Goal: Task Accomplishment & Management: Manage account settings

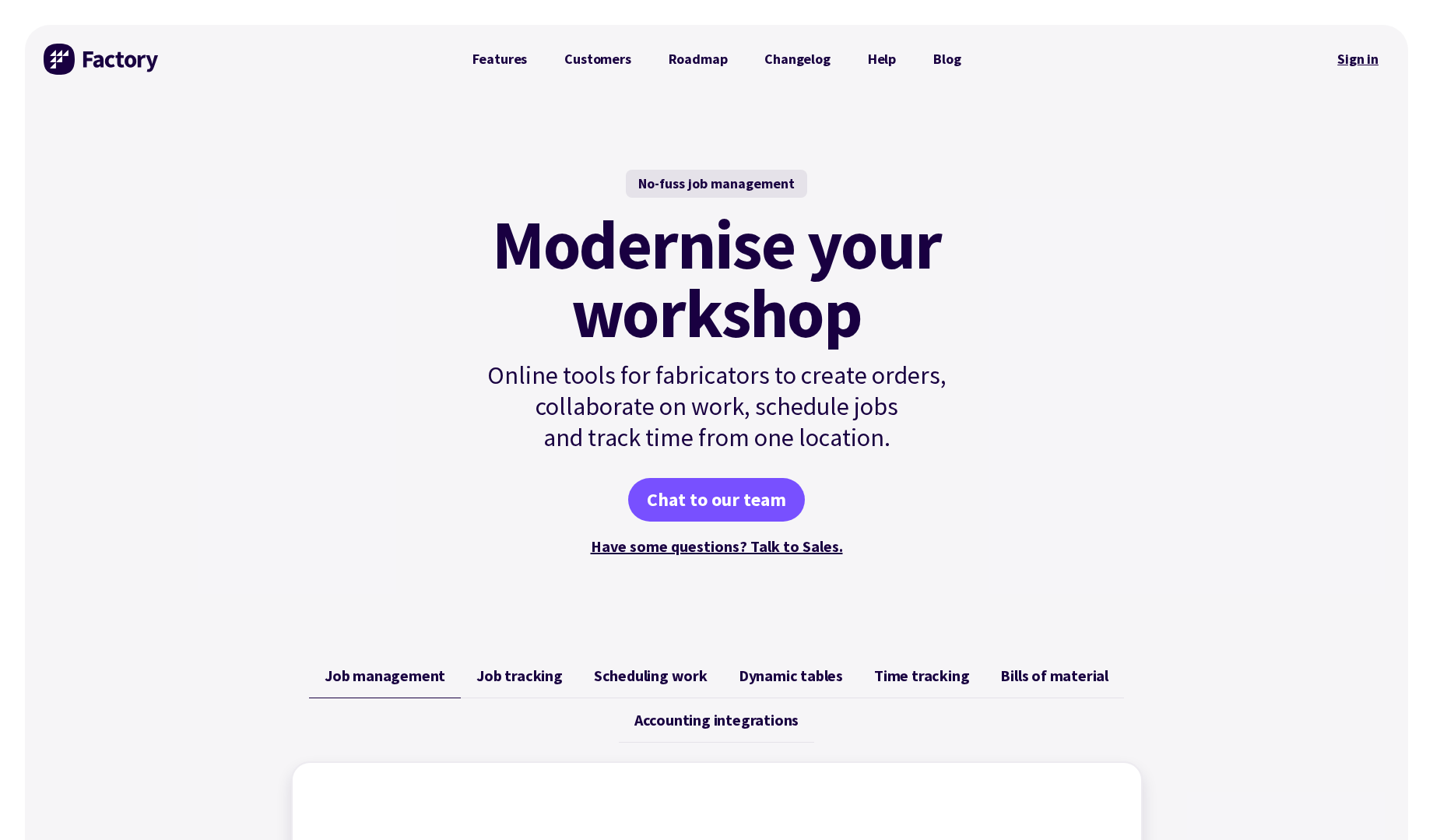
click at [1354, 59] on link "Sign in" at bounding box center [1358, 59] width 63 height 36
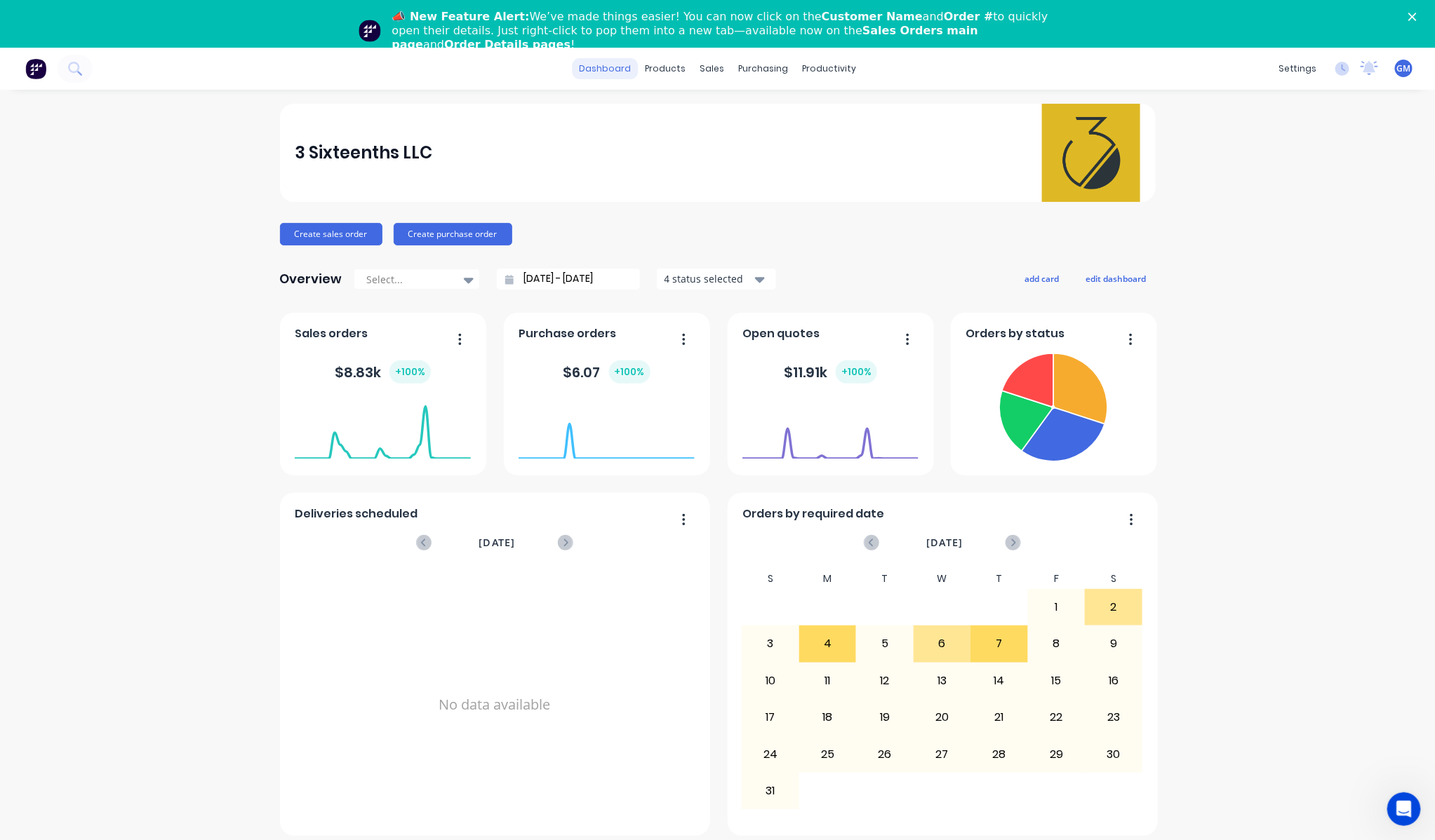
click at [607, 74] on link "dashboard" at bounding box center [605, 69] width 66 height 21
click at [633, 68] on link "dashboard" at bounding box center [605, 69] width 66 height 21
click at [741, 112] on div "Sales Orders" at bounding box center [765, 114] width 58 height 12
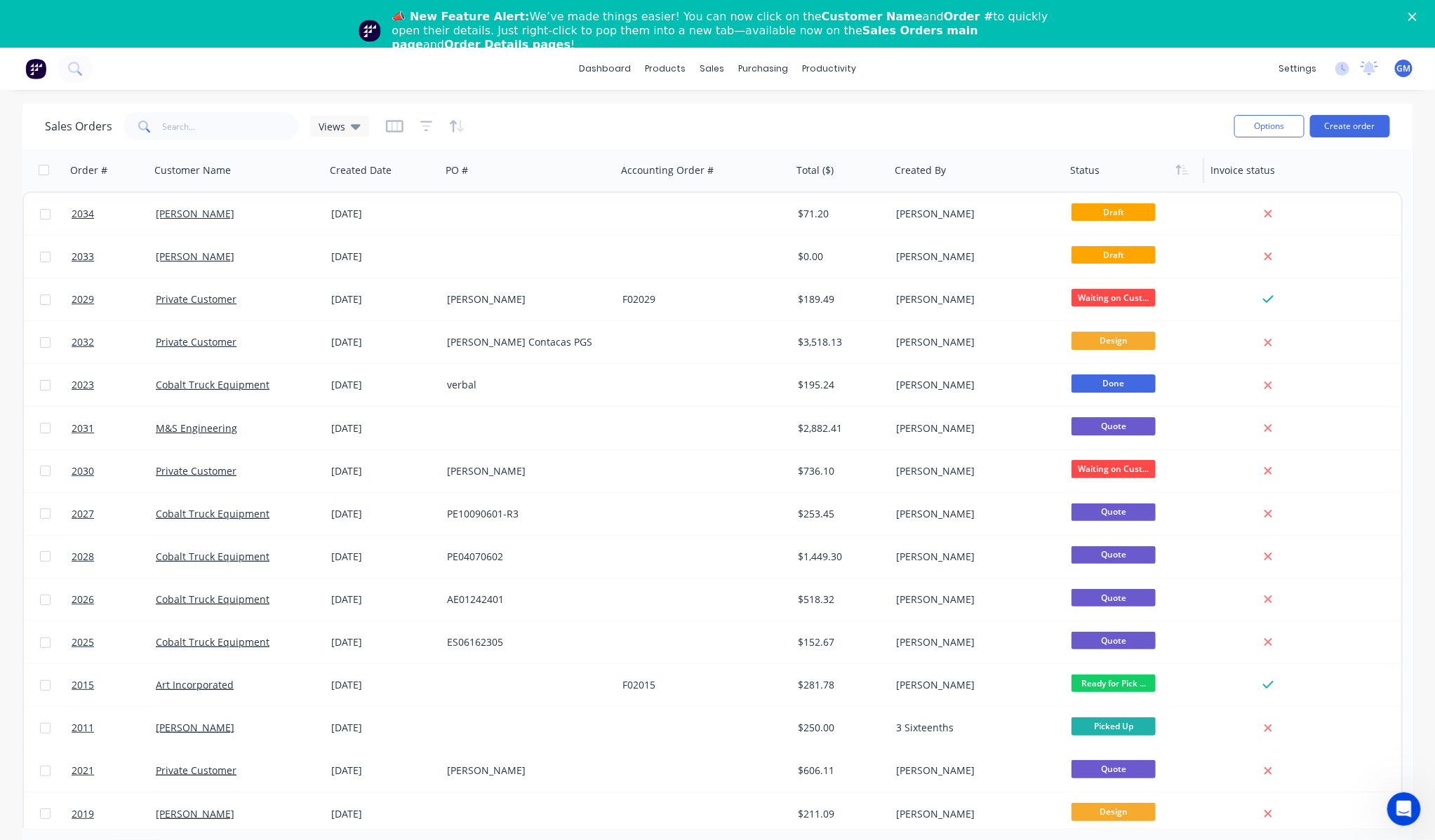
click at [1120, 170] on div at bounding box center [1131, 170] width 123 height 28
click at [1185, 174] on icon "button" at bounding box center [1185, 170] width 7 height 10
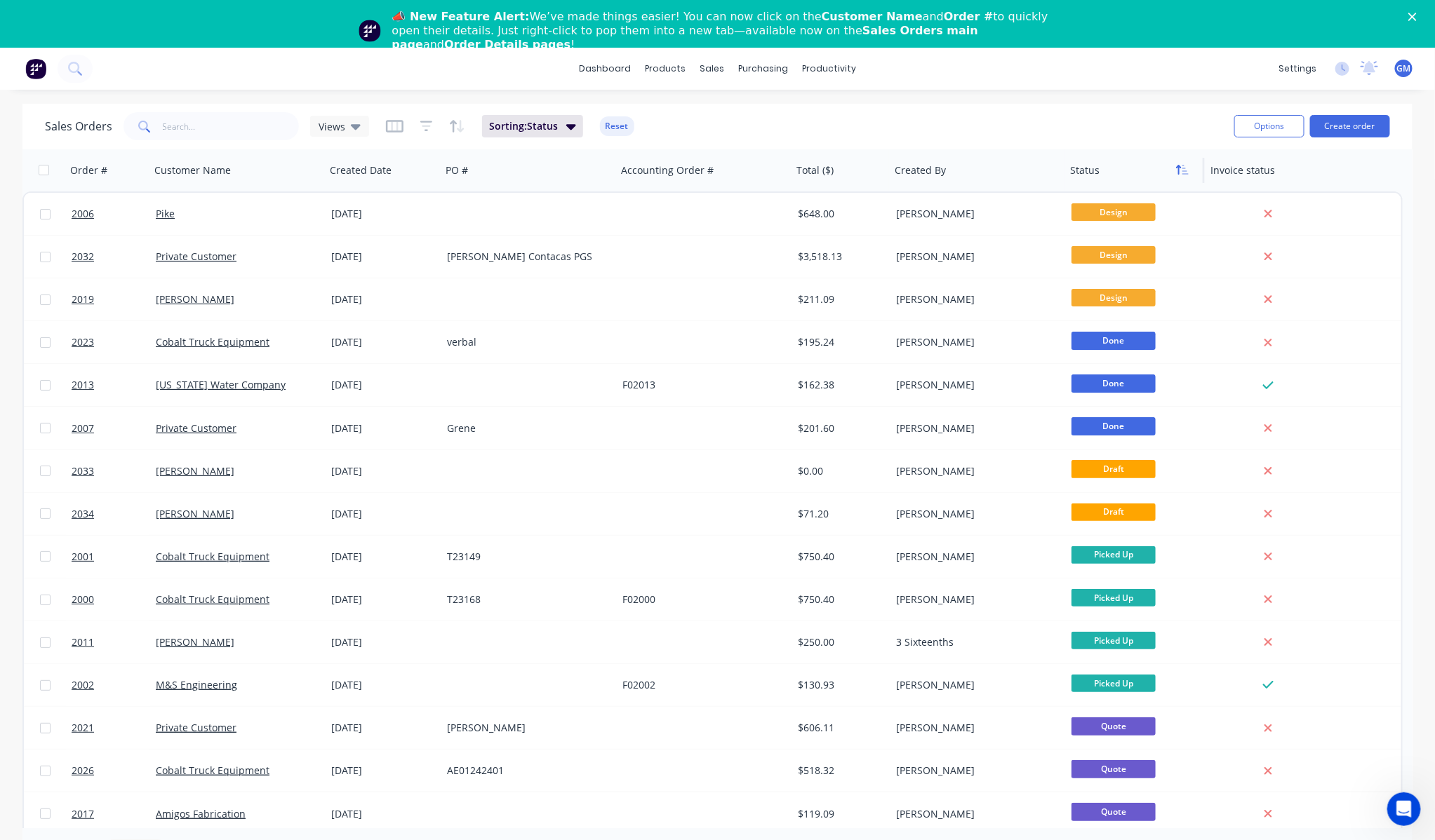
click at [1180, 172] on icon "button" at bounding box center [1182, 170] width 12 height 12
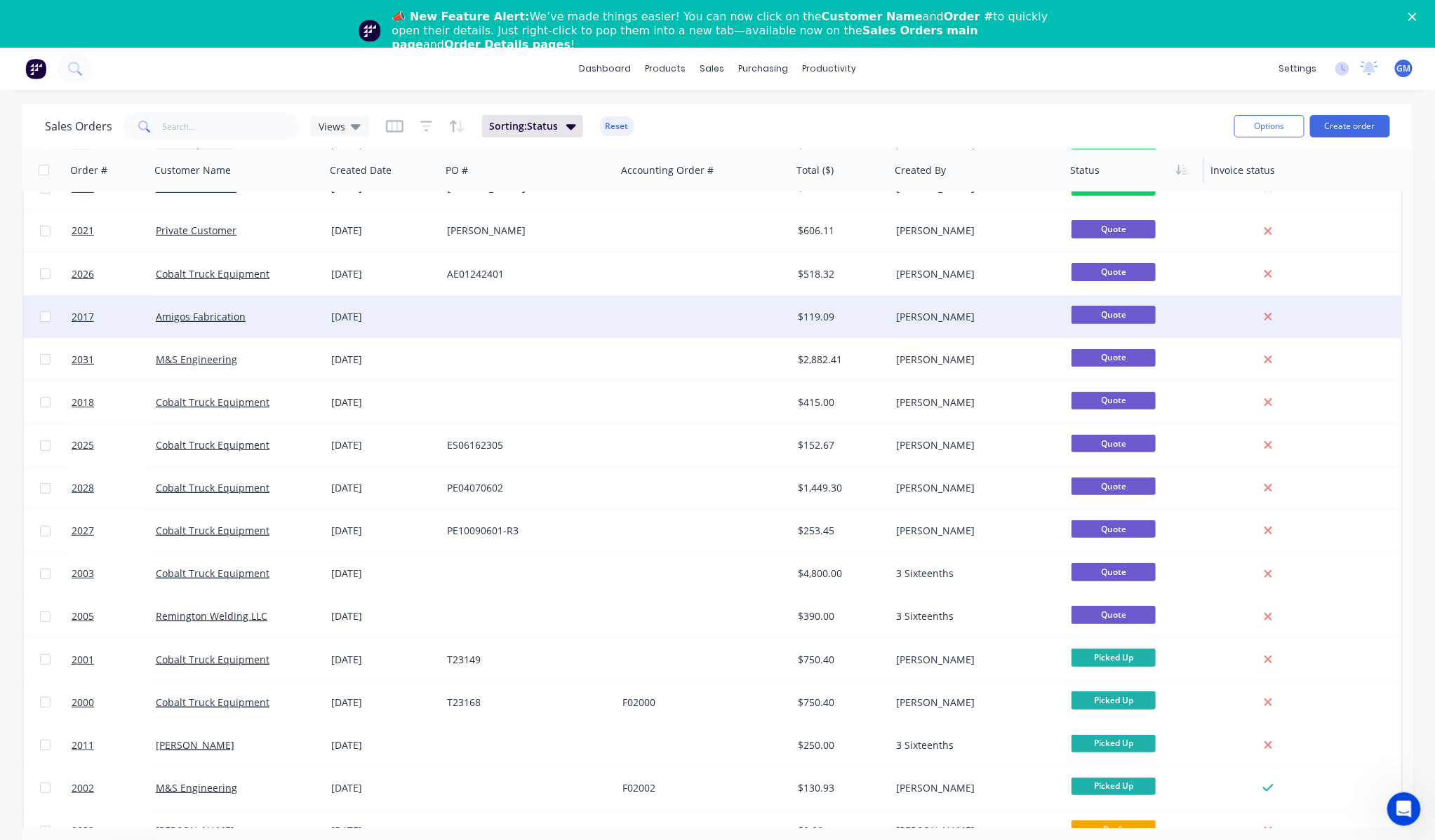
scroll to position [155, 0]
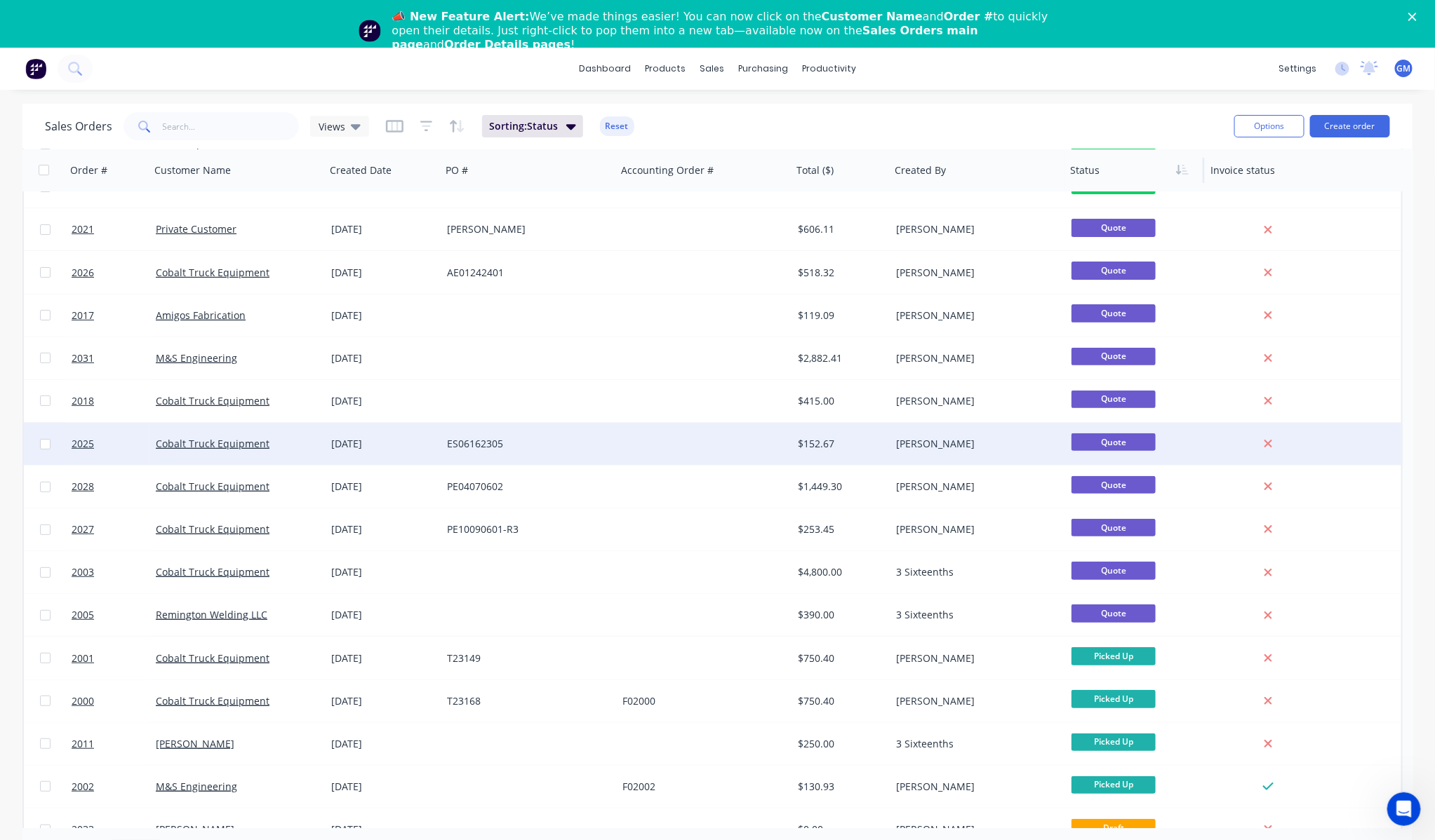
click at [581, 445] on div "ES06162305" at bounding box center [524, 443] width 156 height 14
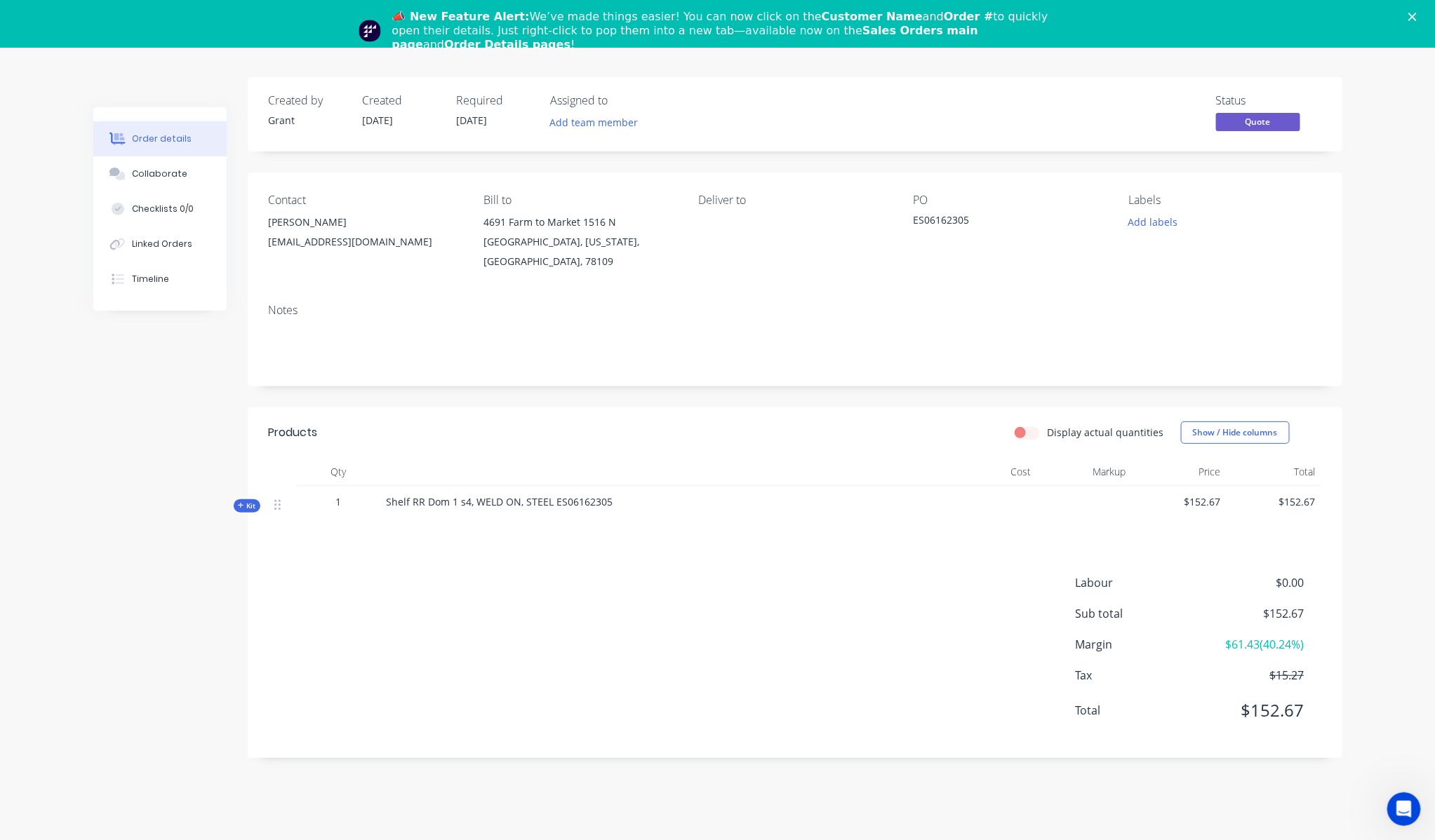
scroll to position [47, 0]
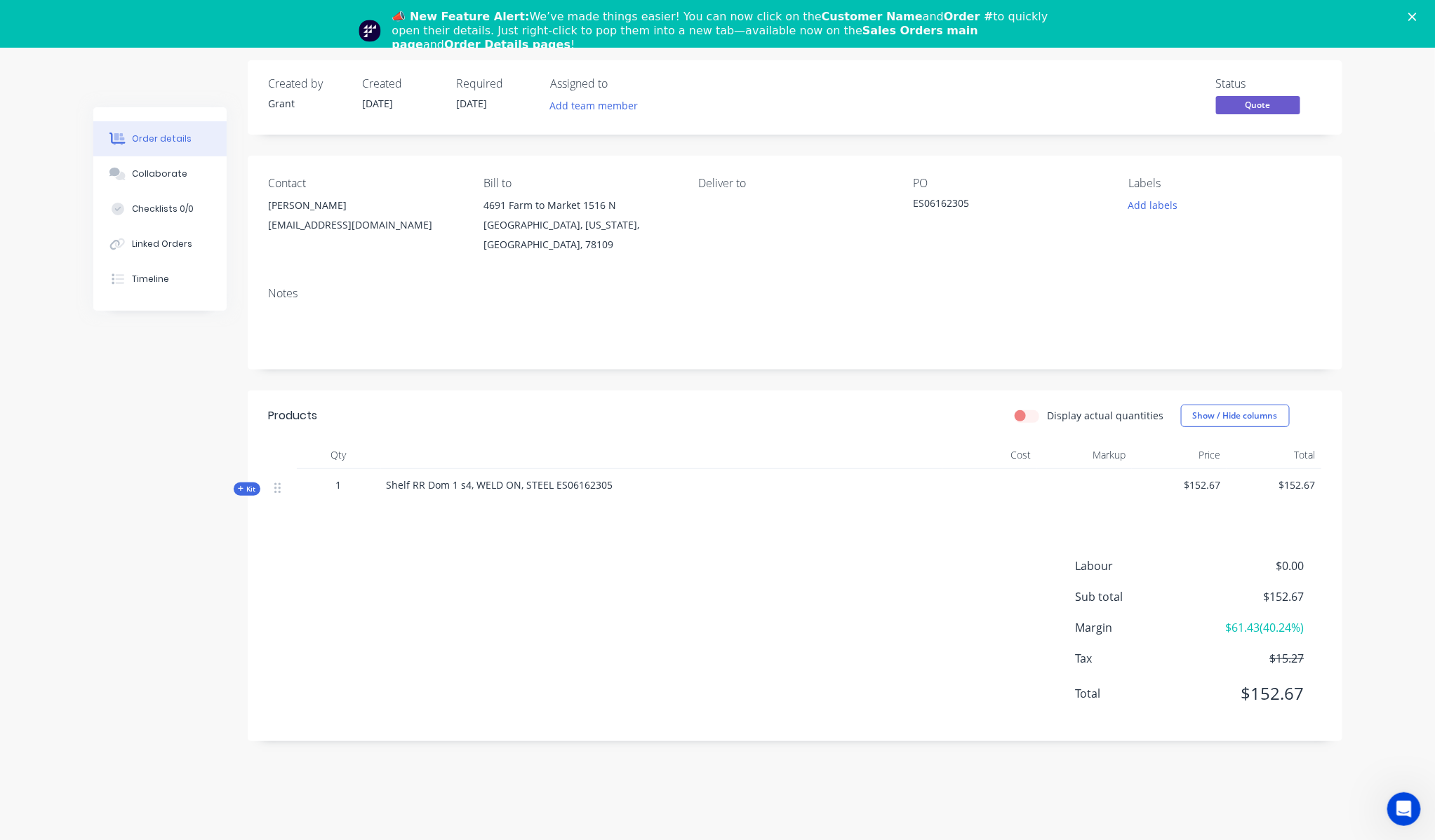
click at [991, 450] on div "Cost" at bounding box center [989, 455] width 95 height 28
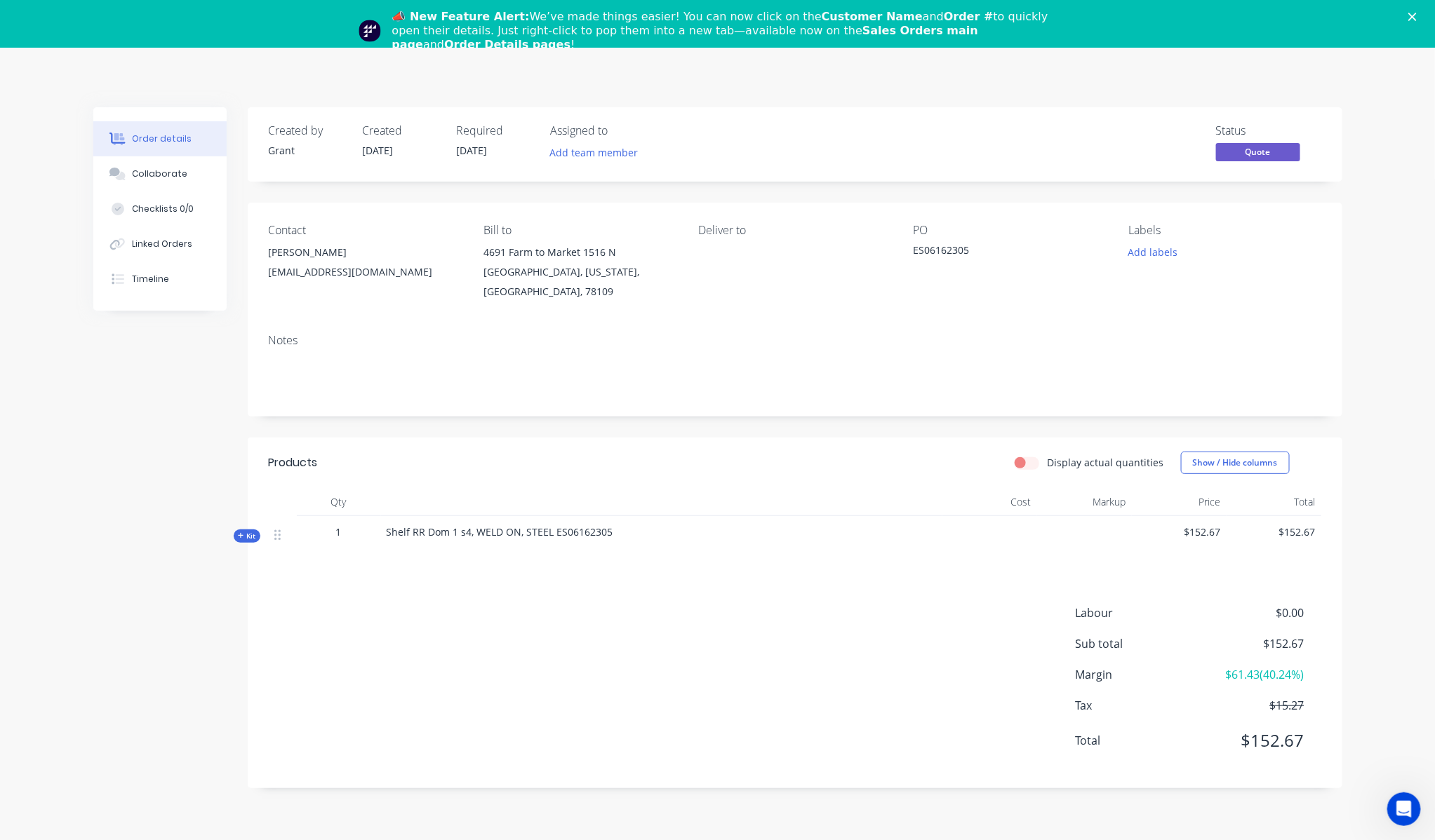
click at [1416, 17] on icon "Close" at bounding box center [1413, 17] width 9 height 9
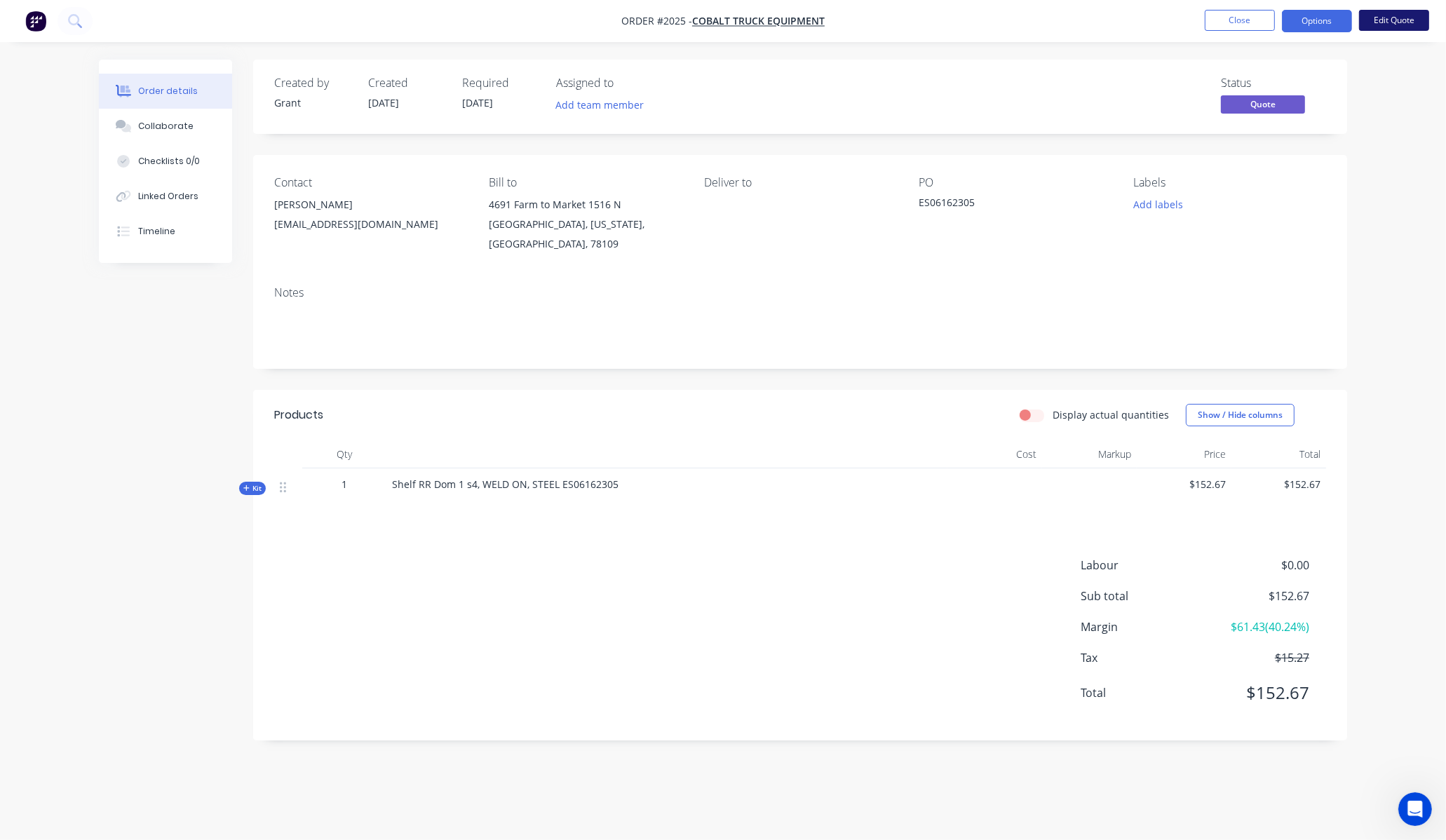
click at [1384, 22] on button "Edit Quote" at bounding box center [1394, 20] width 70 height 21
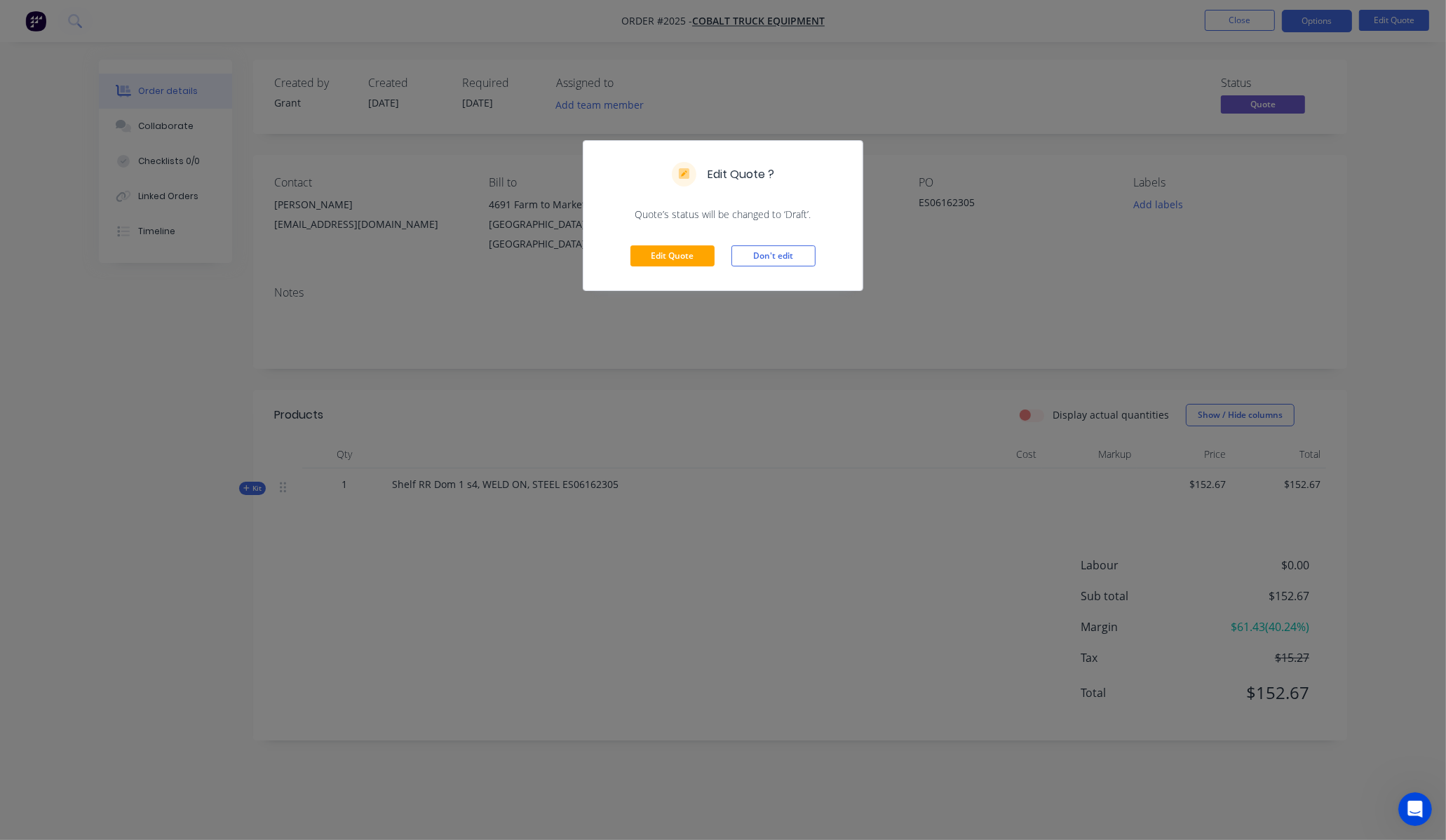
click at [675, 276] on div "Edit Quote Don't edit" at bounding box center [723, 256] width 279 height 69
click at [691, 261] on button "Edit Quote" at bounding box center [672, 256] width 84 height 21
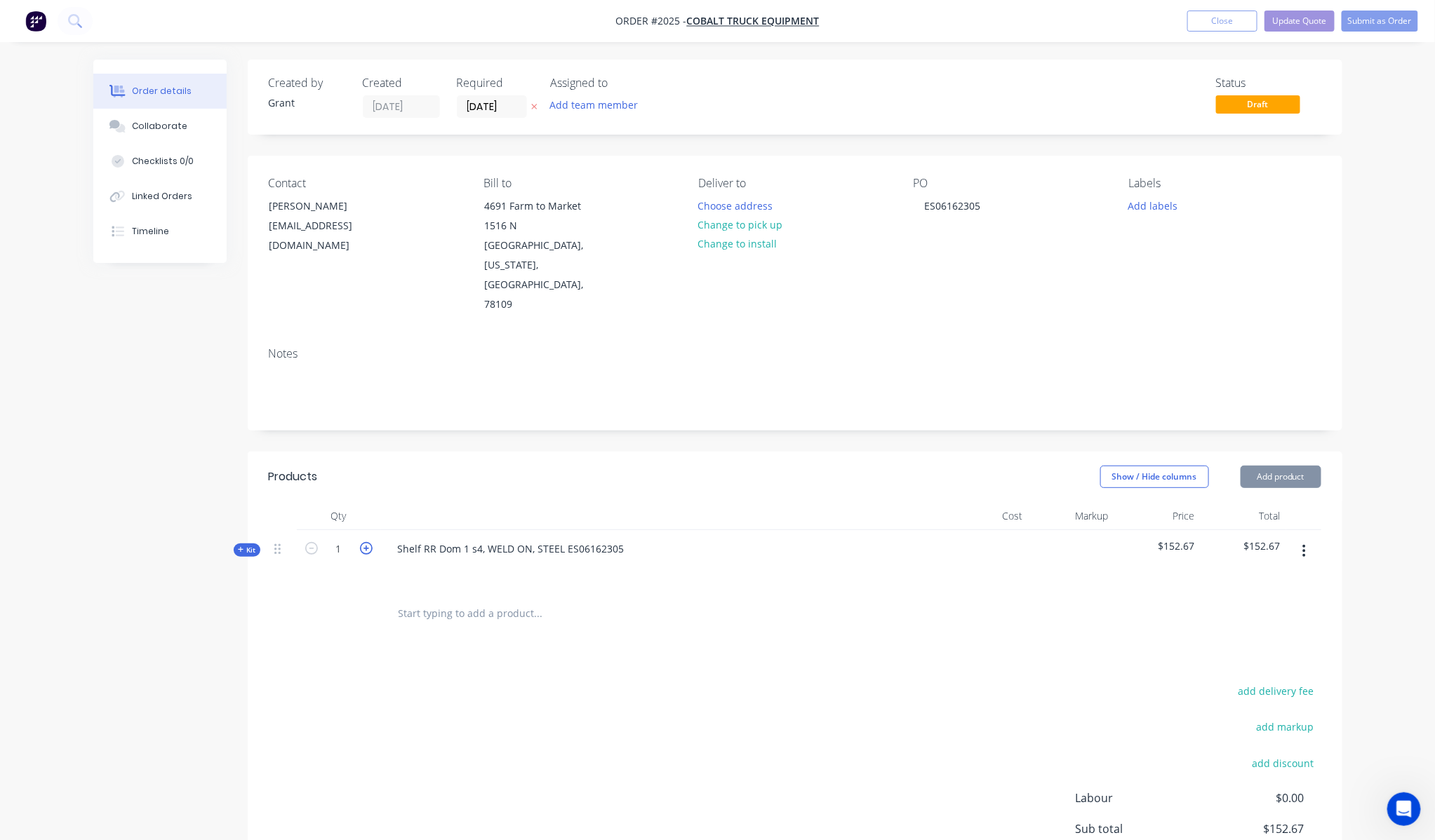
click at [363, 542] on icon "button" at bounding box center [366, 548] width 12 height 12
click at [365, 542] on icon "button" at bounding box center [366, 548] width 12 height 12
type input "4"
click at [303, 591] on div at bounding box center [338, 614] width 84 height 46
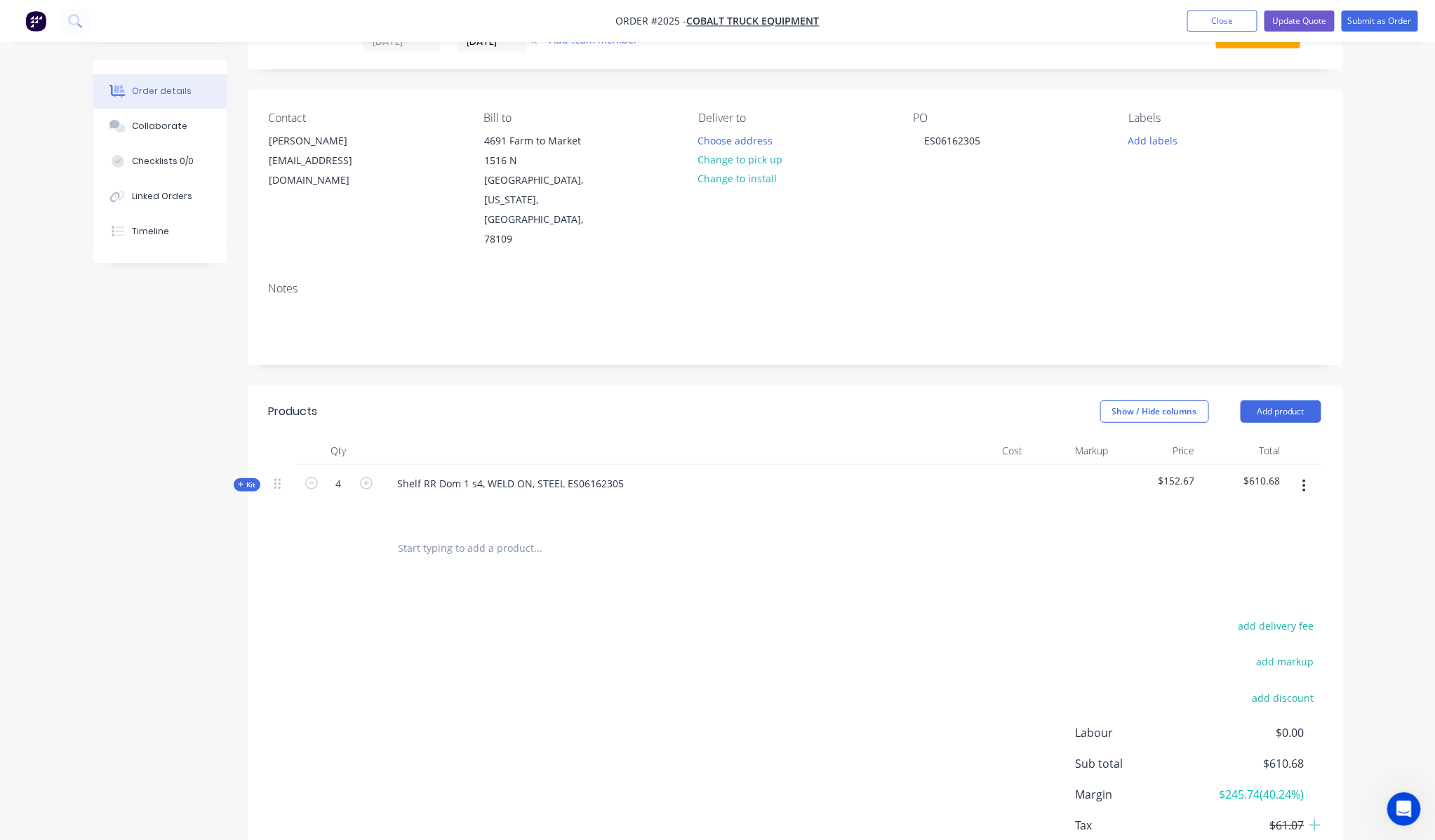
scroll to position [114, 0]
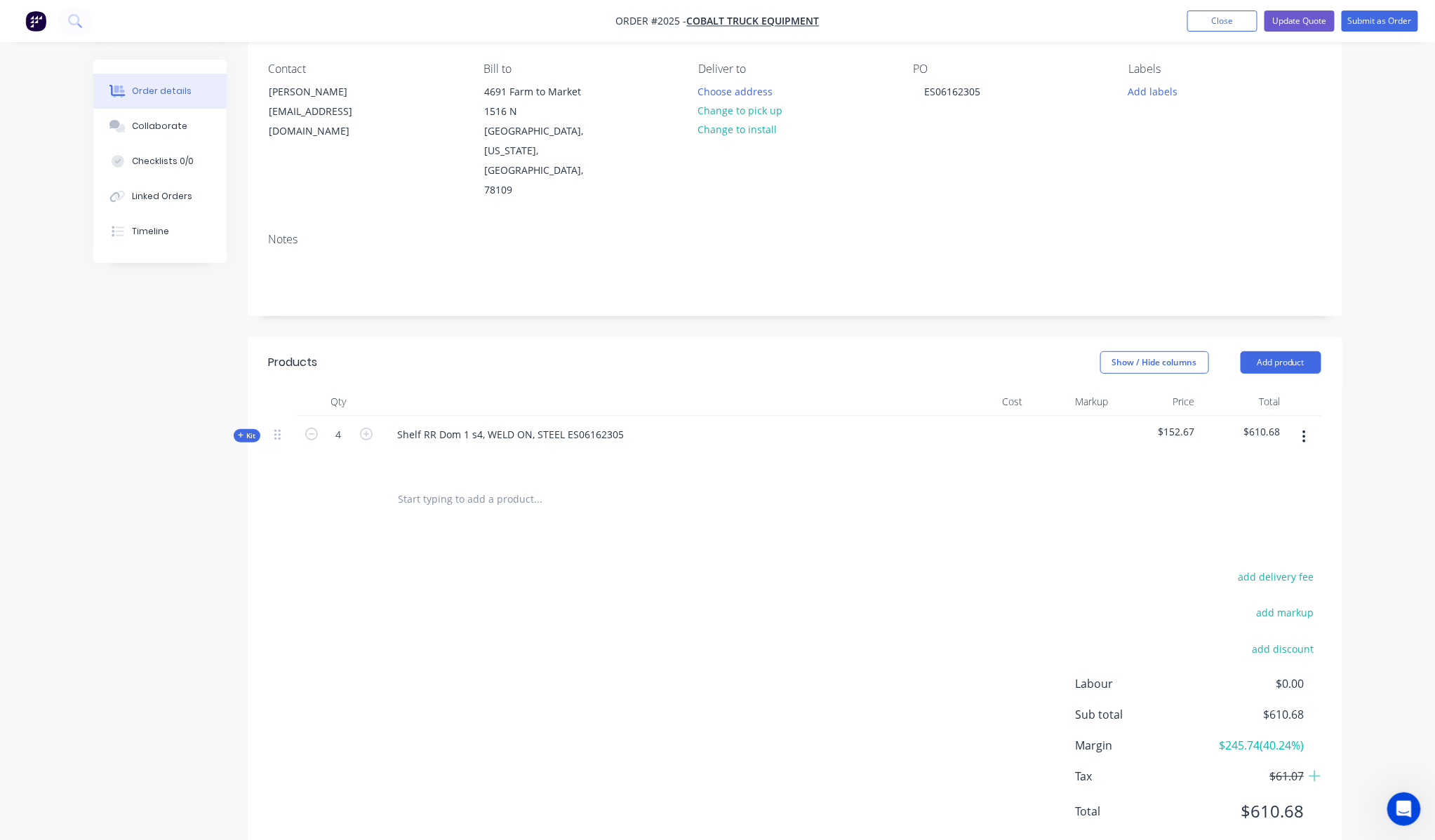
drag, startPoint x: 230, startPoint y: 396, endPoint x: 242, endPoint y: 398, distance: 12.2
click at [230, 398] on div "Created by Grant Created [DATE] Required [DATE] Assigned to Add team member Sta…" at bounding box center [718, 412] width 1249 height 935
click at [242, 432] on icon at bounding box center [241, 436] width 7 height 7
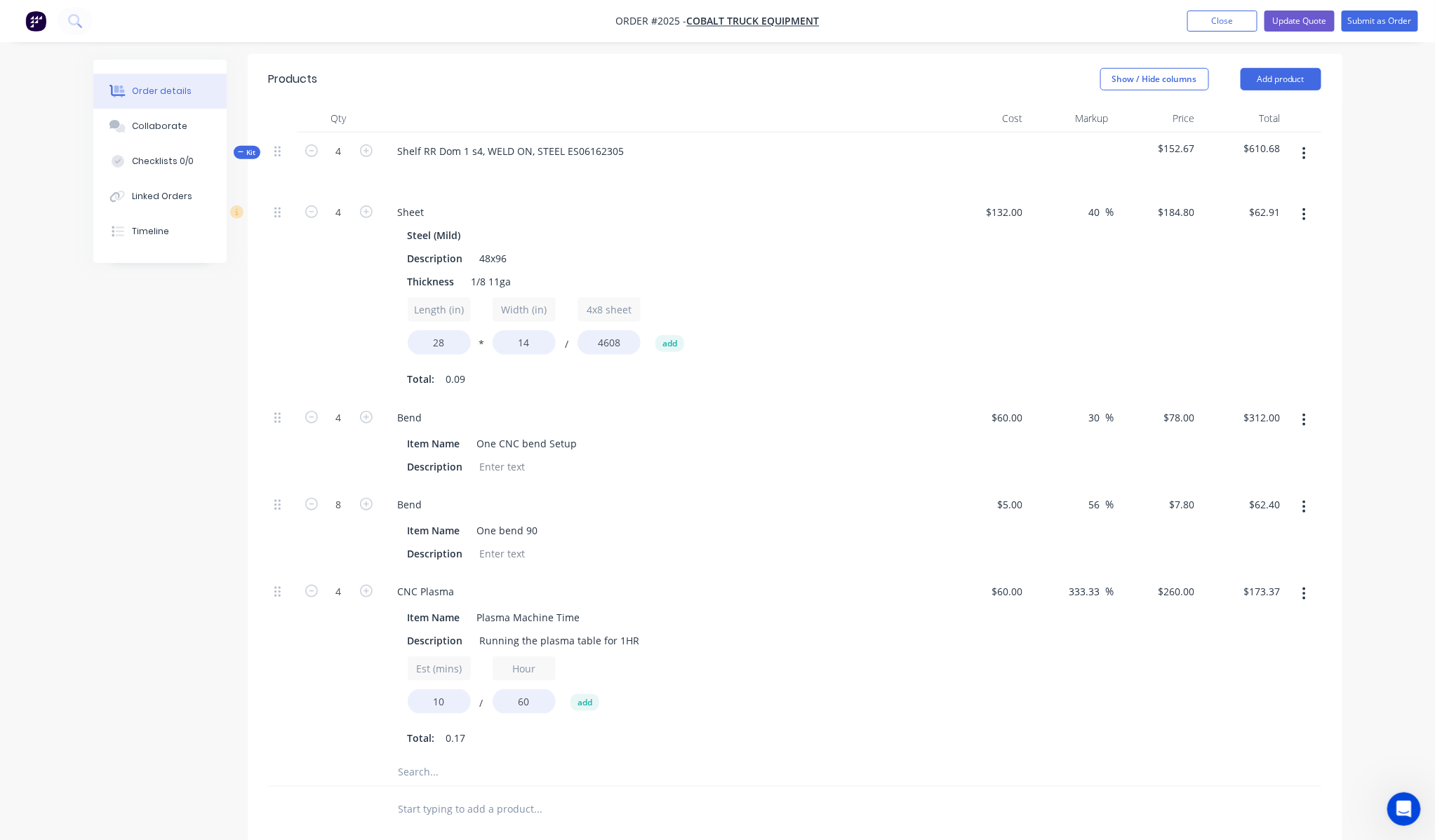
scroll to position [426, 0]
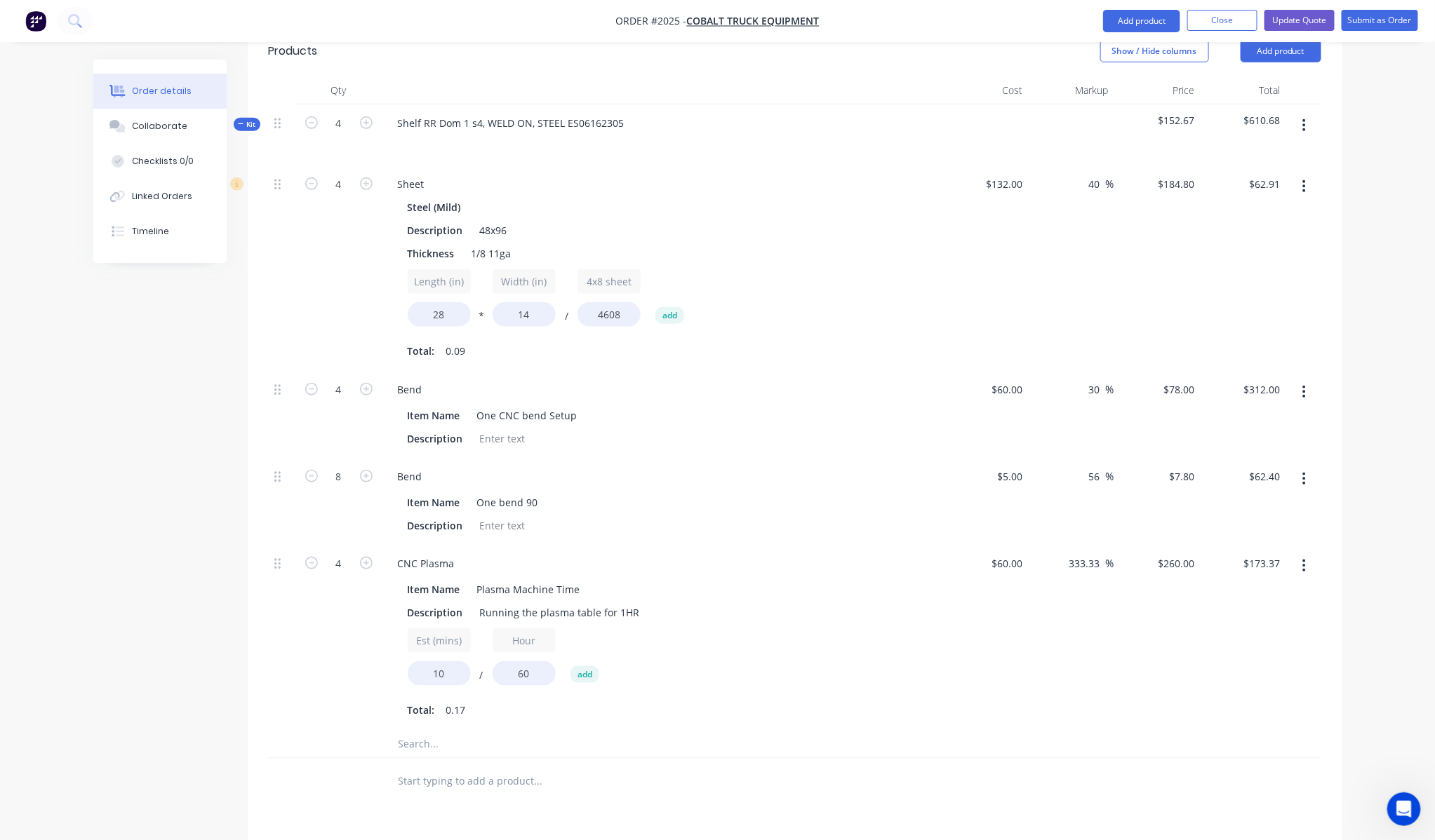
click at [286, 371] on div at bounding box center [283, 414] width 28 height 87
click at [310, 383] on icon "button" at bounding box center [311, 389] width 12 height 12
type input "3"
type input "$234.00"
click at [310, 383] on icon "button" at bounding box center [311, 389] width 12 height 12
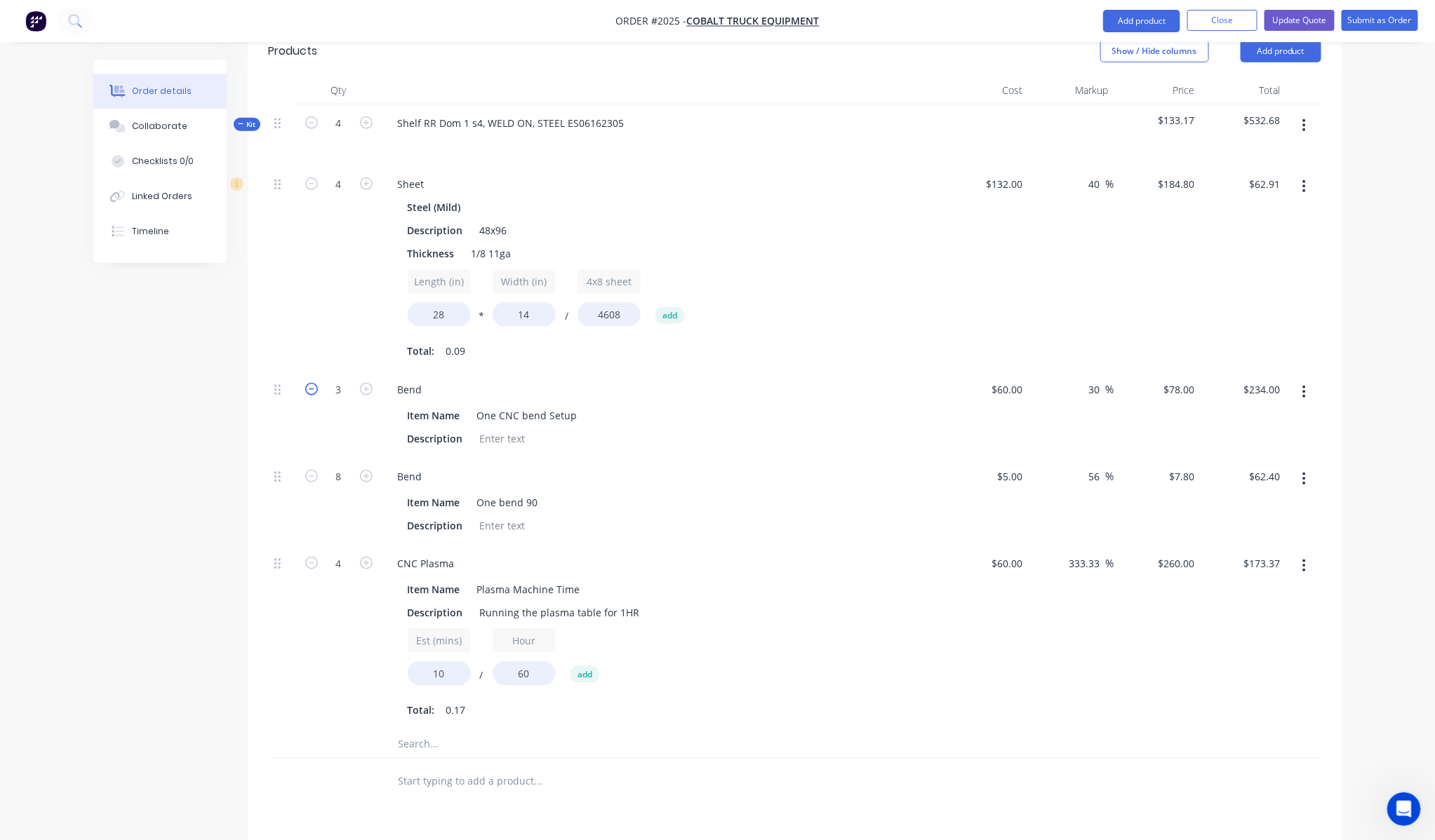
type input "2"
type input "$156.00"
click at [310, 383] on icon "button" at bounding box center [311, 389] width 12 height 12
type input "1"
type input "$78.00"
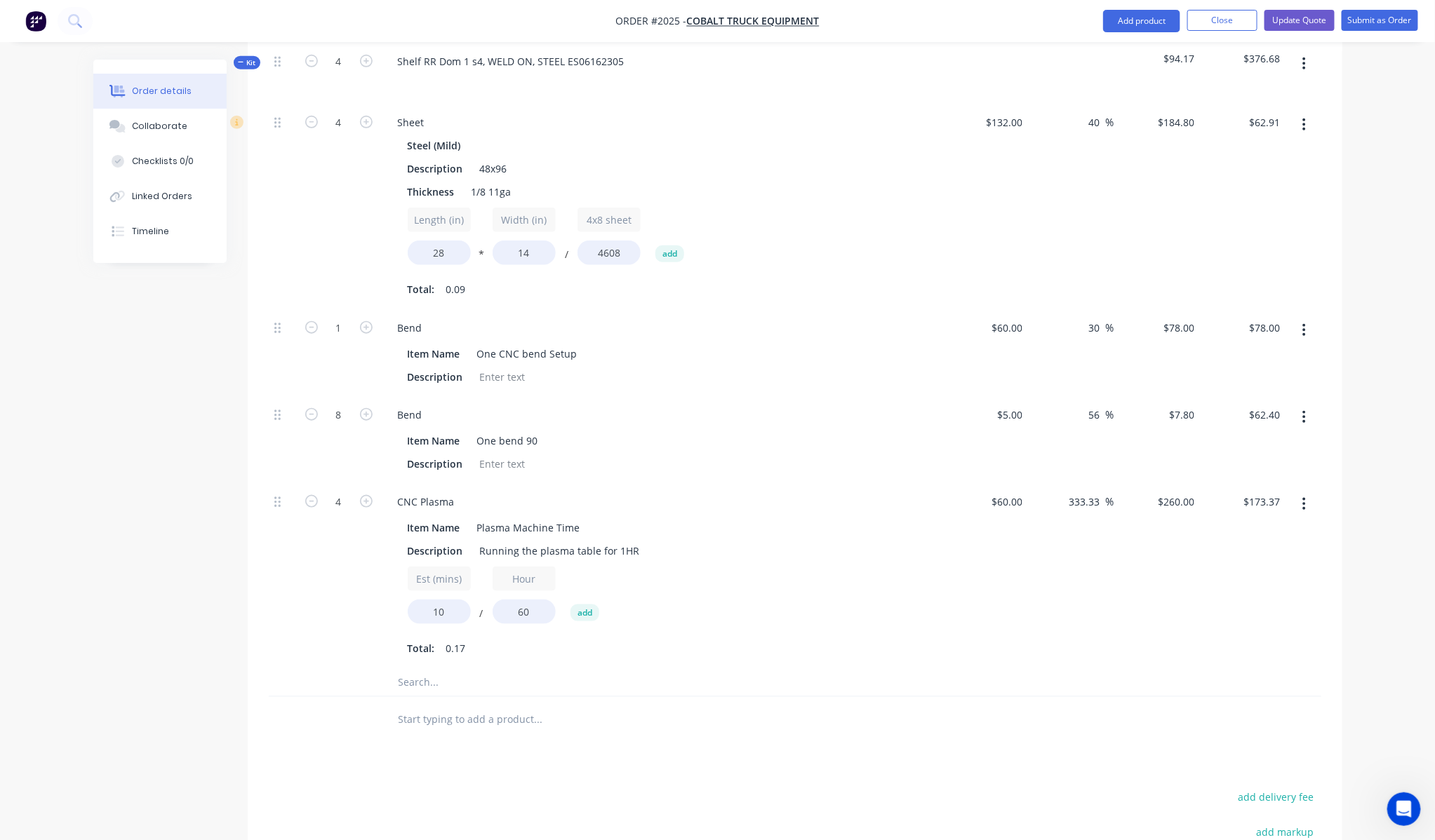
scroll to position [474, 0]
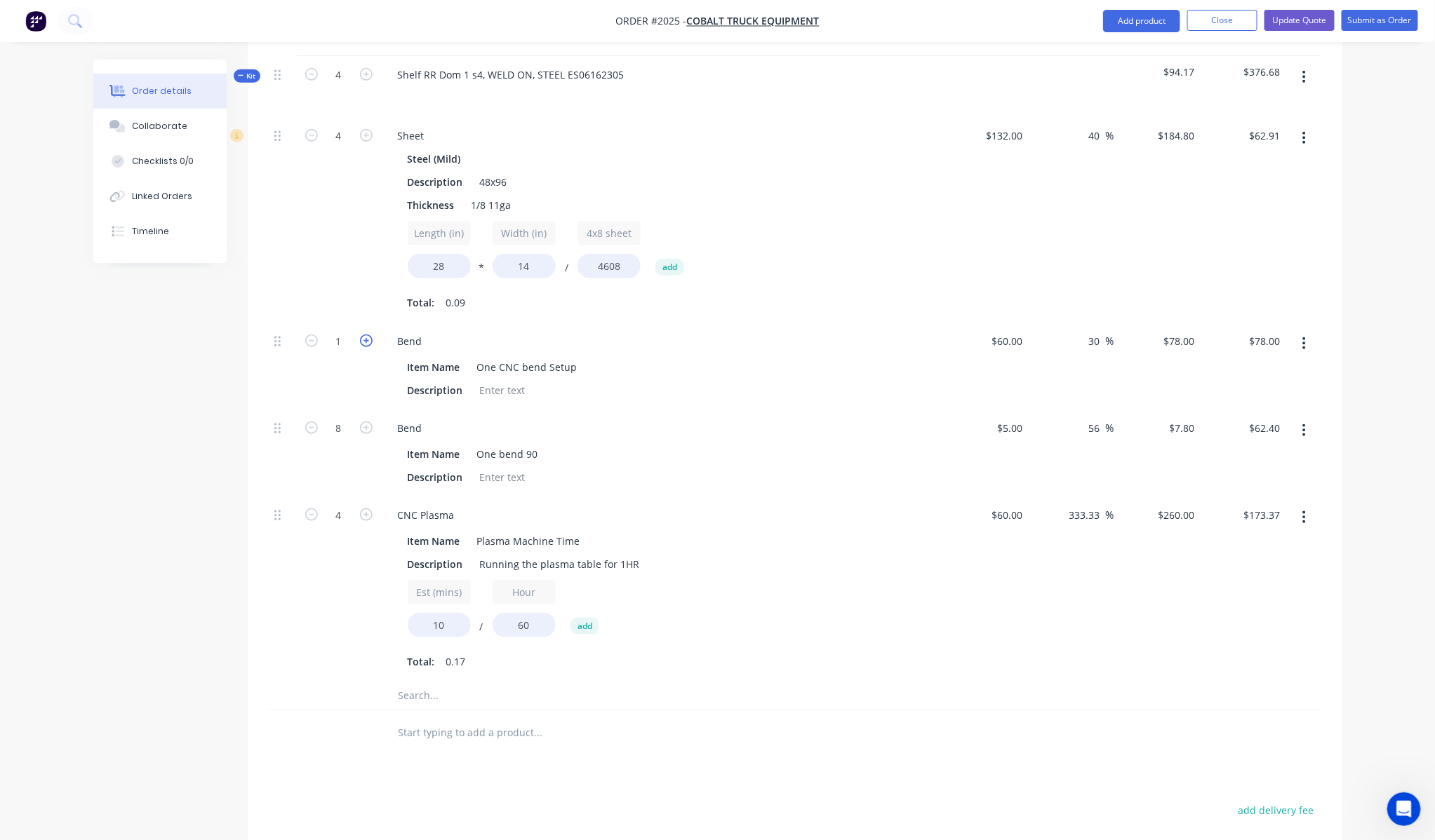
click at [366, 335] on icon "button" at bounding box center [366, 340] width 12 height 12
type input "2"
type input "$156.00"
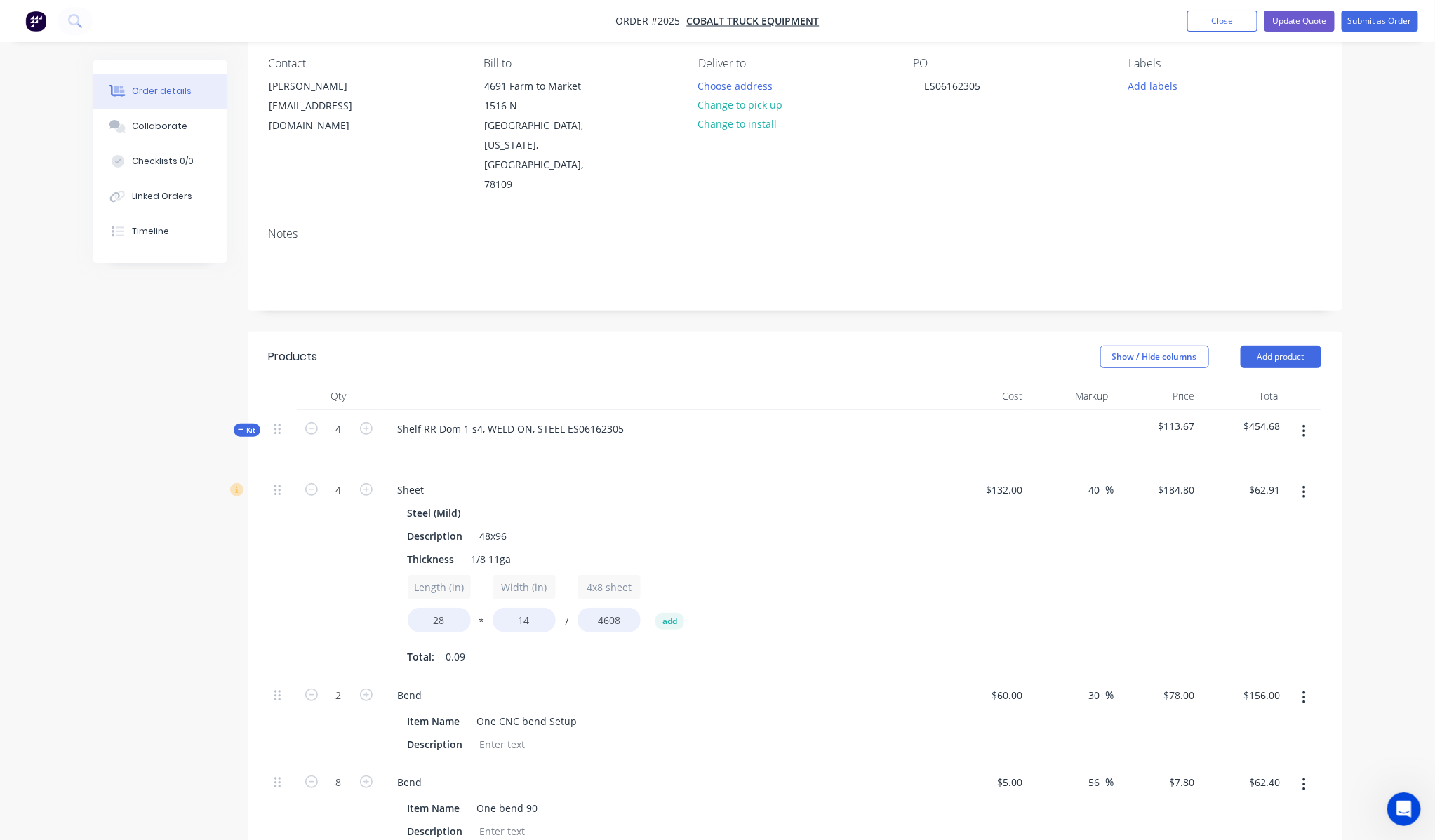
scroll to position [0, 0]
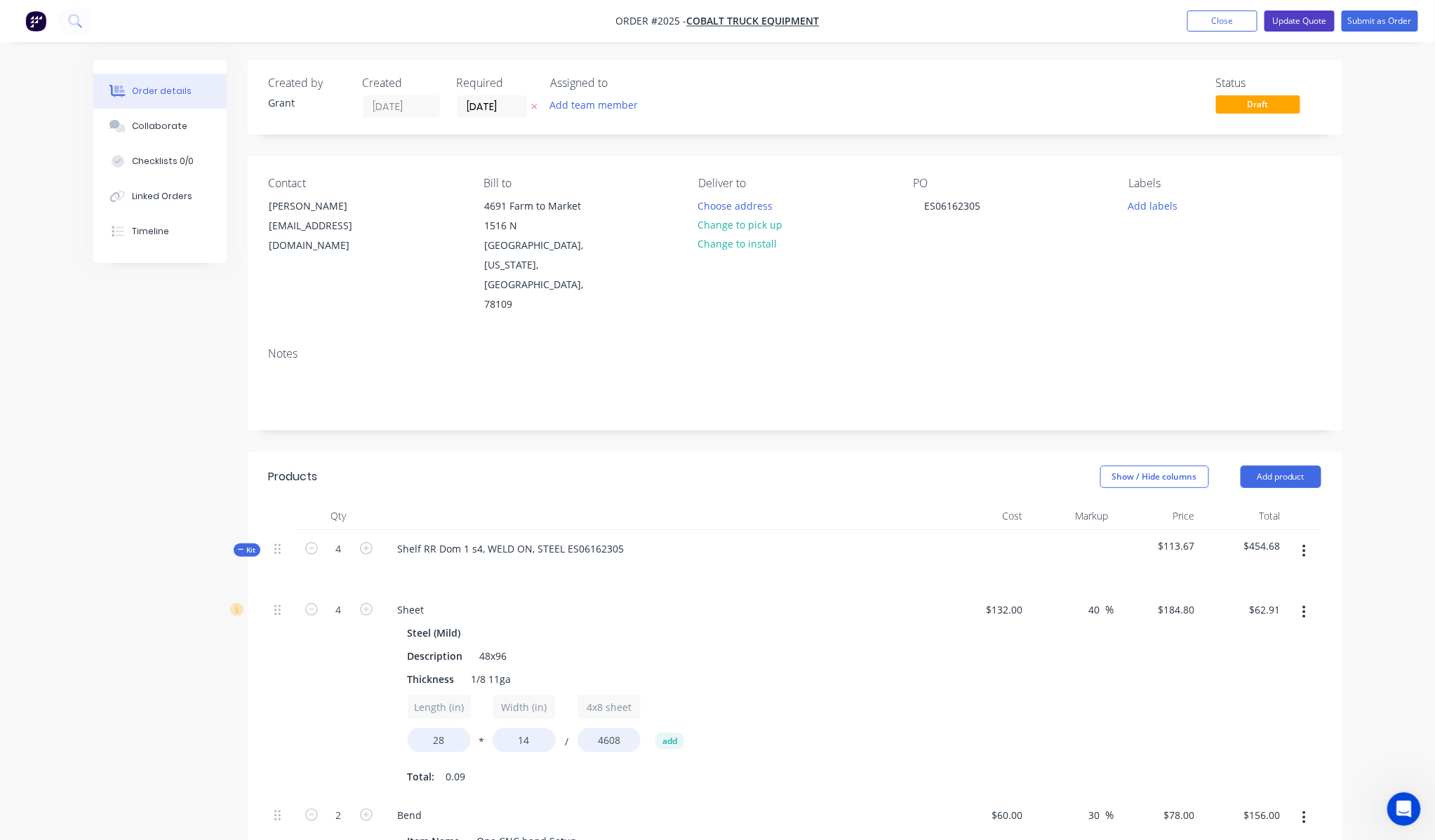
click at [1309, 26] on button "Update Quote" at bounding box center [1299, 21] width 70 height 21
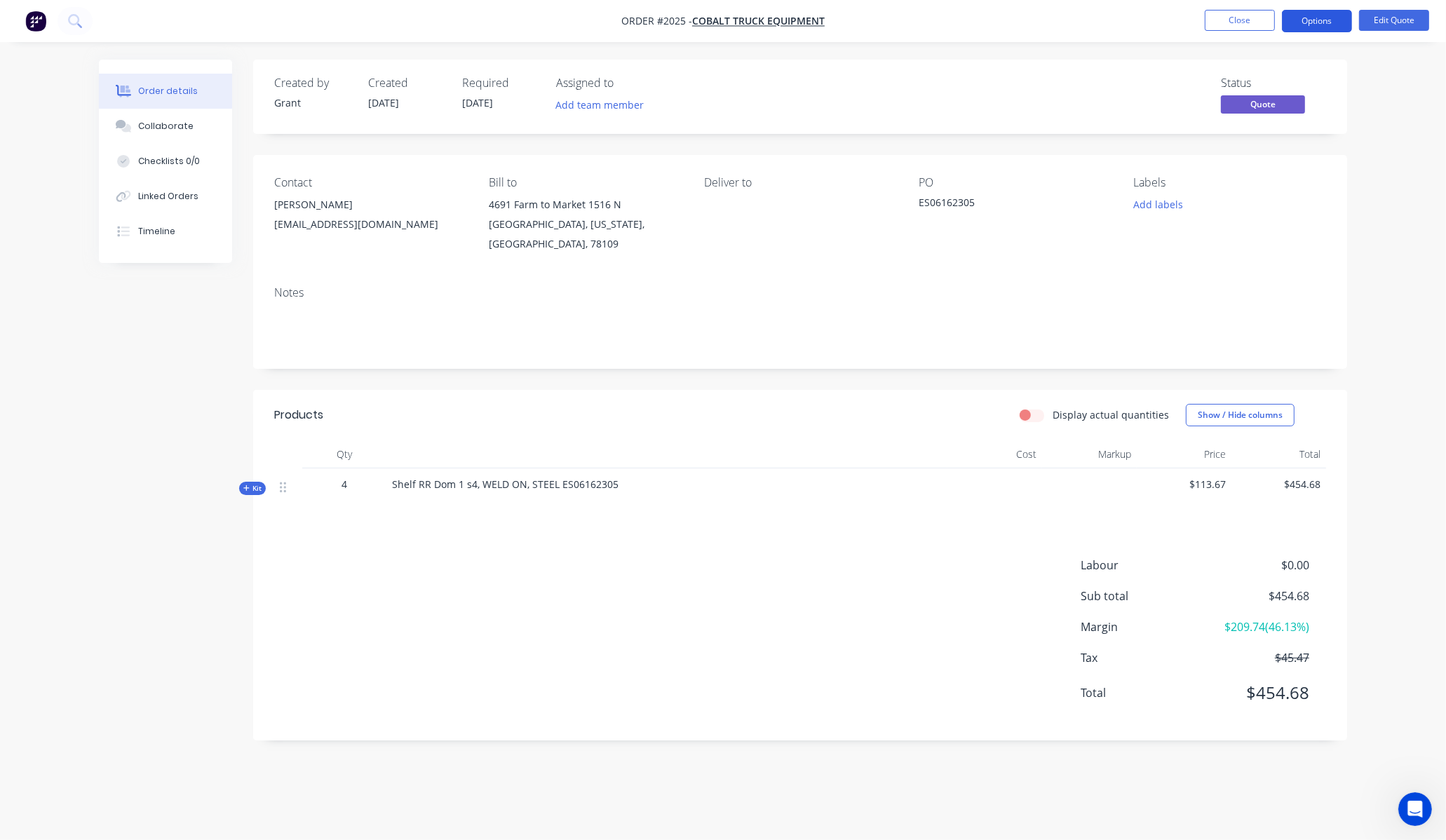
click at [1309, 23] on button "Options" at bounding box center [1317, 21] width 70 height 22
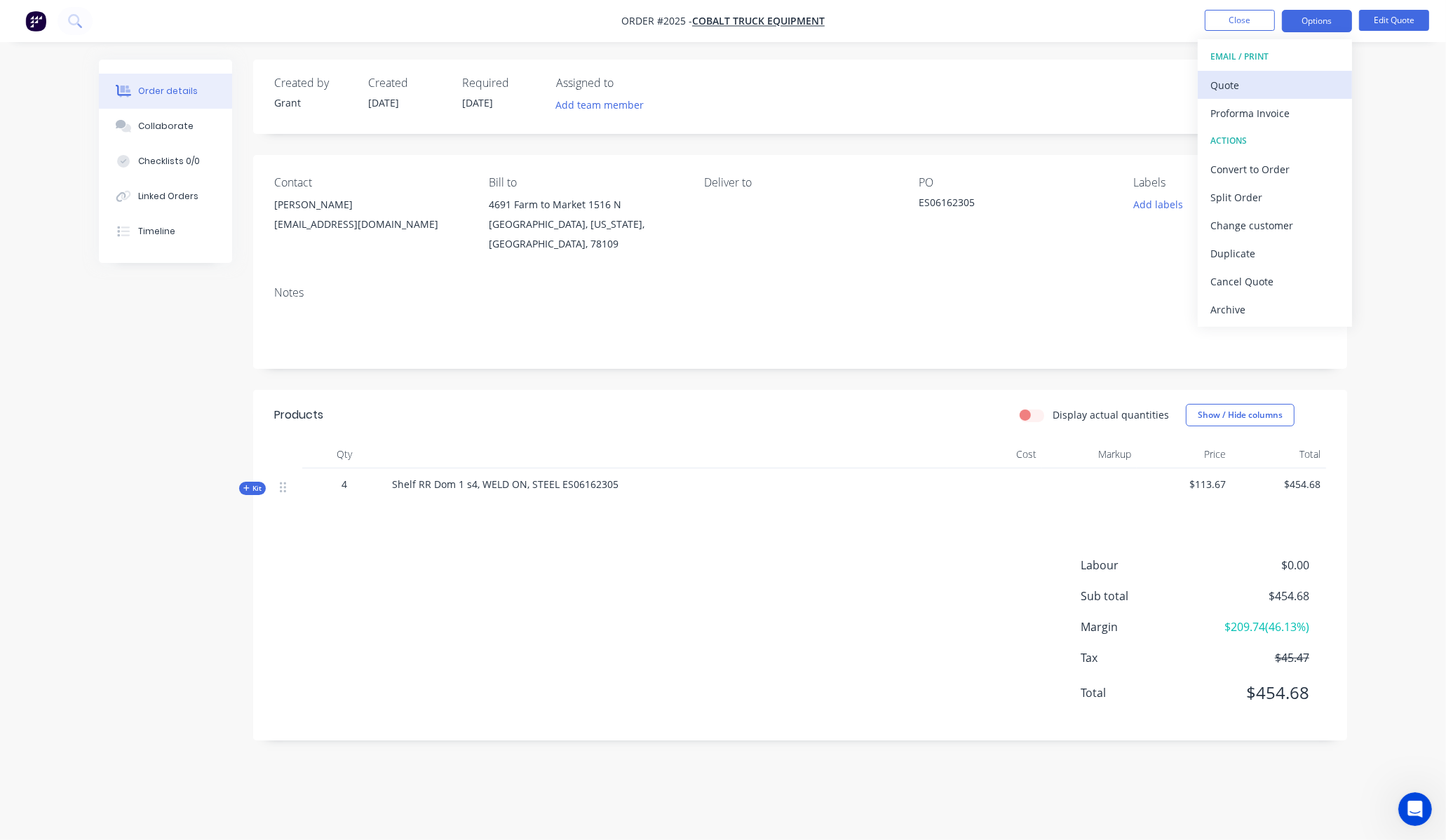
click at [1259, 93] on div "Quote" at bounding box center [1275, 85] width 129 height 20
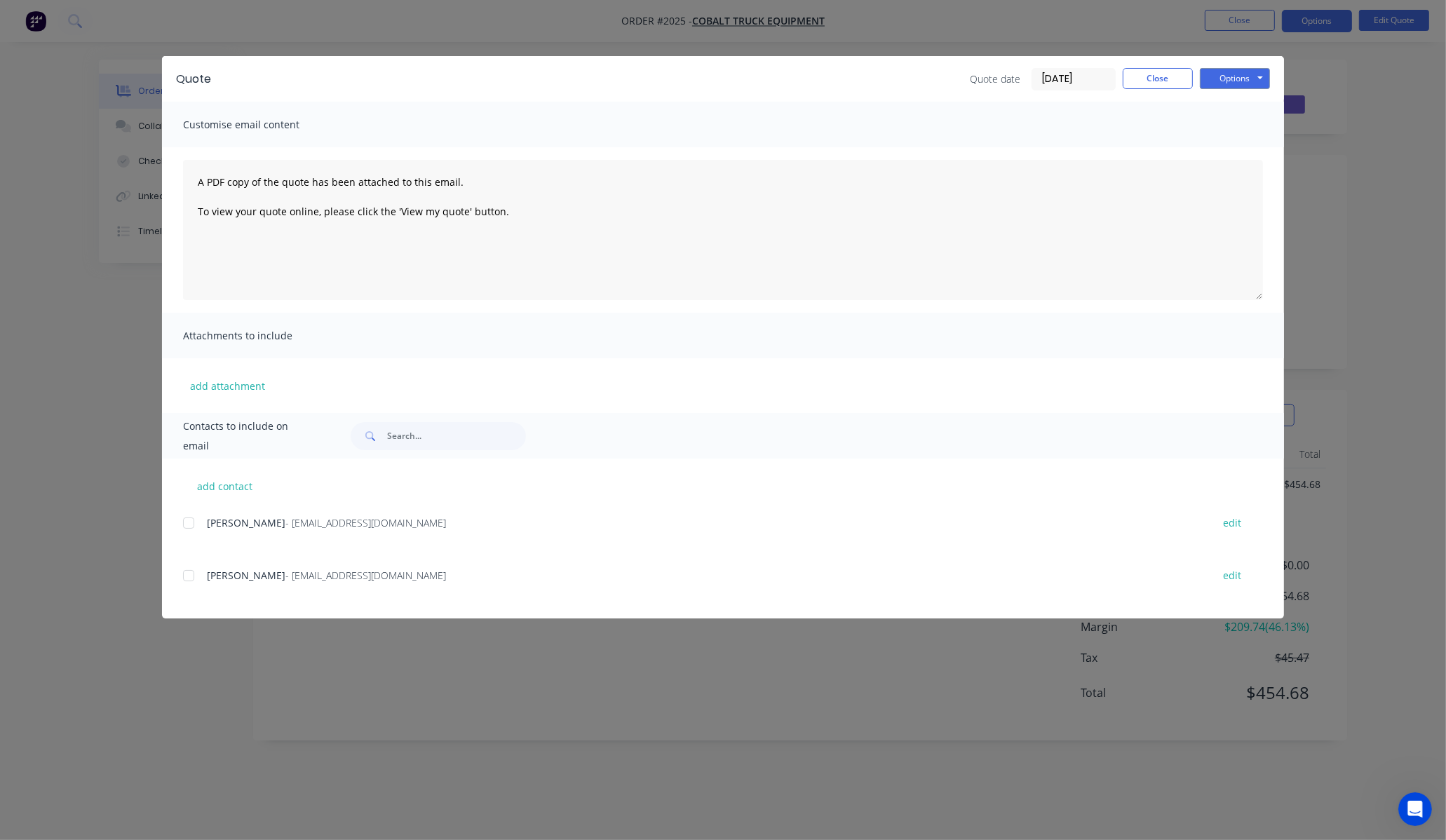
click at [193, 521] on div at bounding box center [189, 523] width 28 height 28
click at [1238, 74] on button "Options" at bounding box center [1235, 78] width 70 height 21
click at [1261, 100] on button "Preview" at bounding box center [1245, 103] width 90 height 23
click at [1252, 87] on button "Options" at bounding box center [1235, 78] width 70 height 21
click at [1247, 125] on button "Print" at bounding box center [1245, 127] width 90 height 23
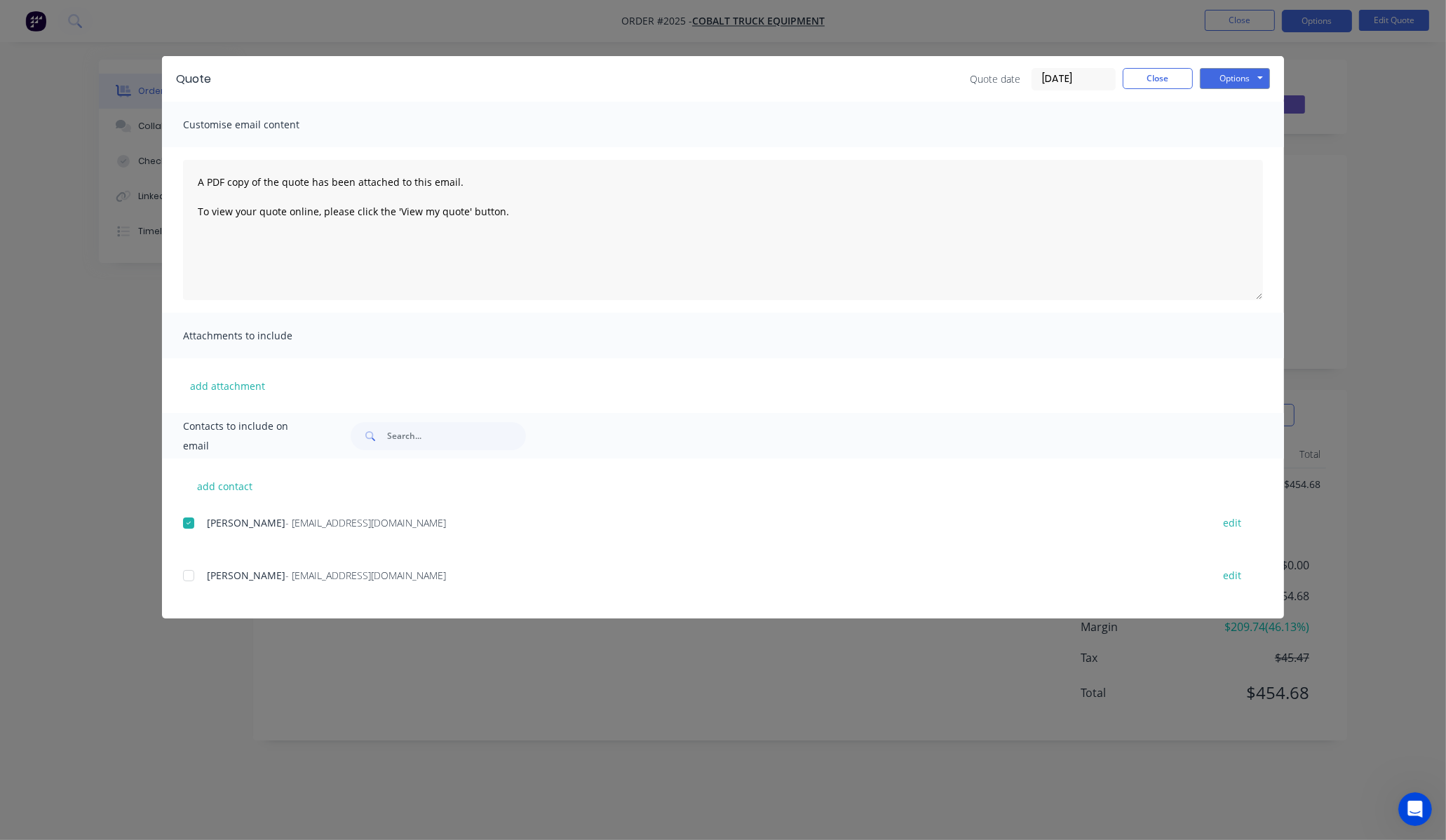
click at [34, 431] on div "Quote Quote date [DATE] Close Options Preview Print Email Customise email conte…" at bounding box center [723, 420] width 1446 height 840
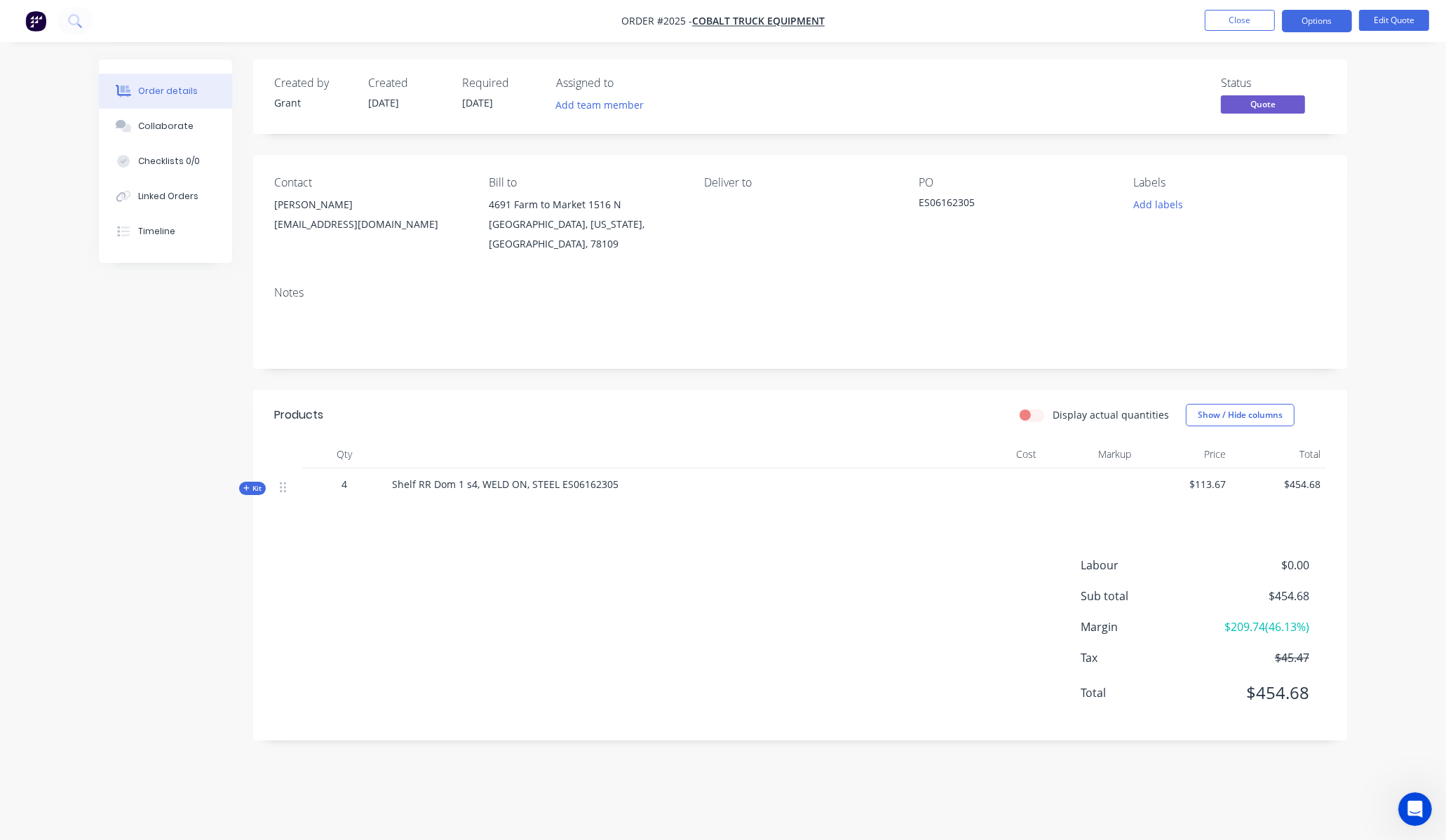
click at [251, 481] on div "Created by Grant Created [DATE] Required [DATE] Assigned to Add team member Sta…" at bounding box center [723, 410] width 1249 height 702
click at [348, 477] on div "4" at bounding box center [344, 484] width 73 height 14
click at [346, 477] on span "4" at bounding box center [344, 484] width 6 height 14
click at [1398, 14] on button "Edit Quote" at bounding box center [1394, 20] width 70 height 21
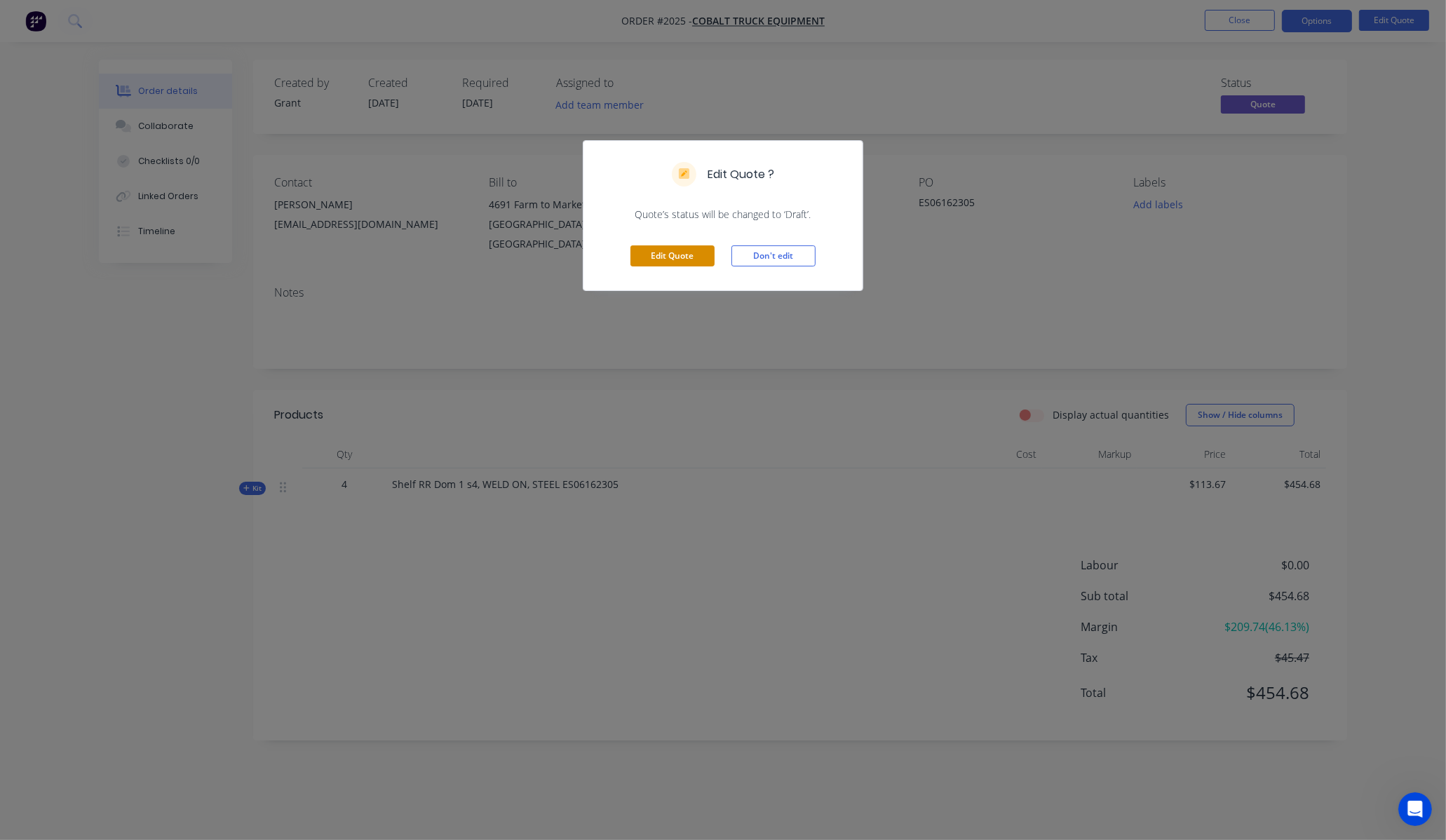
click at [682, 247] on button "Edit Quote" at bounding box center [672, 256] width 84 height 21
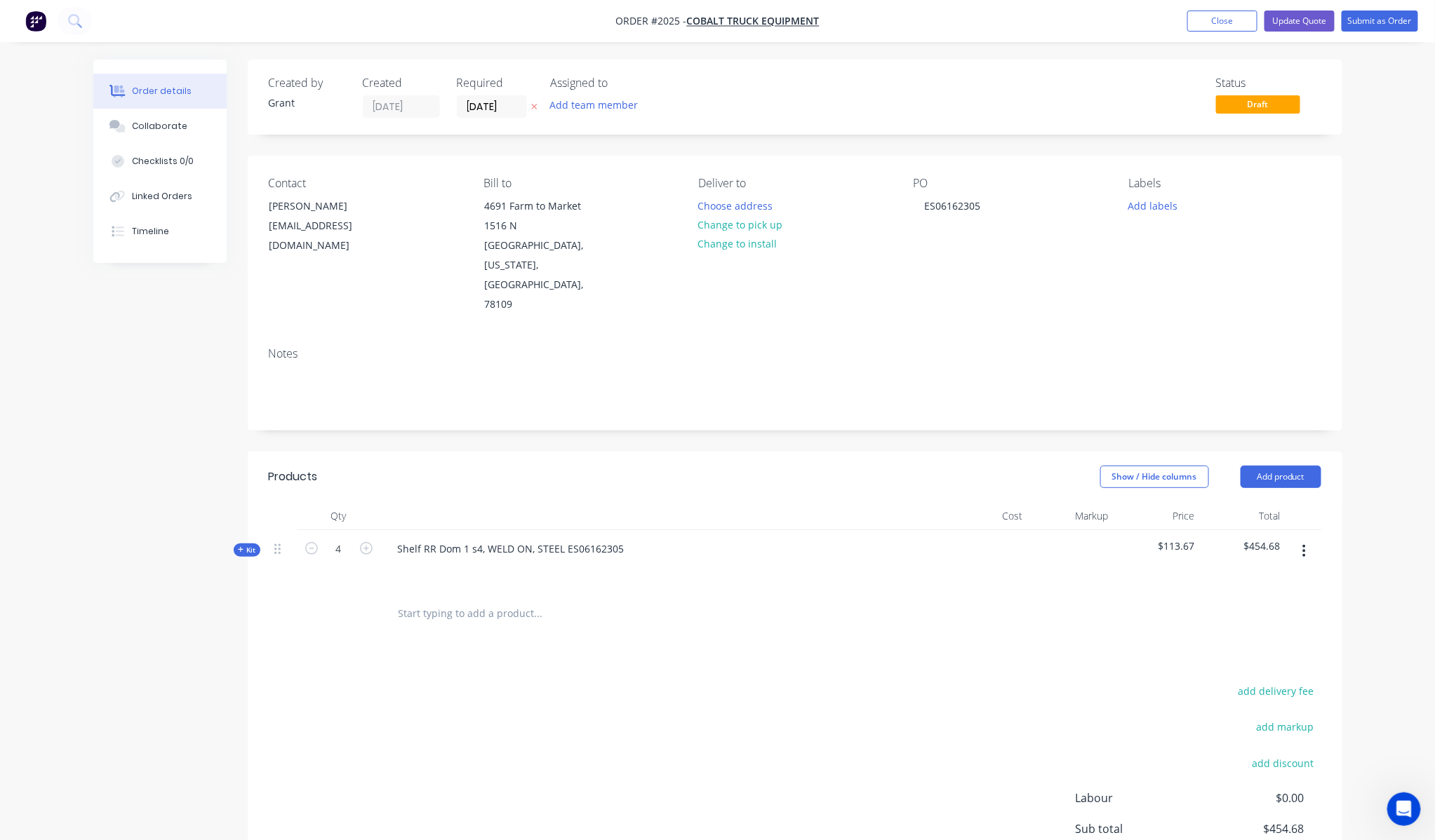
click at [303, 537] on form "4" at bounding box center [338, 547] width 73 height 21
click at [305, 542] on icon "button" at bounding box center [311, 548] width 12 height 12
click at [310, 542] on icon "button" at bounding box center [311, 548] width 12 height 12
type input "1"
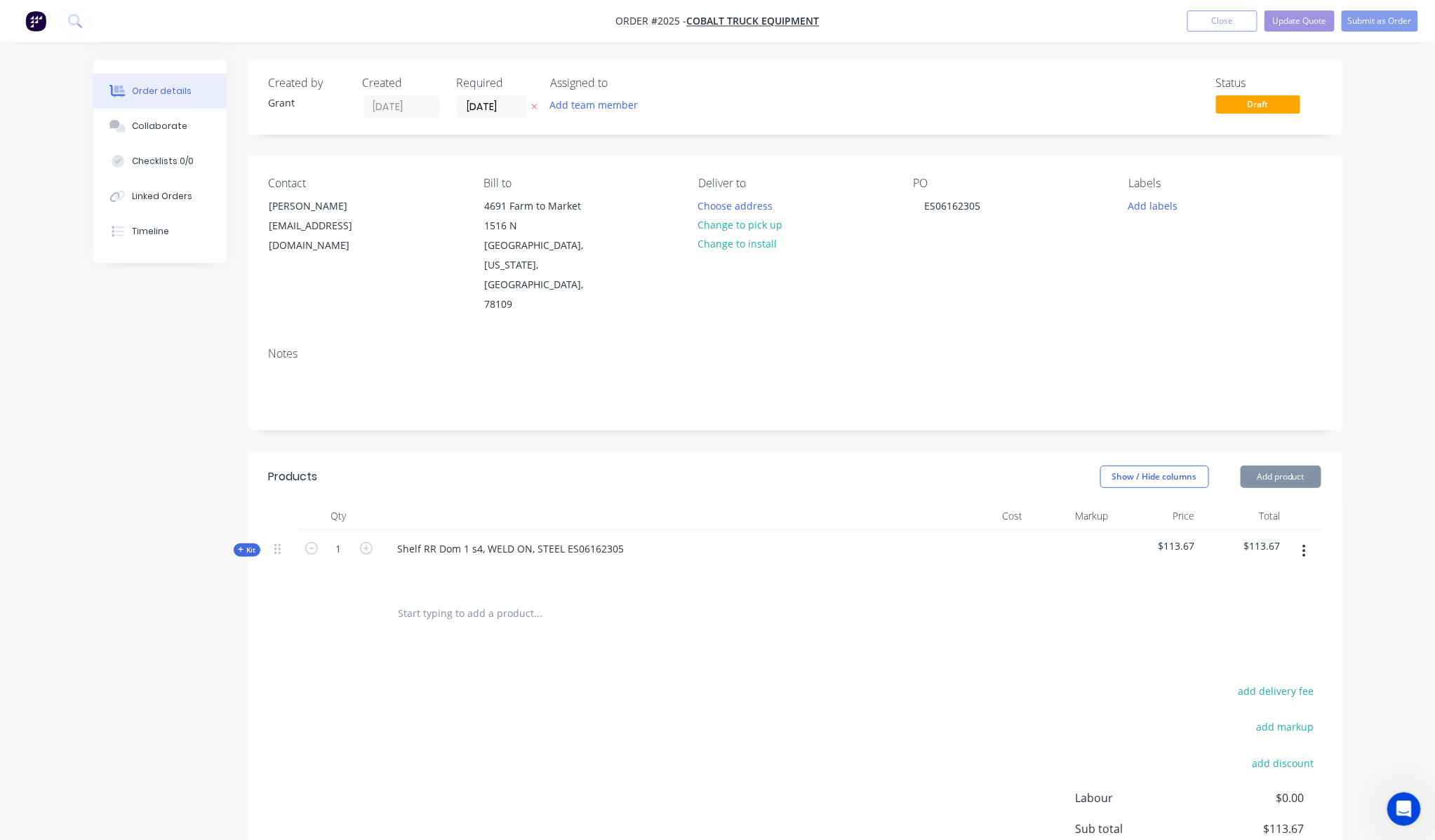
click at [321, 591] on div at bounding box center [338, 614] width 84 height 46
click at [238, 547] on icon at bounding box center [241, 550] width 7 height 7
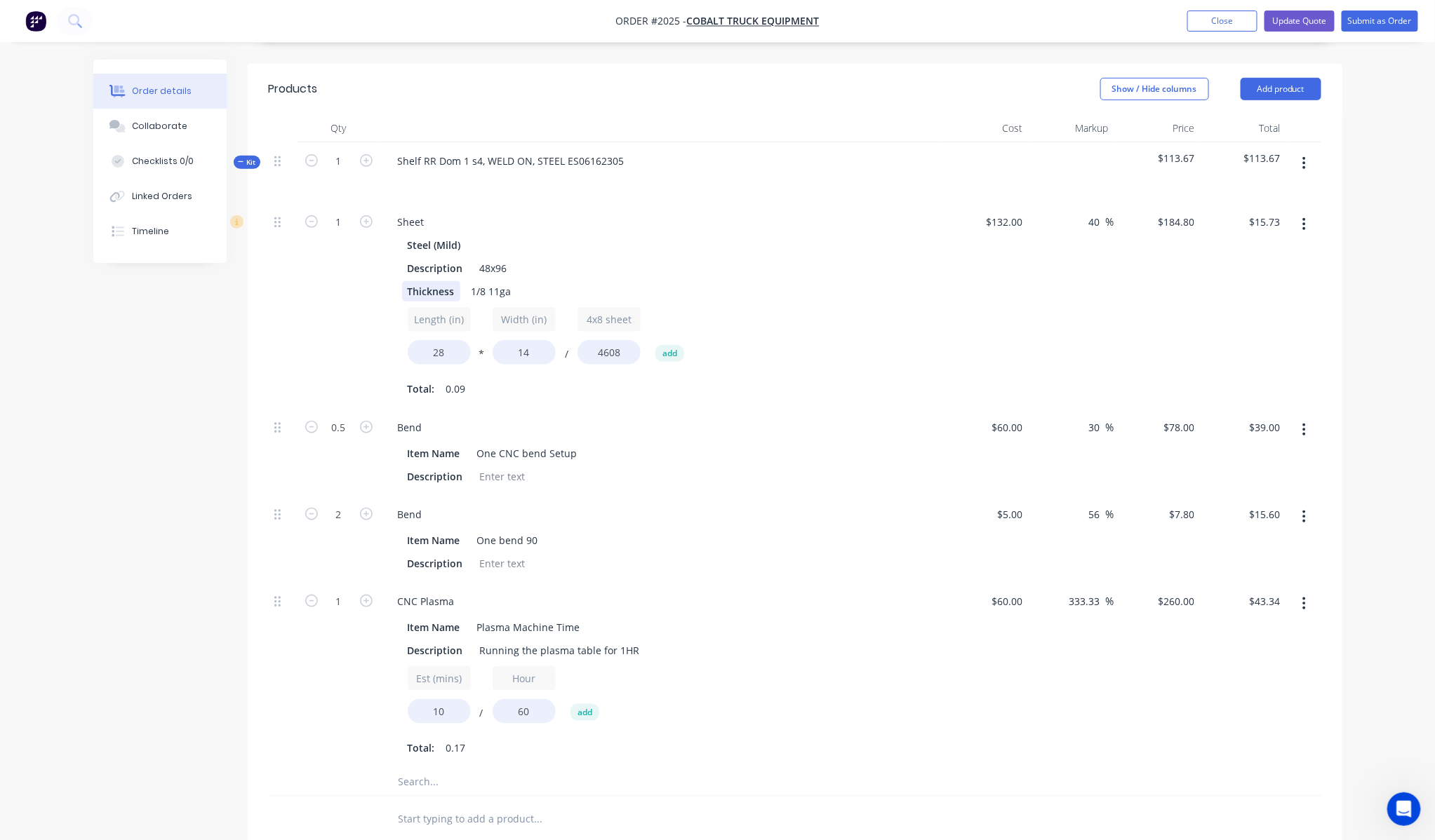
scroll to position [389, 0]
click at [369, 419] on icon "button" at bounding box center [366, 425] width 12 height 12
type input "1.5"
type input "$117.00"
click at [348, 231] on input "1.5" at bounding box center [338, 220] width 36 height 21
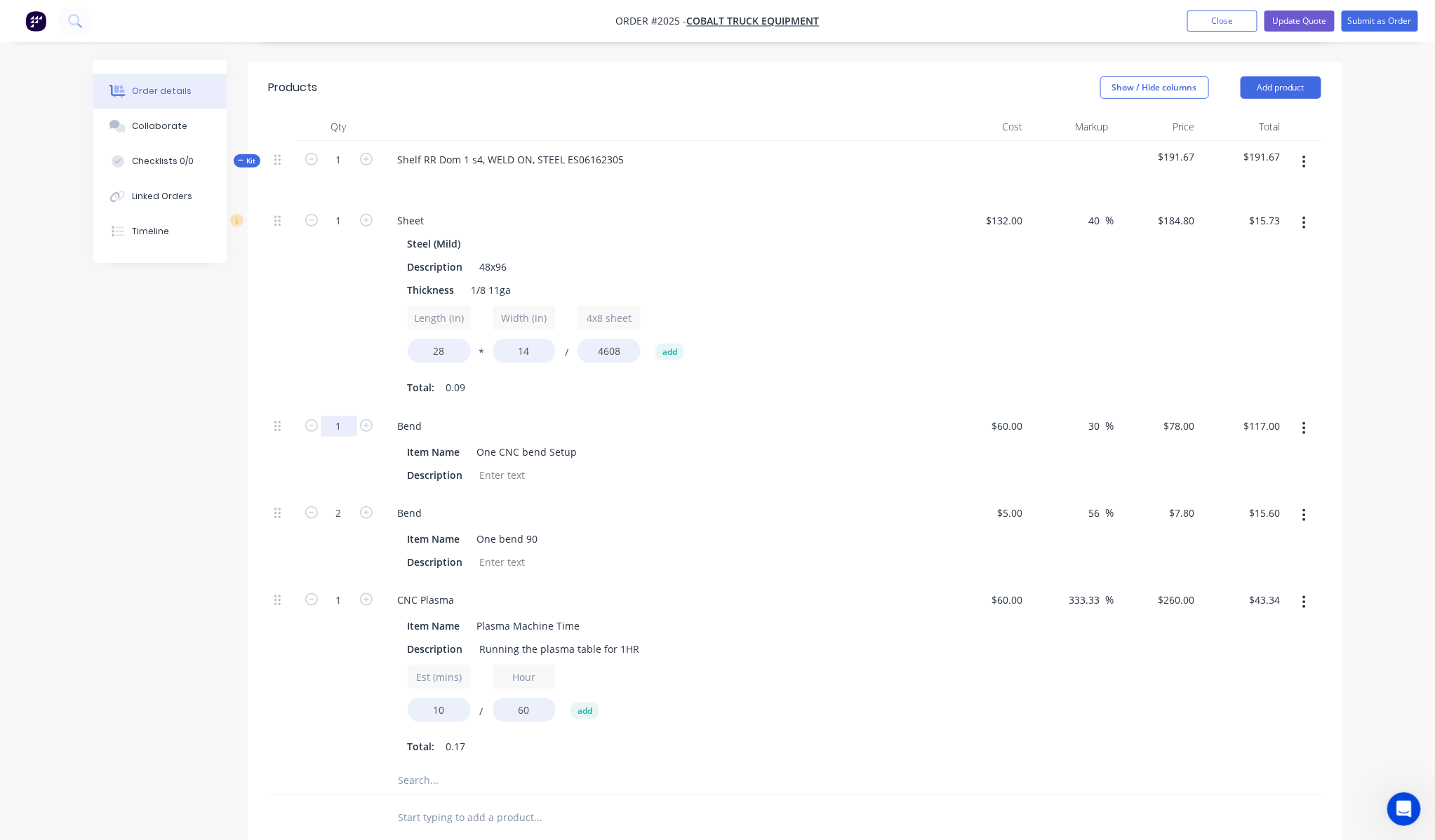
type input "1"
type input "$78.00"
click at [237, 440] on div "Created by Grant Created [DATE] Required [DATE] Assigned to Add team member Sta…" at bounding box center [718, 434] width 1249 height 1528
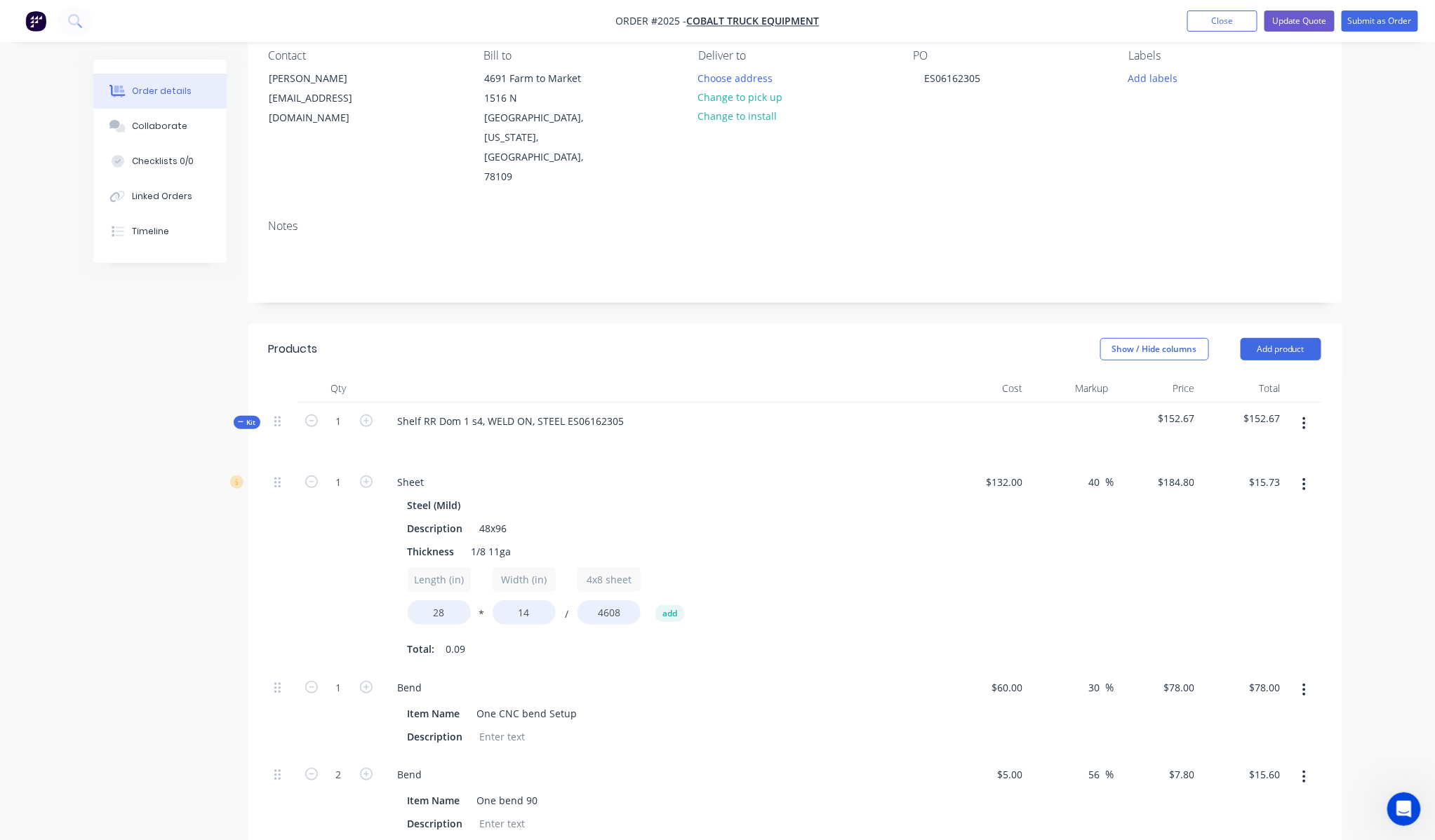
scroll to position [85, 0]
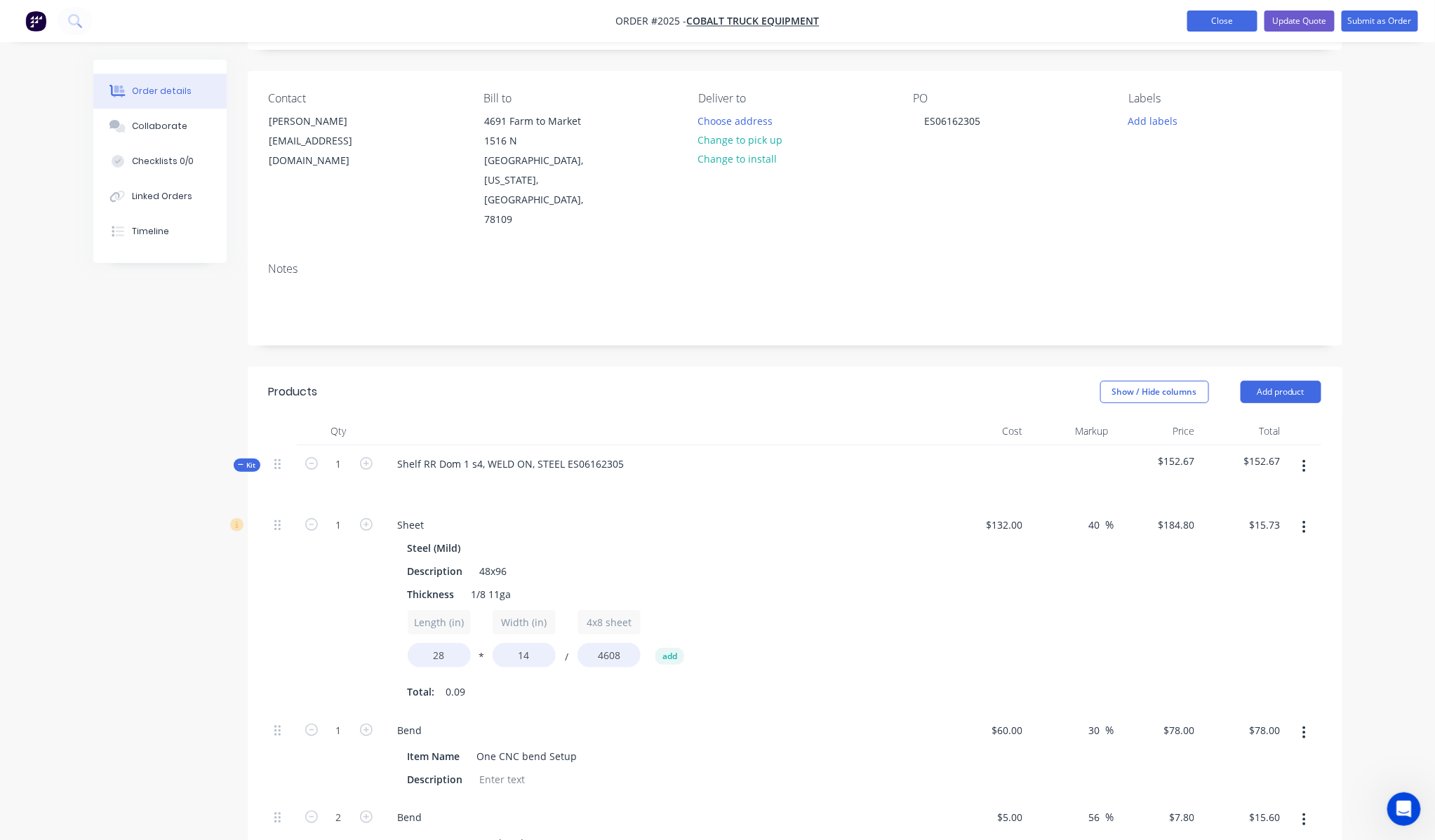
click at [1251, 30] on button "Close" at bounding box center [1222, 21] width 70 height 21
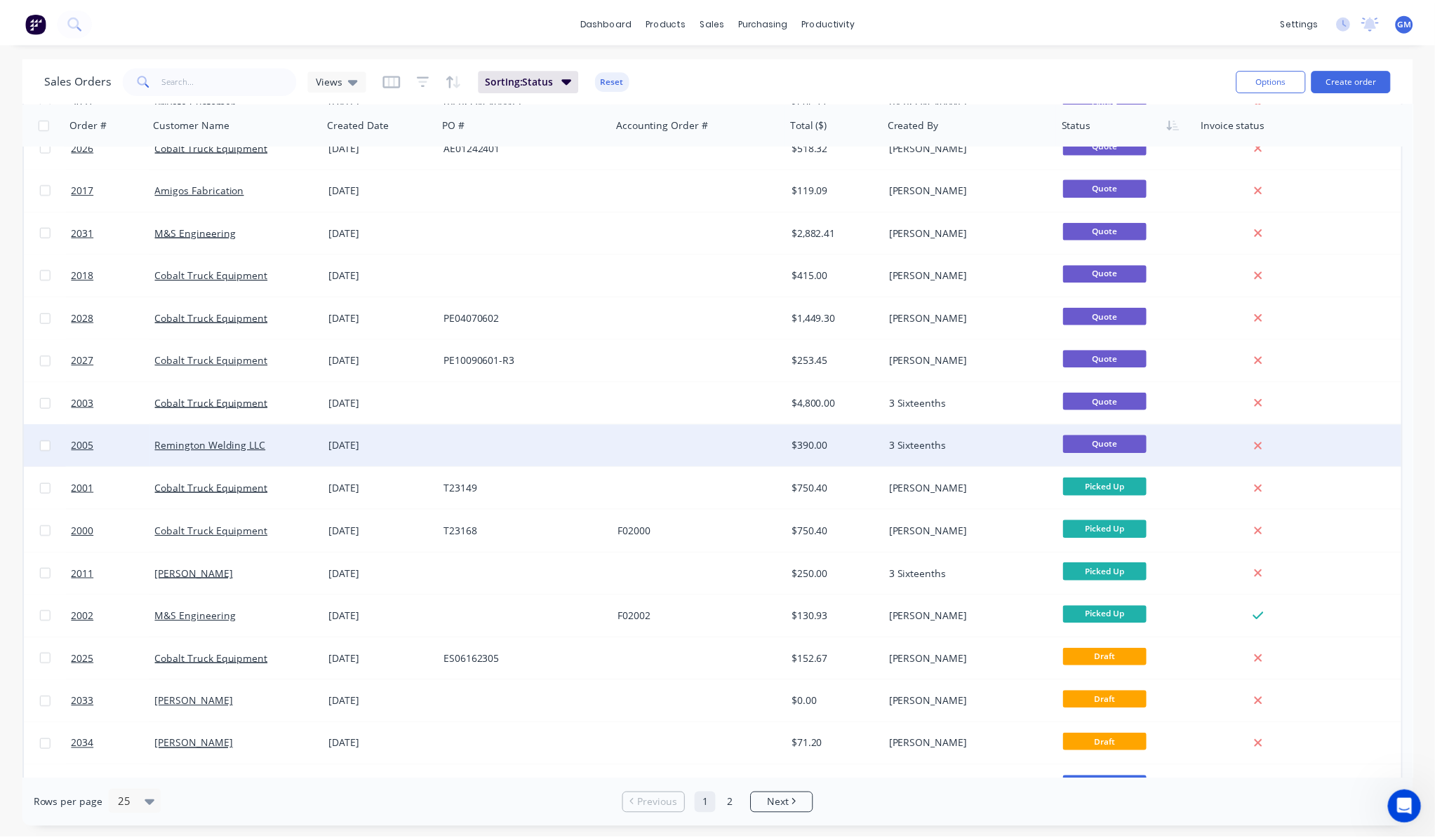
scroll to position [389, 0]
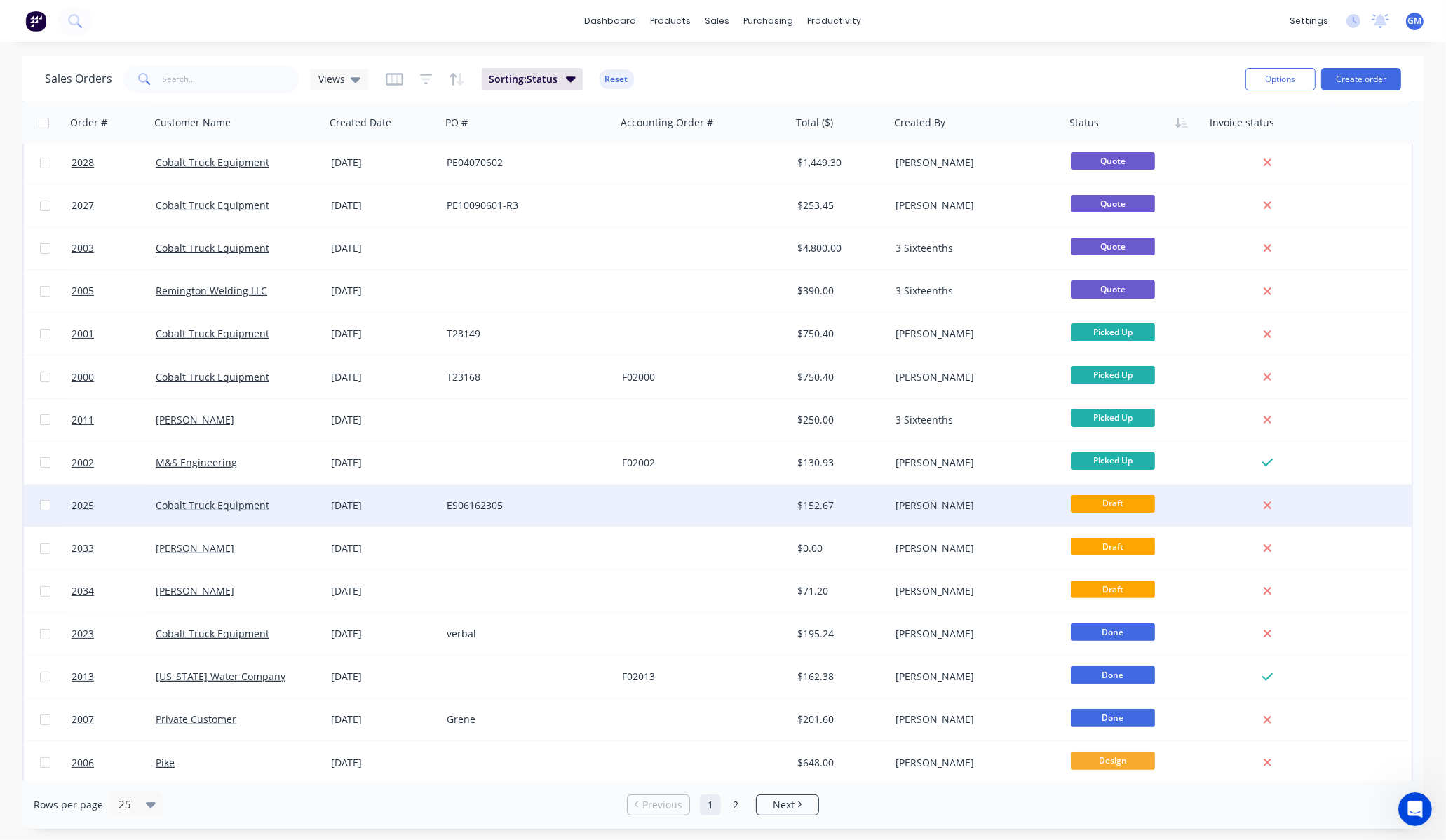
click at [648, 509] on div at bounding box center [704, 505] width 176 height 42
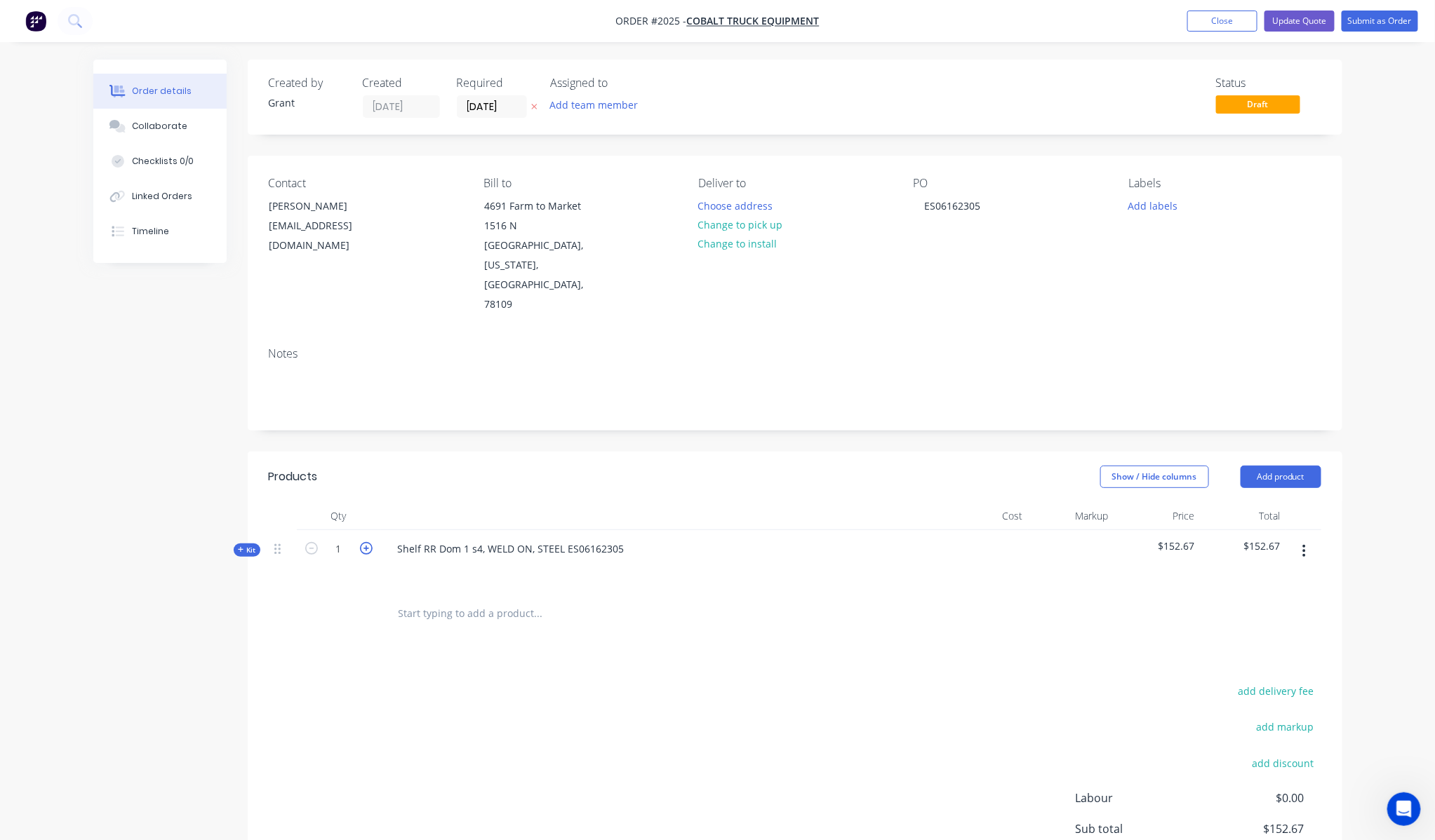
click at [365, 542] on icon "button" at bounding box center [366, 548] width 12 height 12
type input "4"
click at [240, 547] on icon at bounding box center [241, 550] width 7 height 7
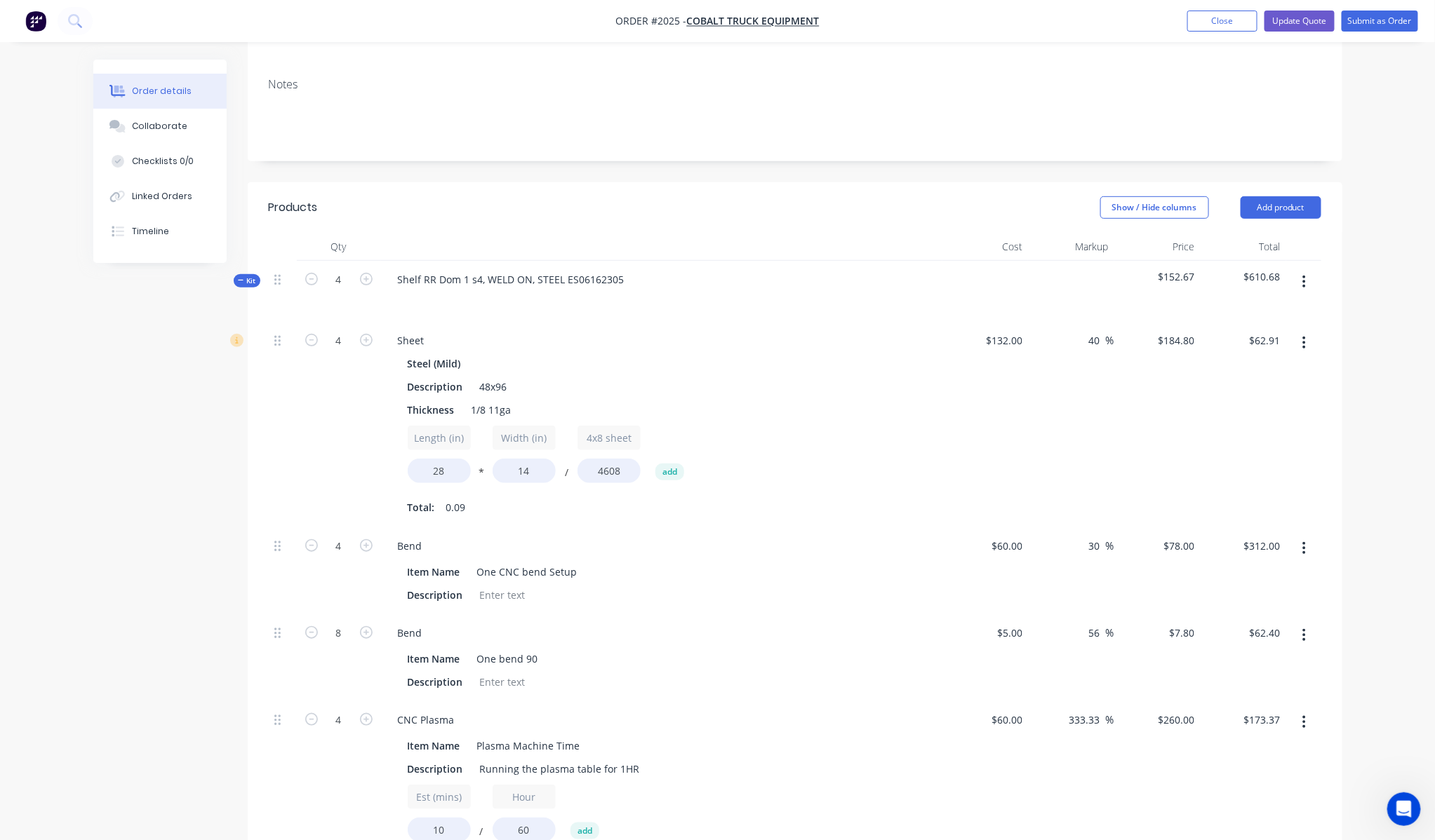
scroll to position [545, 0]
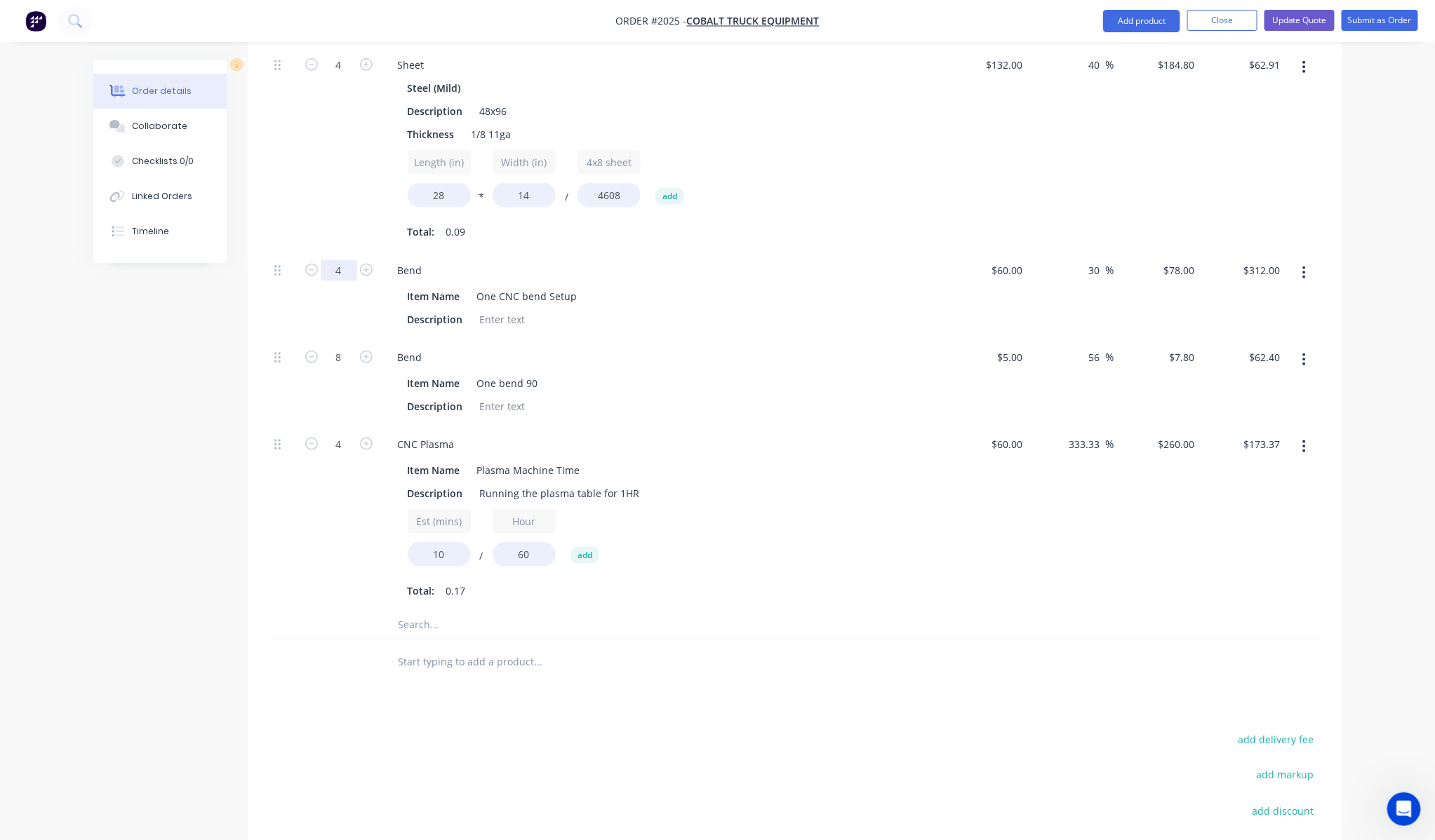
click at [346, 76] on input "4" at bounding box center [338, 65] width 36 height 21
type input "1"
type input "$78.00"
click at [307, 611] on div at bounding box center [338, 625] width 84 height 28
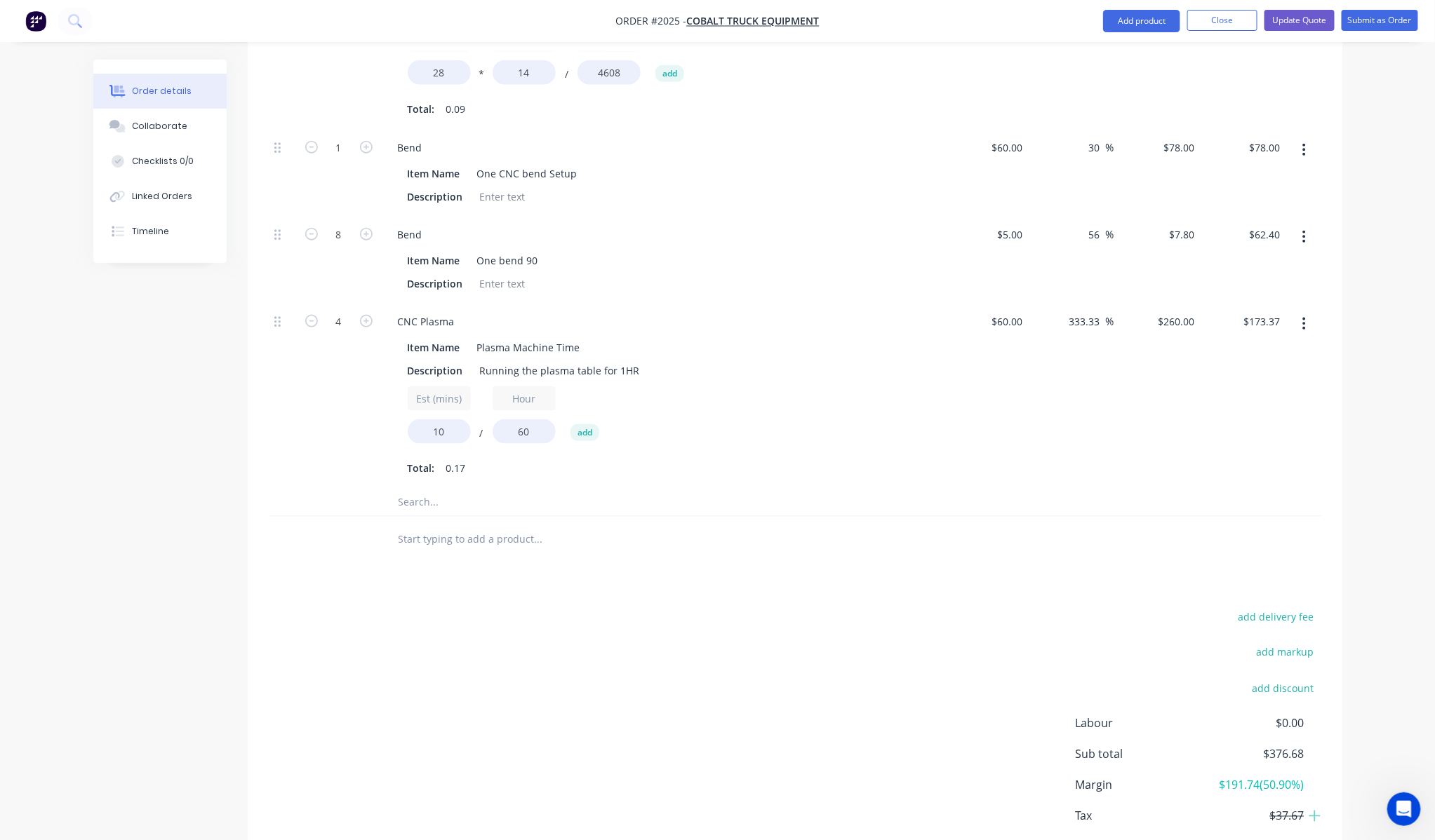
scroll to position [630, 0]
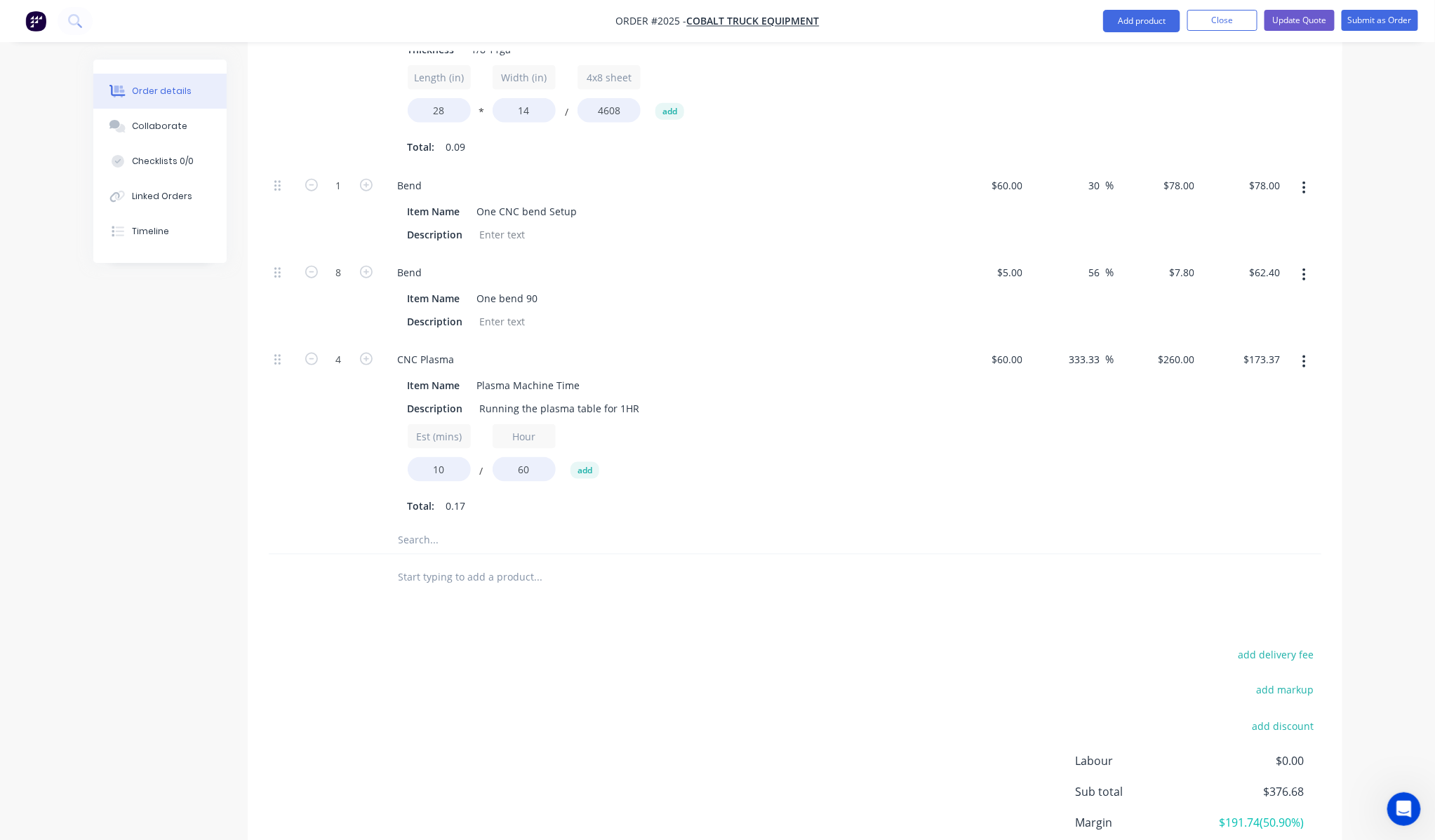
click at [344, 167] on div "1" at bounding box center [338, 210] width 84 height 87
type input "2"
type input "$156.00"
click at [384, 479] on div "CNC Plasma Item Name Plasma Machine Time Description Running the plasma table f…" at bounding box center [662, 433] width 561 height 185
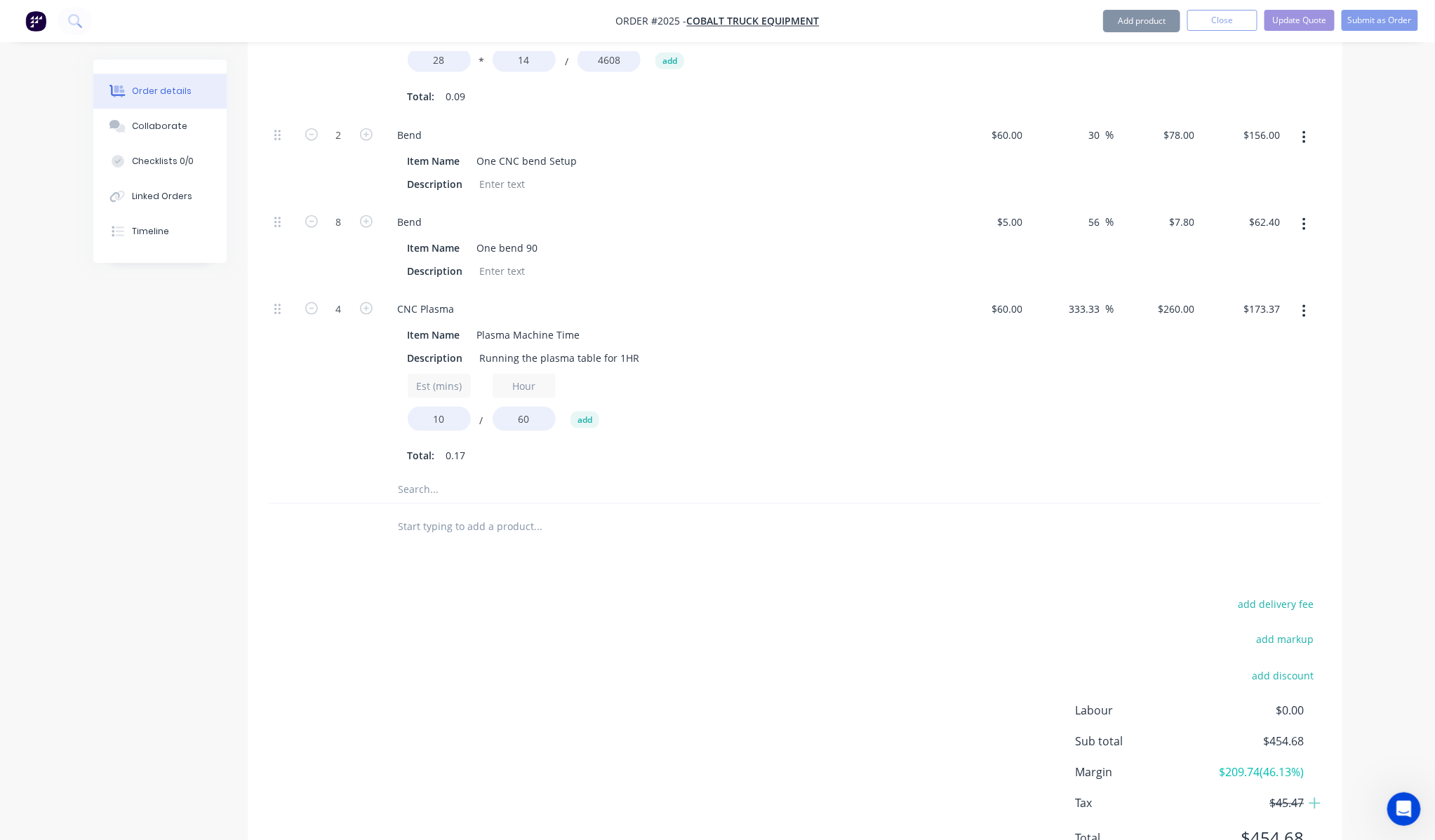
scroll to position [708, 0]
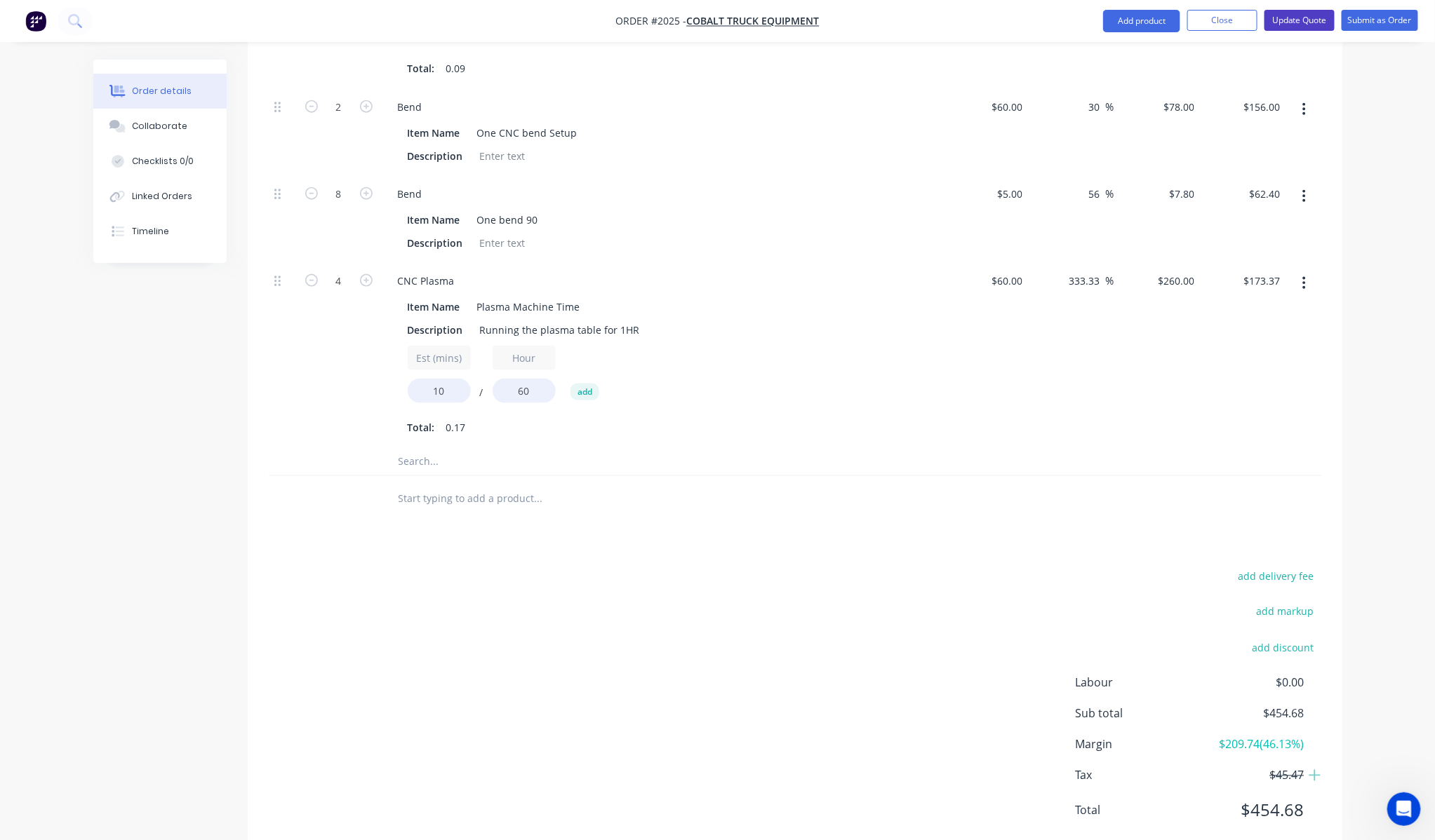
click at [1306, 26] on button "Update Quote" at bounding box center [1299, 20] width 70 height 21
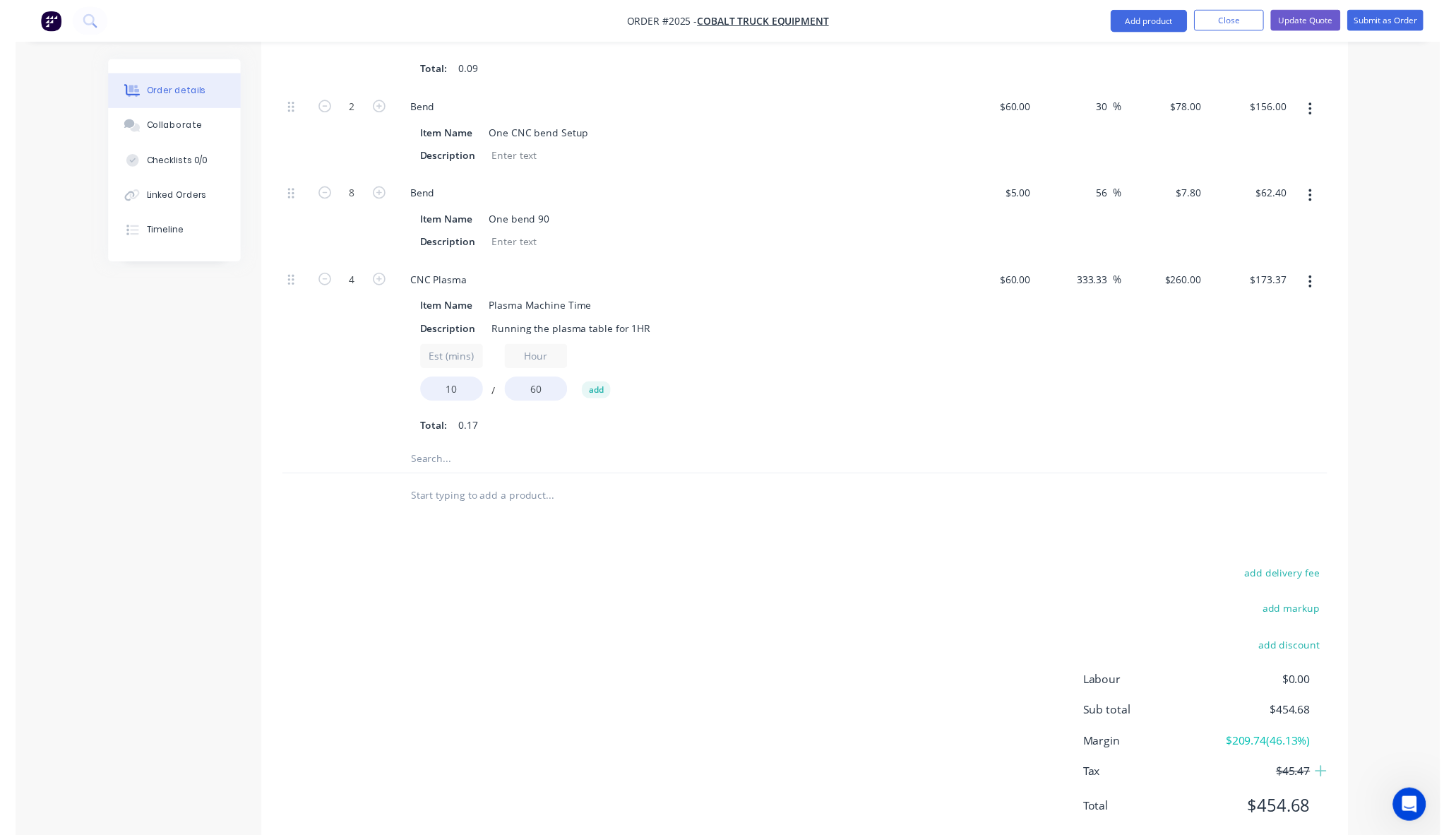
scroll to position [0, 0]
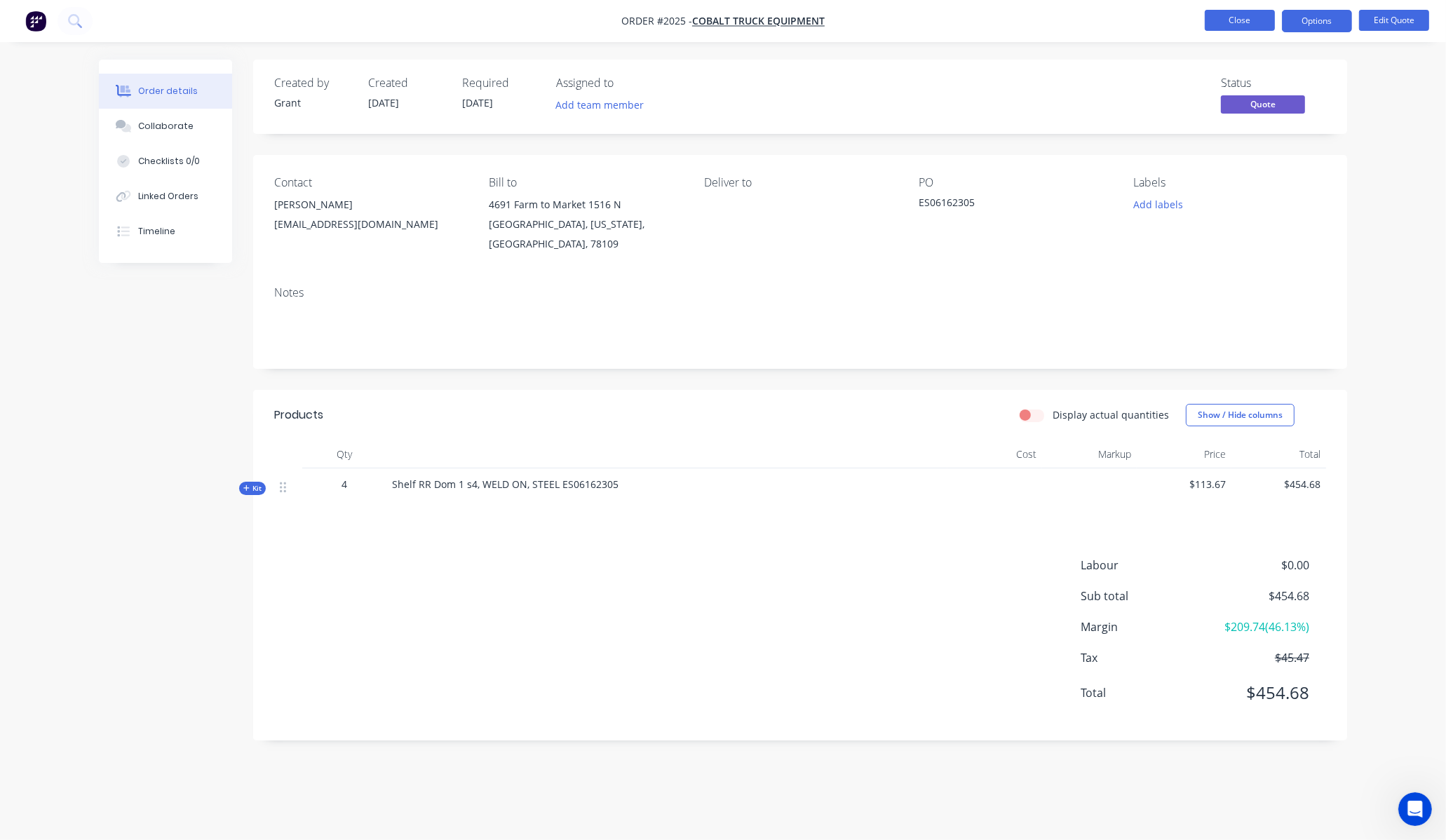
click at [1245, 23] on button "Close" at bounding box center [1240, 20] width 70 height 21
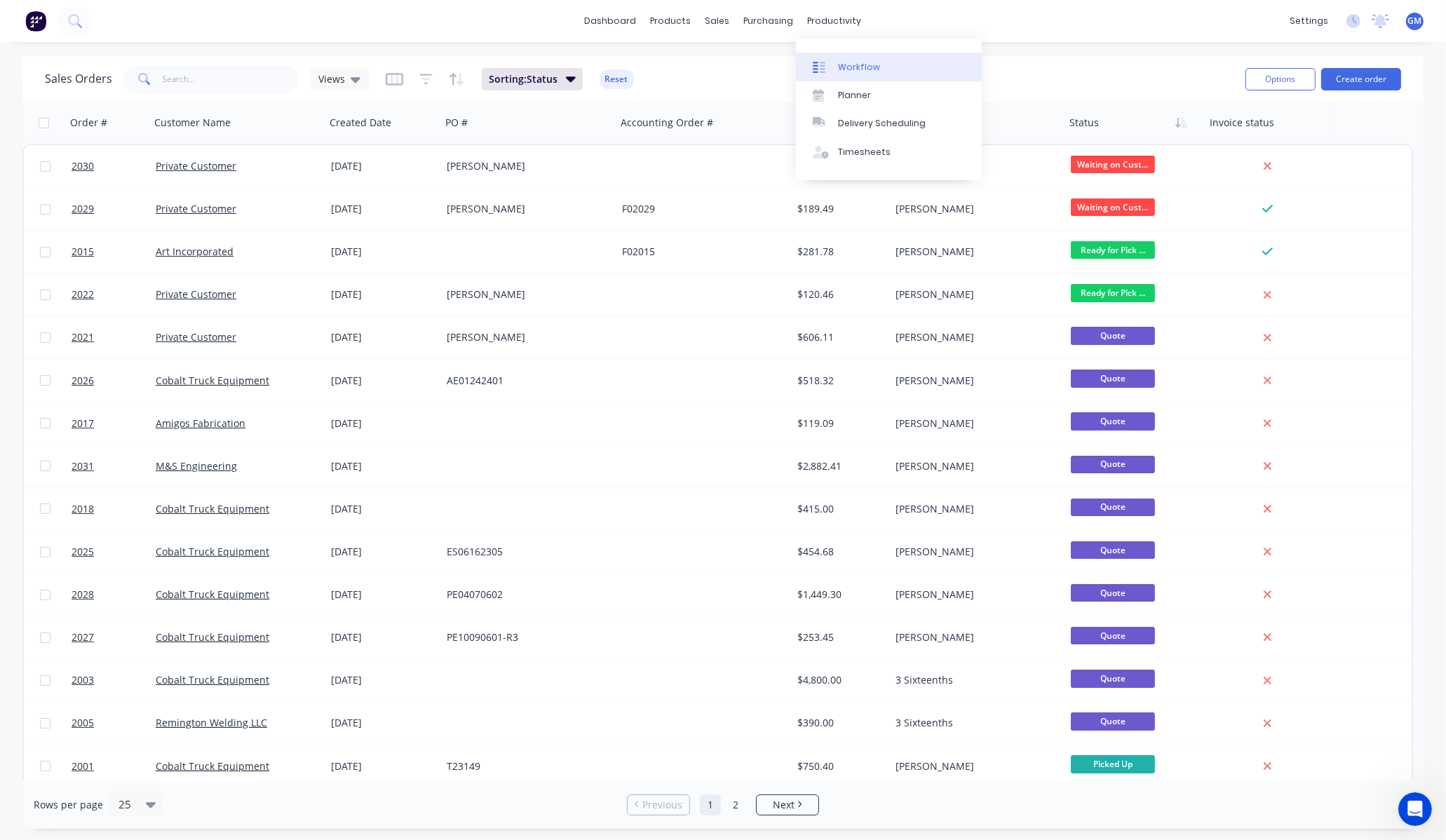
click at [859, 67] on div "Workflow" at bounding box center [859, 67] width 42 height 12
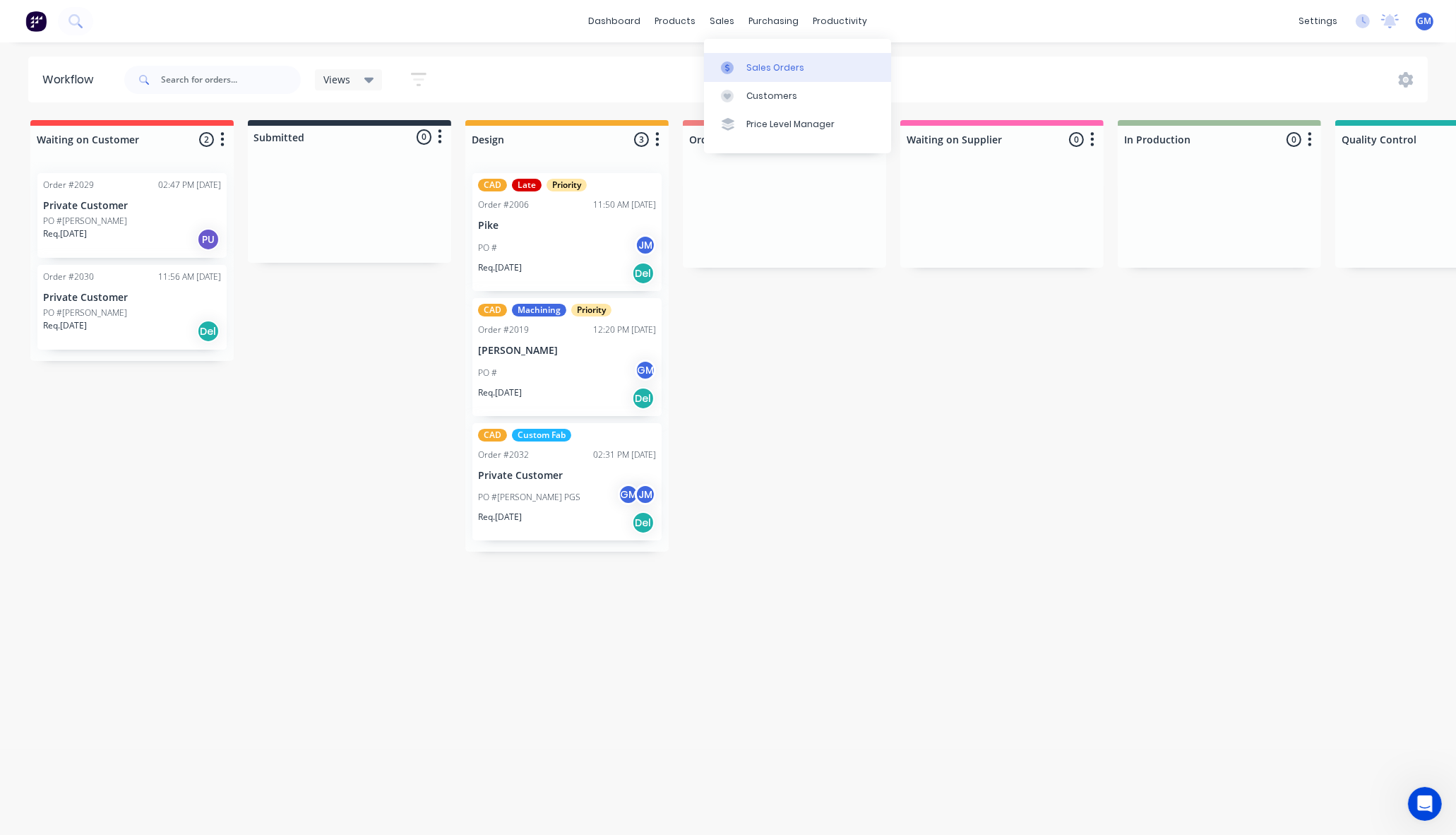
click at [761, 63] on div "Sales Orders" at bounding box center [775, 67] width 58 height 12
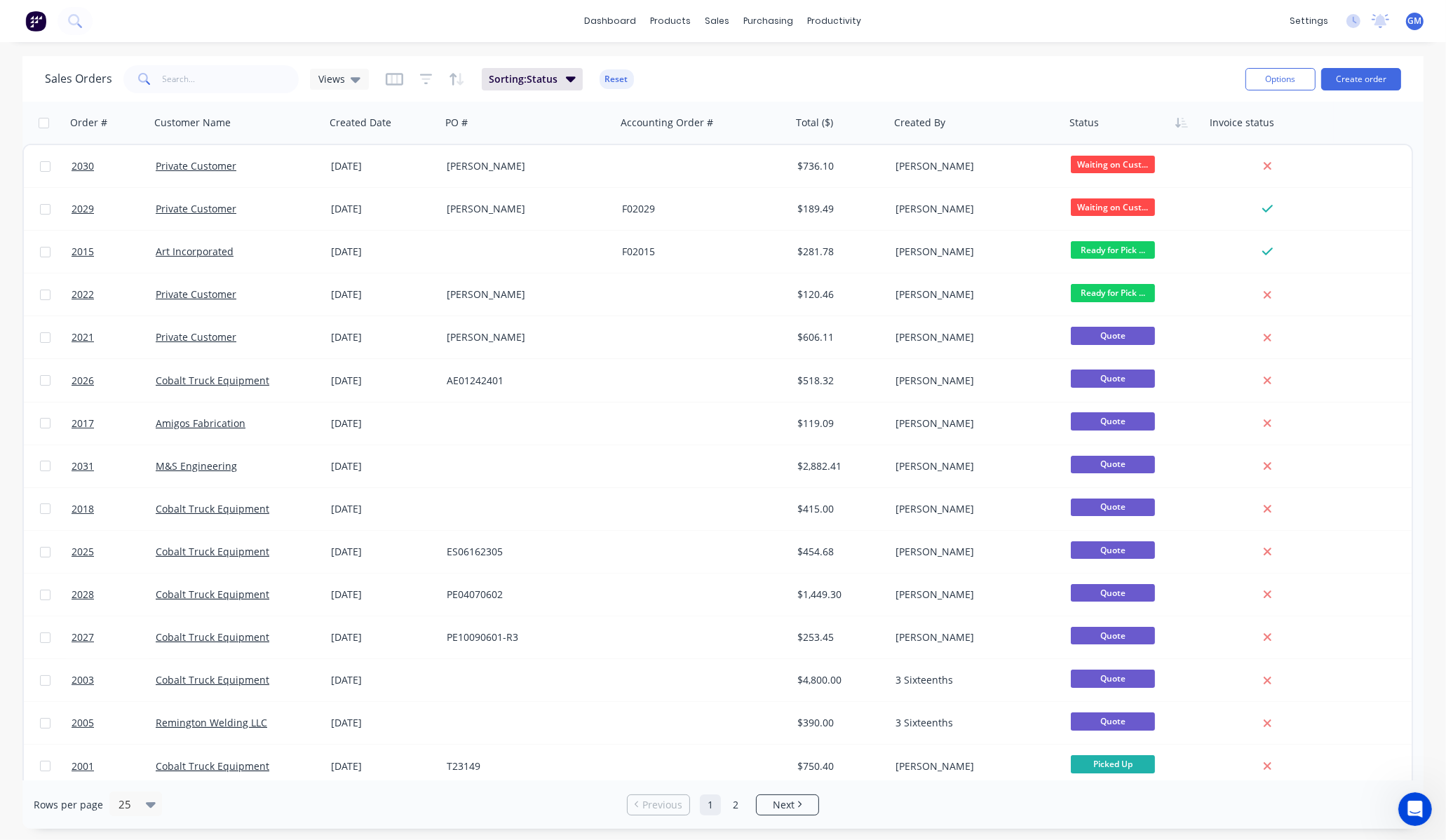
drag, startPoint x: 1364, startPoint y: 64, endPoint x: 1355, endPoint y: 94, distance: 31.3
click at [1355, 94] on div "Options Create order" at bounding box center [1320, 79] width 161 height 35
click at [1362, 94] on div "Options Create order" at bounding box center [1320, 79] width 161 height 35
click at [1387, 87] on button "Create order" at bounding box center [1361, 79] width 80 height 22
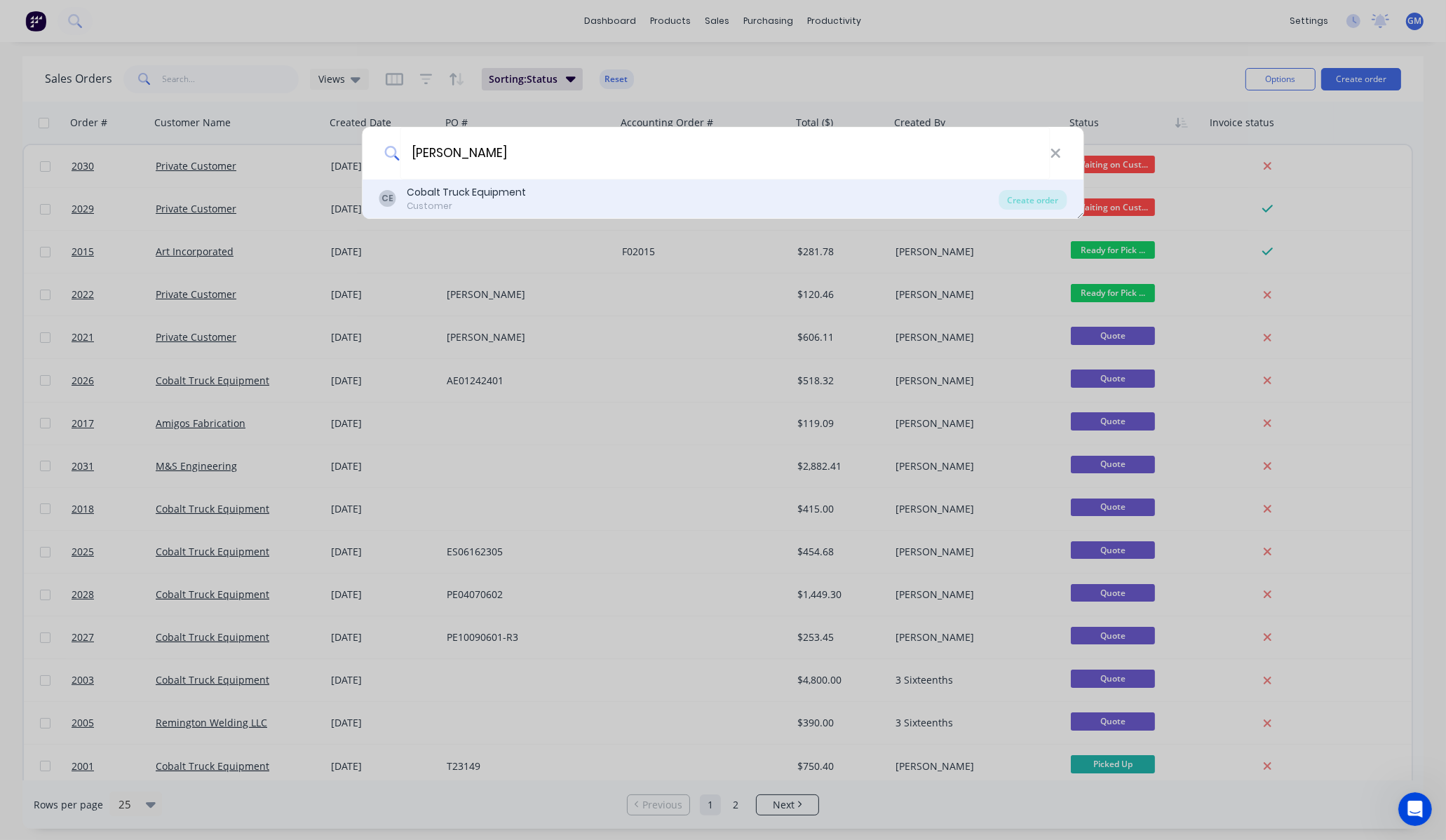
type input "[PERSON_NAME]"
click at [604, 194] on div "CE Cobalt Truck Equipment Customer" at bounding box center [690, 199] width 620 height 27
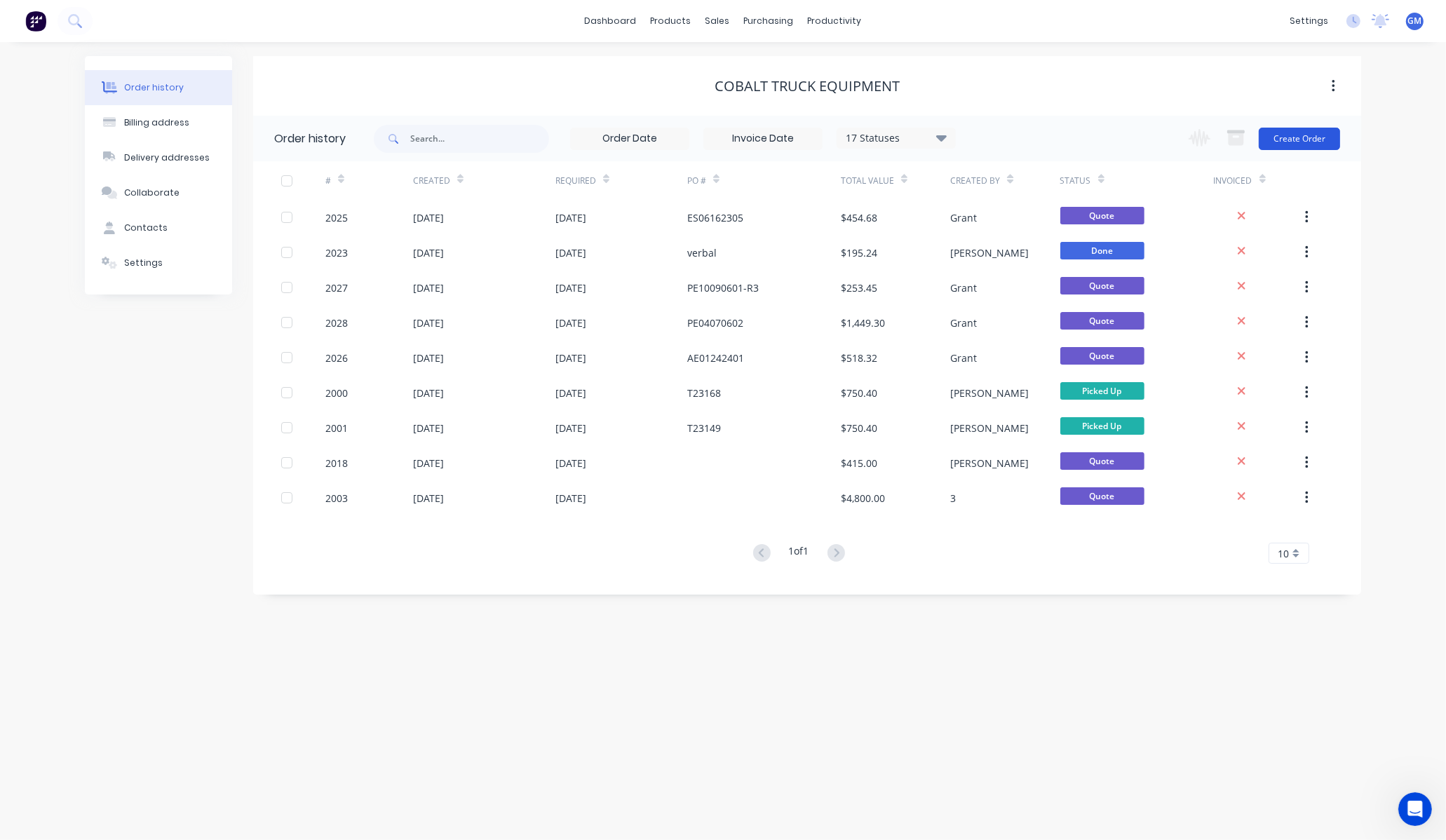
click at [1299, 135] on button "Create Order" at bounding box center [1299, 139] width 82 height 22
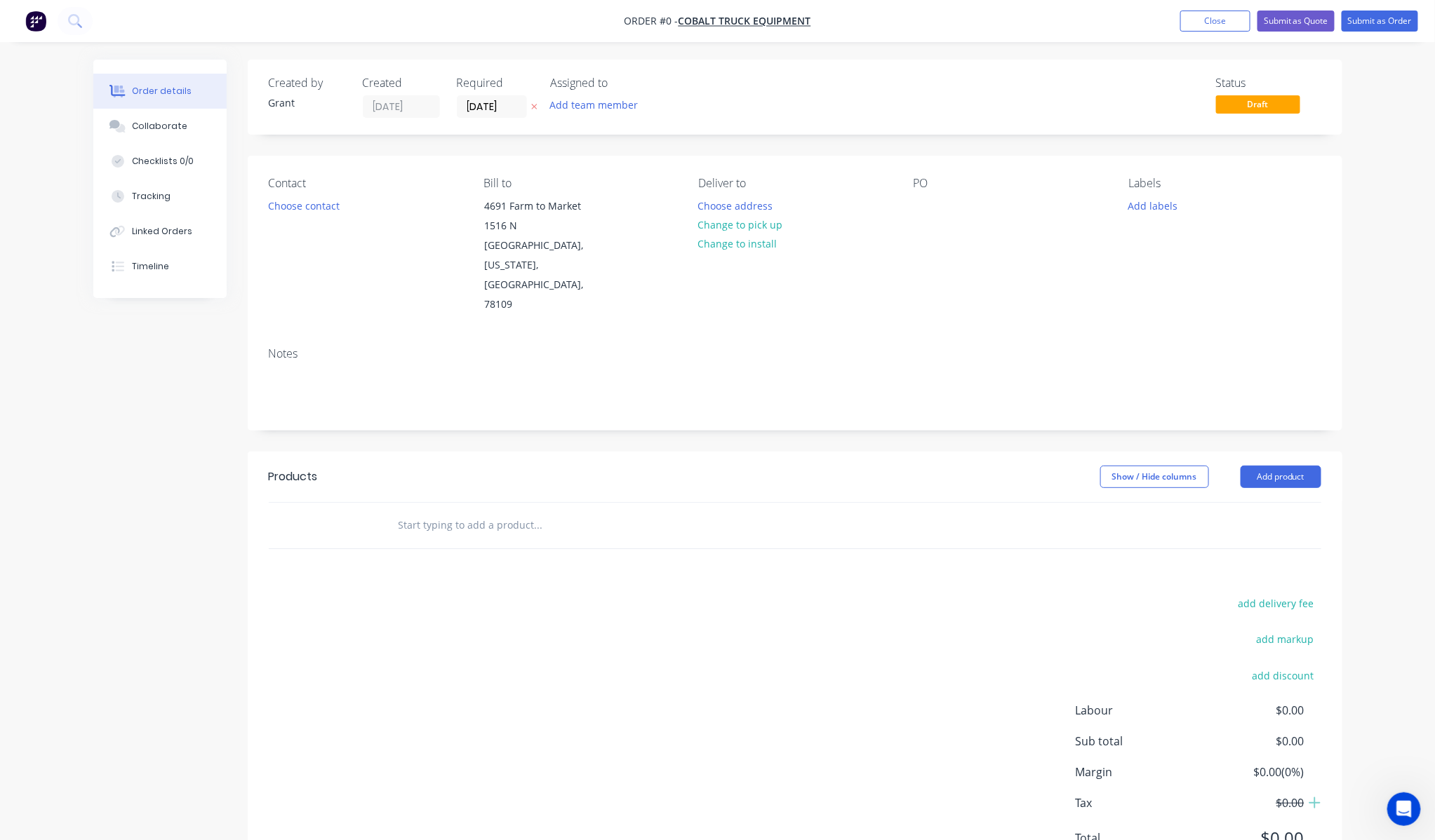
click at [436, 511] on input "text" at bounding box center [538, 525] width 281 height 28
click at [431, 511] on input "text" at bounding box center [538, 525] width 281 height 28
drag, startPoint x: 363, startPoint y: 507, endPoint x: 409, endPoint y: 499, distance: 46.7
click at [381, 505] on div at bounding box center [795, 526] width 1052 height 46
click at [432, 511] on input "text" at bounding box center [538, 525] width 281 height 28
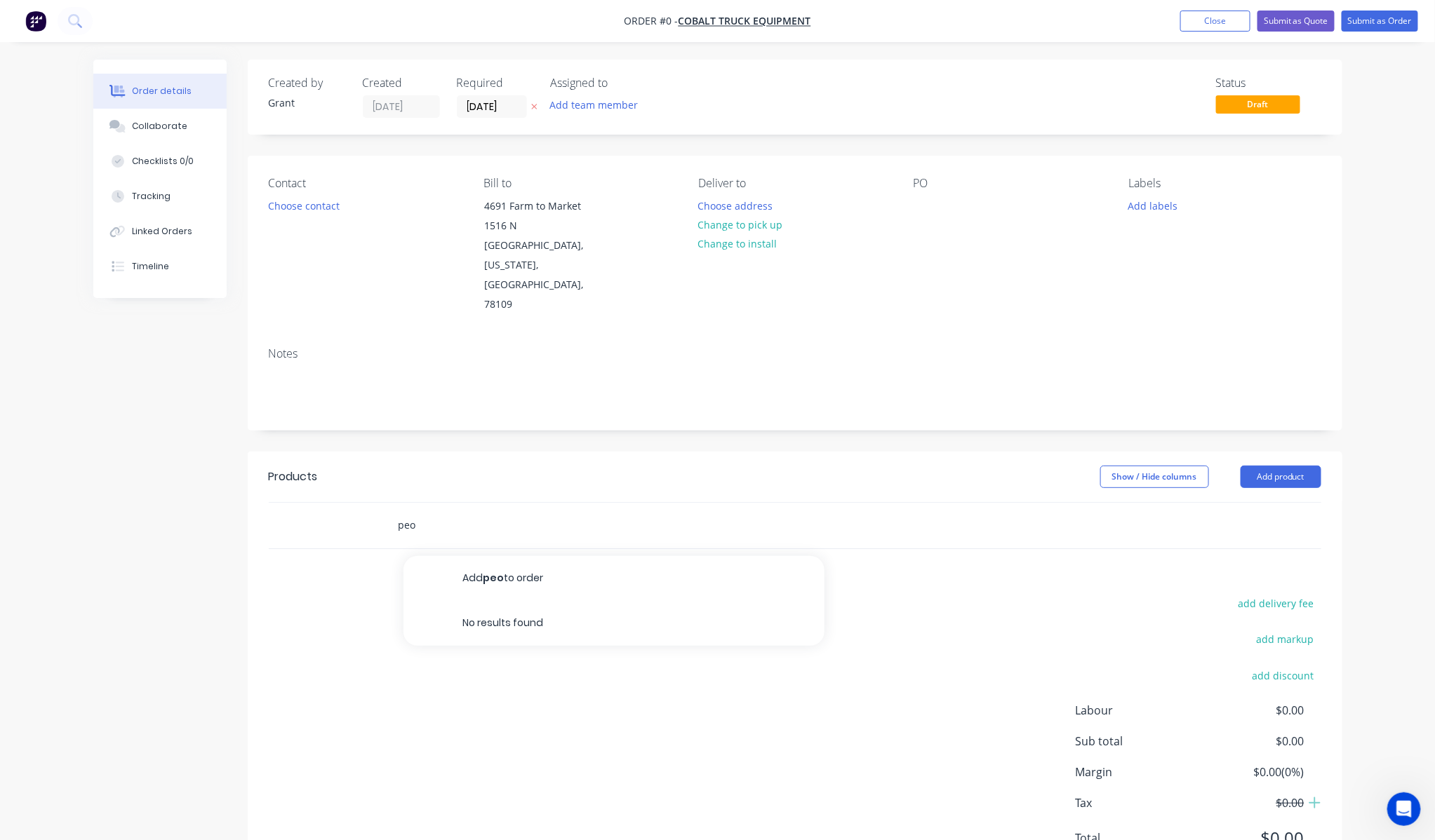
click at [476, 511] on input "peo" at bounding box center [538, 525] width 281 height 28
type input "peo"
click at [1294, 466] on button "Add product" at bounding box center [1281, 476] width 81 height 22
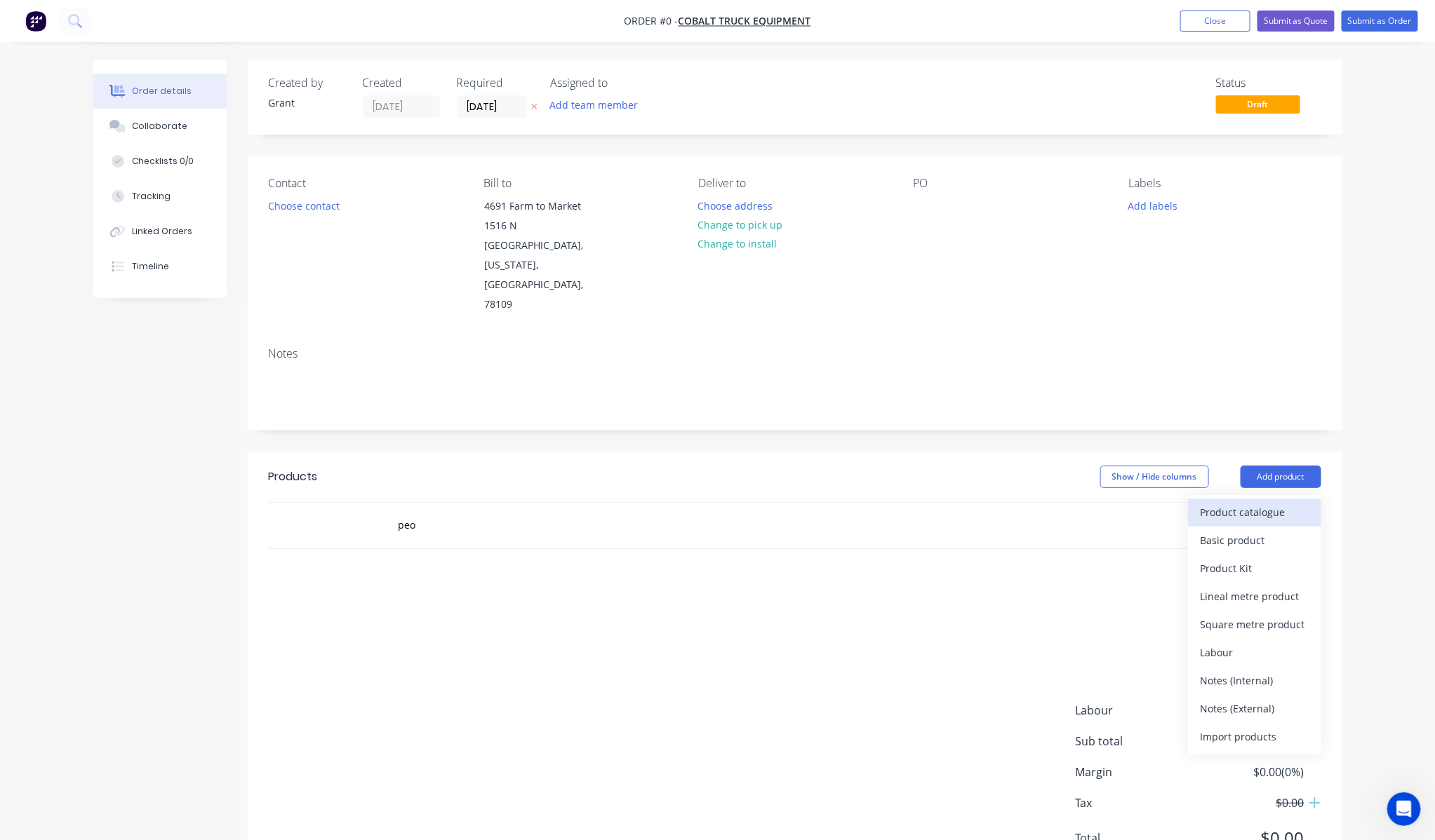
click at [1293, 502] on div "Product catalogue" at bounding box center [1254, 513] width 108 height 20
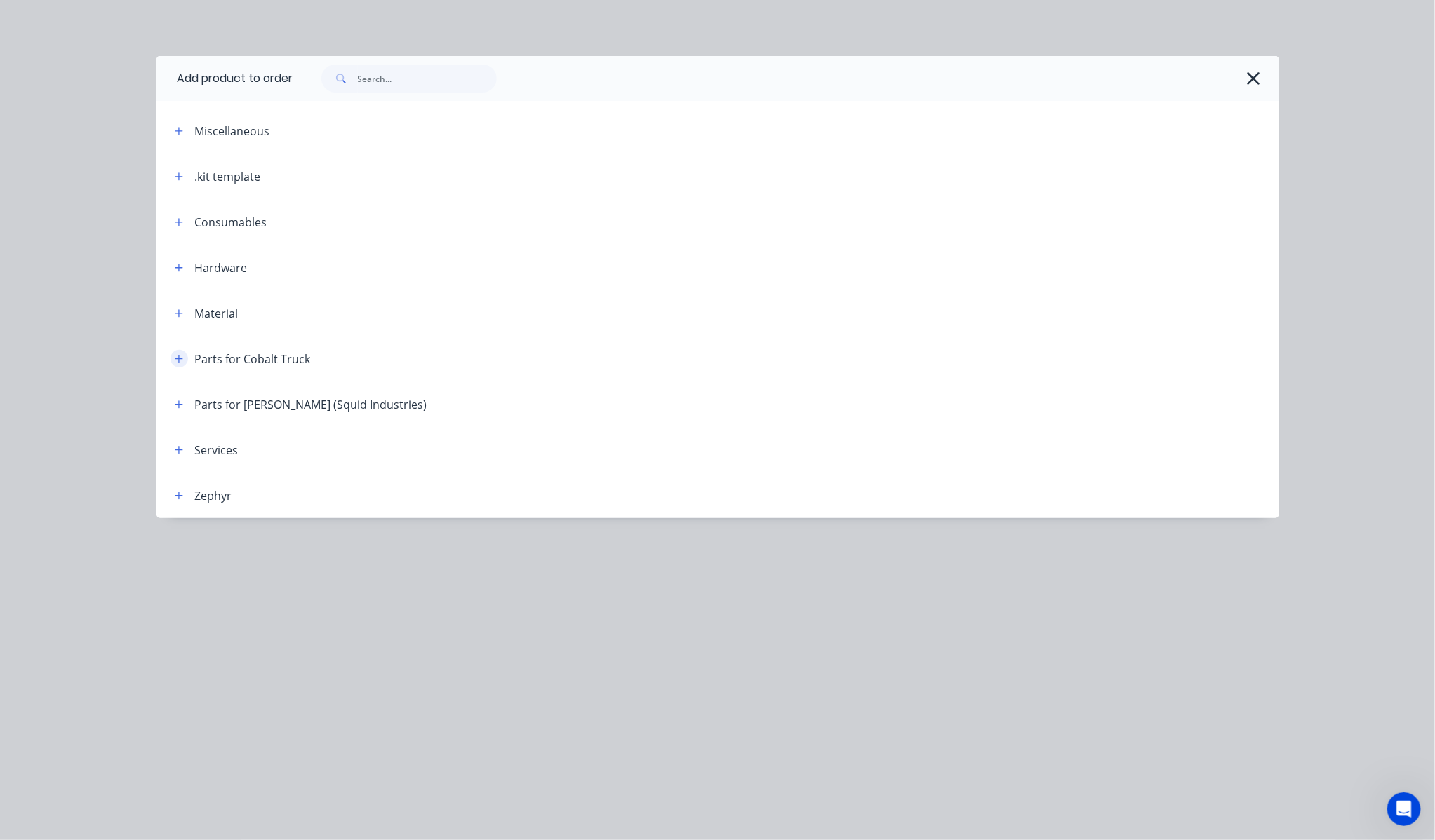
click at [179, 354] on icon "button" at bounding box center [179, 359] width 9 height 10
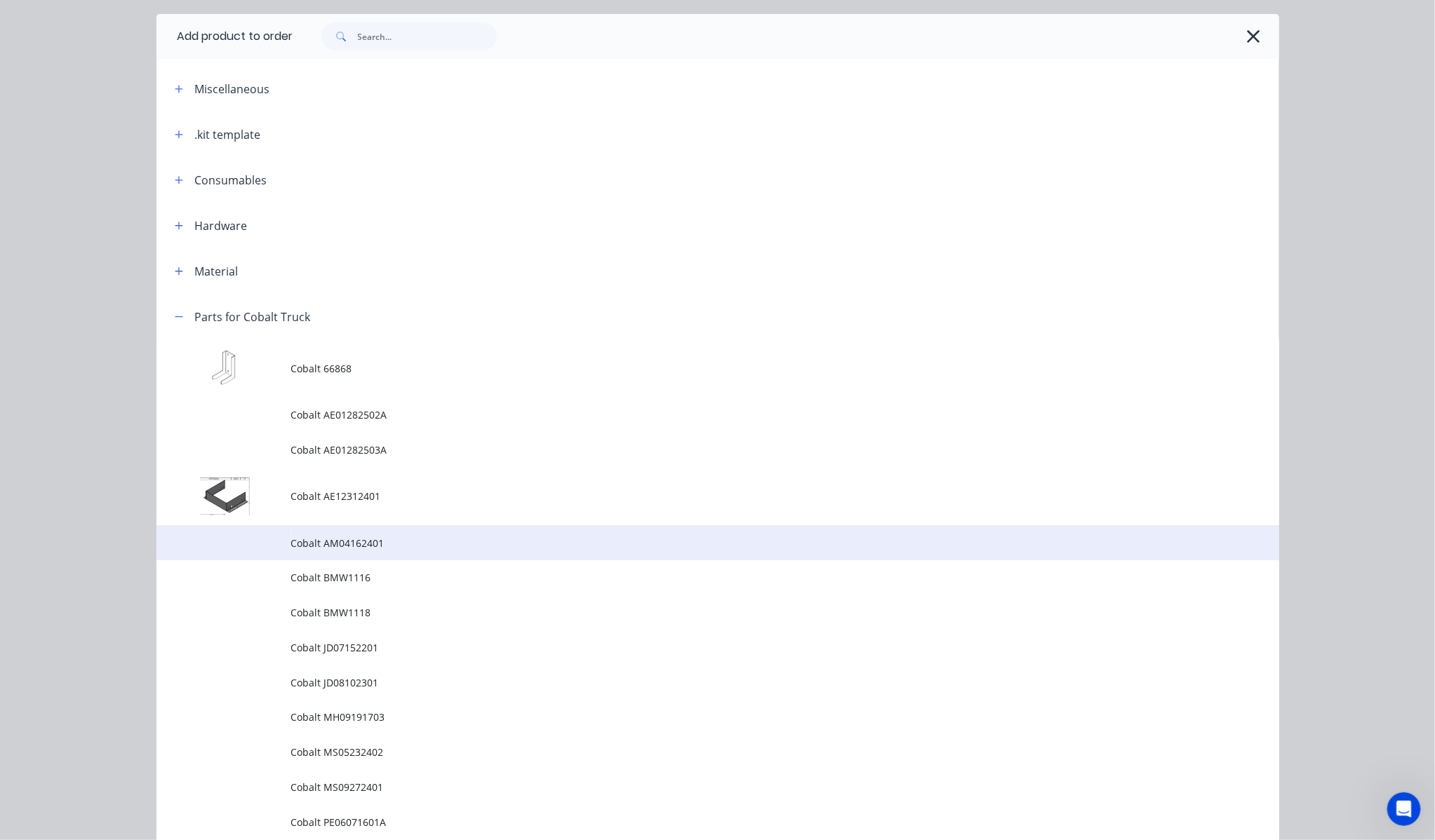
scroll to position [155, 0]
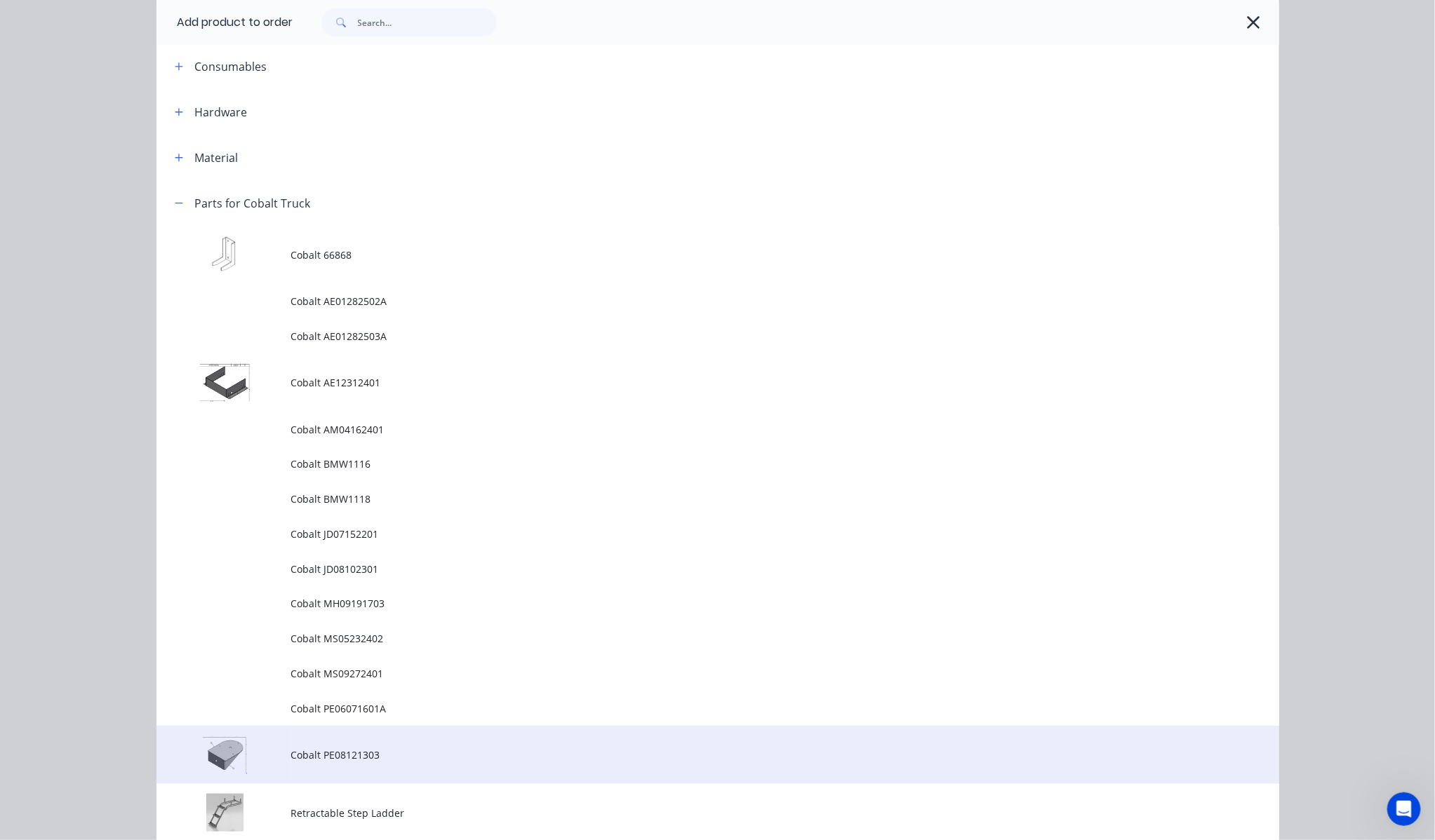
click at [399, 747] on span "Cobalt PE08121303" at bounding box center [686, 755] width 790 height 14
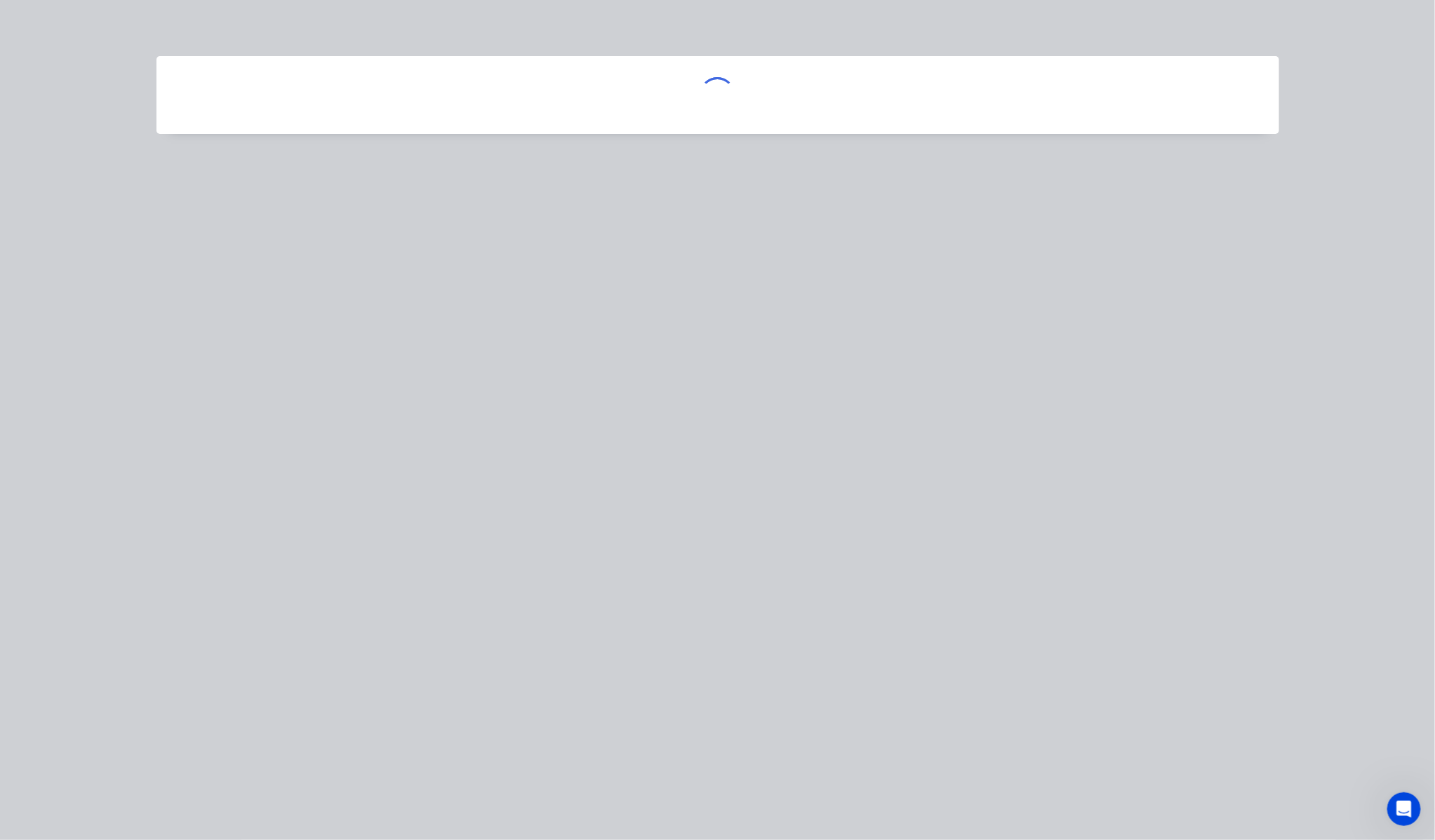
scroll to position [0, 0]
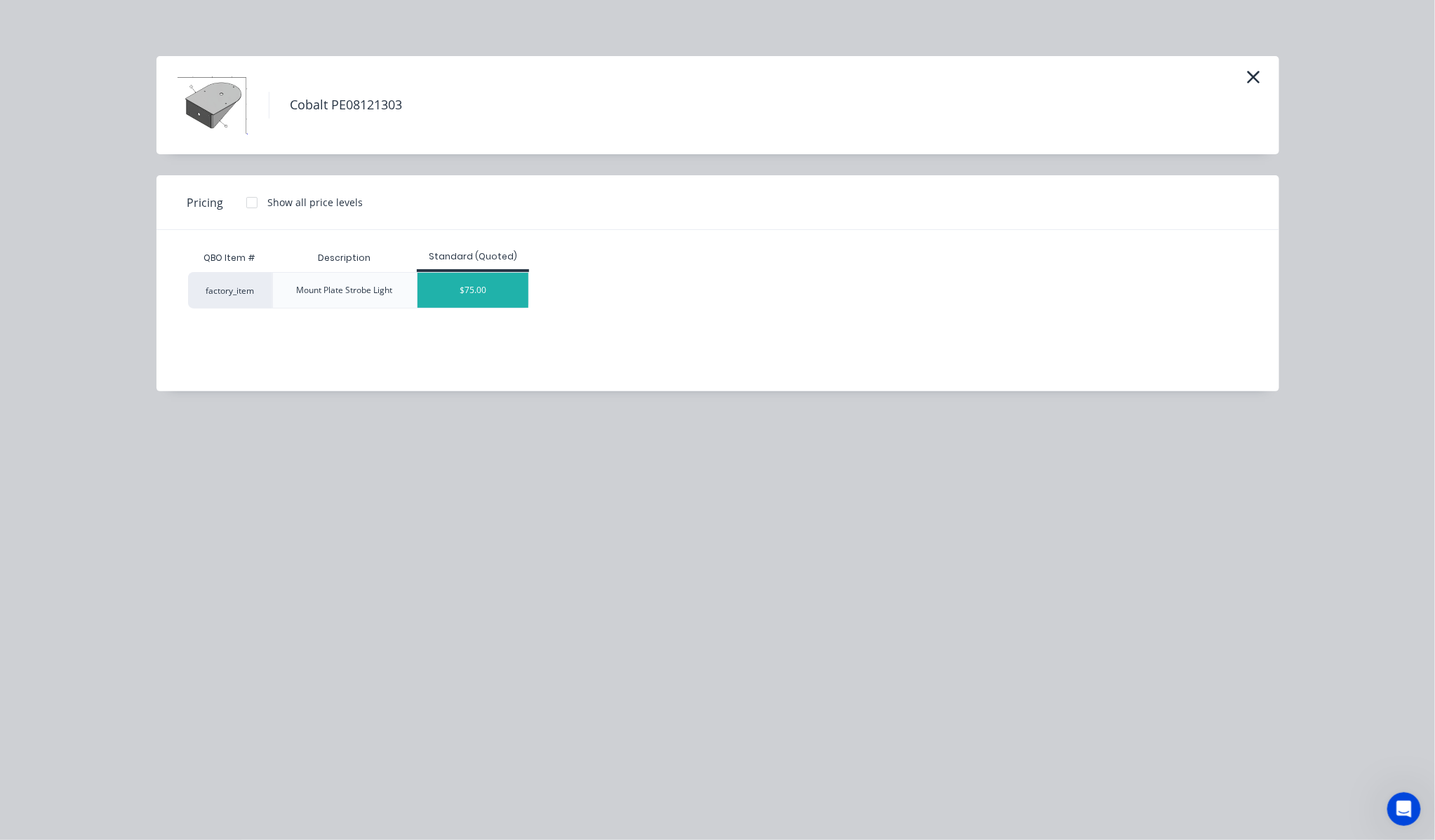
click at [451, 286] on div "$75.00" at bounding box center [473, 290] width 111 height 35
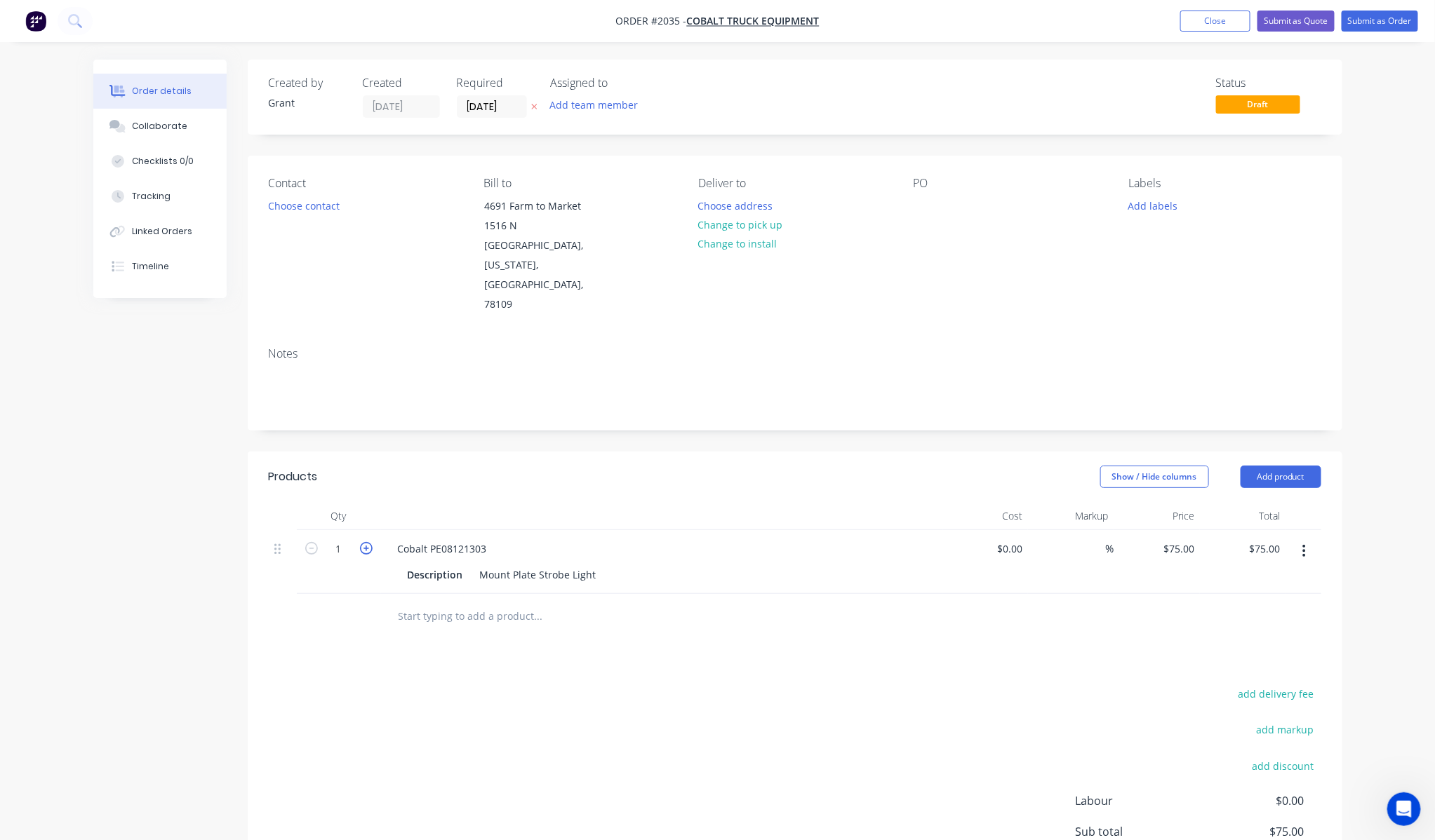
click at [363, 542] on icon "button" at bounding box center [366, 548] width 12 height 12
type input "2"
type input "$150.00"
click at [363, 542] on icon "button" at bounding box center [366, 548] width 12 height 12
type input "3"
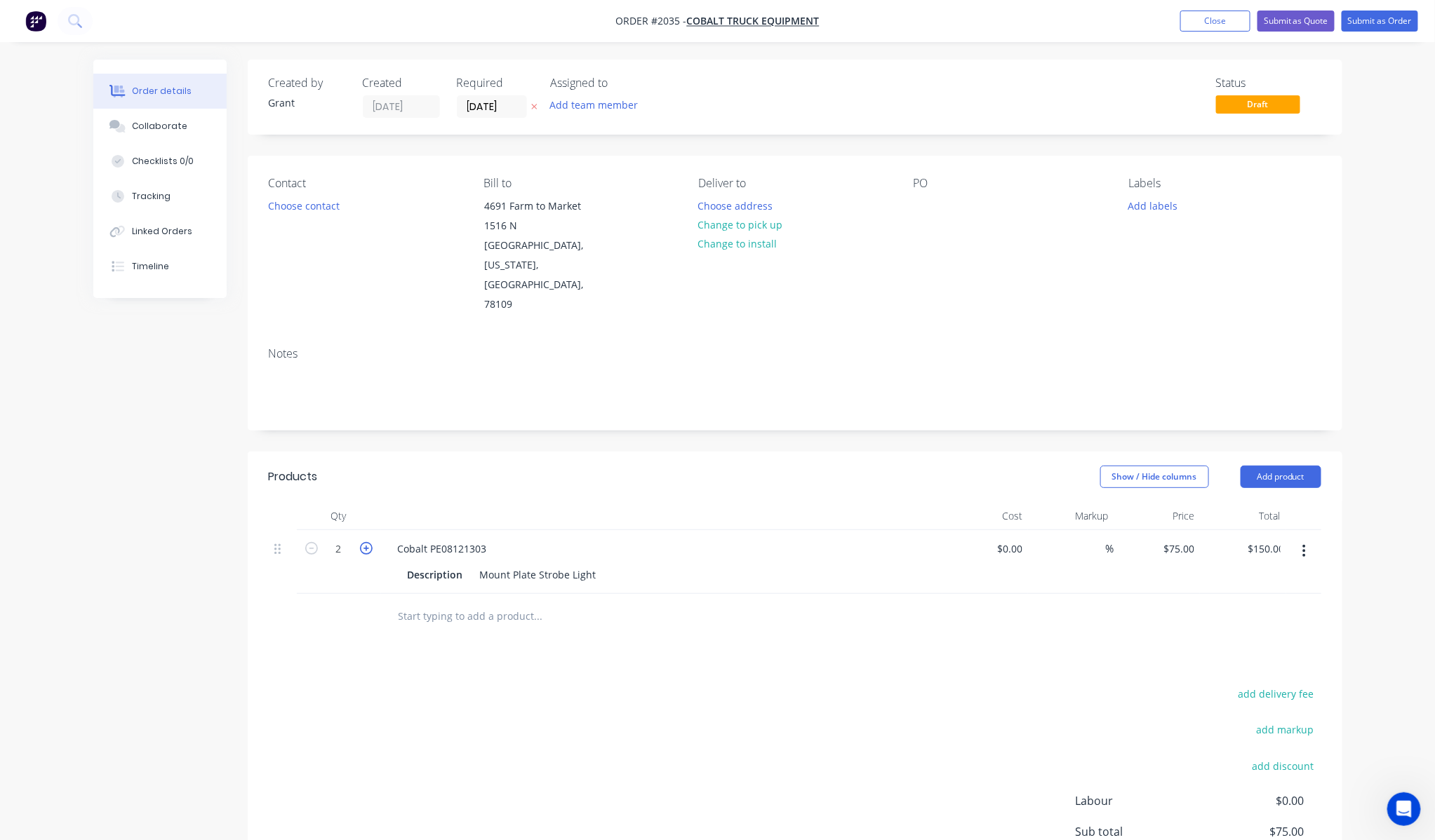
type input "$225.00"
click at [363, 542] on icon "button" at bounding box center [366, 548] width 12 height 12
type input "4"
type input "$300.00"
click at [302, 540] on button "button" at bounding box center [311, 547] width 18 height 14
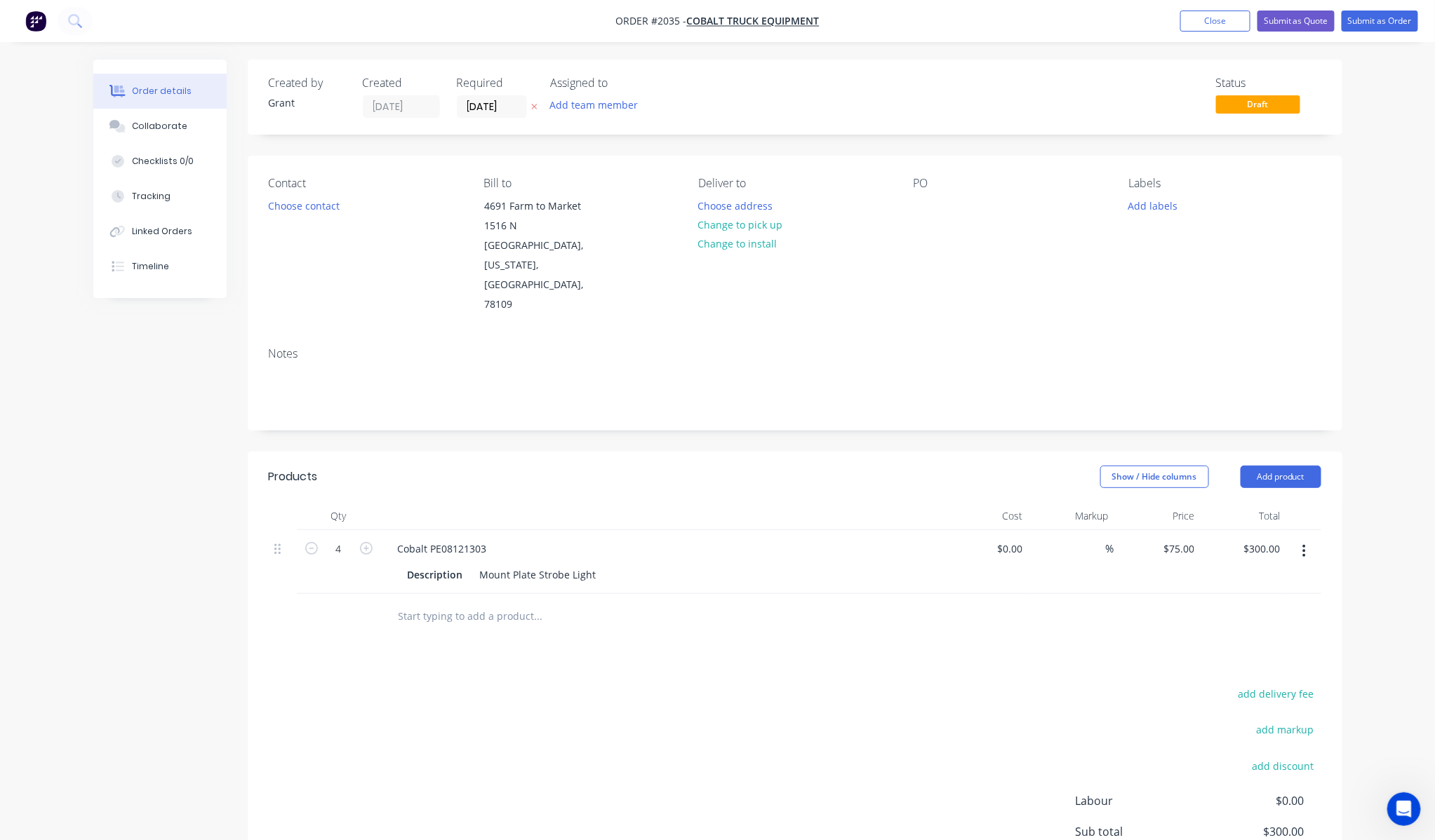
type input "3"
type input "$225.00"
click at [318, 540] on button "button" at bounding box center [311, 547] width 18 height 14
type input "2"
type input "$150.00"
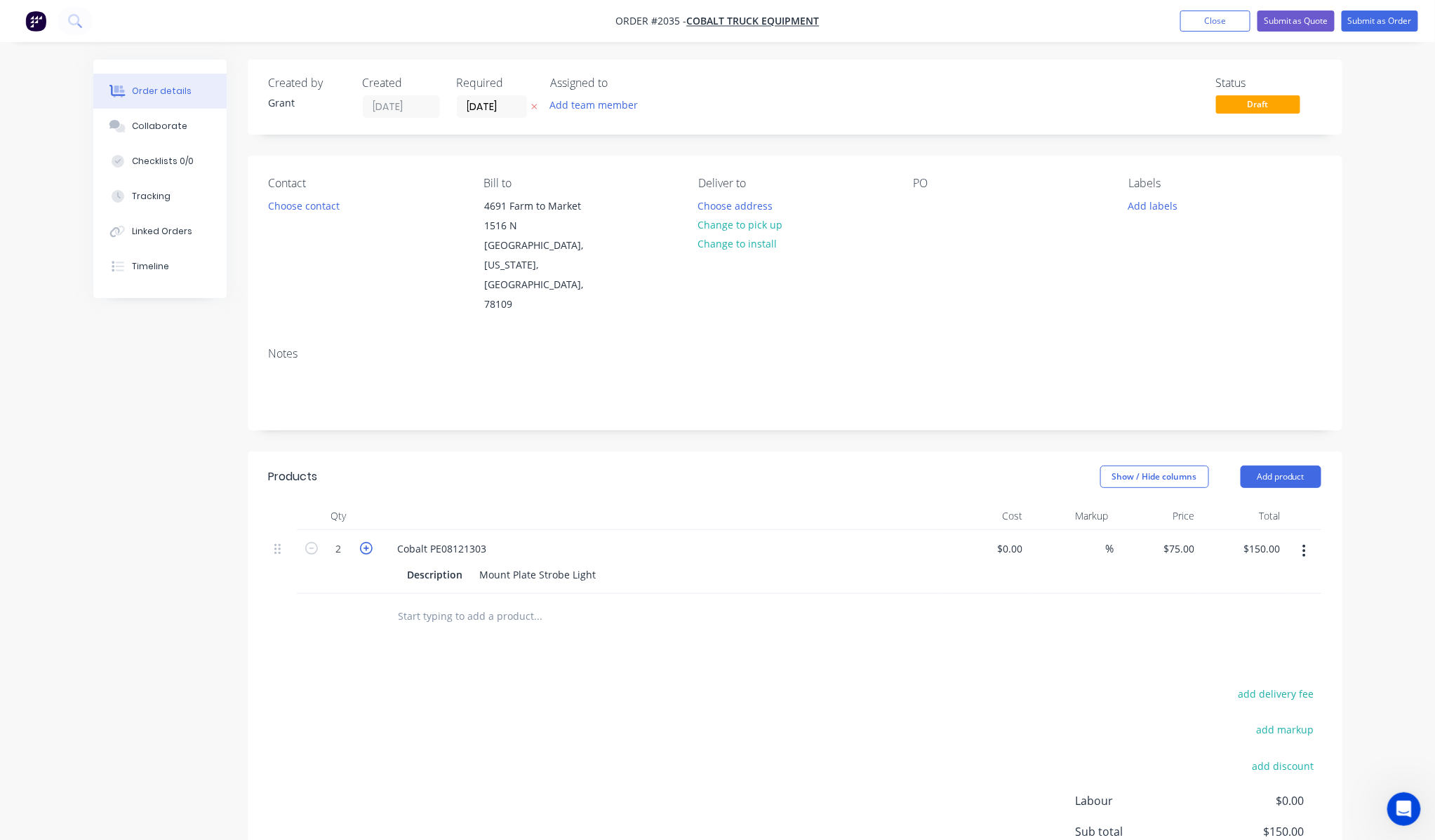
click at [368, 542] on icon "button" at bounding box center [366, 548] width 12 height 12
type input "3"
type input "$225.00"
click at [344, 594] on div at bounding box center [338, 617] width 84 height 46
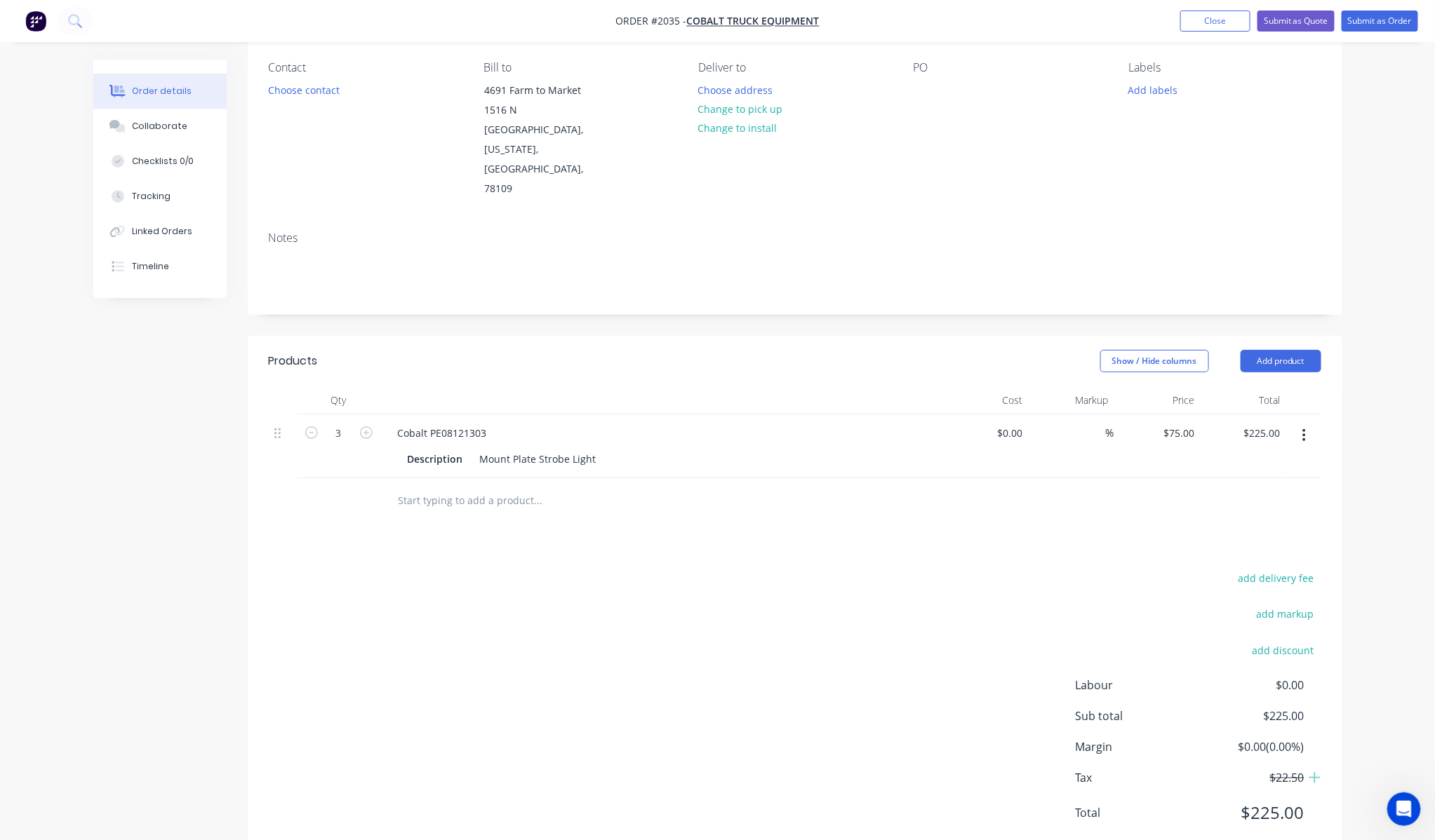
scroll to position [117, 0]
drag, startPoint x: 911, startPoint y: 541, endPoint x: 923, endPoint y: 536, distance: 13.0
click at [916, 567] on div "add delivery fee add markup add discount Labour $0.00 Sub total $225.00 Margin …" at bounding box center [795, 703] width 1052 height 270
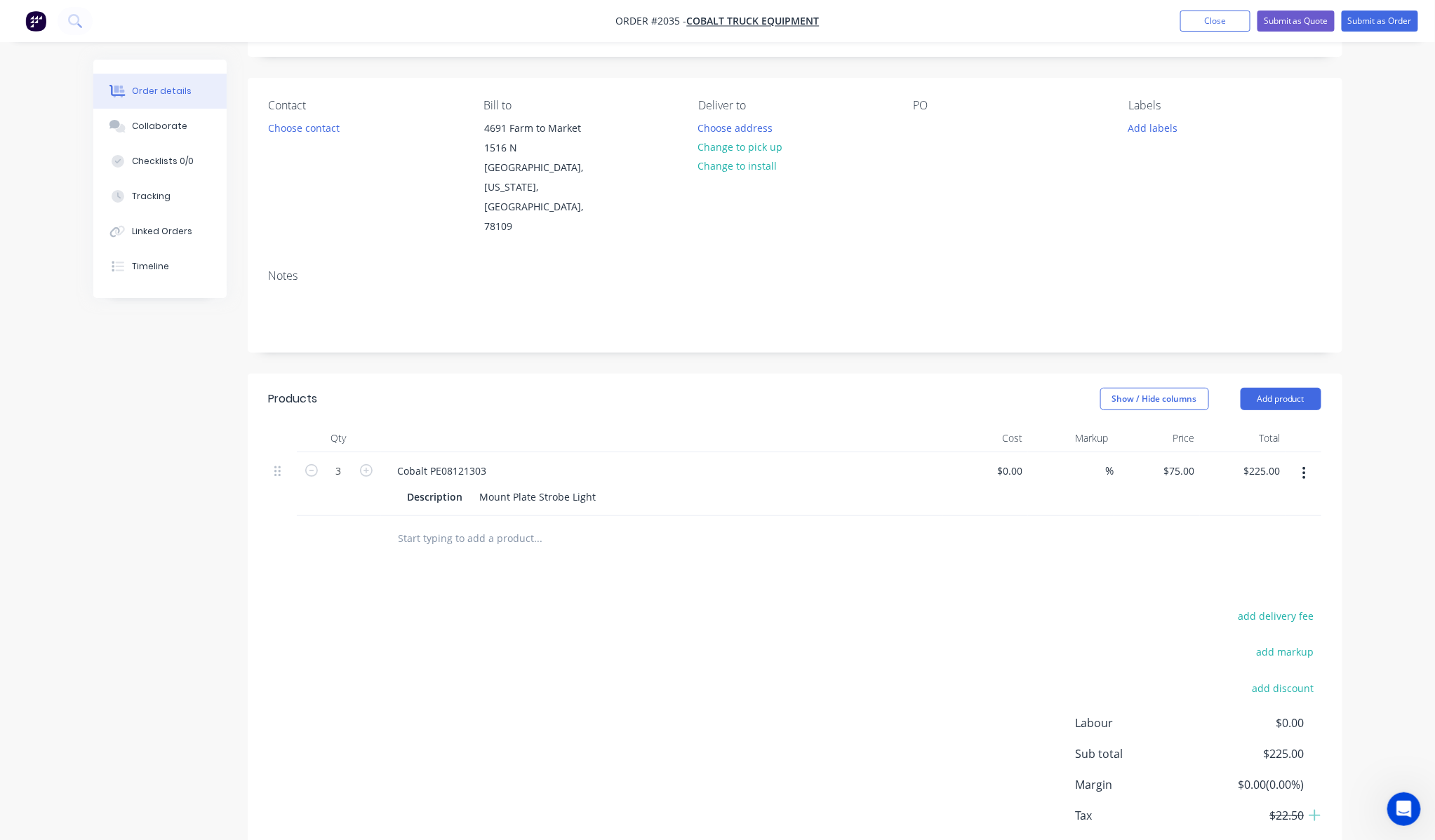
scroll to position [0, 0]
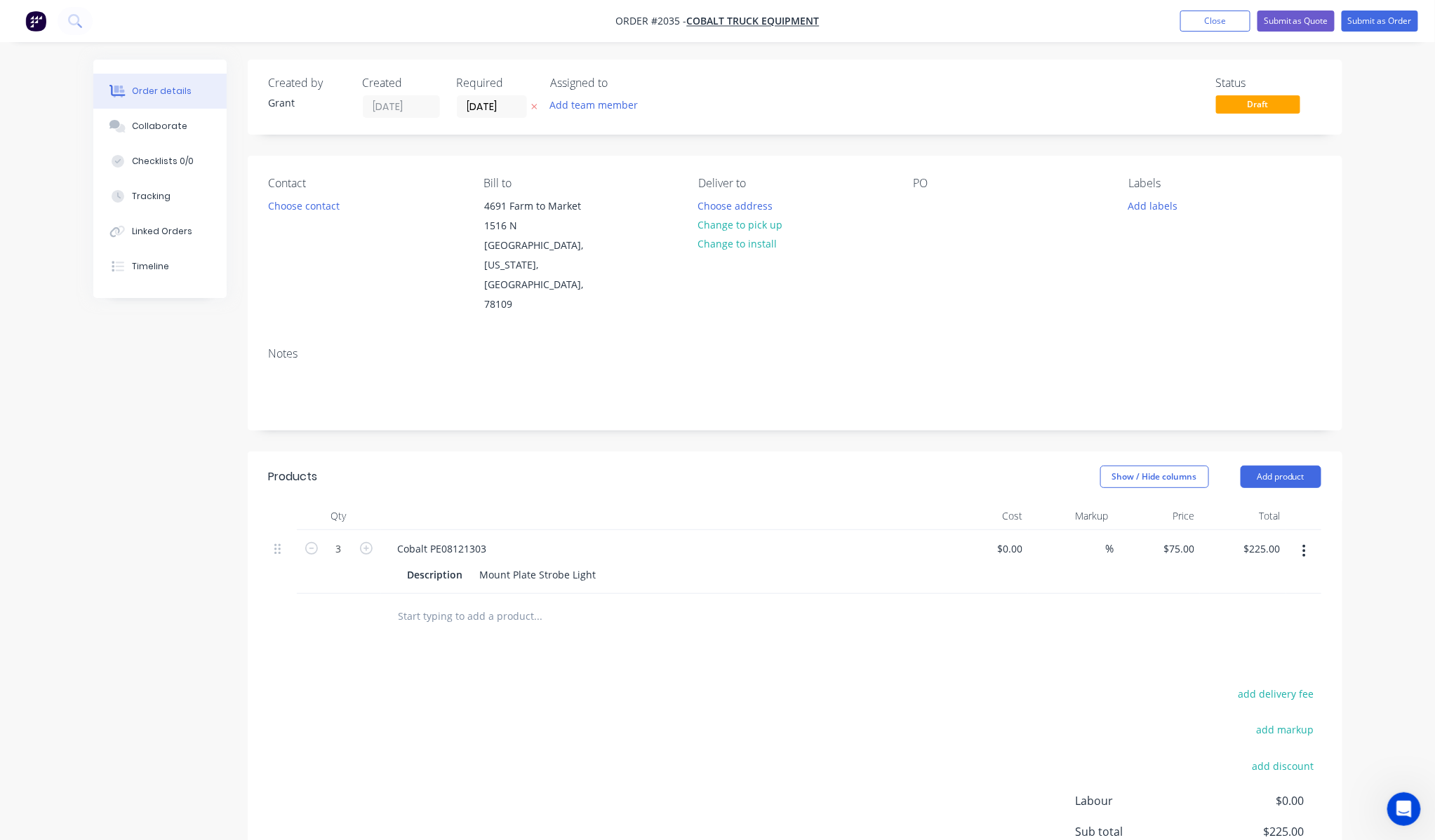
drag, startPoint x: 320, startPoint y: 193, endPoint x: 341, endPoint y: 193, distance: 21.0
click at [321, 193] on div "Contact Choose contact" at bounding box center [365, 245] width 192 height 138
drag, startPoint x: 348, startPoint y: 193, endPoint x: 333, endPoint y: 202, distance: 17.5
click at [348, 193] on div "Contact Choose contact" at bounding box center [365, 245] width 192 height 138
click at [333, 205] on button "Choose contact" at bounding box center [303, 205] width 86 height 19
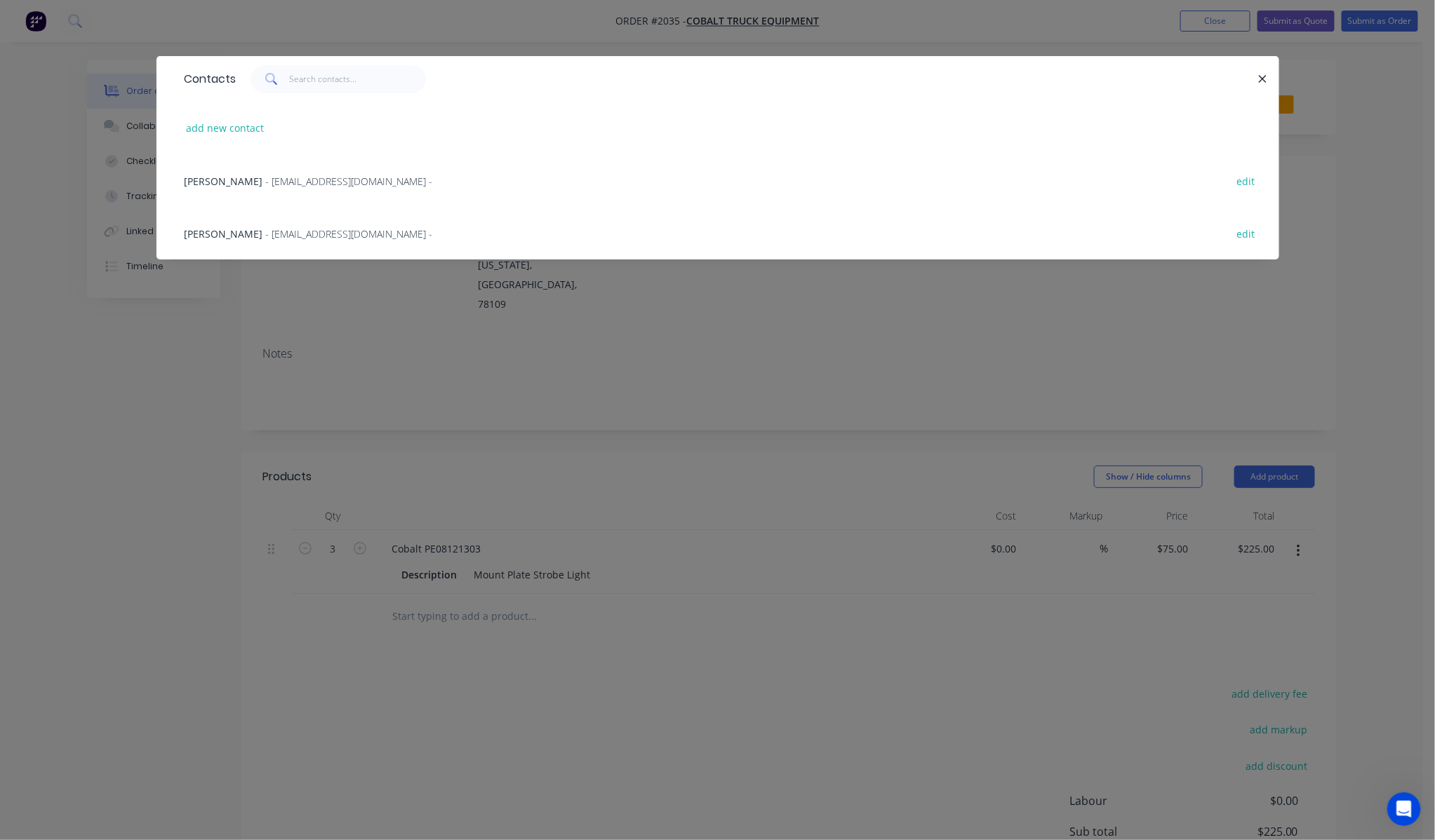
click at [268, 184] on span "- [EMAIL_ADDRESS][DOMAIN_NAME] -" at bounding box center [349, 181] width 167 height 13
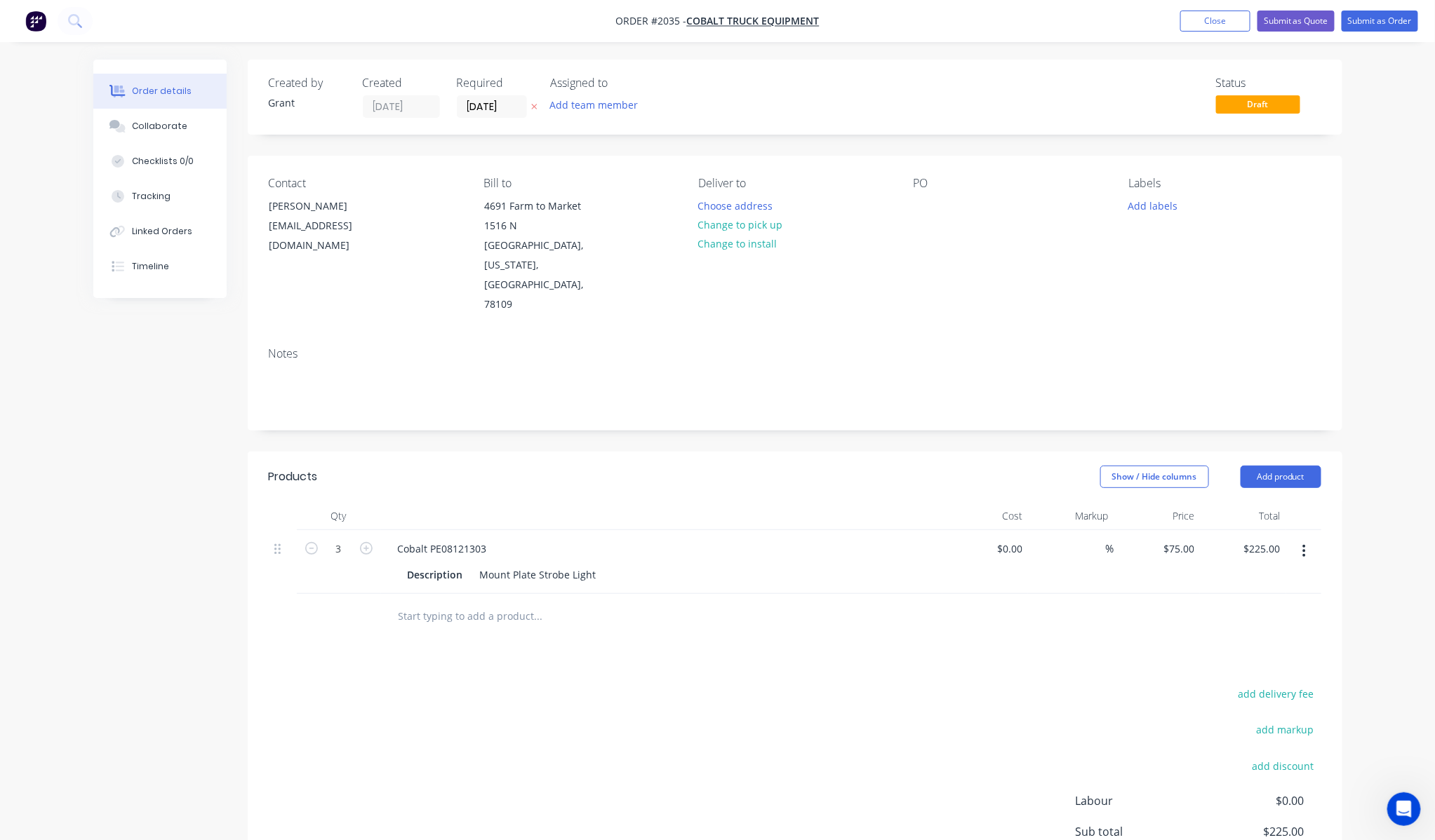
click at [106, 459] on div "Created by Grant Created [DATE] Required [DATE] Assigned to Add team member Sta…" at bounding box center [718, 528] width 1249 height 938
click at [195, 120] on button "Collaborate" at bounding box center [160, 126] width 133 height 35
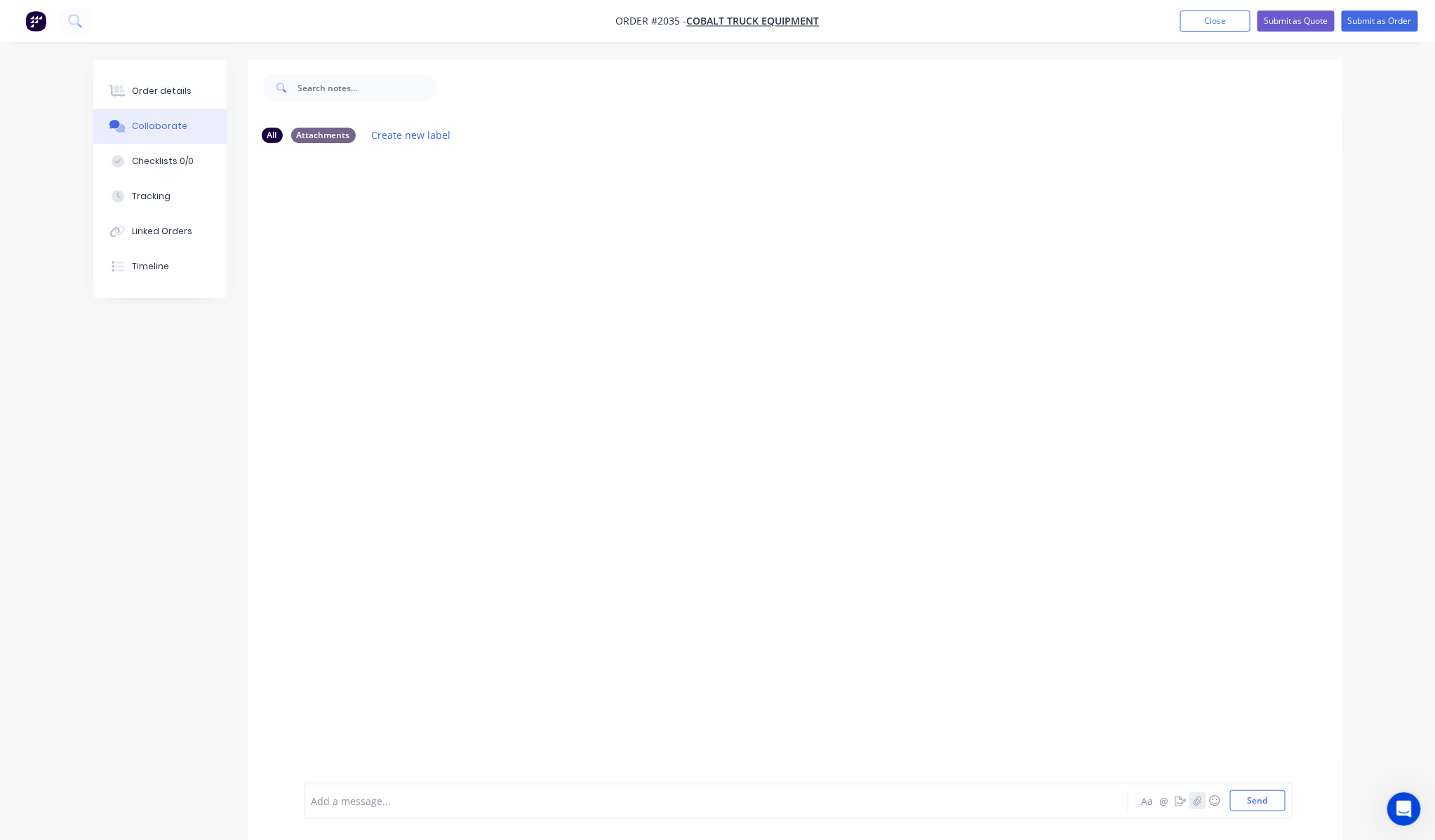
click at [1191, 798] on button "button" at bounding box center [1197, 800] width 17 height 17
click at [1248, 797] on button "Send" at bounding box center [1257, 800] width 56 height 21
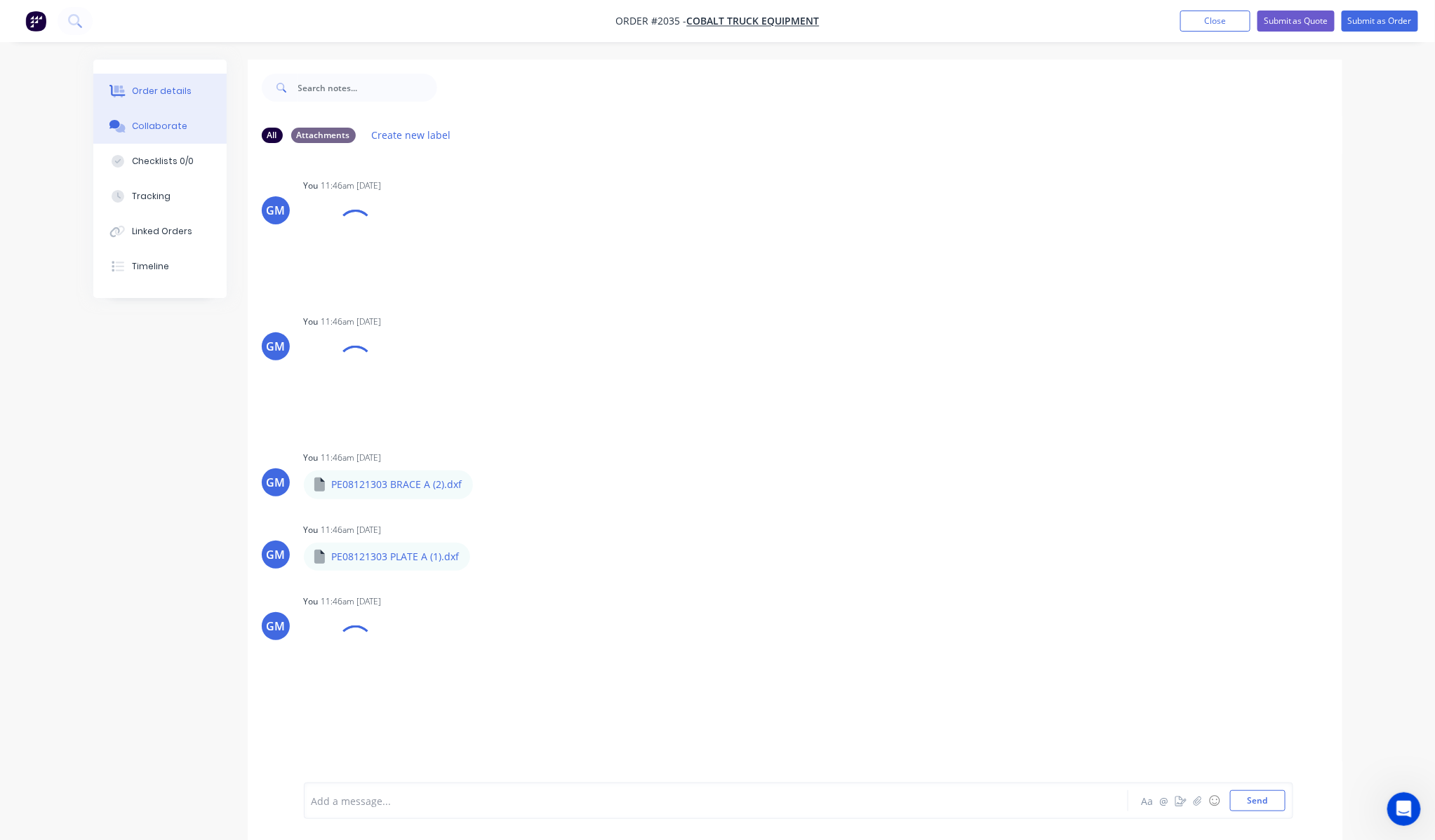
click at [158, 82] on button "Order details" at bounding box center [160, 91] width 133 height 35
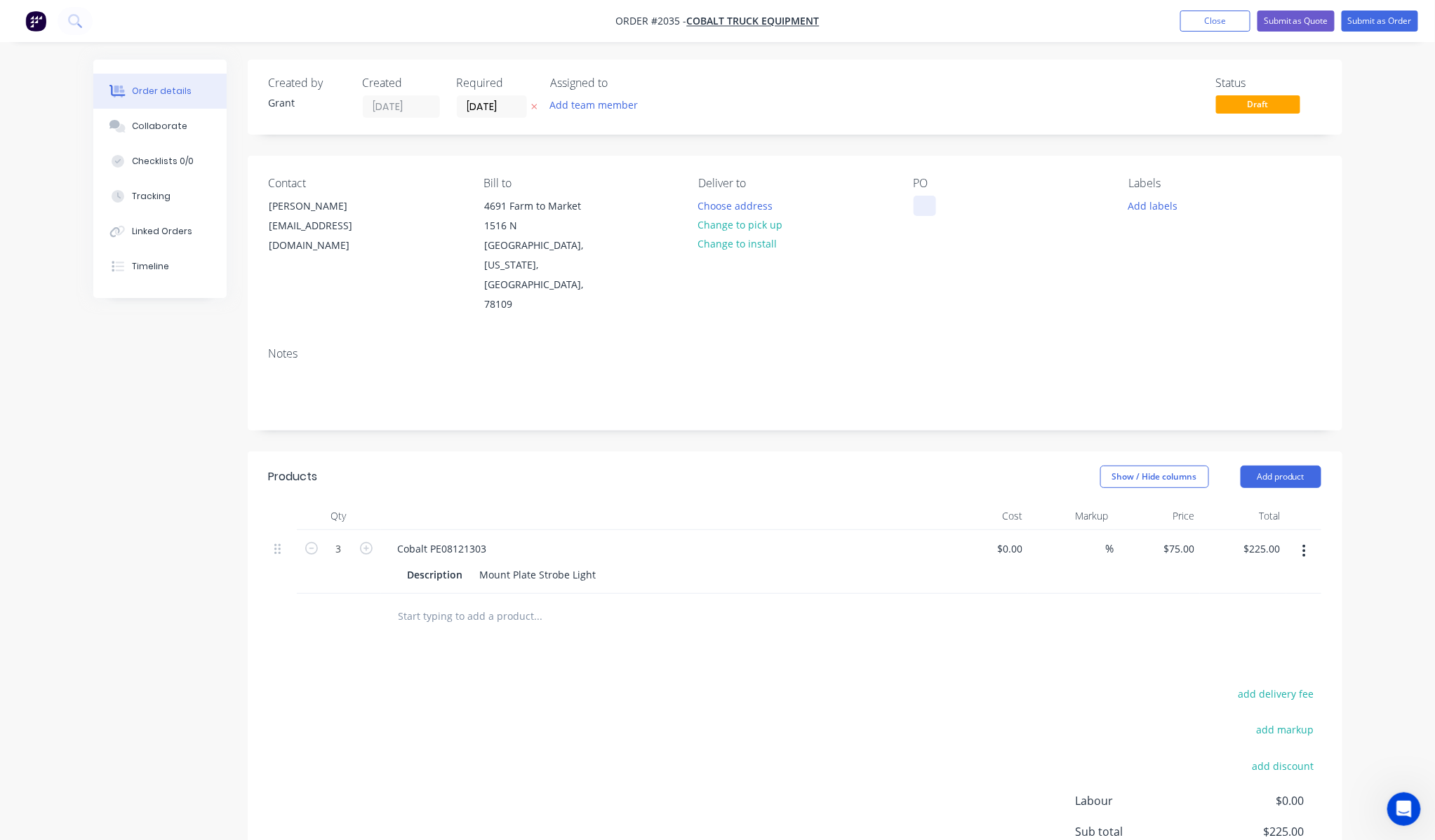
click at [916, 202] on div at bounding box center [924, 206] width 22 height 20
click at [924, 203] on div at bounding box center [924, 206] width 22 height 20
paste div
click at [945, 284] on div "Contact [PERSON_NAME] [EMAIL_ADDRESS][DOMAIN_NAME] [PERSON_NAME] to [STREET_ADD…" at bounding box center [794, 245] width 1094 height 180
click at [491, 106] on input "[DATE]" at bounding box center [491, 106] width 69 height 21
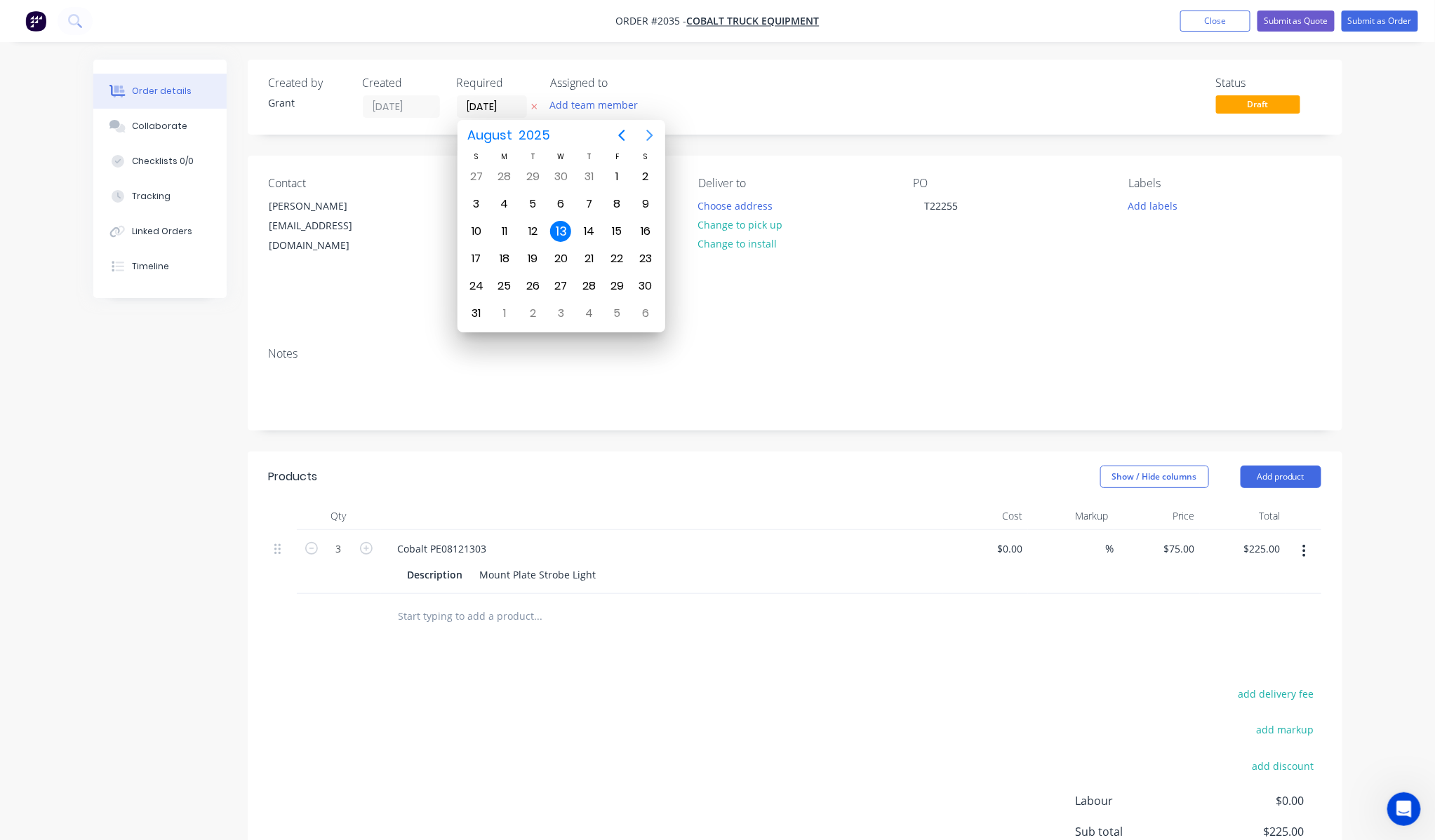
click at [644, 137] on icon "Next page" at bounding box center [650, 135] width 17 height 17
click at [503, 224] on div "15" at bounding box center [504, 231] width 21 height 21
type input "[DATE]"
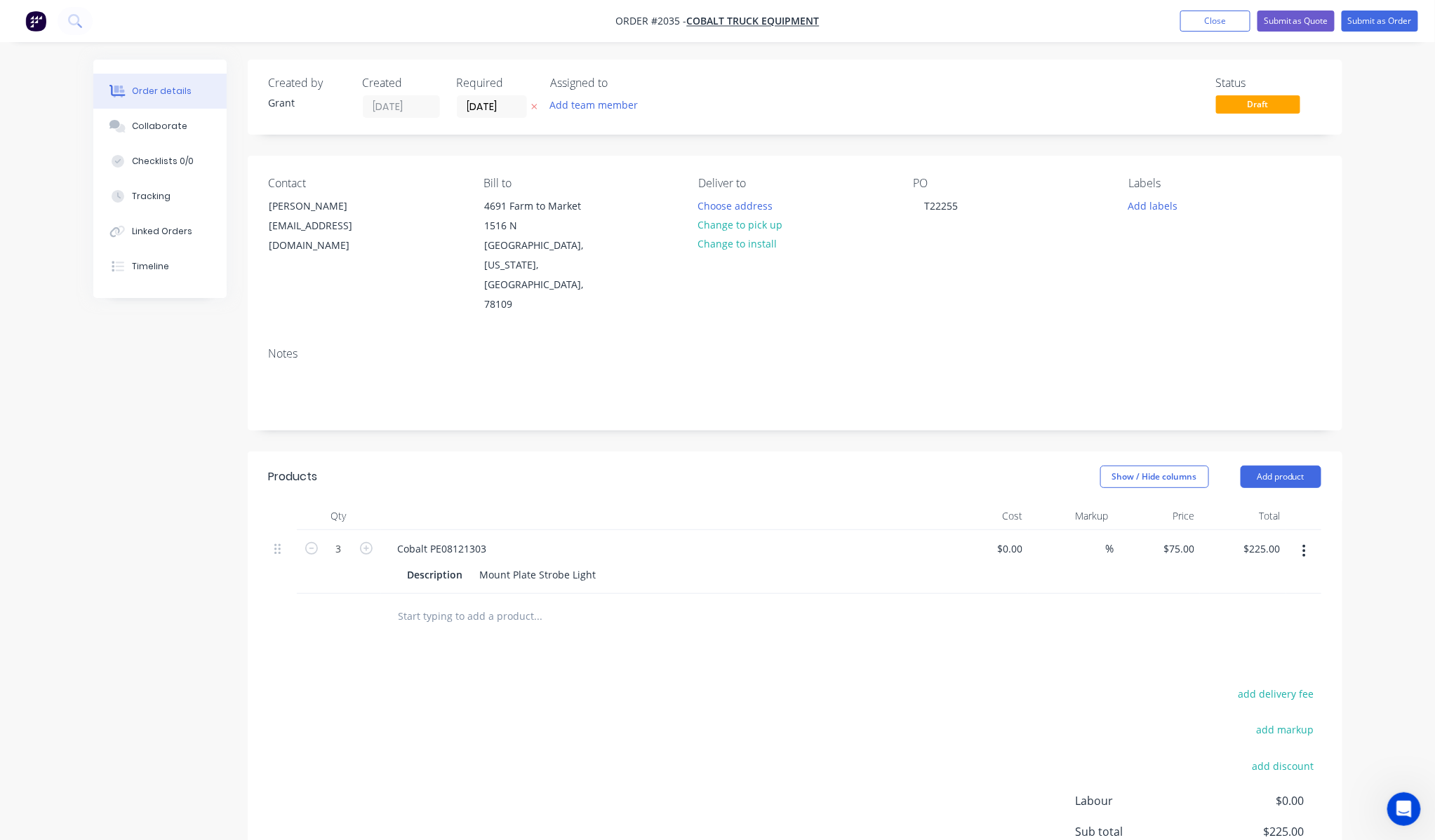
click at [594, 394] on div "Created by Grant Created [DATE] Required [DATE] Assigned to Add team member Sta…" at bounding box center [794, 518] width 1094 height 917
click at [576, 106] on button "Add team member" at bounding box center [594, 105] width 103 height 19
click at [749, 226] on button "Change to pick up" at bounding box center [741, 225] width 100 height 19
click at [1169, 213] on button "Add labels" at bounding box center [1152, 205] width 64 height 19
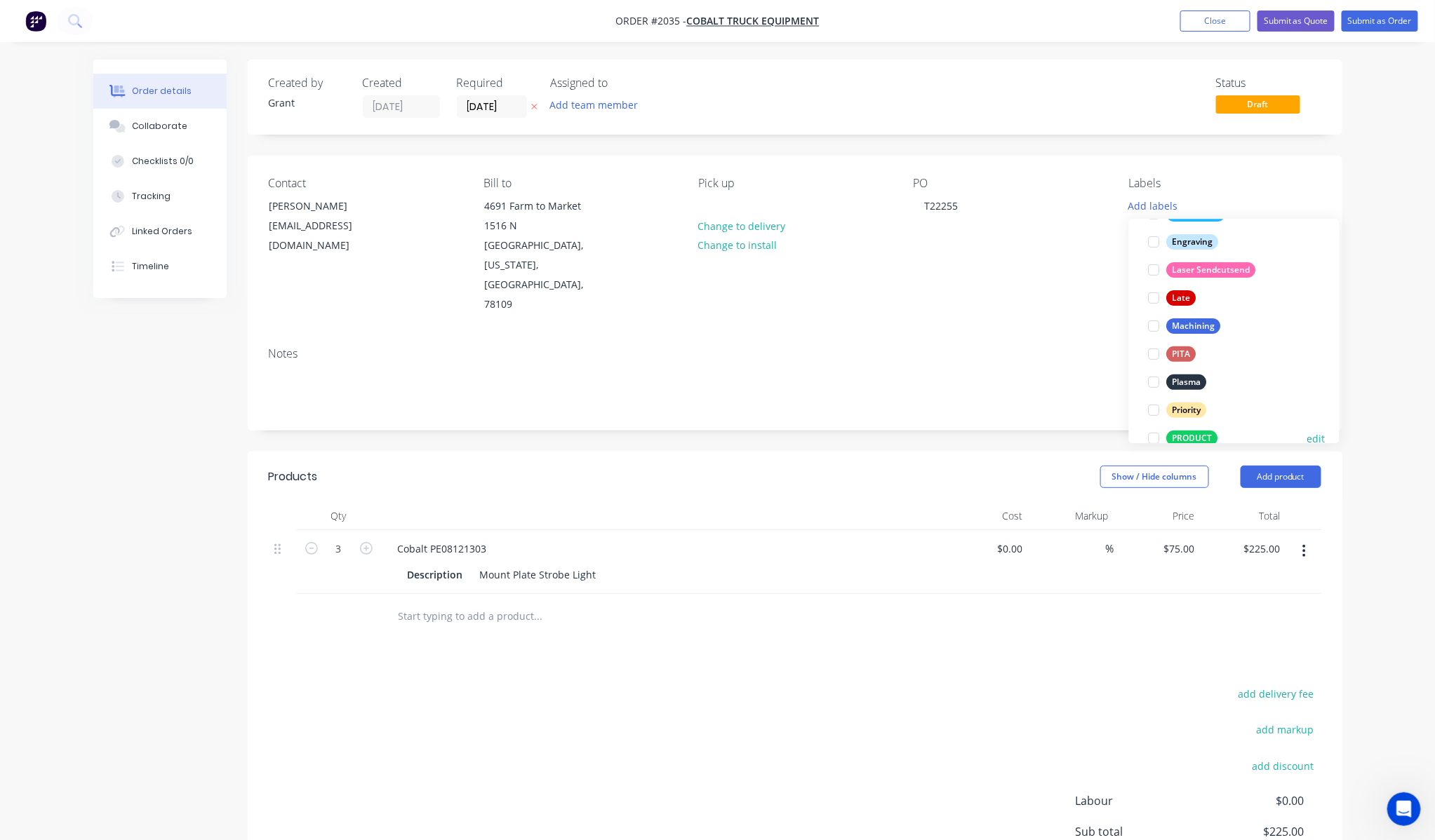
scroll to position [252, 0]
click at [1154, 339] on div at bounding box center [1154, 330] width 28 height 28
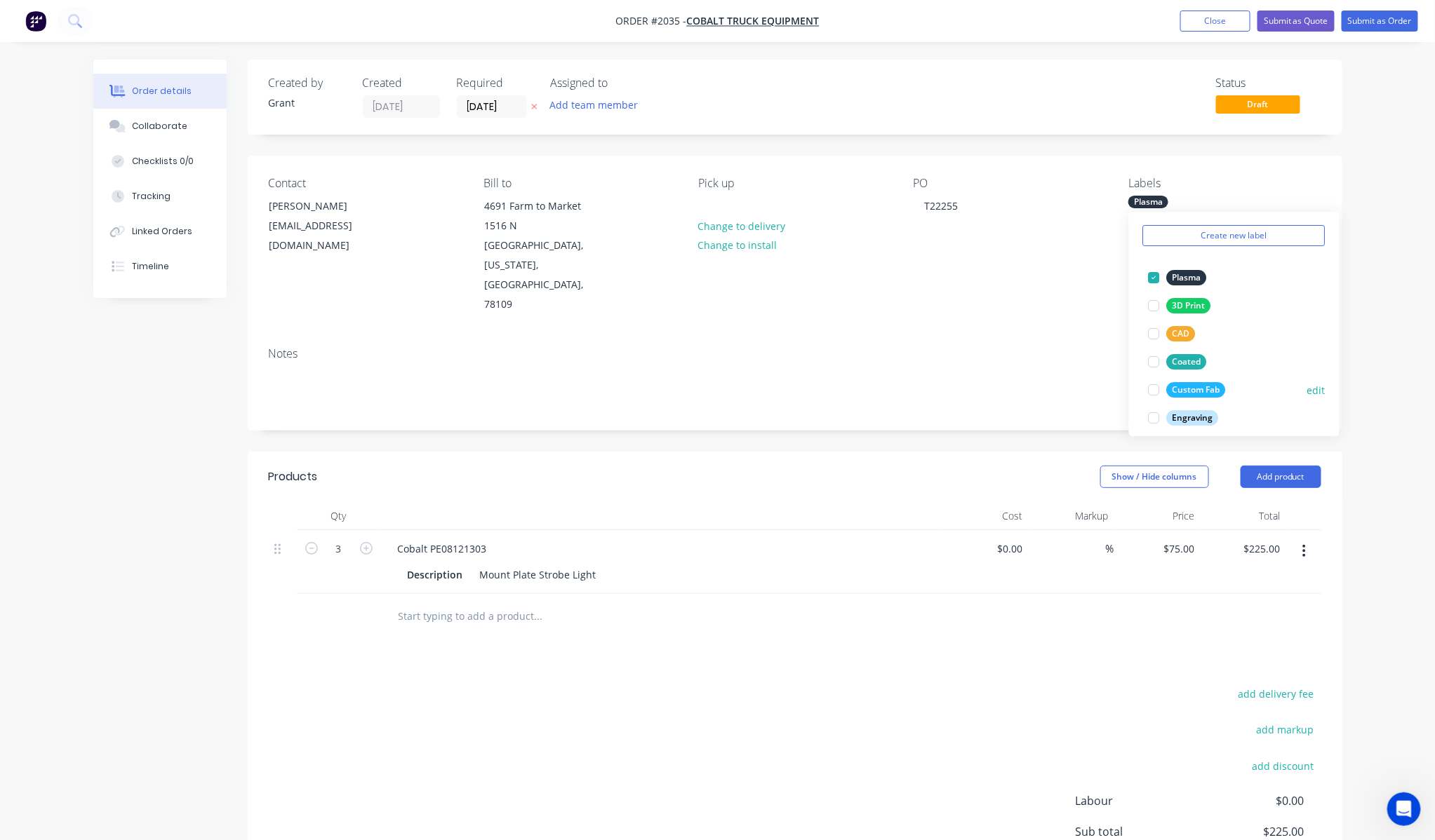
scroll to position [18, 0]
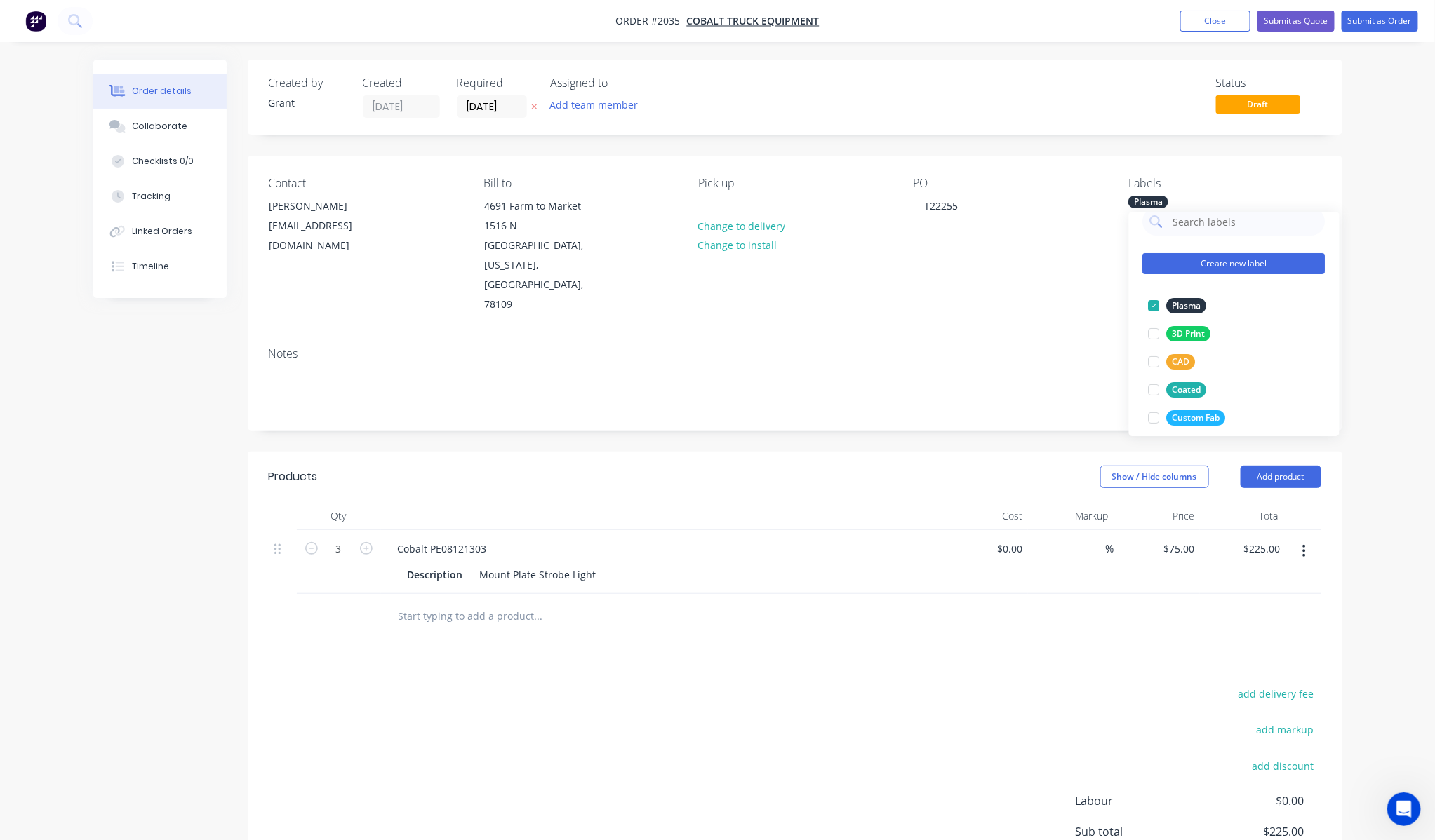
click at [1240, 254] on button "Create new label" at bounding box center [1234, 263] width 182 height 21
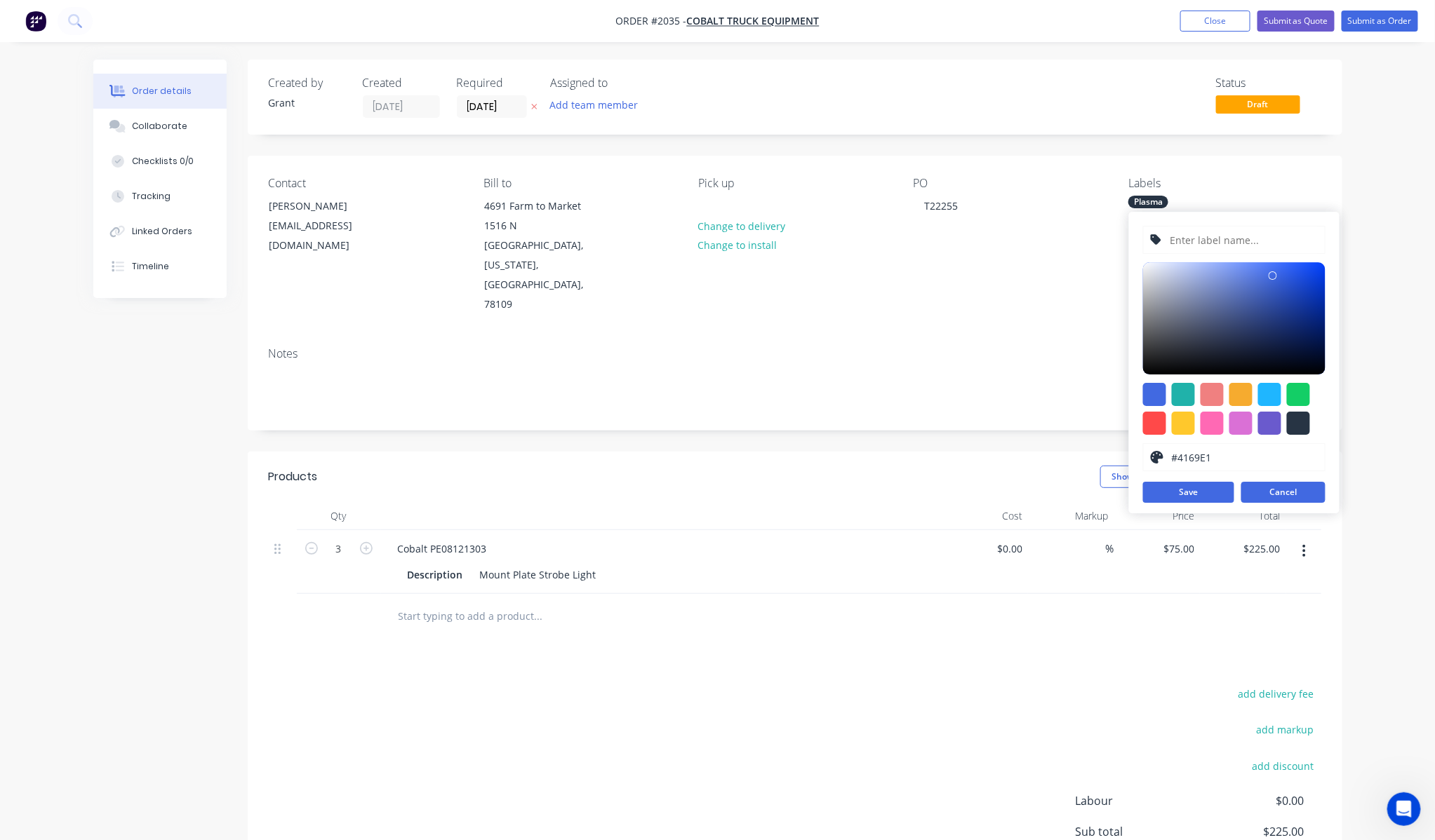
click at [1294, 502] on button "Cancel" at bounding box center [1283, 492] width 84 height 21
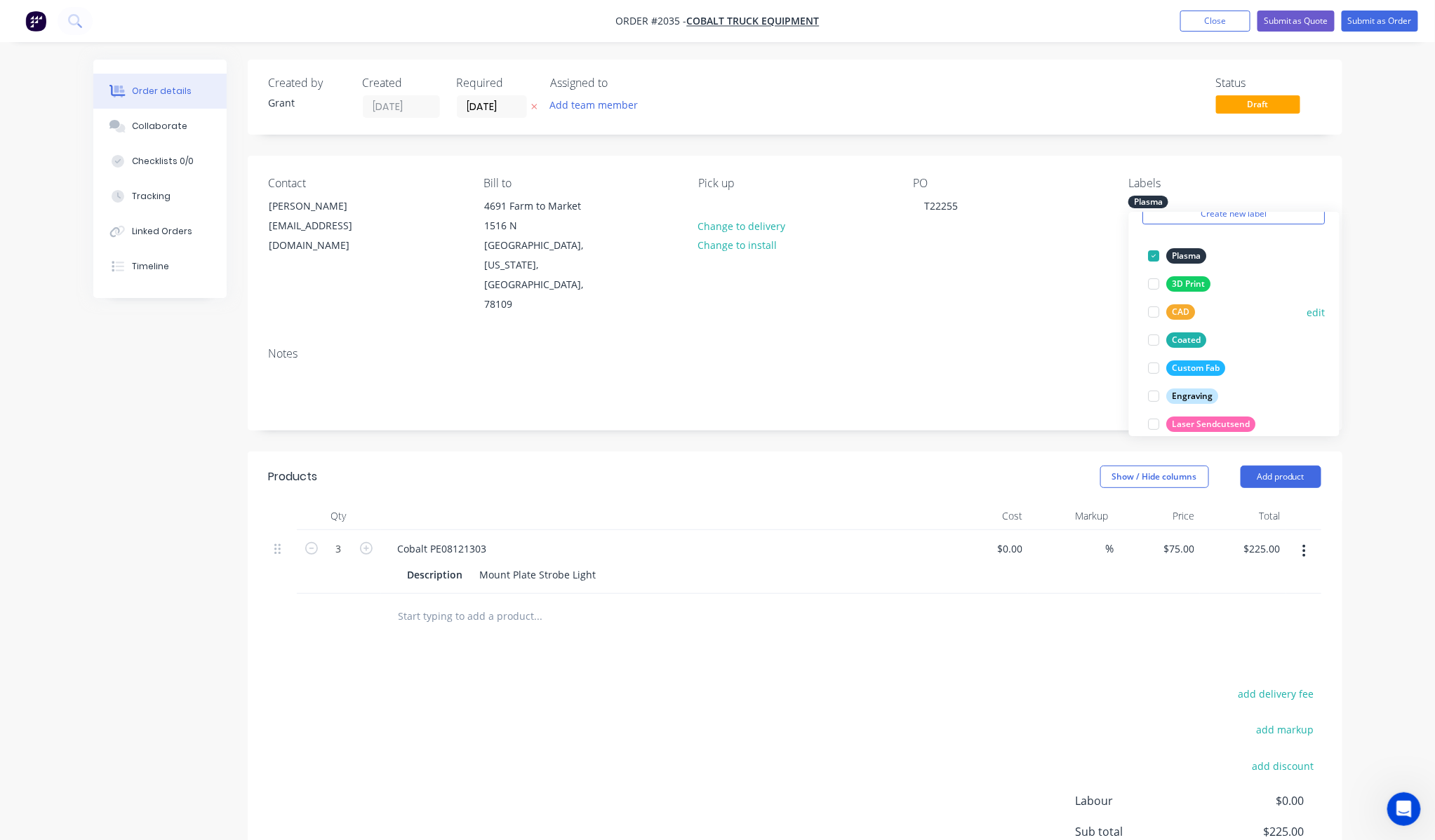
scroll to position [96, 0]
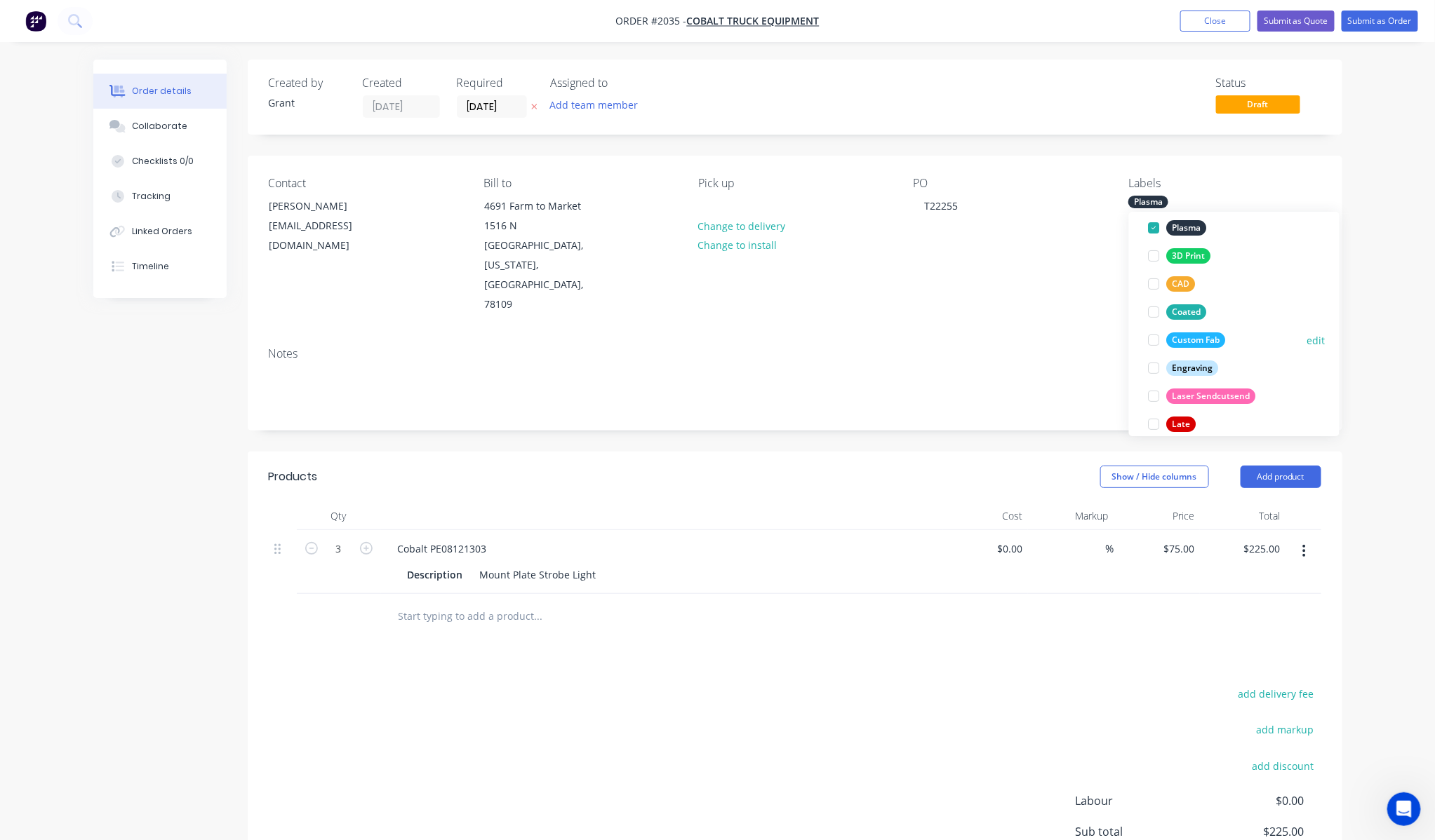
click at [1160, 340] on div at bounding box center [1154, 340] width 28 height 28
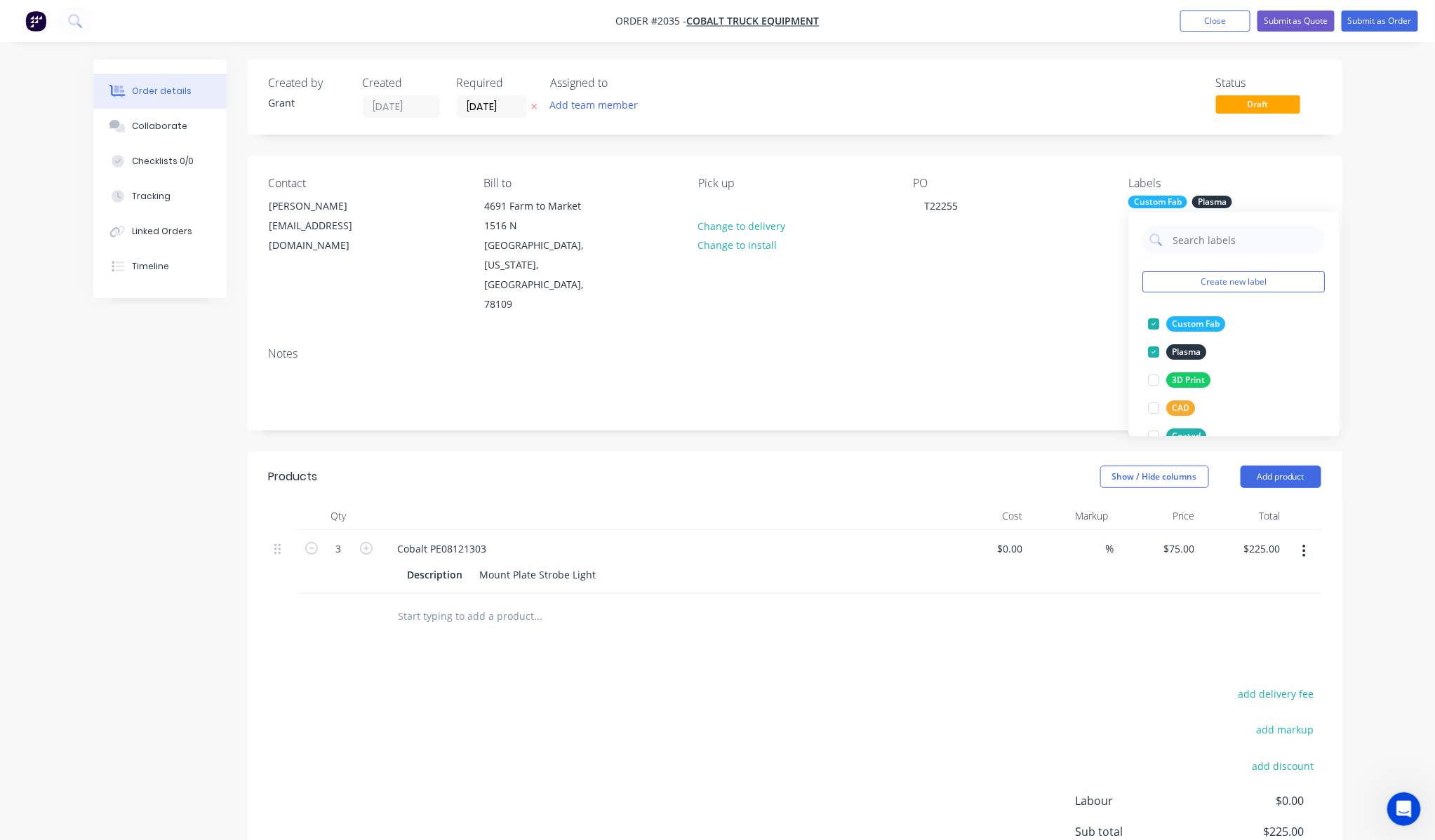
click at [1370, 221] on div "Order details Collaborate Checklists 0/0 Tracking Linked Orders Timeline Order …" at bounding box center [718, 498] width 1435 height 997
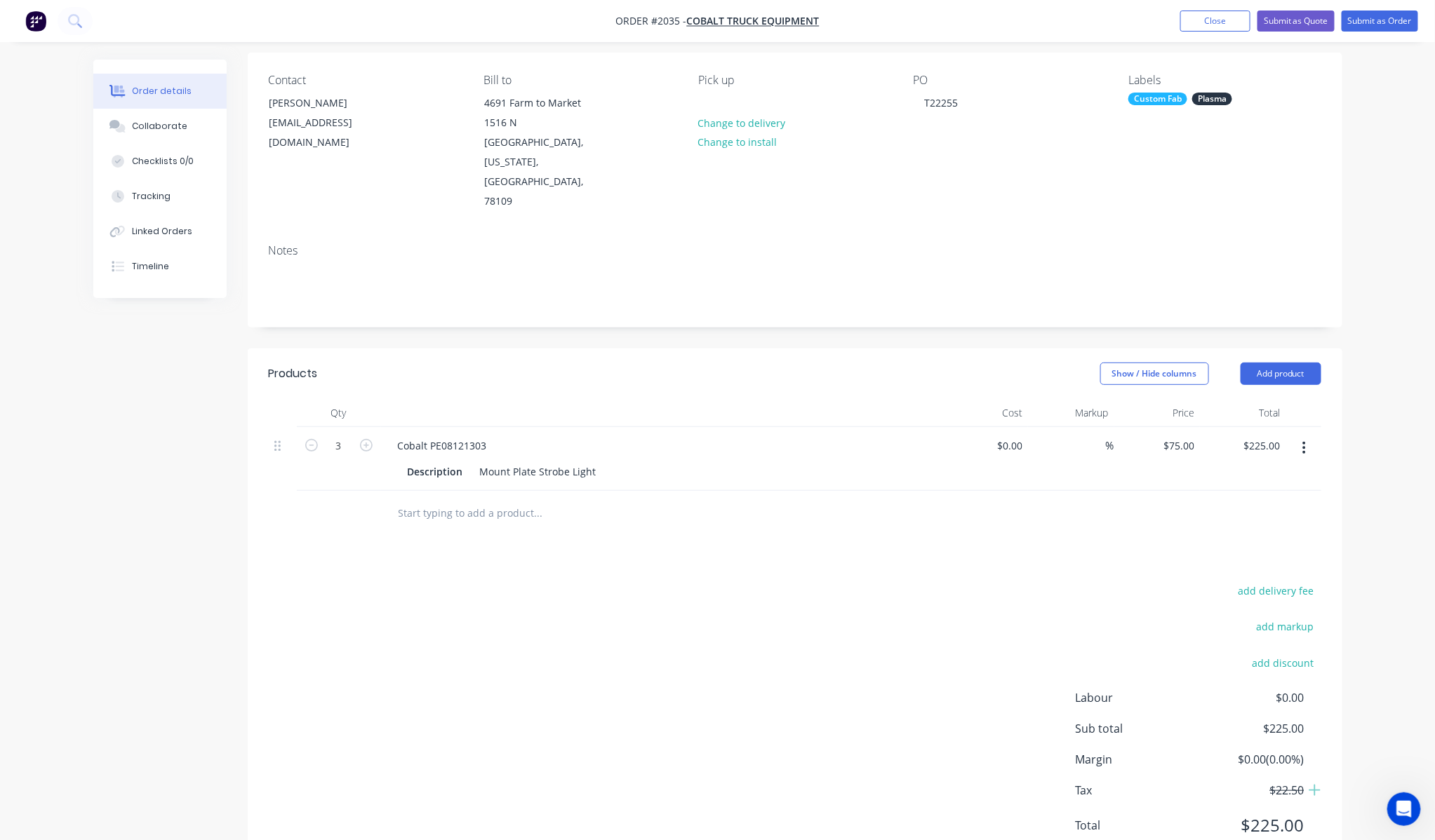
scroll to position [117, 0]
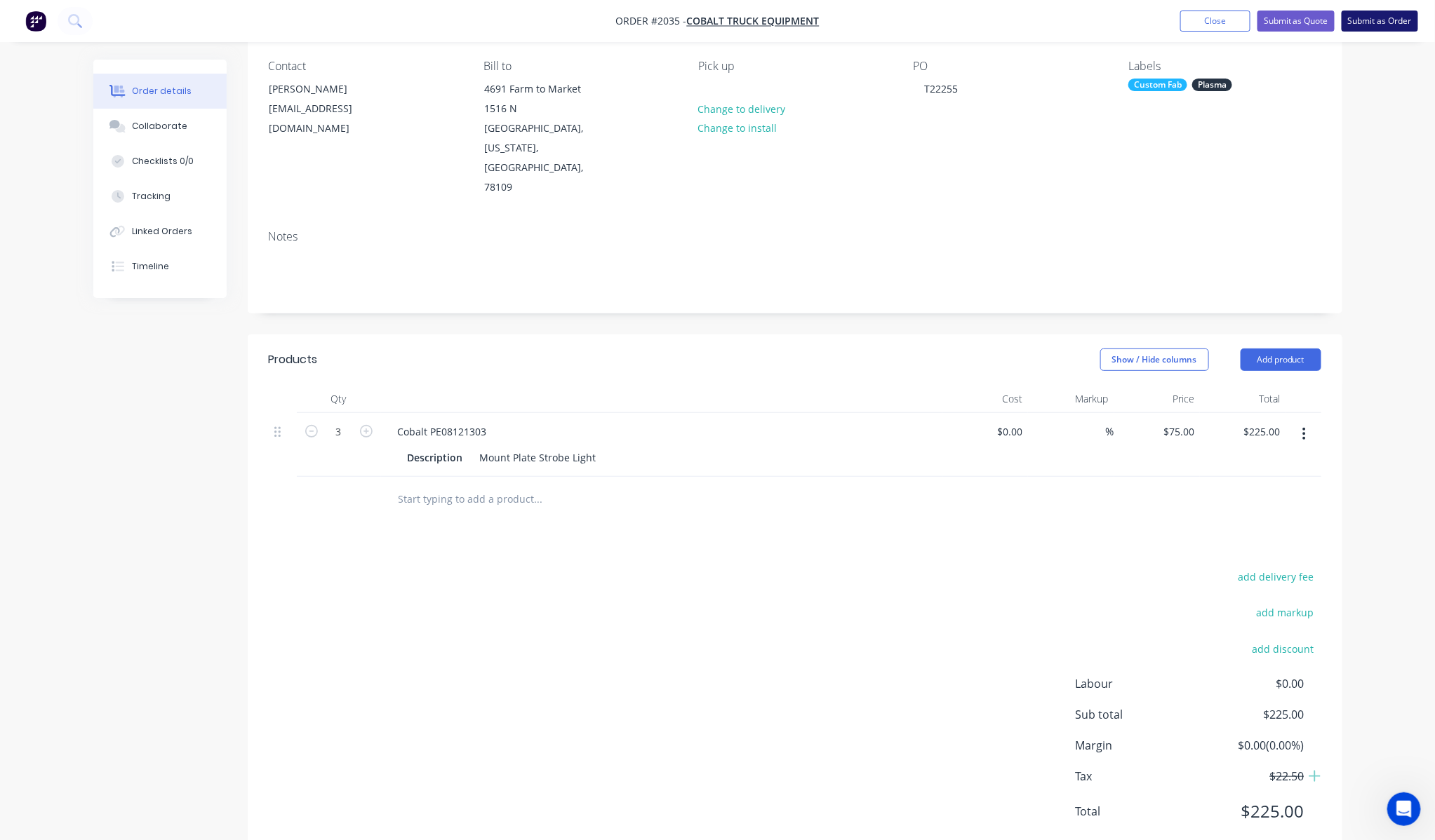
click at [1393, 21] on button "Submit as Order" at bounding box center [1380, 21] width 77 height 21
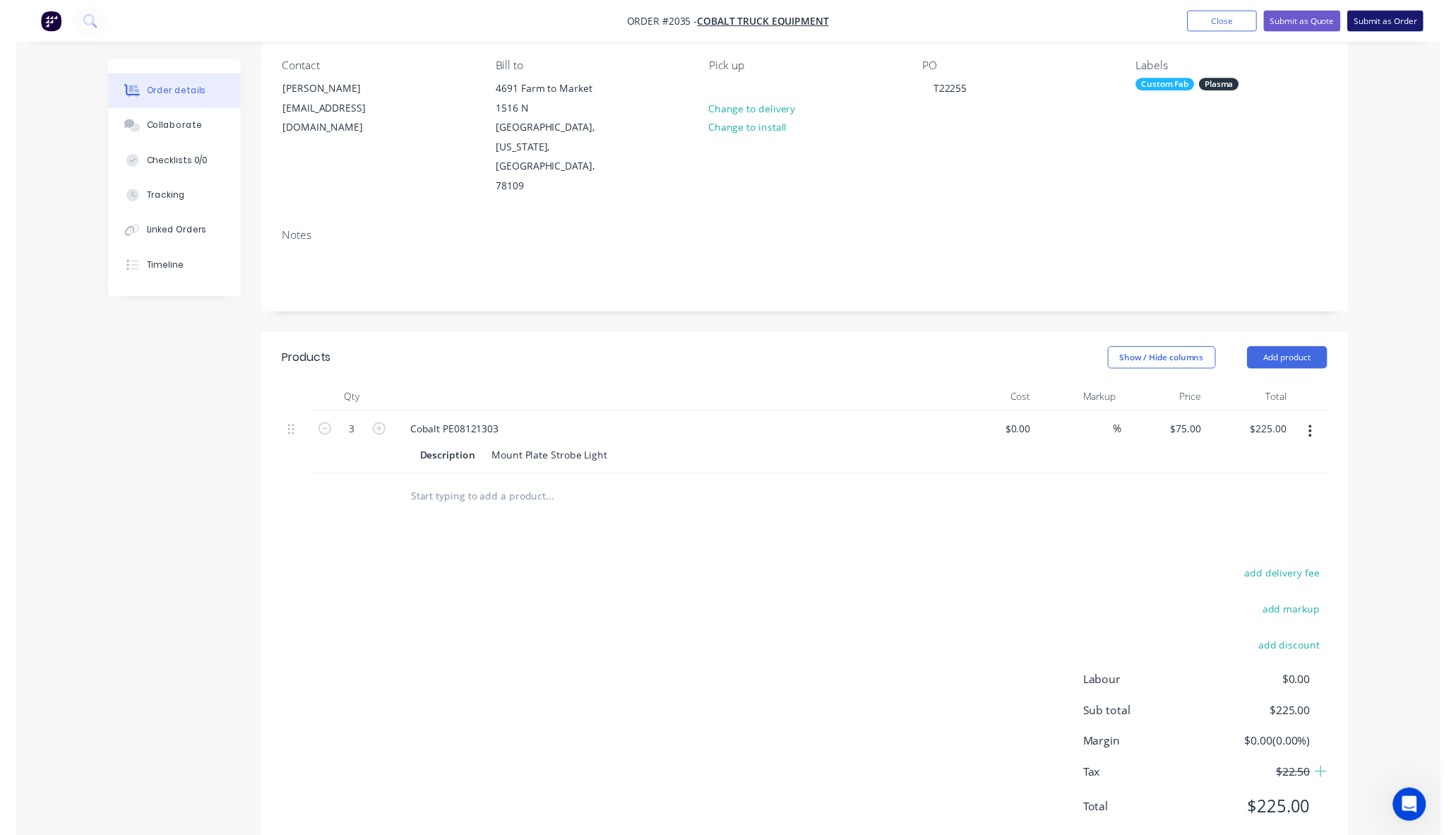
scroll to position [0, 0]
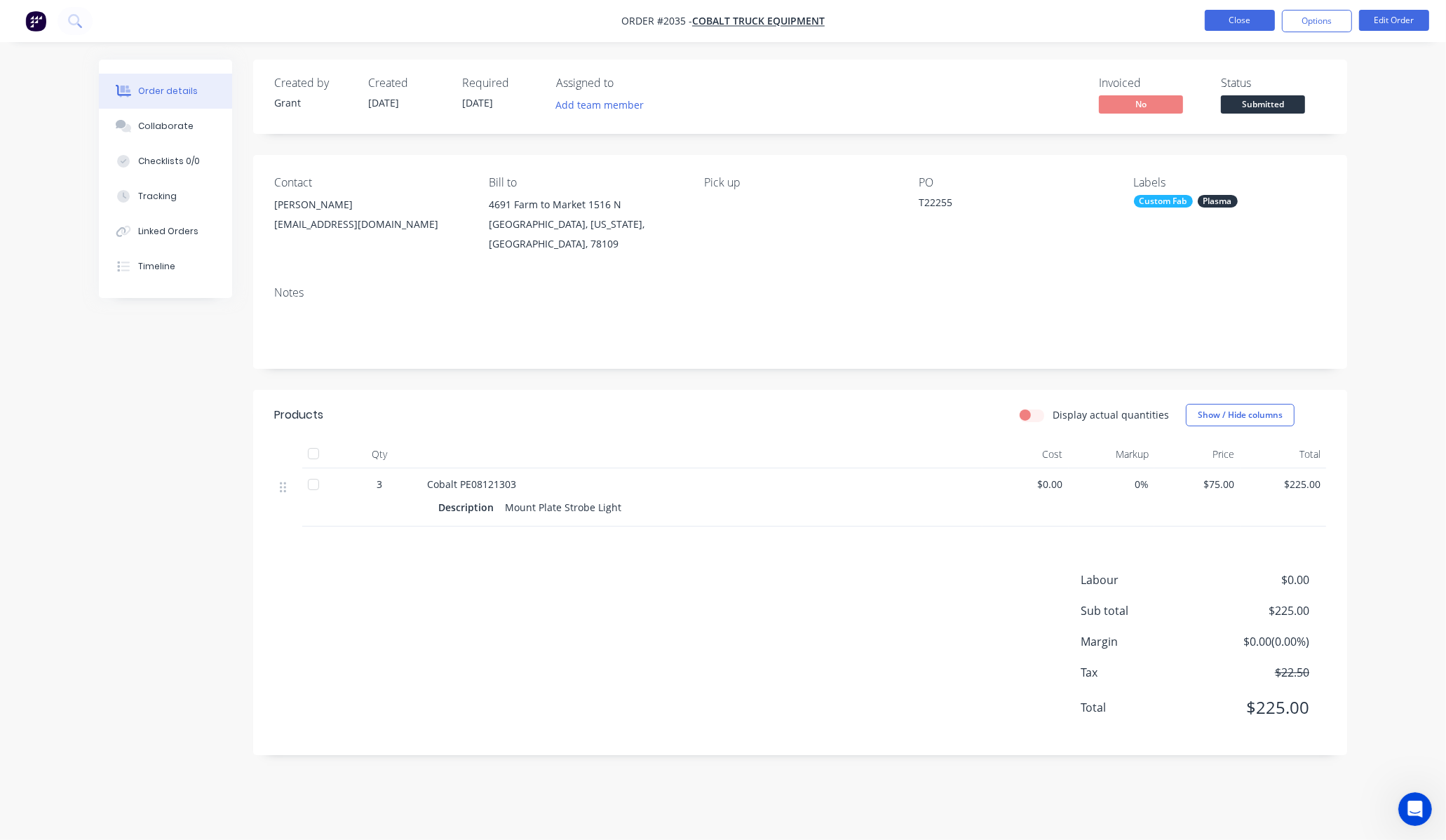
click at [1244, 29] on button "Close" at bounding box center [1240, 20] width 70 height 21
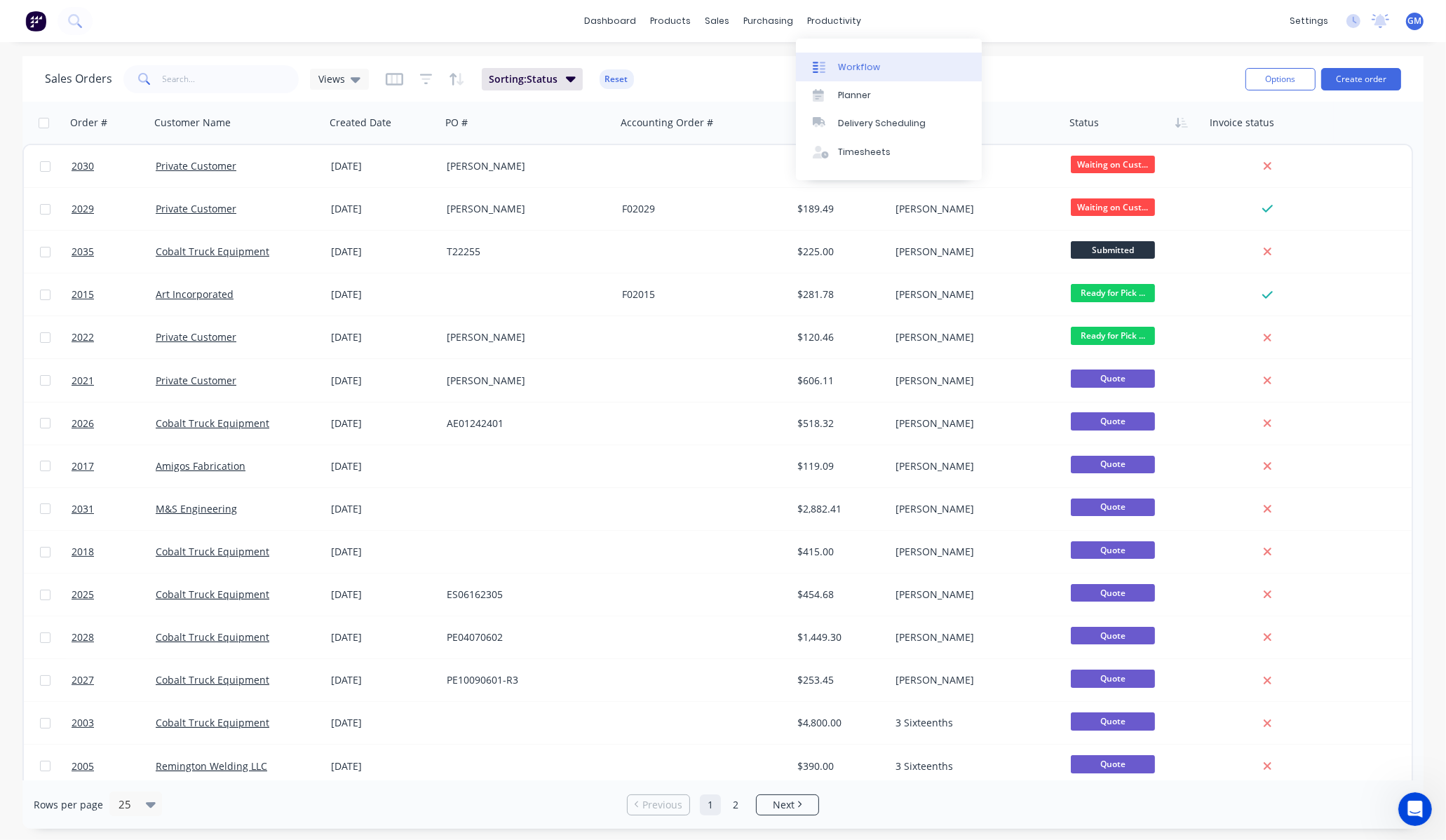
click at [846, 65] on div "Workflow" at bounding box center [859, 67] width 42 height 12
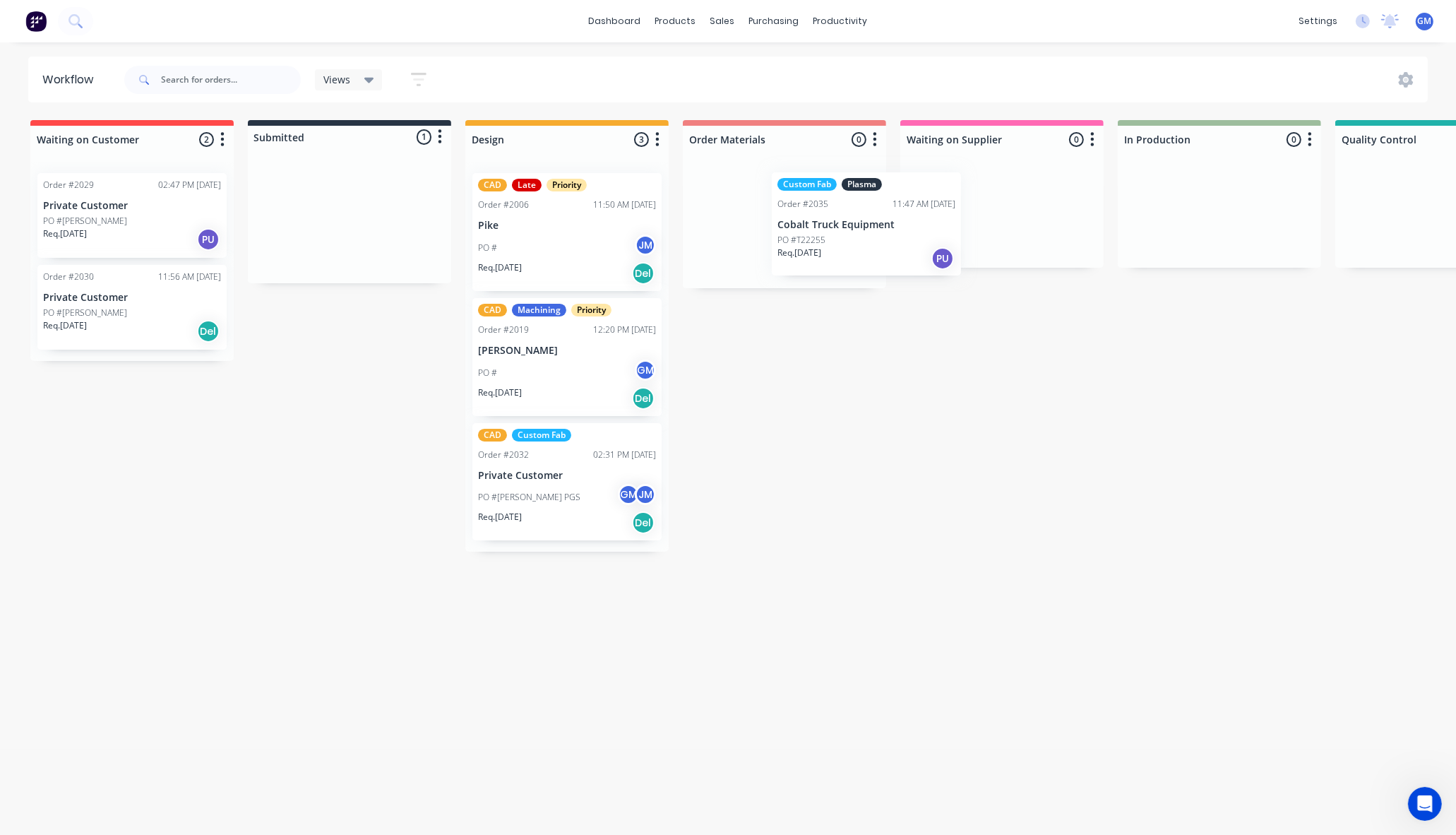
drag, startPoint x: 348, startPoint y: 221, endPoint x: 775, endPoint y: 221, distance: 427.0
click at [775, 221] on div "Waiting on Customer 2 Status colour #FF4949 hex #FF4949 Save Cancel Notificatio…" at bounding box center [1269, 336] width 2560 height 432
click at [927, 405] on div "Waiting on Customer 2 Status colour #FF4949 hex #FF4949 Save Cancel Notificatio…" at bounding box center [1269, 336] width 2560 height 432
click at [961, 549] on div "Waiting on Customer 2 Status colour #FF4949 hex #FF4949 Save Cancel Notificatio…" at bounding box center [1269, 336] width 2560 height 432
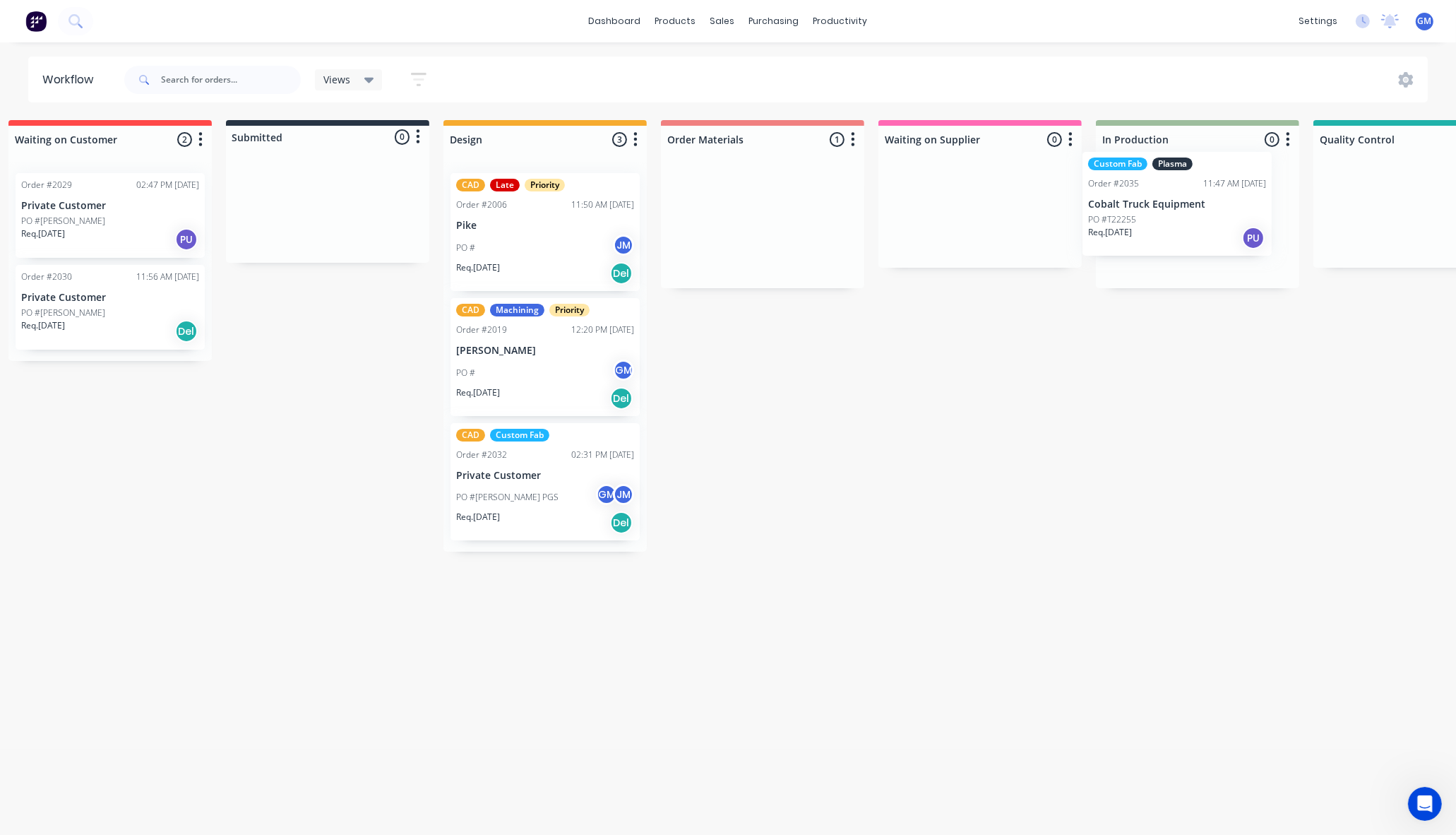
drag, startPoint x: 874, startPoint y: 242, endPoint x: 1189, endPoint y: 223, distance: 315.6
click at [1189, 223] on div "Waiting on Customer 2 Status colour #FF4949 hex #FF4949 Save Cancel Notificatio…" at bounding box center [1247, 336] width 2560 height 432
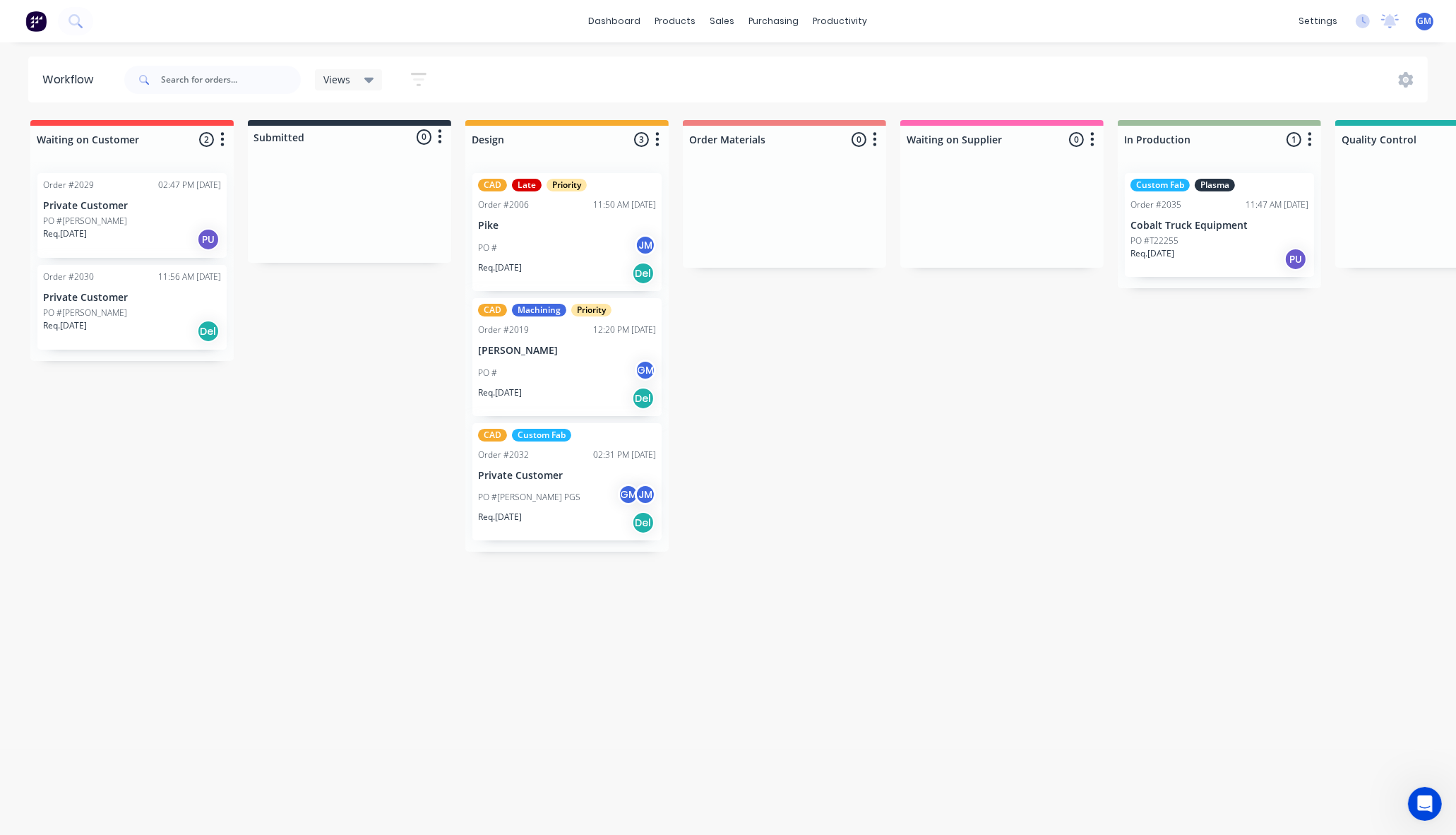
click at [498, 652] on div "Workflow Views Save new view None (Default) edit Overview edit Show/Hide status…" at bounding box center [728, 432] width 1456 height 750
click at [609, 18] on link "dashboard" at bounding box center [614, 21] width 66 height 21
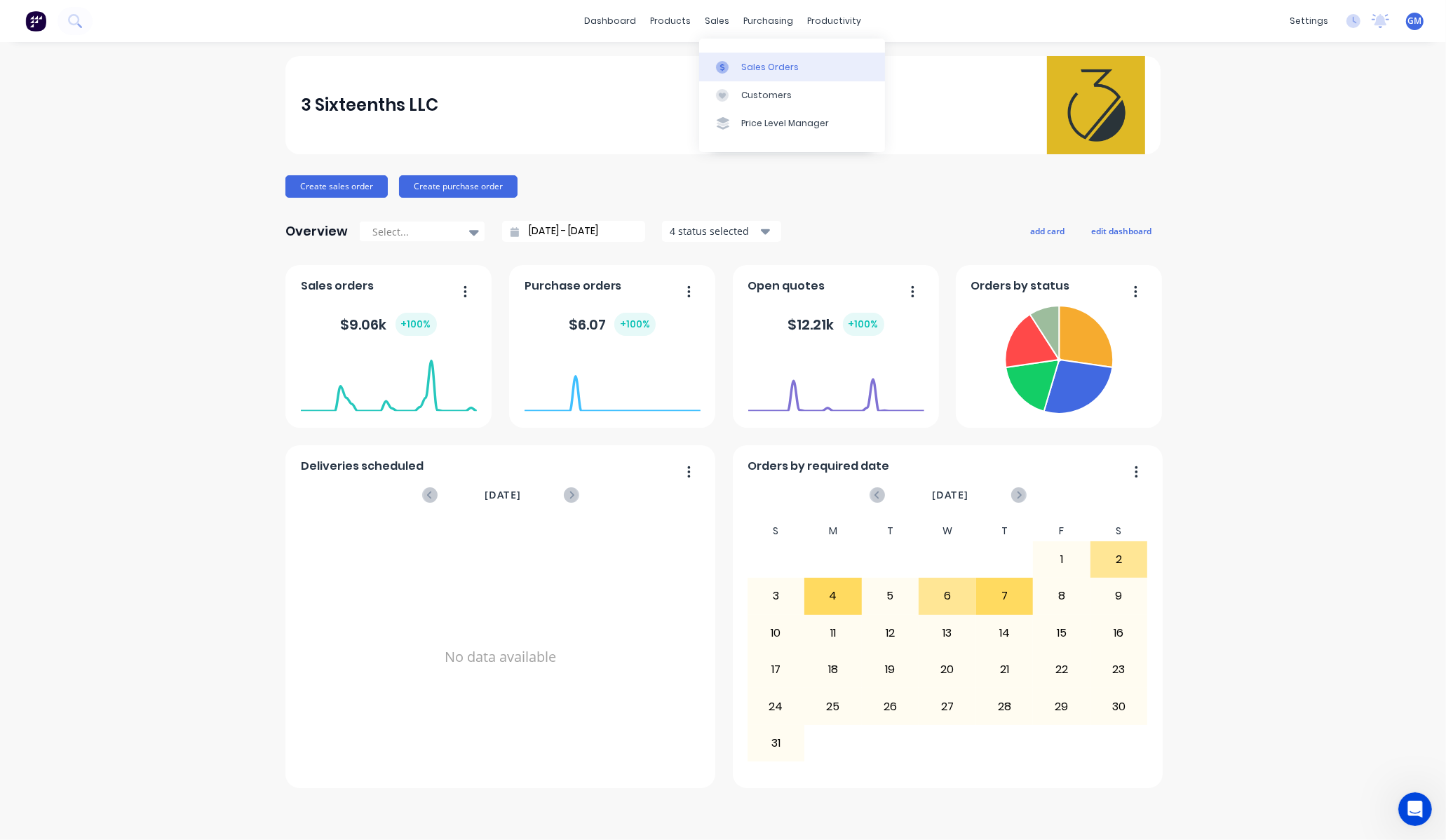
click at [742, 64] on div "Sales Orders" at bounding box center [770, 67] width 58 height 12
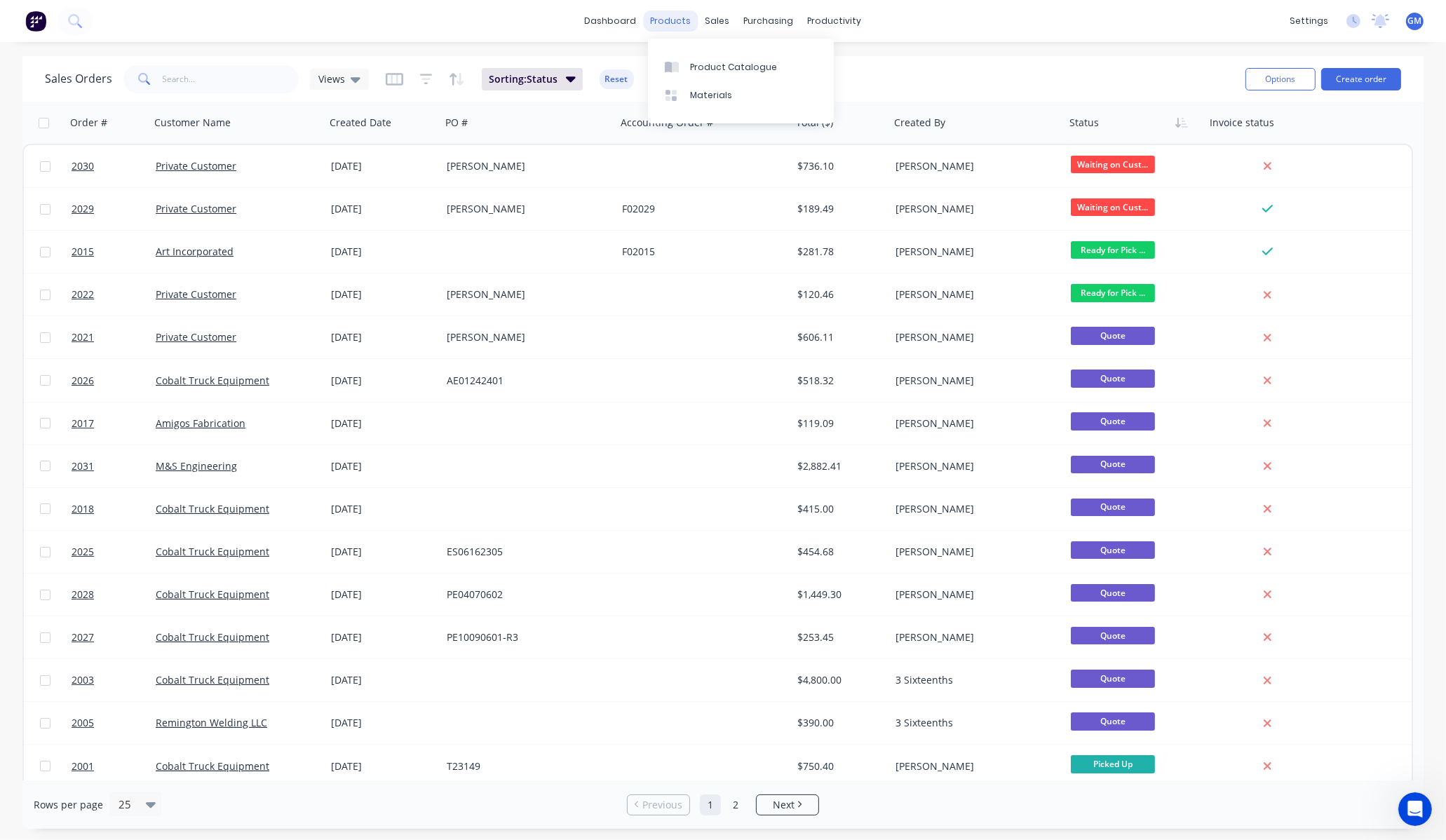
click at [654, 17] on div "products" at bounding box center [671, 21] width 55 height 21
click at [698, 80] on link "Product Catalogue" at bounding box center [740, 67] width 186 height 28
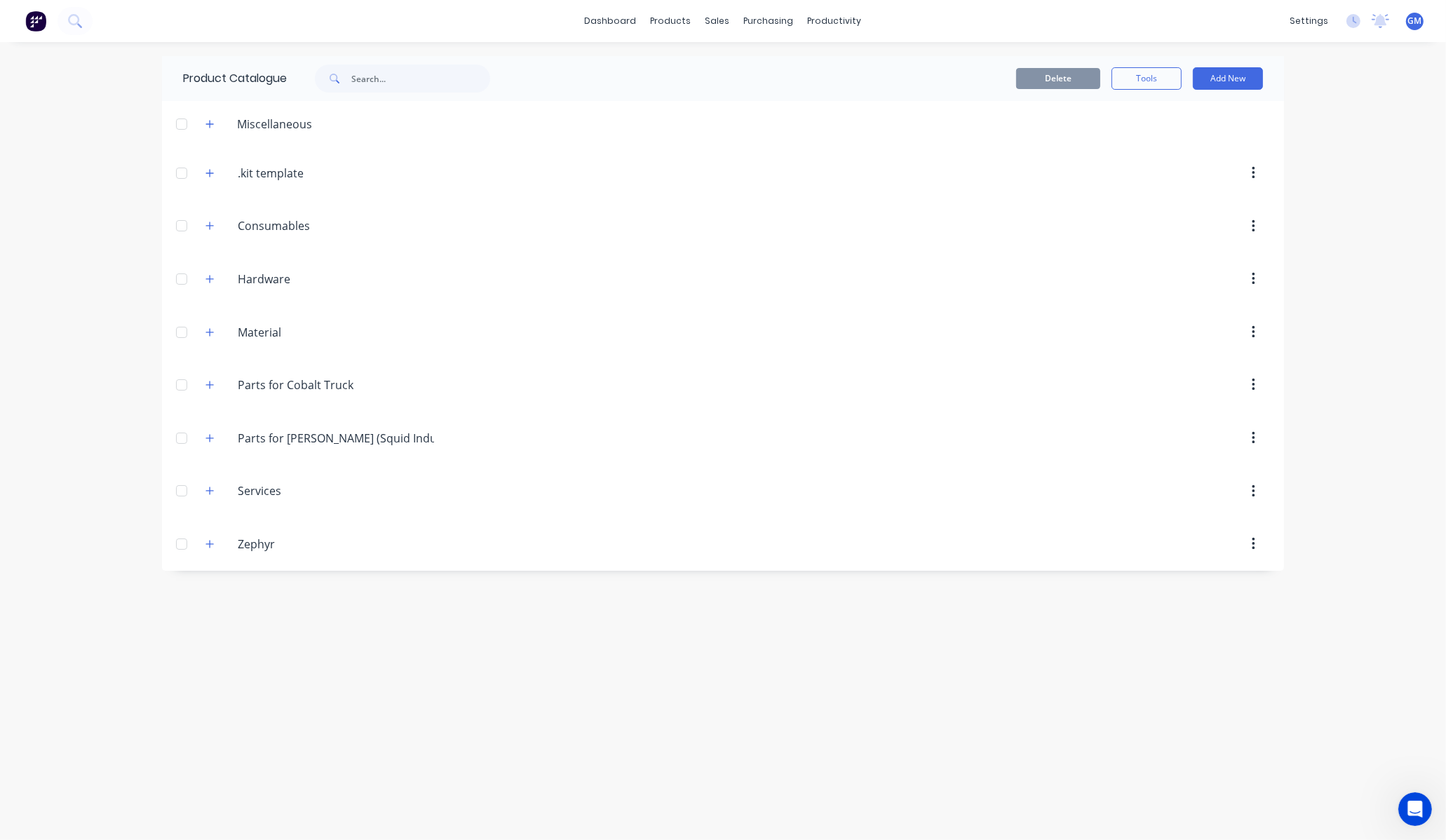
click at [198, 393] on div "Parts.for.Cobalt.Truck Parts for Cobalt Truck" at bounding box center [304, 385] width 221 height 25
click at [207, 390] on button "button" at bounding box center [210, 385] width 17 height 17
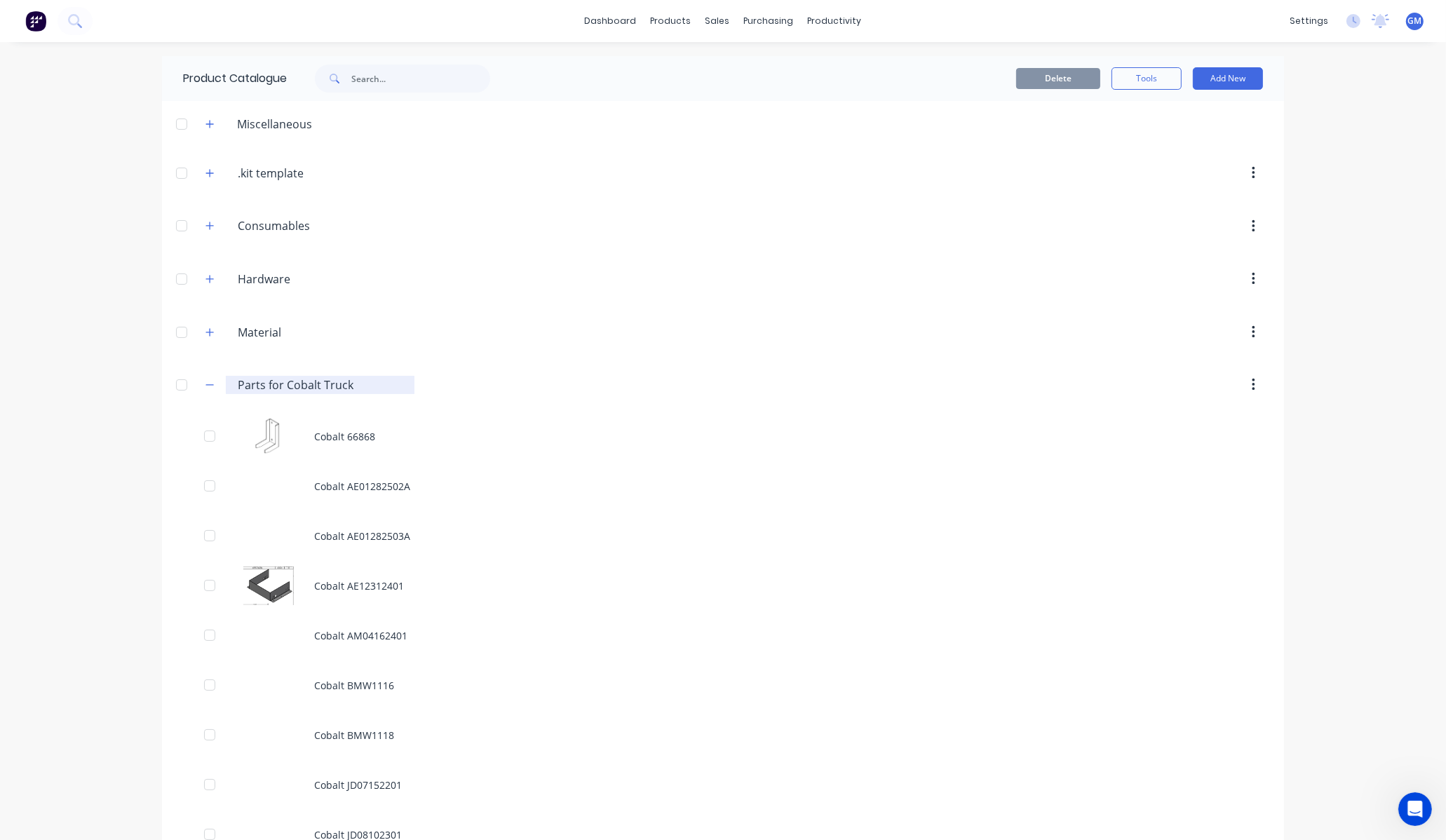
click at [238, 390] on input "Parts for Cobalt Truck" at bounding box center [321, 385] width 166 height 17
click at [1244, 65] on div "Delete Tools Add New" at bounding box center [905, 79] width 759 height 45
click at [1242, 65] on div "Delete Tools Add New" at bounding box center [905, 79] width 759 height 45
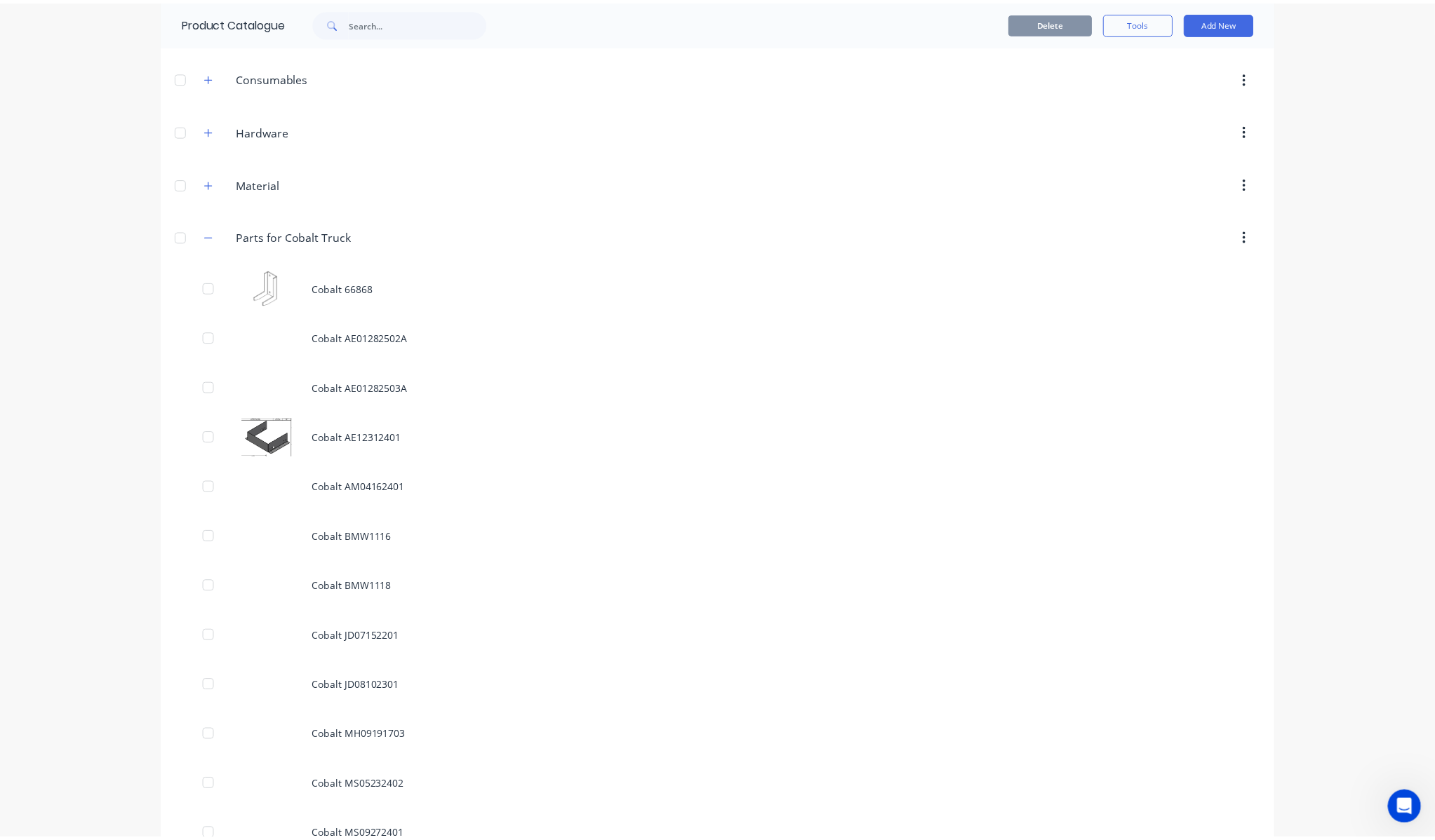
scroll to position [155, 0]
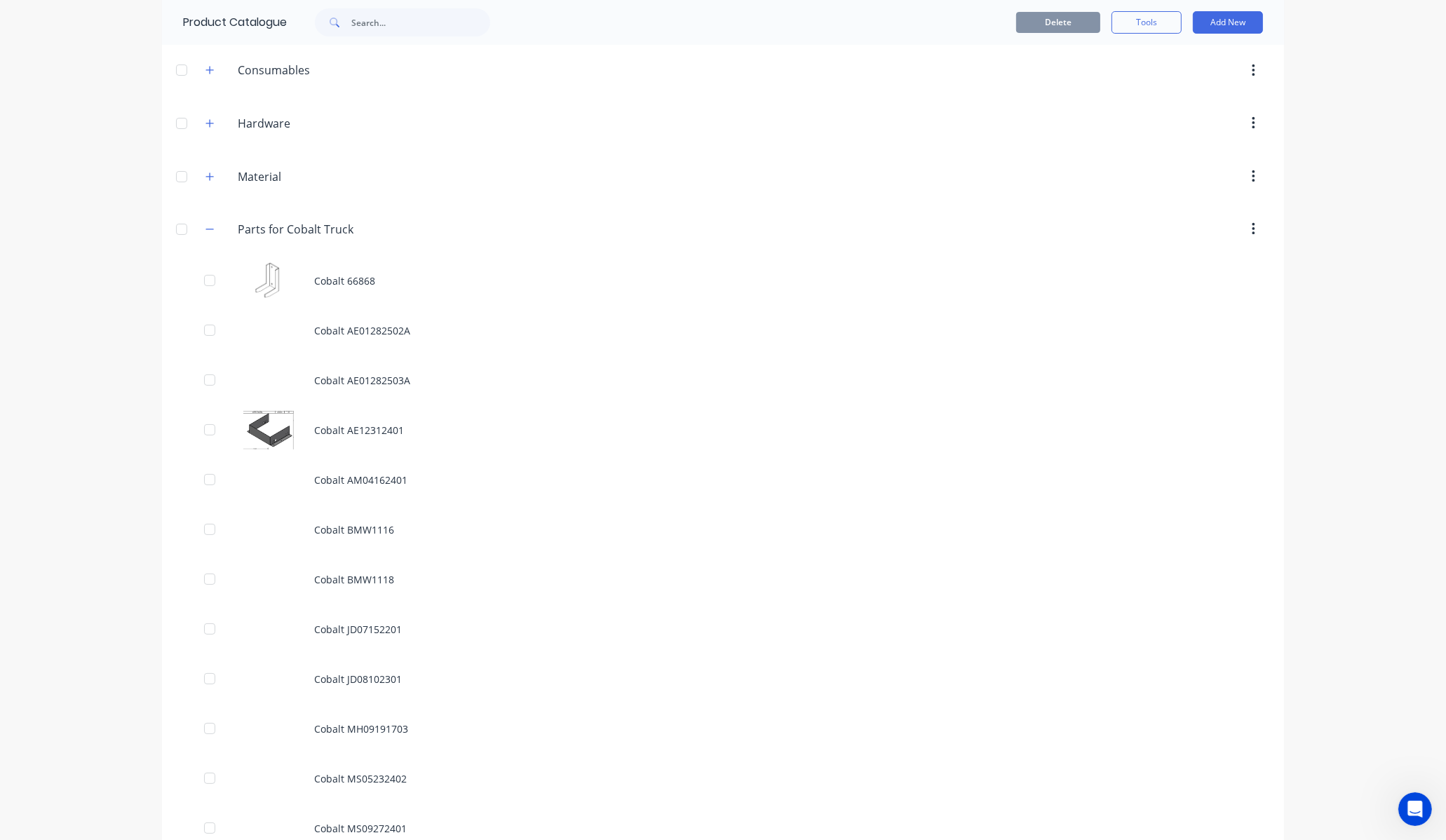
click at [1252, 232] on icon "button" at bounding box center [1253, 229] width 4 height 15
click at [1241, 29] on button "Add New" at bounding box center [1228, 22] width 70 height 22
click at [1177, 87] on div "Product" at bounding box center [1196, 87] width 108 height 20
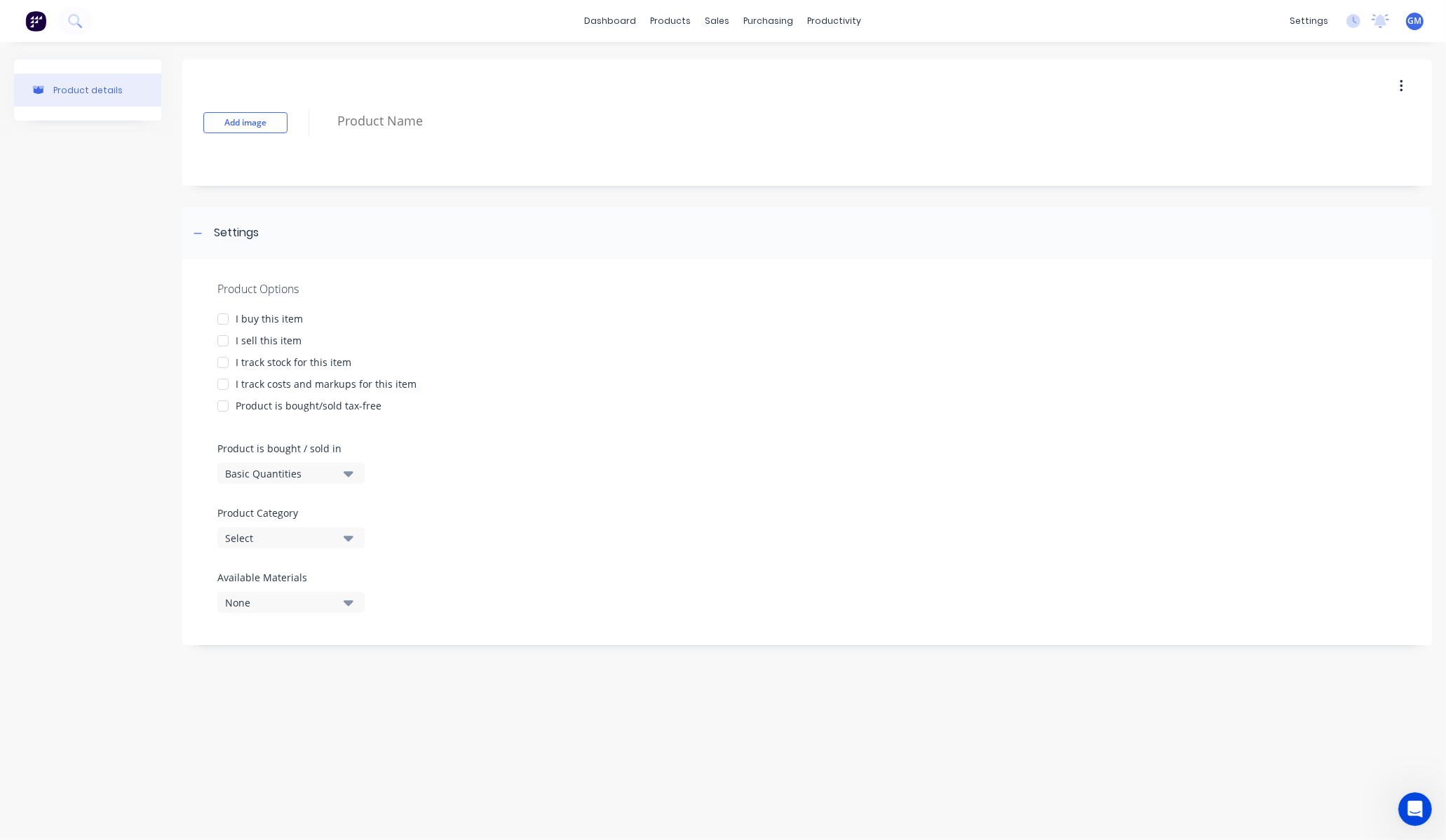
type textarea "x"
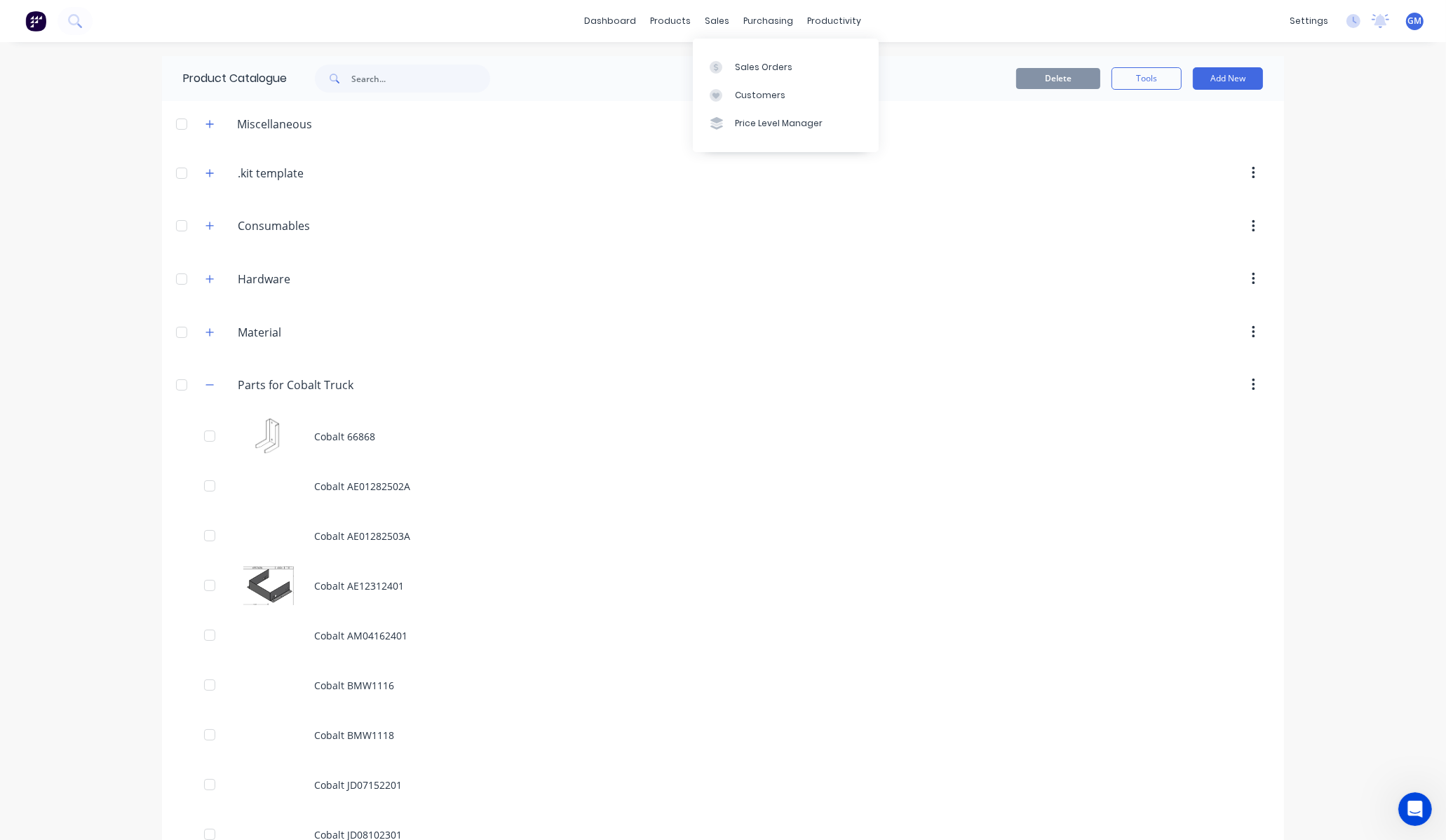
click at [1228, 95] on div "Delete Tools Add New" at bounding box center [905, 79] width 759 height 45
click at [1245, 77] on button "Add New" at bounding box center [1228, 78] width 70 height 22
click at [1226, 160] on div "Product Kit" at bounding box center [1196, 171] width 108 height 20
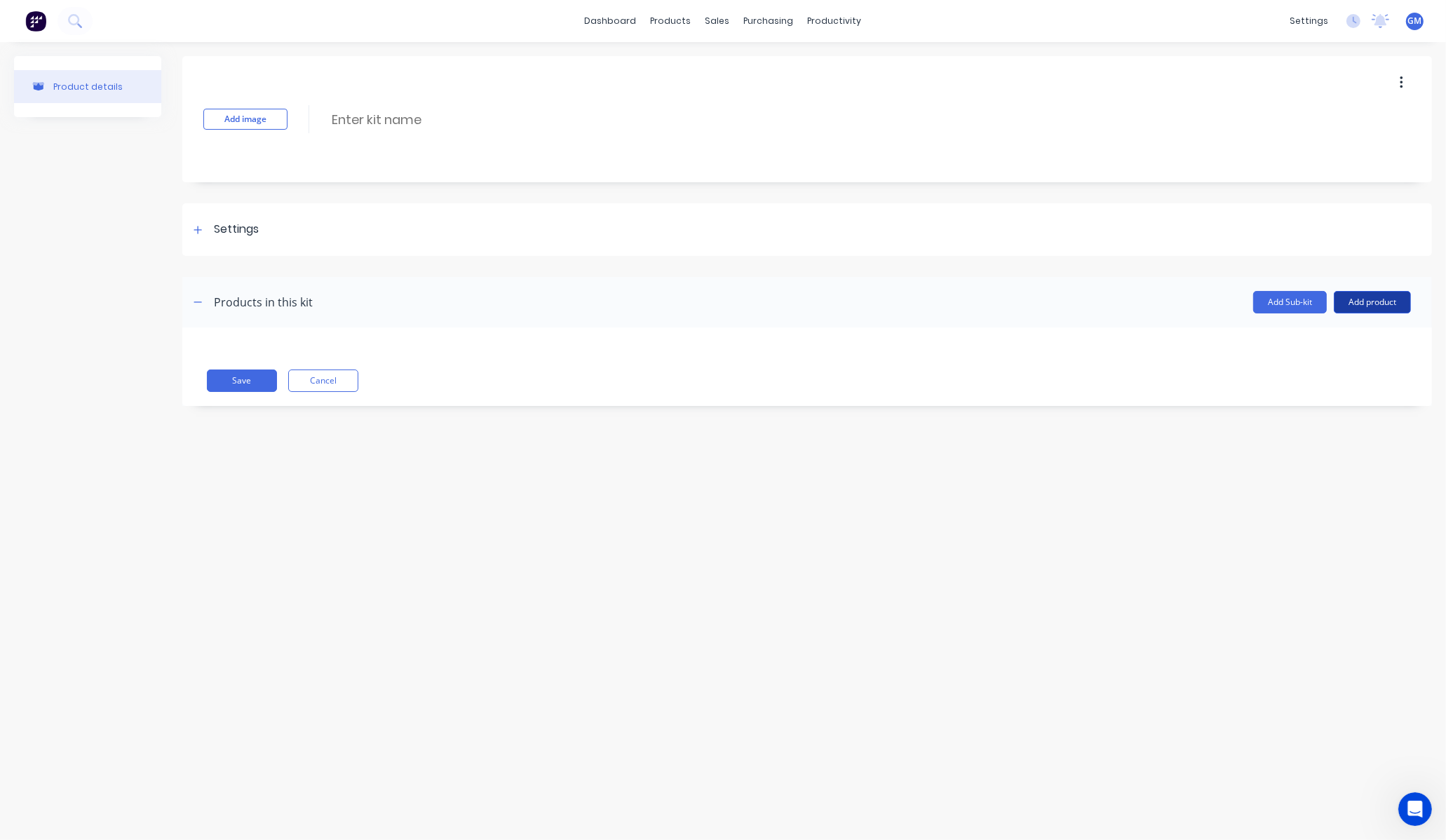
click at [1392, 304] on button "Add product" at bounding box center [1372, 302] width 77 height 22
click at [1340, 335] on div "Product catalogue" at bounding box center [1344, 338] width 108 height 20
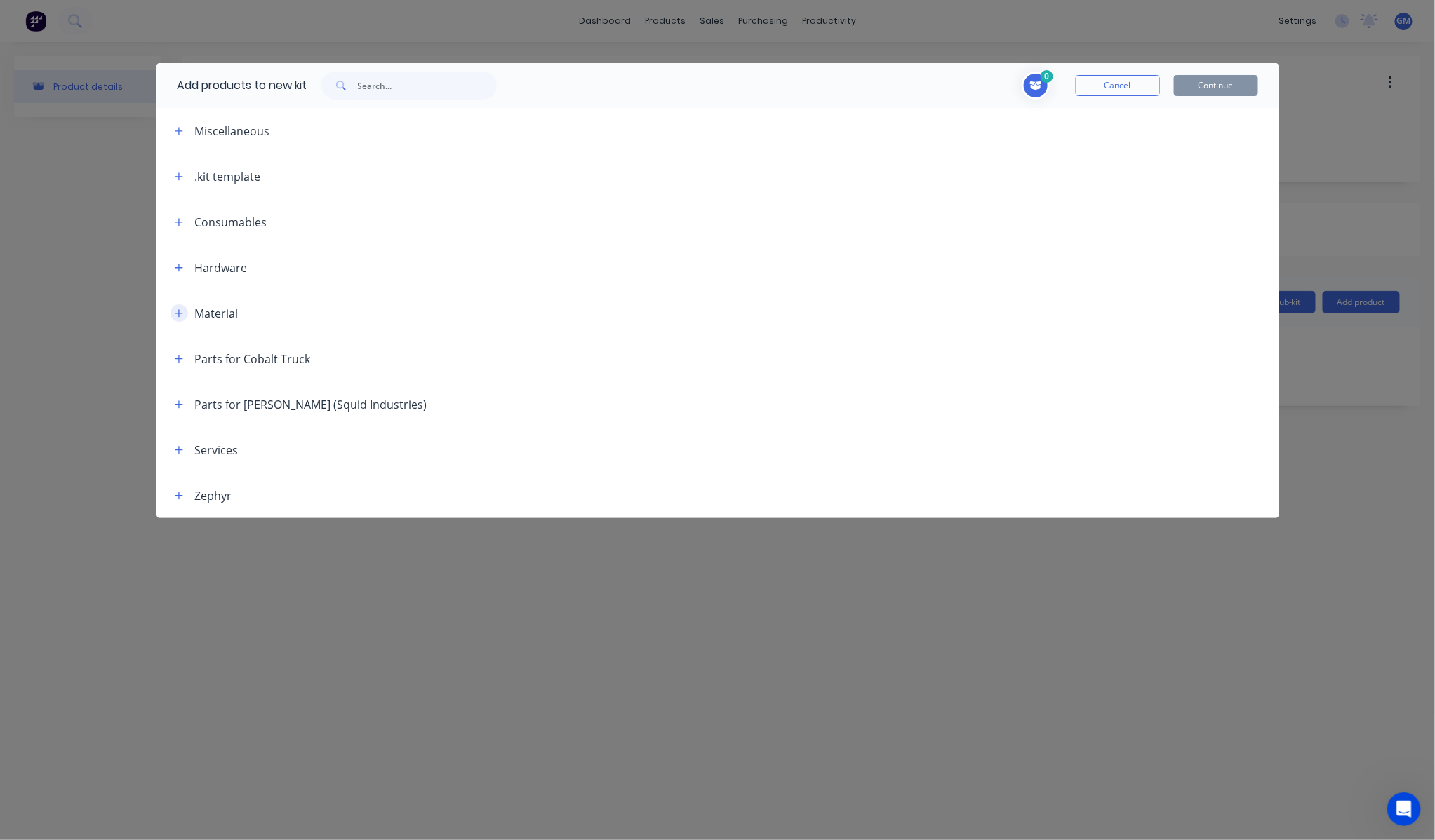
click at [176, 312] on icon "button" at bounding box center [179, 314] width 9 height 10
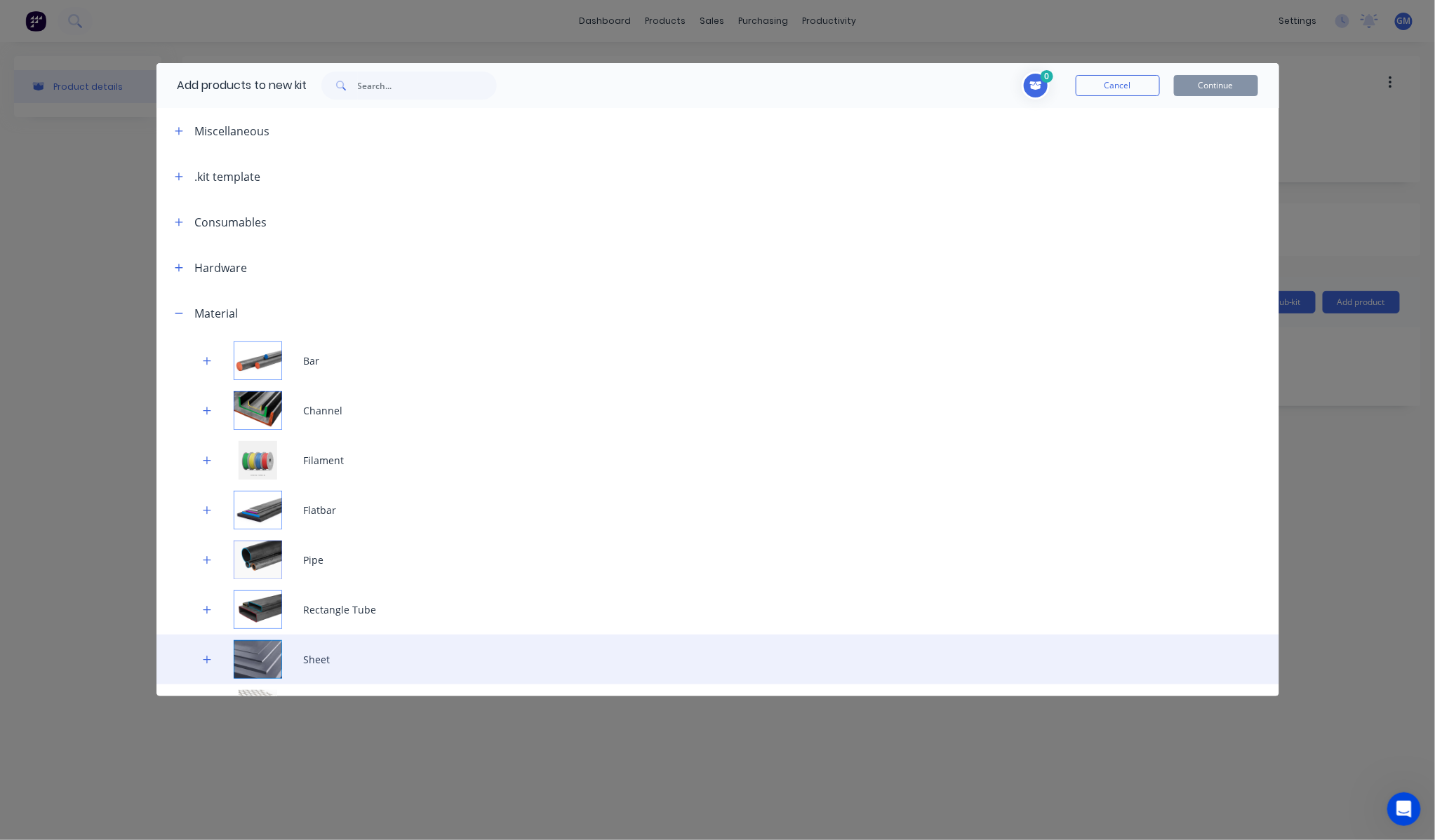
click at [297, 669] on div "Sheet" at bounding box center [718, 659] width 1123 height 50
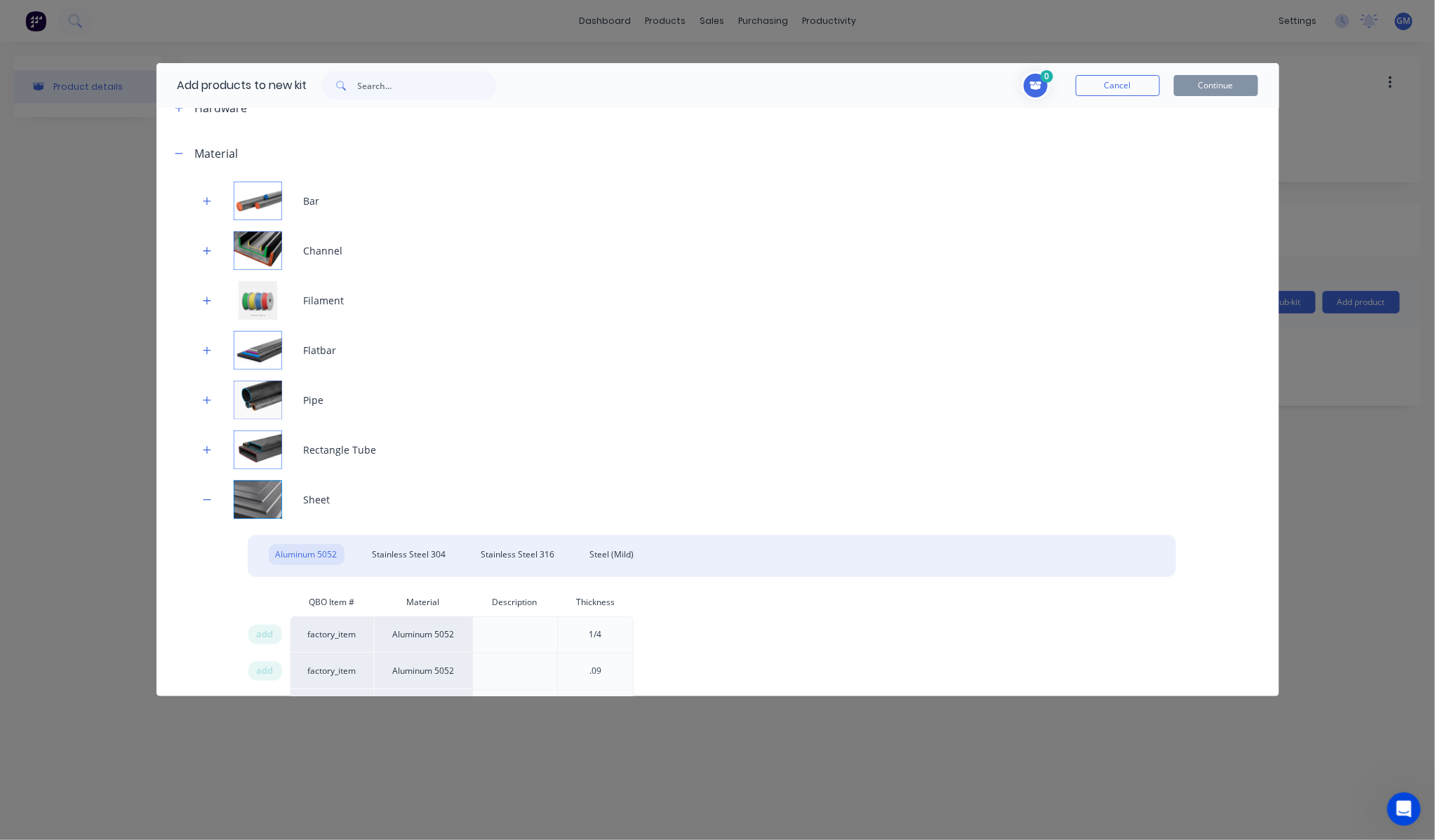
scroll to position [467, 0]
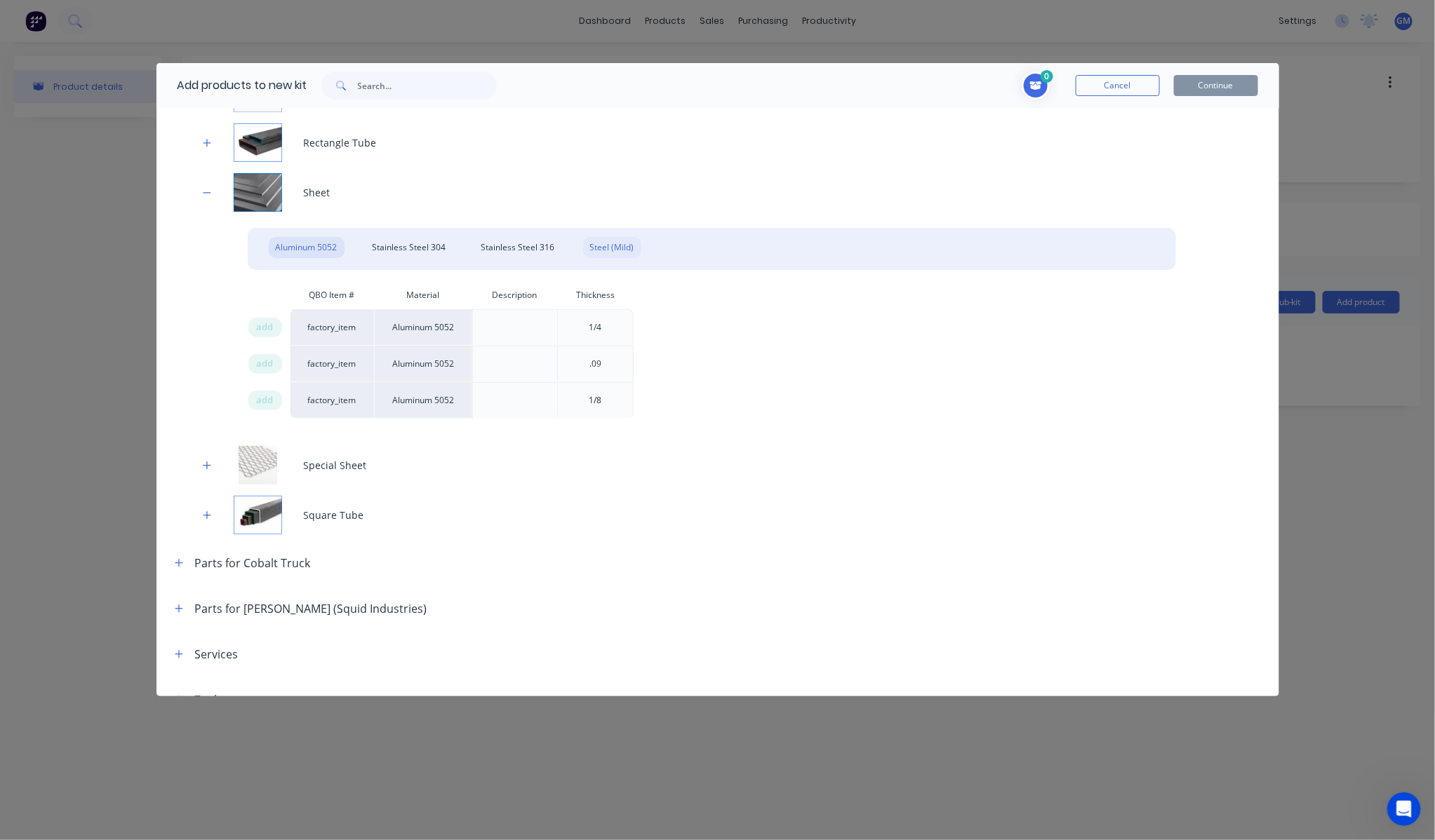
click at [605, 246] on div "Steel (Mild)" at bounding box center [612, 247] width 59 height 21
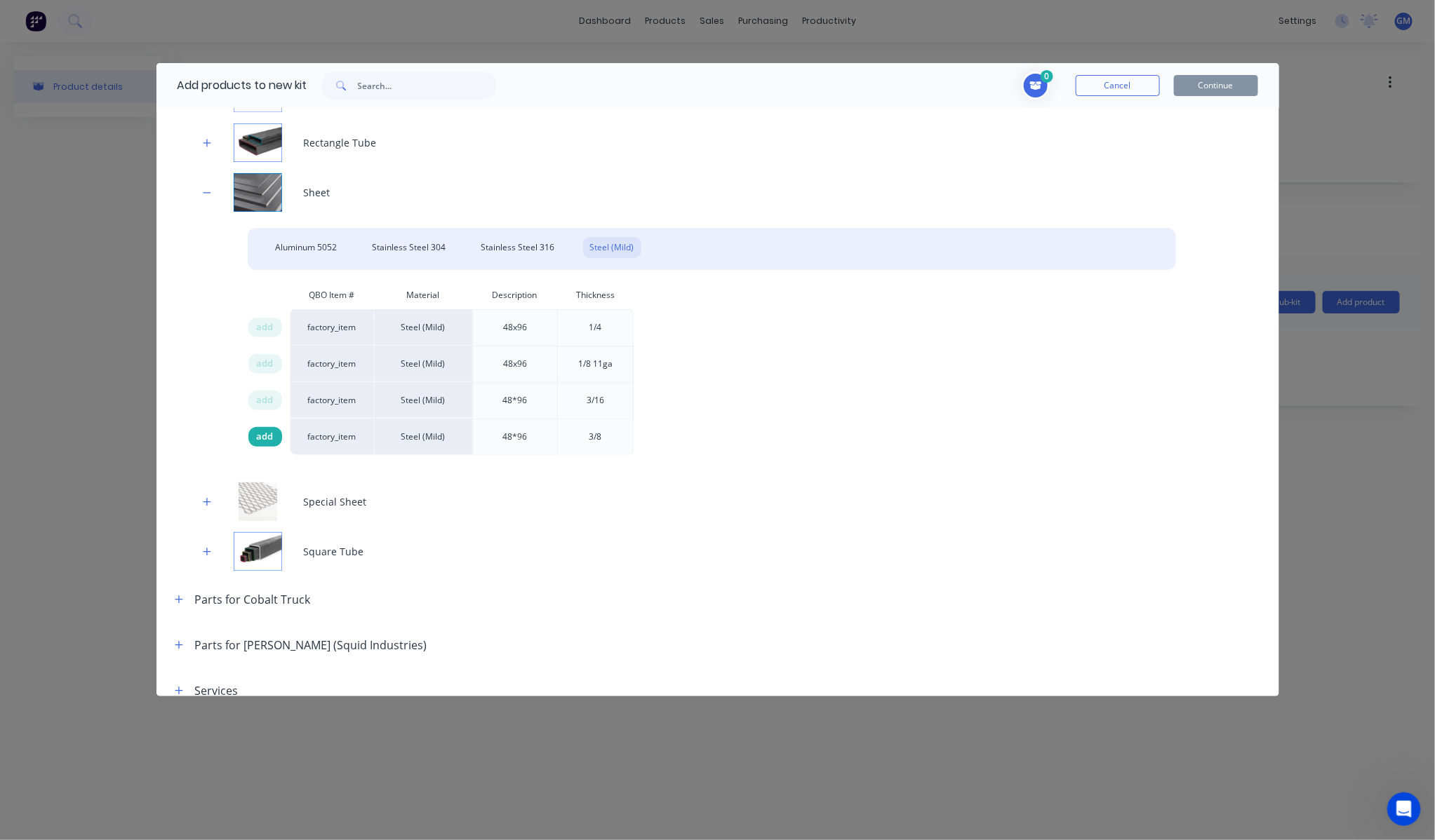
click at [257, 435] on span "add" at bounding box center [265, 437] width 17 height 14
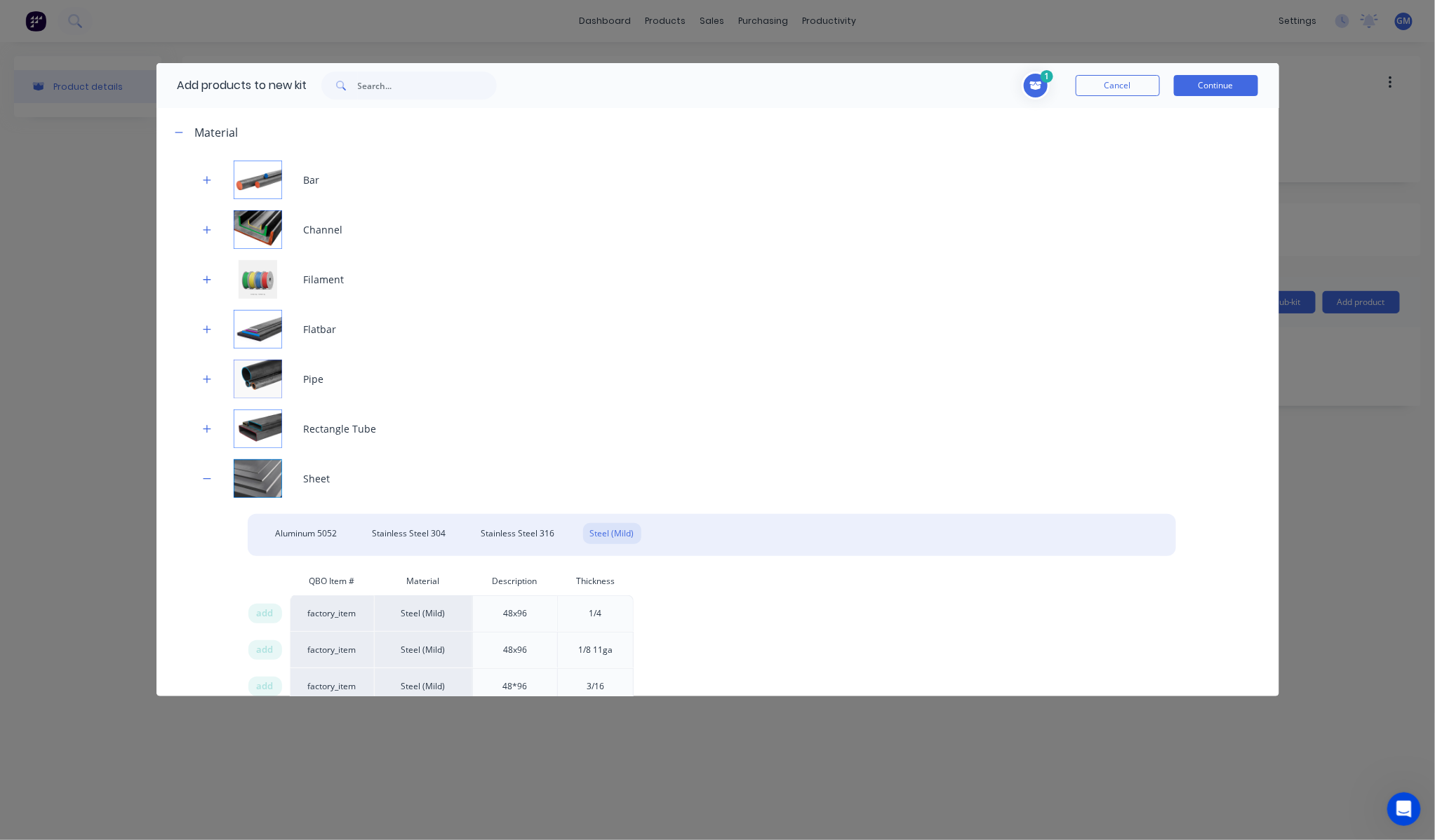
scroll to position [0, 0]
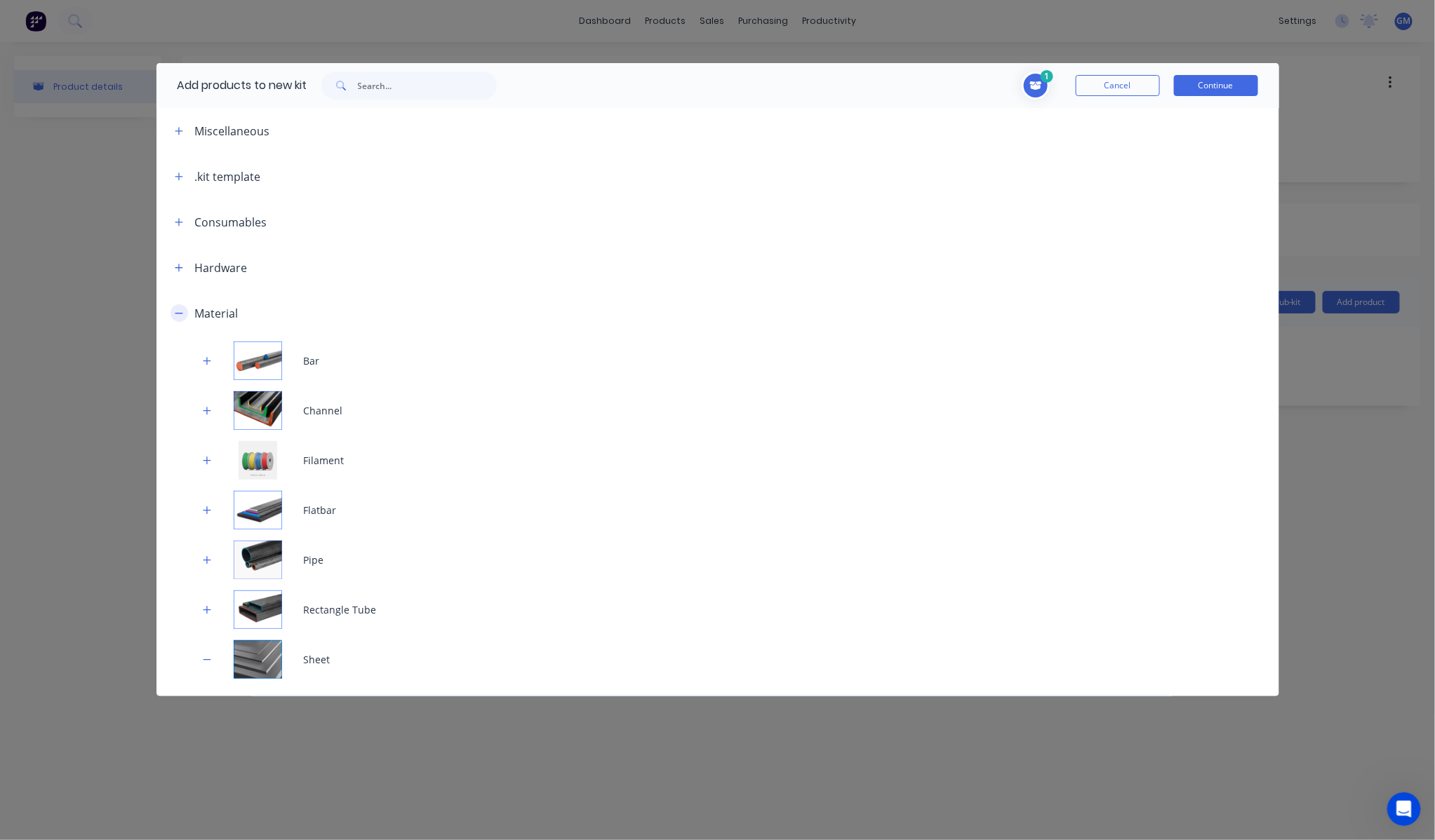
click at [184, 310] on button "button" at bounding box center [179, 313] width 17 height 17
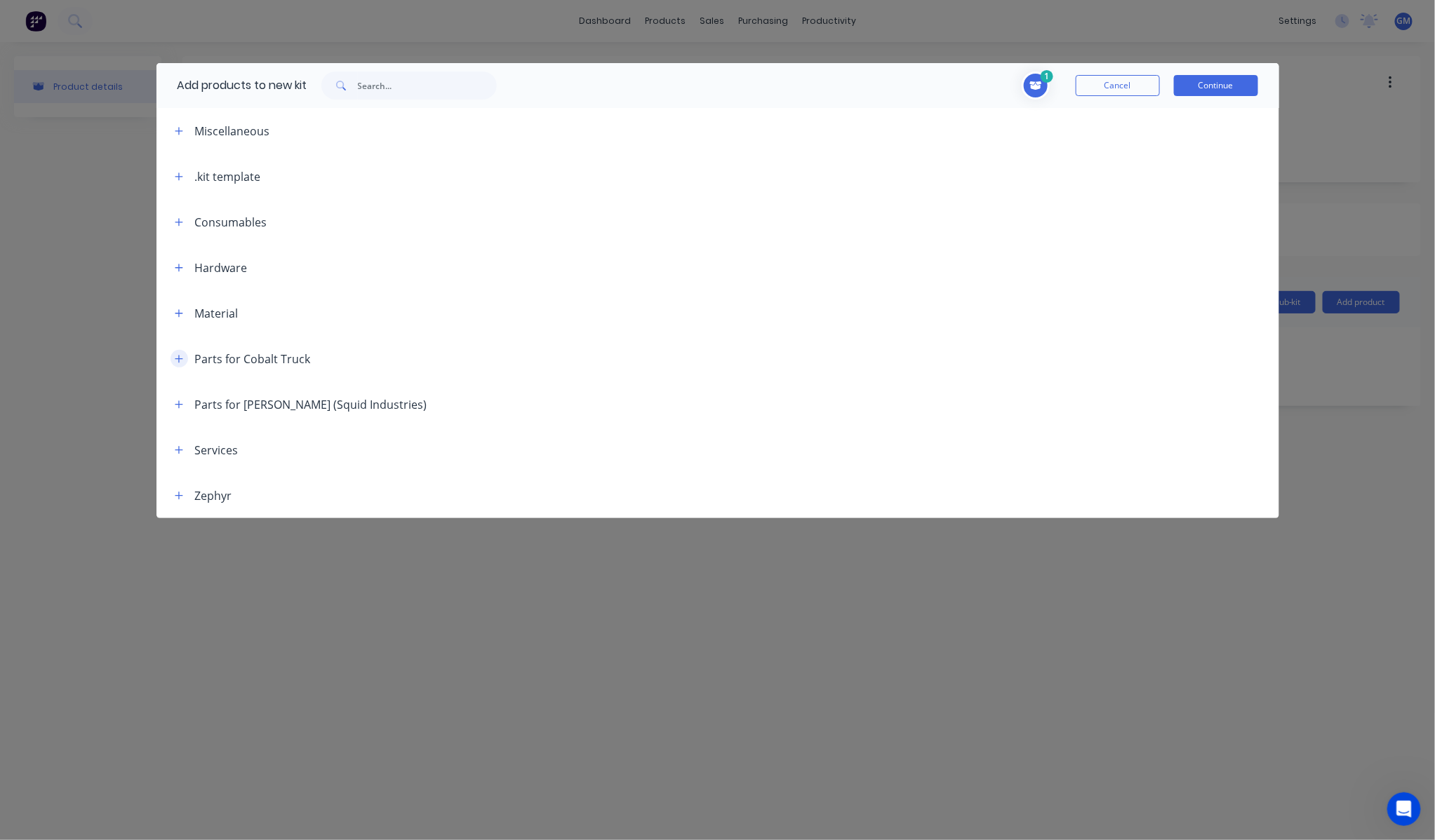
click at [176, 362] on icon "button" at bounding box center [179, 359] width 9 height 10
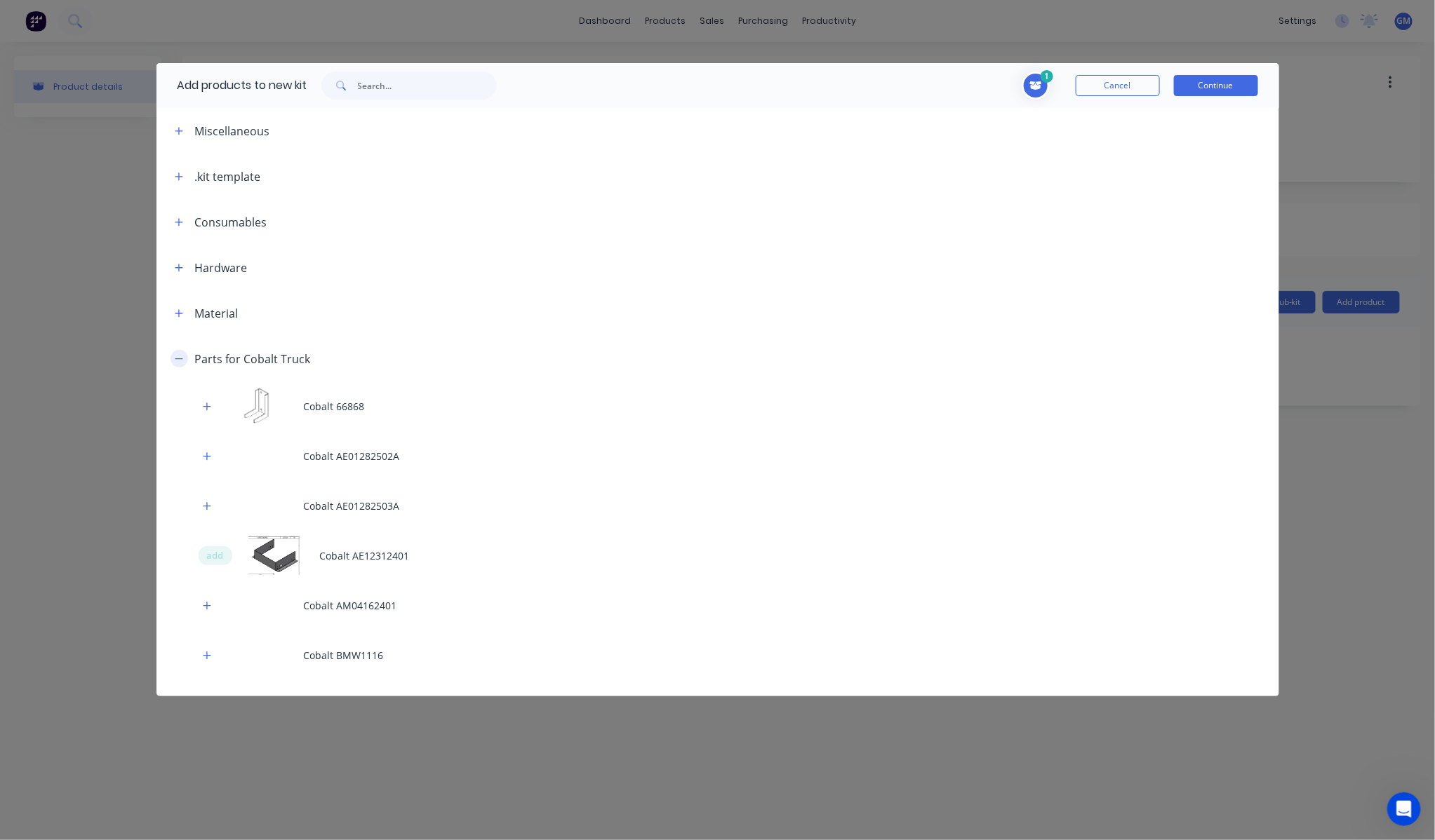
click at [176, 362] on icon "button" at bounding box center [179, 359] width 9 height 10
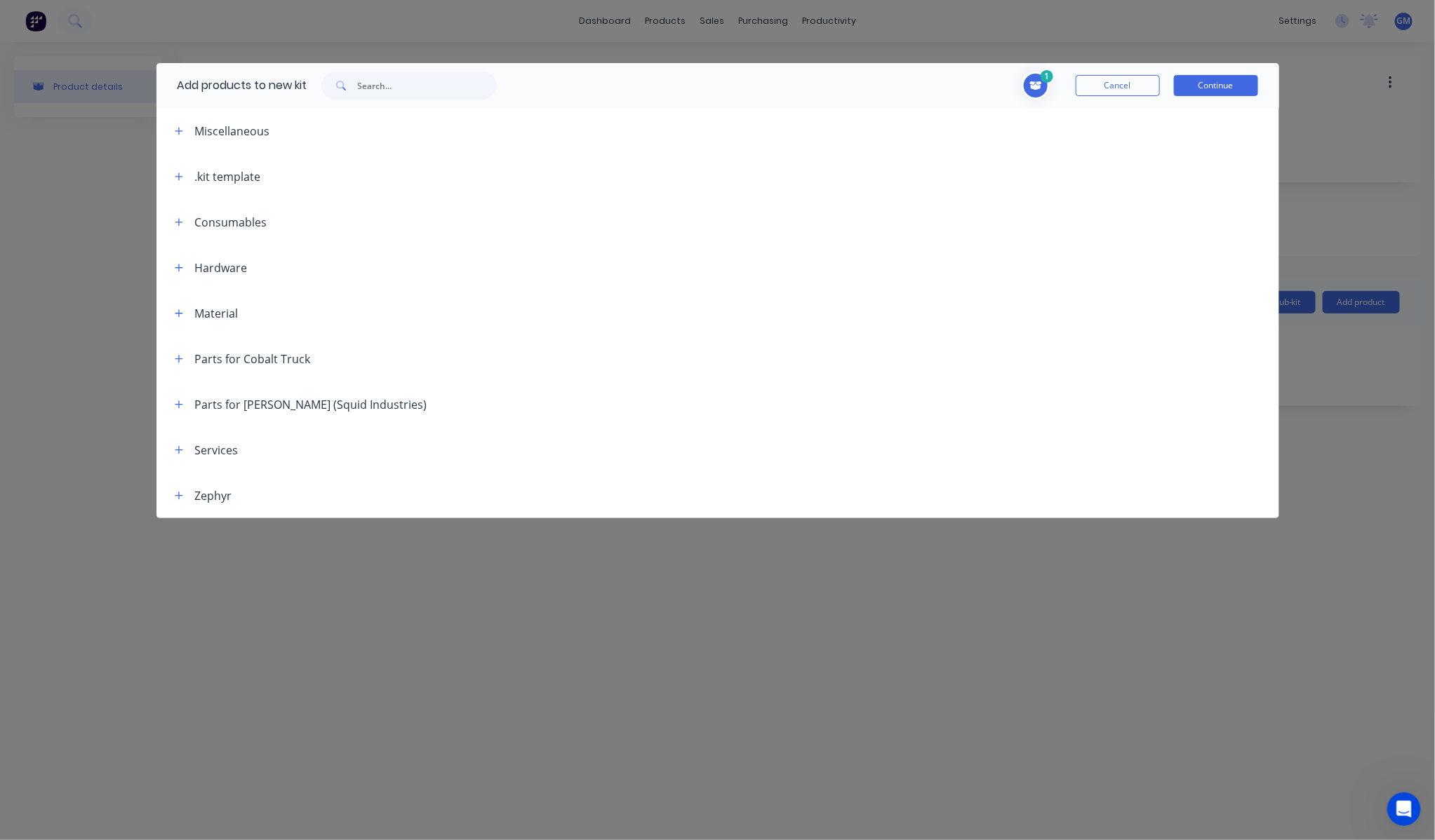
click at [179, 436] on header "Services" at bounding box center [718, 450] width 1123 height 46
click at [182, 445] on icon "button" at bounding box center [179, 450] width 9 height 10
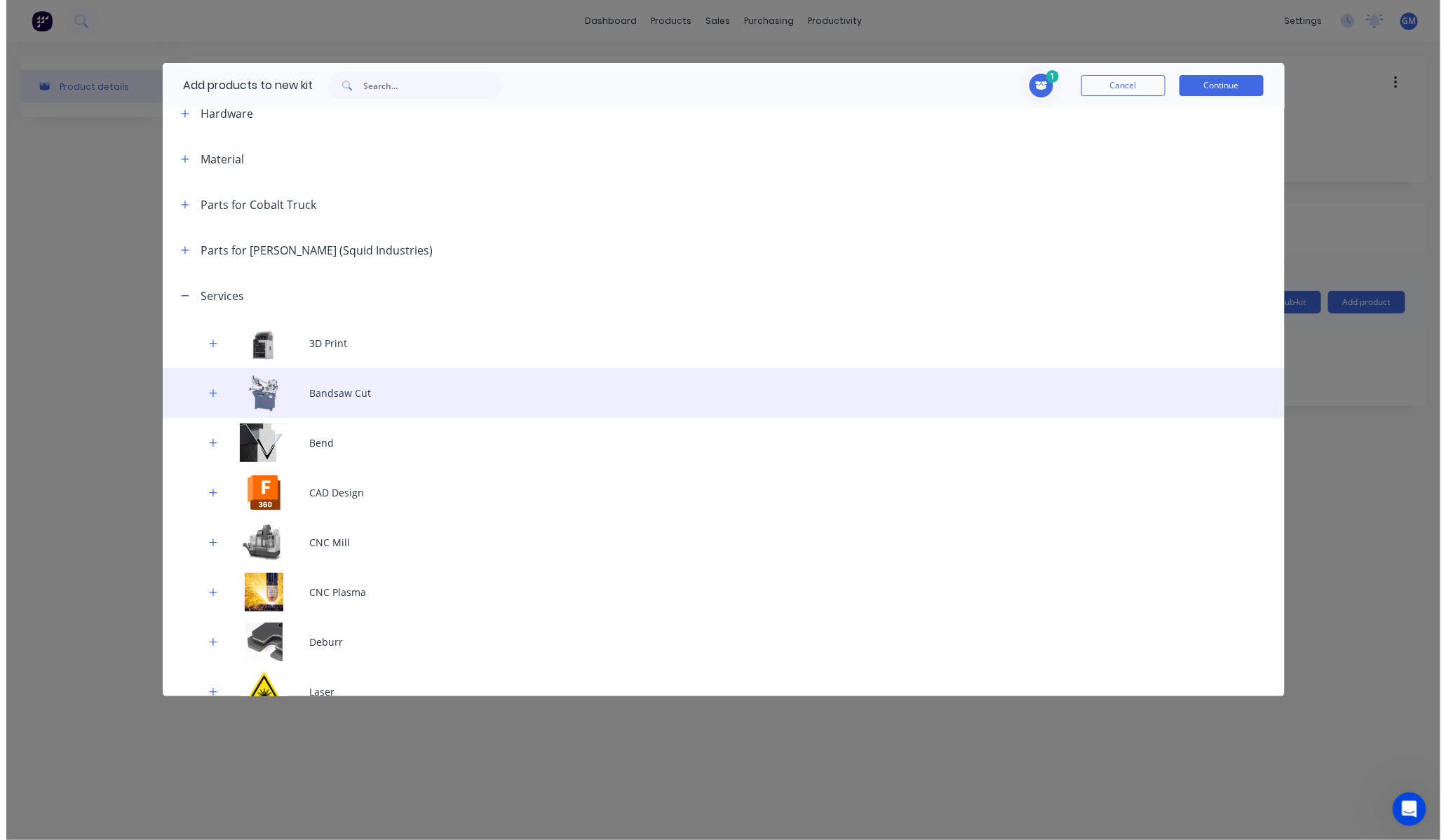
scroll to position [155, 0]
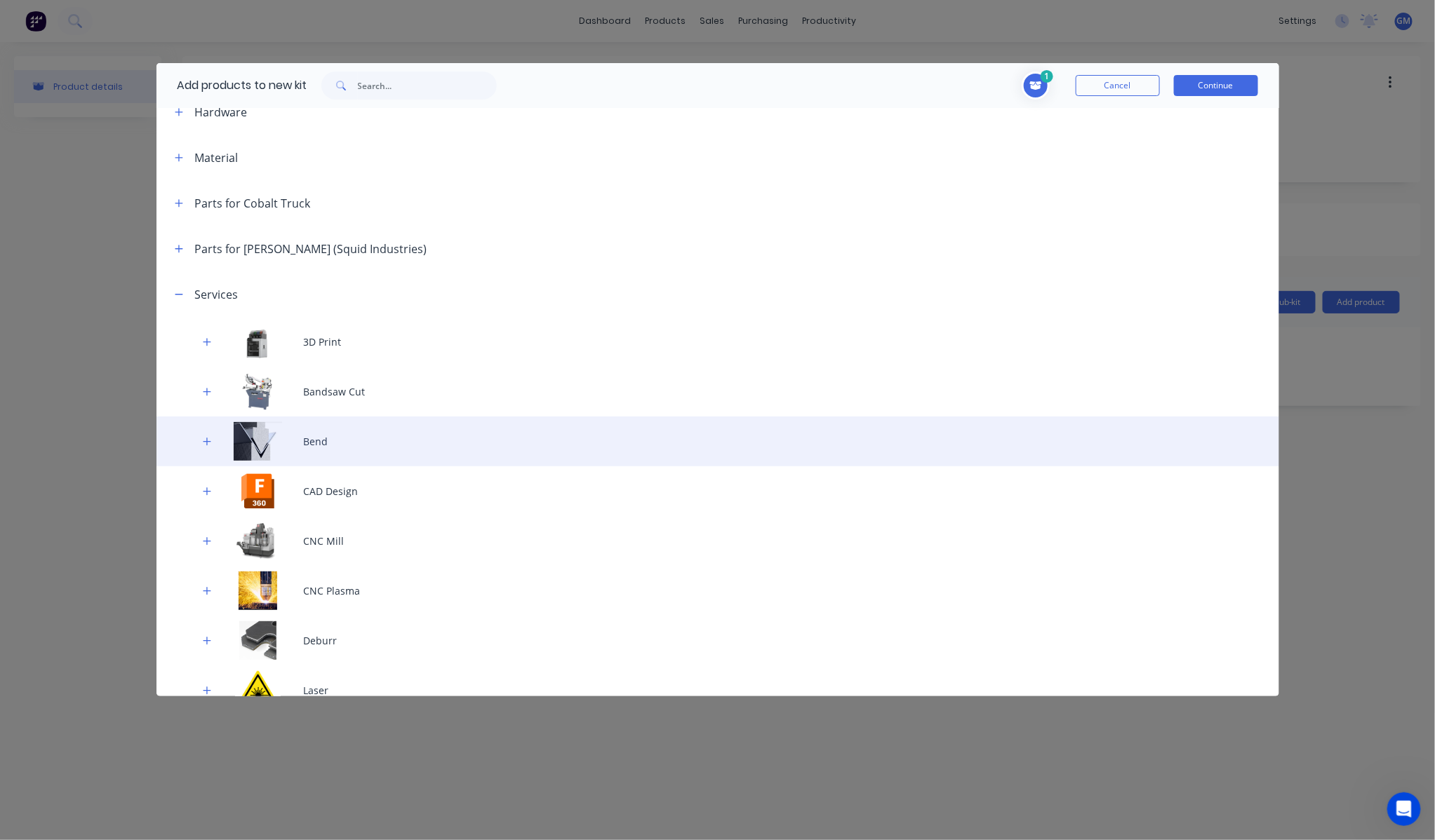
click at [363, 429] on div "Bend" at bounding box center [718, 441] width 1123 height 50
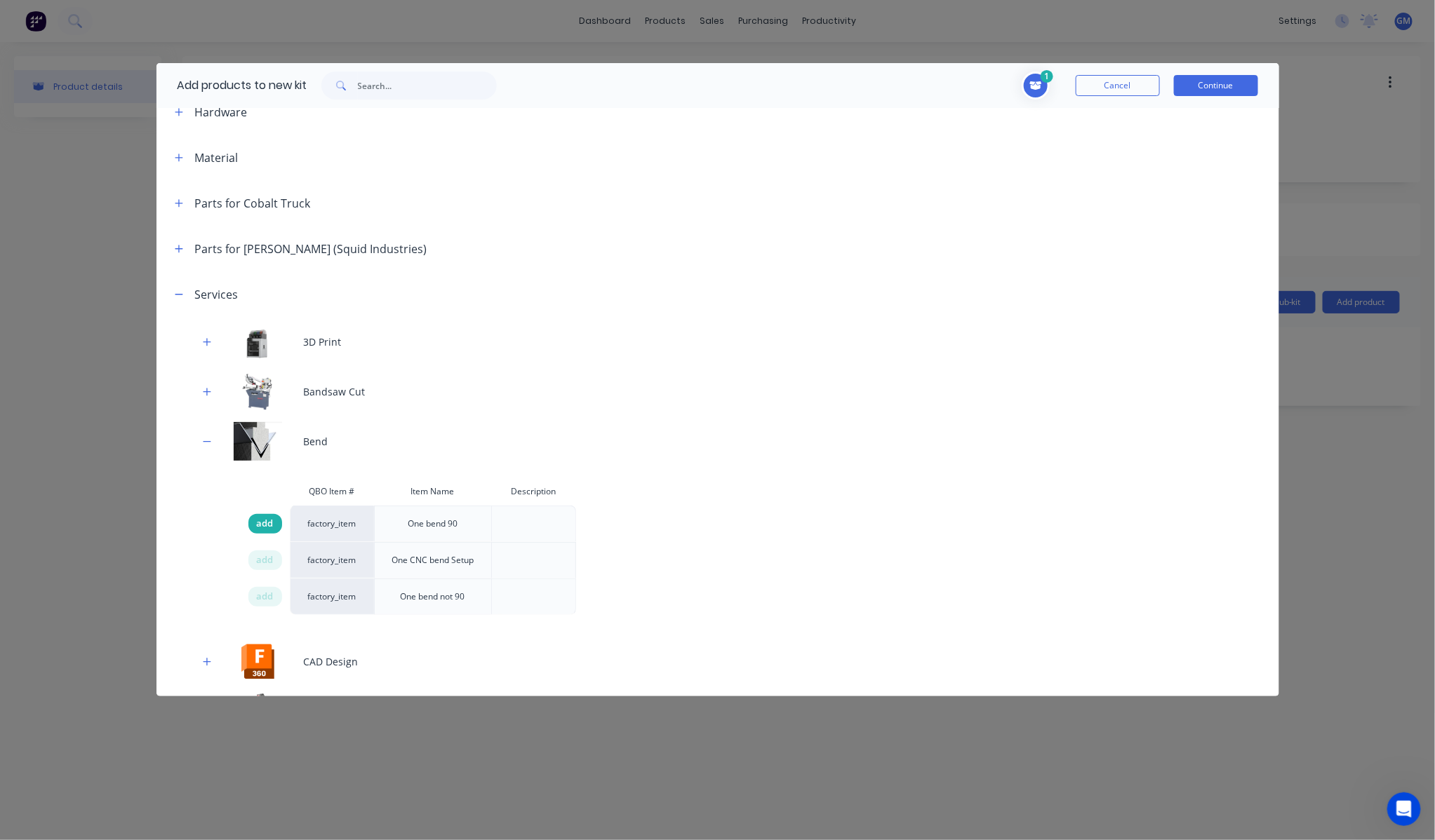
click at [263, 517] on span "add" at bounding box center [265, 523] width 17 height 14
click at [263, 522] on span "add" at bounding box center [265, 523] width 17 height 14
click at [257, 562] on span "add" at bounding box center [265, 560] width 17 height 14
click at [261, 605] on div "add" at bounding box center [265, 596] width 34 height 20
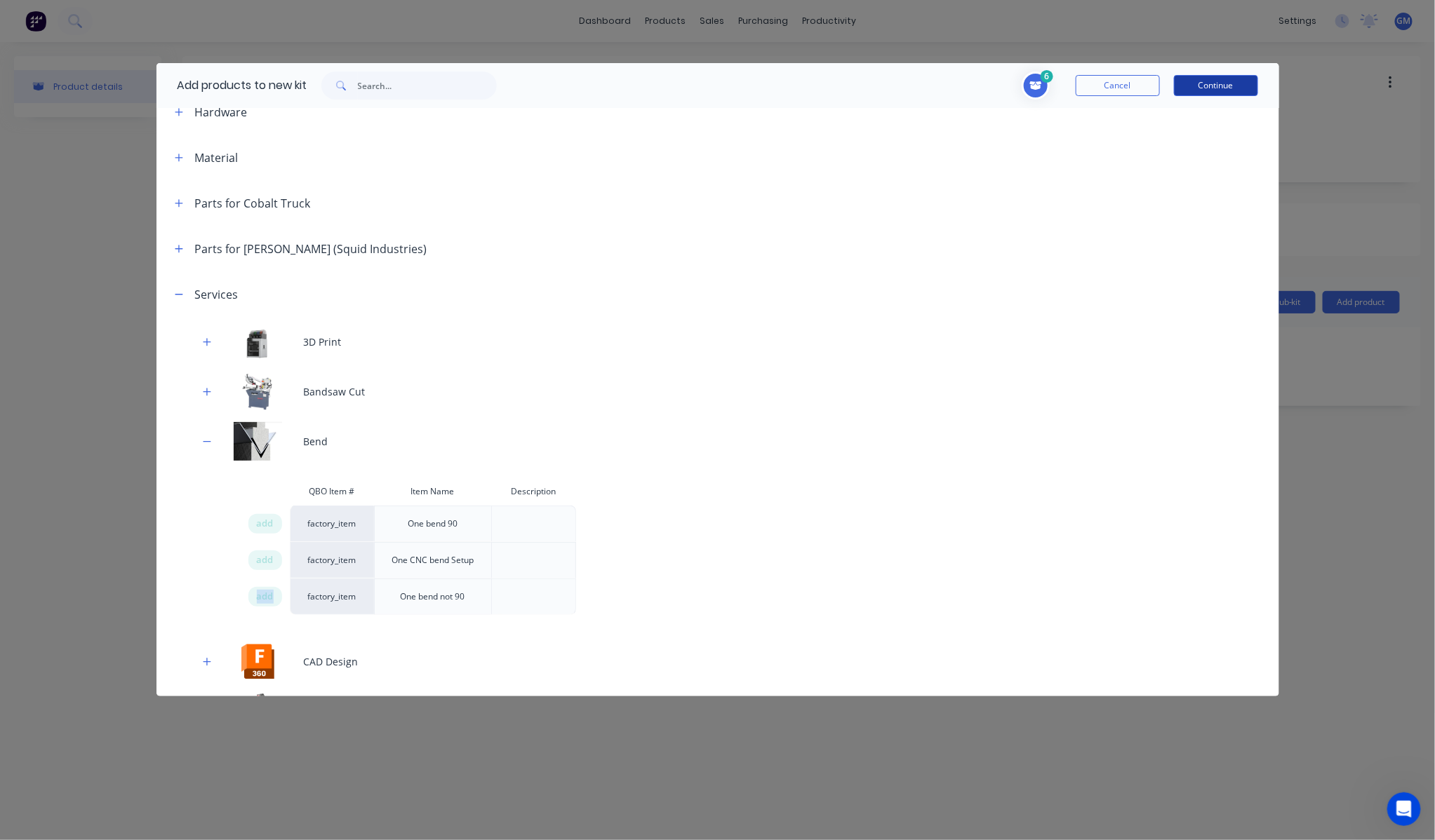
click at [1200, 87] on button "Continue" at bounding box center [1216, 85] width 84 height 21
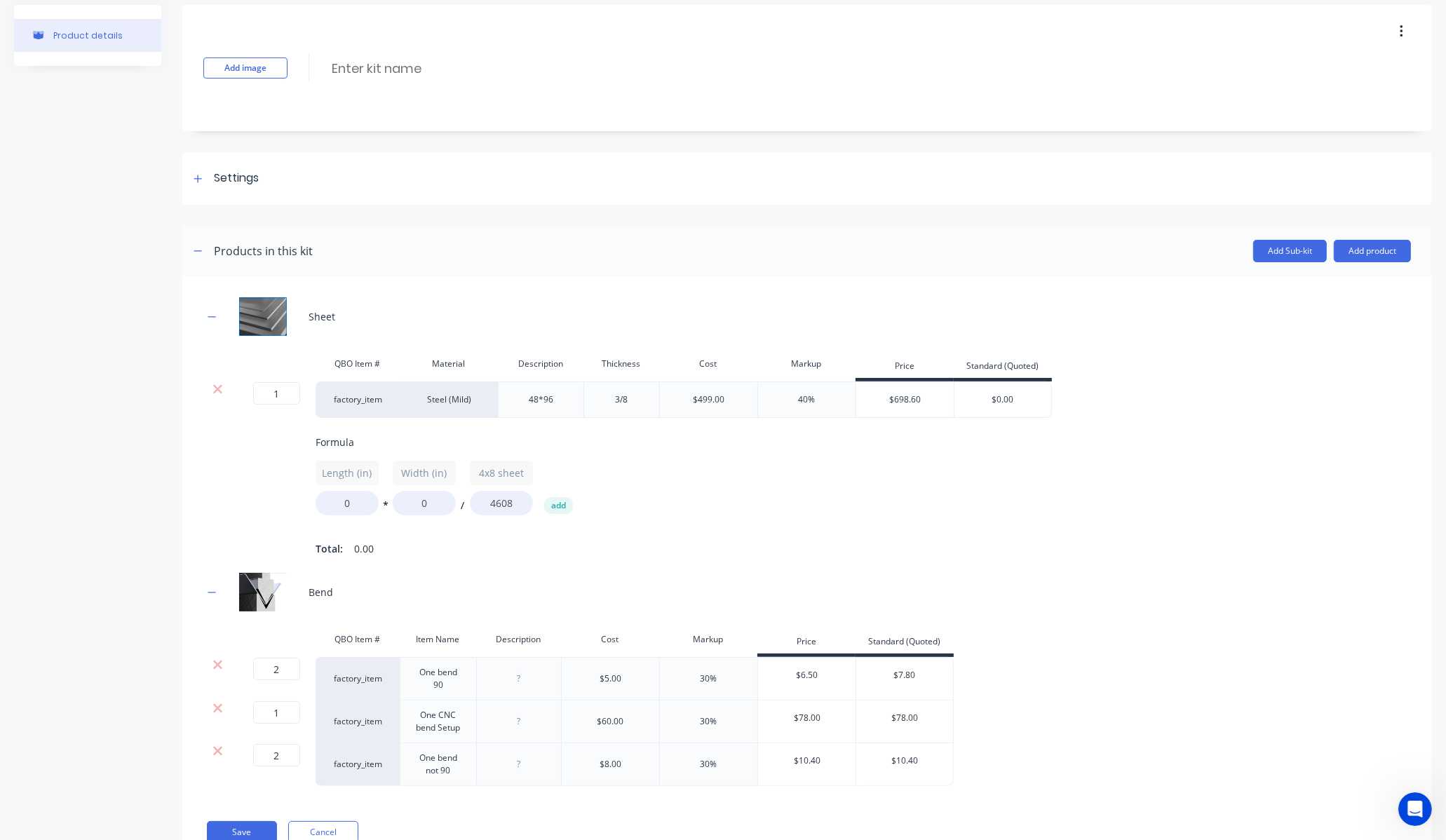
scroll to position [115, 0]
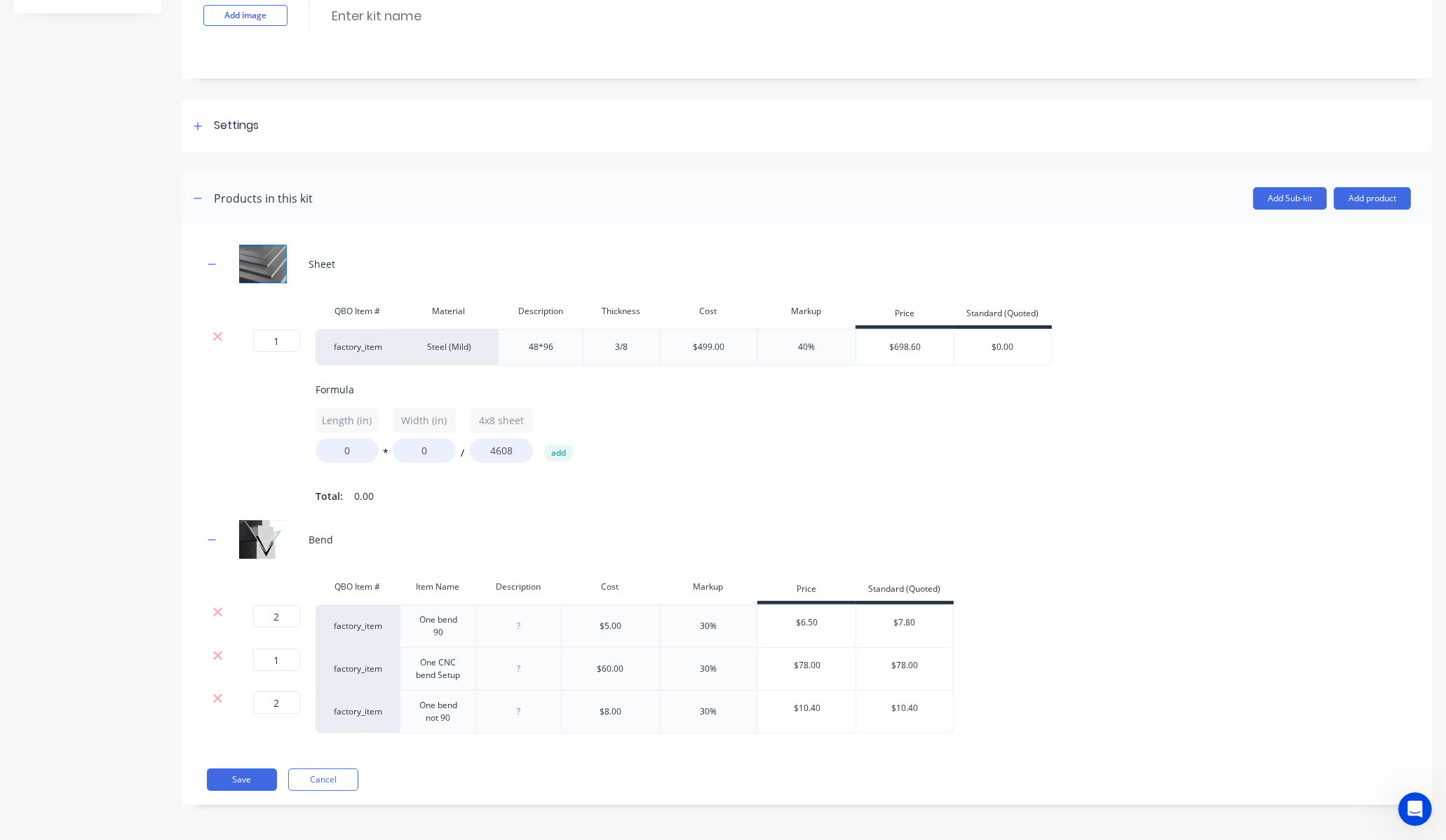
click at [222, 614] on icon at bounding box center [218, 612] width 11 height 14
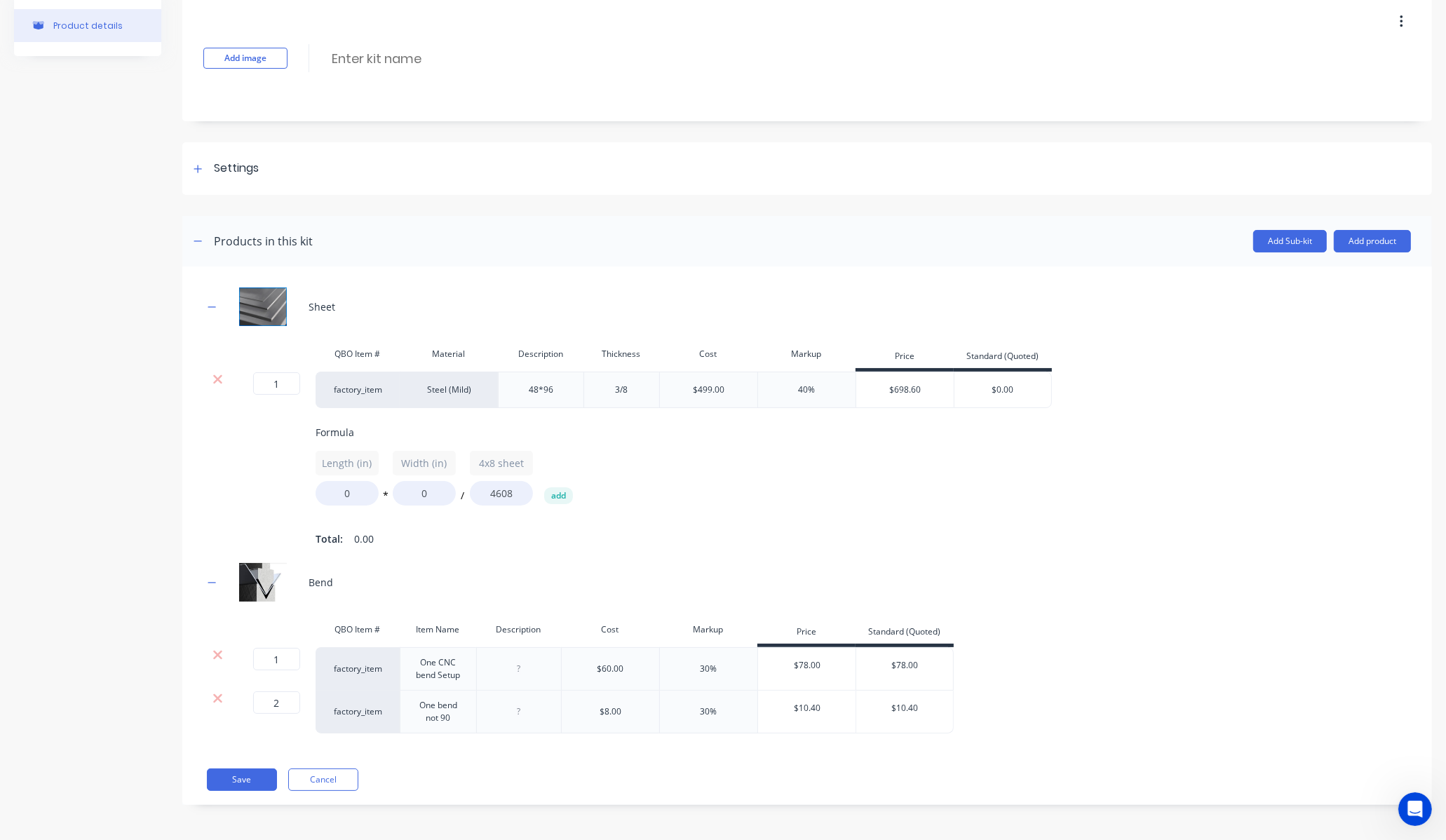
scroll to position [72, 0]
click at [222, 614] on div "Sheet QBO Item # Material Description Thickness Cost Markup Price Standard (Quo…" at bounding box center [807, 510] width 1207 height 446
click at [868, 454] on div "Length (in) 0 * Width (in) 0 / 4x8 sheet 4608 add" at bounding box center [920, 479] width 1207 height 55
click at [339, 489] on input "0" at bounding box center [347, 493] width 63 height 25
drag, startPoint x: 355, startPoint y: 484, endPoint x: 265, endPoint y: 484, distance: 90.0
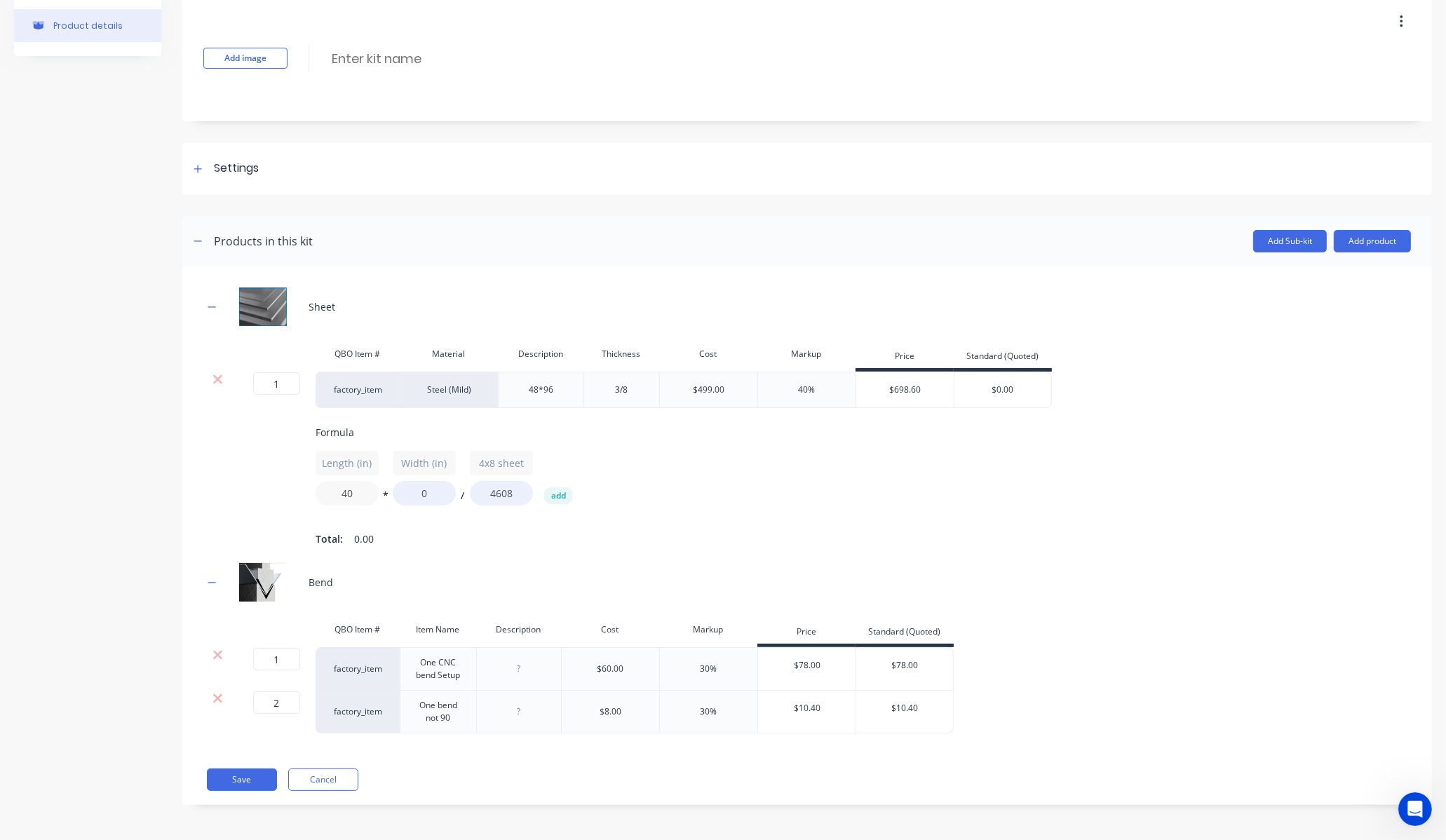
click at [268, 484] on div "1 1 ? factory_item Steel (Mild) 48*96 3/8 $499.00 40% $698.60 $0.00 Formula Len…" at bounding box center [807, 460] width 1207 height 177
type input "4"
click at [362, 502] on div "Formula Length (in) 4 * Width (in) 0 / 4x8 sheet 4608 add Total: 0.00" at bounding box center [920, 487] width 1207 height 124
click at [432, 481] on input "0" at bounding box center [424, 493] width 63 height 25
drag, startPoint x: 436, startPoint y: 473, endPoint x: 359, endPoint y: 470, distance: 77.1
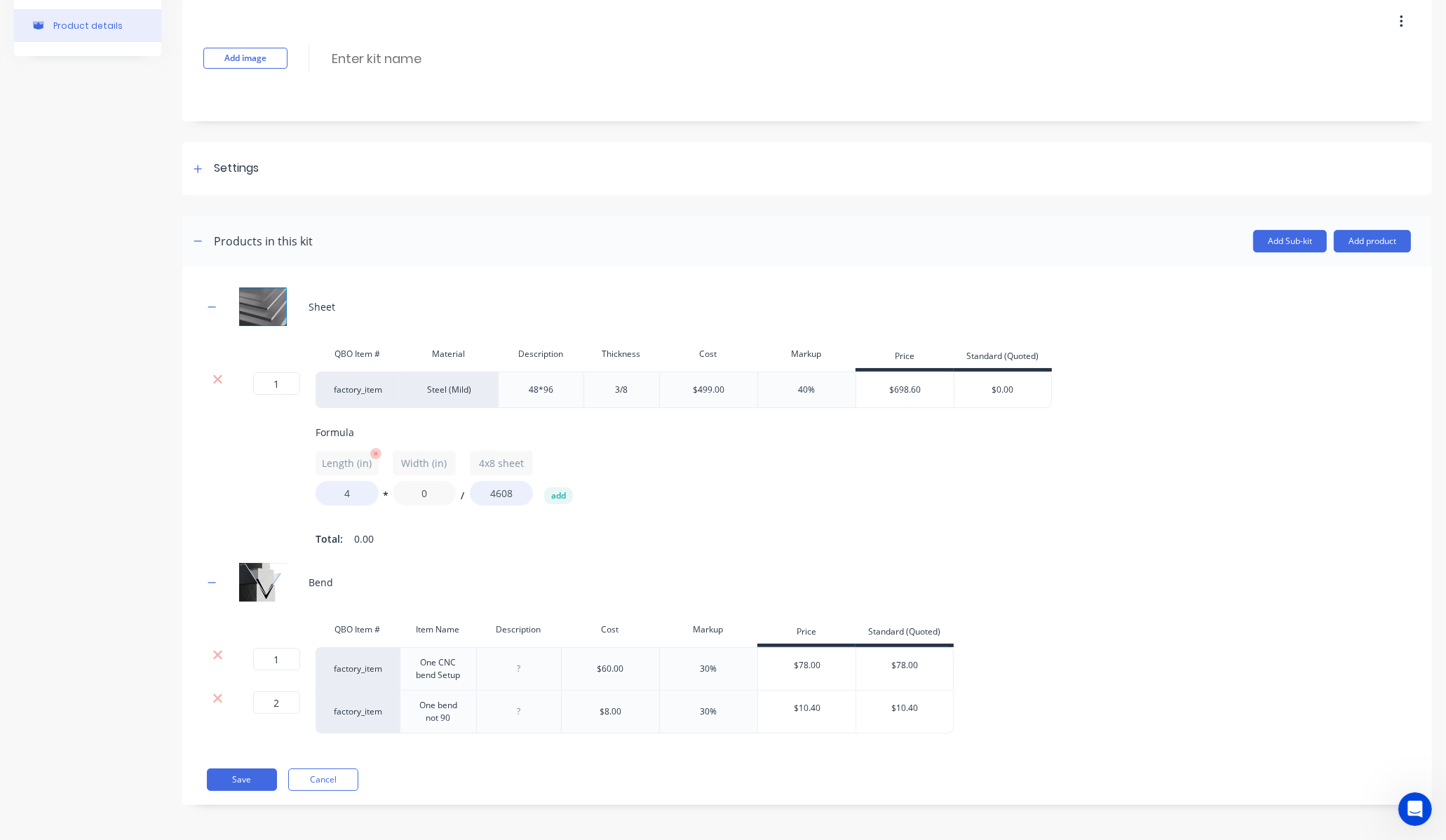
click at [359, 470] on div "Length (in) 4 * Width (in) 0 / 4x8 sheet 4608 add" at bounding box center [920, 479] width 1207 height 55
type input "4"
click at [355, 481] on input "4" at bounding box center [347, 493] width 63 height 25
type input "16"
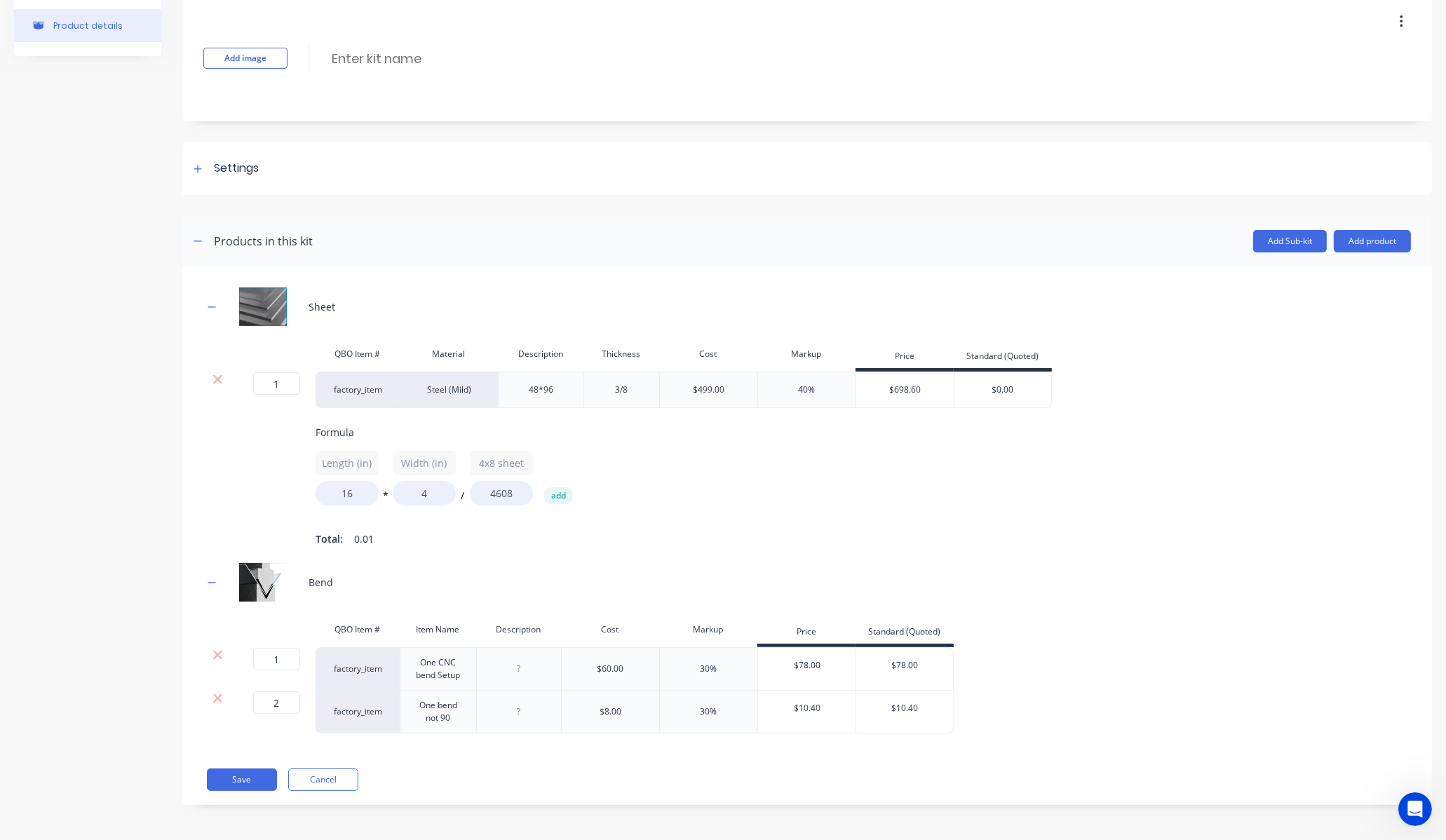
drag, startPoint x: 604, startPoint y: 506, endPoint x: 583, endPoint y: 506, distance: 21.0
click at [604, 506] on div "Formula Length (in) 16 * Width (in) 4 / 4x8 sheet 4608 add Total: 0.01" at bounding box center [920, 487] width 1207 height 124
drag, startPoint x: 453, startPoint y: 481, endPoint x: 389, endPoint y: 482, distance: 64.0
click at [389, 482] on div "Length (in) 16 * Width (in) 4 / 4x8 sheet 4608 add" at bounding box center [920, 479] width 1207 height 55
type input "7"
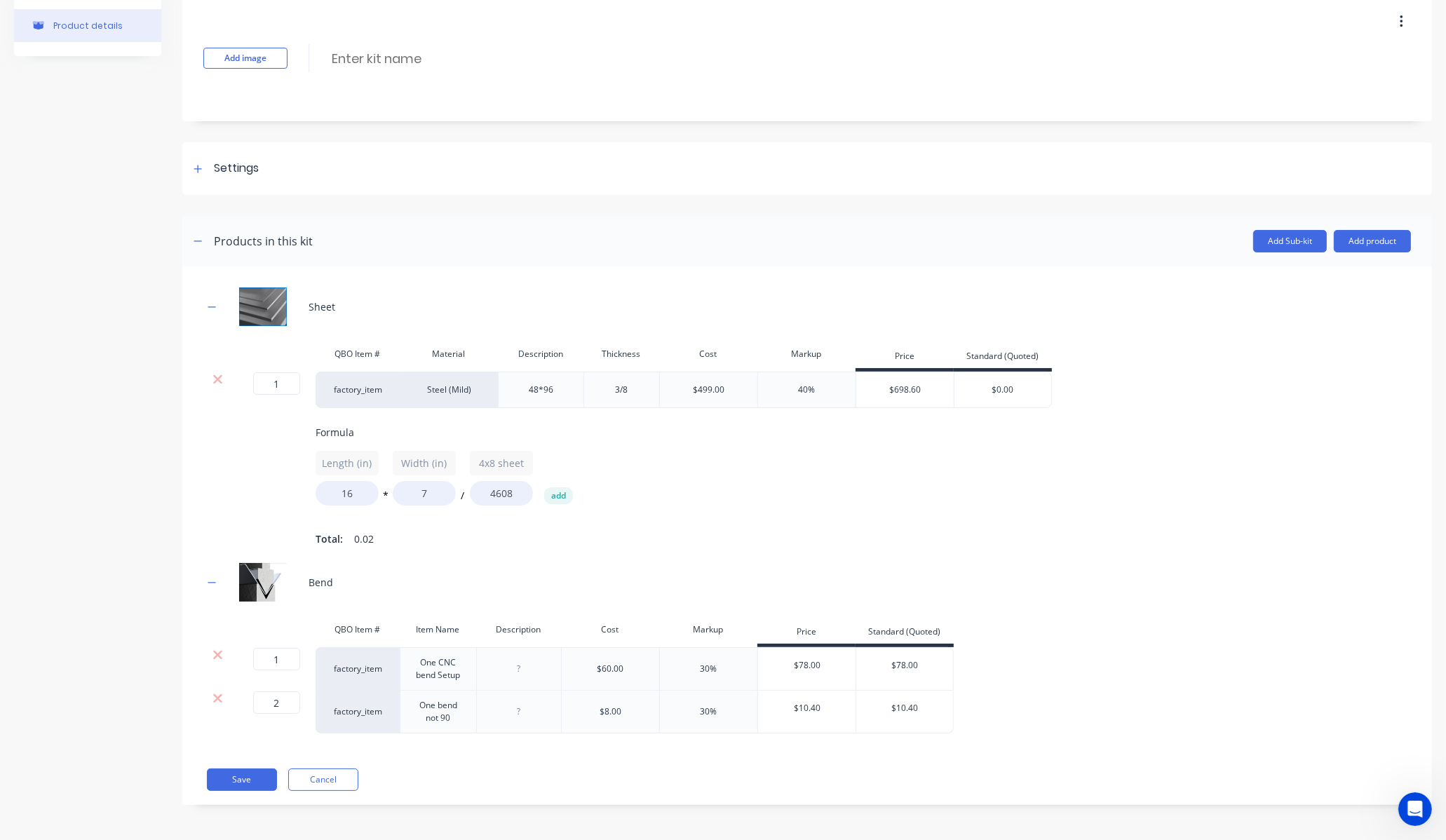
click at [804, 475] on div "Length (in) 16 * Width (in) 7 / 4x8 sheet 4608 add" at bounding box center [920, 479] width 1207 height 55
click at [239, 782] on button "Save" at bounding box center [241, 779] width 70 height 22
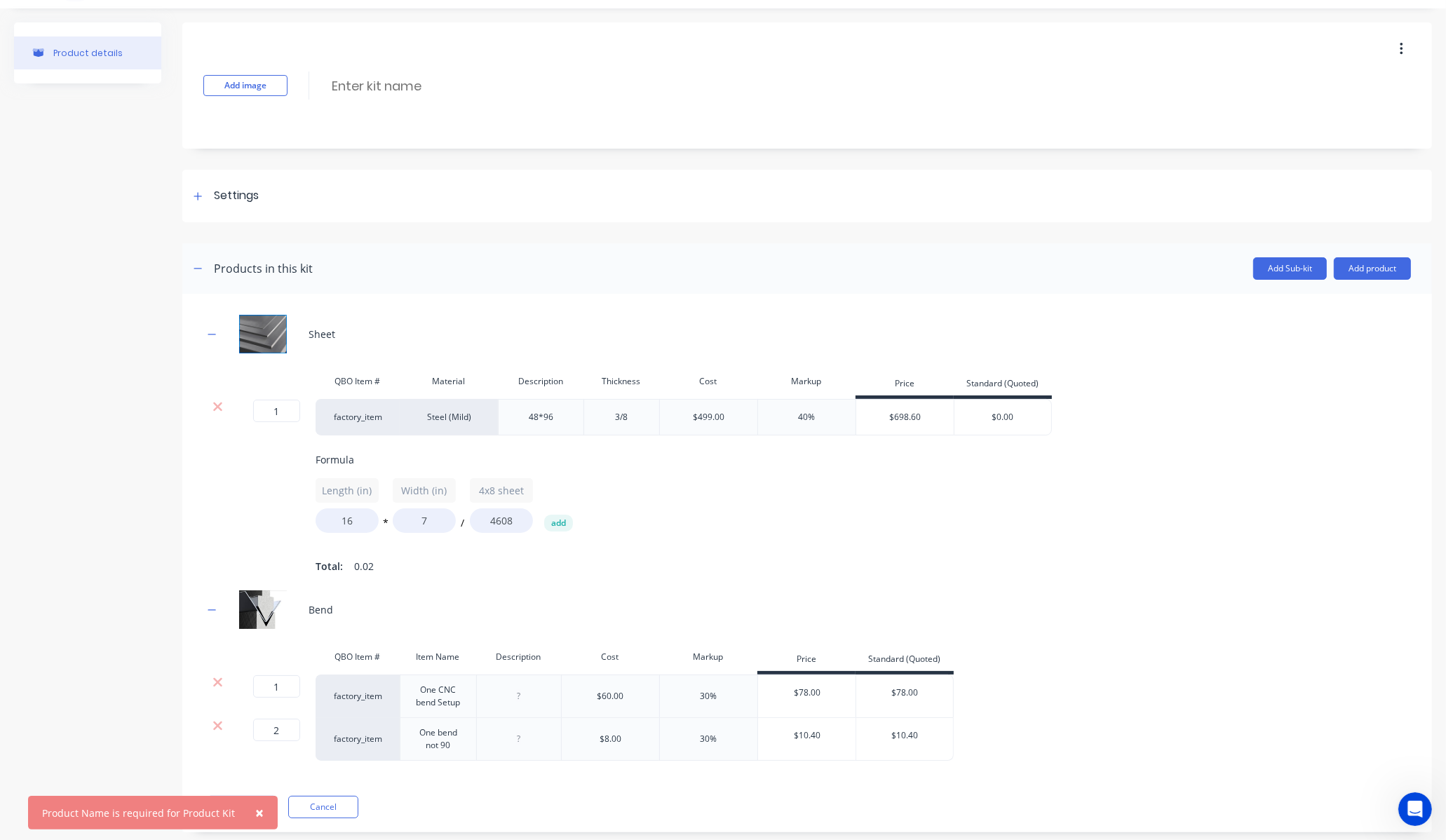
scroll to position [0, 0]
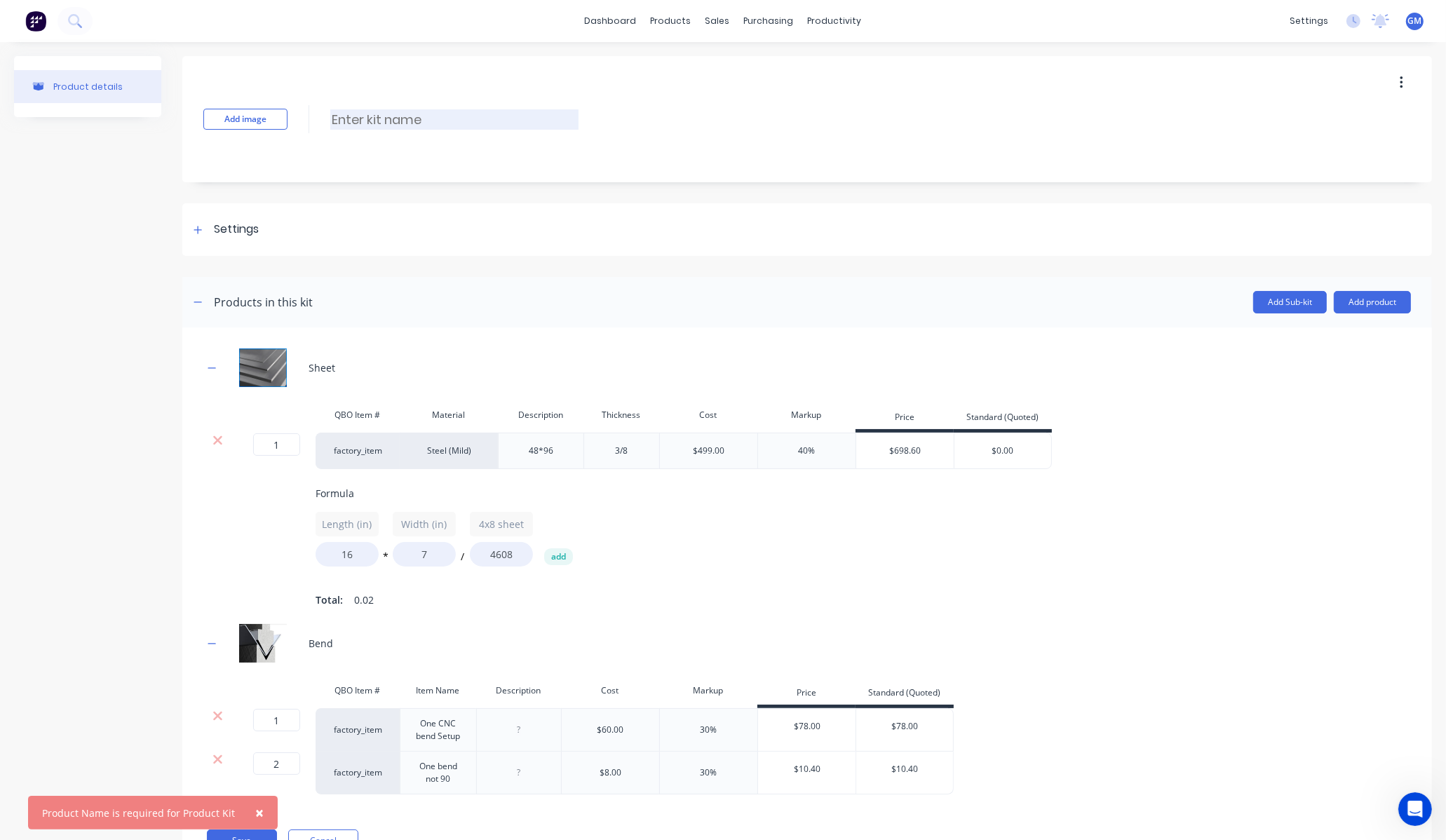
click at [369, 115] on input at bounding box center [454, 119] width 248 height 20
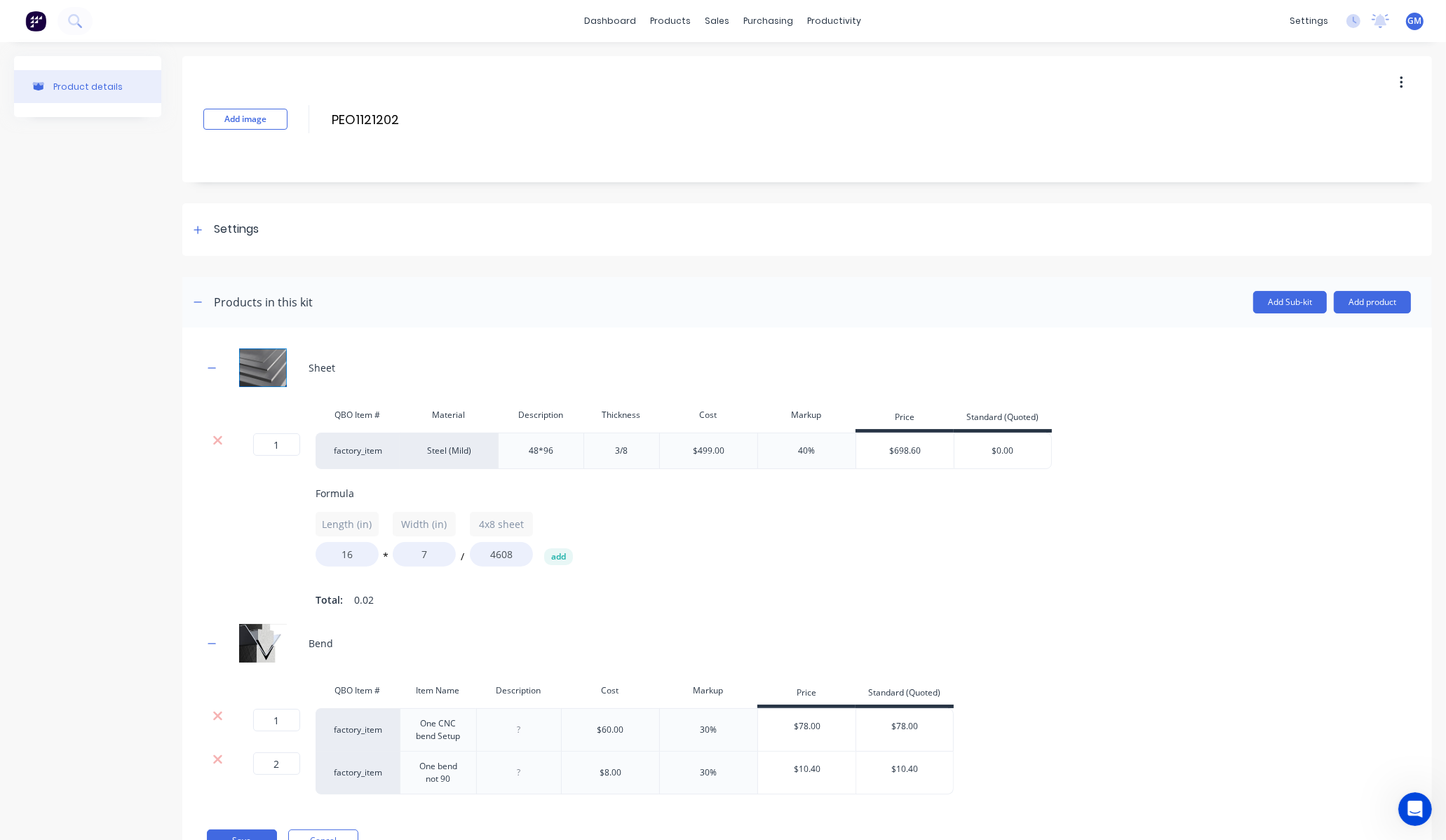
type input "PEO1121202"
click at [91, 278] on div "Product details" at bounding box center [87, 471] width 147 height 831
click at [244, 120] on button "Add image" at bounding box center [245, 119] width 84 height 21
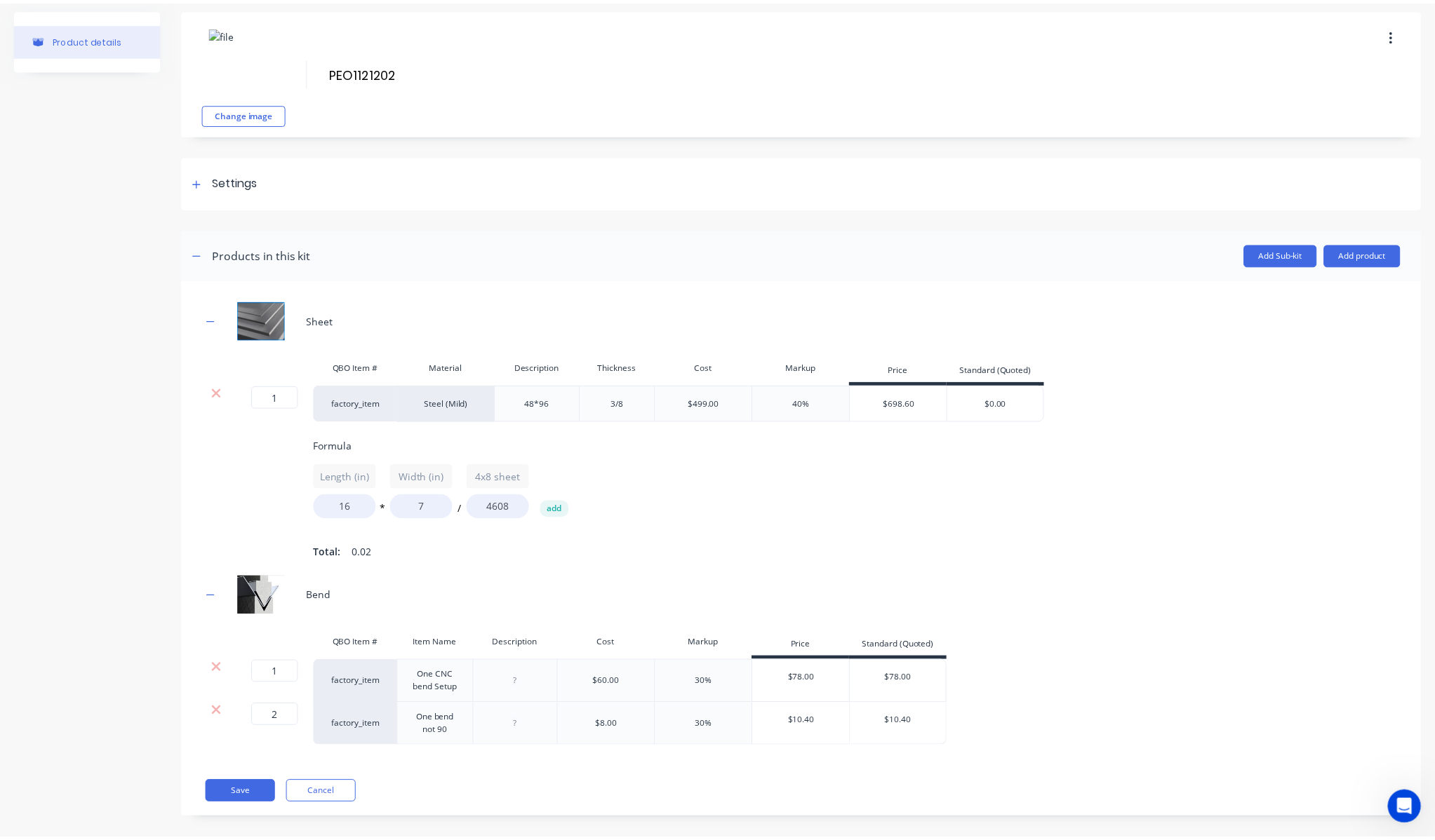
scroll to position [72, 0]
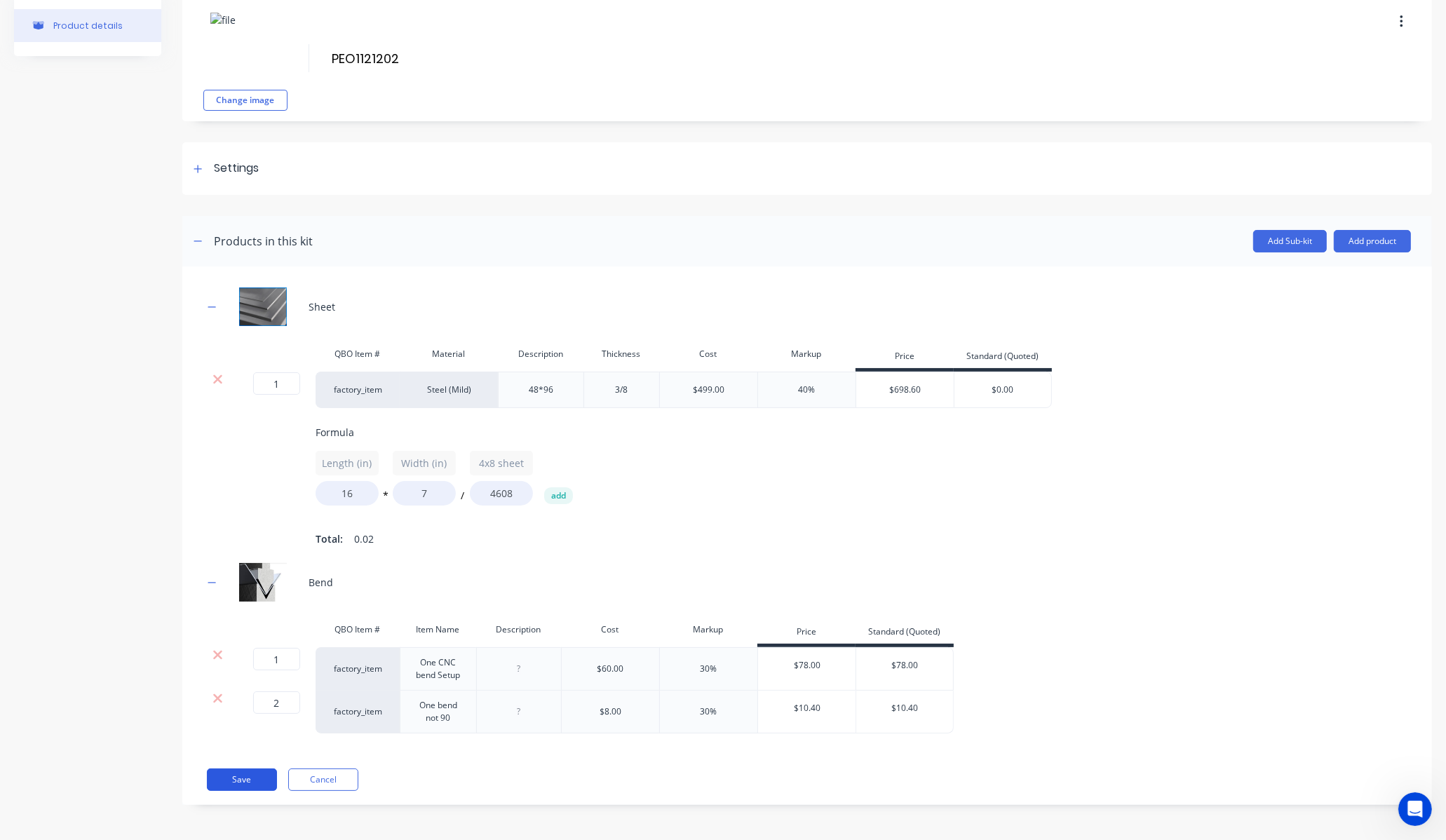
click at [236, 785] on button "Save" at bounding box center [241, 779] width 70 height 22
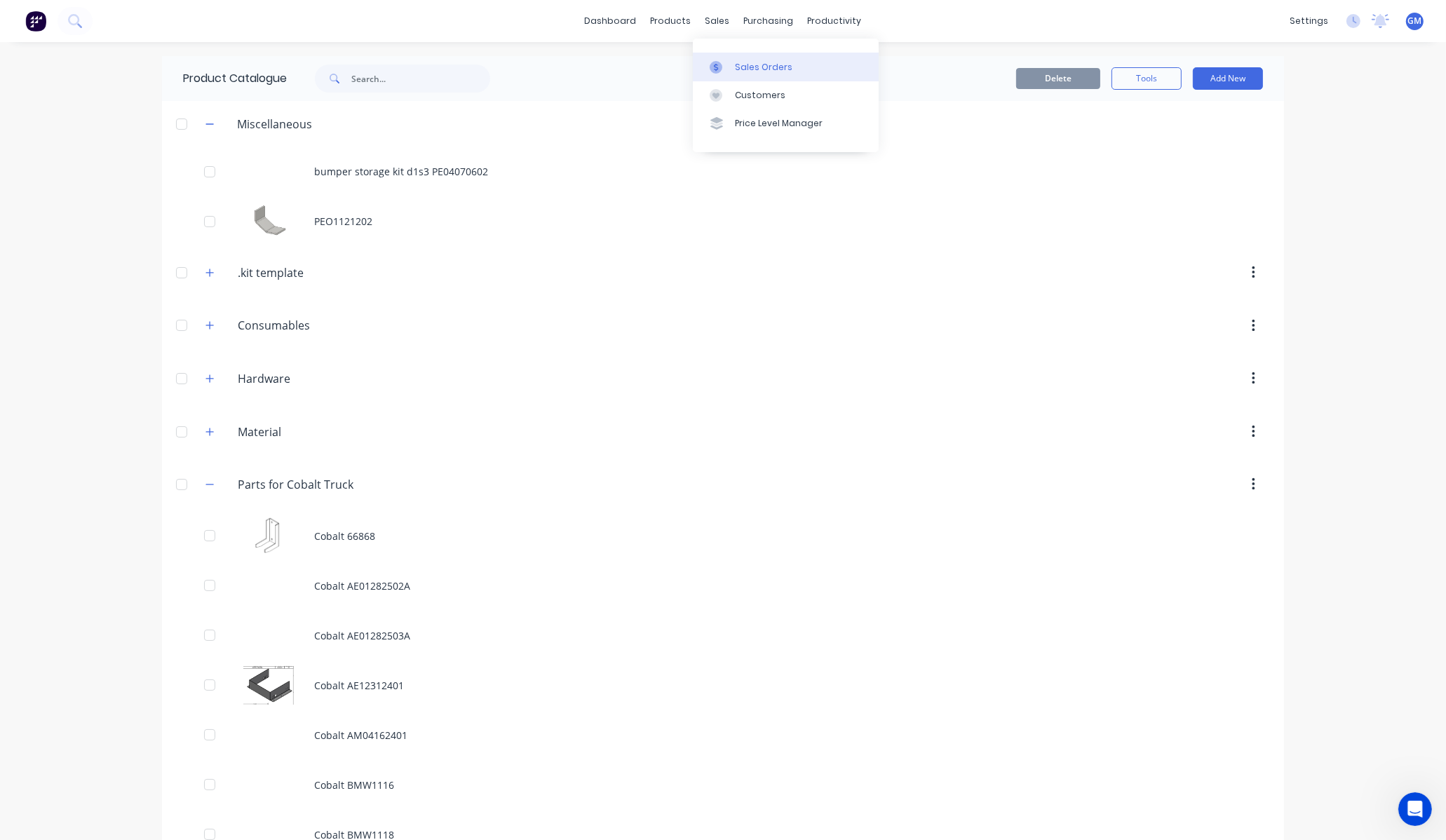
click at [753, 61] on div "Sales Orders" at bounding box center [764, 67] width 58 height 12
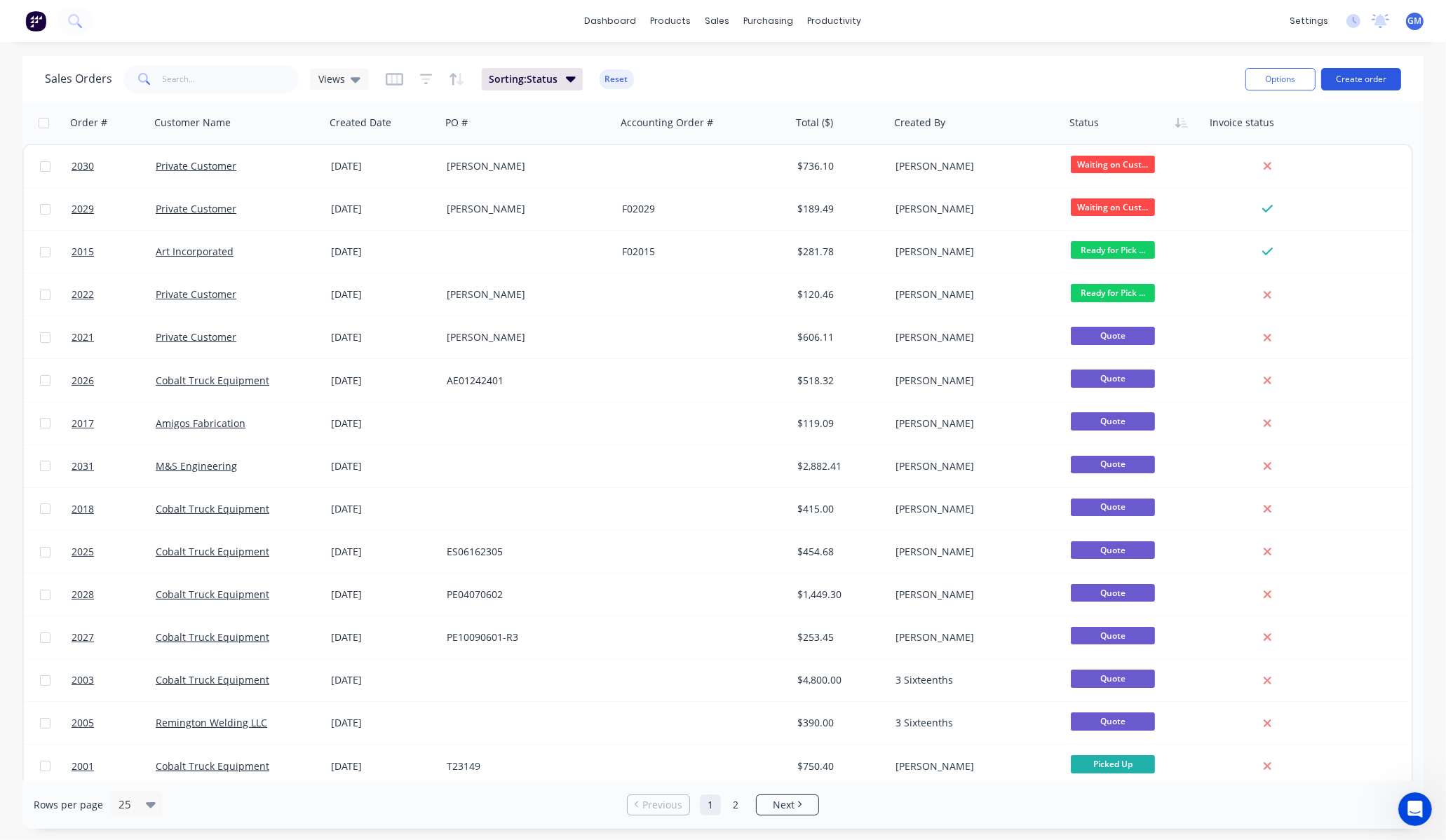
click at [1355, 85] on button "Create order" at bounding box center [1361, 79] width 80 height 22
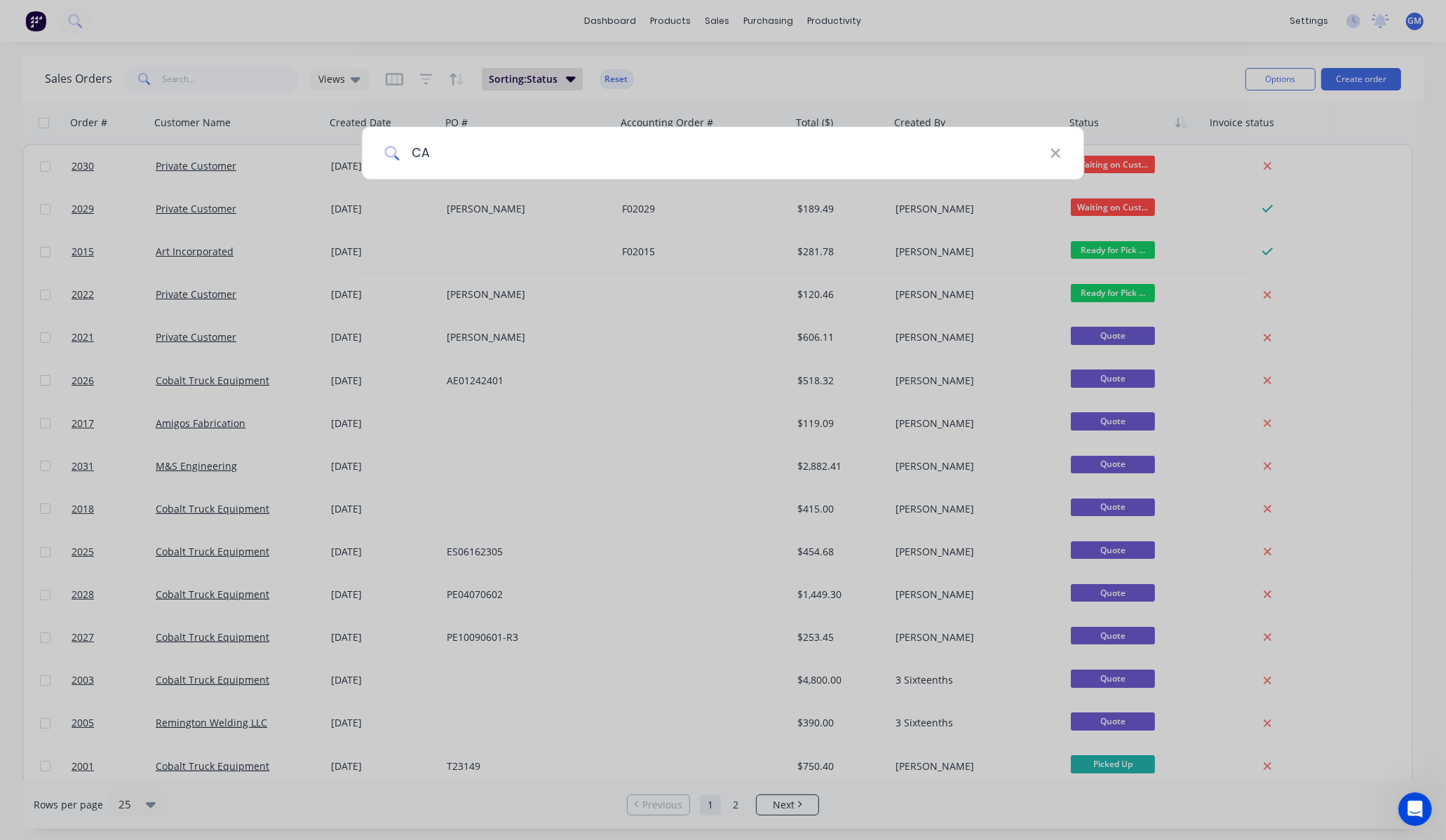
click at [545, 155] on input "CA" at bounding box center [724, 153] width 650 height 53
type input "C"
type input "COBALT"
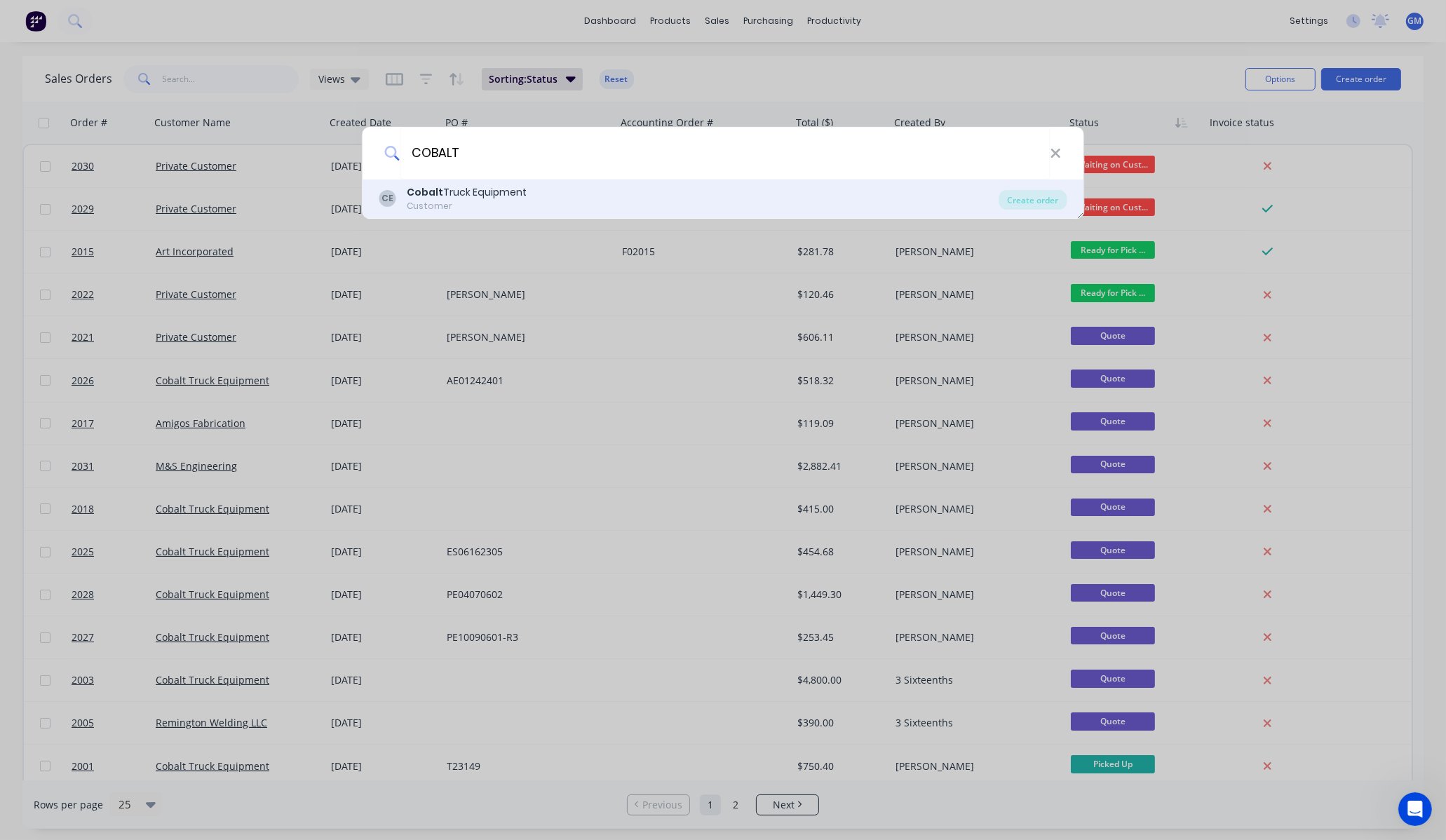
click at [474, 200] on div "Customer" at bounding box center [468, 205] width 120 height 12
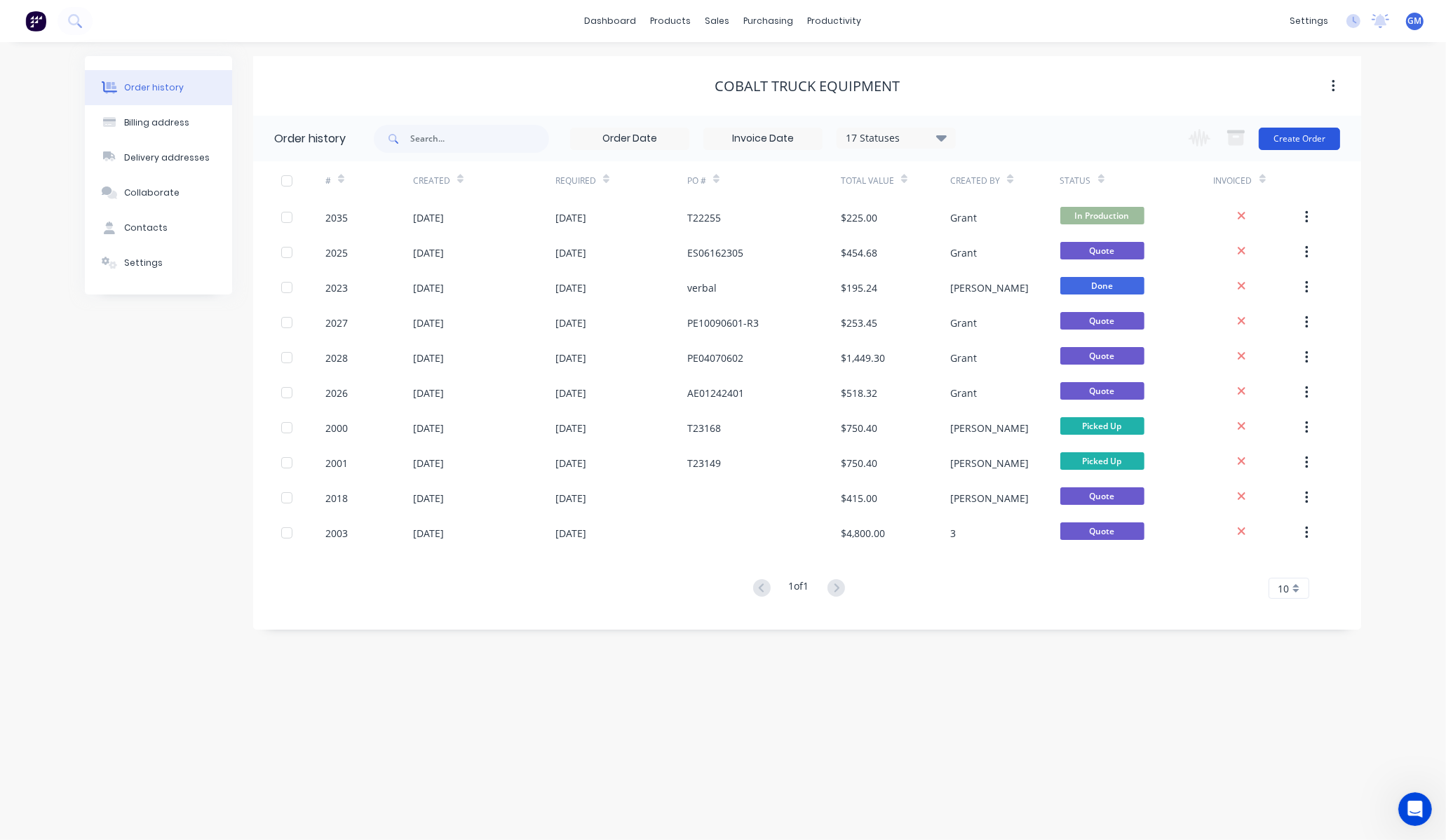
click at [1299, 140] on button "Create Order" at bounding box center [1299, 139] width 82 height 22
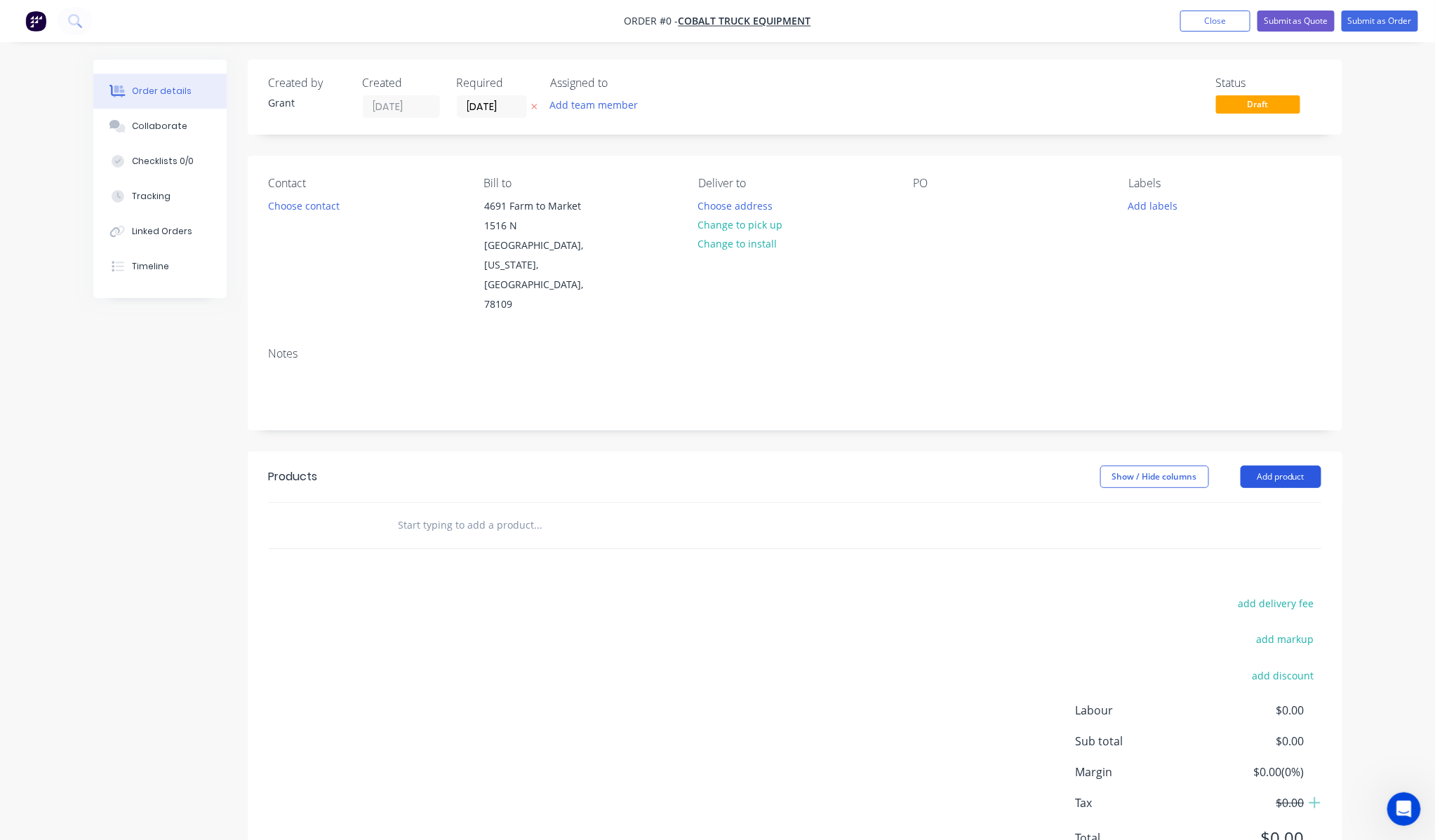
click at [1299, 466] on button "Add product" at bounding box center [1281, 476] width 81 height 22
click at [1271, 453] on header "Products Show / Hide columns Add product" at bounding box center [794, 477] width 1094 height 51
click at [1284, 466] on button "Add product" at bounding box center [1281, 476] width 81 height 22
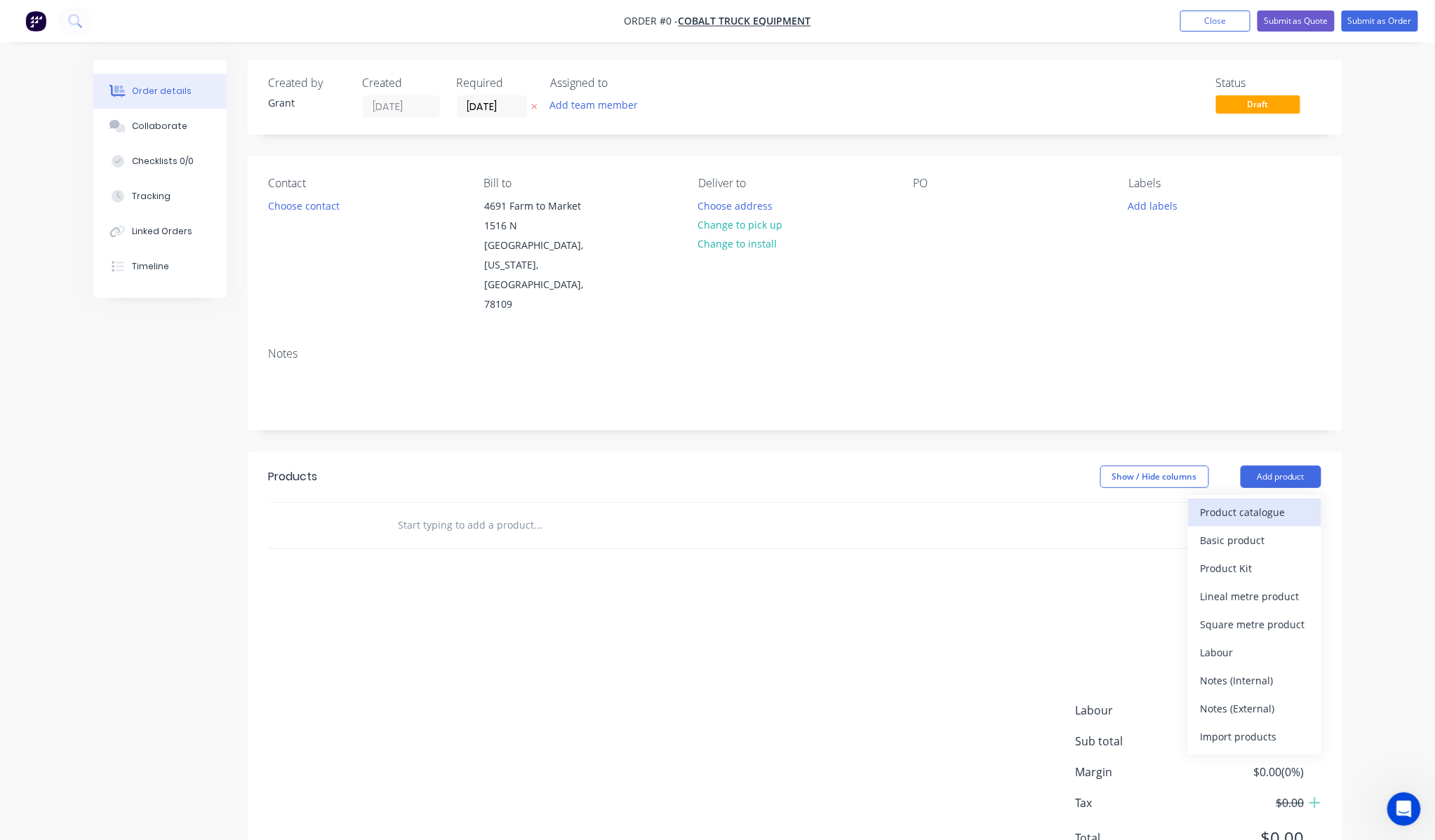
click at [1277, 502] on div "Product catalogue" at bounding box center [1254, 513] width 108 height 20
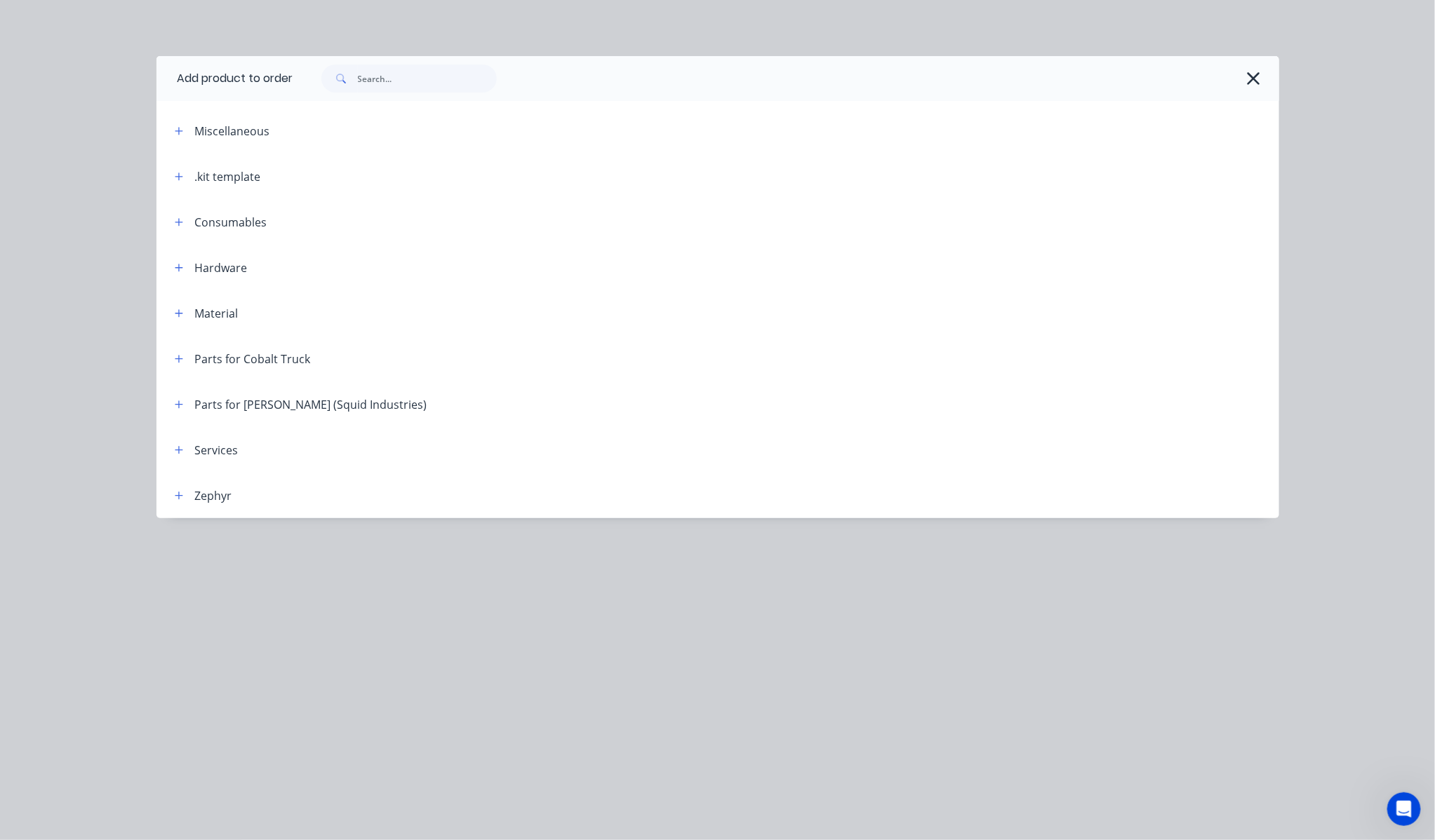
click at [171, 363] on span at bounding box center [179, 359] width 17 height 17
click at [195, 362] on div "Parts for Cobalt Truck" at bounding box center [253, 359] width 116 height 17
click at [179, 362] on icon "button" at bounding box center [179, 359] width 8 height 8
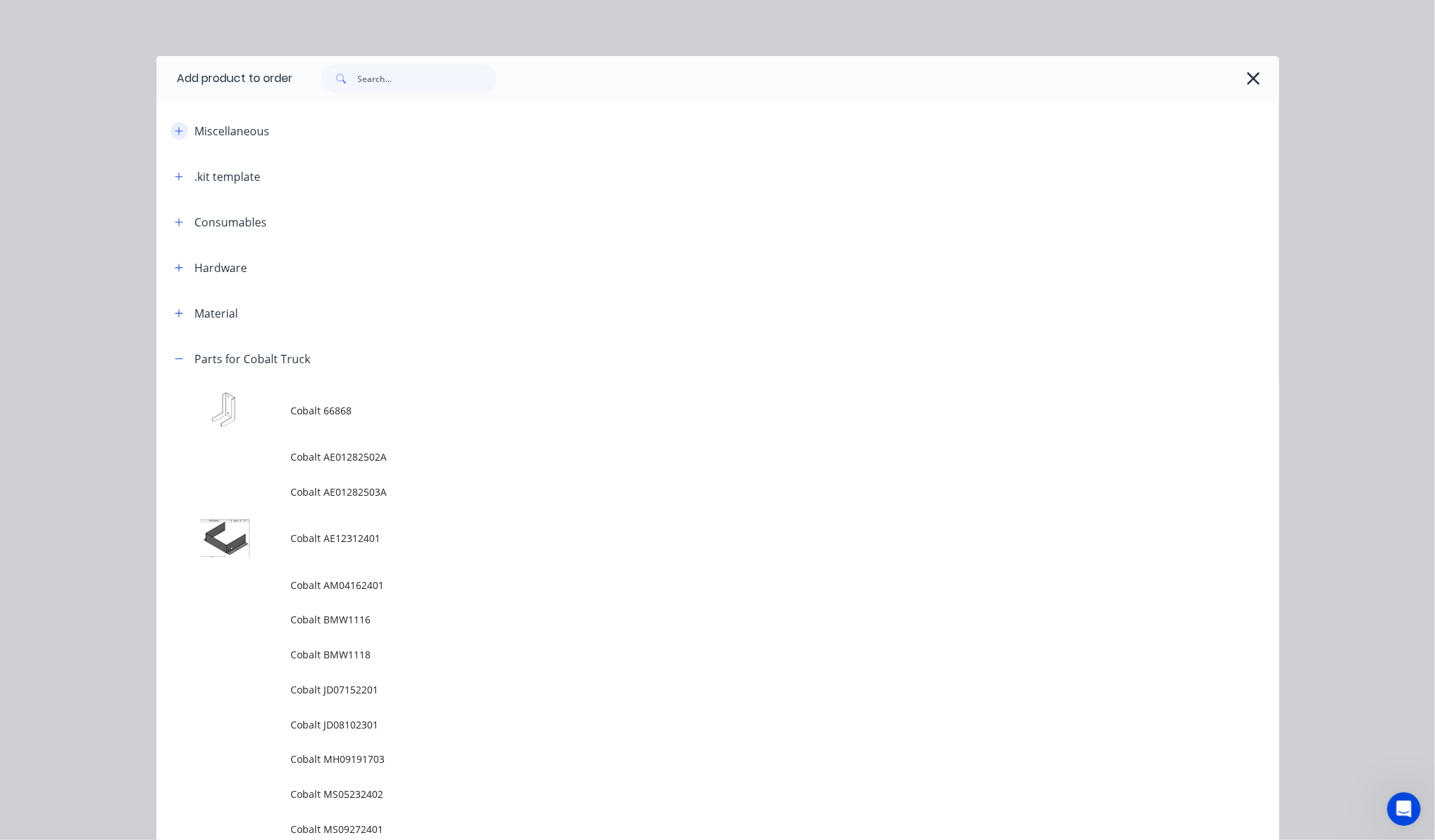
click at [176, 135] on button "button" at bounding box center [179, 131] width 17 height 17
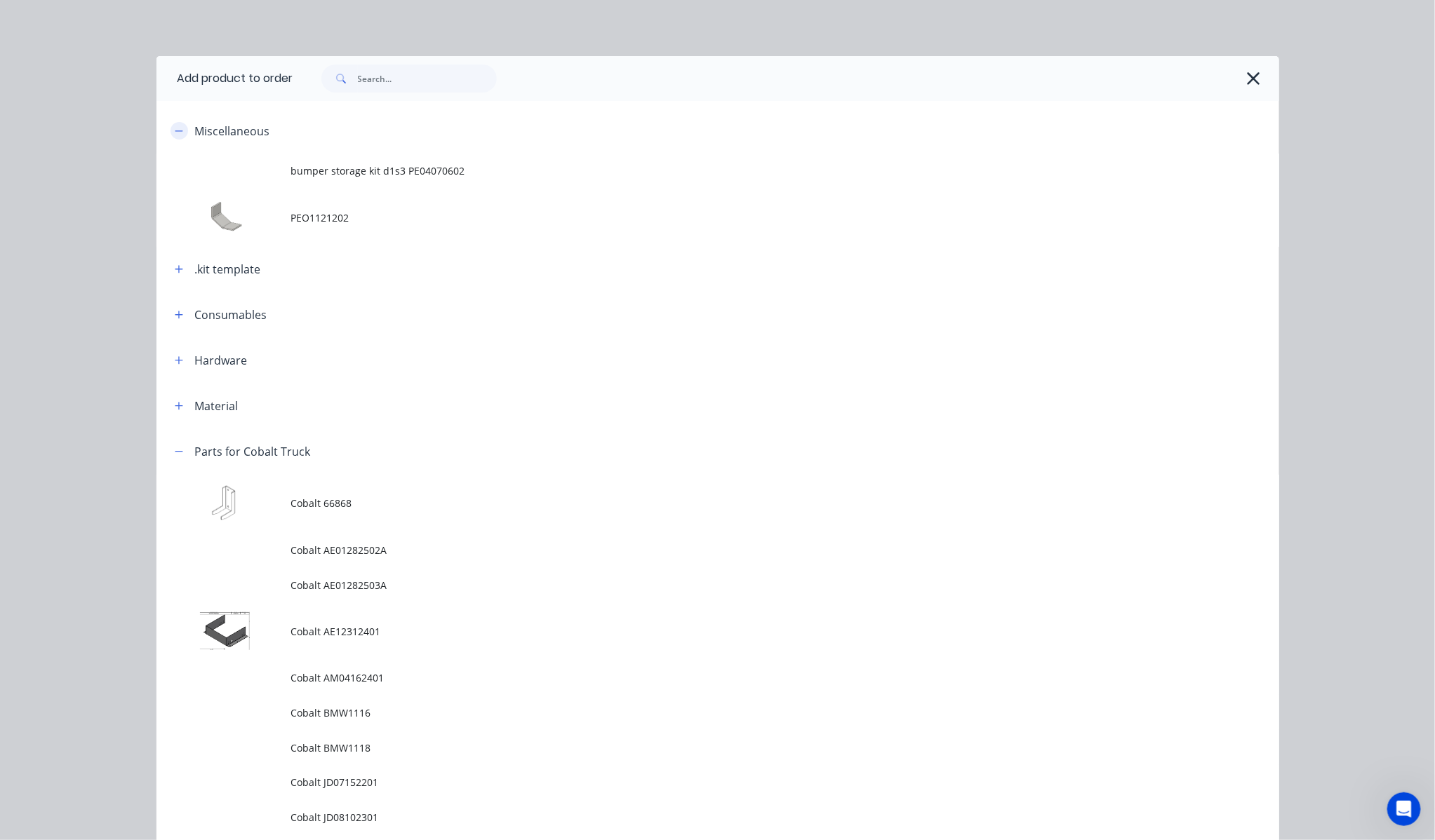
click at [176, 135] on icon "button" at bounding box center [179, 132] width 9 height 10
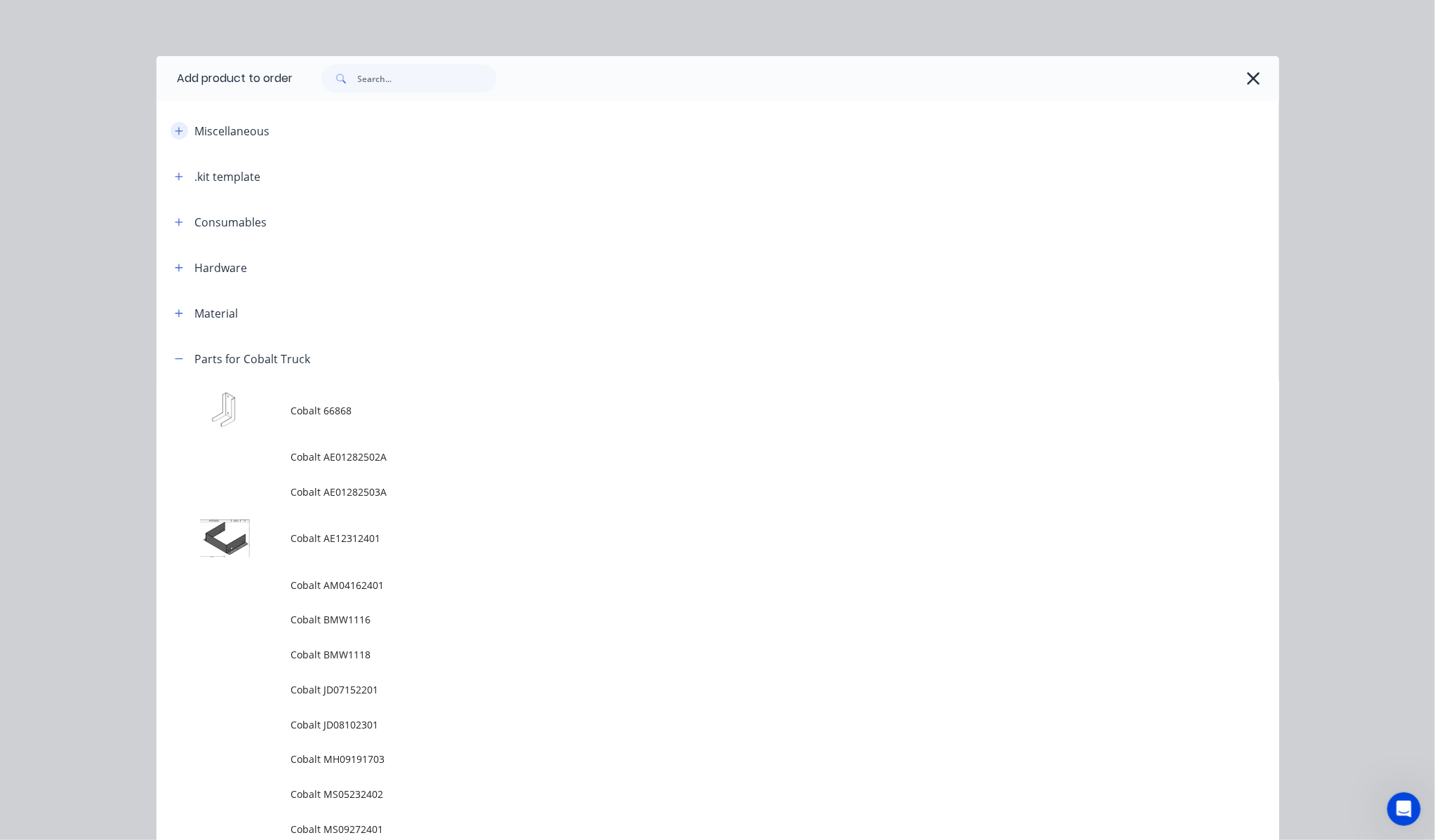
click at [176, 135] on icon "button" at bounding box center [179, 132] width 9 height 10
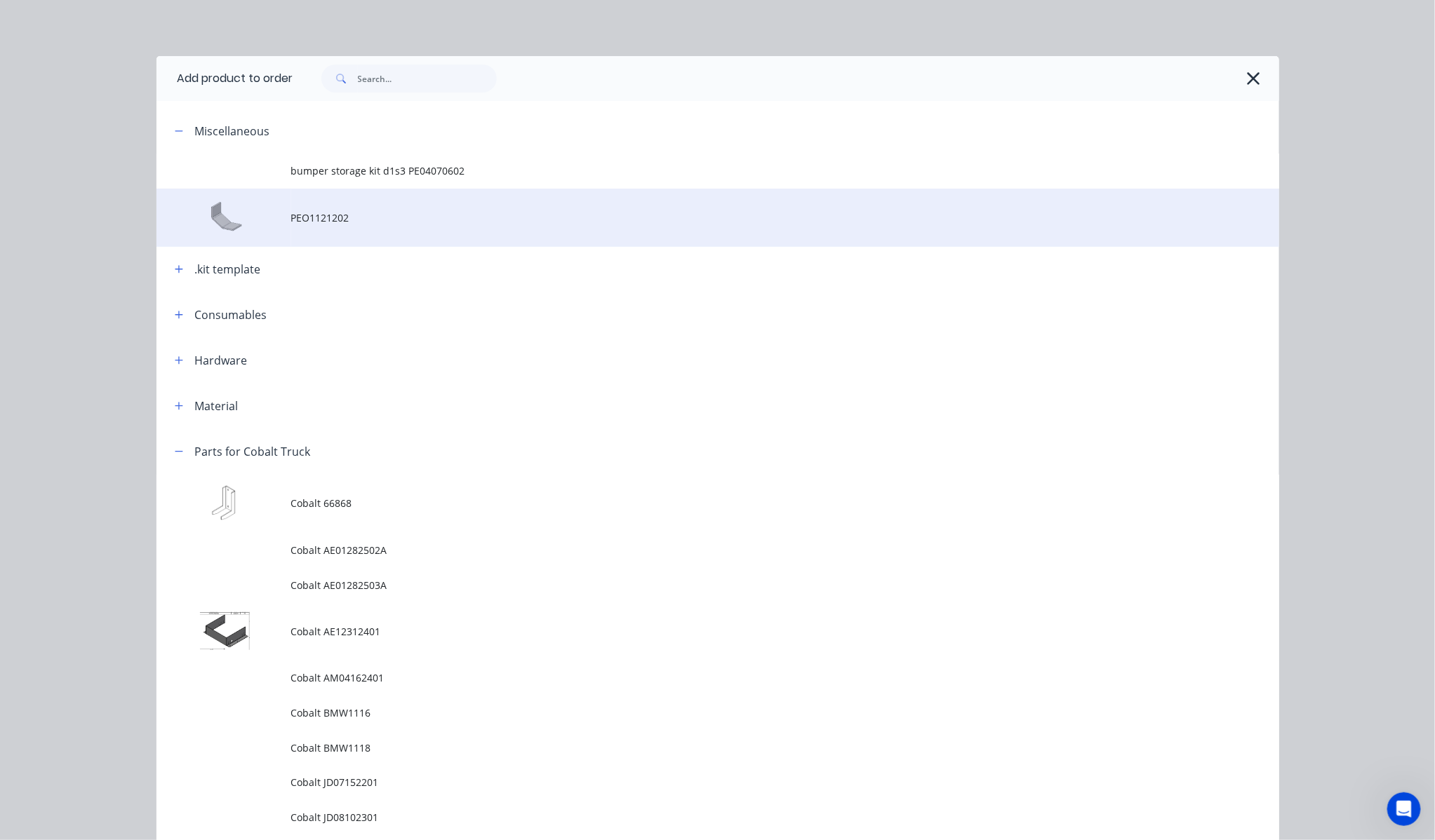
click at [342, 220] on span "PEO1121202" at bounding box center [686, 218] width 790 height 14
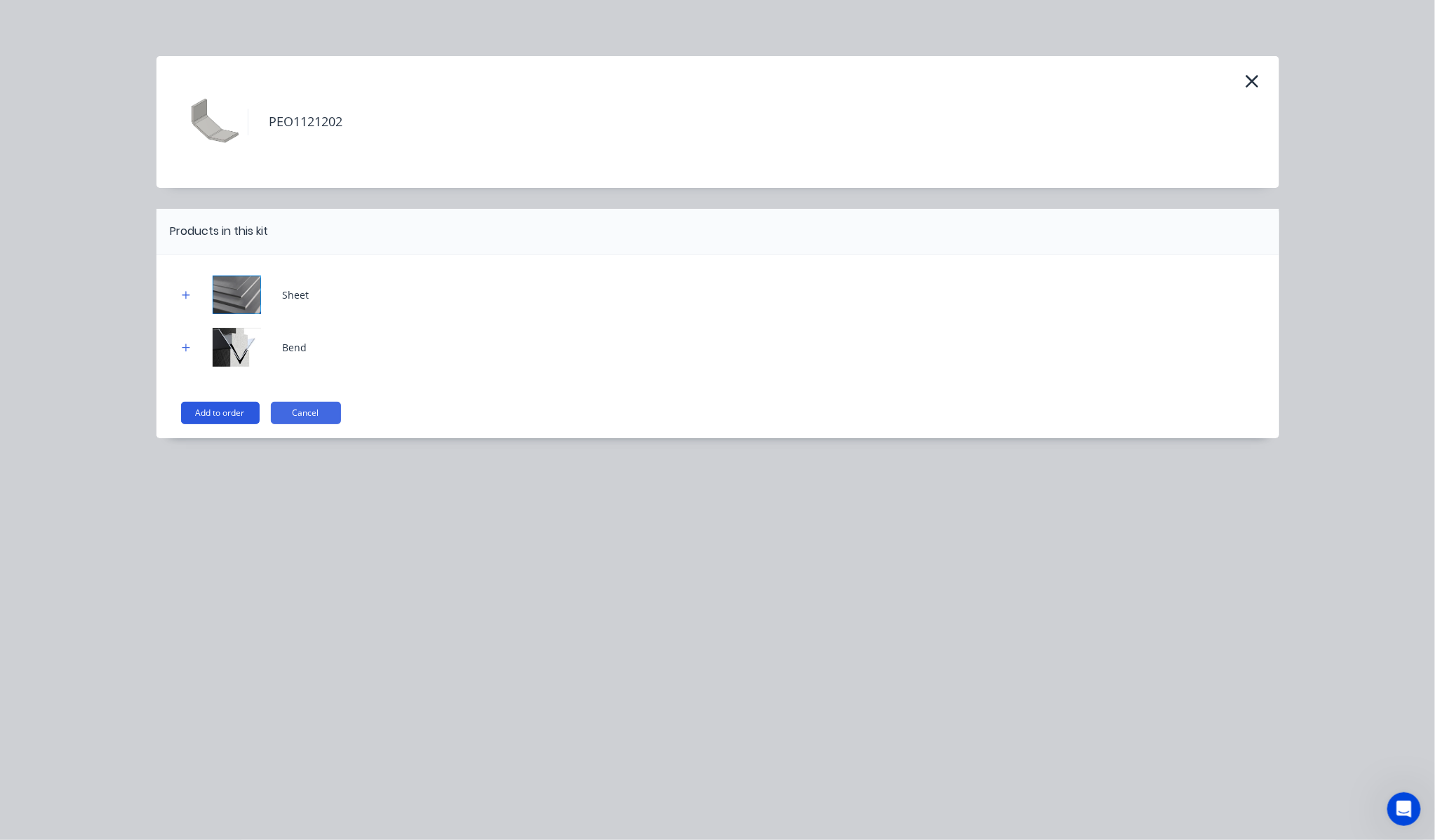
click at [214, 421] on button "Add to order" at bounding box center [220, 413] width 79 height 22
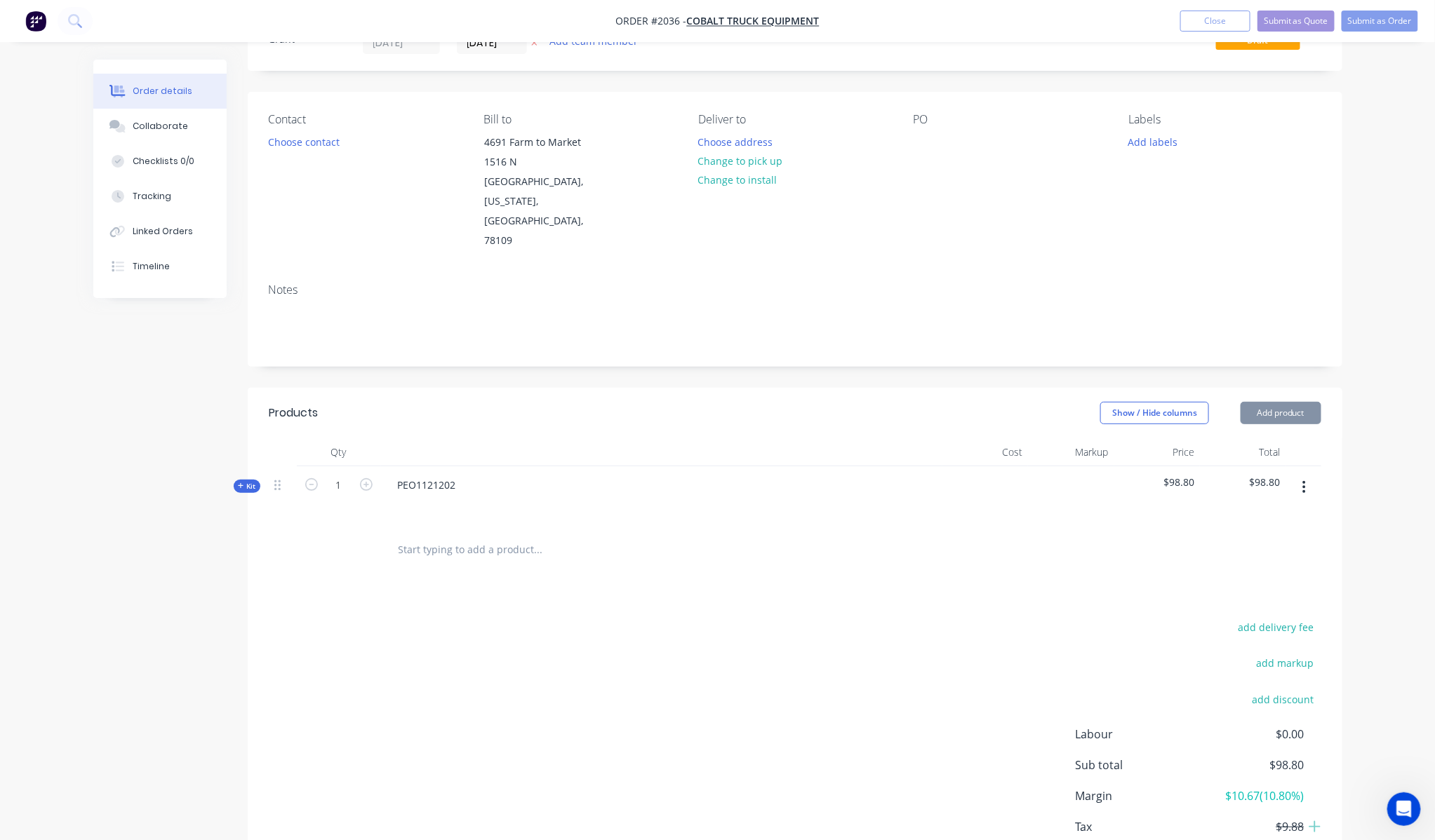
scroll to position [114, 0]
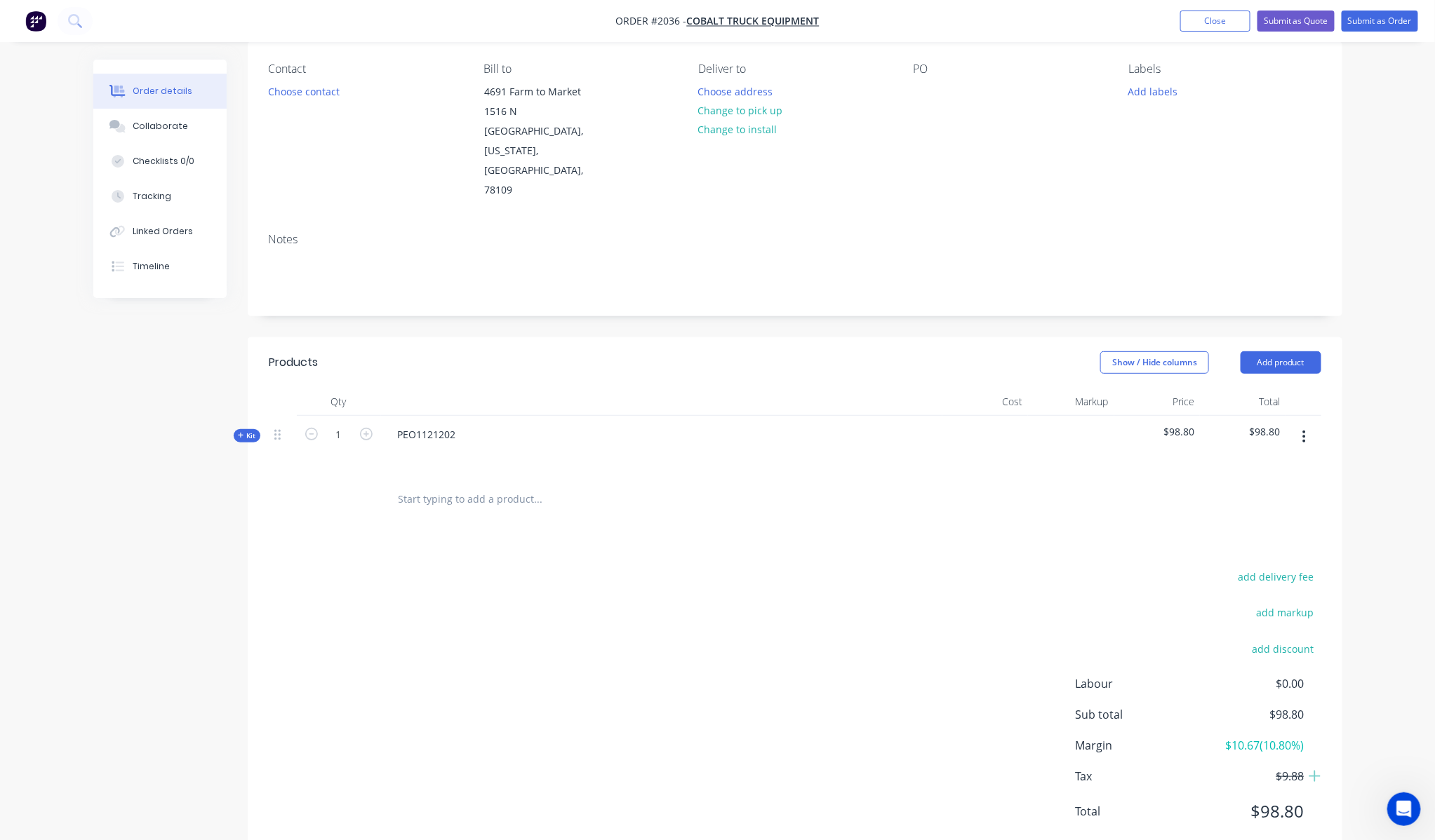
click at [250, 406] on div "Qty Cost Markup Price Total Kit 1 PEO1121202 $98.80 $98.80" at bounding box center [794, 455] width 1094 height 134
drag, startPoint x: 233, startPoint y: 404, endPoint x: 239, endPoint y: 393, distance: 12.5
click at [233, 402] on div "Created by [PERSON_NAME] Created [DATE] Required [DATE] Assigned to Add team me…" at bounding box center [718, 412] width 1249 height 935
click at [240, 432] on icon at bounding box center [241, 436] width 7 height 7
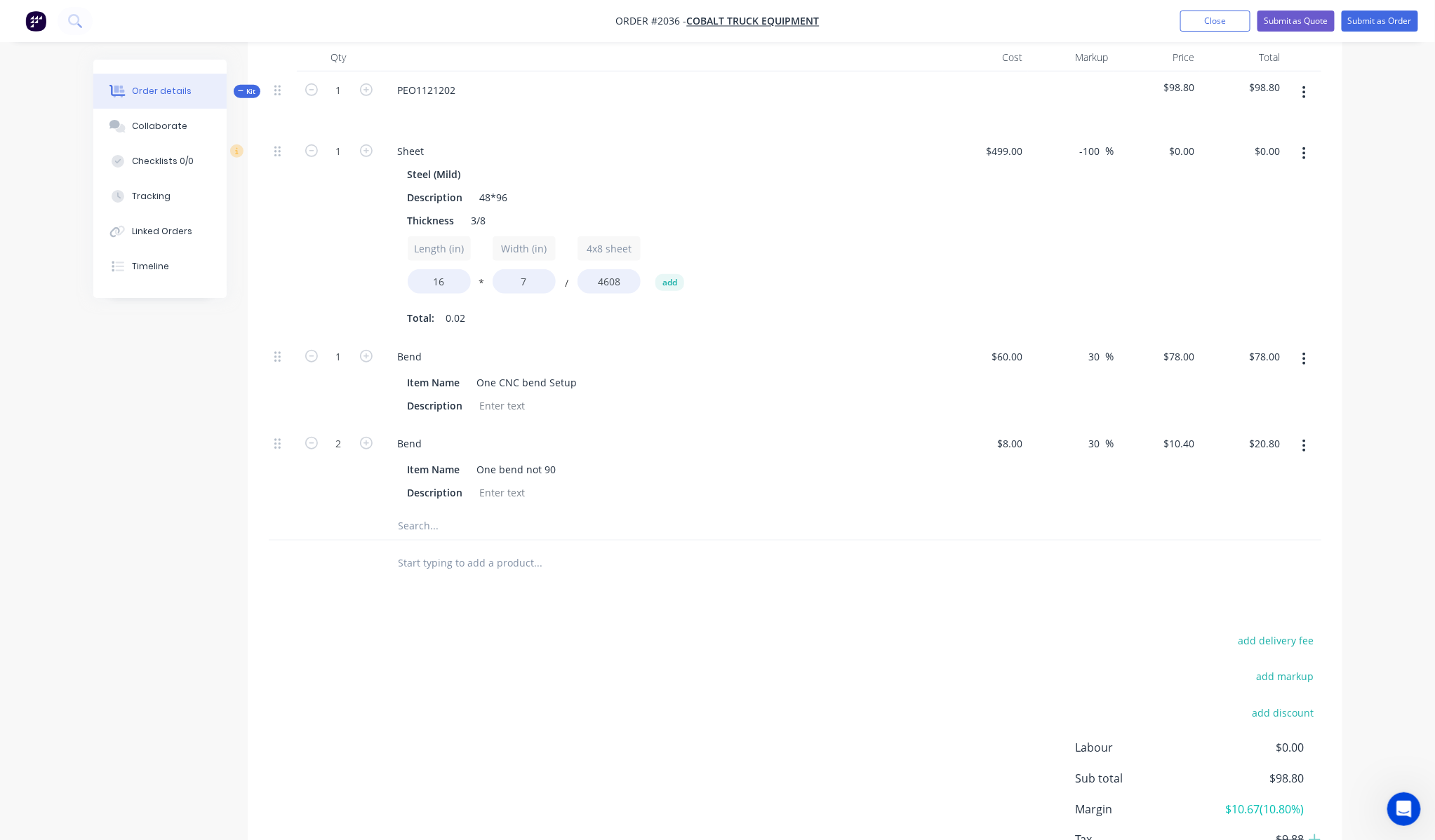
scroll to position [367, 0]
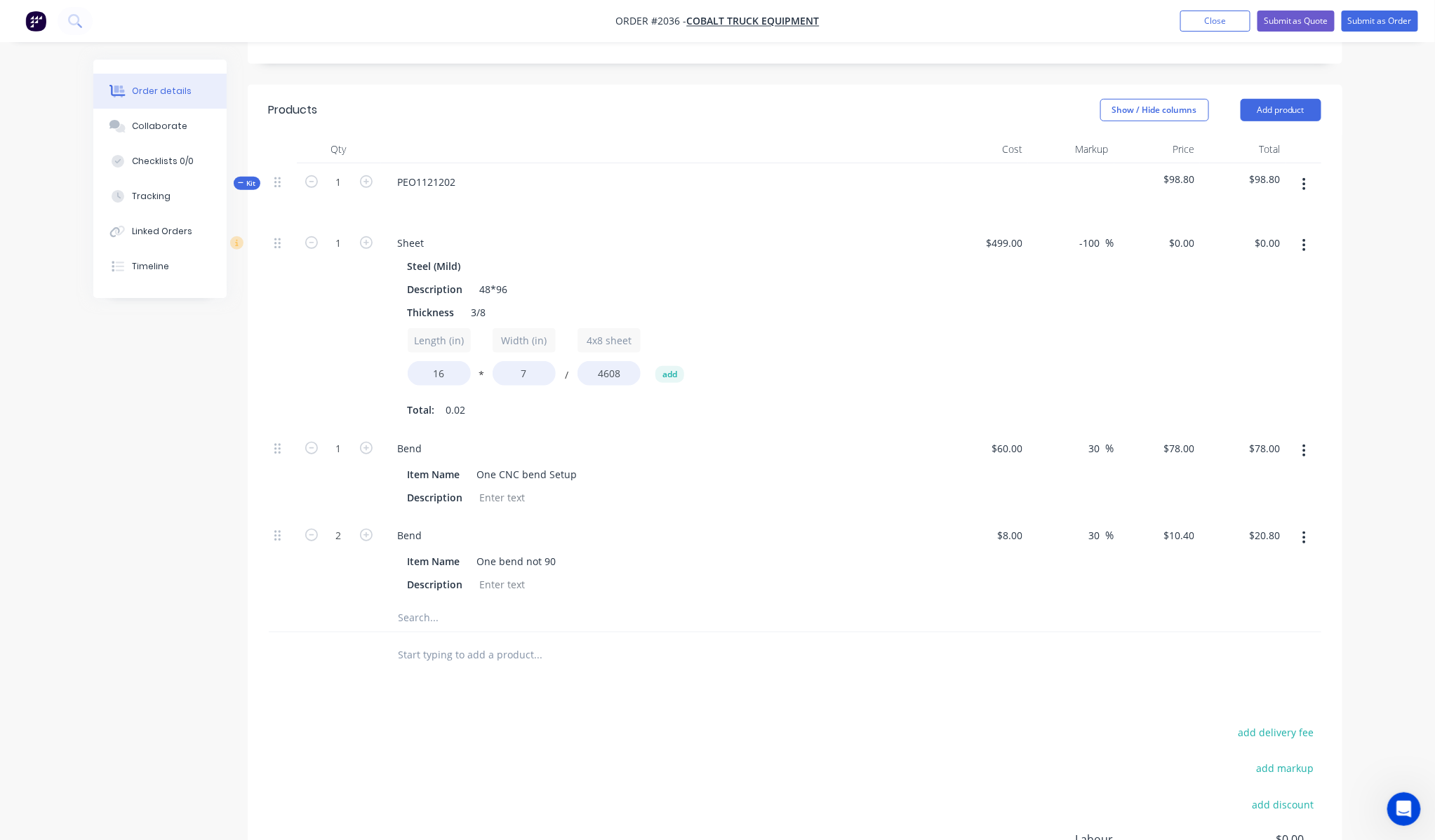
click at [849, 633] on div at bounding box center [634, 655] width 505 height 46
click at [1103, 233] on input "-100" at bounding box center [1092, 243] width 27 height 20
click at [1096, 233] on input "130" at bounding box center [1094, 243] width 24 height 20
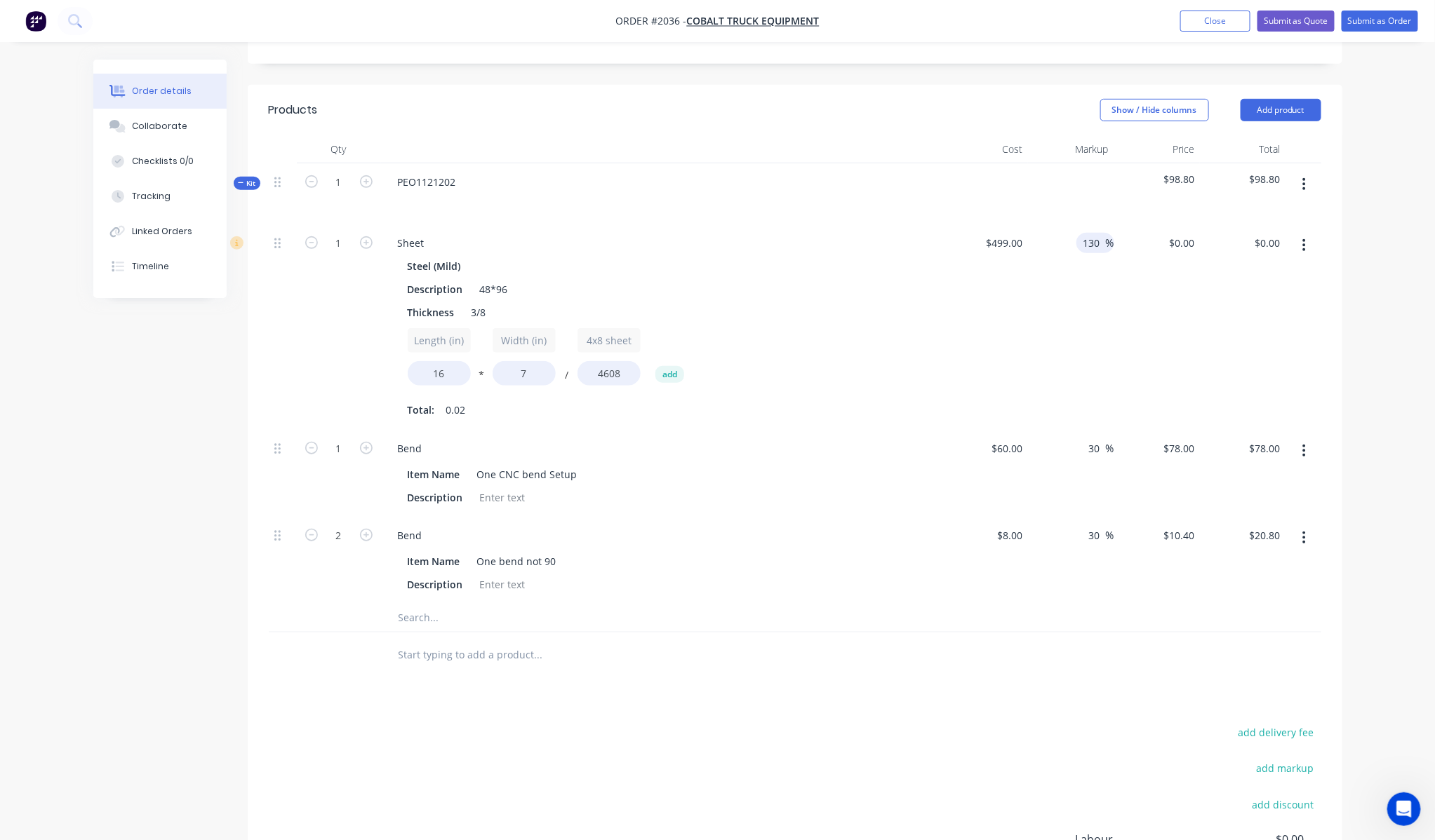
click at [1096, 233] on input "130" at bounding box center [1094, 243] width 24 height 20
type input "30"
type input "$648.70"
type input "$15.76"
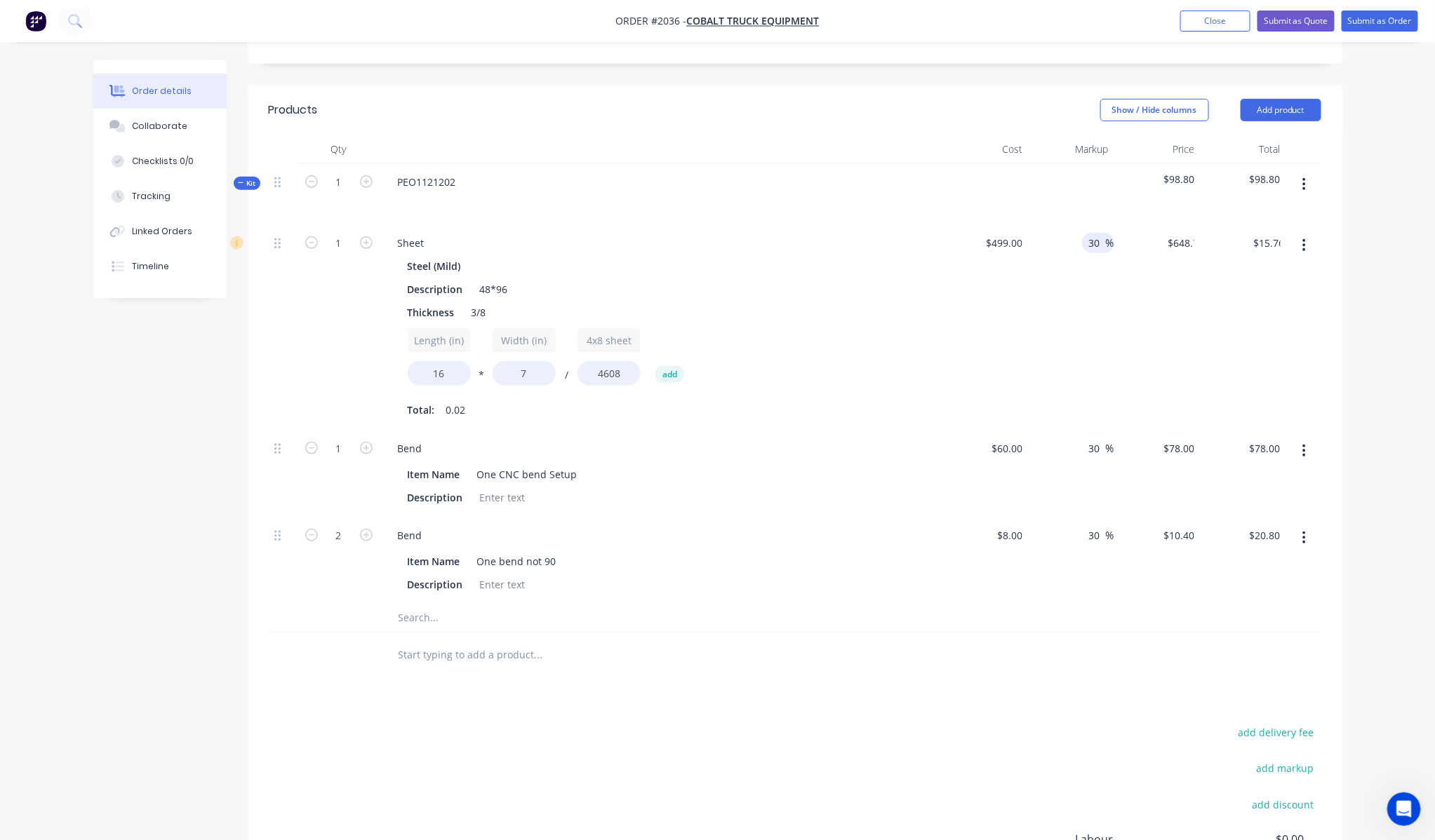
click at [1191, 314] on div "$648.70 $0.00" at bounding box center [1157, 327] width 86 height 205
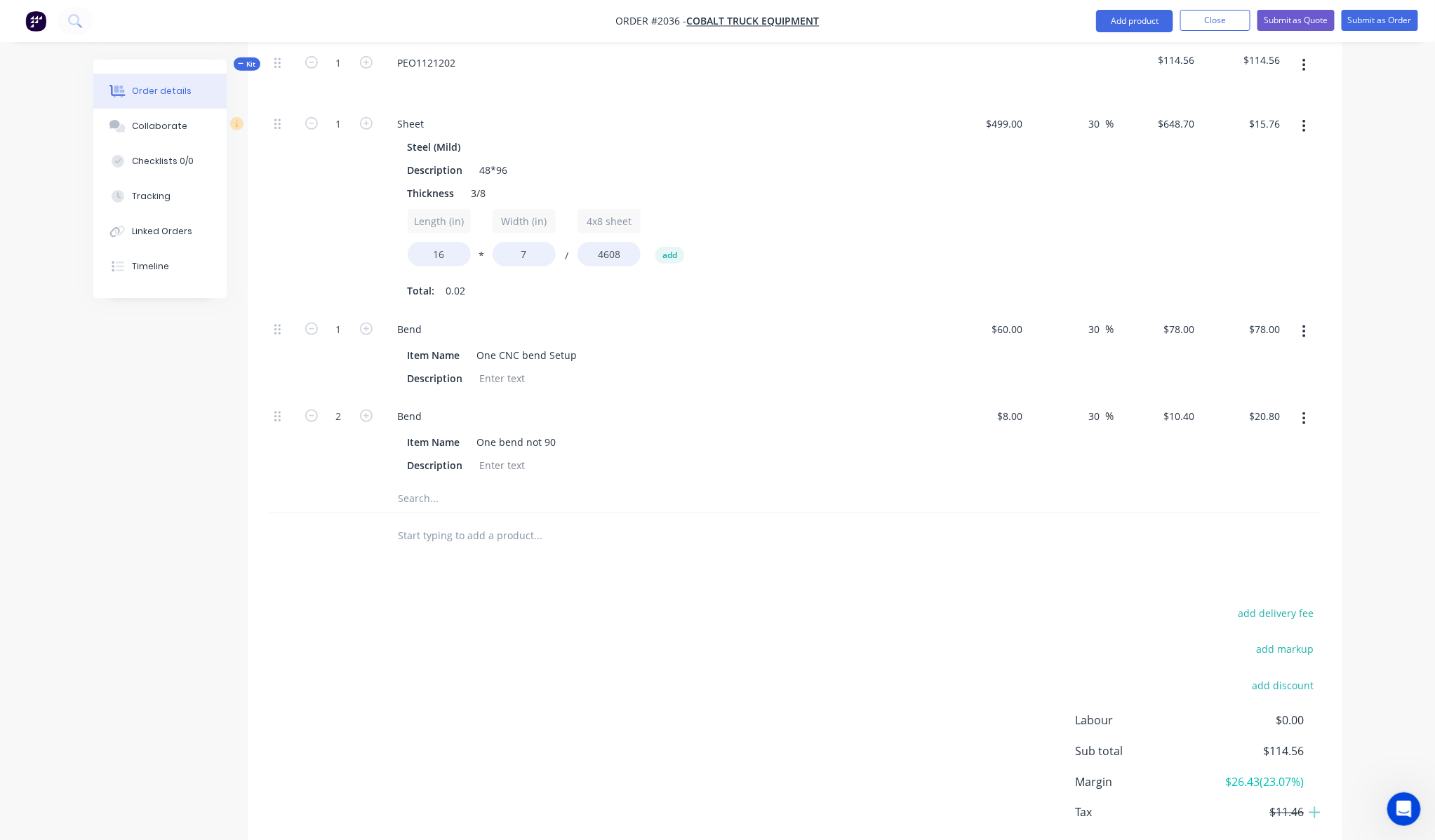
scroll to position [523, 0]
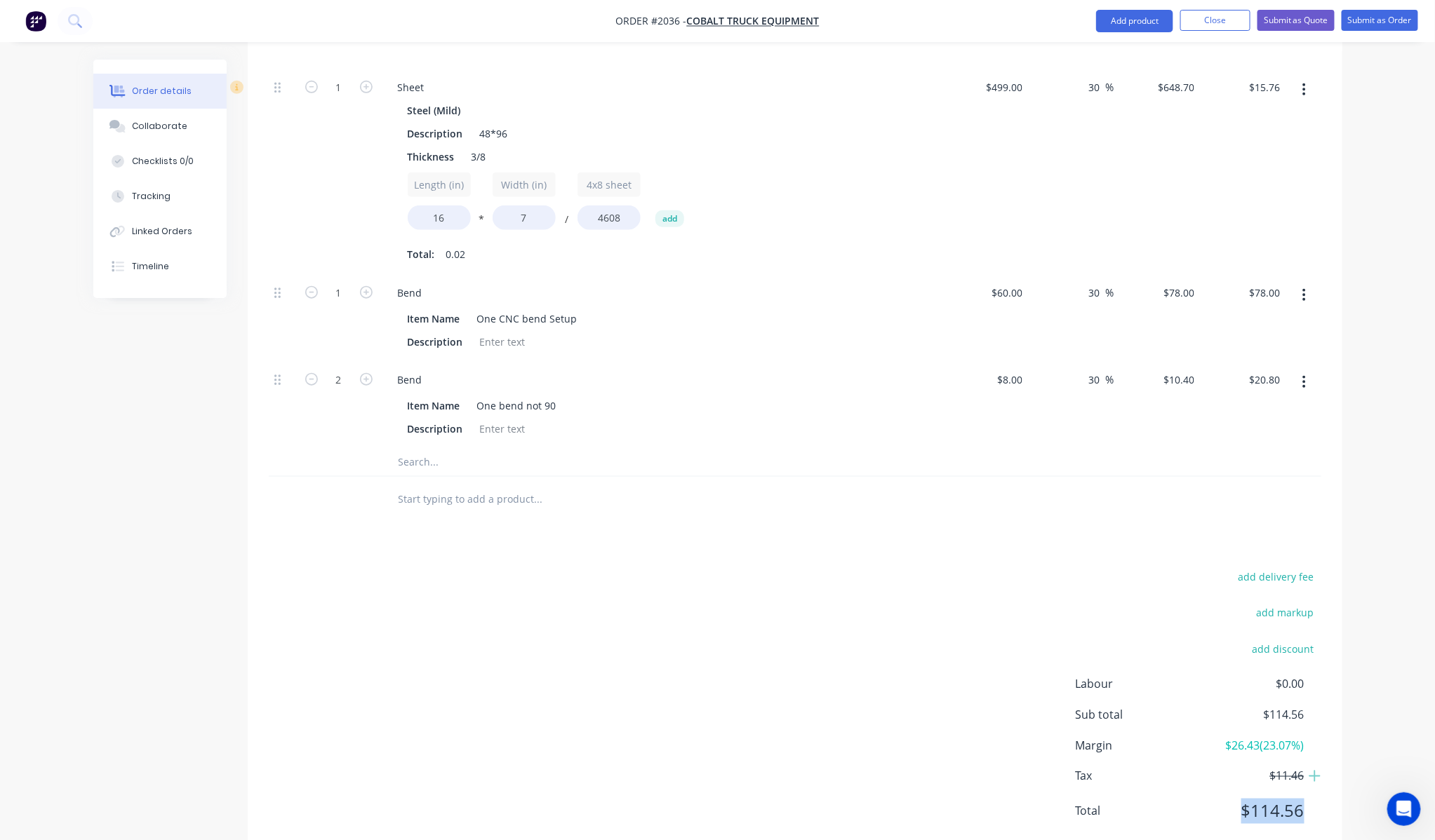
drag, startPoint x: 1229, startPoint y: 787, endPoint x: 1305, endPoint y: 787, distance: 76.0
click at [1305, 787] on div "Labour $0.00 Sub total $114.56 Margin $26.43 ( 23.07 %) Tax $11.46 Total $114.56" at bounding box center [1198, 756] width 246 height 163
click at [607, 580] on div "add delivery fee add markup add discount Labour $0.00 Sub total $114.56 Margin …" at bounding box center [795, 703] width 1052 height 270
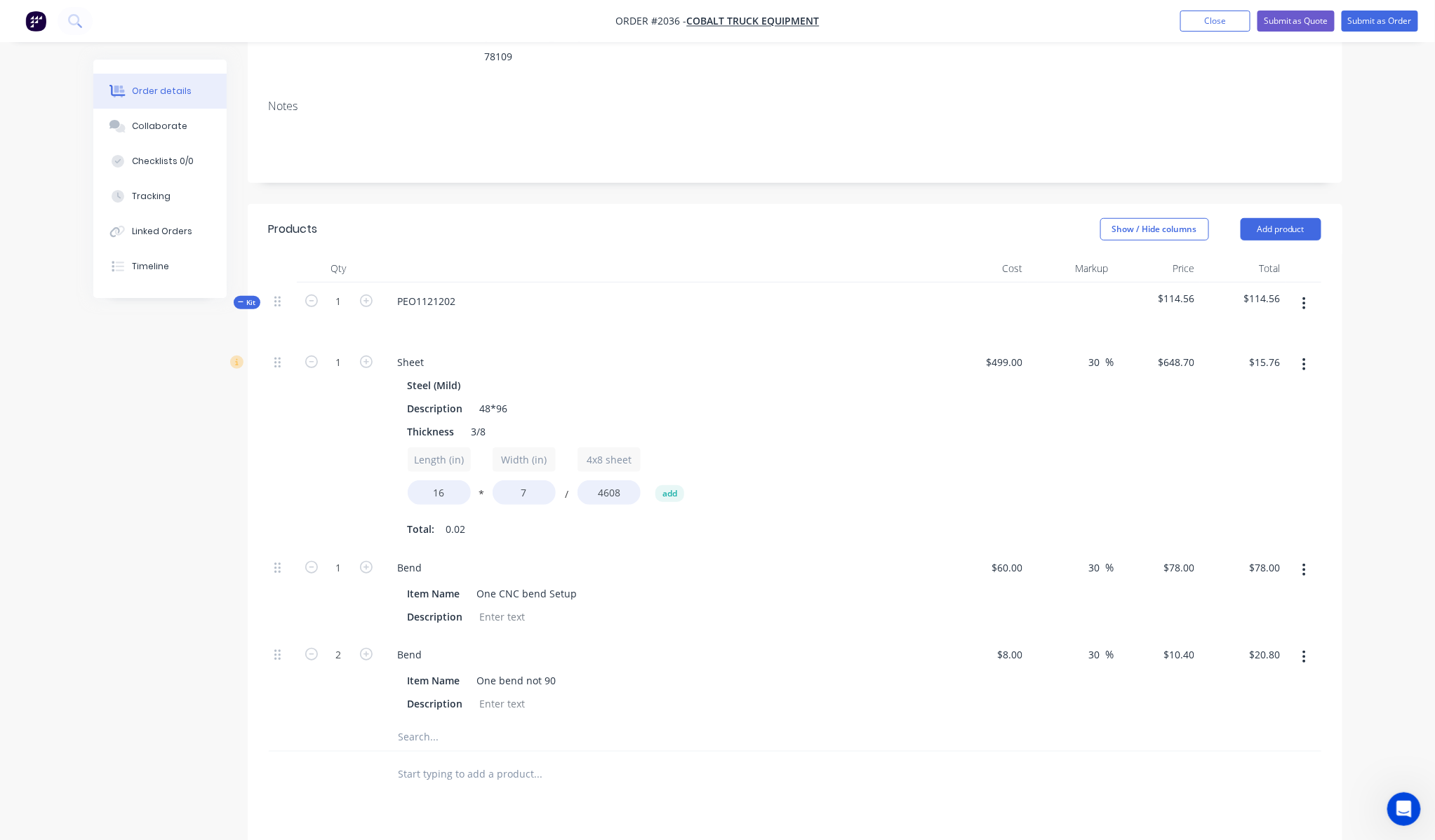
scroll to position [211, 0]
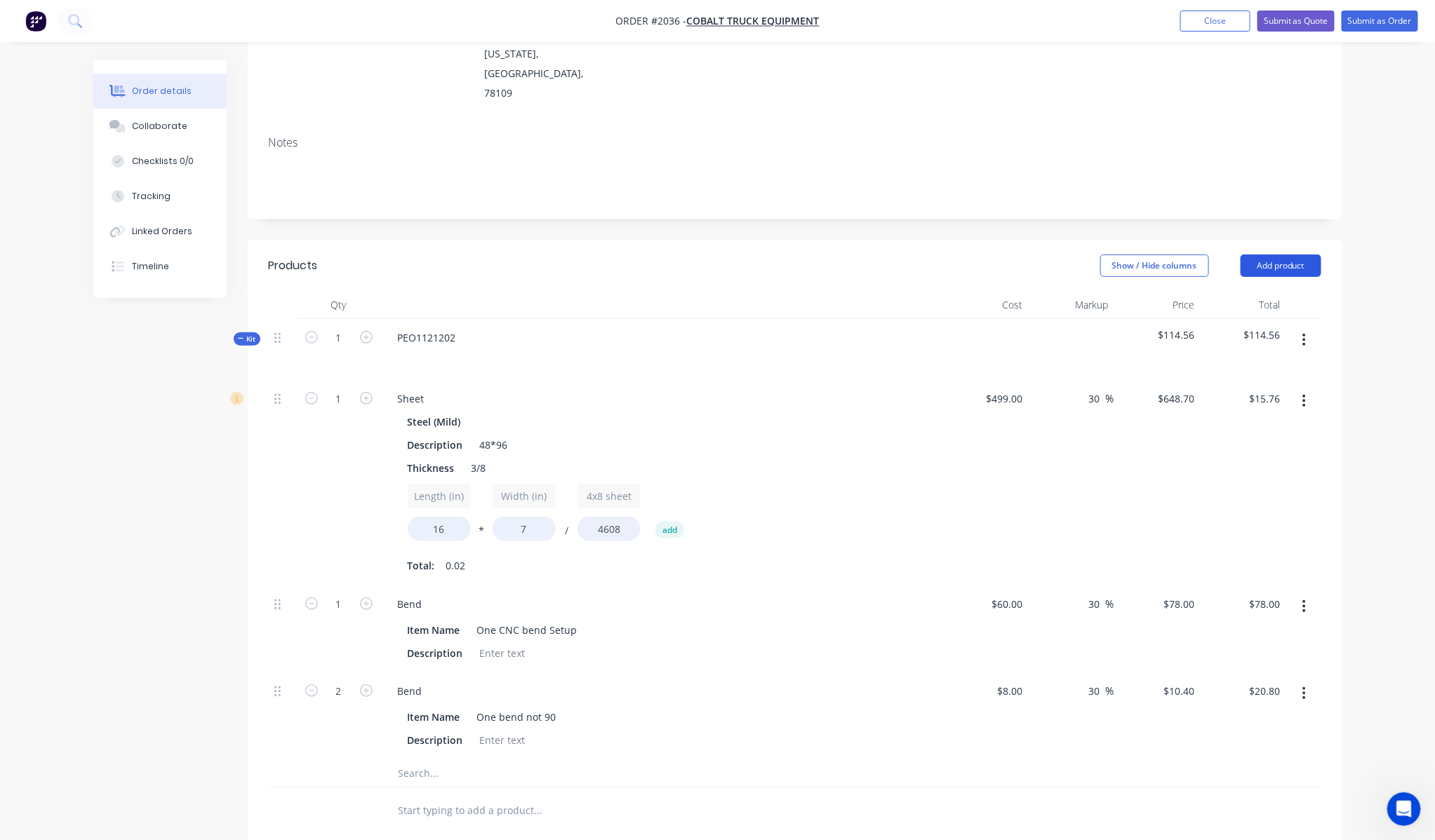
click at [1299, 254] on button "Add product" at bounding box center [1281, 265] width 81 height 22
click at [944, 331] on div at bounding box center [985, 349] width 86 height 61
click at [1296, 254] on button "Add product" at bounding box center [1281, 265] width 81 height 22
click at [1290, 291] on div "Product catalogue" at bounding box center [1254, 301] width 108 height 20
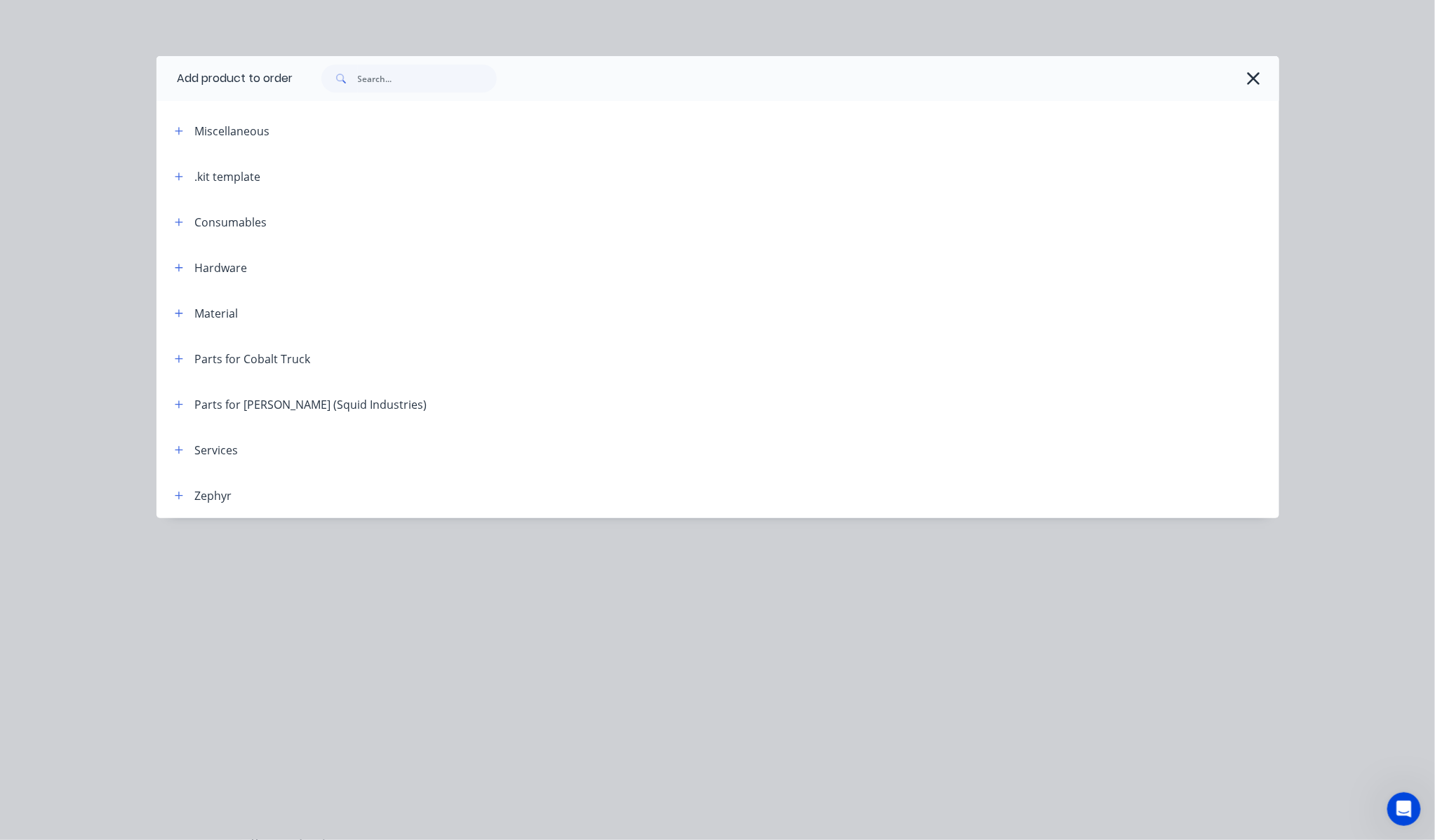
click at [179, 459] on header "Services" at bounding box center [718, 450] width 1123 height 46
click at [176, 450] on icon "button" at bounding box center [179, 450] width 9 height 10
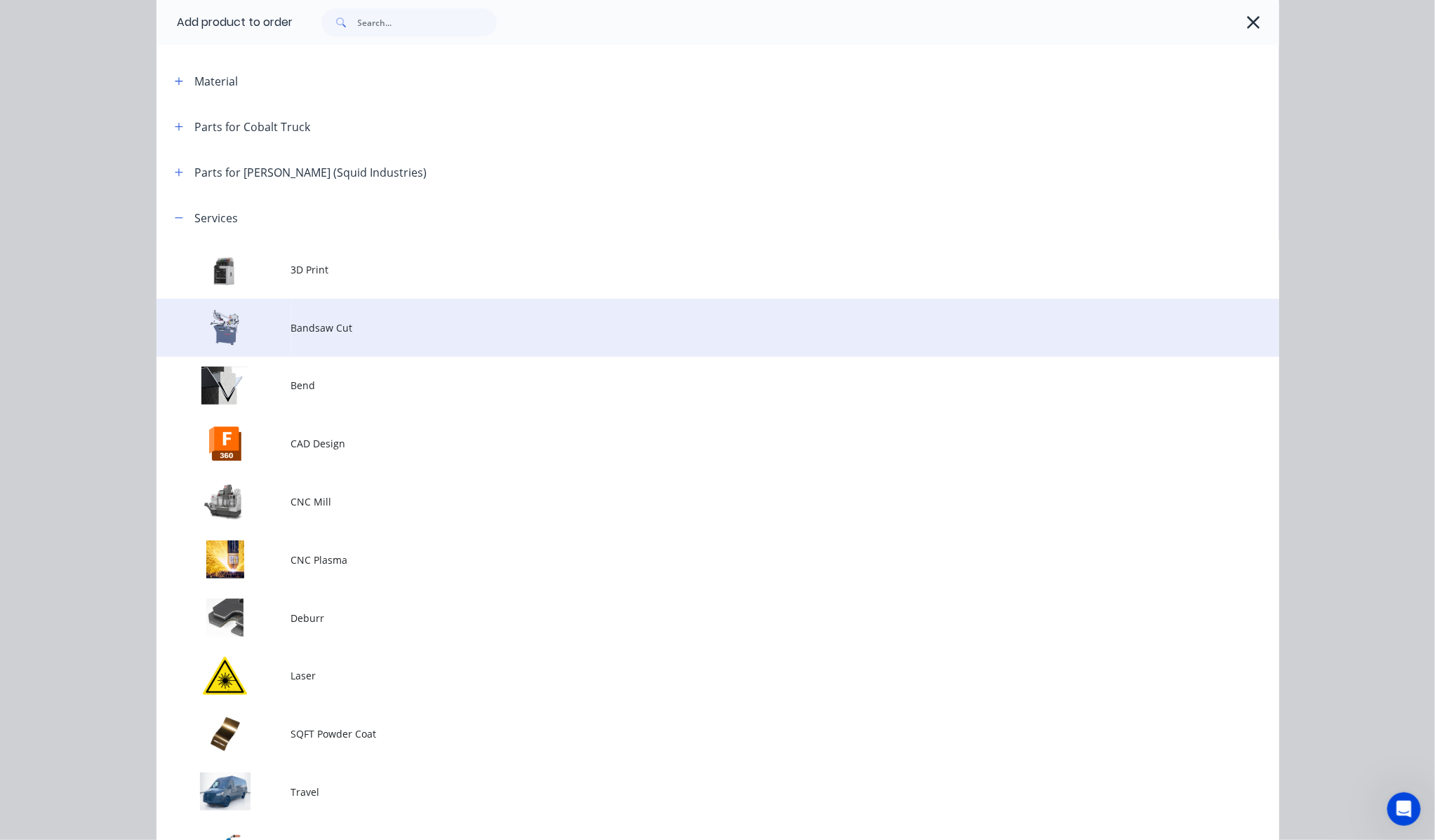
scroll to position [233, 0]
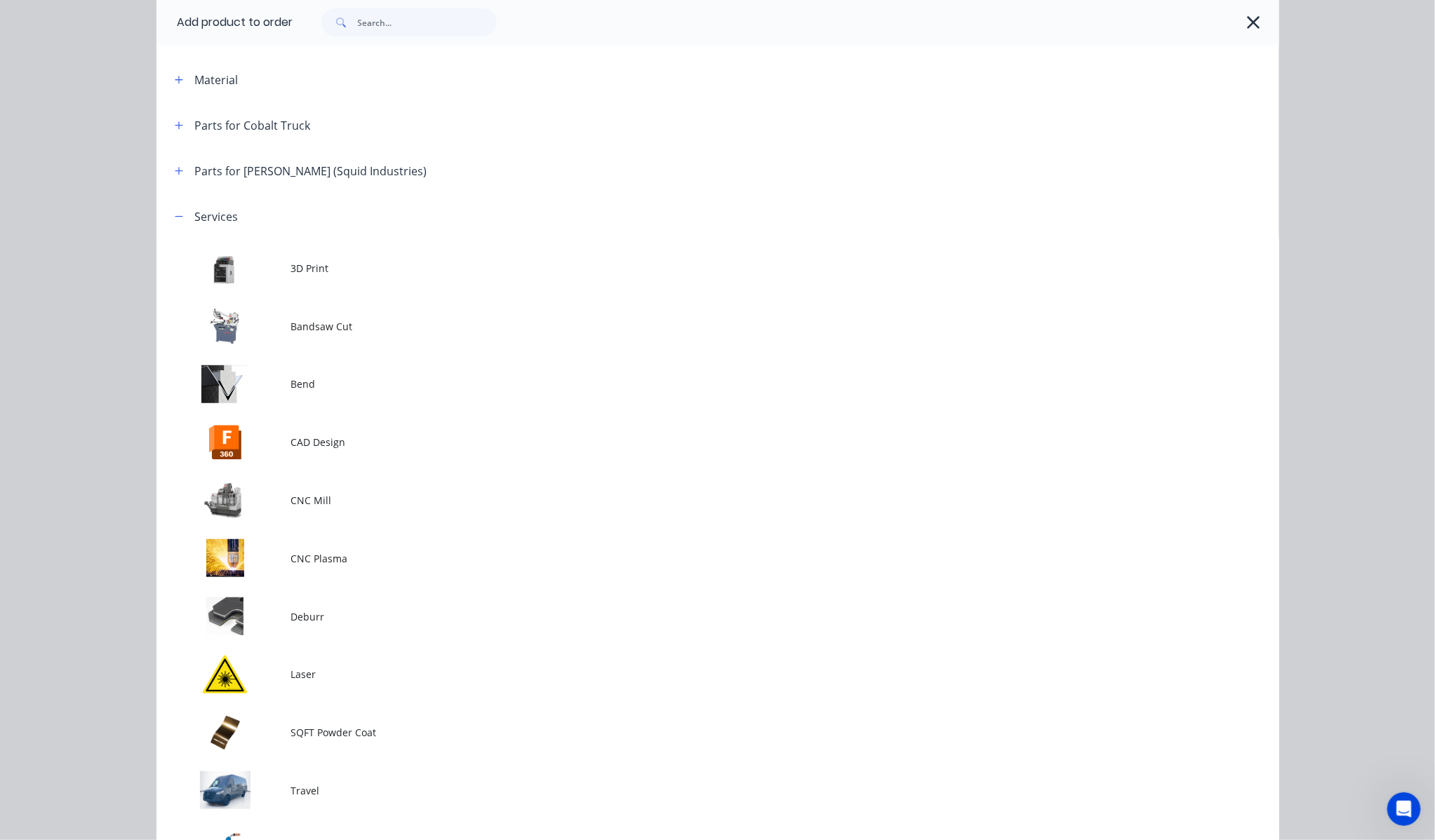
click at [586, 344] on td "Bandsaw Cut" at bounding box center [785, 326] width 988 height 59
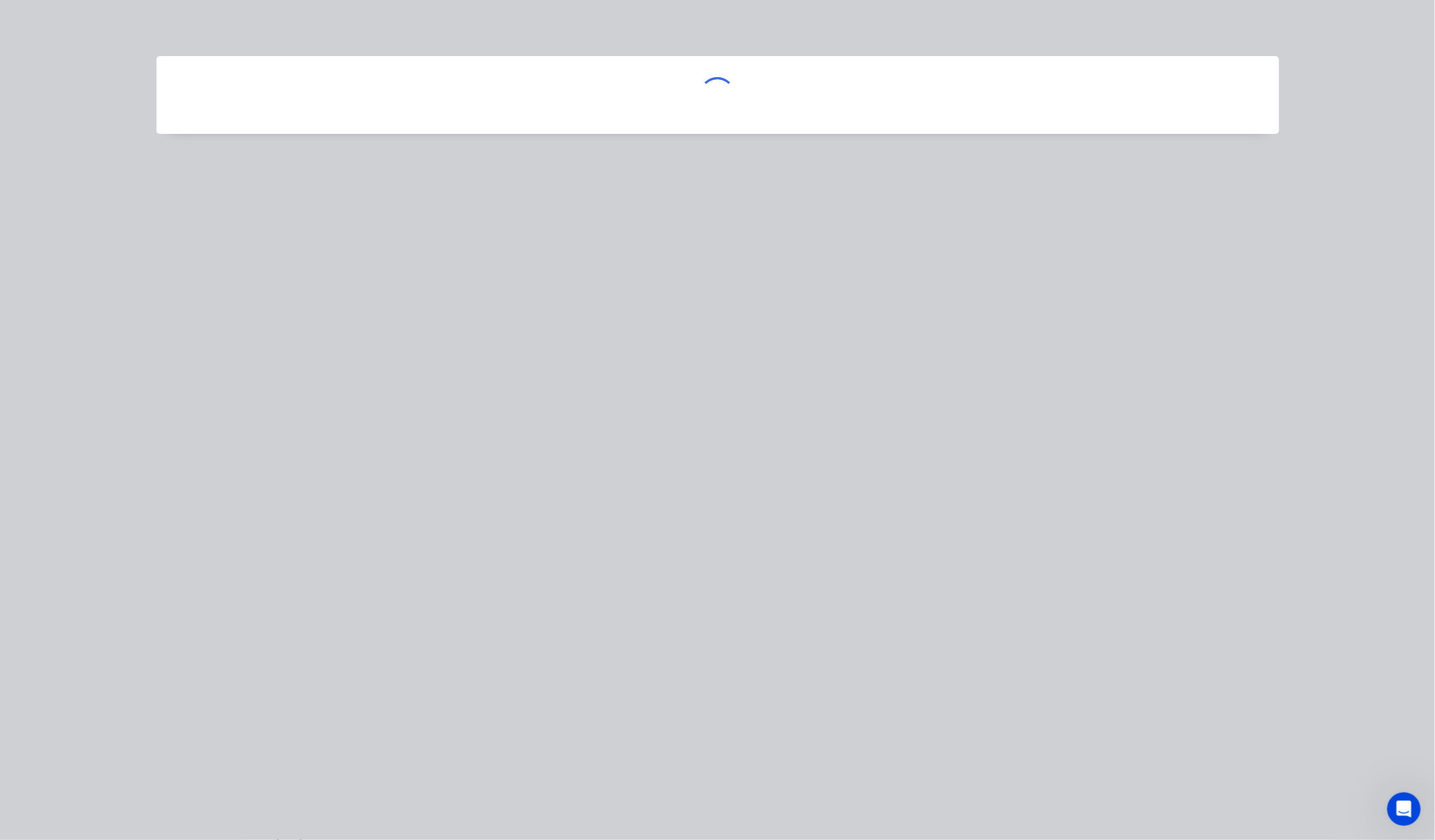
scroll to position [0, 0]
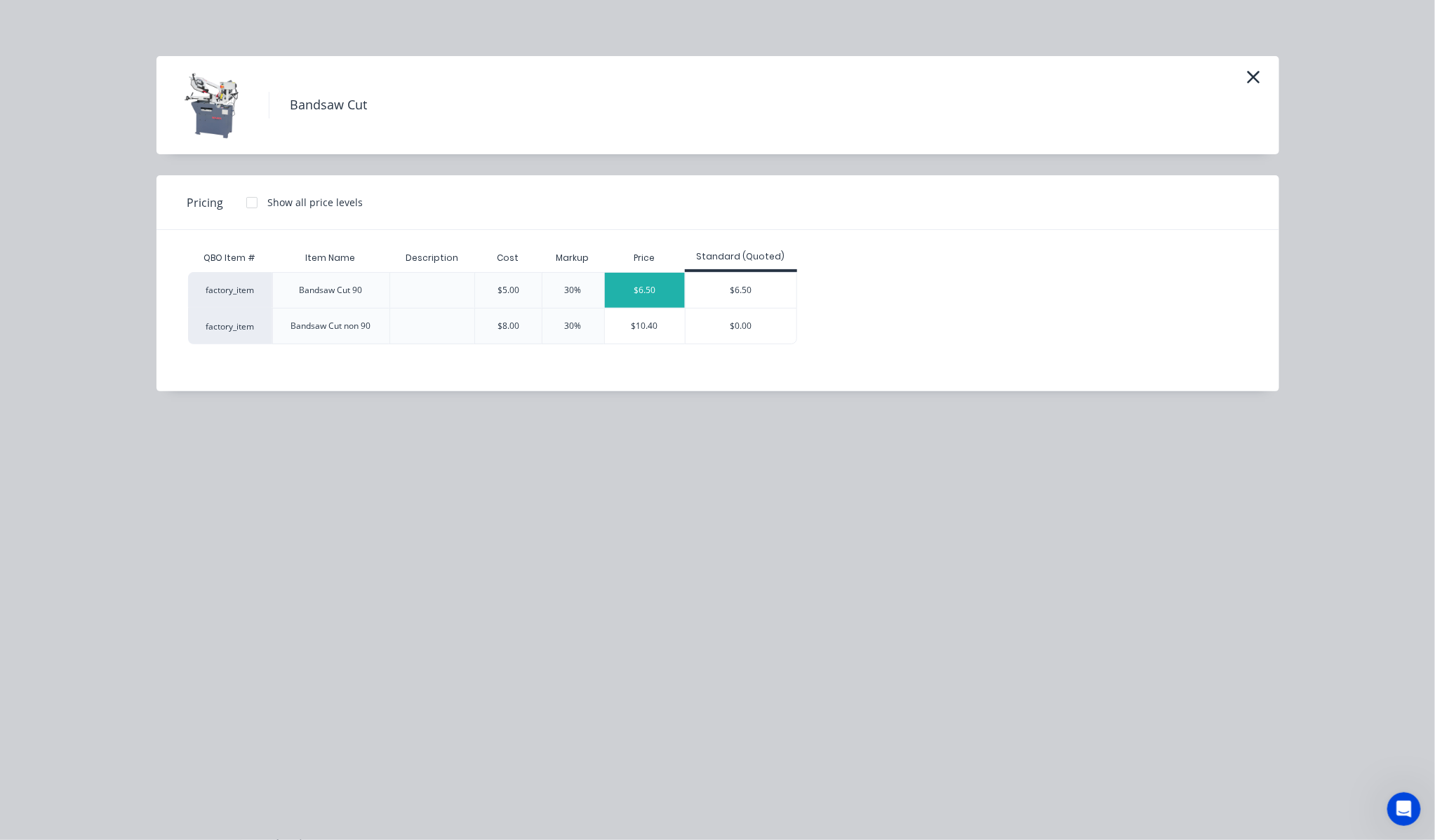
click at [644, 295] on div "$6.50" at bounding box center [644, 290] width 80 height 35
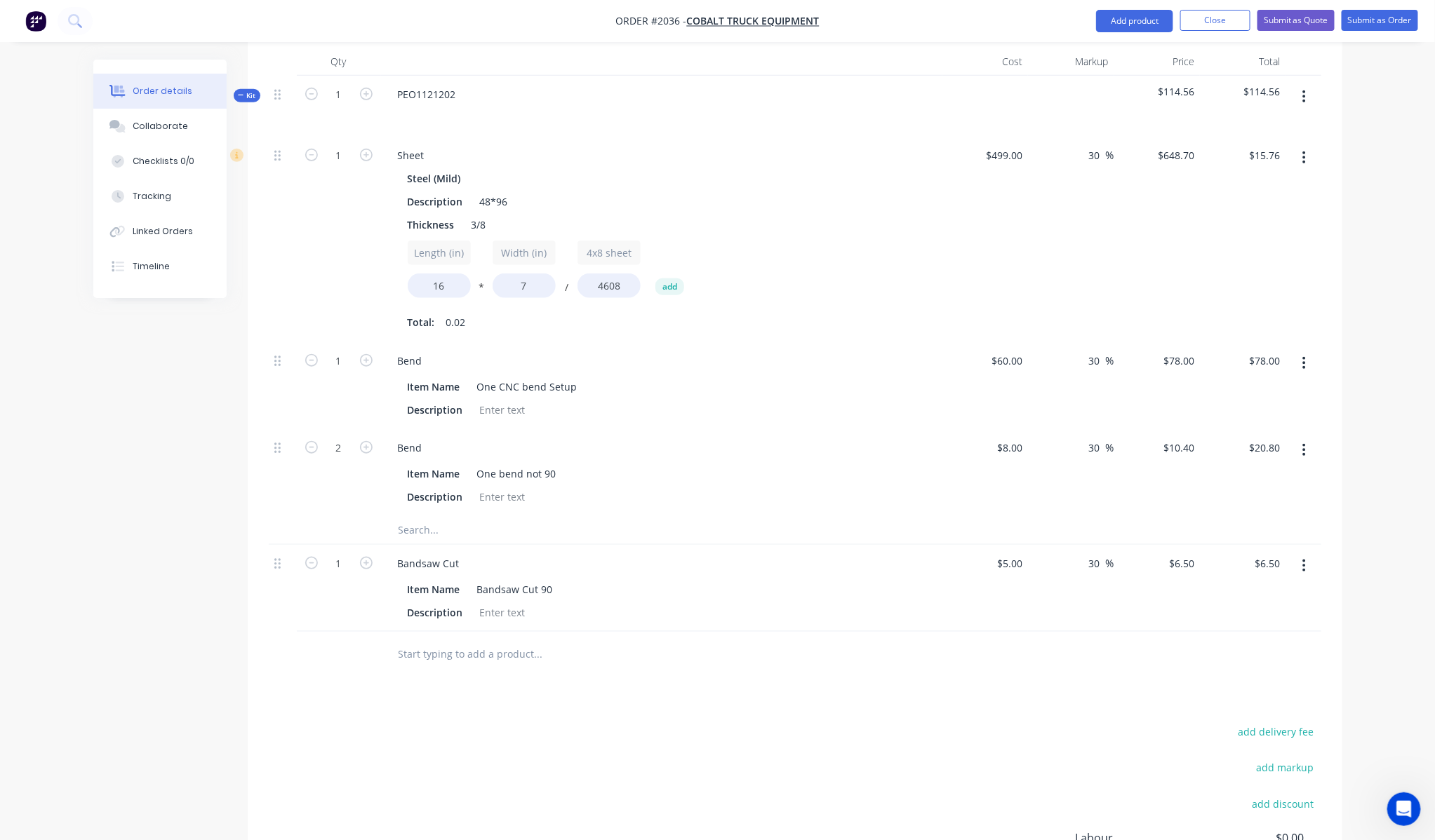
scroll to position [610, 0]
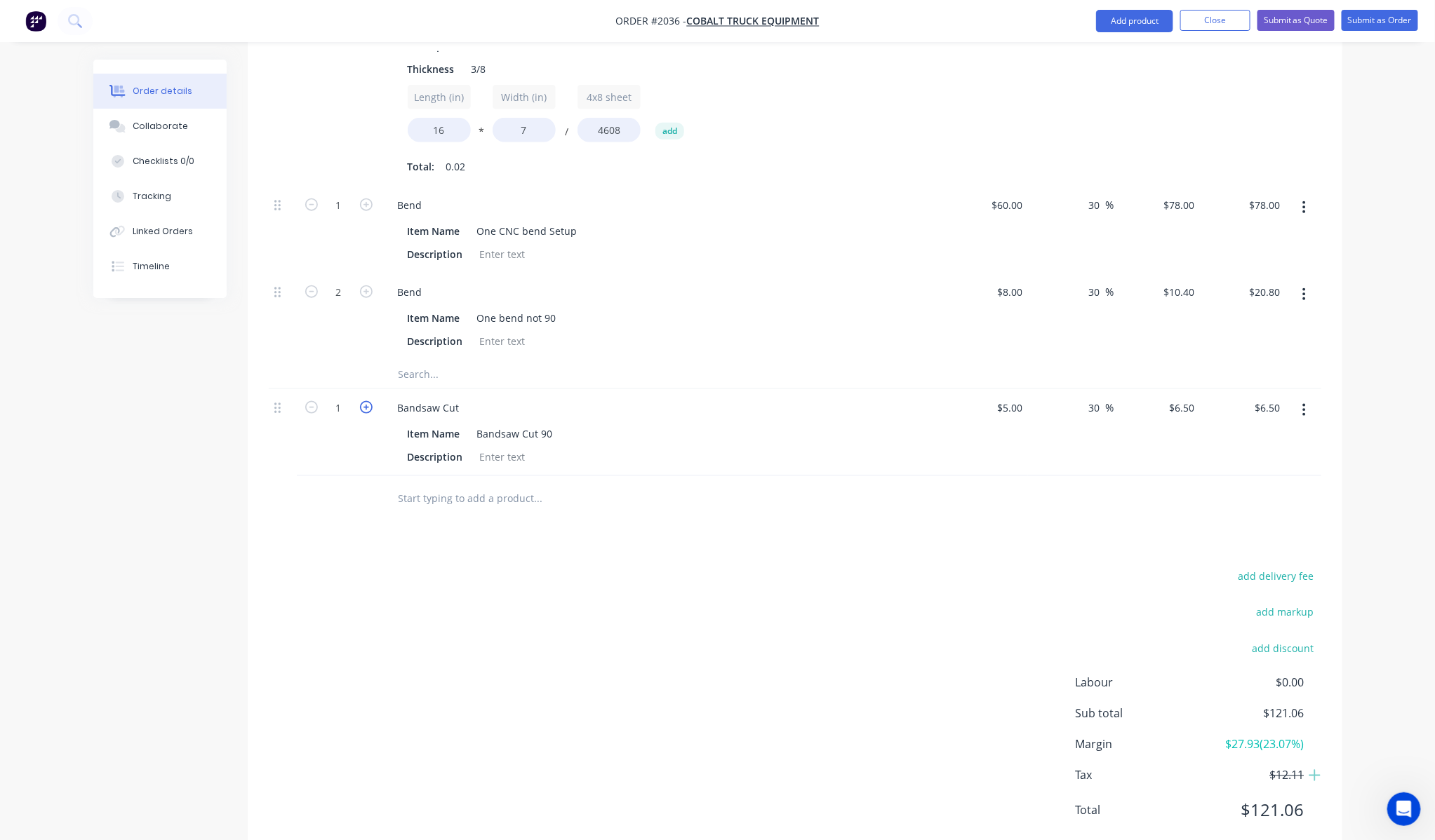
drag, startPoint x: 369, startPoint y: 372, endPoint x: 366, endPoint y: 393, distance: 21.2
click at [369, 401] on icon "button" at bounding box center [366, 407] width 12 height 12
type input "2"
type input "$13.00"
click at [347, 502] on div "Products Show / Hide columns Add product Qty Cost Markup Price Total Kit 1 PEO1…" at bounding box center [794, 350] width 1094 height 1017
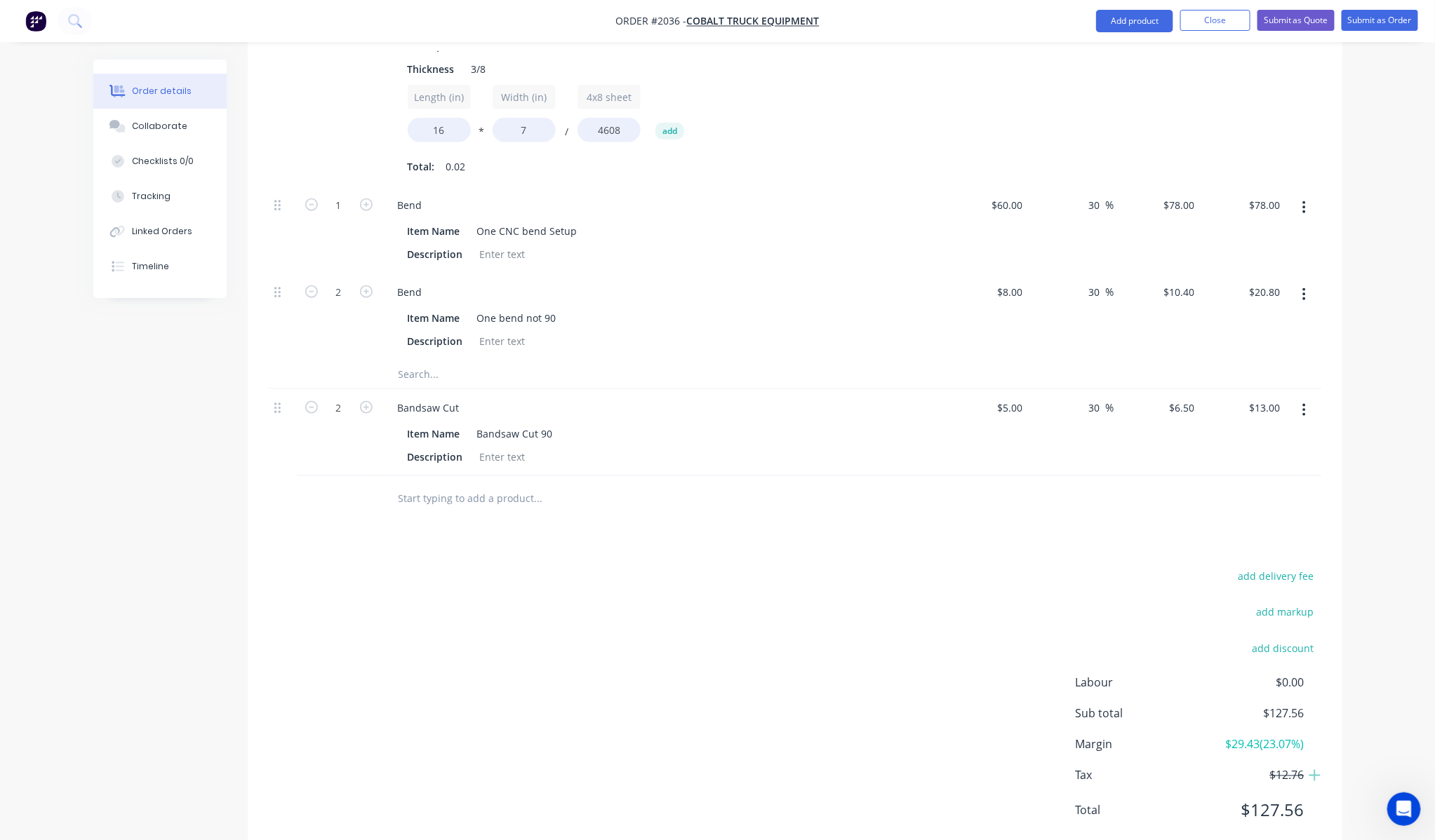
click at [487, 633] on div "add delivery fee add markup add discount Labour $0.00 Sub total $127.56 Margin …" at bounding box center [795, 702] width 1052 height 270
click at [305, 401] on icon "button" at bounding box center [311, 407] width 12 height 12
type input "1"
type input "$6.50"
click at [481, 567] on div "add delivery fee add markup add discount Labour $0.00 Sub total $121.06 Margin …" at bounding box center [795, 702] width 1052 height 270
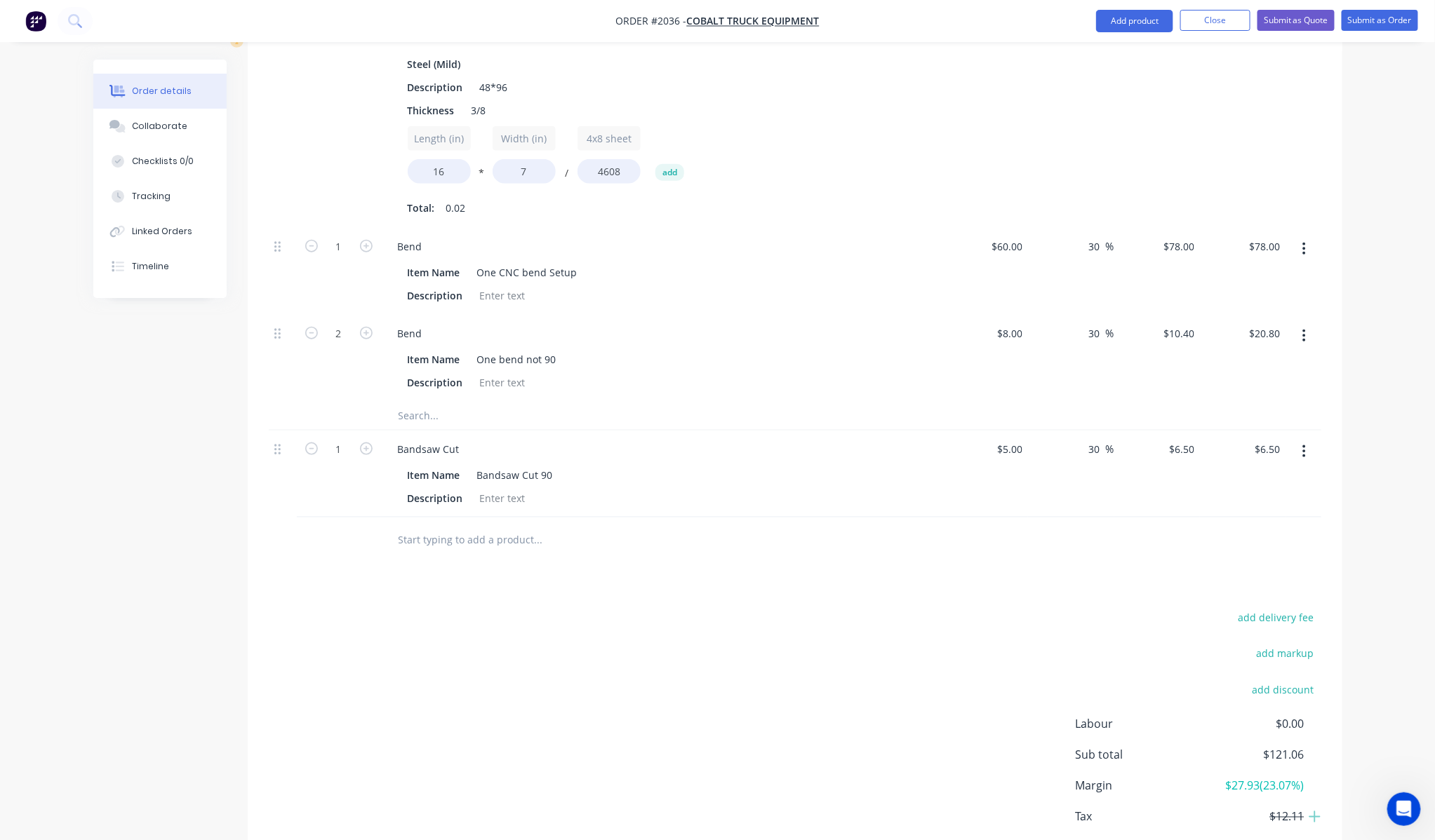
scroll to position [531, 0]
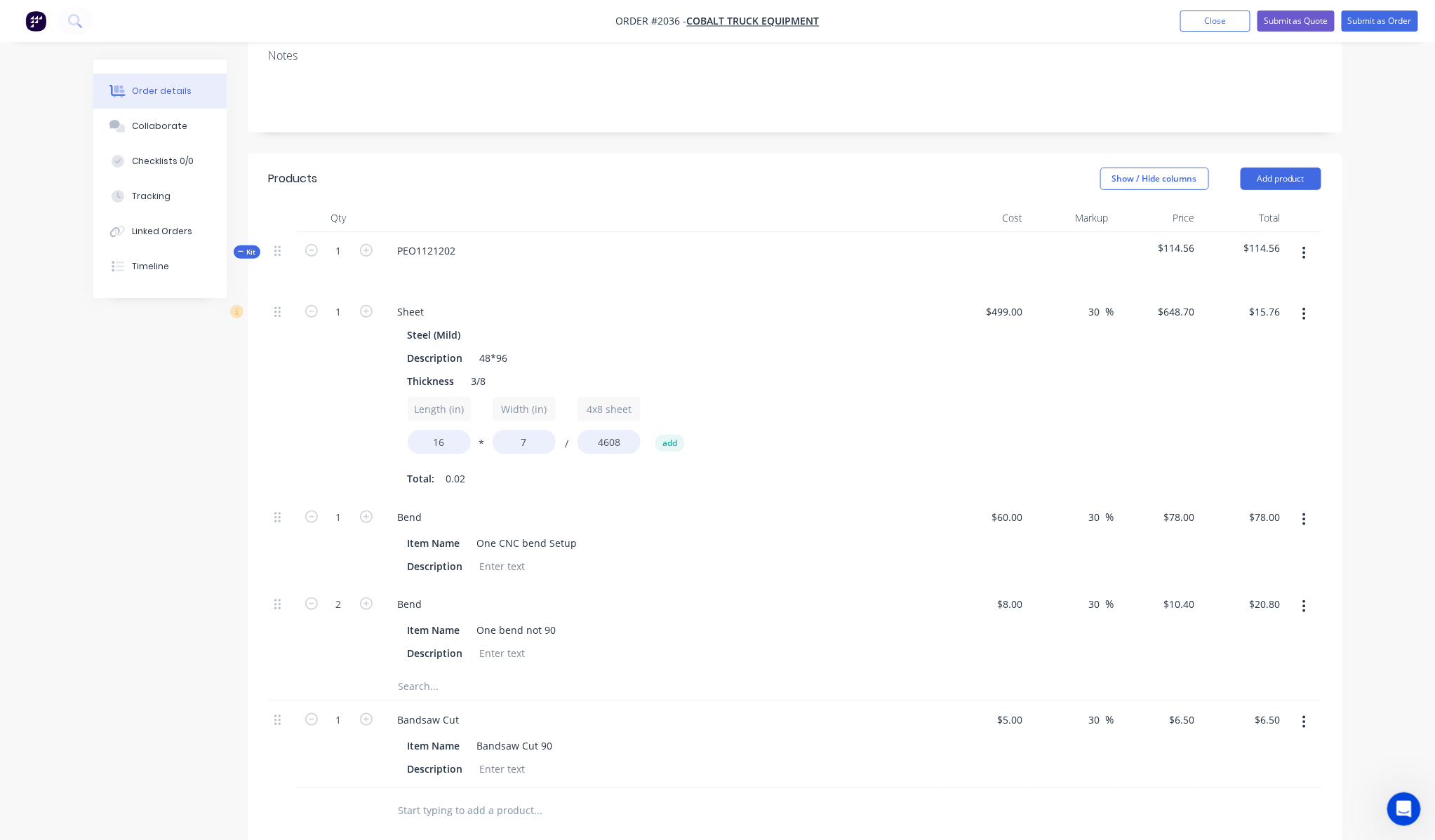
click at [1308, 34] on nav "Order #2036 - Cobalt Truck Equipment Add product Close Submit as Quote Submit a…" at bounding box center [718, 21] width 1435 height 42
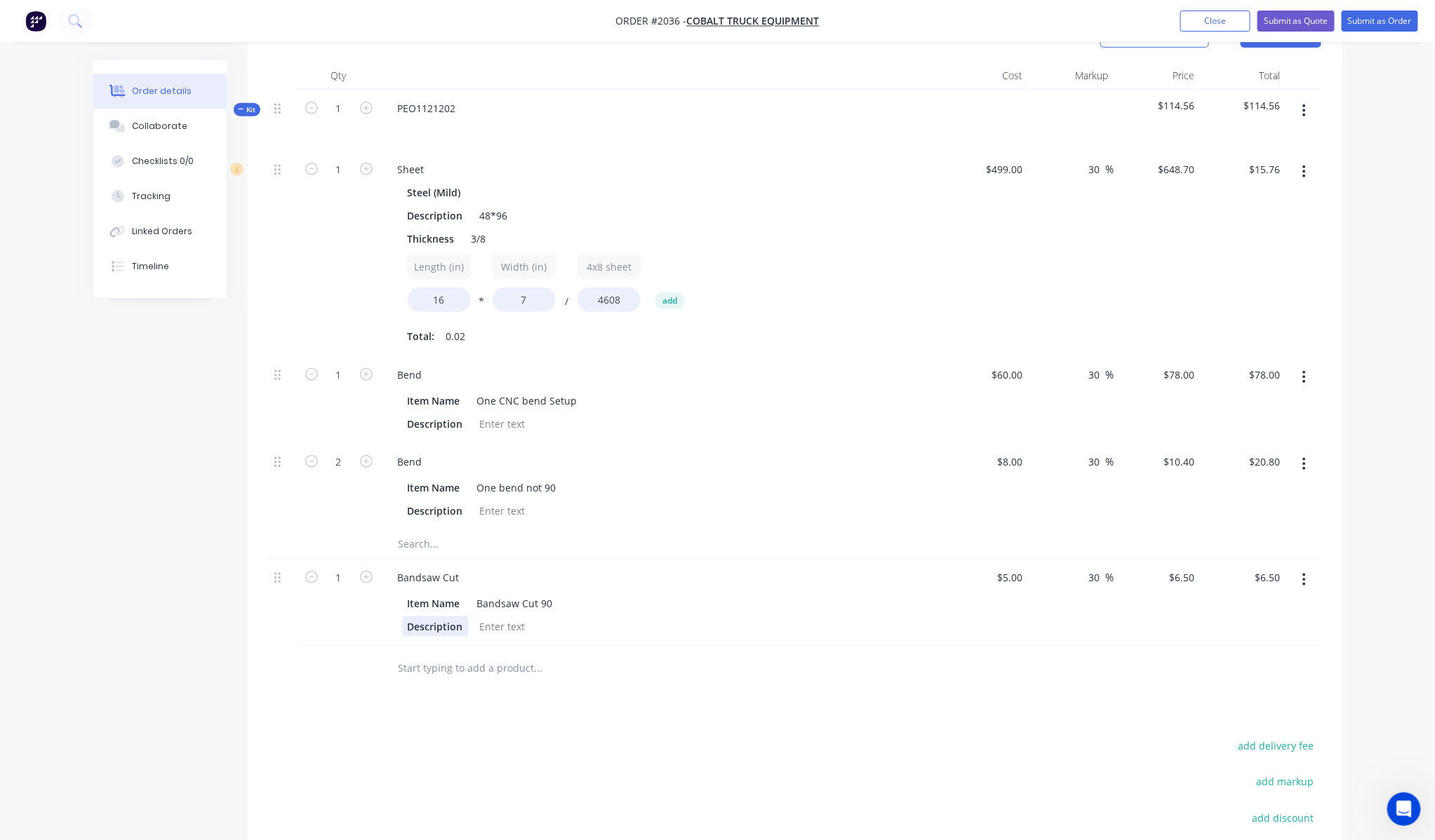
scroll to position [610, 0]
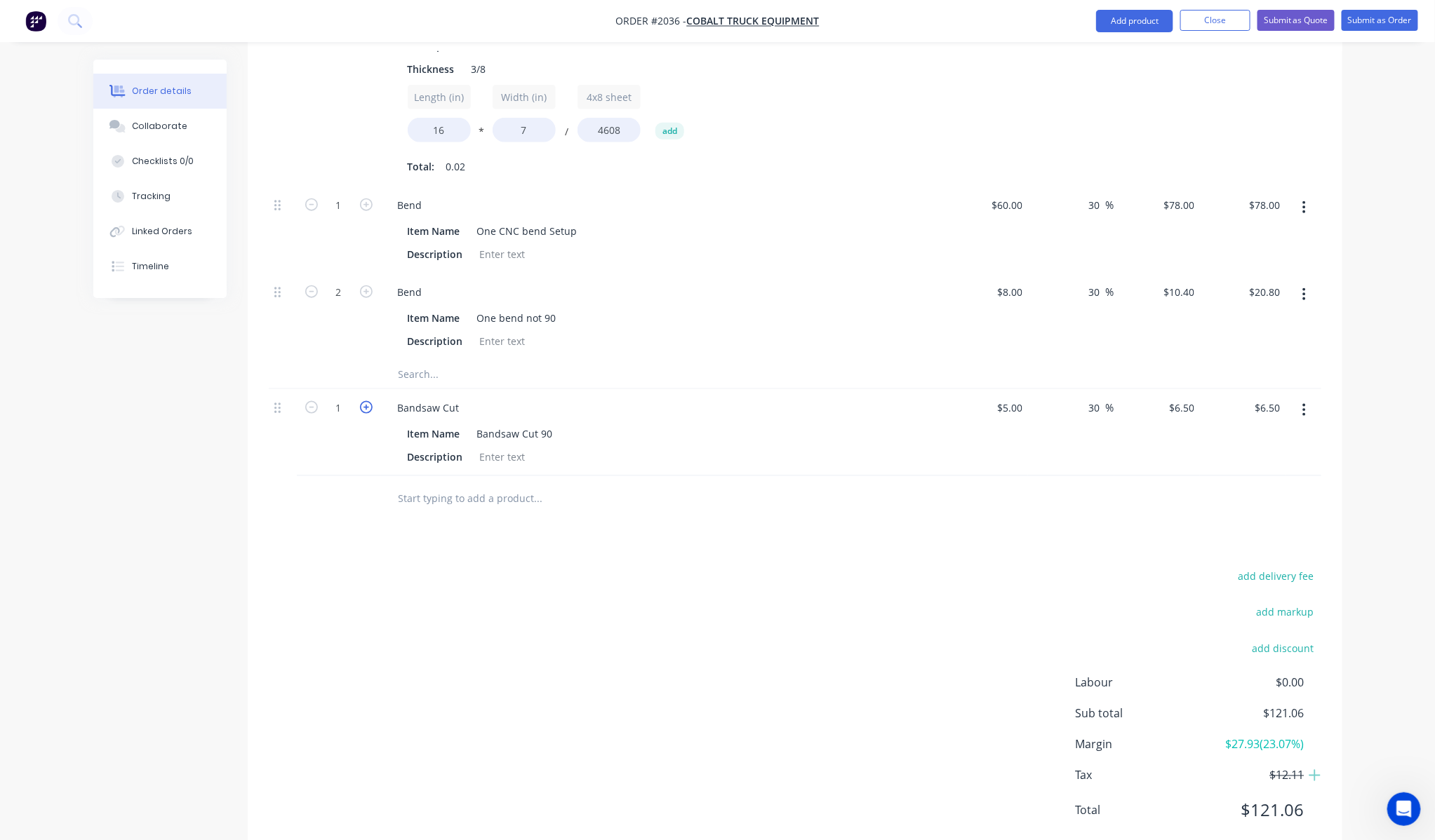
click at [362, 401] on icon "button" at bounding box center [366, 407] width 12 height 12
type input "2"
type input "$13.00"
click at [362, 401] on icon "button" at bounding box center [366, 407] width 12 height 12
type input "3"
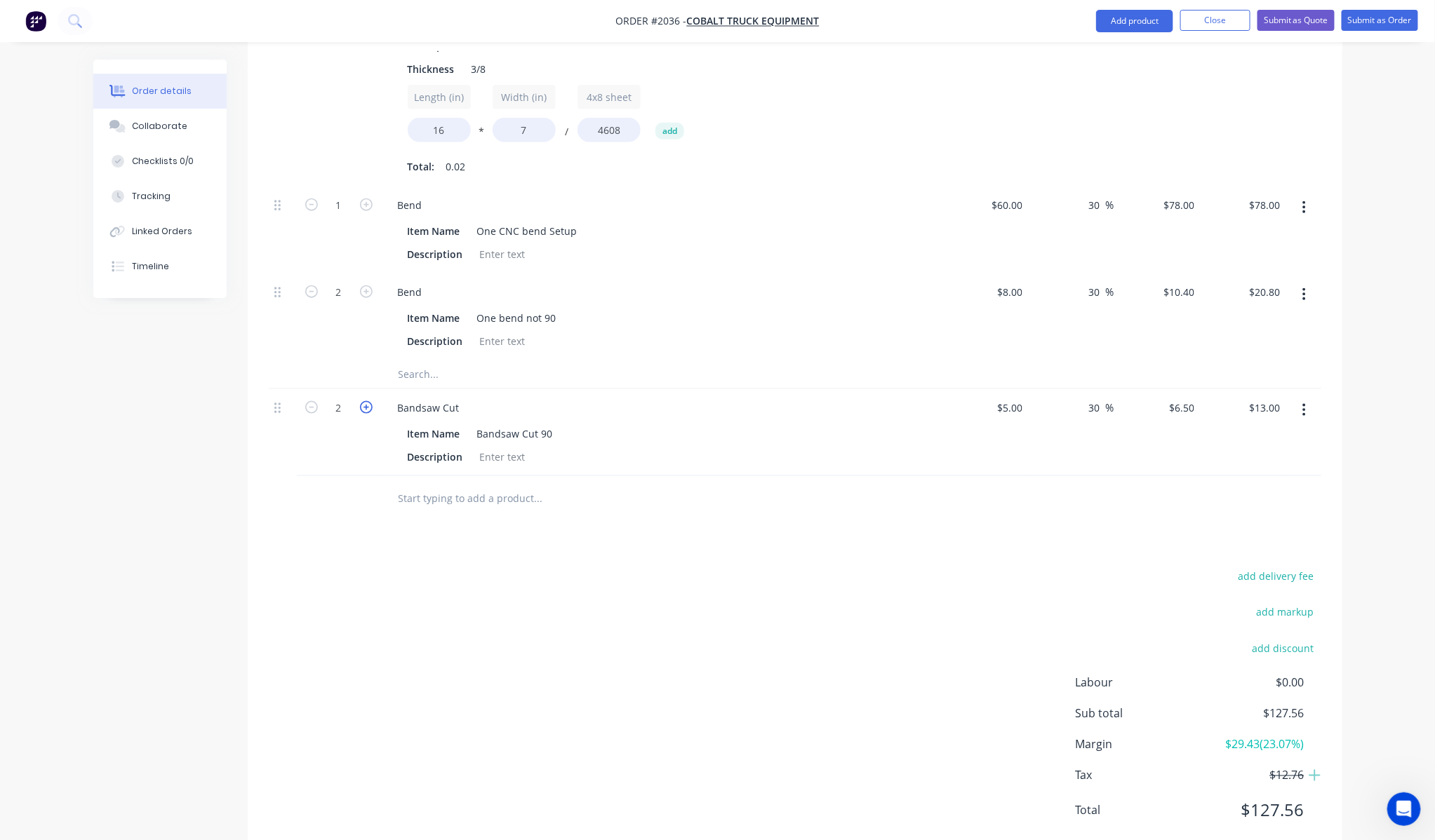
type input "$19.50"
click at [467, 575] on div "add delivery fee add markup add discount Labour $0.00 Sub total $134.06 Margin …" at bounding box center [795, 702] width 1052 height 270
drag, startPoint x: 1065, startPoint y: 753, endPoint x: 1042, endPoint y: 744, distance: 24.7
click at [1042, 744] on div "add delivery fee add markup add discount Labour $0.00 Sub total $134.06 Margin …" at bounding box center [795, 702] width 1052 height 270
click at [802, 569] on div "add delivery fee add markup add discount Labour $0.00 Sub total $134.06 Margin …" at bounding box center [795, 702] width 1052 height 270
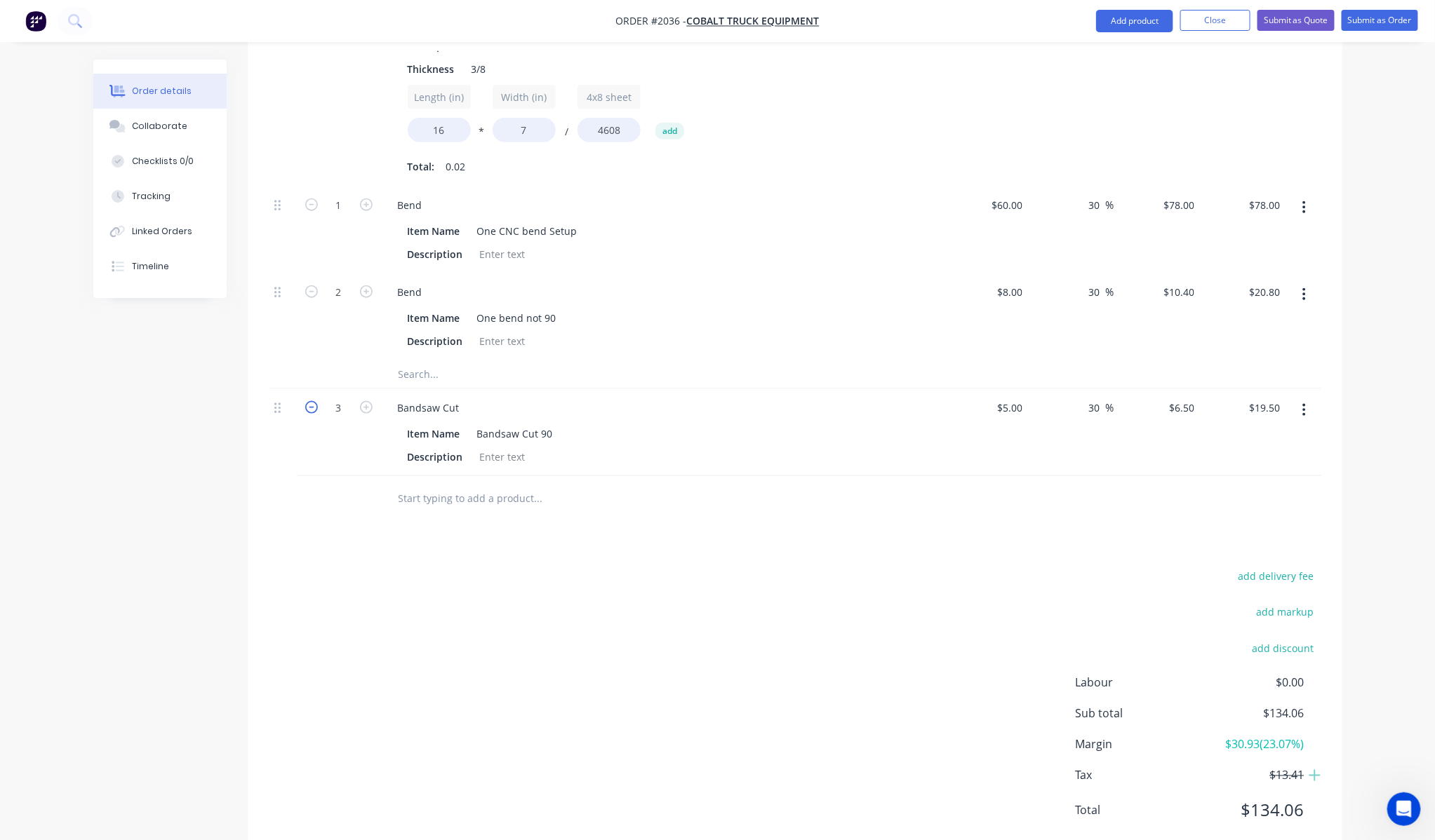
click at [310, 401] on icon "button" at bounding box center [311, 407] width 12 height 12
type input "2"
type input "$13.00"
click at [310, 401] on icon "button" at bounding box center [311, 407] width 12 height 12
type input "1"
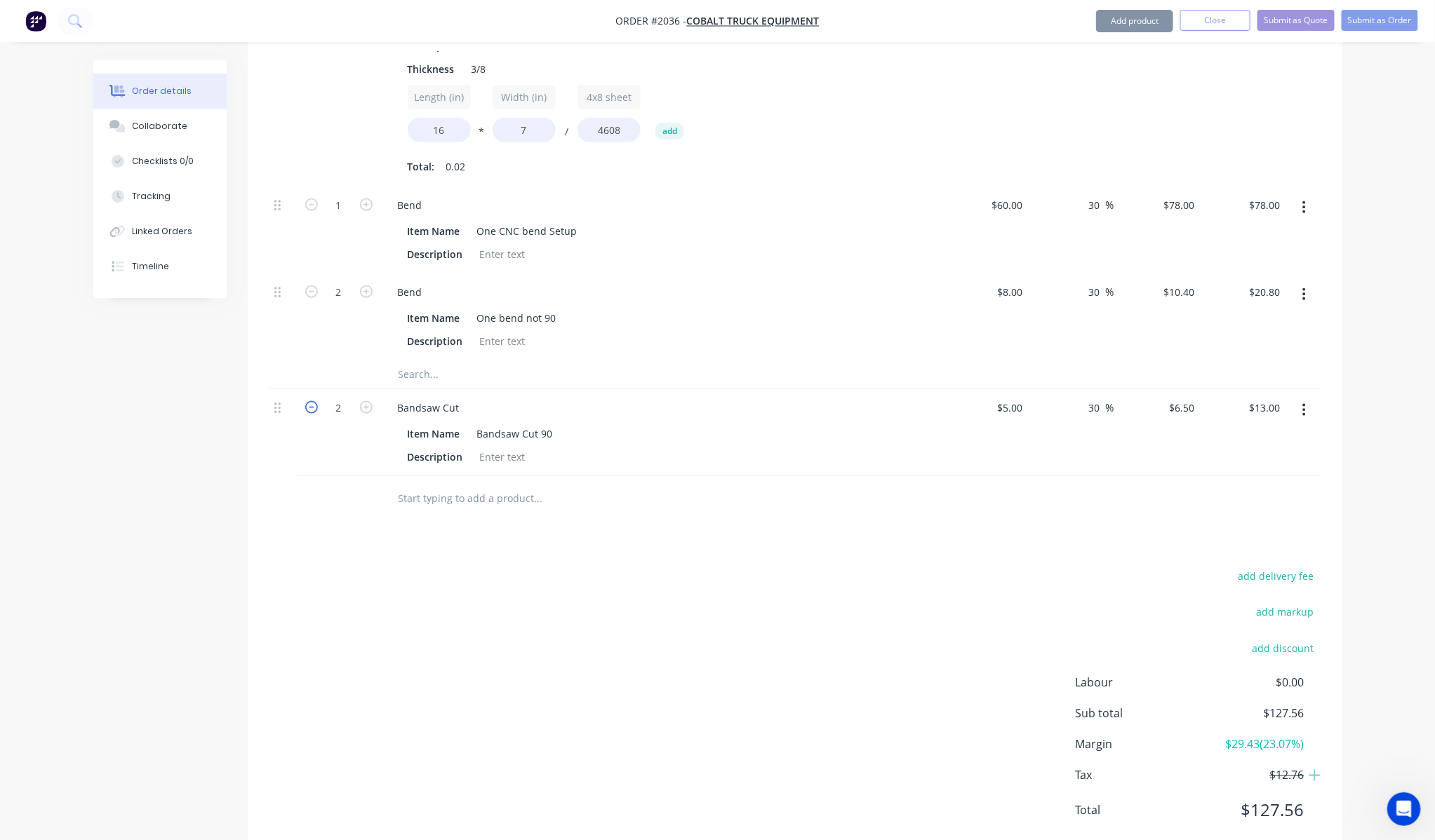
type input "$6.50"
drag, startPoint x: 425, startPoint y: 543, endPoint x: 436, endPoint y: 543, distance: 11.0
click at [427, 567] on div "add delivery fee add markup add discount Labour $0.00 Sub total $121.06 Margin …" at bounding box center [795, 702] width 1052 height 270
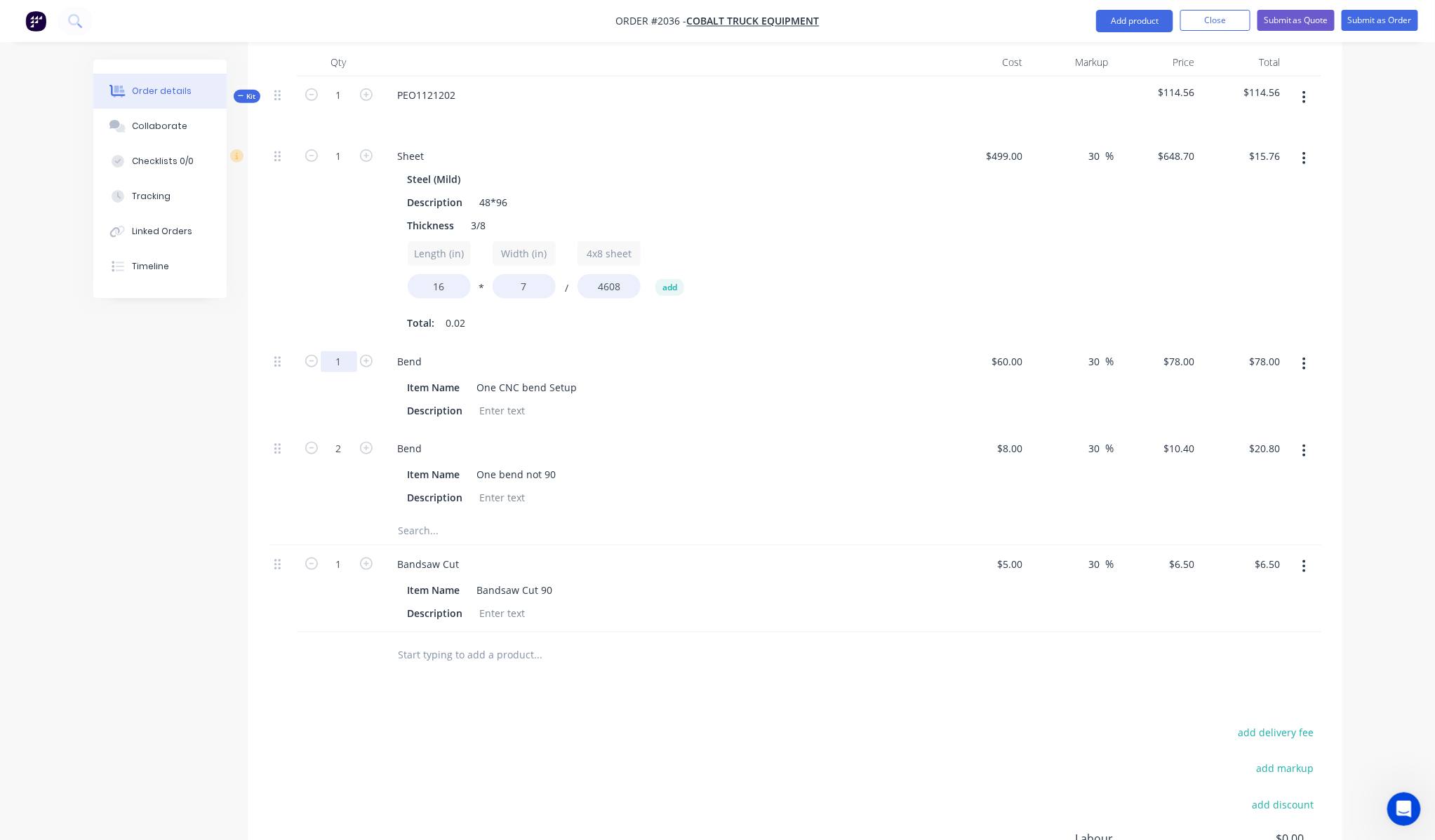
click at [332, 167] on input "1" at bounding box center [338, 156] width 36 height 21
type input "1.5"
type input "$117.00"
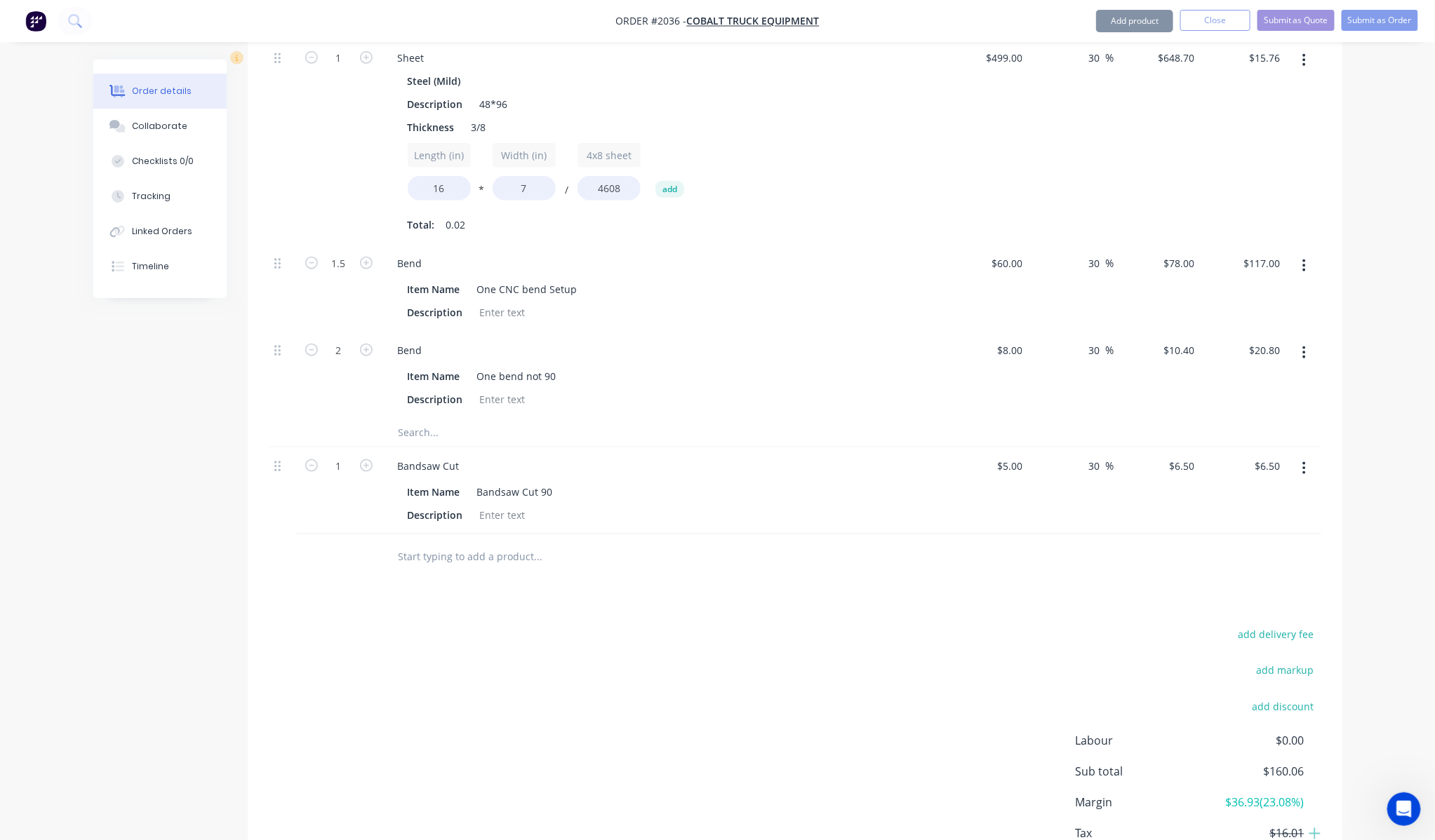
scroll to position [610, 0]
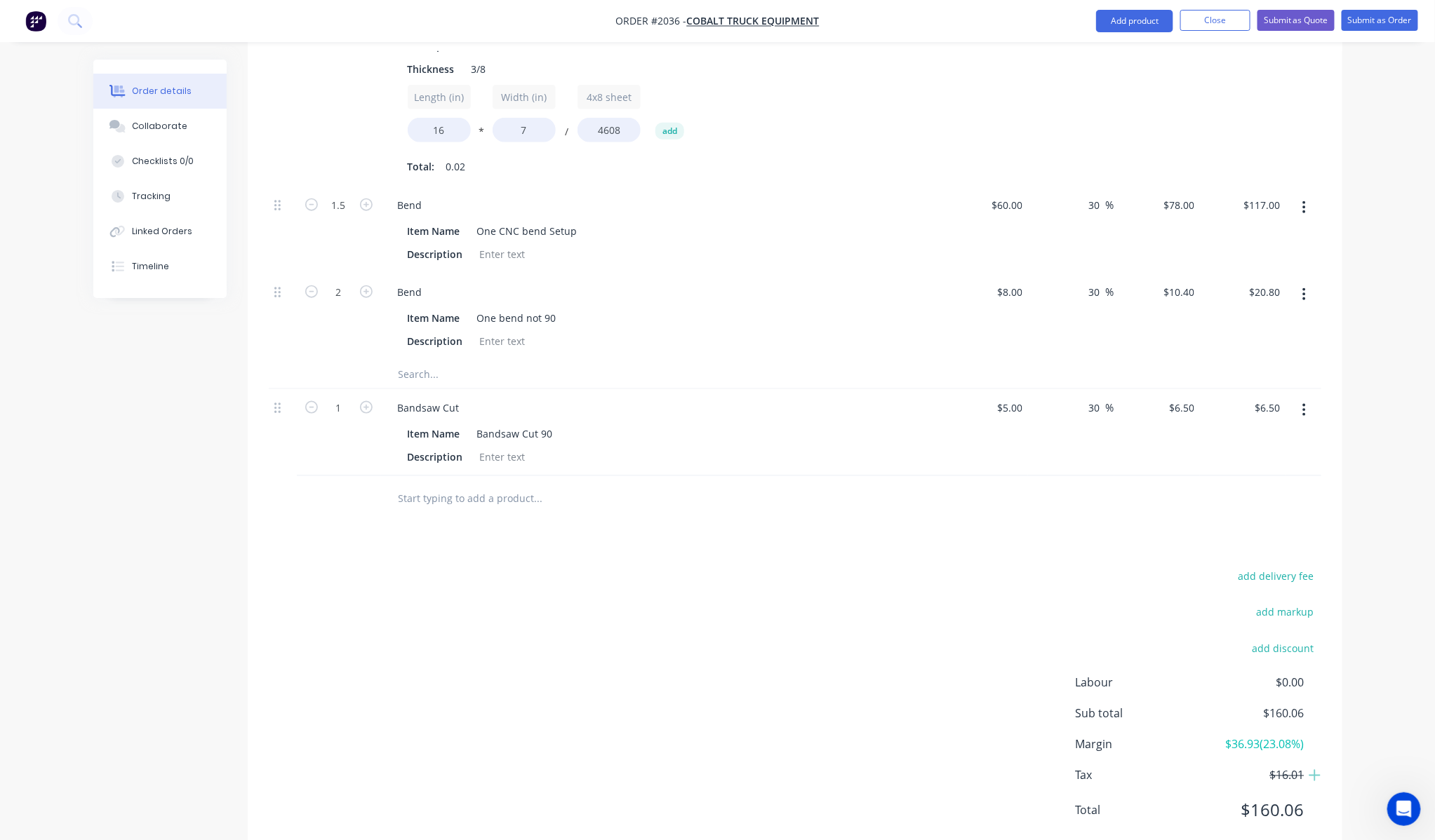
click at [1306, 45] on header "Products Show / Hide columns Add product" at bounding box center [794, 25] width 1094 height 51
click at [1311, 24] on button "Submit as Quote" at bounding box center [1295, 20] width 77 height 21
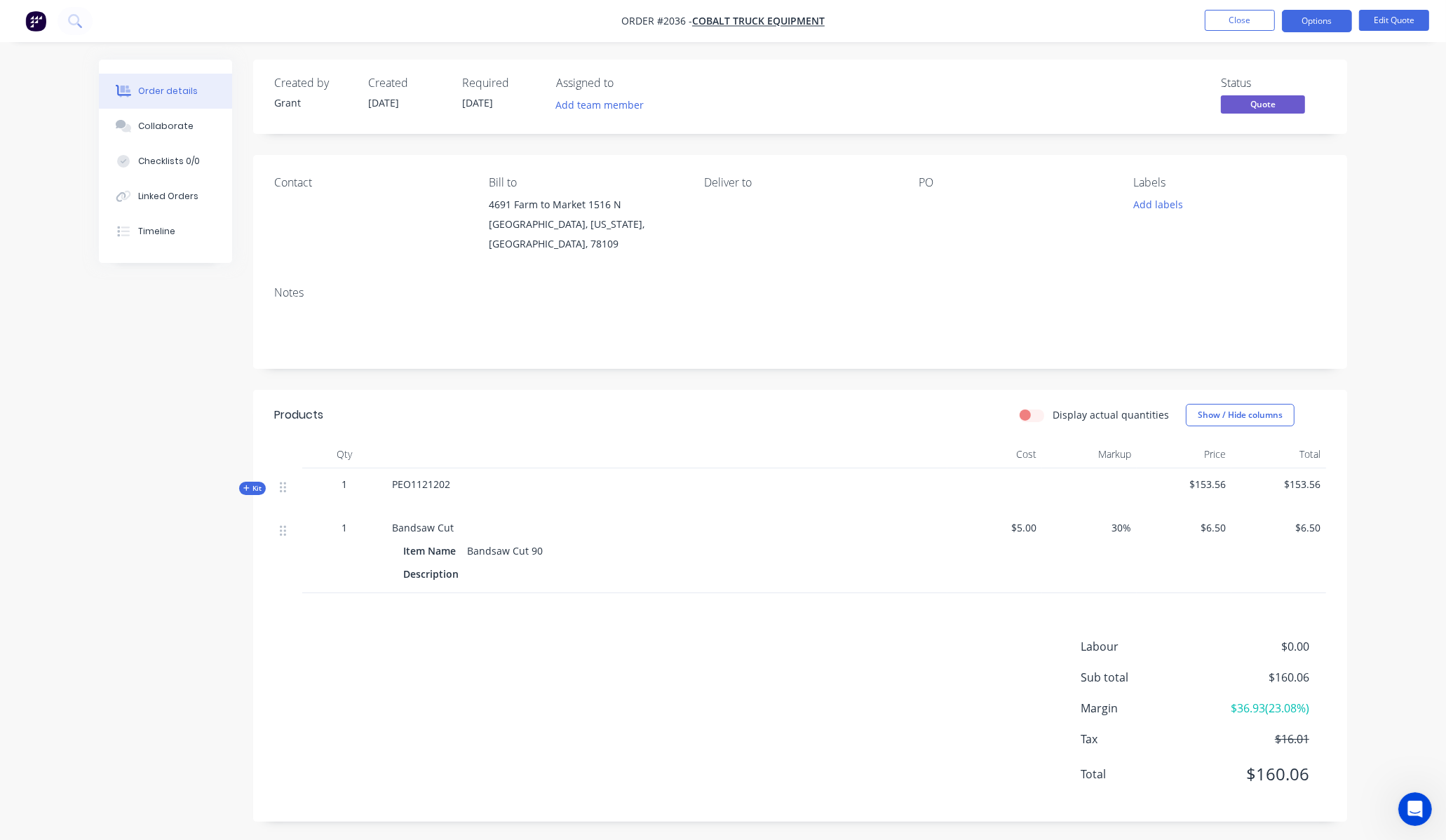
click at [1382, 265] on div "Order details Collaborate Checklists 0/0 Linked Orders Timeline Order details C…" at bounding box center [723, 421] width 1446 height 843
click at [170, 118] on button "Collaborate" at bounding box center [166, 126] width 133 height 35
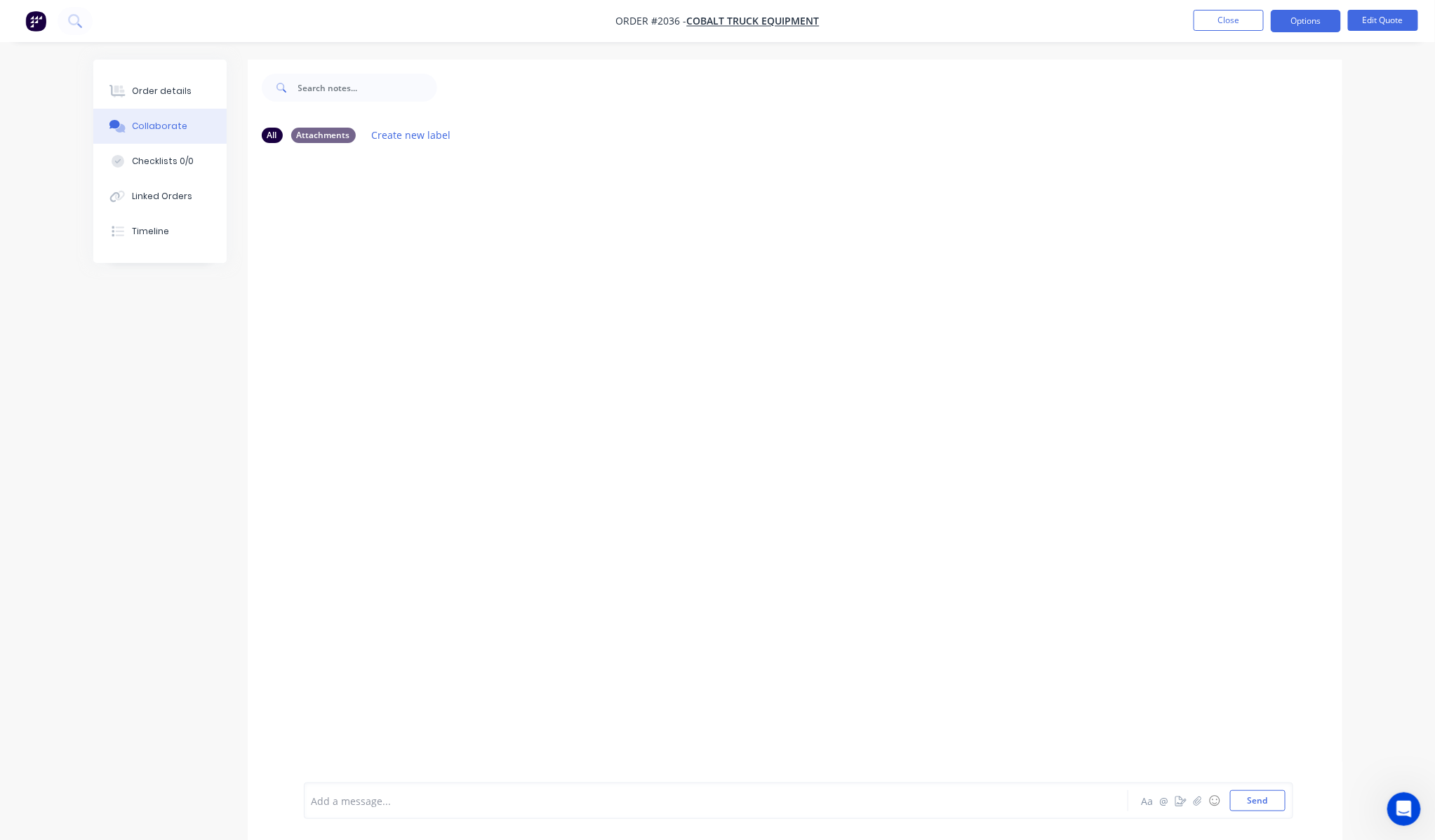
click at [432, 807] on div at bounding box center [677, 801] width 730 height 14
click at [1235, 22] on button "Close" at bounding box center [1228, 20] width 70 height 21
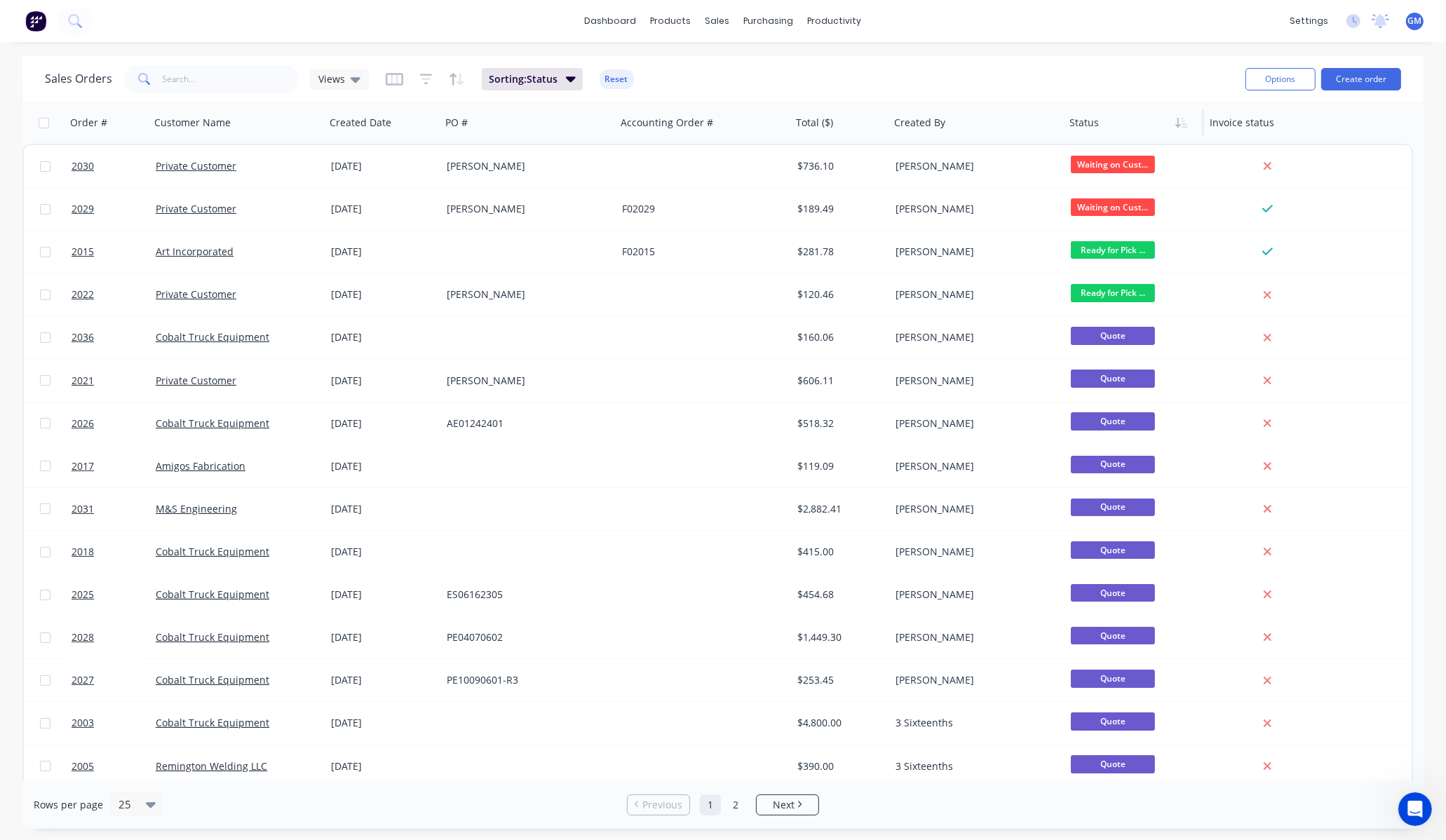
click at [1110, 127] on div at bounding box center [1131, 122] width 123 height 28
click at [1147, 86] on div "Sales Orders Views Sorting: Status Reset" at bounding box center [639, 79] width 1189 height 35
click at [1124, 127] on div at bounding box center [1131, 122] width 123 height 28
click at [1126, 127] on div at bounding box center [1131, 122] width 123 height 28
click at [1180, 122] on icon "button" at bounding box center [1181, 123] width 12 height 12
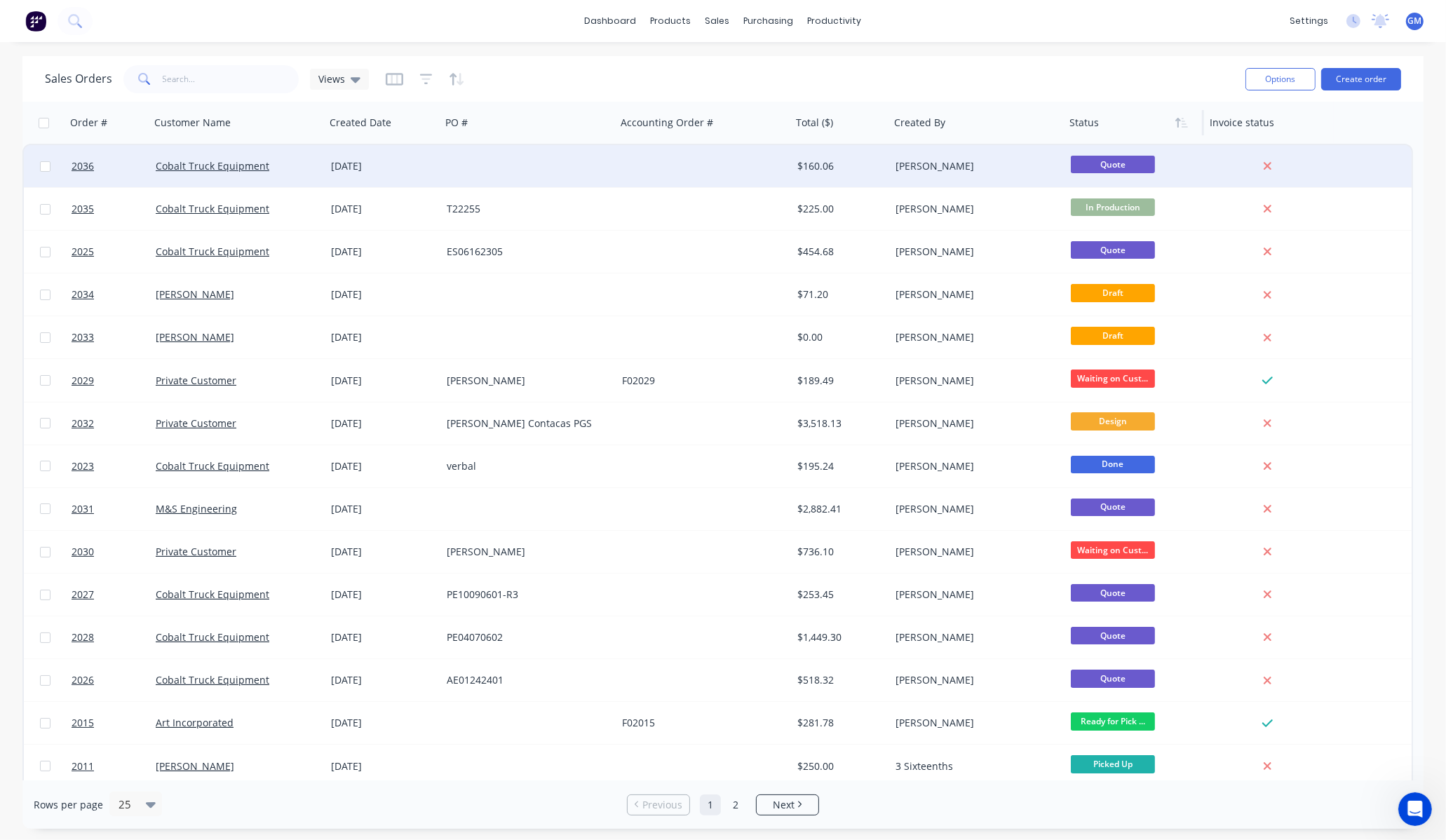
click at [936, 171] on div "[PERSON_NAME]" at bounding box center [973, 166] width 155 height 14
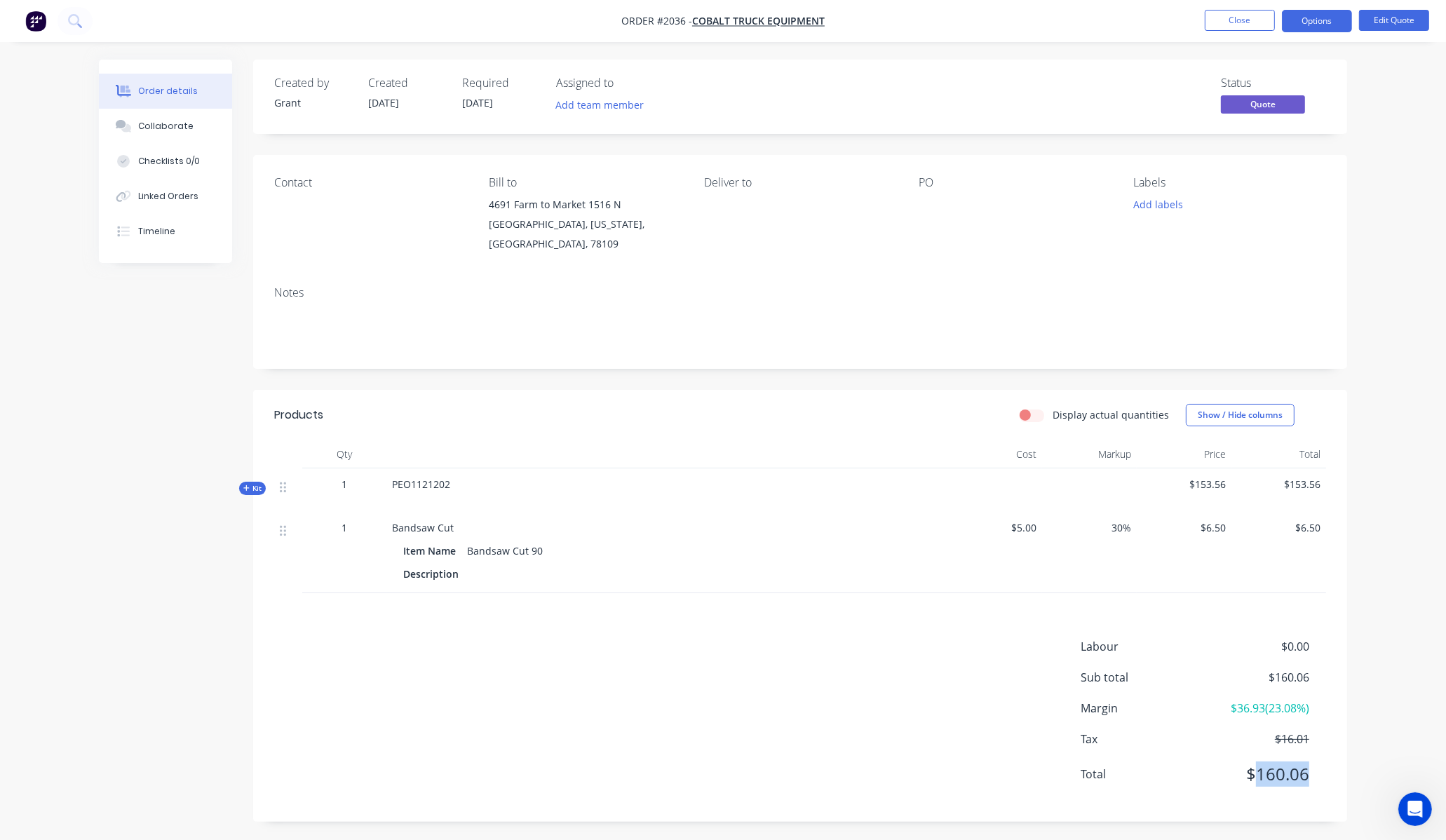
drag, startPoint x: 1259, startPoint y: 764, endPoint x: 1313, endPoint y: 764, distance: 54.0
click at [1313, 764] on div "Total $160.06" at bounding box center [1204, 773] width 246 height 25
click at [382, 676] on div "Labour $0.00 Sub total $160.06 Margin $36.93 ( 23.08 %) Tax $16.01 Total $160.06" at bounding box center [800, 719] width 1052 height 163
click at [1301, 17] on button "Options" at bounding box center [1317, 21] width 70 height 22
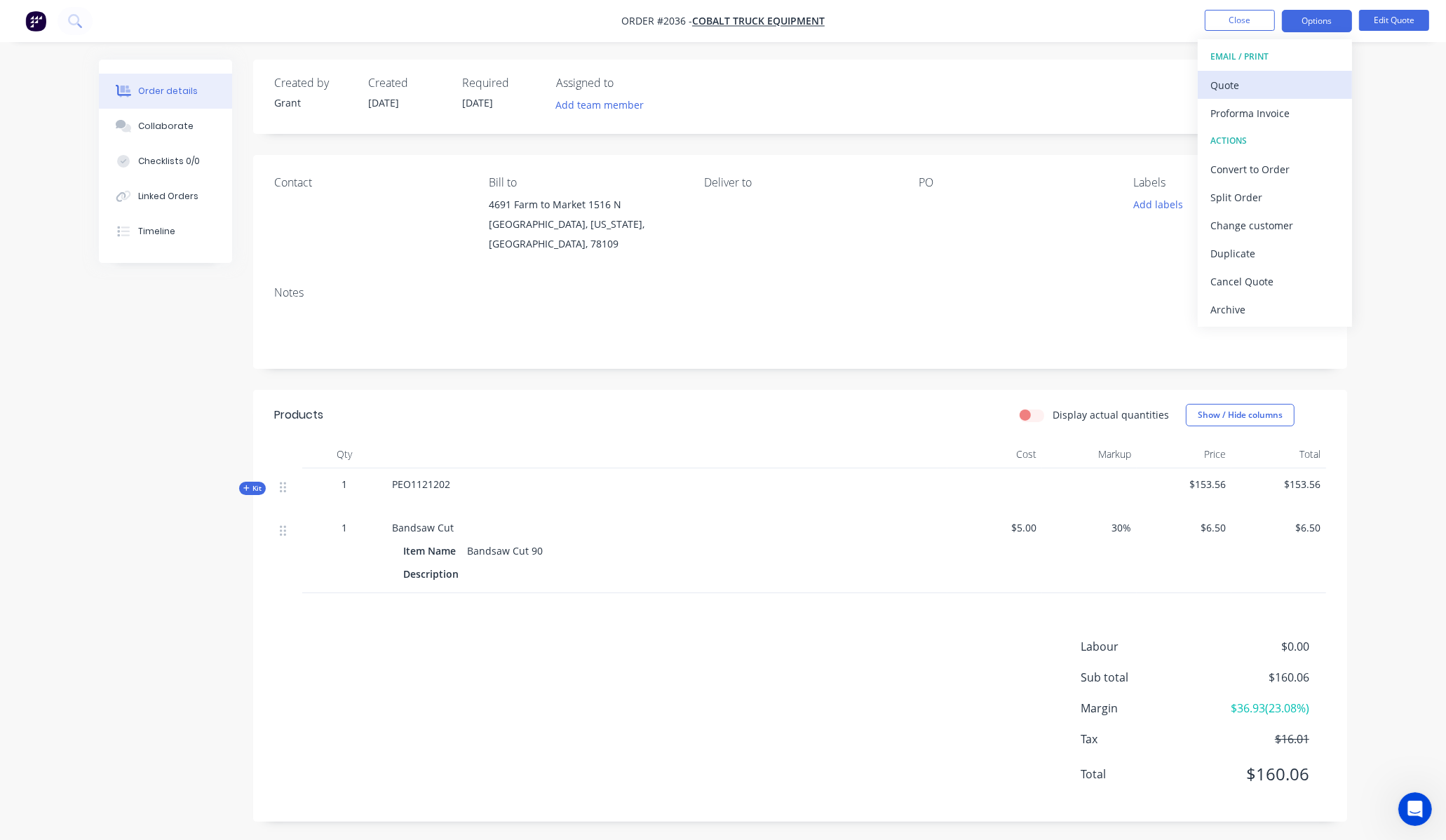
click at [1264, 81] on div "Quote" at bounding box center [1275, 85] width 129 height 20
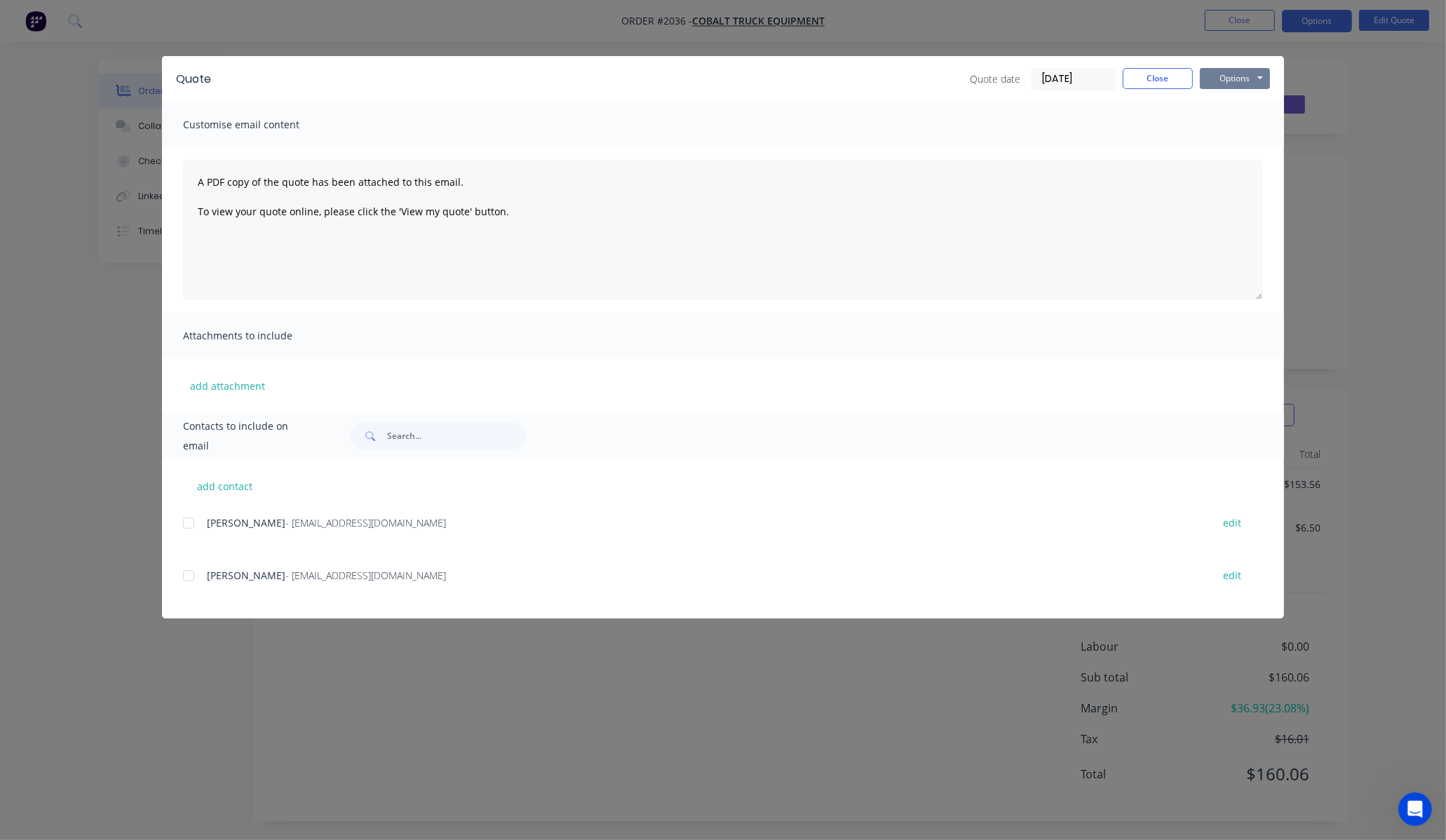
click at [1240, 86] on button "Options" at bounding box center [1235, 78] width 70 height 21
click at [1249, 127] on button "Print" at bounding box center [1245, 127] width 90 height 23
click at [1398, 214] on div "Quote Quote date [DATE] Close Options Preview Print Email Customise email conte…" at bounding box center [723, 420] width 1446 height 840
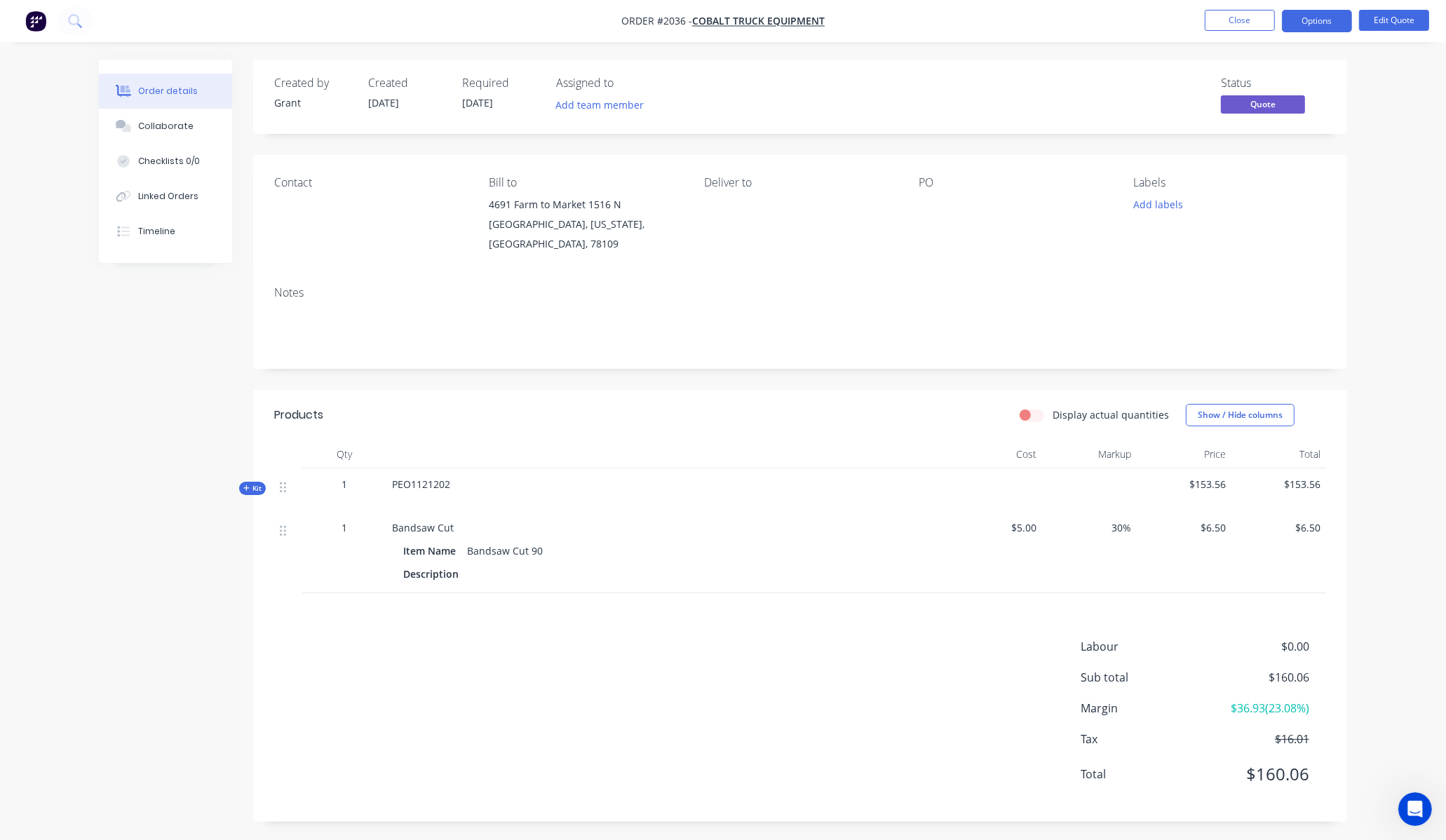
click at [269, 518] on div "Qty Cost Markup Price Total Kit 1 PEO1121202 $153.56 $153.56 1 Bandsaw Cut Item…" at bounding box center [800, 516] width 1094 height 153
click at [275, 518] on div at bounding box center [288, 552] width 28 height 82
click at [1257, 520] on span "$6.50" at bounding box center [1278, 528] width 83 height 14
click at [282, 525] on icon at bounding box center [283, 531] width 7 height 12
drag, startPoint x: 317, startPoint y: 510, endPoint x: 555, endPoint y: 513, distance: 238.0
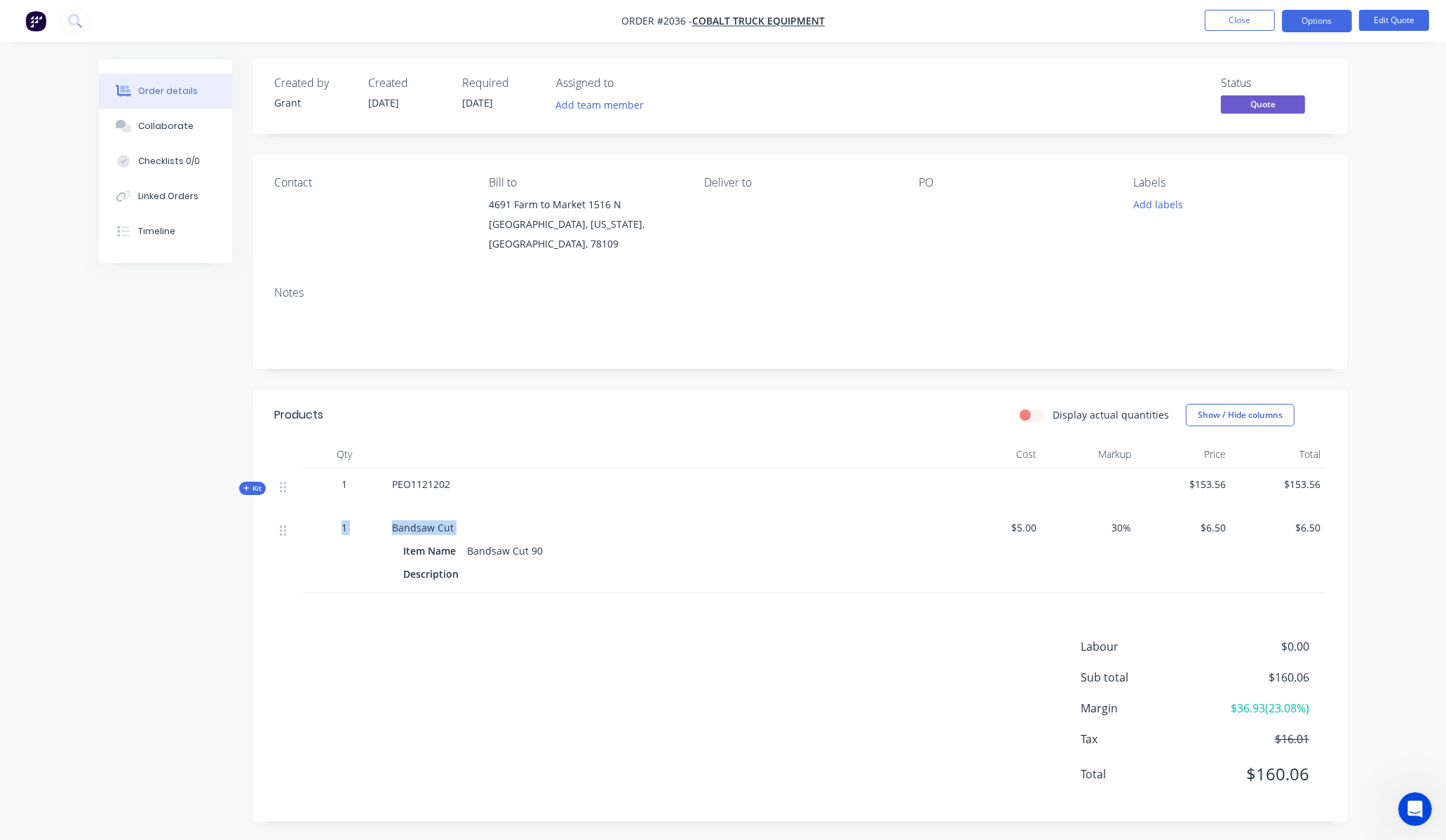
click at [432, 535] on div "1 Bandsaw Cut Item Name Bandsaw Cut 90 Description $5.00 30% $6.50 $6.50" at bounding box center [800, 552] width 1052 height 82
click at [1338, 30] on button "Options" at bounding box center [1317, 21] width 70 height 22
click at [1391, 27] on button "Edit Quote" at bounding box center [1394, 20] width 70 height 21
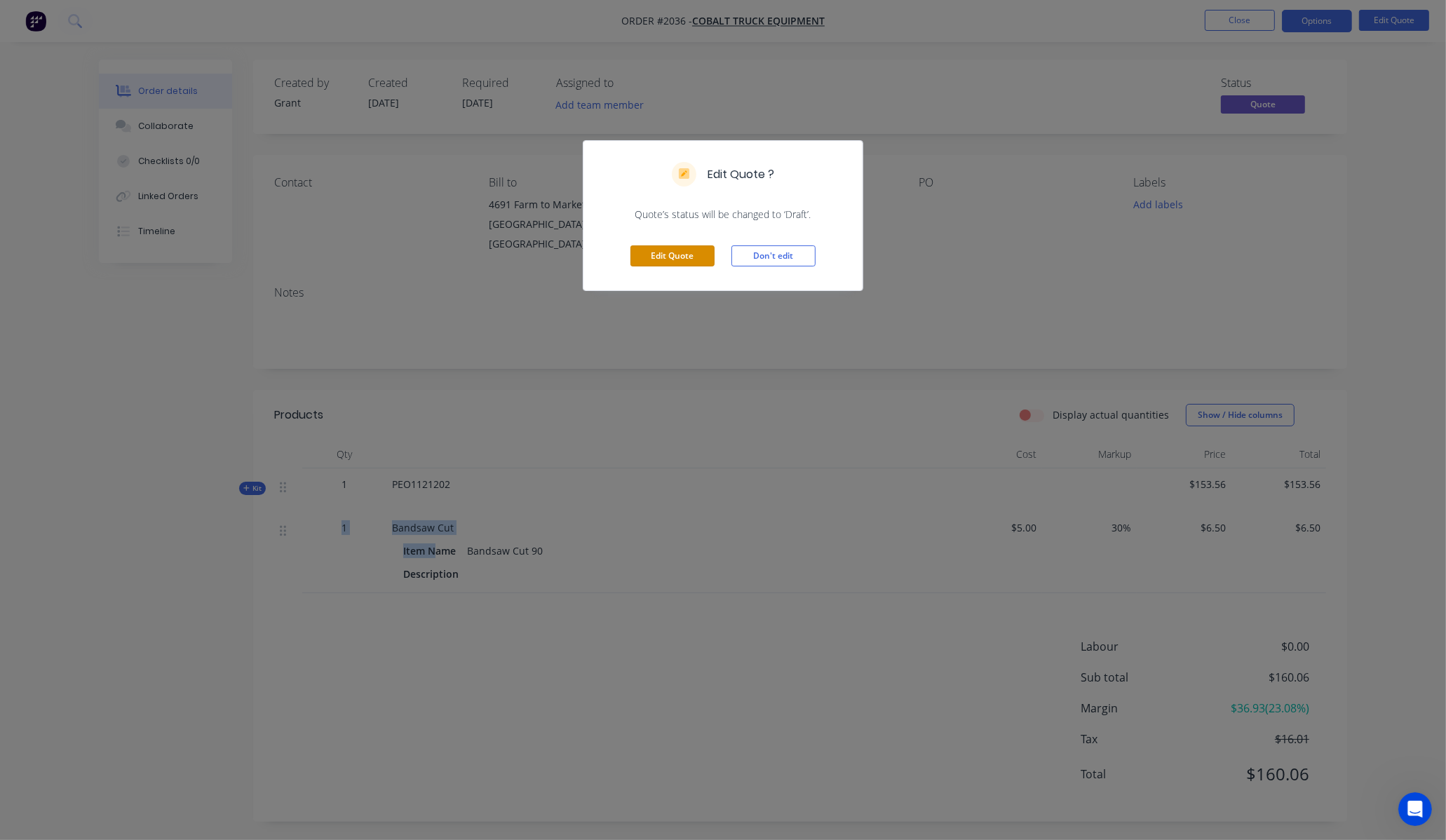
drag, startPoint x: 678, startPoint y: 263, endPoint x: 691, endPoint y: 268, distance: 13.9
click at [685, 263] on button "Edit Quote" at bounding box center [672, 256] width 84 height 21
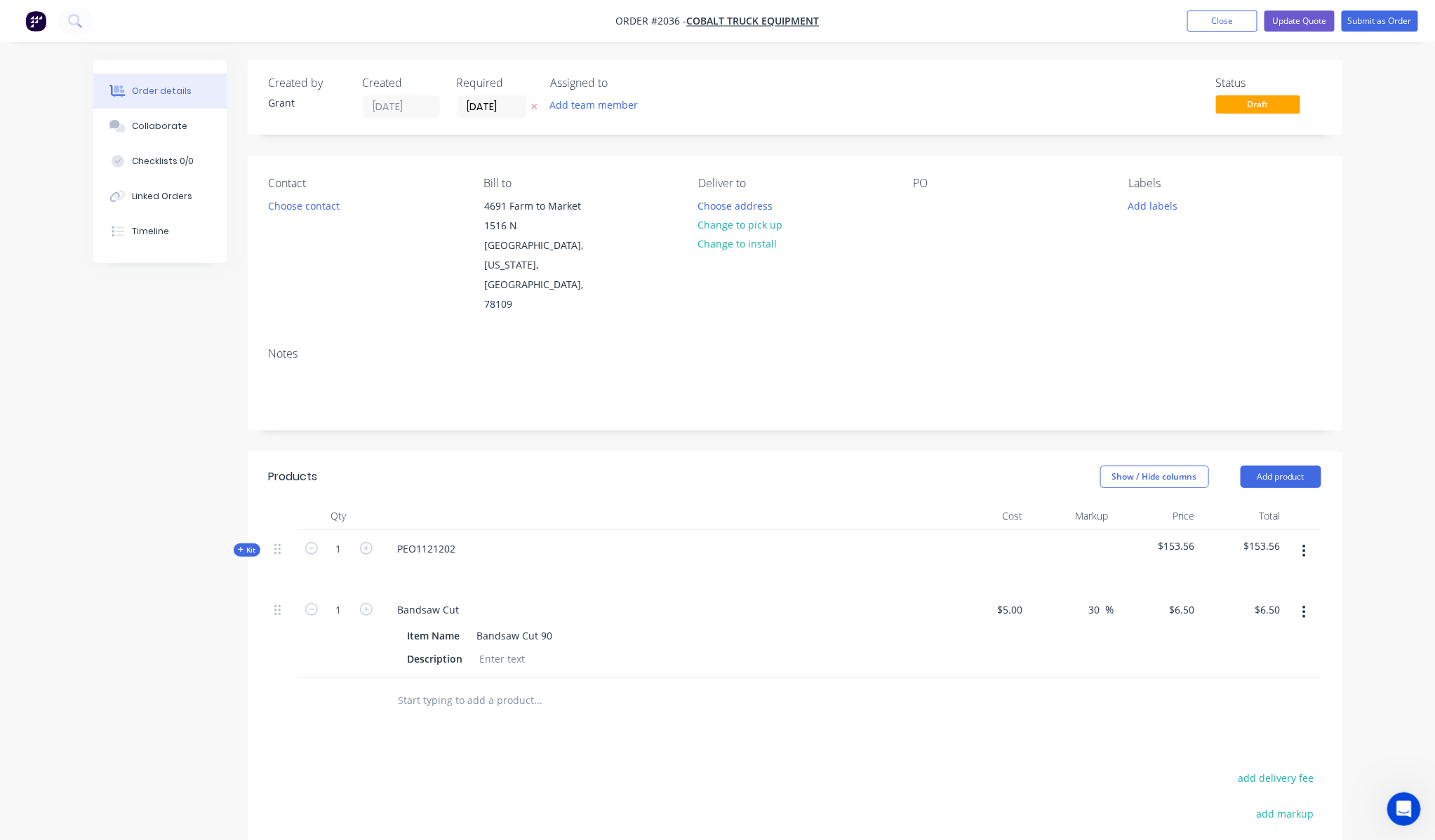
click at [1316, 599] on button "button" at bounding box center [1304, 612] width 33 height 25
click at [1235, 723] on div "Delete" at bounding box center [1254, 733] width 108 height 20
click at [247, 545] on span "Kit" at bounding box center [247, 550] width 18 height 11
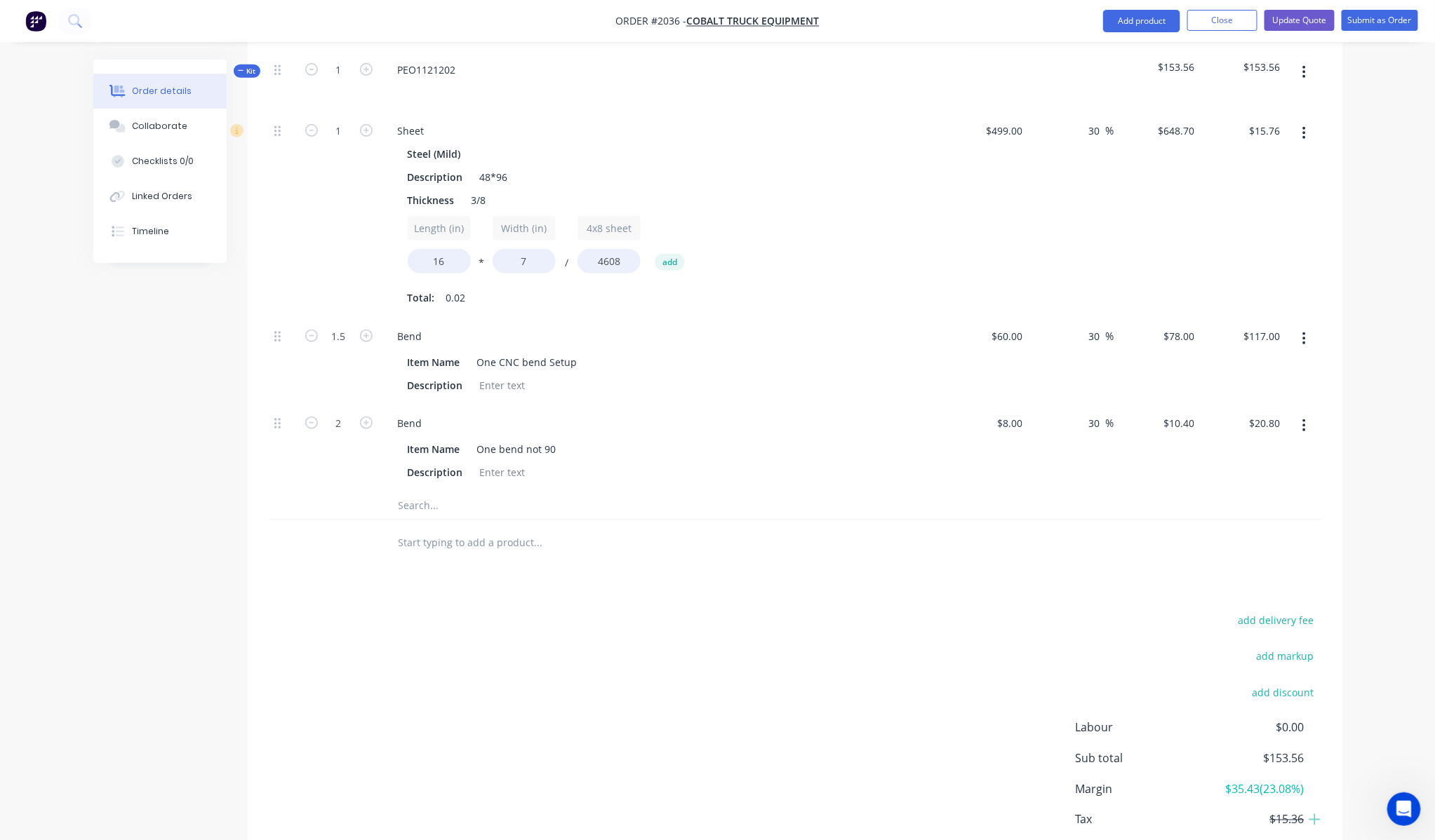
scroll to position [523, 0]
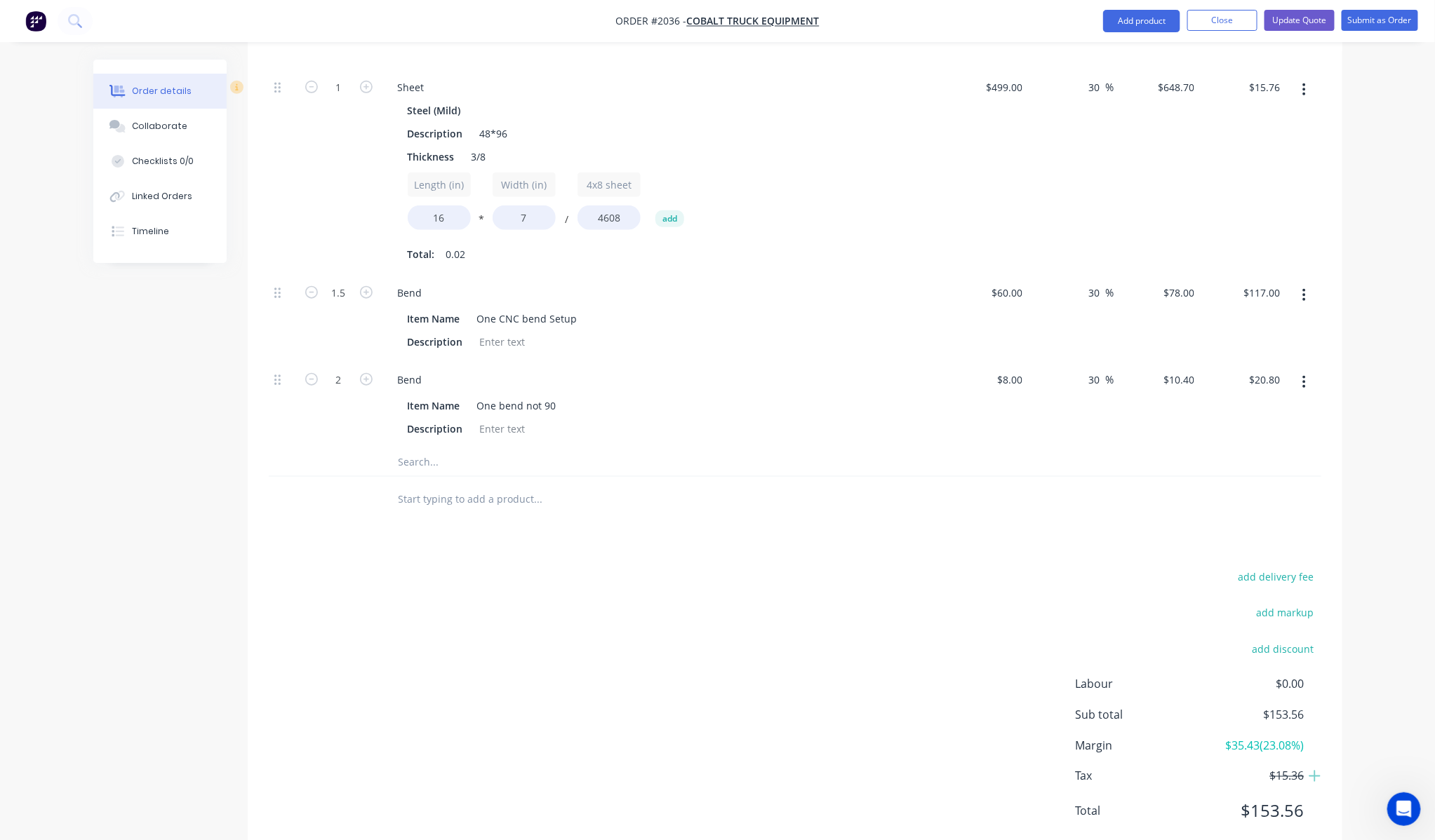
click at [480, 448] on input "text" at bounding box center [538, 462] width 281 height 28
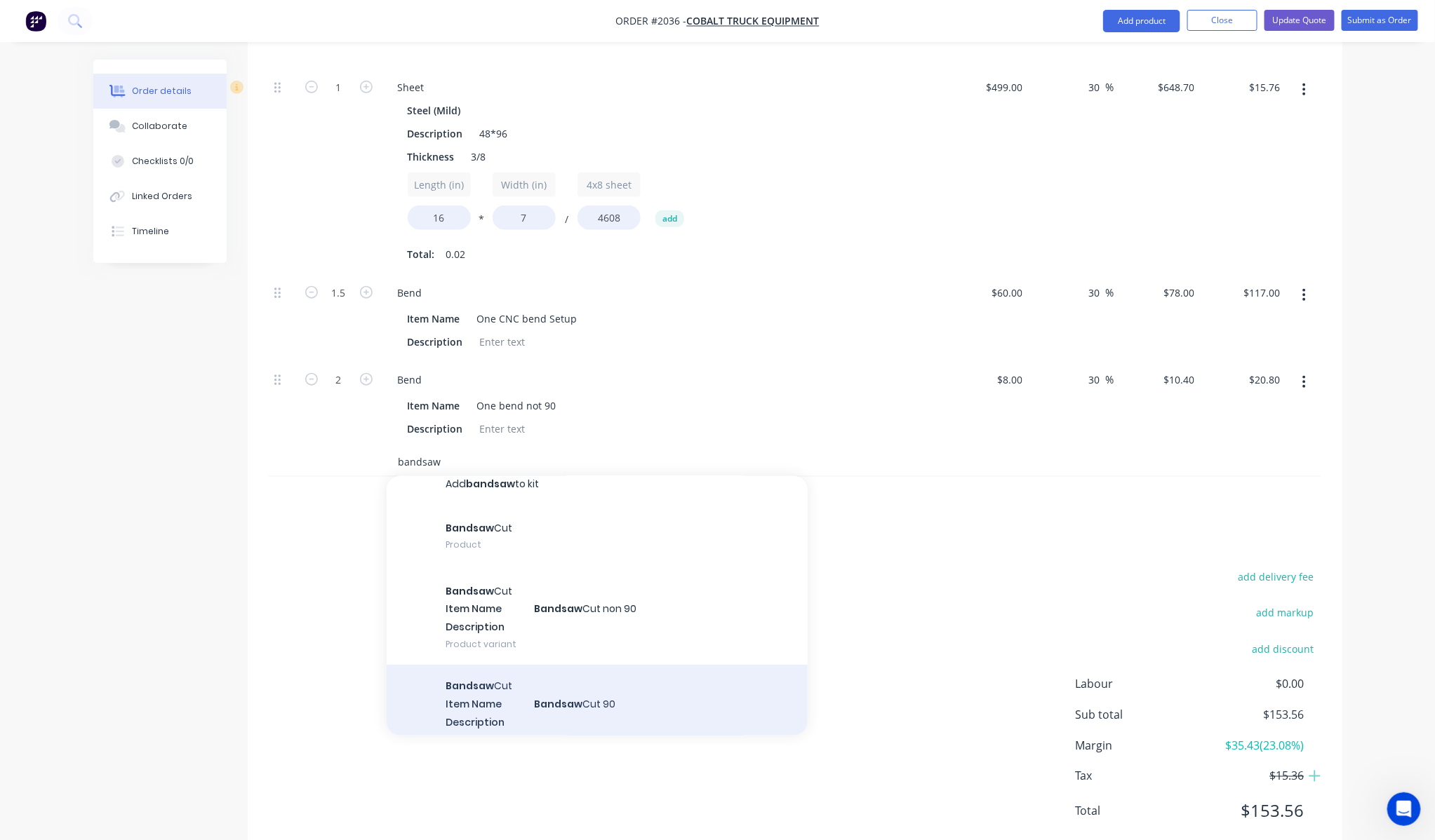
scroll to position [38, 0]
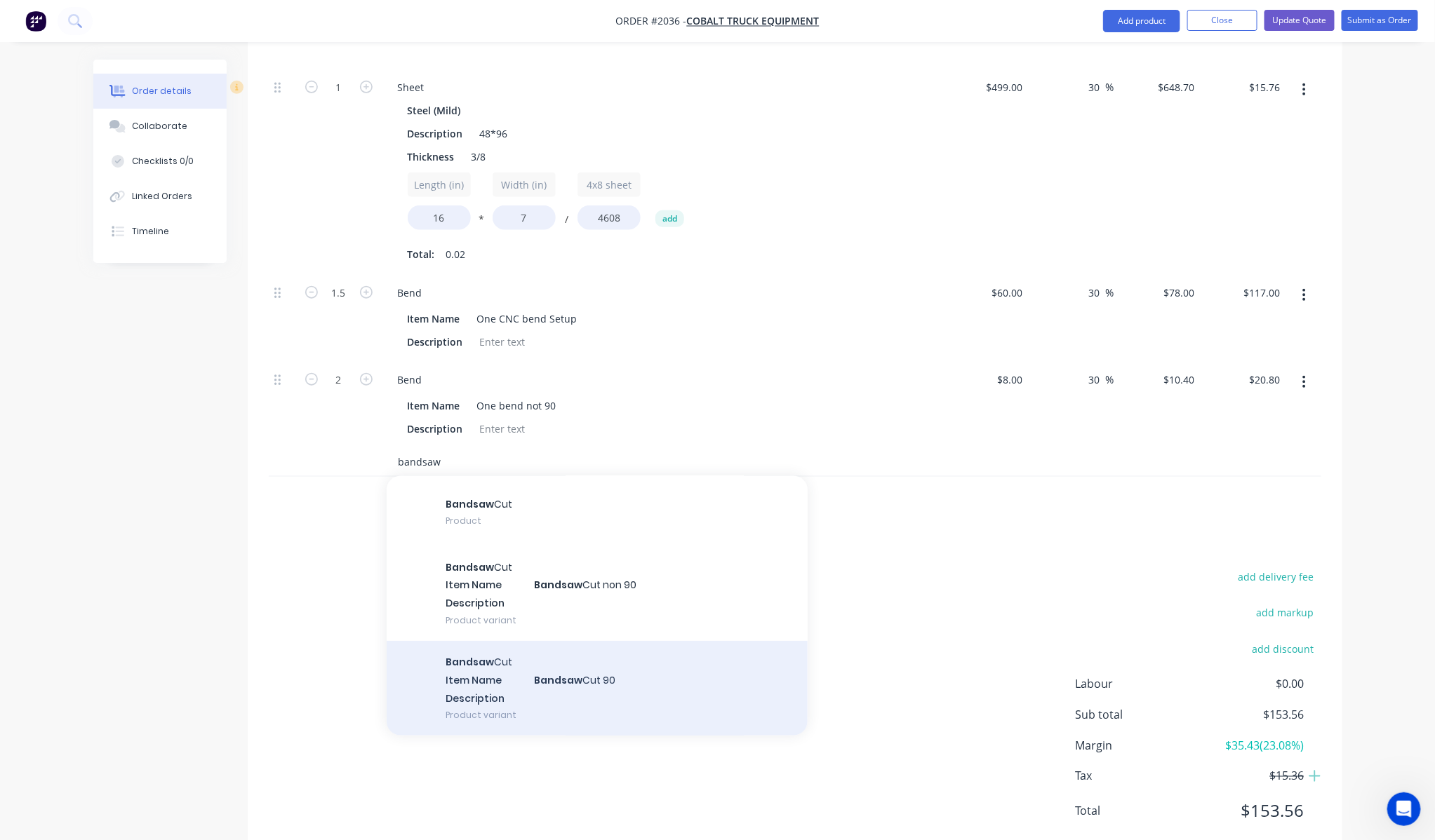
type input "bandsaw"
click at [616, 646] on div "Bandsaw Cut Item Name Bandsaw Cut 90 Description Product variant" at bounding box center [597, 688] width 421 height 95
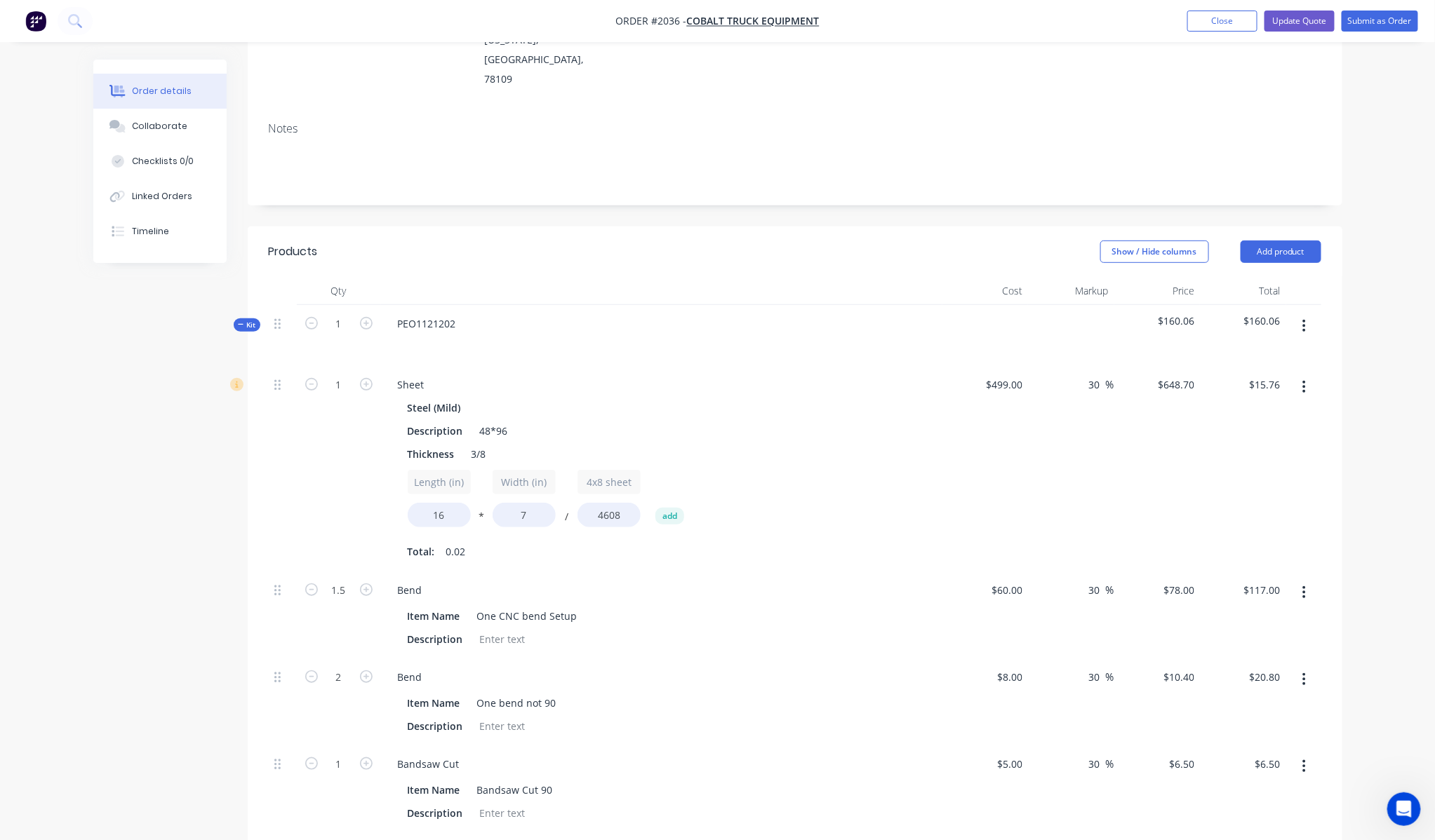
scroll to position [220, 0]
click at [1369, 25] on button "Submit as Order" at bounding box center [1380, 21] width 77 height 21
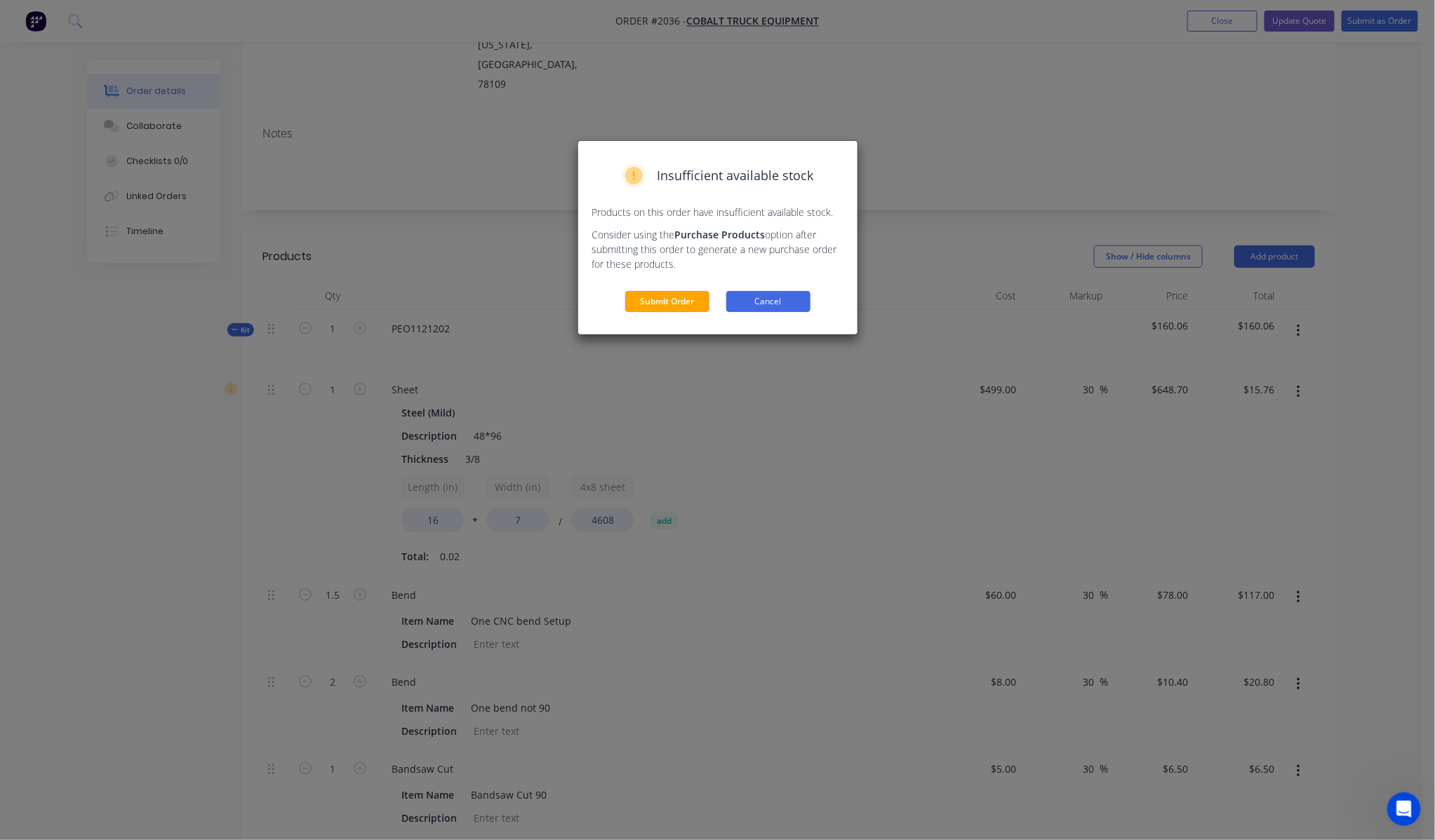
click at [791, 300] on button "Cancel" at bounding box center [768, 301] width 84 height 21
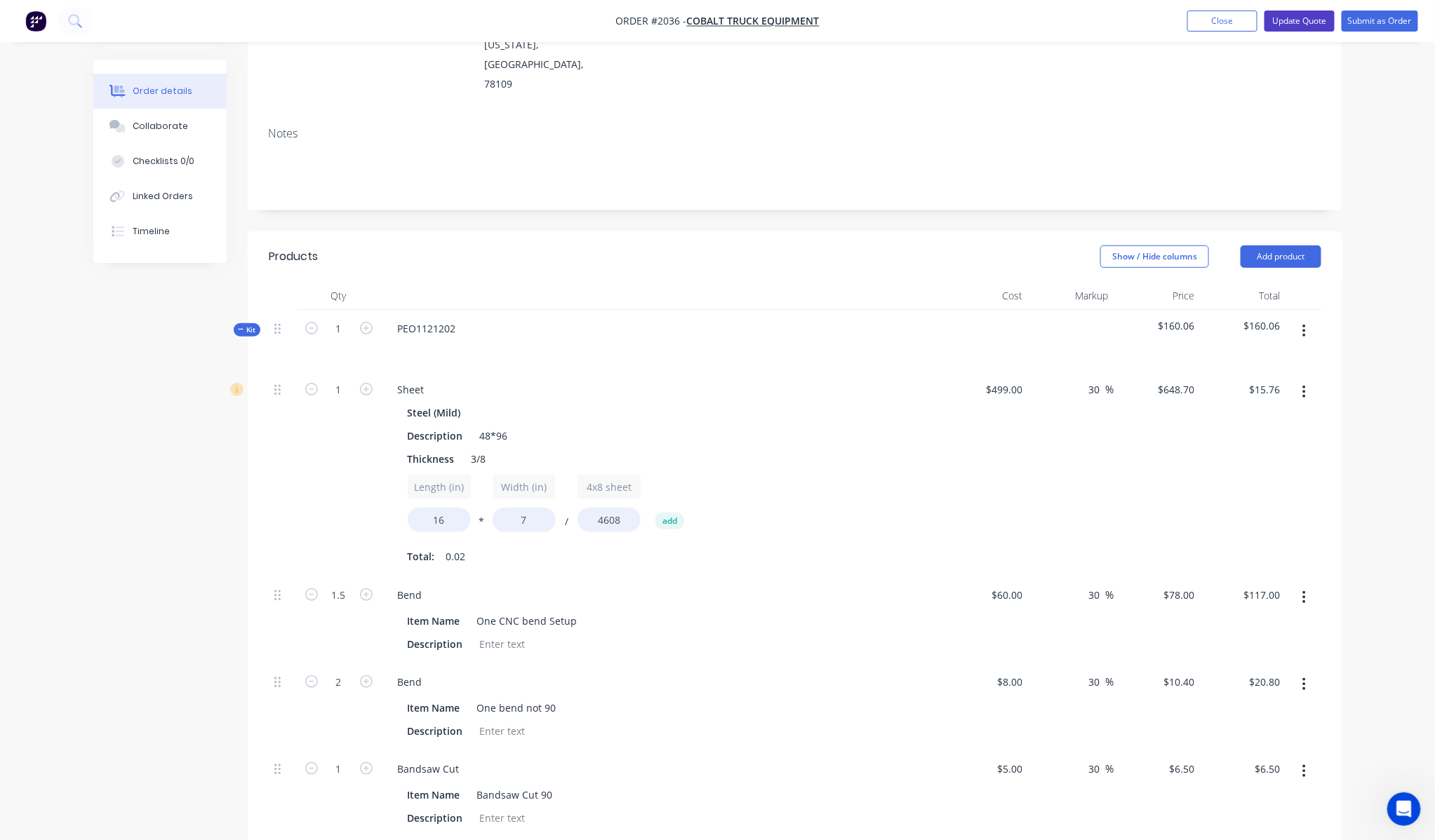
click at [1307, 25] on button "Update Quote" at bounding box center [1299, 21] width 70 height 21
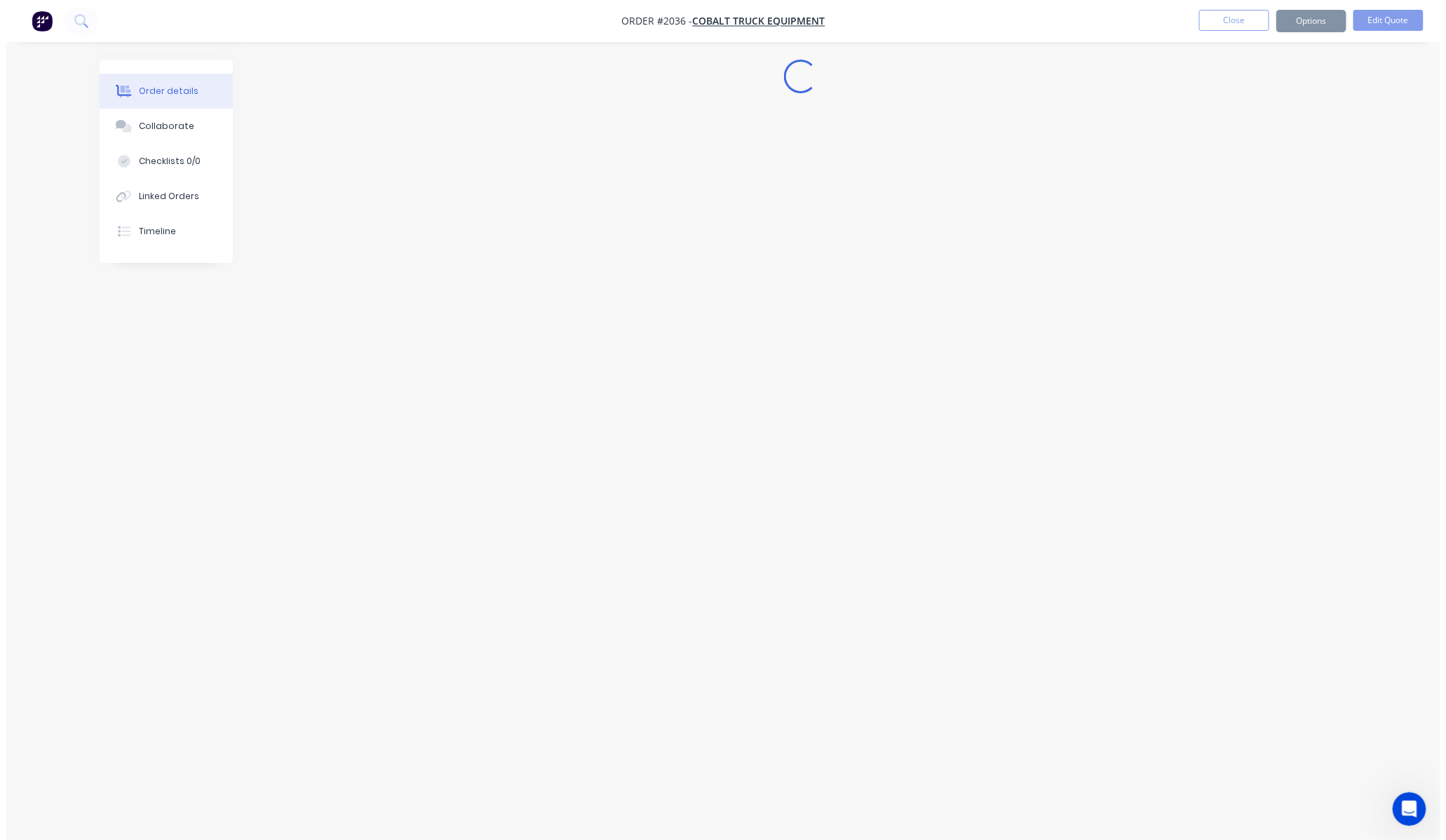
scroll to position [0, 0]
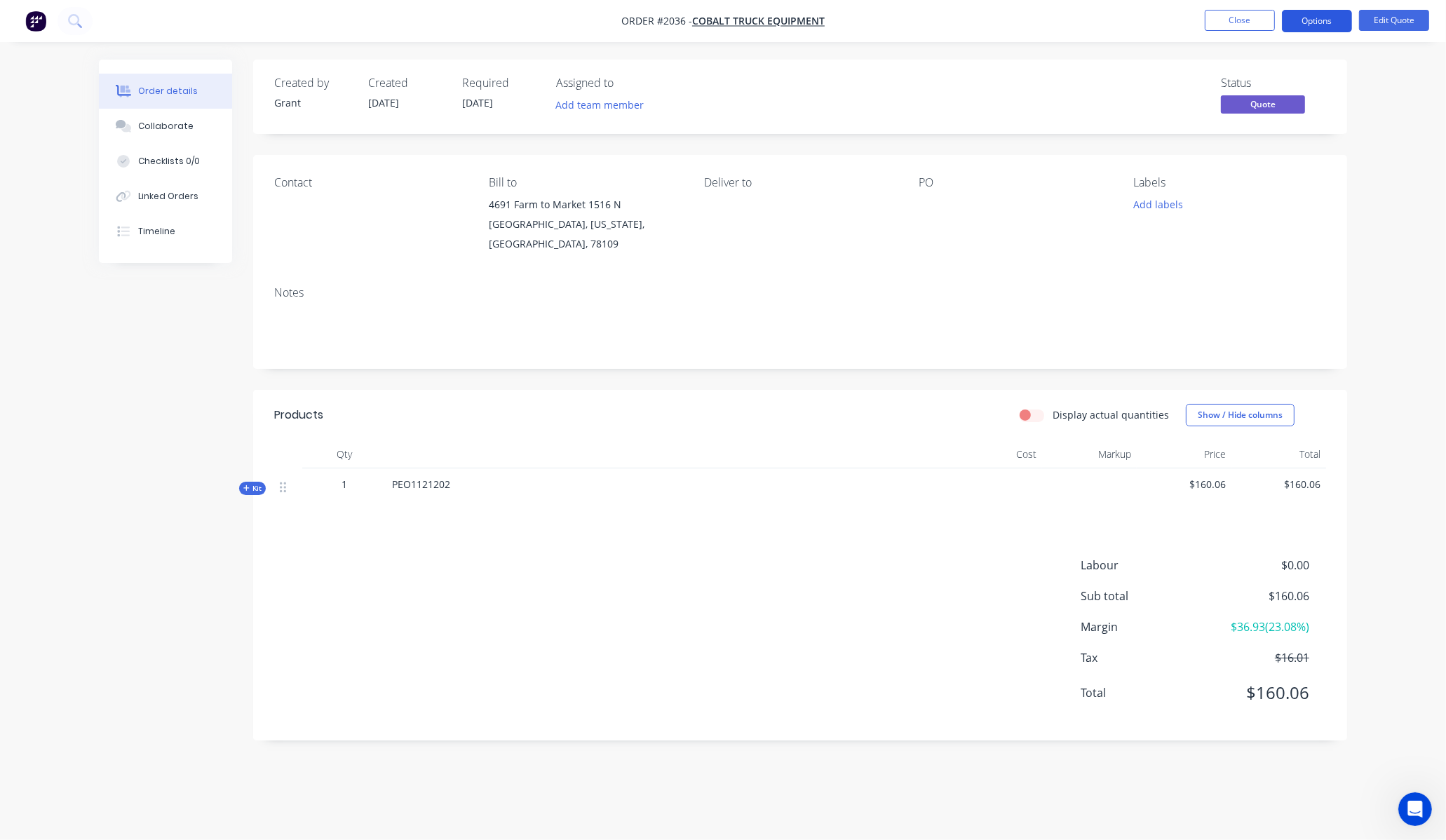
click at [1313, 17] on button "Options" at bounding box center [1317, 21] width 70 height 22
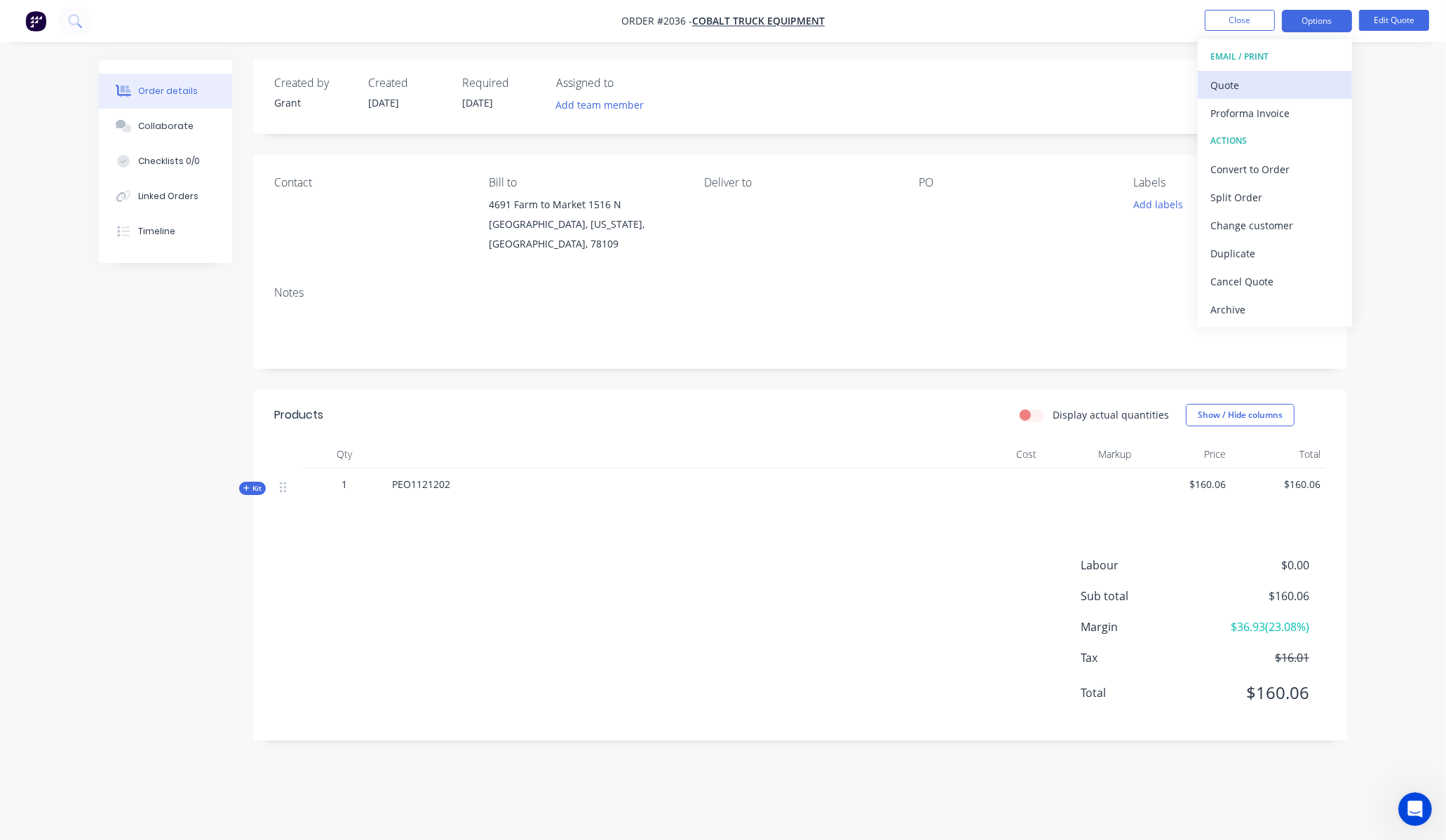
drag, startPoint x: 1257, startPoint y: 112, endPoint x: 1271, endPoint y: 82, distance: 33.1
click at [1271, 82] on div "EMAIL / PRINT Quote Proforma Invoice ACTIONS Convert to Order Split Order Chang…" at bounding box center [1275, 183] width 154 height 288
click at [1271, 82] on div "Quote" at bounding box center [1275, 85] width 129 height 20
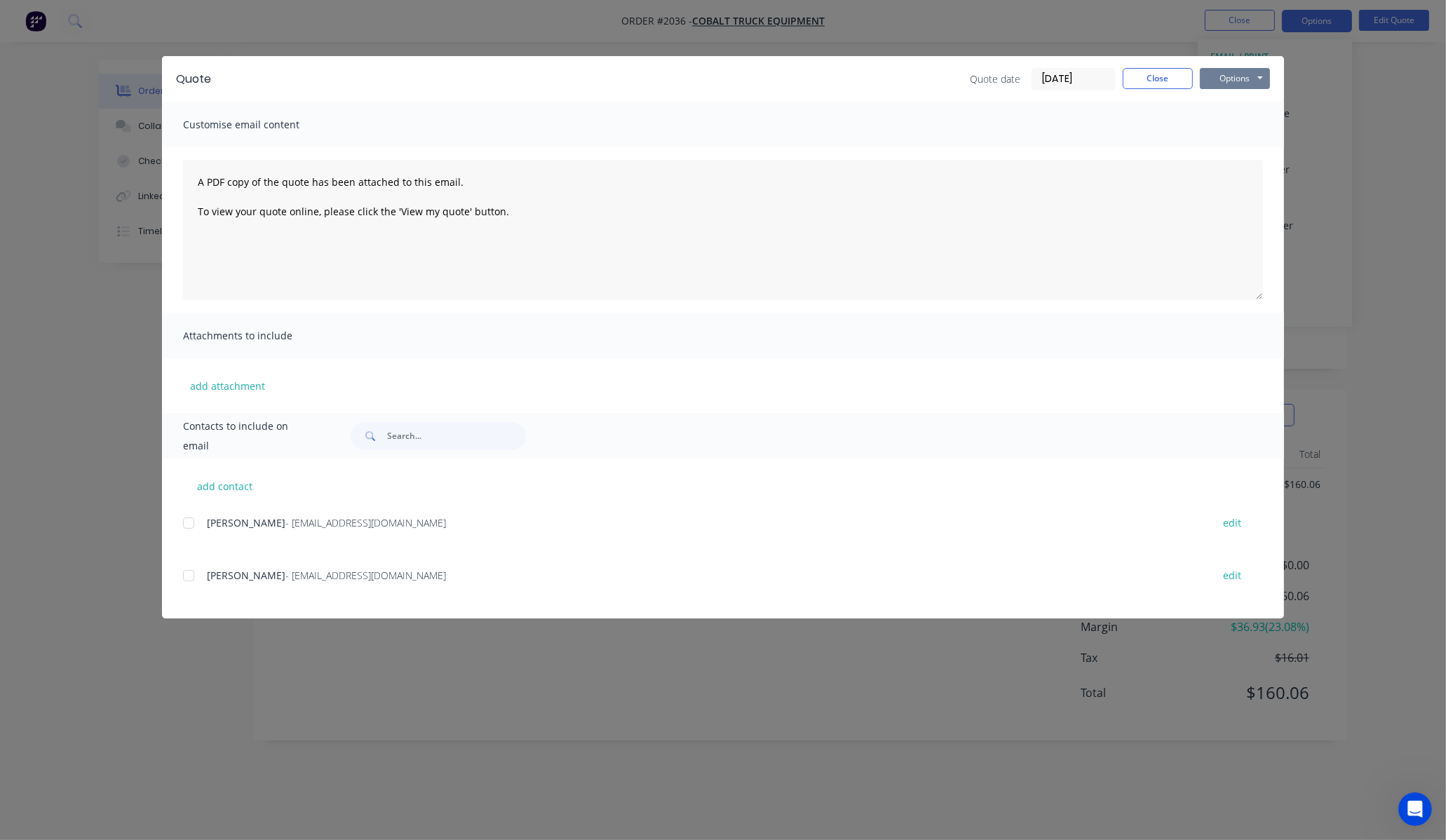
click at [1224, 82] on button "Options" at bounding box center [1235, 78] width 70 height 21
click at [1226, 133] on button "Print" at bounding box center [1245, 127] width 90 height 23
click at [90, 333] on div "Quote Quote date [DATE] Close Options Preview Print Email Customise email conte…" at bounding box center [723, 420] width 1446 height 840
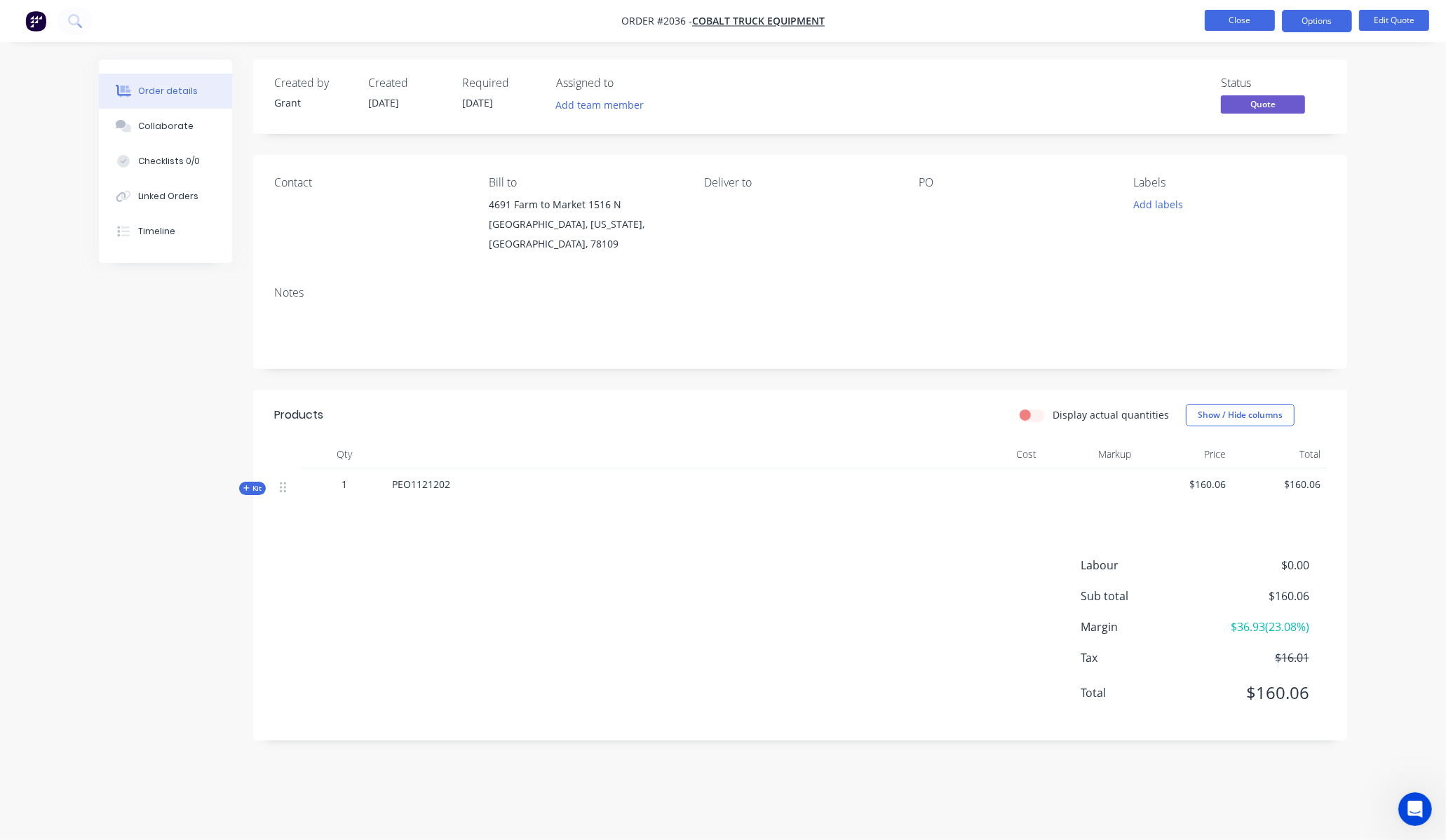
click at [1247, 23] on button "Close" at bounding box center [1240, 20] width 70 height 21
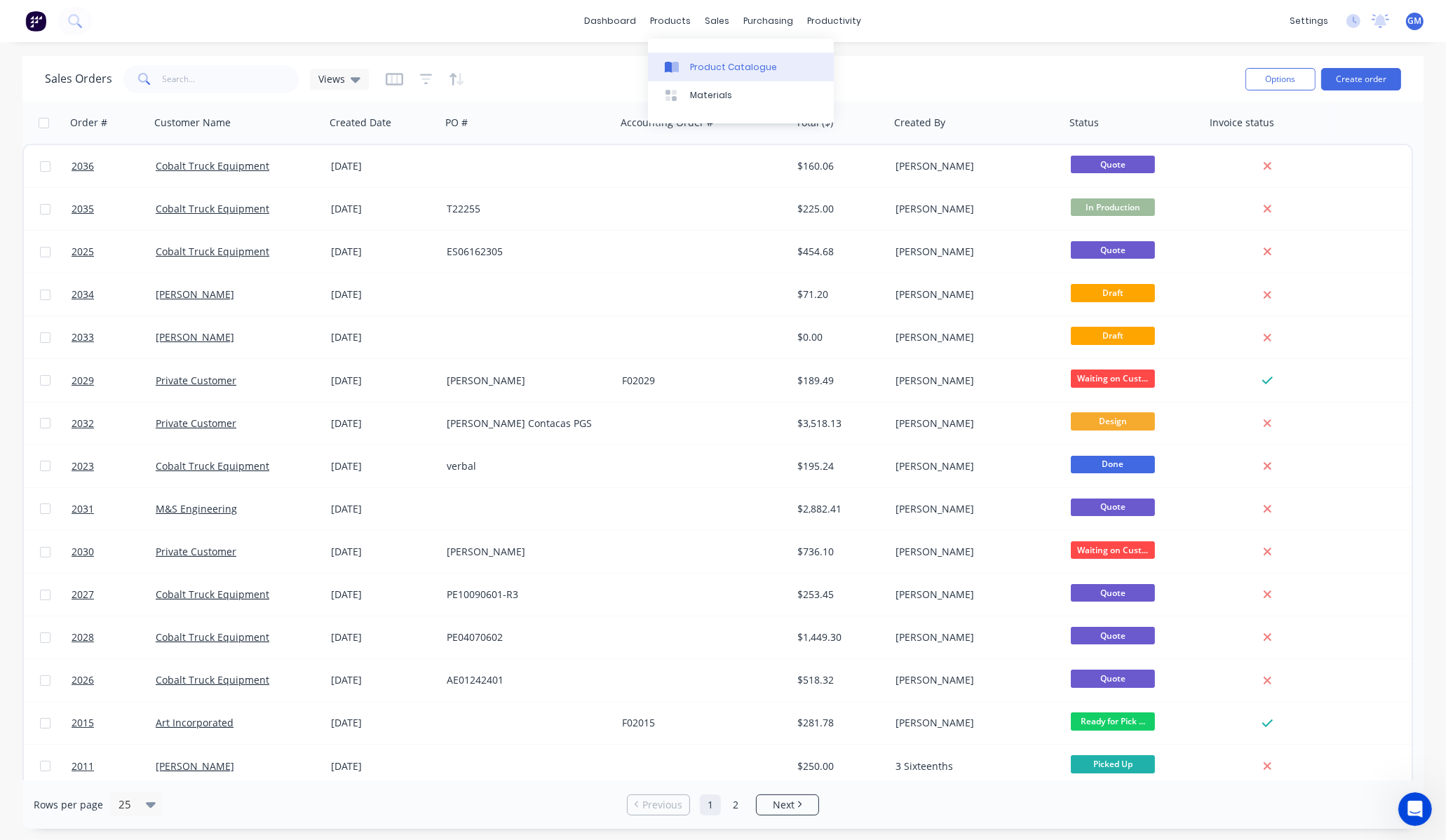
click at [701, 71] on div "Product Catalogue" at bounding box center [734, 67] width 87 height 12
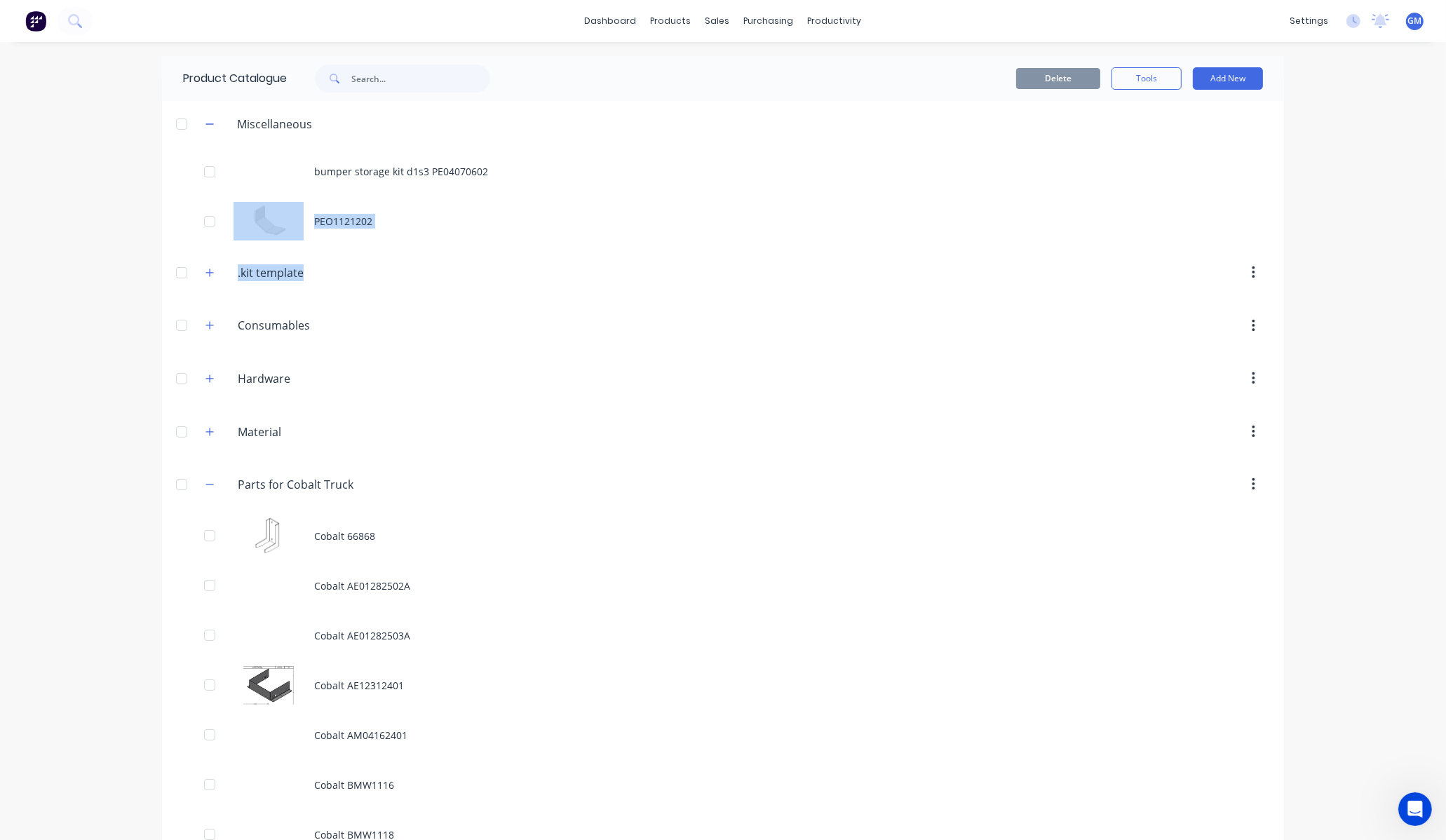
drag, startPoint x: 373, startPoint y: 260, endPoint x: 479, endPoint y: 249, distance: 106.6
click at [472, 249] on div "Miscellaneous bumper storage kit d1s3 PE04070602 PEO1121202 .kit.template .kit …" at bounding box center [723, 759] width 1122 height 1316
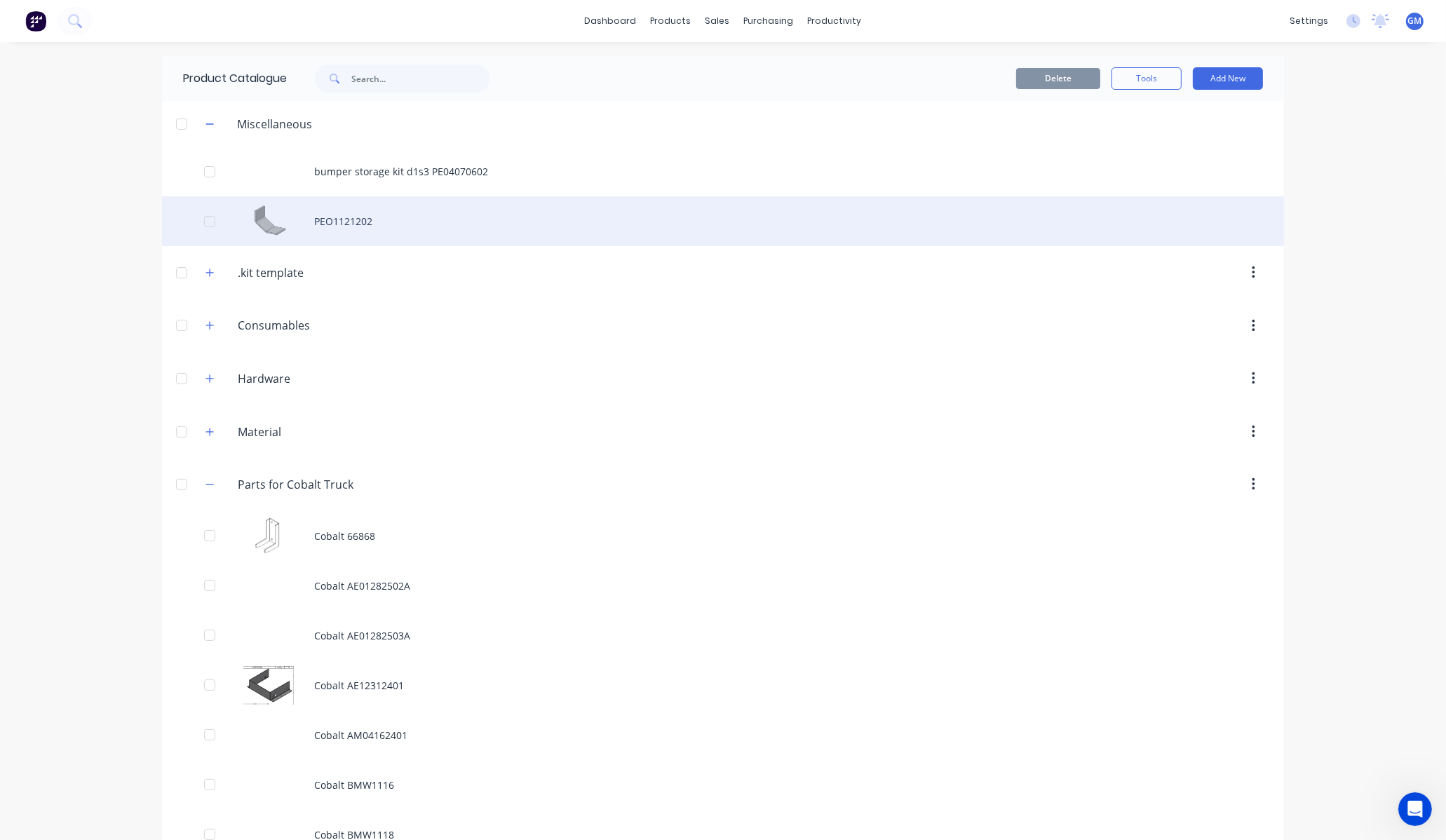
click at [322, 215] on div "PEO1121202" at bounding box center [723, 221] width 1122 height 50
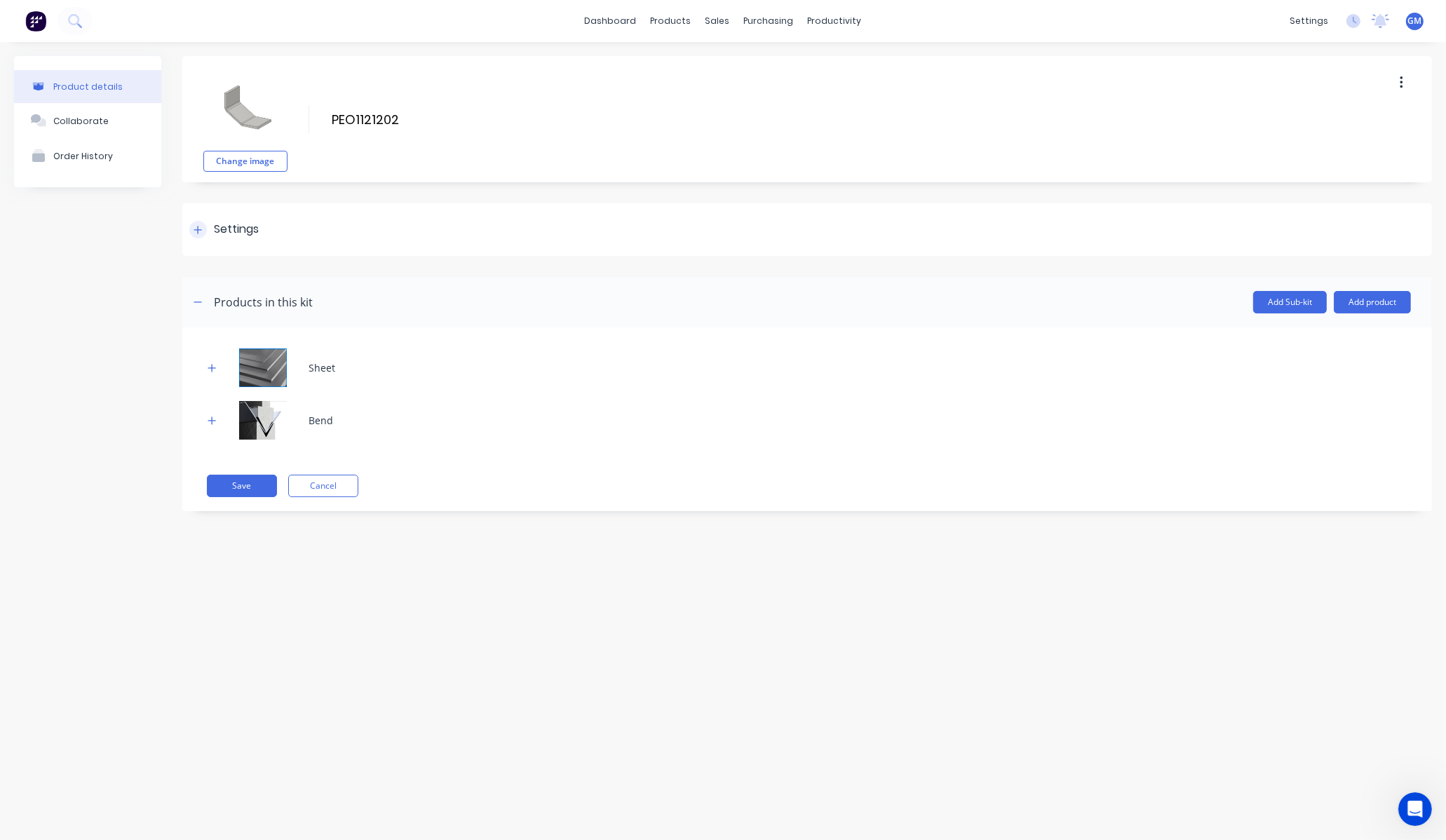
click at [207, 226] on div "Settings" at bounding box center [224, 230] width 69 height 17
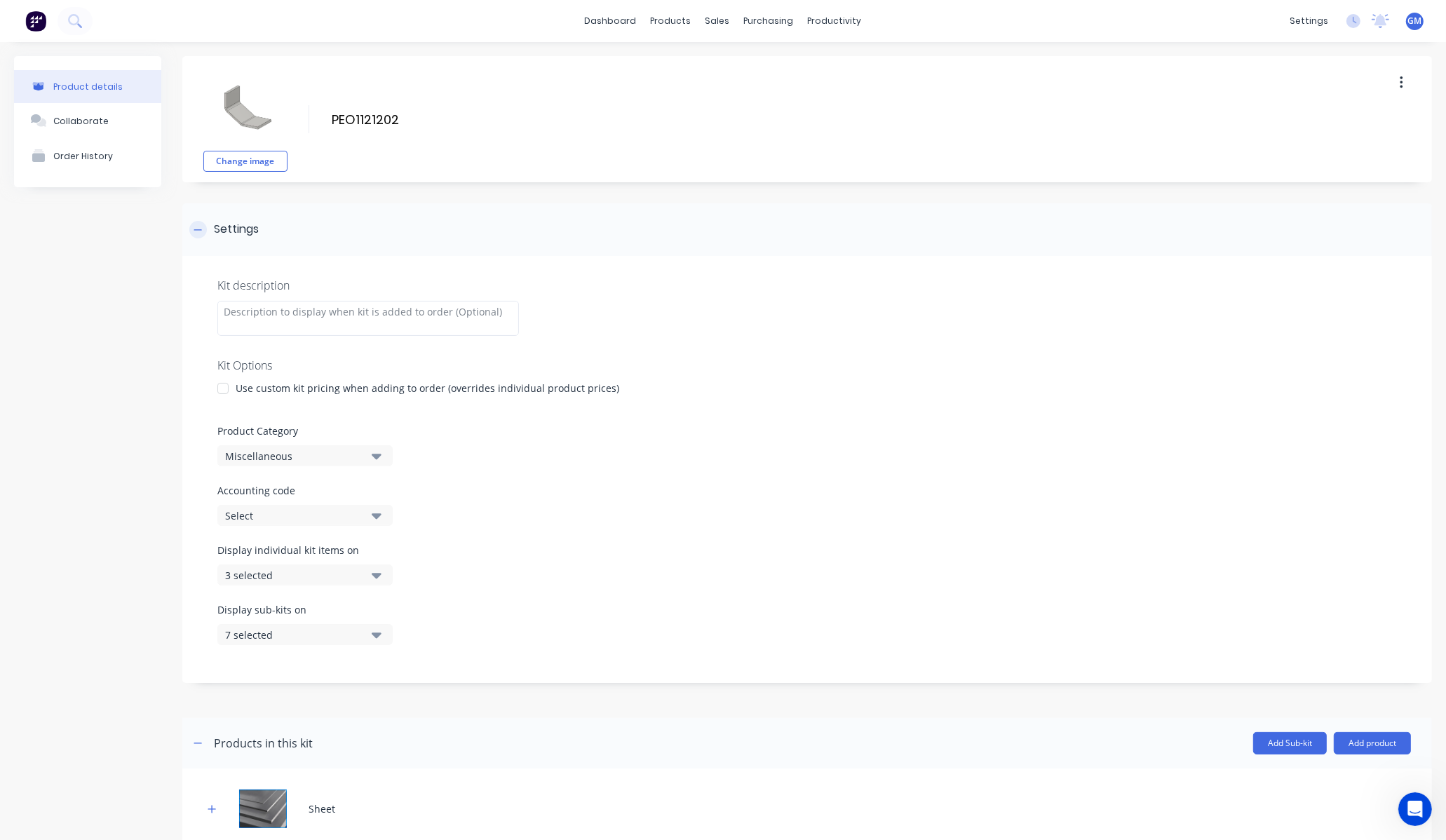
click at [209, 226] on div "Settings" at bounding box center [224, 230] width 69 height 17
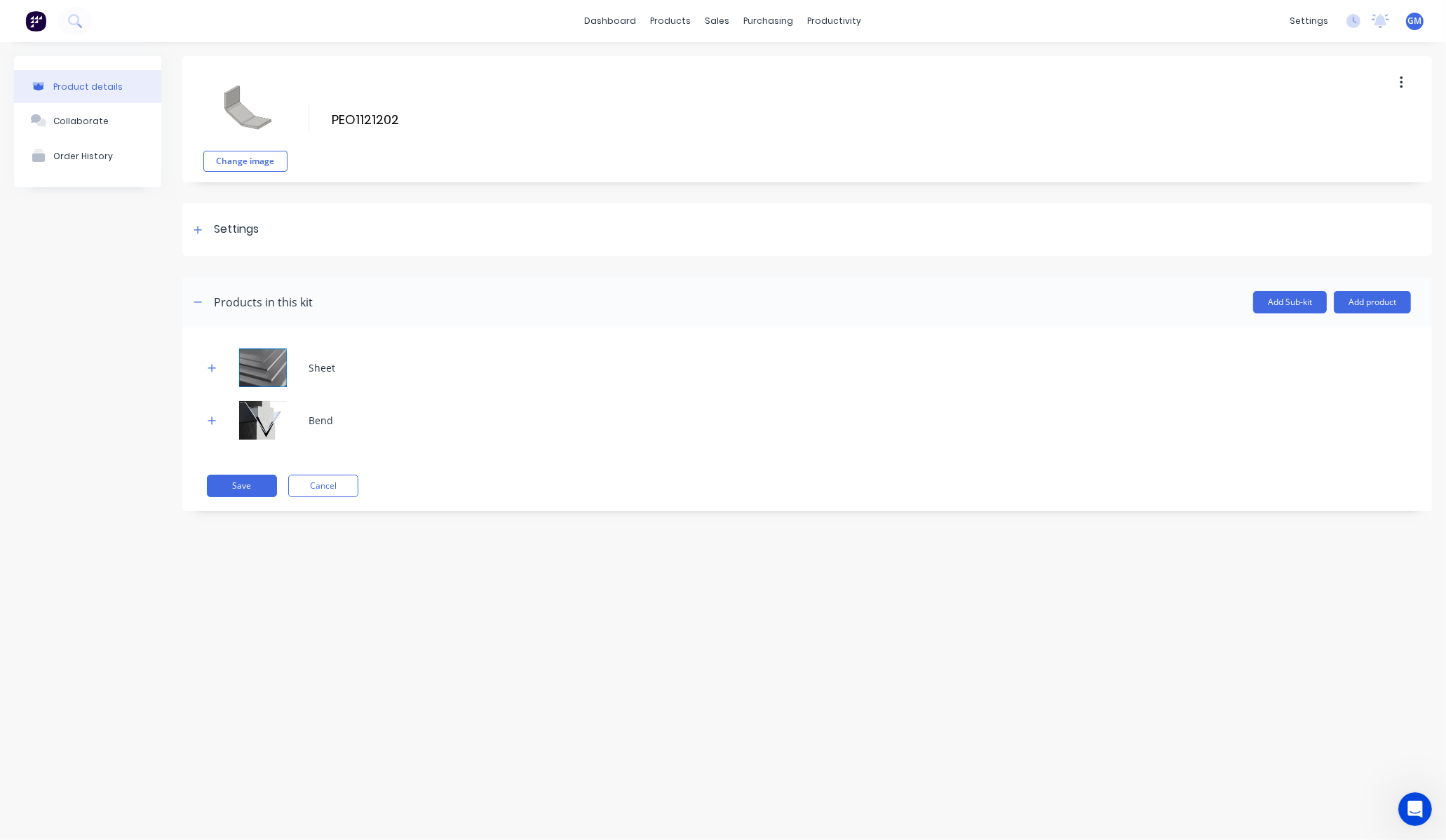
click at [1420, 87] on div "Change image PEO1121202 PEO1121202 Enter kit name" at bounding box center [807, 119] width 1250 height 127
click at [1404, 87] on button "button" at bounding box center [1402, 82] width 33 height 25
click at [222, 225] on div "Settings" at bounding box center [236, 230] width 45 height 17
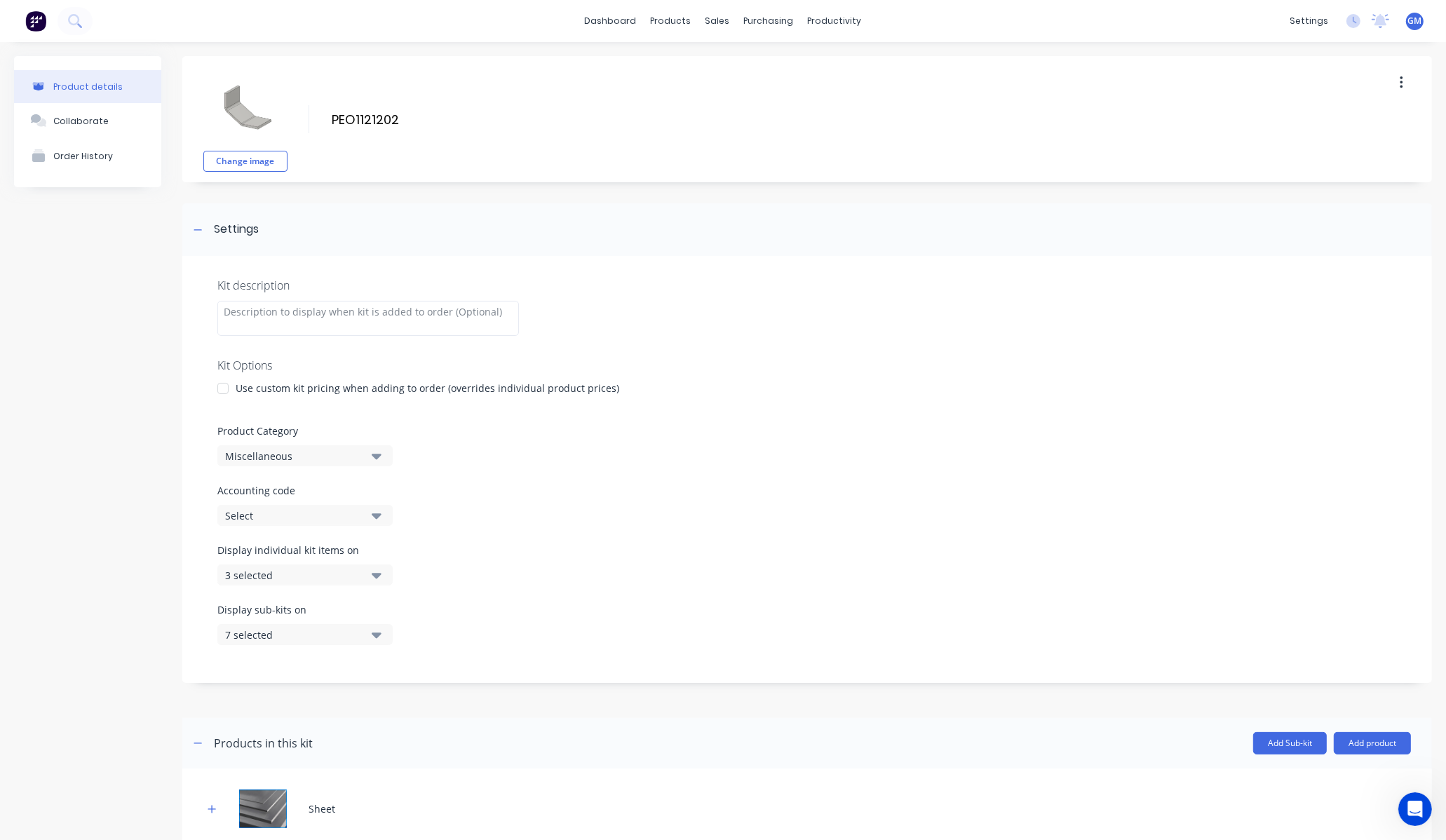
click at [363, 455] on button "Miscellaneous" at bounding box center [305, 455] width 176 height 21
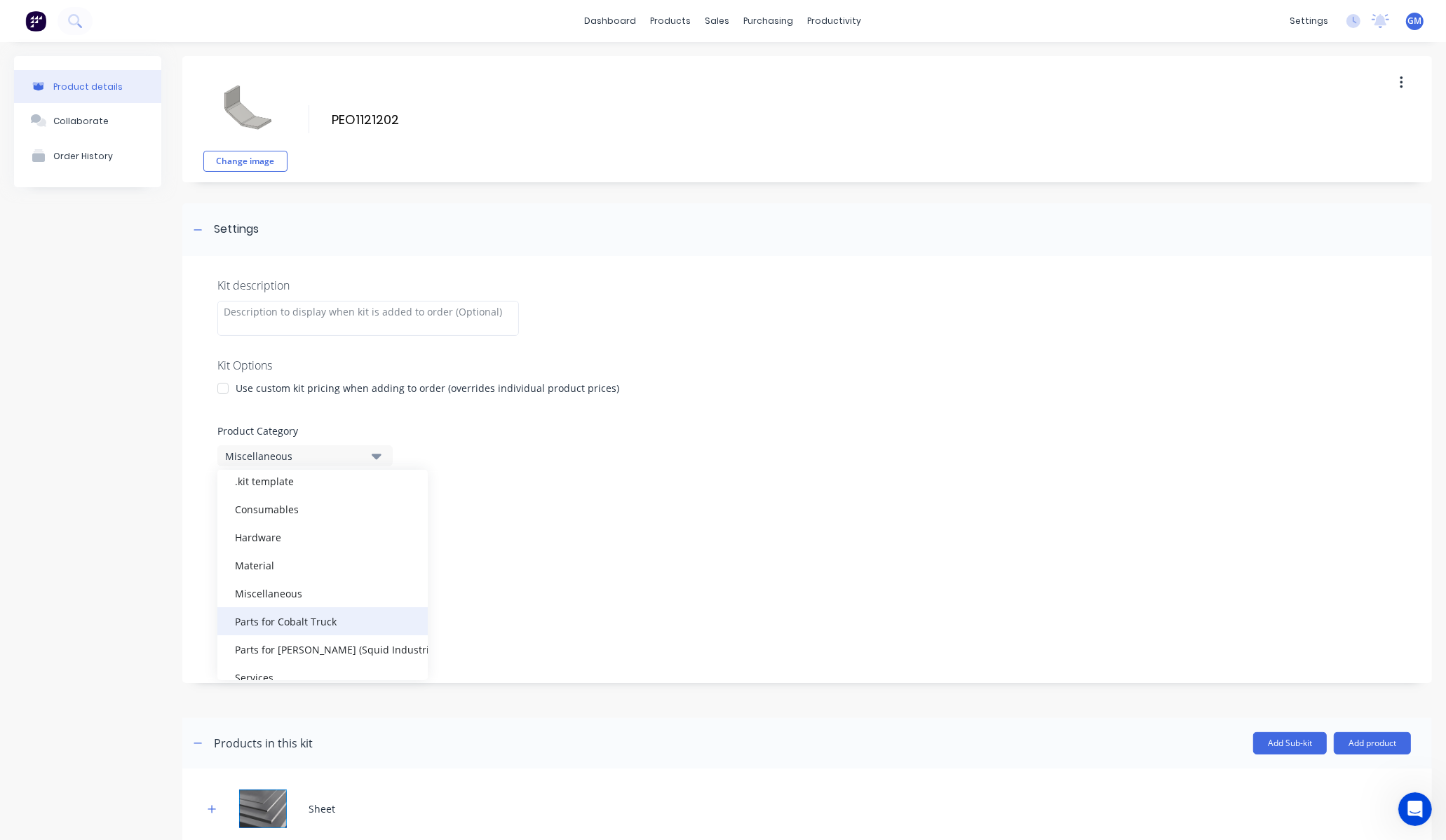
scroll to position [78, 0]
click at [342, 598] on div "Parts for Cobalt Truck" at bounding box center [322, 595] width 210 height 28
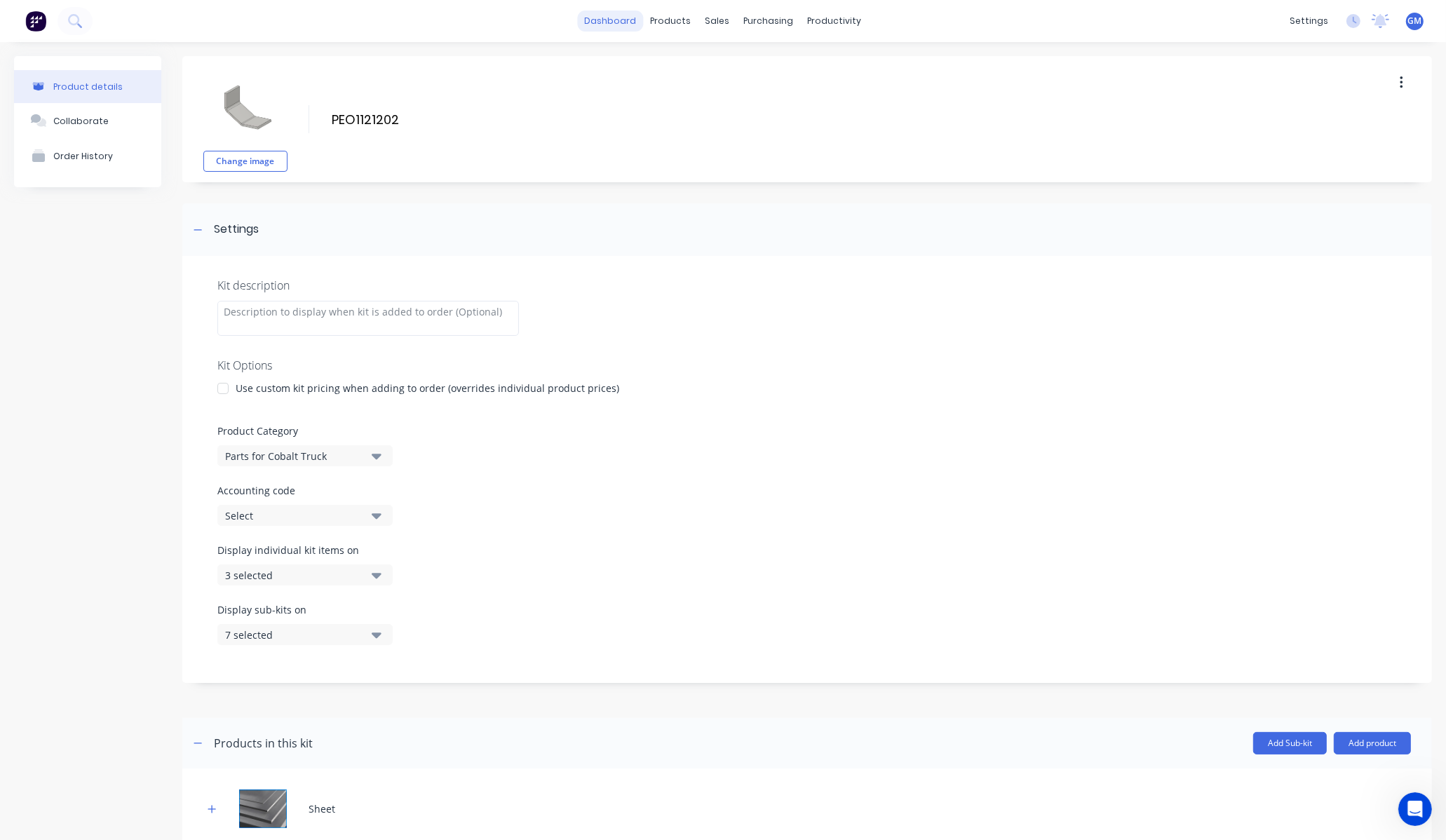
click at [632, 14] on link "dashboard" at bounding box center [610, 21] width 66 height 21
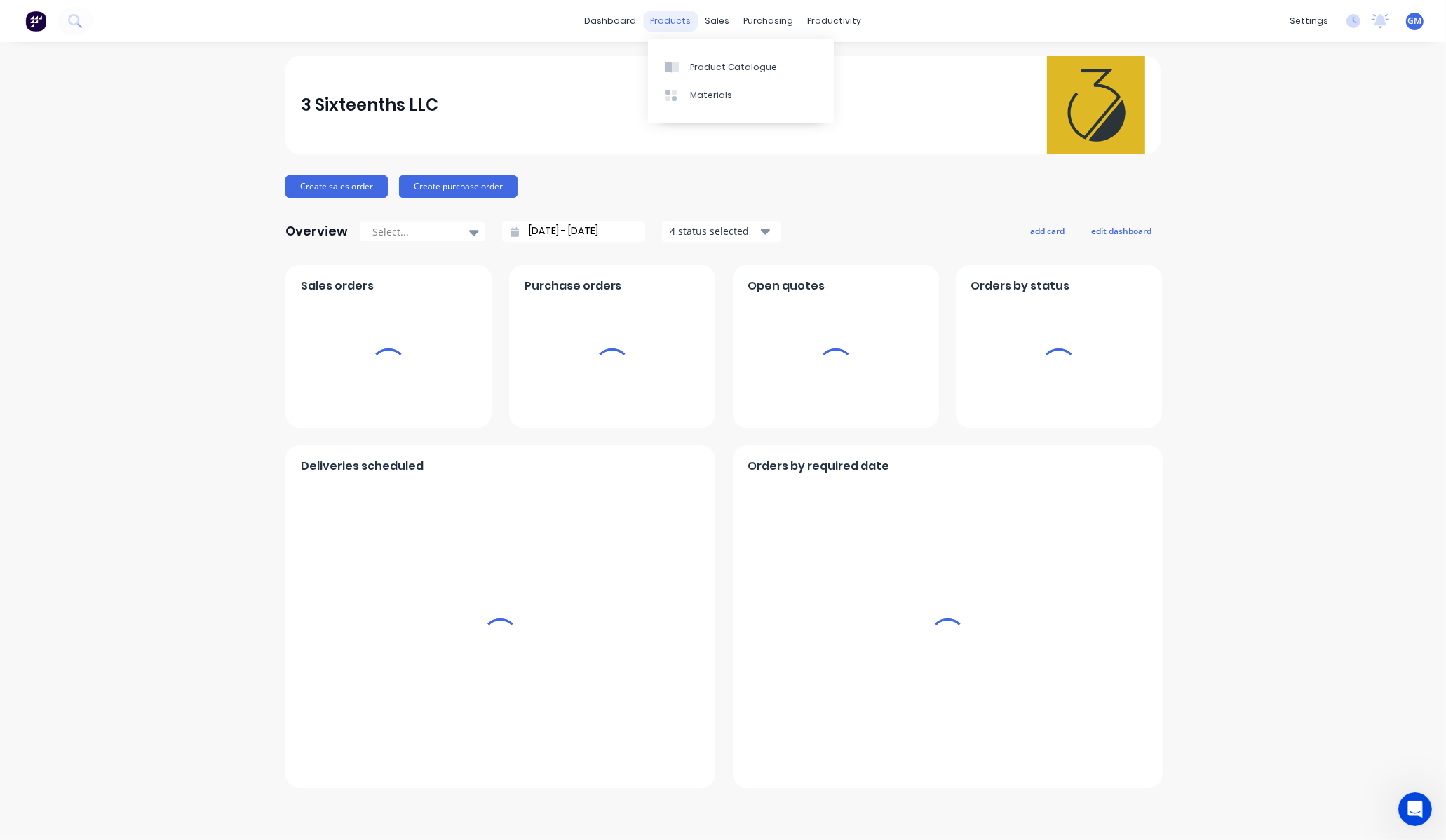
click at [677, 24] on div "products" at bounding box center [671, 21] width 55 height 21
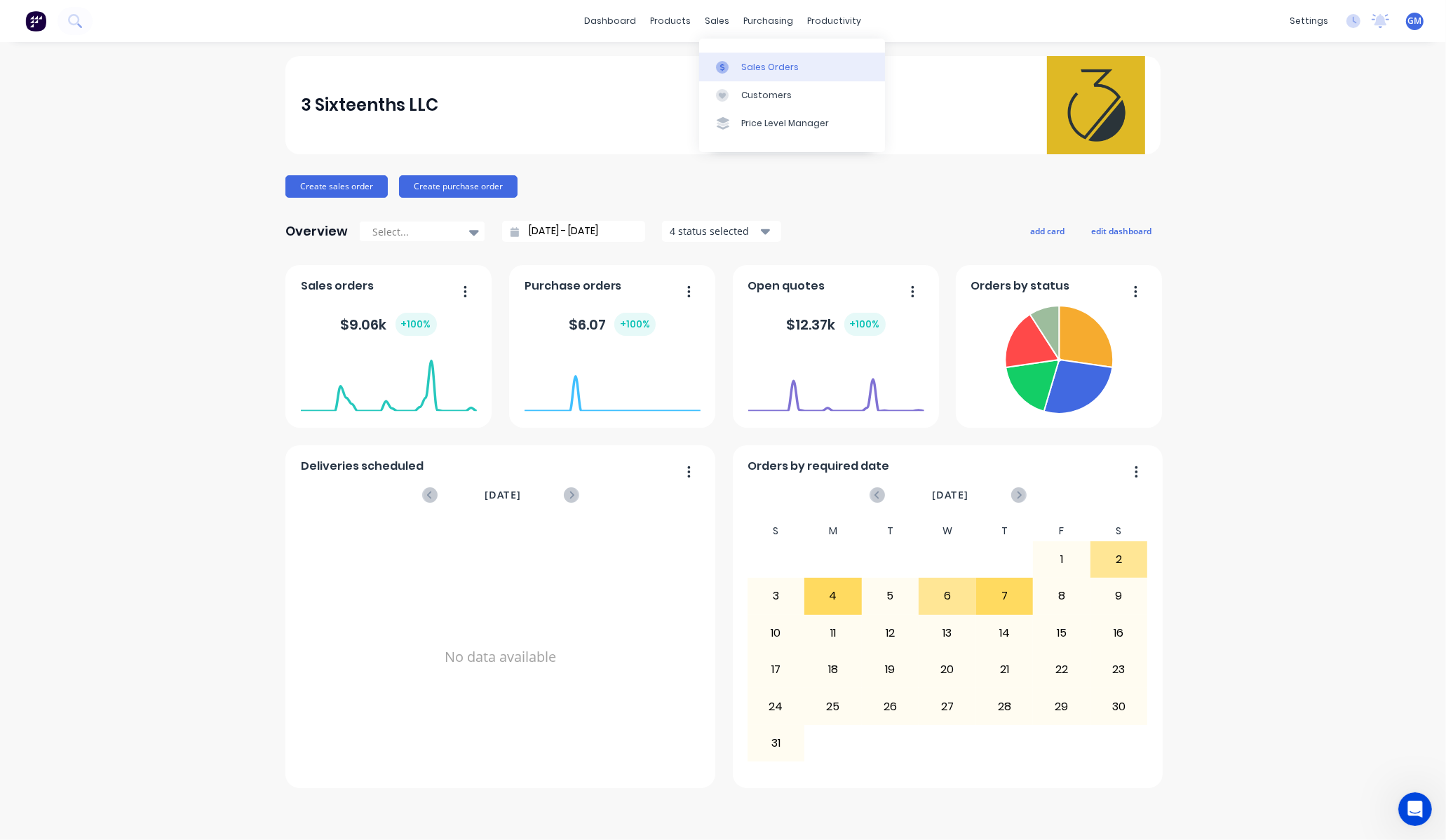
click at [733, 59] on link "Sales Orders" at bounding box center [792, 67] width 186 height 28
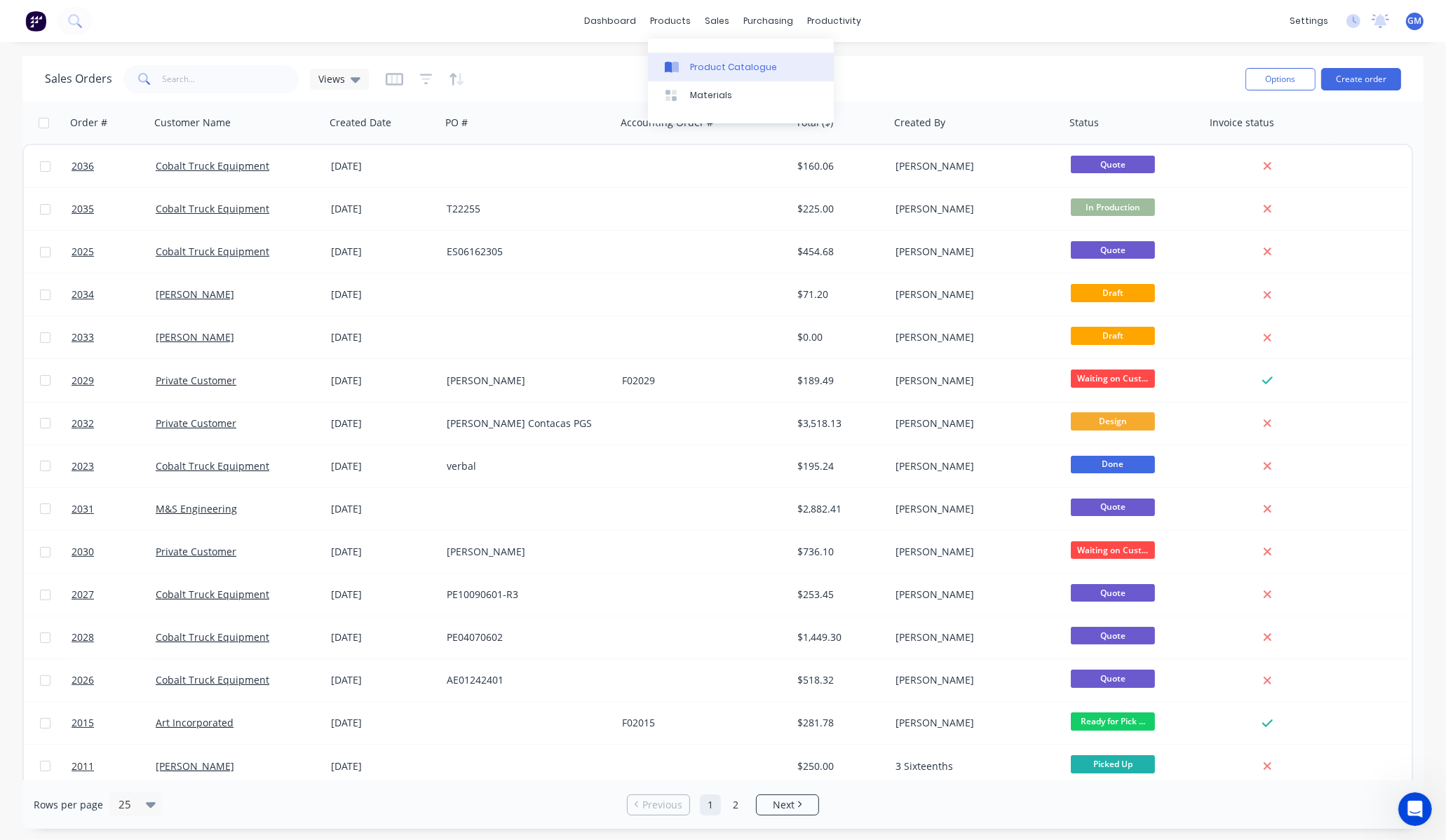
click at [717, 71] on div "Product Catalogue" at bounding box center [734, 67] width 87 height 12
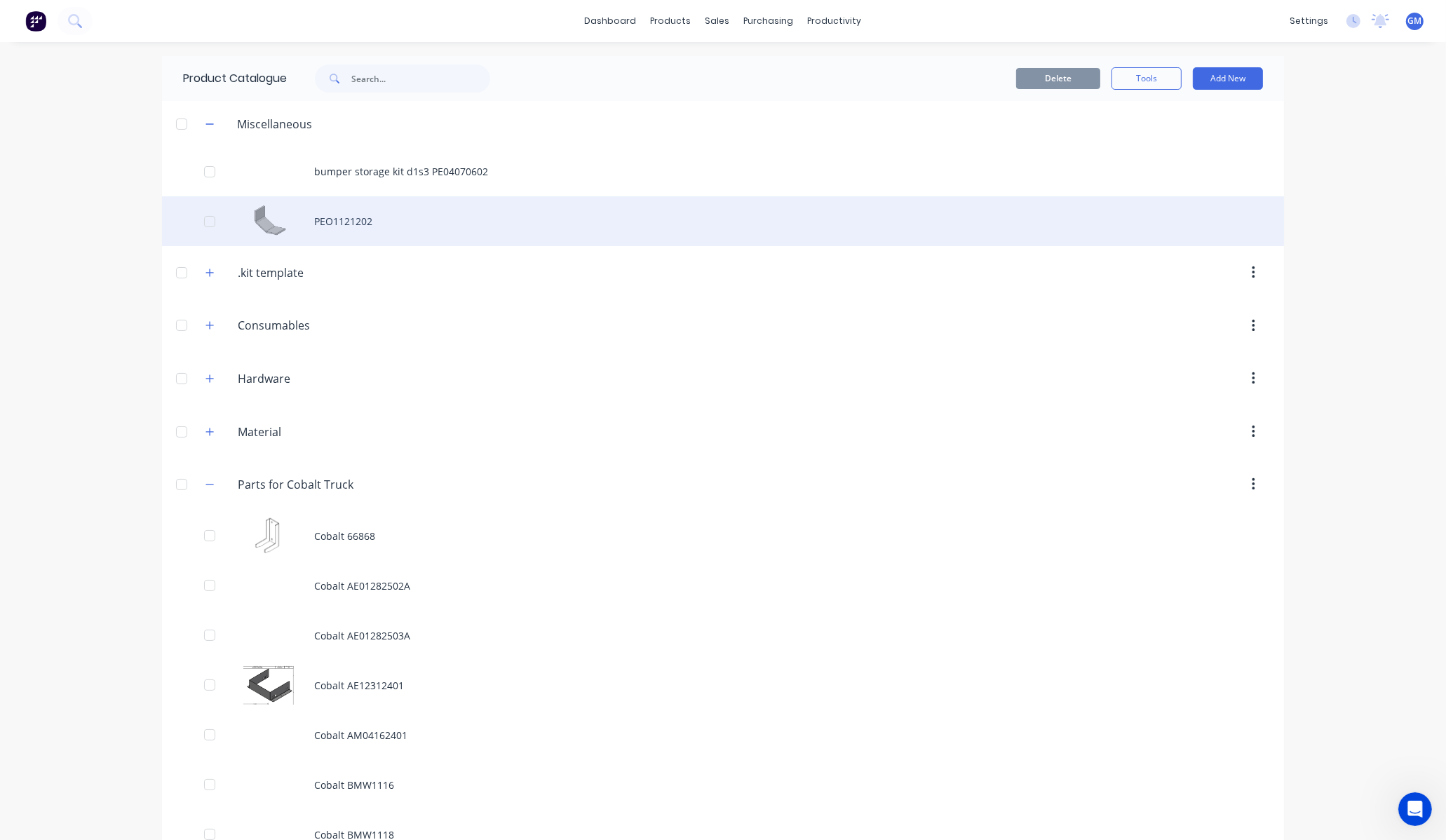
click at [376, 220] on div "PEO1121202" at bounding box center [723, 221] width 1122 height 50
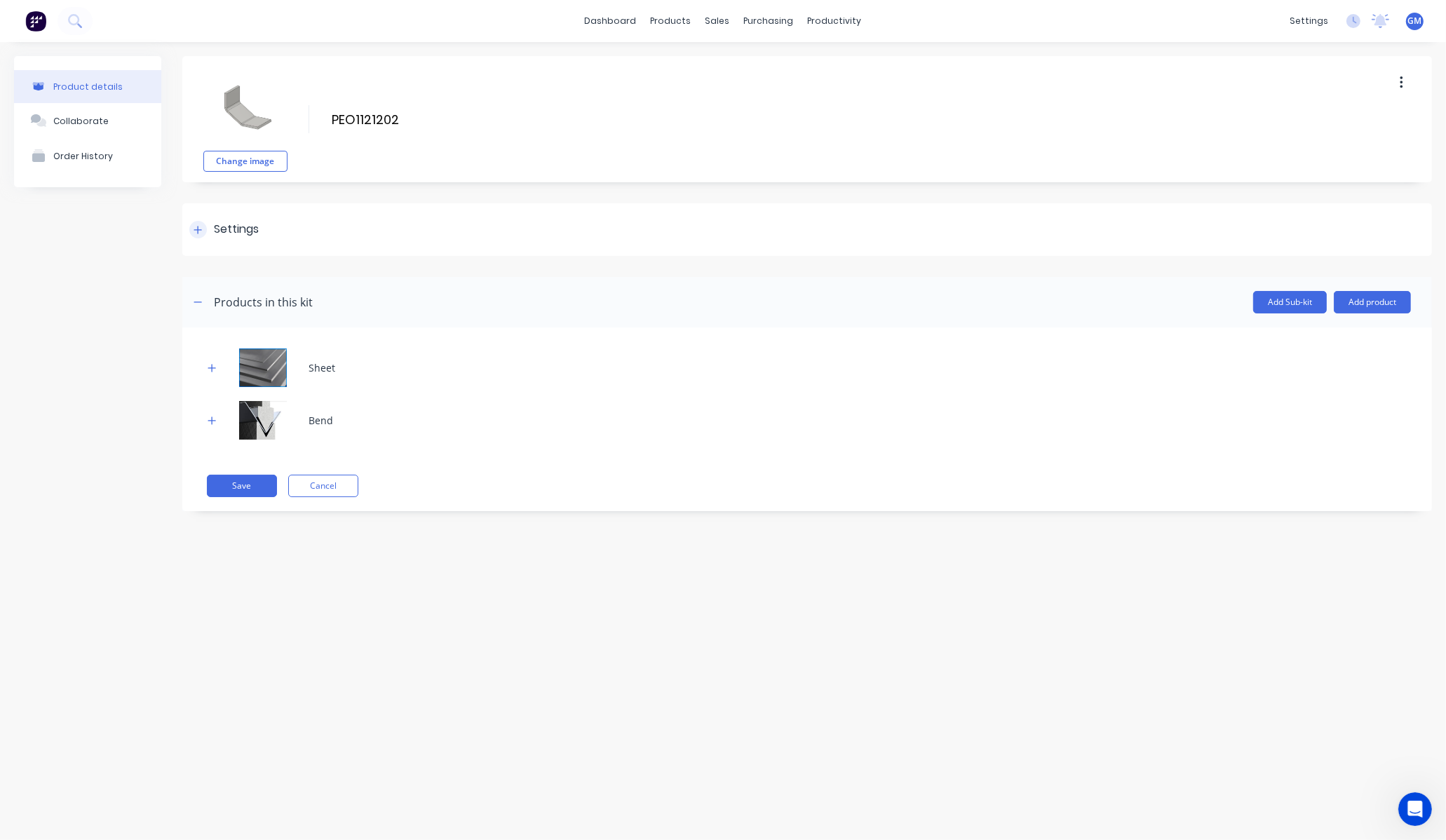
click at [191, 224] on div at bounding box center [198, 230] width 17 height 17
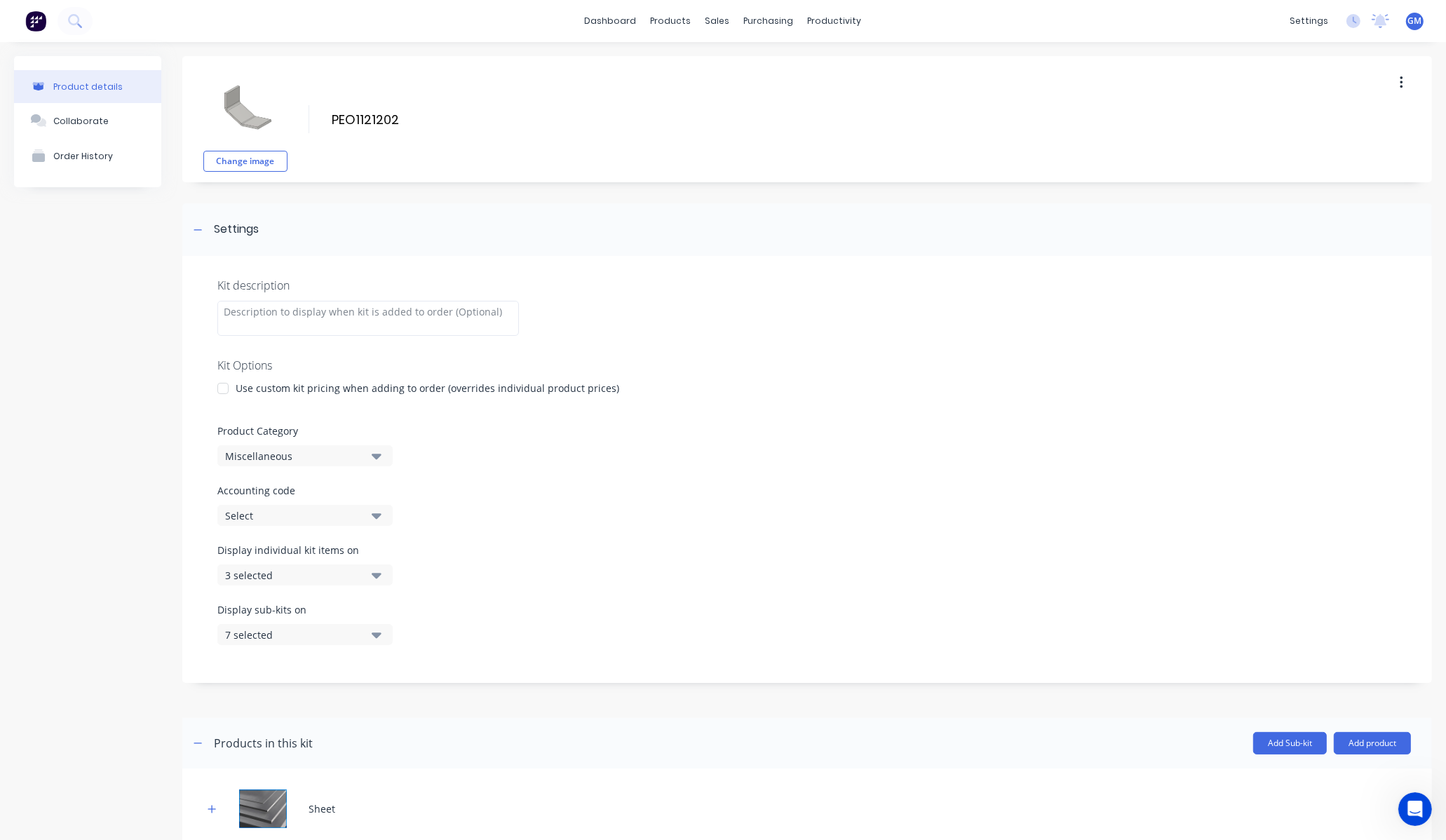
click at [356, 443] on div "Product Category Miscellaneous" at bounding box center [808, 445] width 1180 height 43
click at [352, 458] on div "Miscellaneous" at bounding box center [293, 456] width 136 height 14
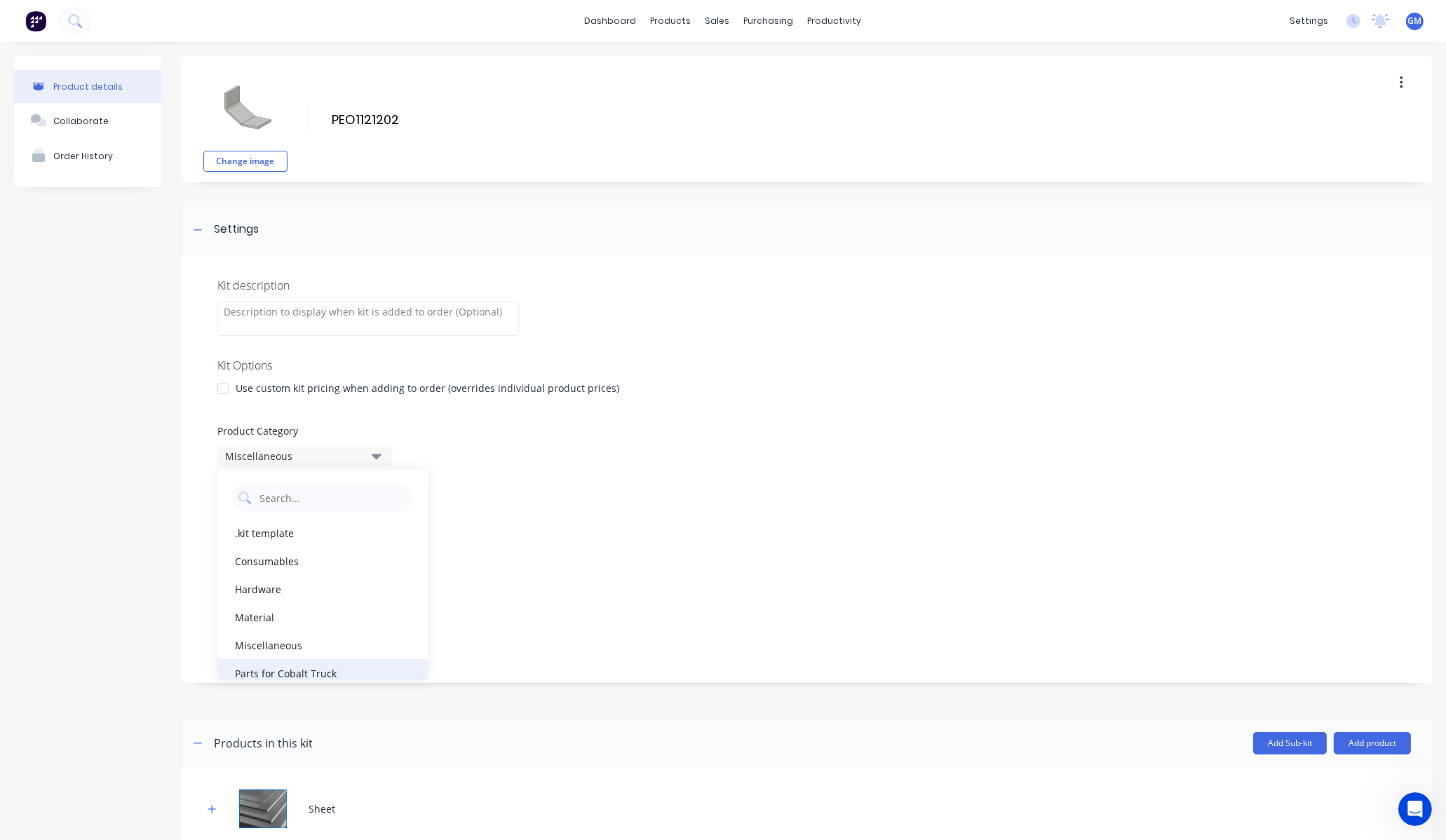
click at [324, 662] on div "Parts for Cobalt Truck" at bounding box center [322, 673] width 210 height 28
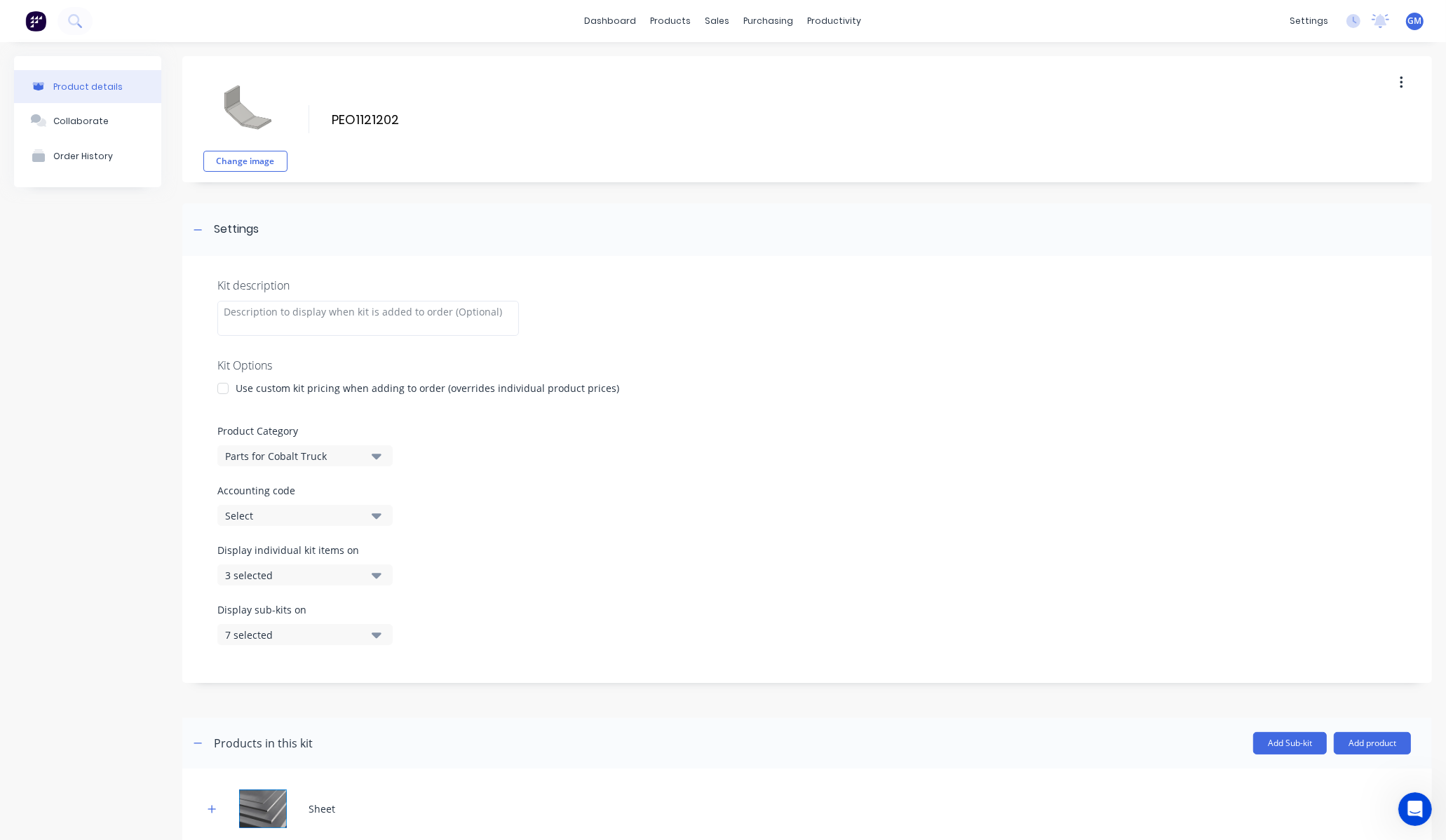
click at [1120, 703] on div at bounding box center [807, 707] width 1250 height 21
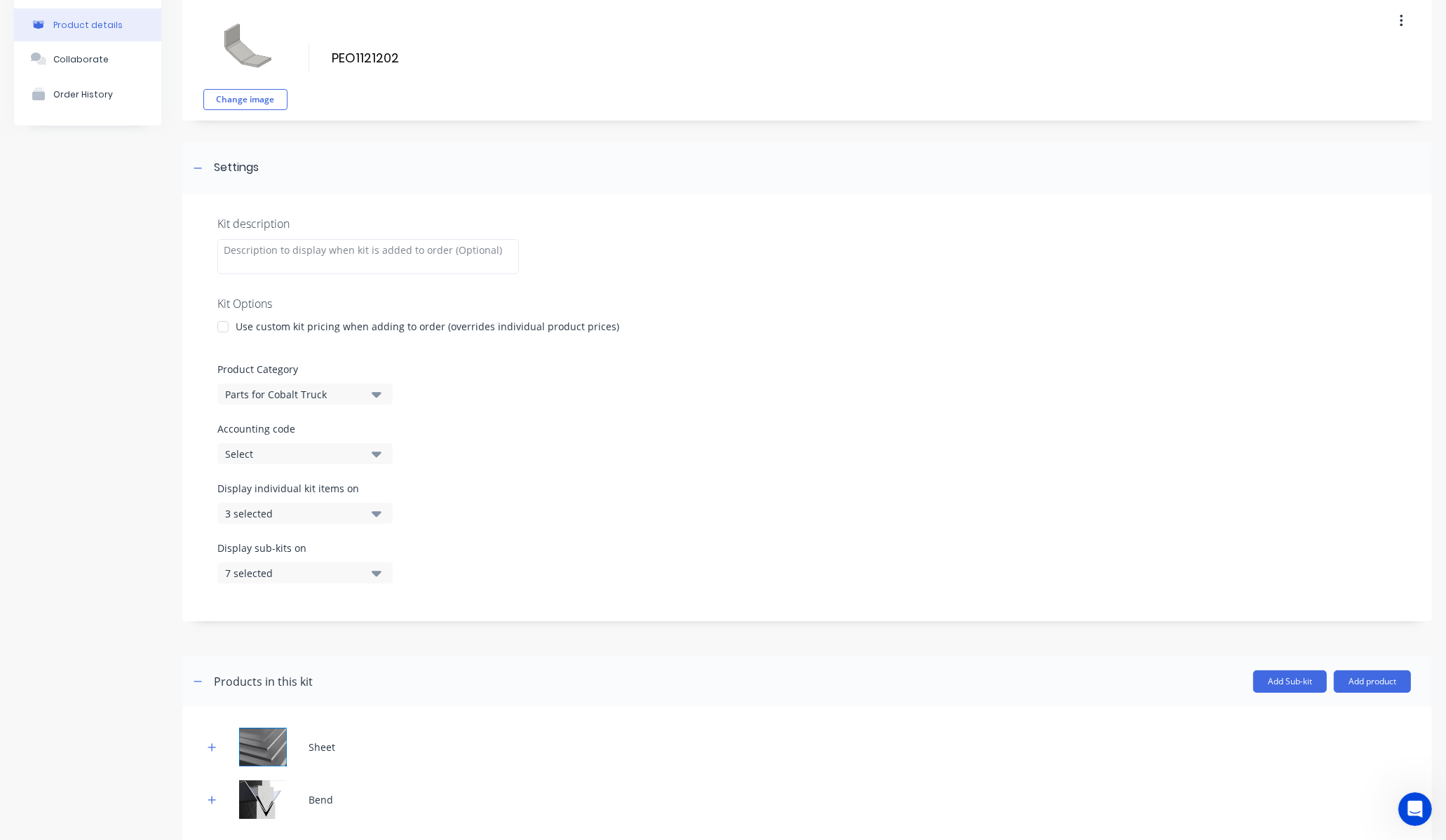
scroll to position [146, 0]
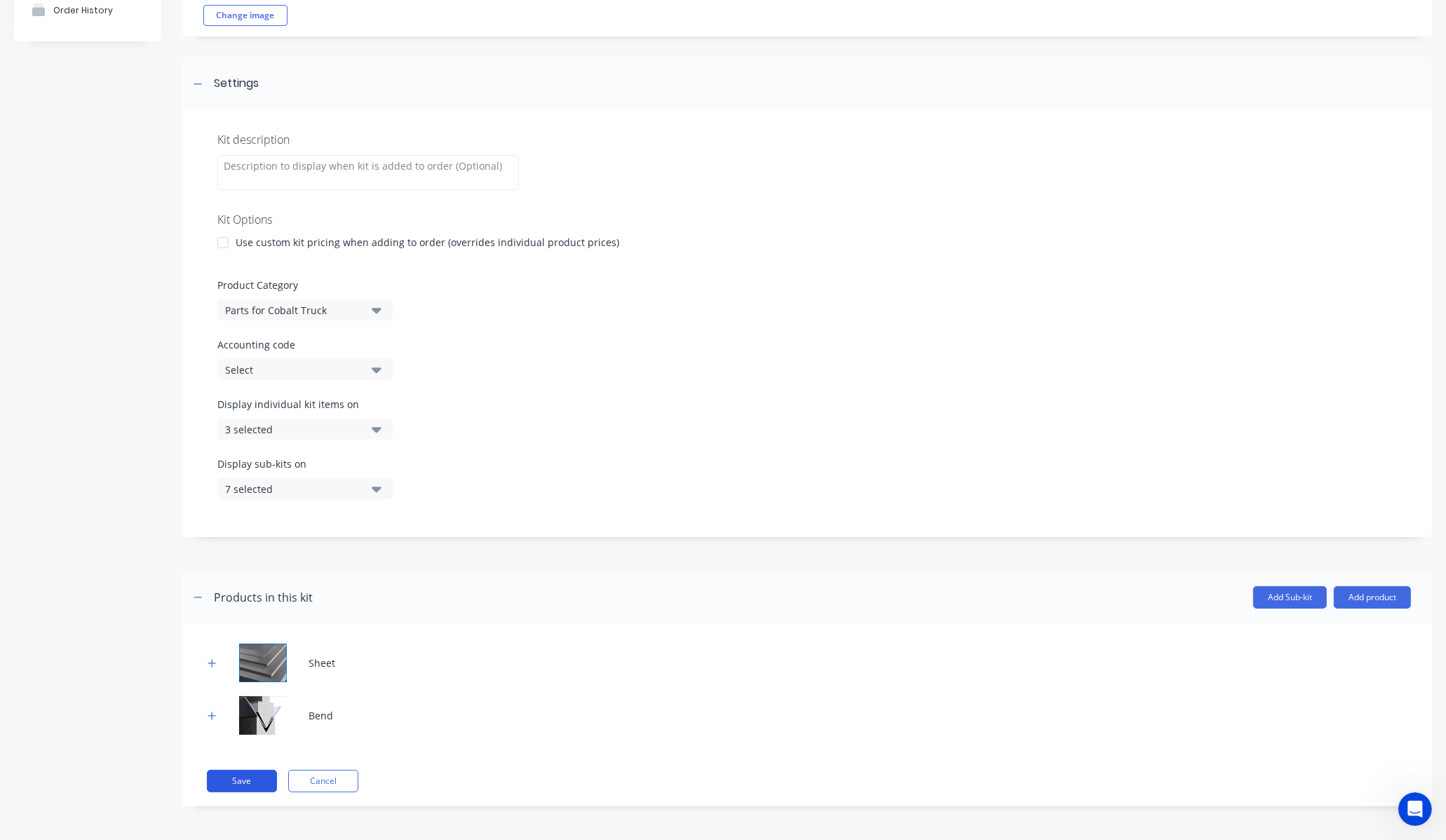
click at [214, 771] on button "Save" at bounding box center [241, 781] width 70 height 22
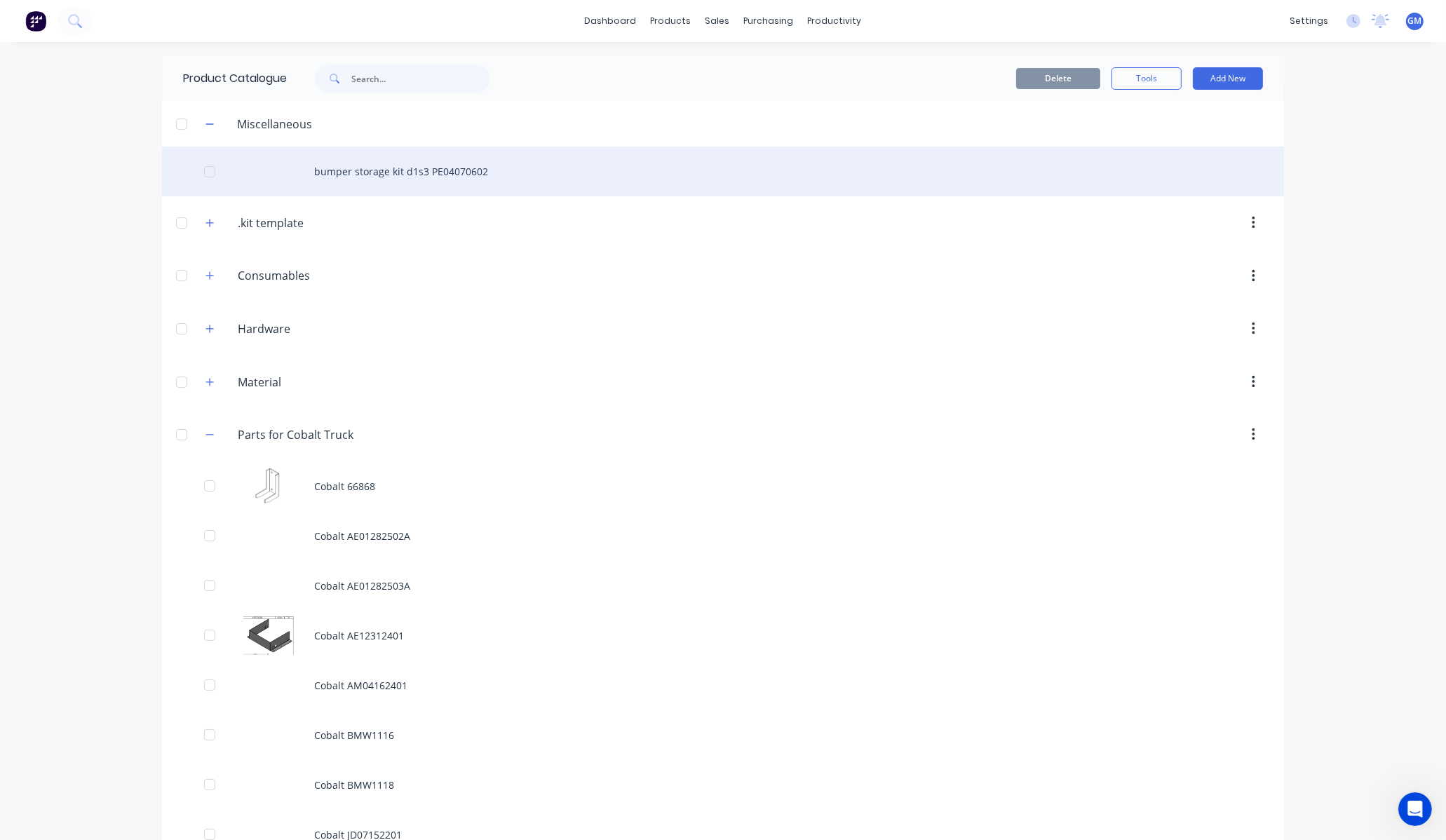
click at [443, 176] on div "bumper storage kit d1s3 PE04070602" at bounding box center [723, 171] width 1122 height 50
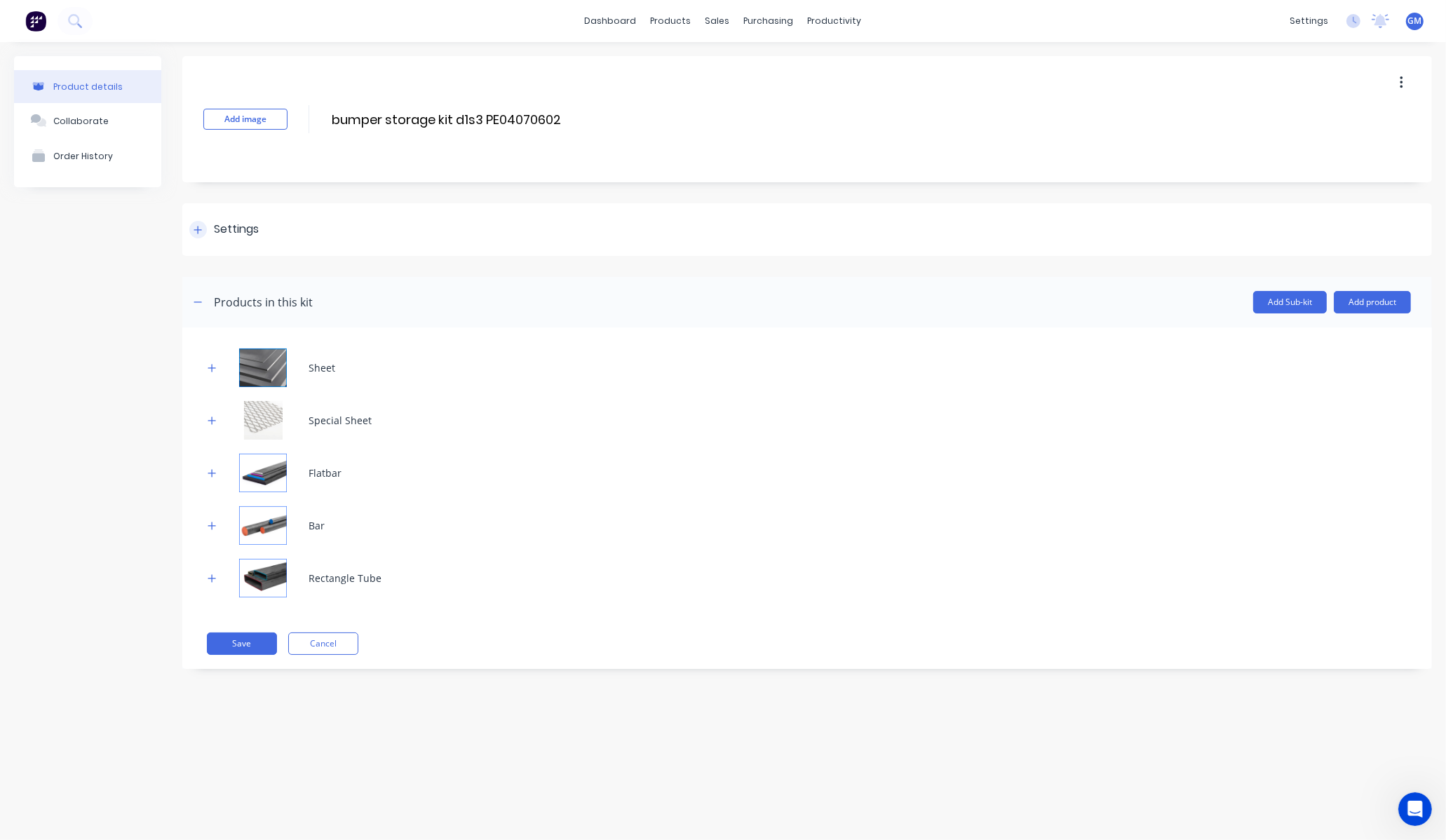
click at [233, 226] on div "Settings" at bounding box center [236, 230] width 45 height 17
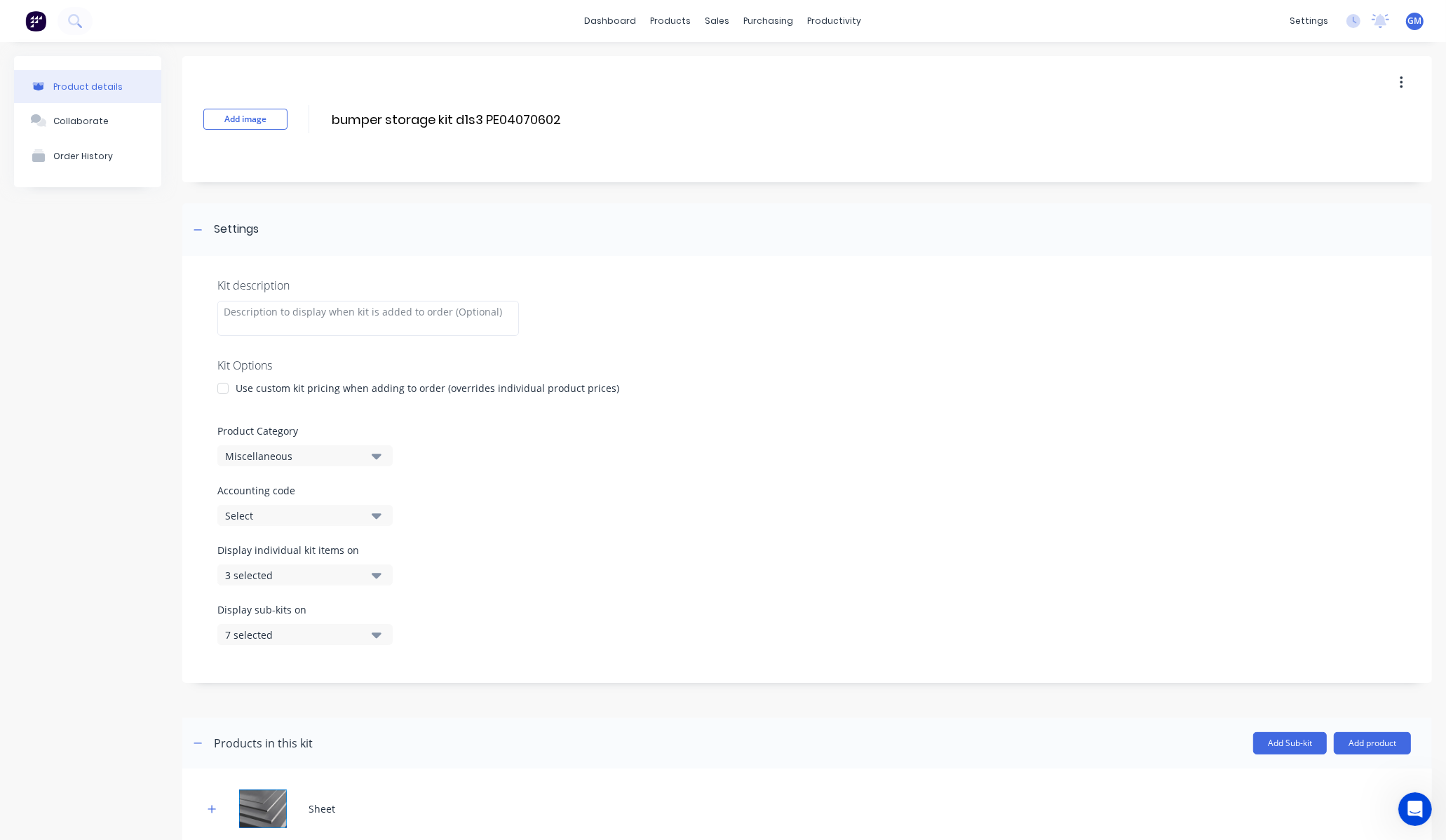
click at [344, 456] on div "Miscellaneous" at bounding box center [293, 456] width 136 height 14
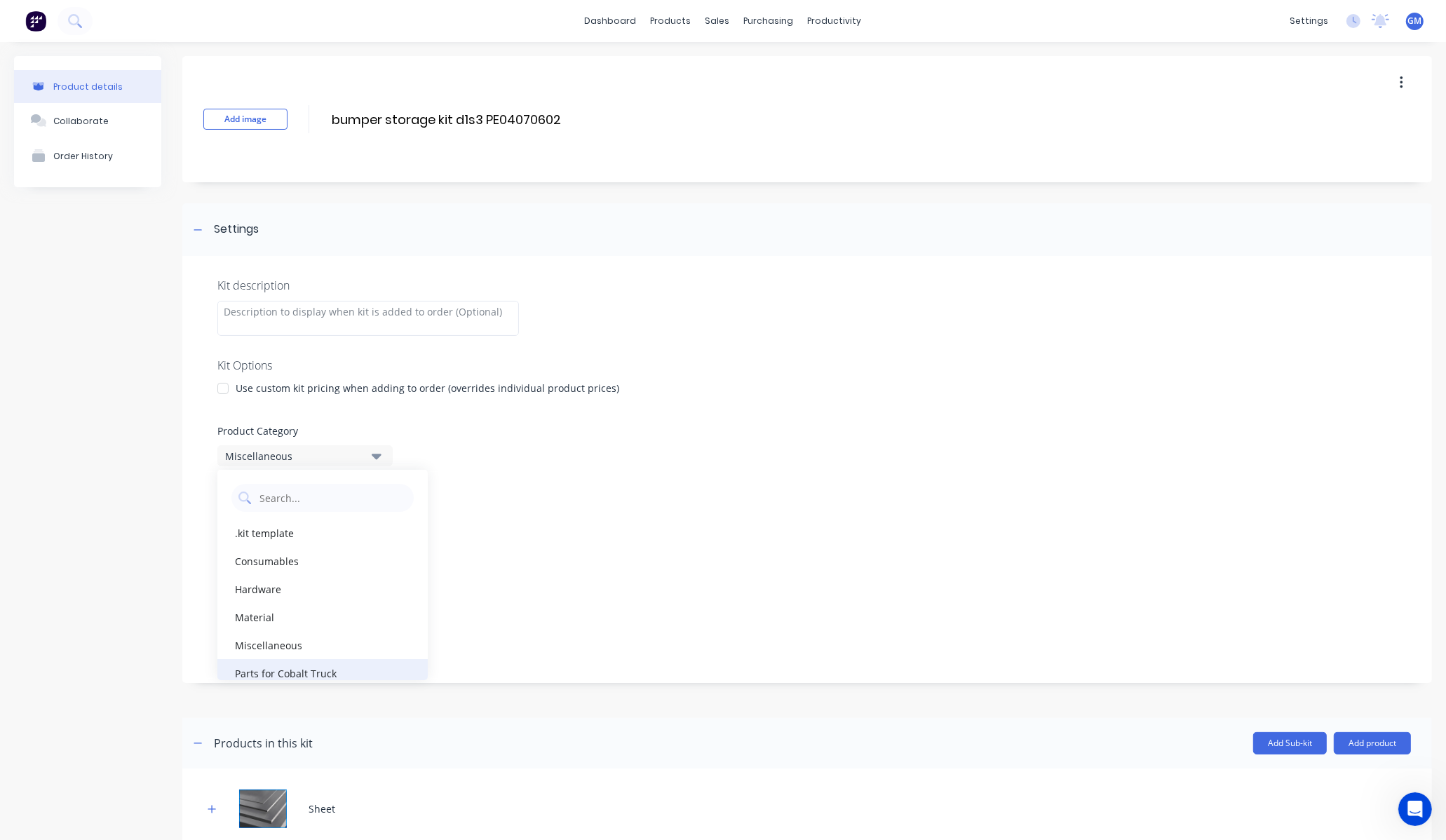
click at [306, 676] on div "Parts for Cobalt Truck" at bounding box center [322, 673] width 210 height 28
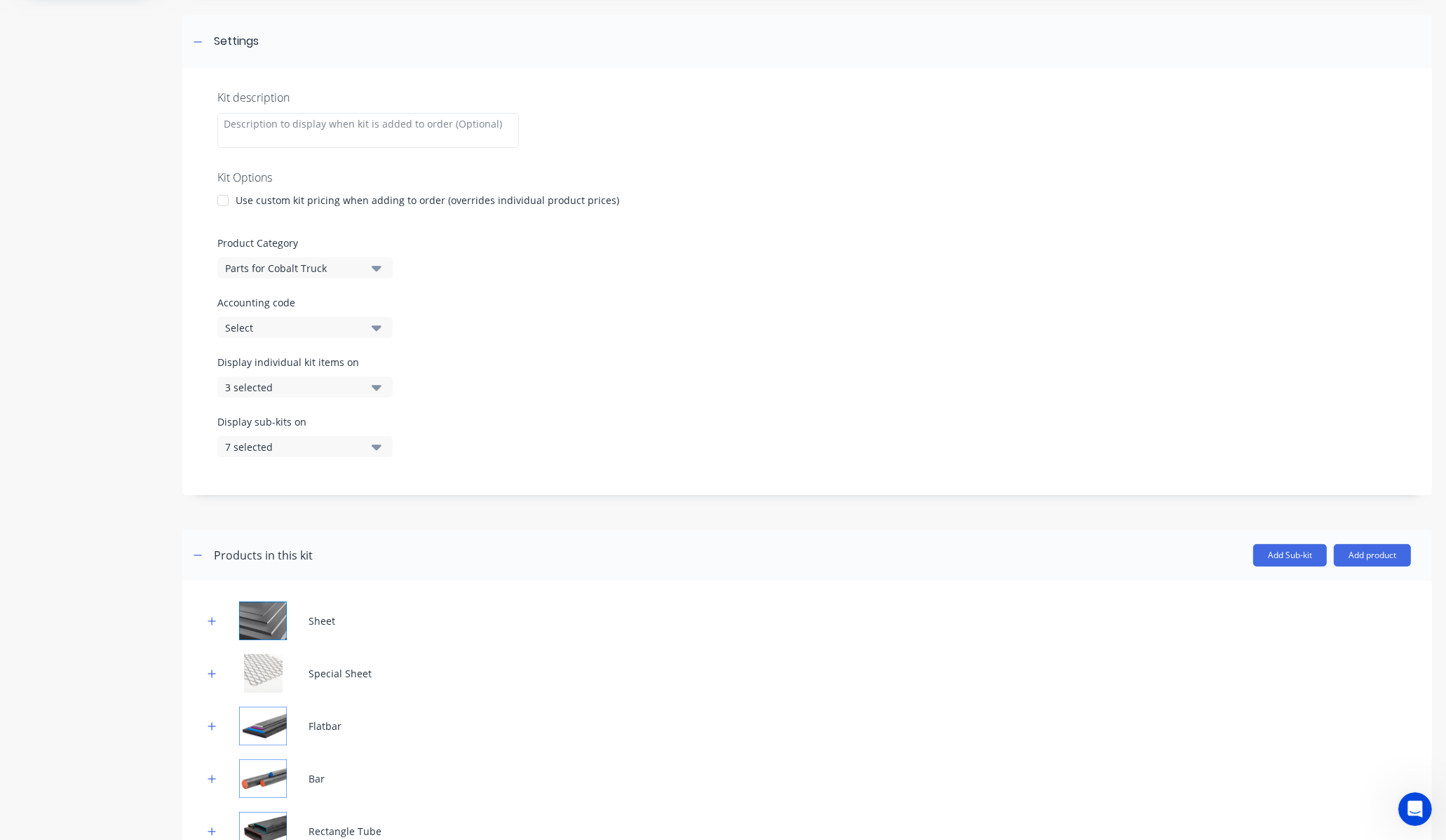
scroll to position [304, 0]
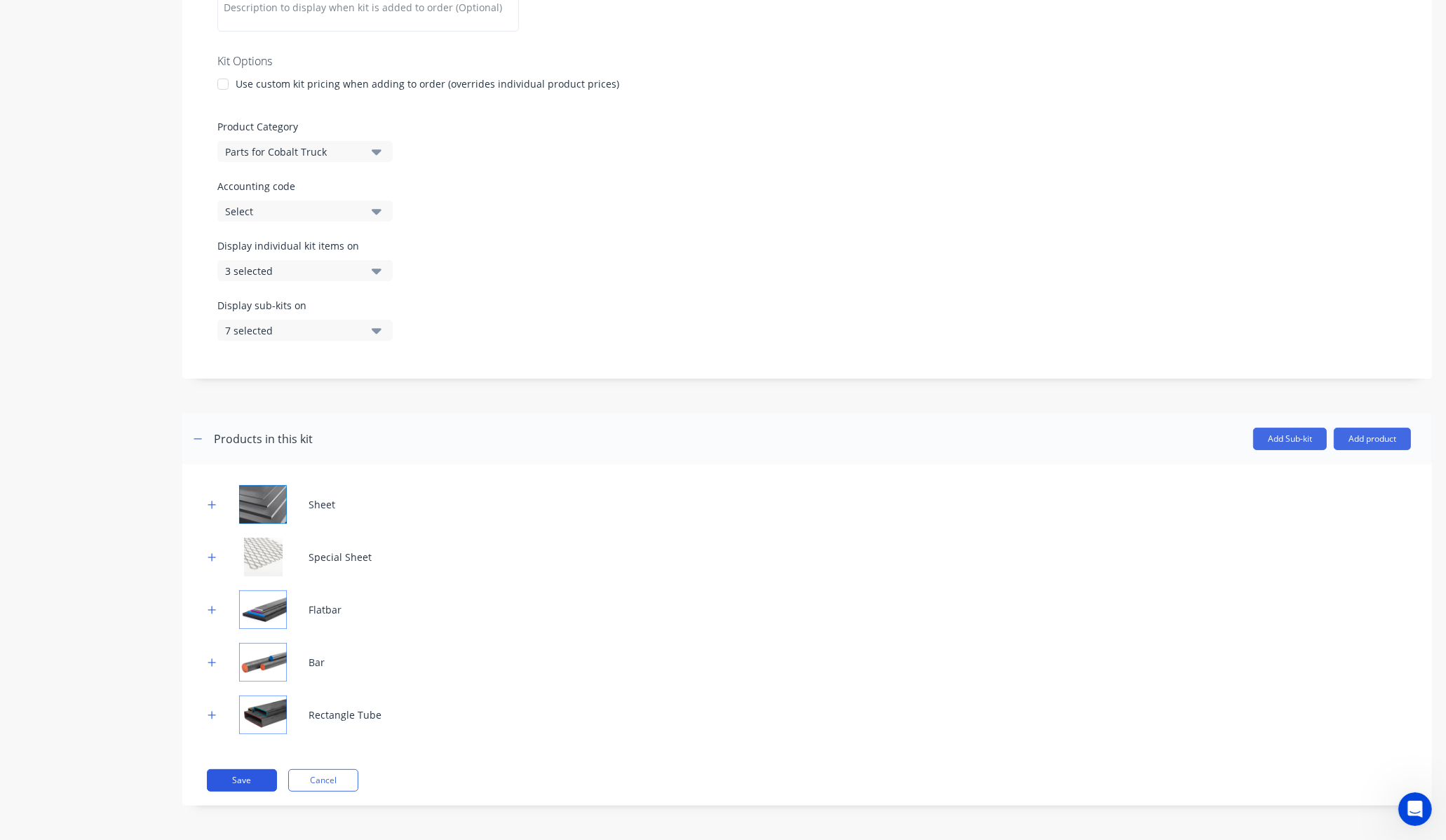
click at [240, 785] on button "Save" at bounding box center [241, 780] width 70 height 22
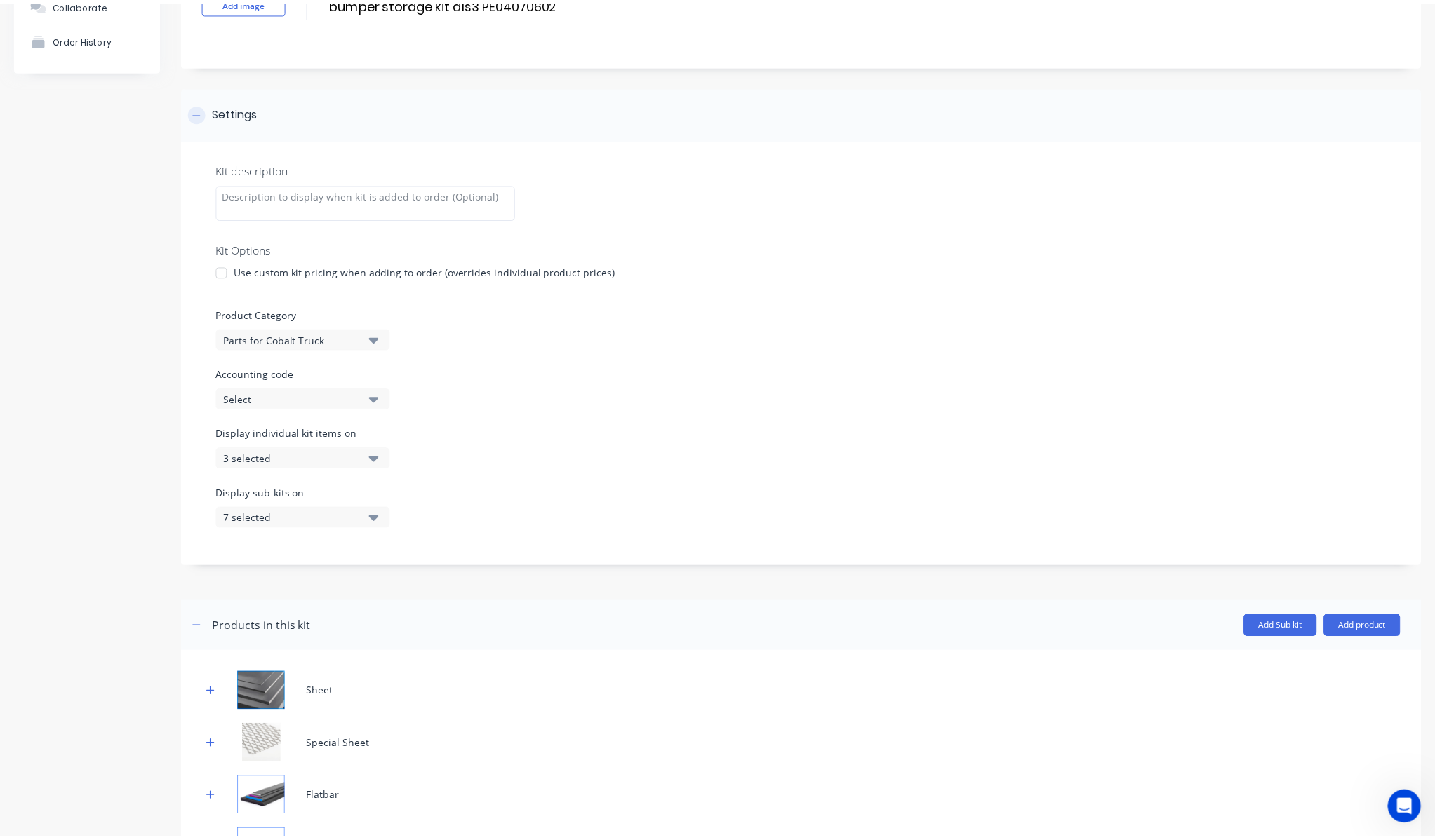
scroll to position [0, 0]
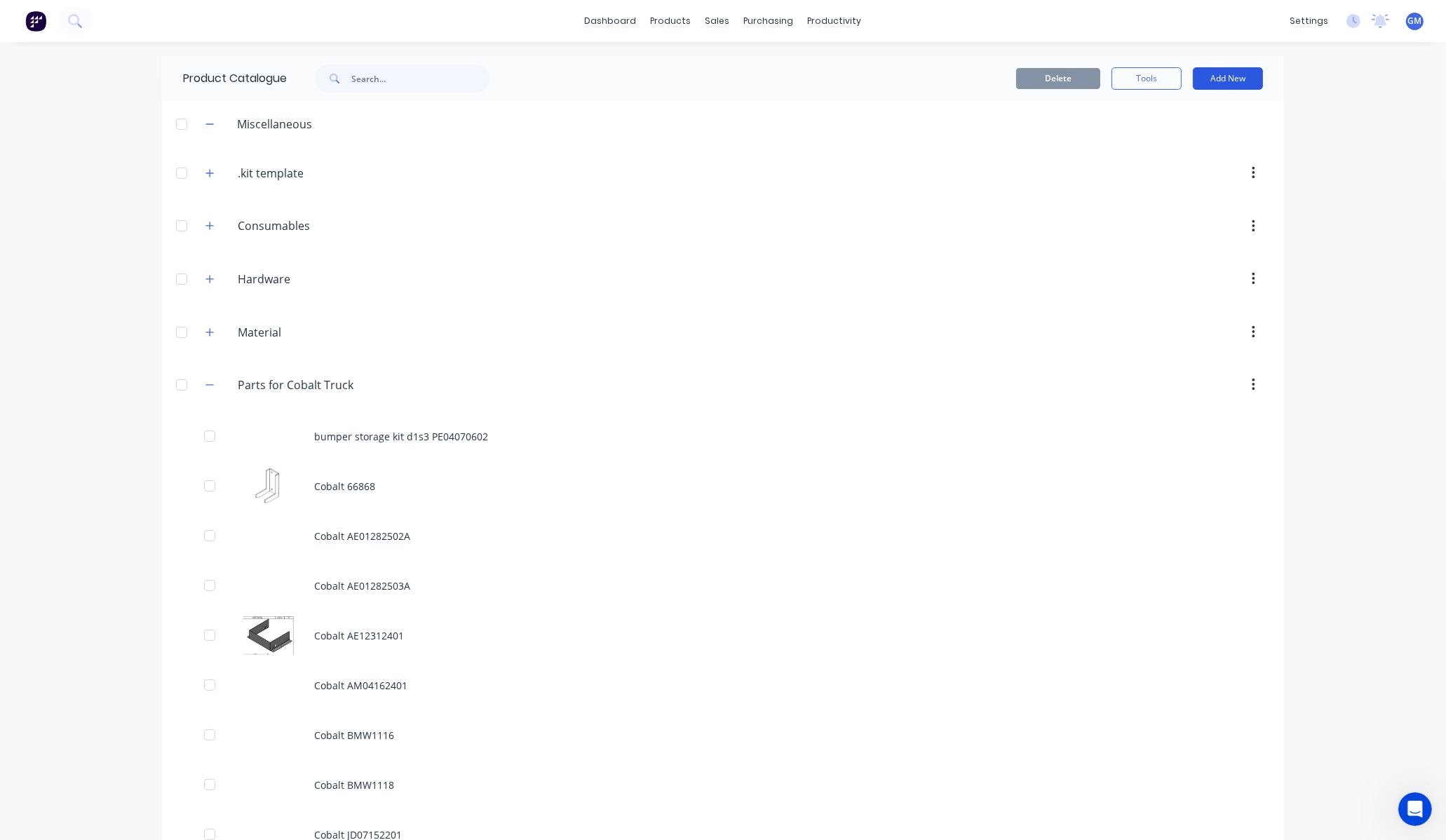
click at [1212, 76] on button "Add New" at bounding box center [1228, 78] width 70 height 22
drag, startPoint x: 1185, startPoint y: 161, endPoint x: 1194, endPoint y: 179, distance: 20.1
click at [1194, 179] on div "Category Product Product Kit" at bounding box center [1197, 142] width 133 height 91
click at [1188, 173] on div "Product Kit" at bounding box center [1196, 171] width 108 height 20
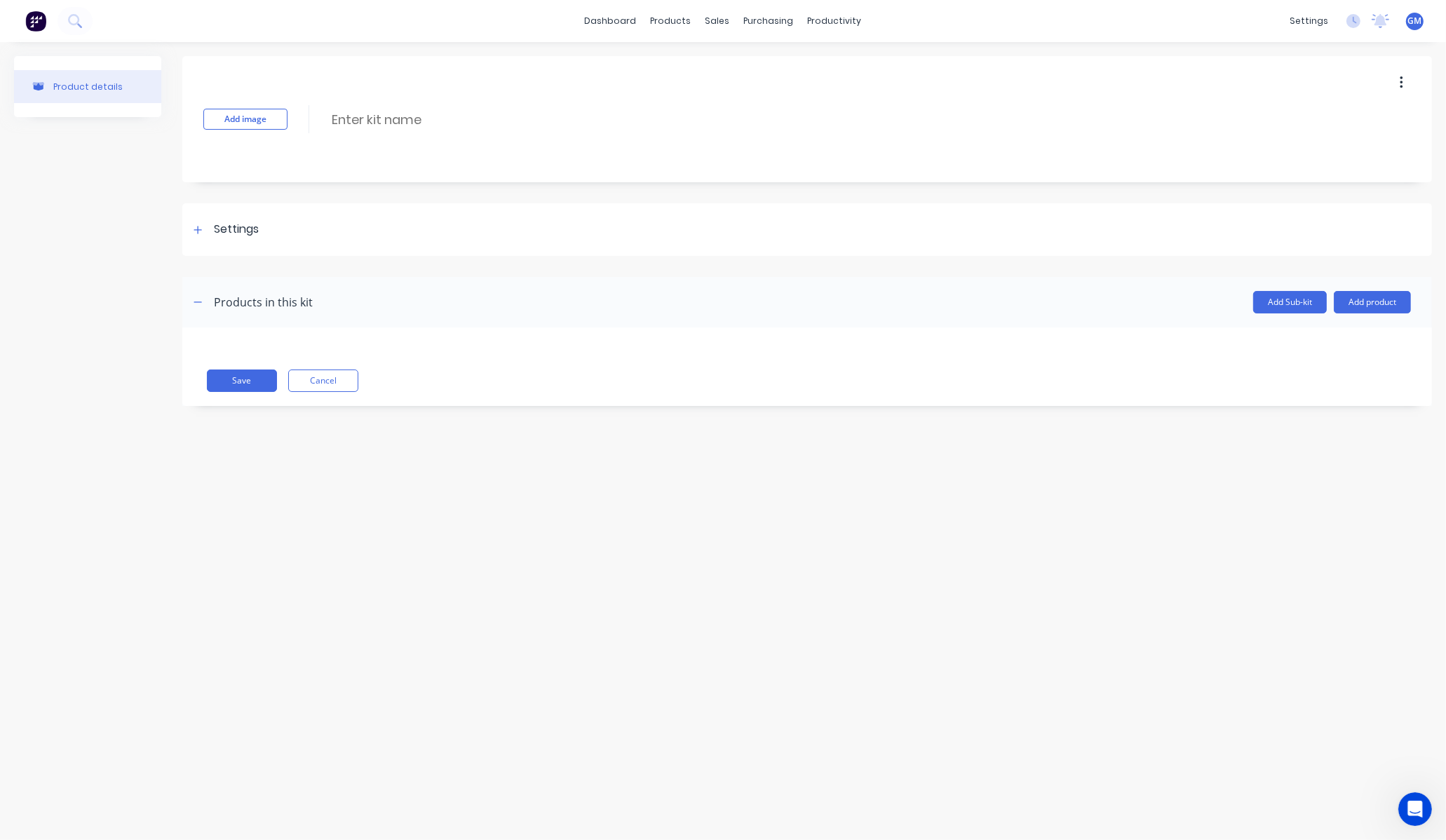
click at [1390, 304] on button "Add product" at bounding box center [1372, 302] width 77 height 22
click at [1347, 339] on div "Product catalogue" at bounding box center [1344, 338] width 108 height 20
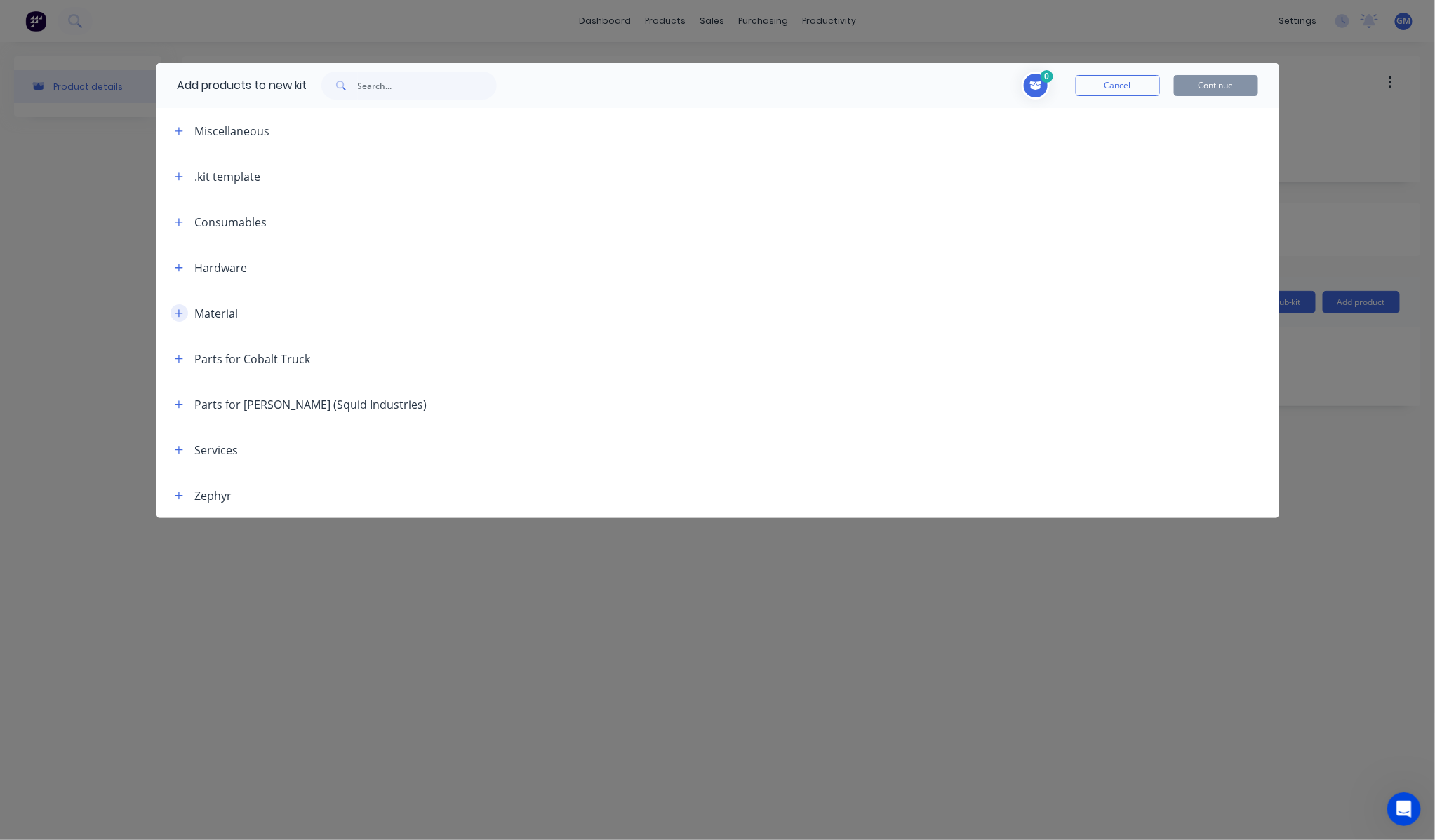
click at [178, 316] on icon "button" at bounding box center [179, 314] width 9 height 10
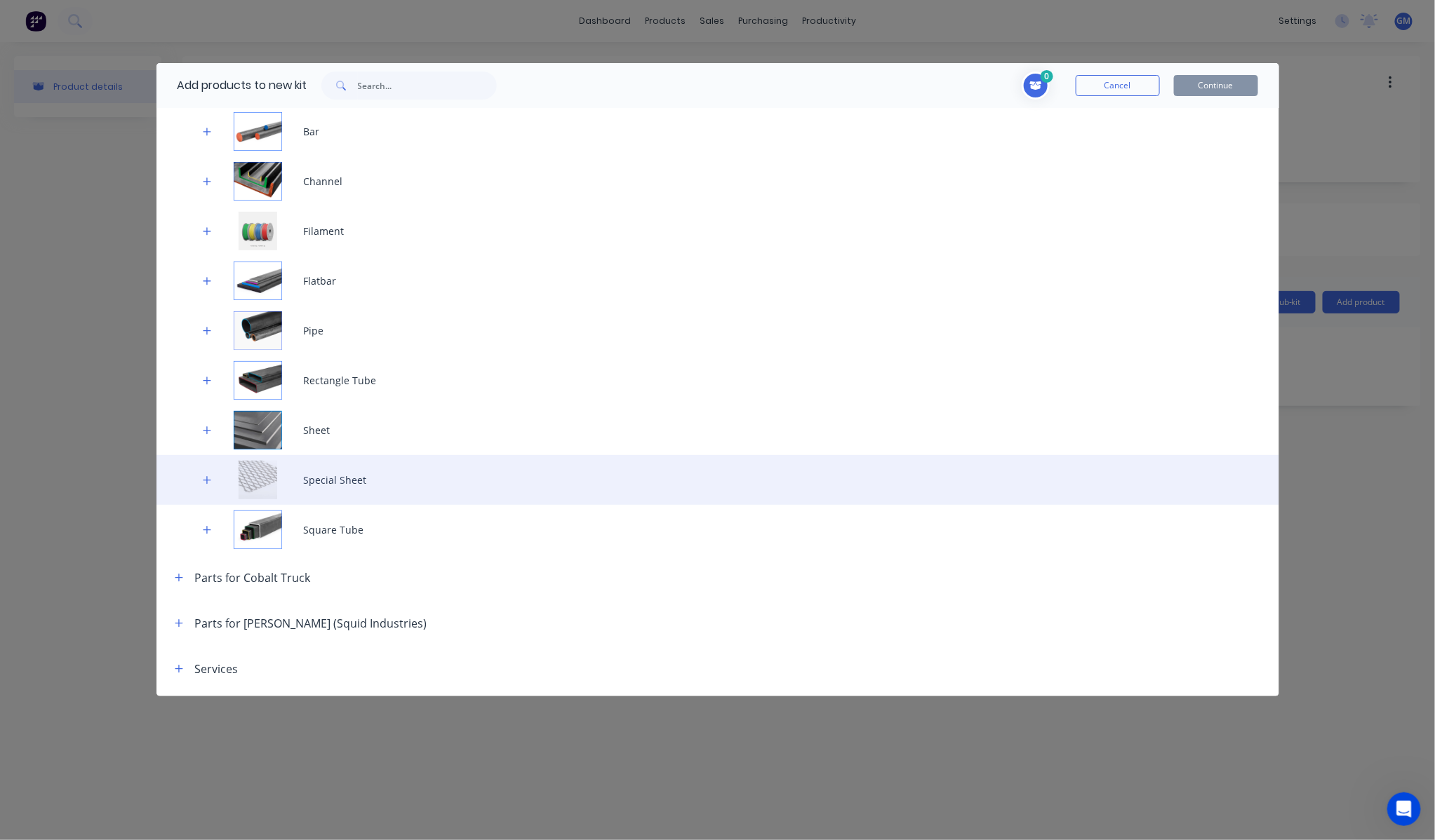
scroll to position [233, 0]
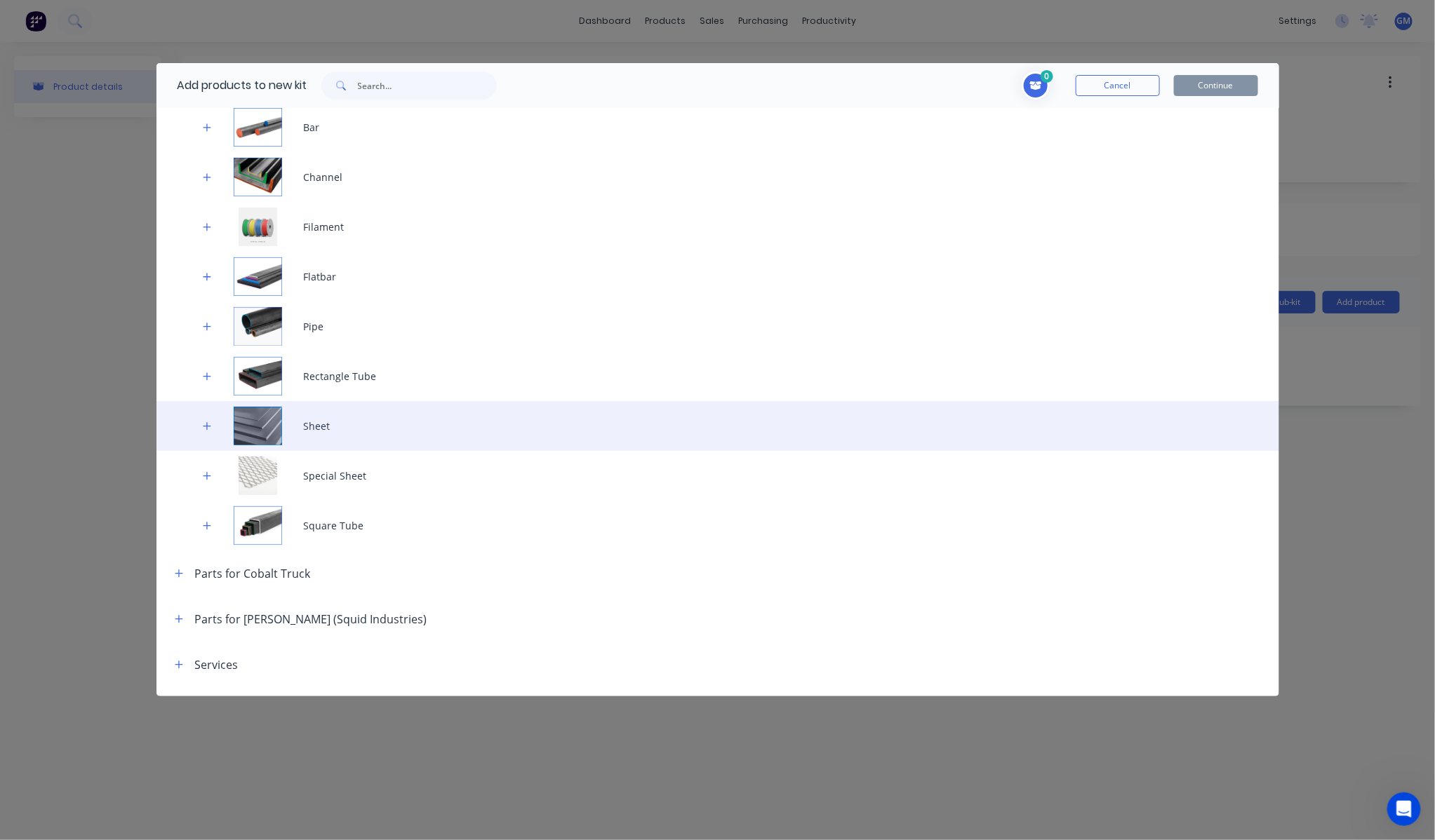
click at [380, 437] on div "Sheet" at bounding box center [718, 426] width 1123 height 50
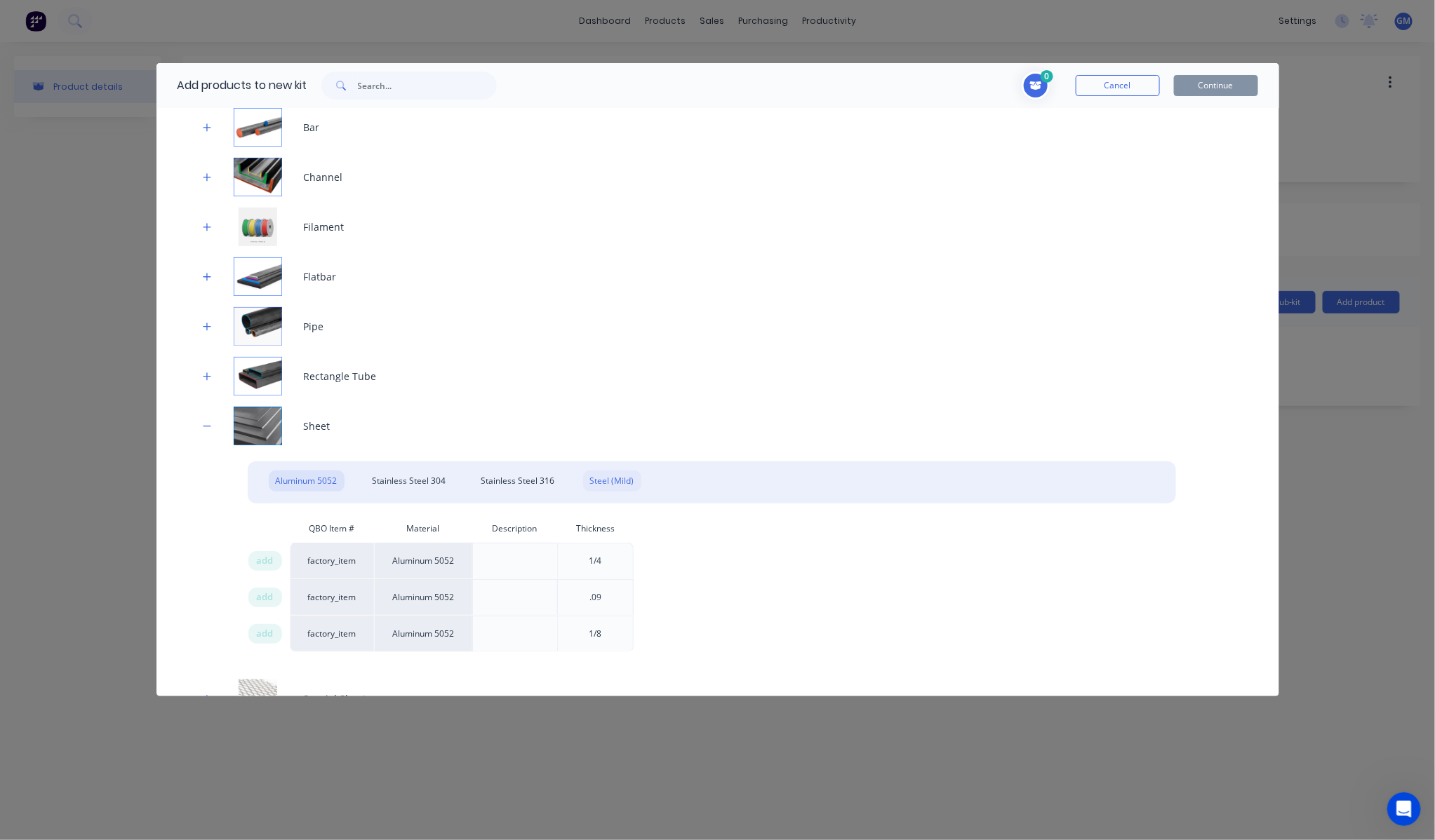
click at [601, 472] on div "Steel (Mild)" at bounding box center [612, 481] width 59 height 21
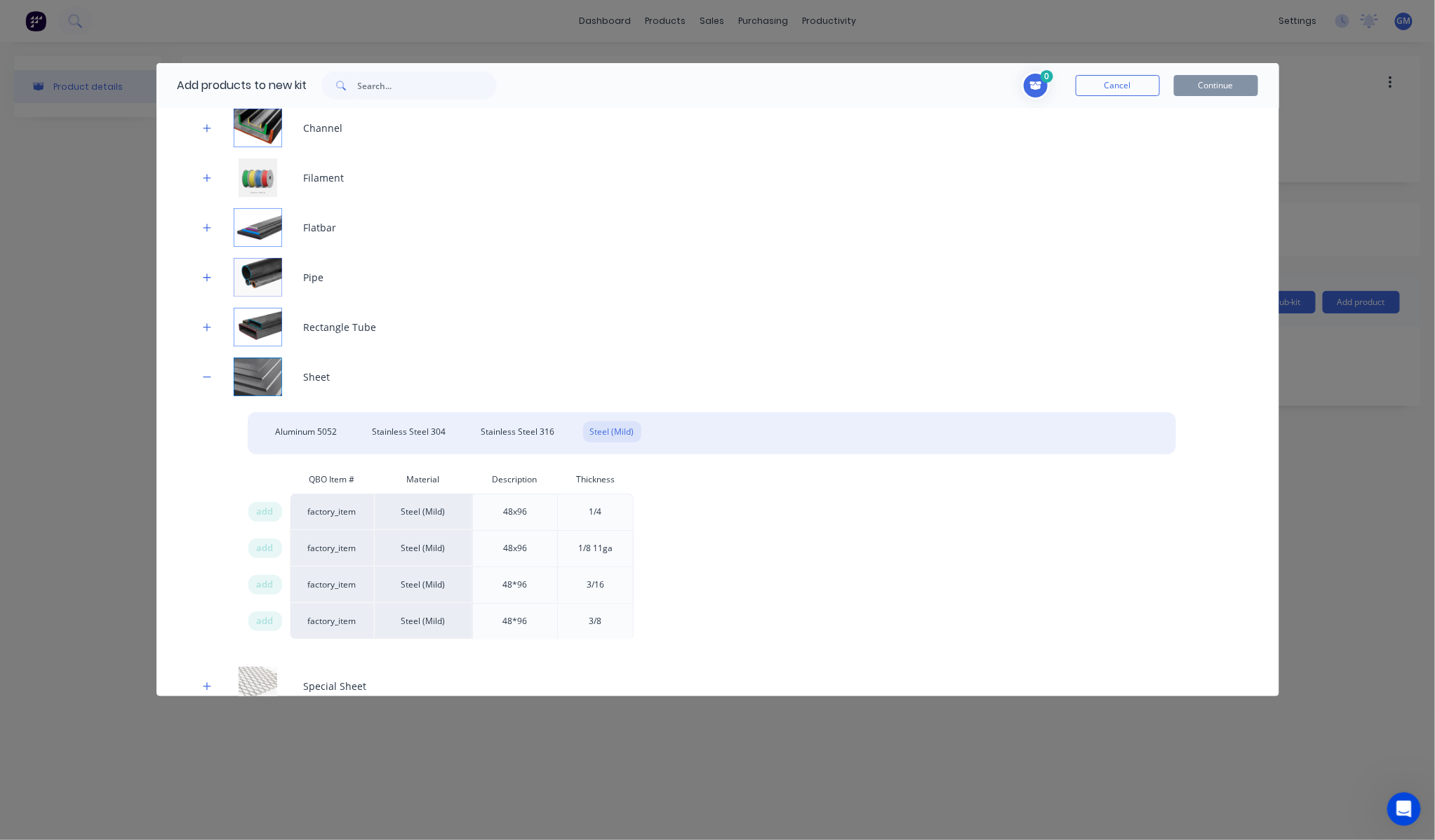
scroll to position [389, 0]
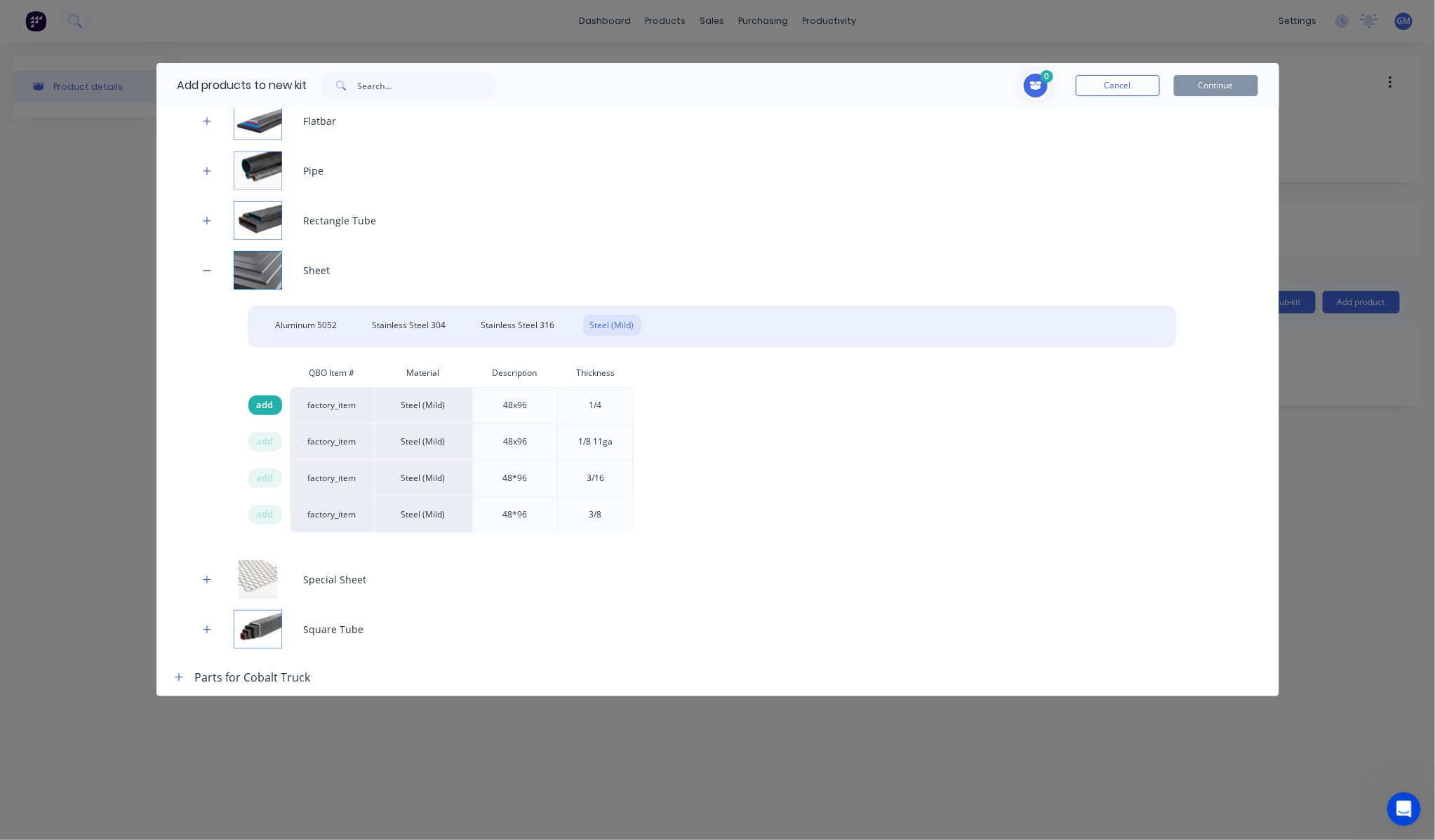
click at [275, 410] on div "add" at bounding box center [265, 405] width 34 height 20
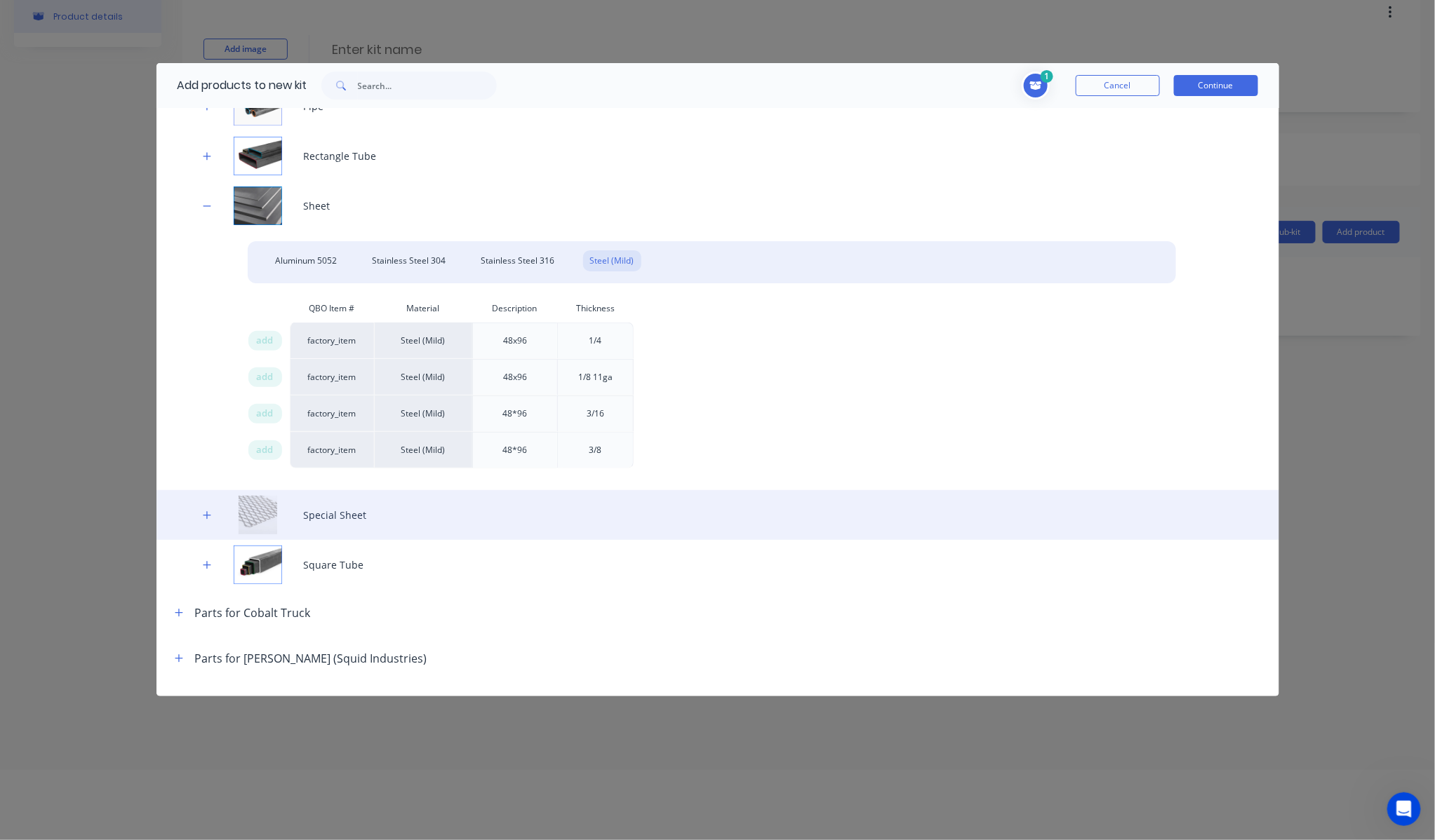
scroll to position [529, 0]
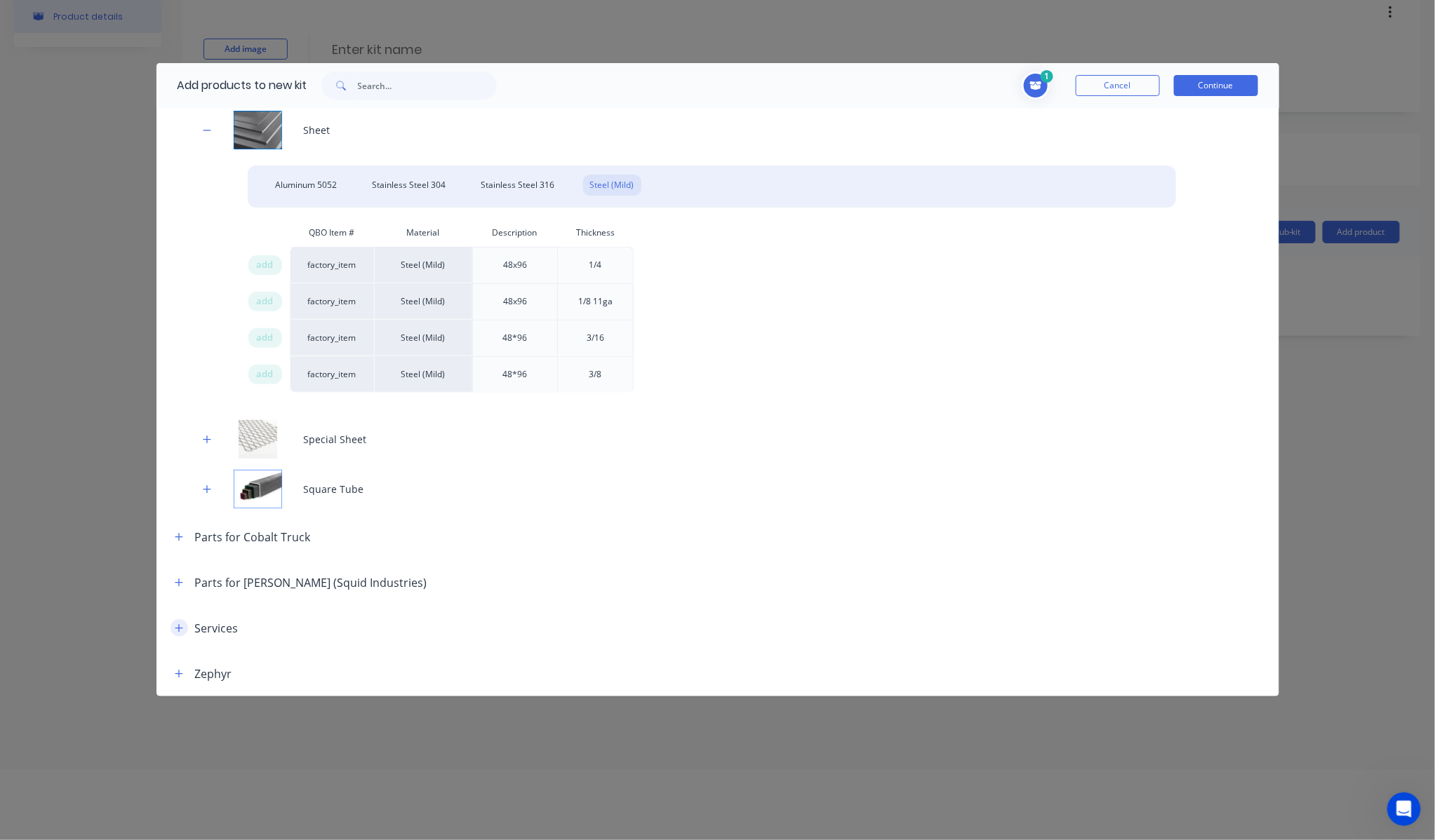
click at [181, 629] on icon "button" at bounding box center [179, 628] width 9 height 10
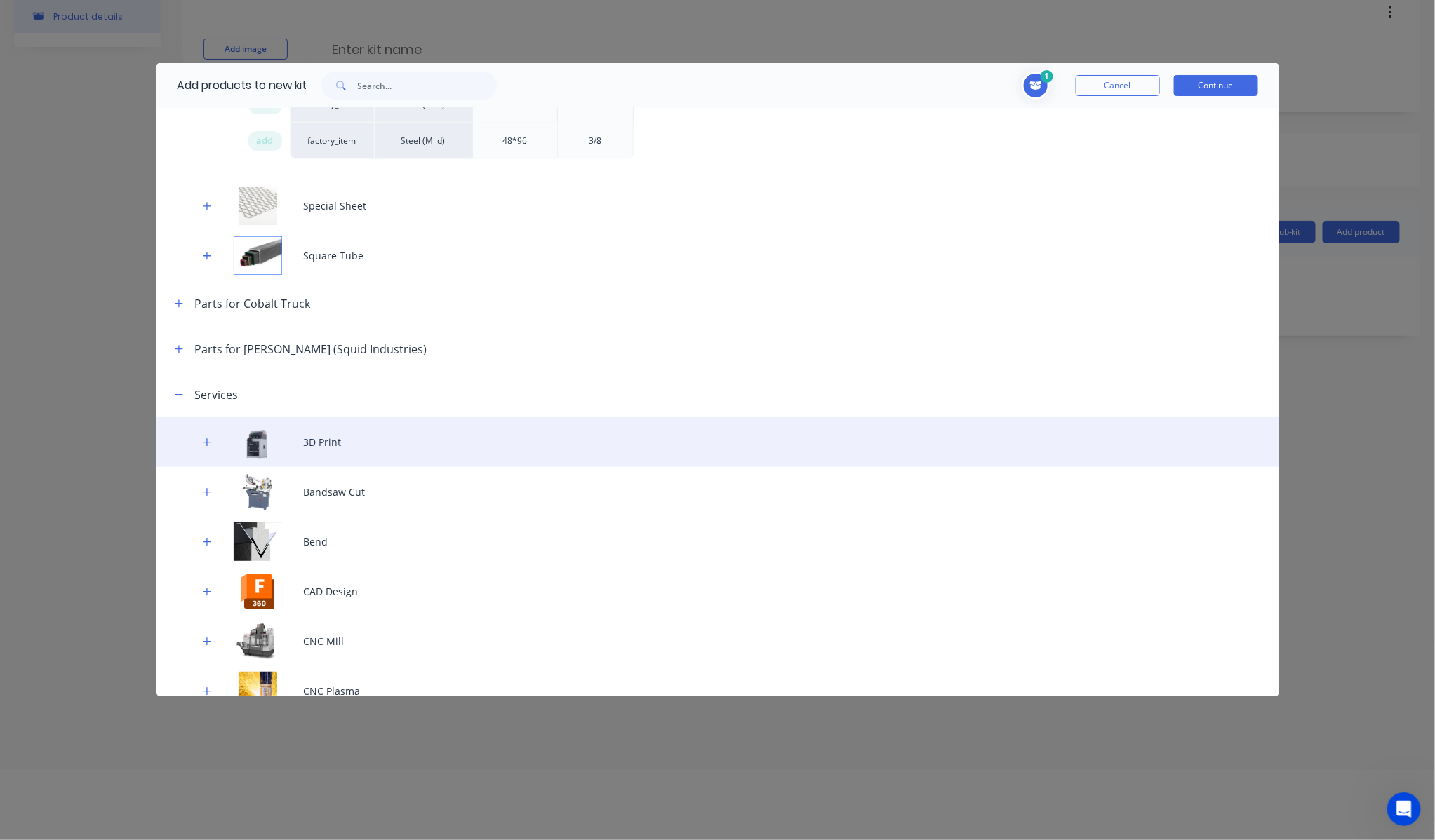
scroll to position [1076, 0]
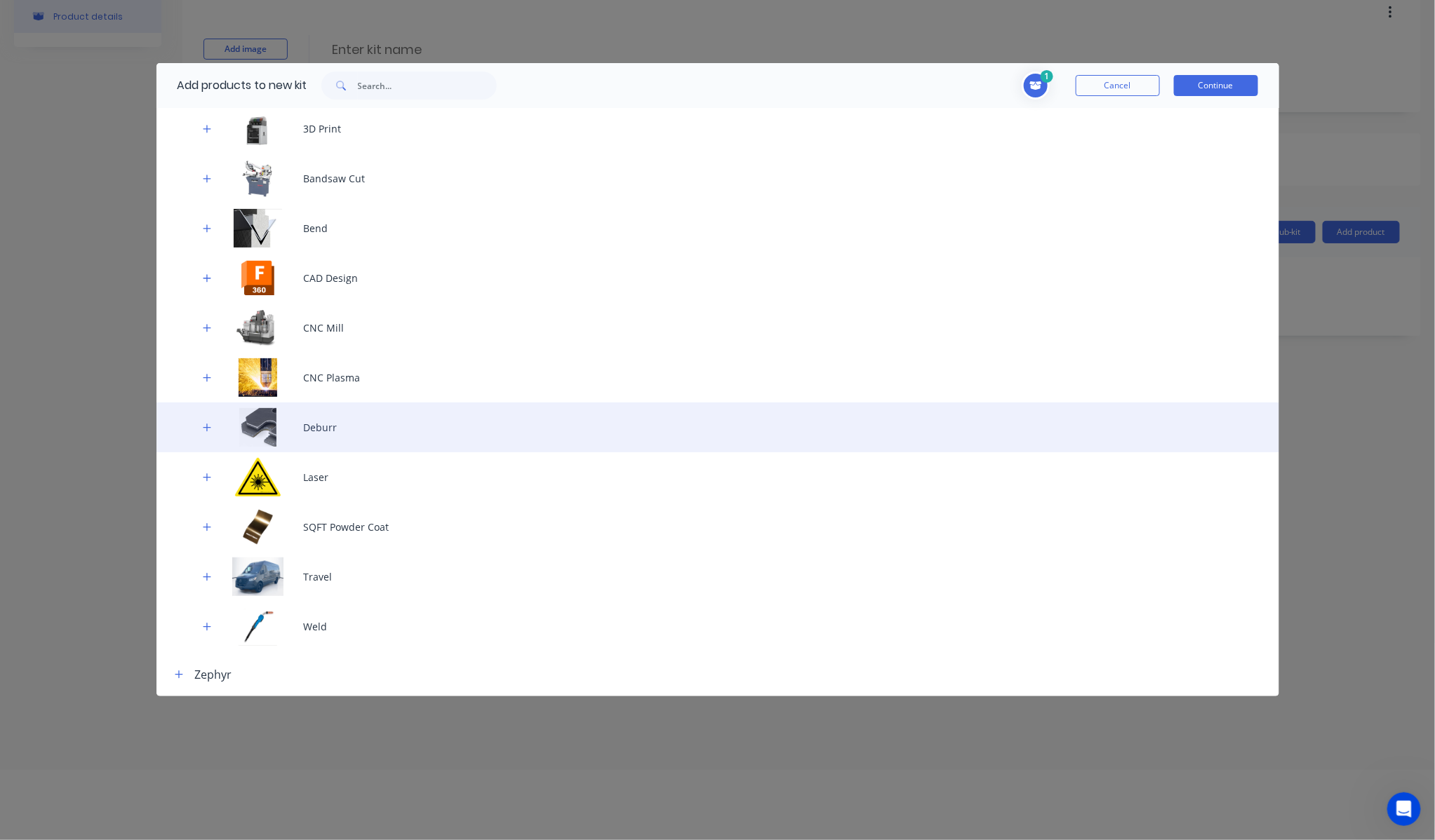
click at [358, 432] on div "Deburr" at bounding box center [718, 427] width 1123 height 50
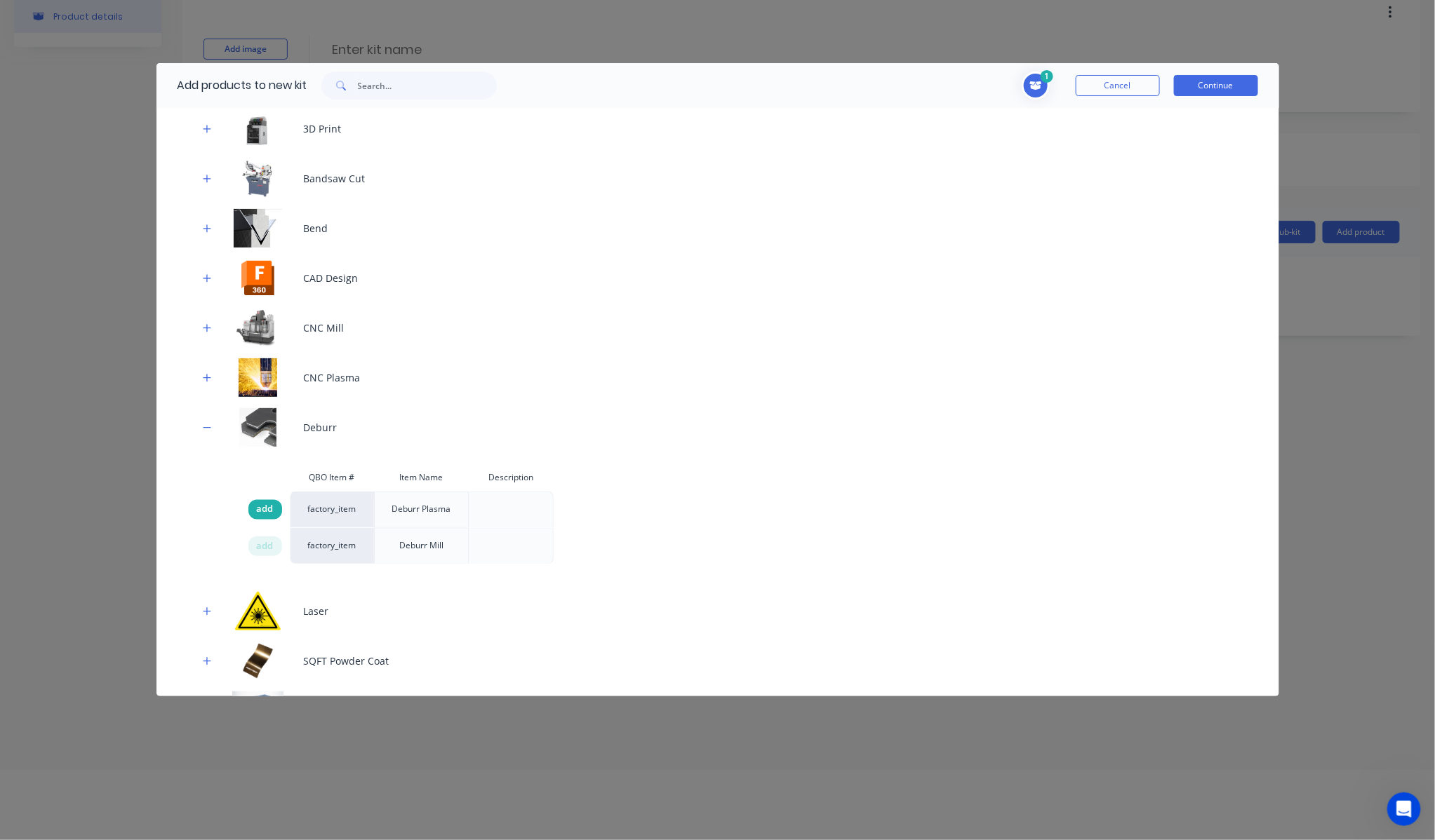
click at [265, 513] on span "add" at bounding box center [265, 510] width 17 height 14
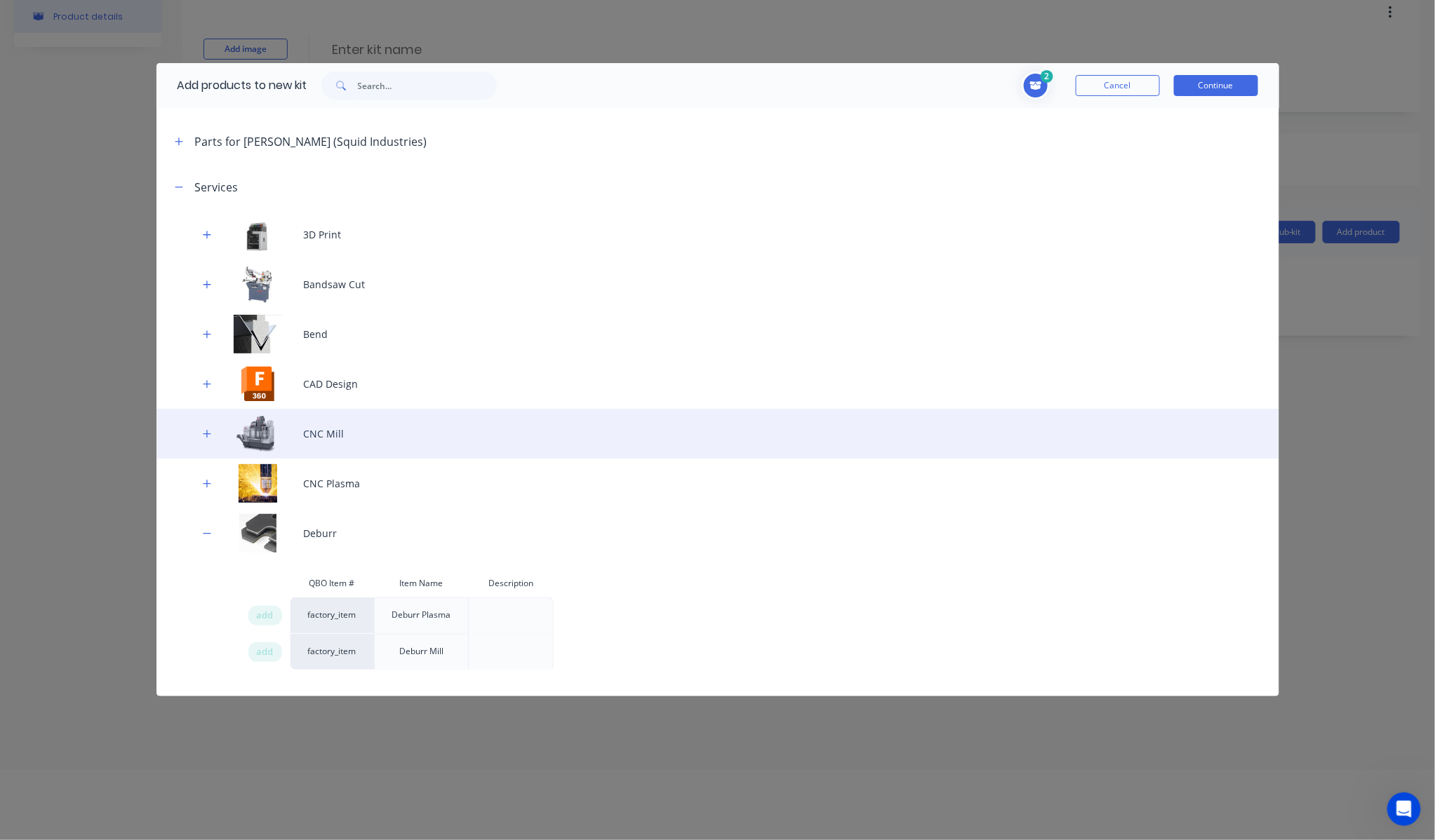
scroll to position [998, 0]
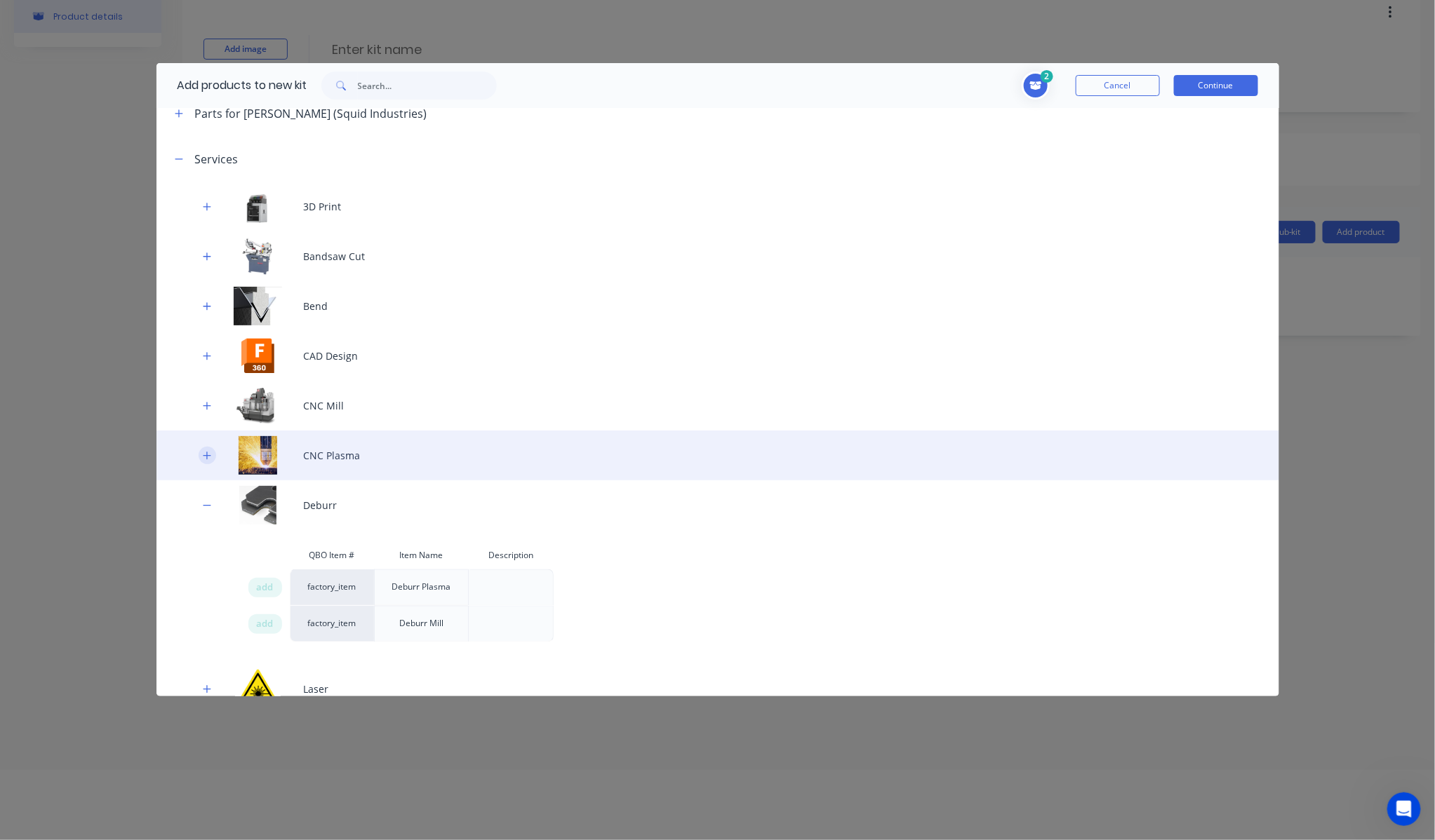
click at [204, 453] on icon "button" at bounding box center [207, 456] width 9 height 10
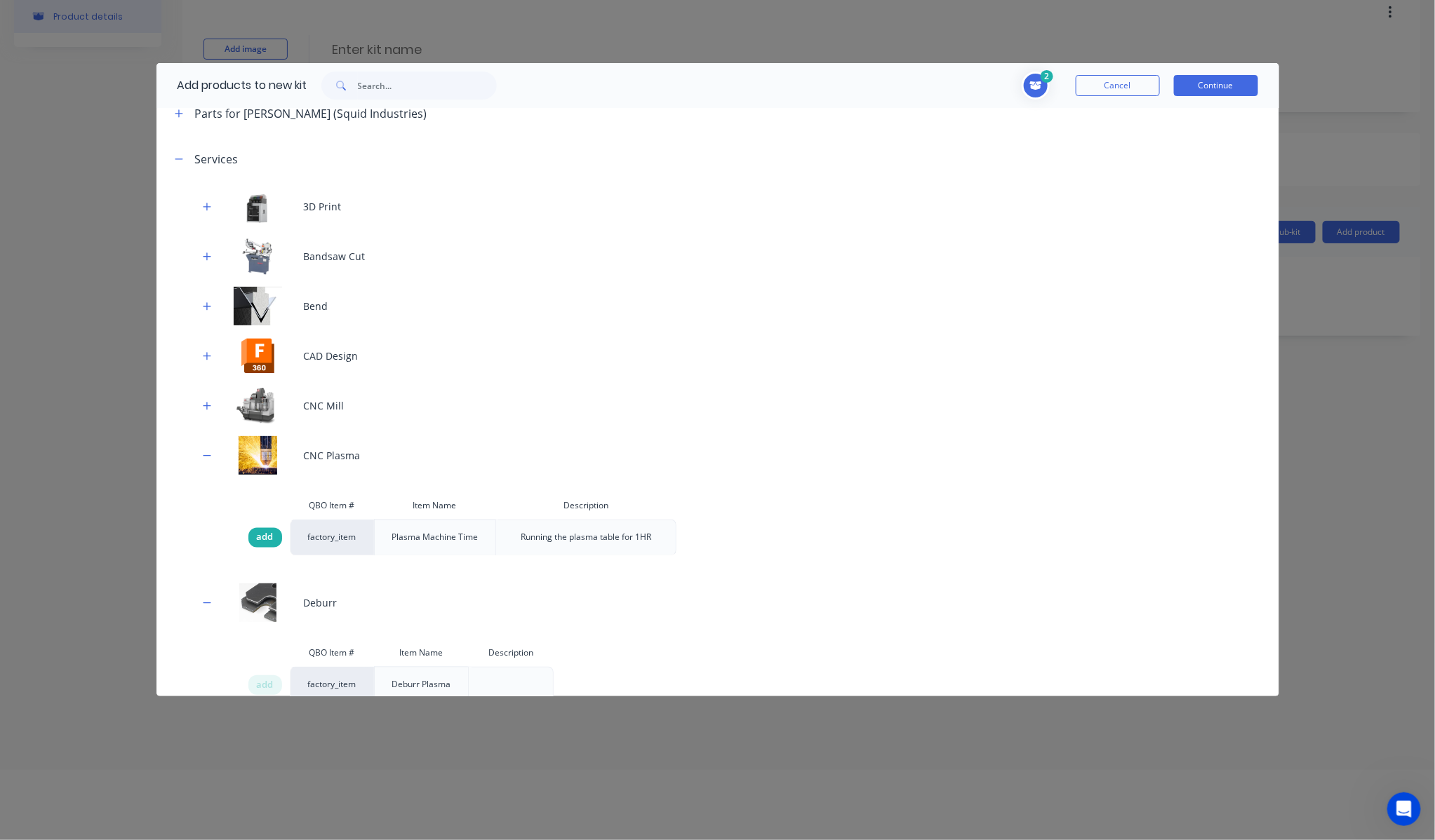
click at [268, 544] on span "add" at bounding box center [265, 537] width 17 height 14
click at [268, 542] on span "add" at bounding box center [265, 537] width 17 height 14
click at [1231, 77] on button "Continue" at bounding box center [1216, 85] width 84 height 21
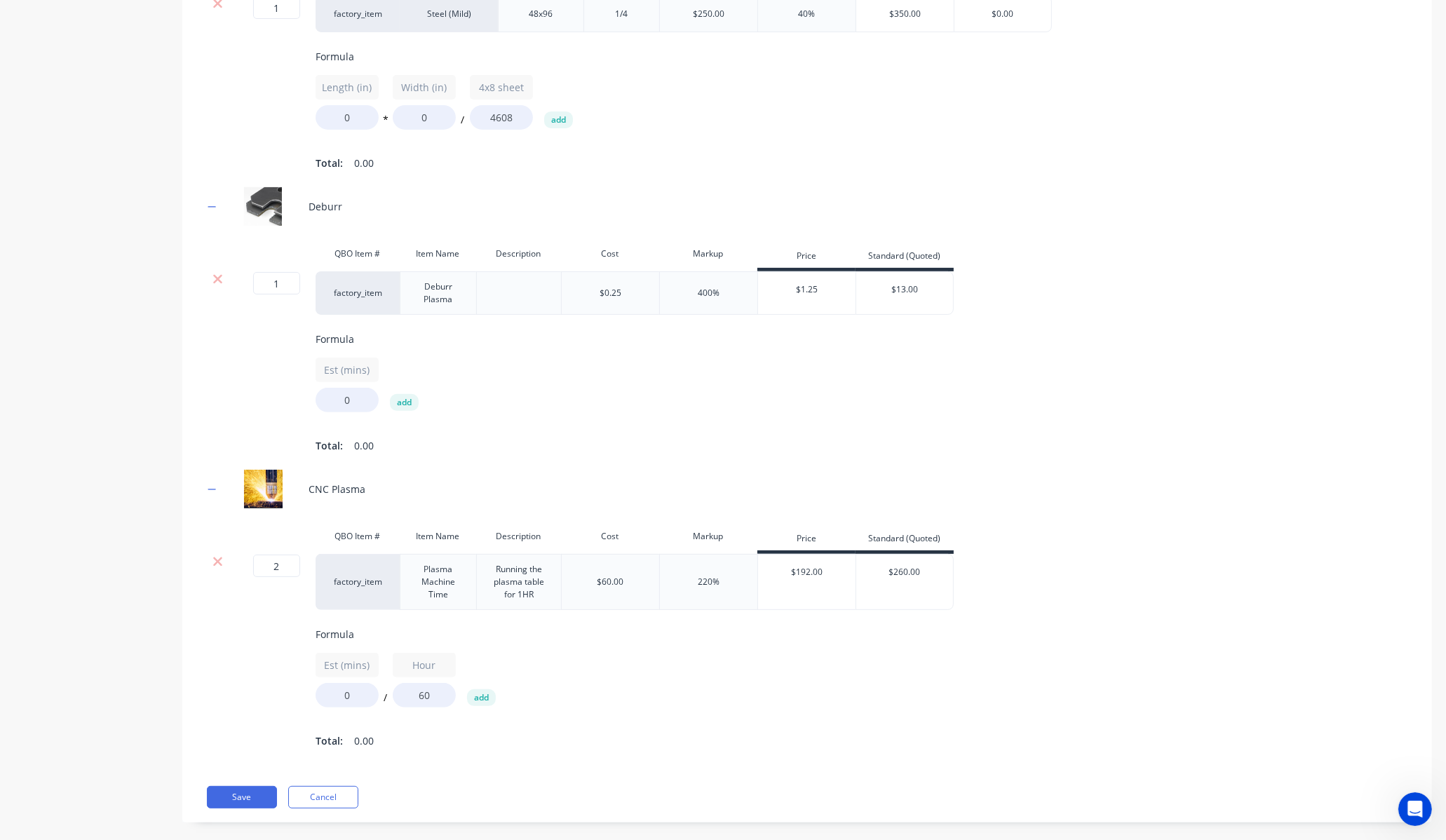
scroll to position [489, 0]
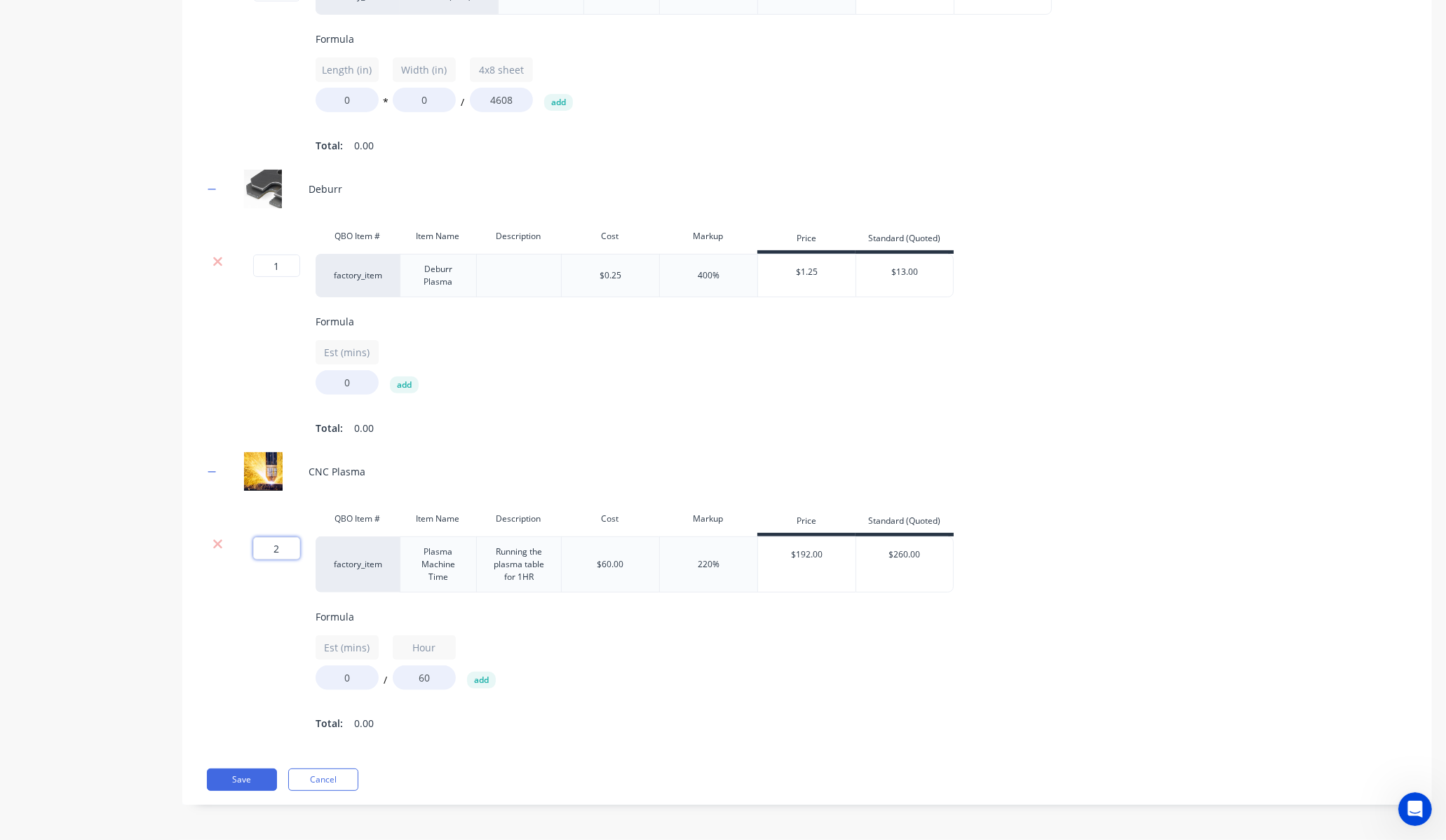
click at [291, 537] on input "2" at bounding box center [276, 548] width 47 height 22
type input "1"
click at [507, 387] on div "Formula Est (mins) 0 add Total: 0.00" at bounding box center [920, 377] width 1207 height 124
click at [363, 340] on input "Est (mins)" at bounding box center [347, 352] width 63 height 25
click at [356, 340] on input "Est (min3s)" at bounding box center [347, 352] width 63 height 25
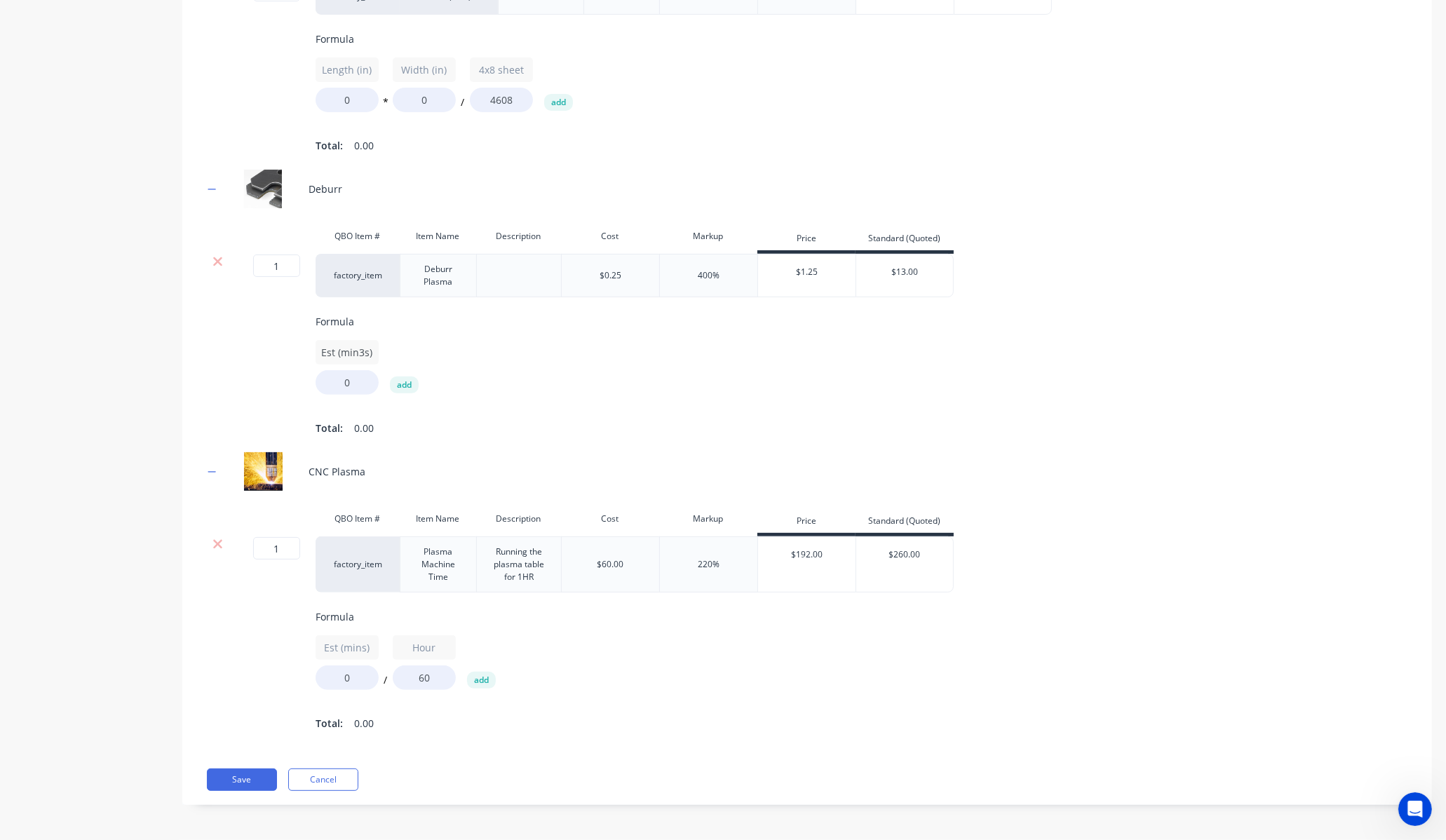
click at [356, 340] on input "Est (min3s)" at bounding box center [347, 352] width 63 height 25
type input "1"
click at [535, 340] on div "1 0 add" at bounding box center [920, 367] width 1207 height 55
click at [354, 370] on input "0" at bounding box center [347, 382] width 63 height 25
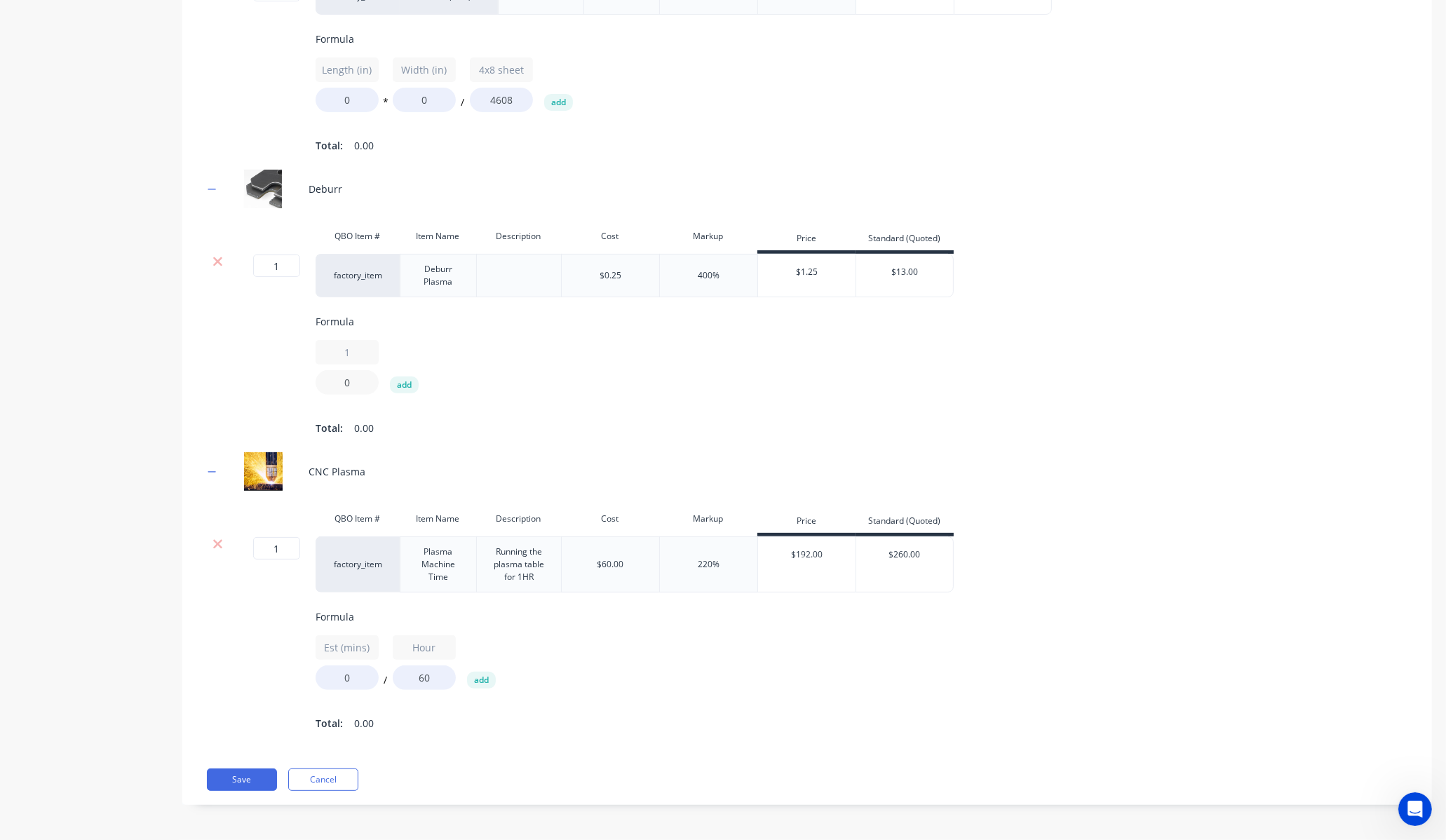
click at [354, 370] on input "0" at bounding box center [347, 382] width 63 height 25
type input "1"
click at [491, 340] on div "1 1 add" at bounding box center [920, 367] width 1207 height 55
click at [359, 340] on input "1" at bounding box center [347, 352] width 63 height 25
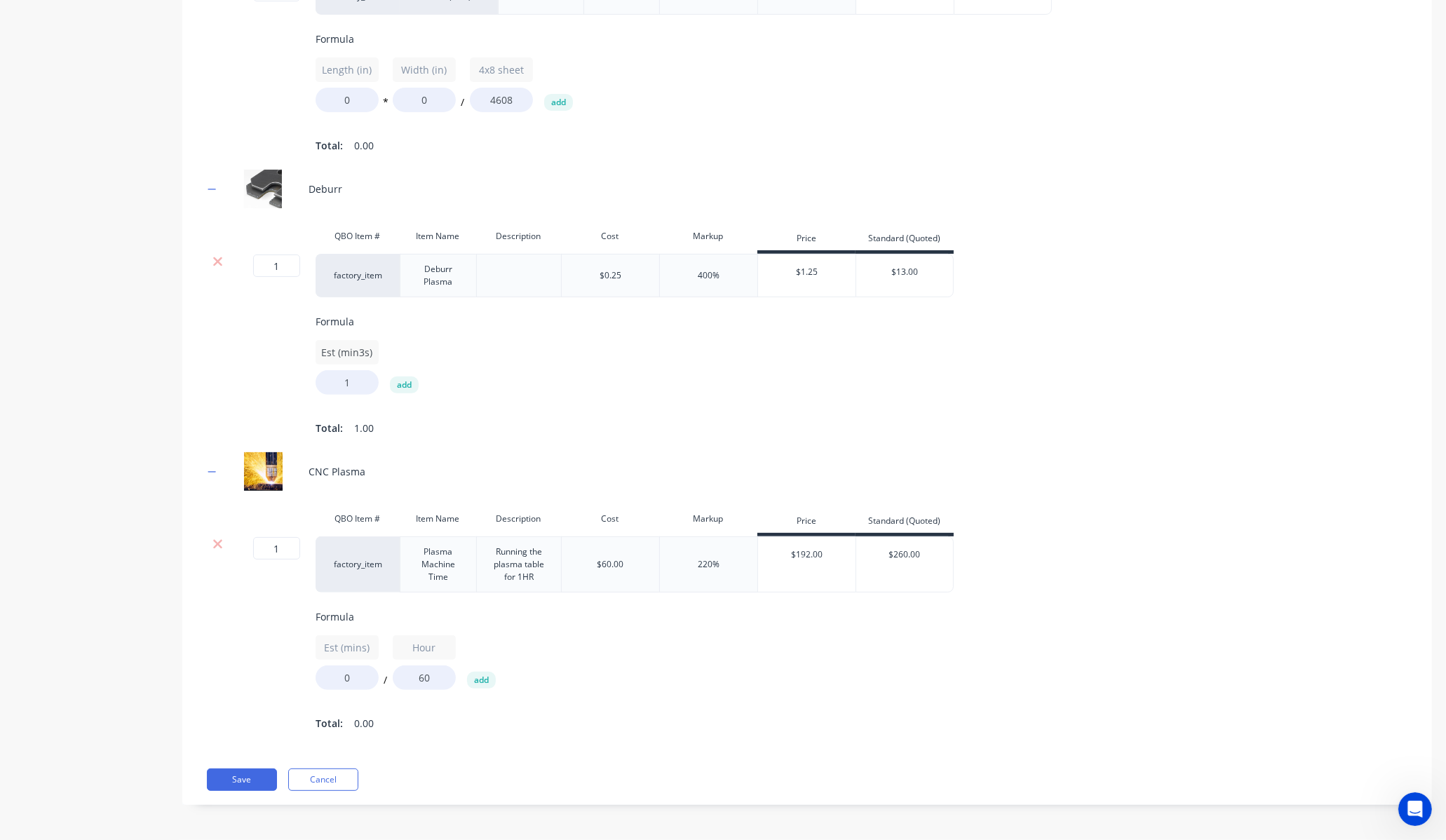
type input "Est (min3s)"
drag, startPoint x: 475, startPoint y: 340, endPoint x: 361, endPoint y: 365, distance: 116.7
click at [466, 340] on div "Est (min3s) 1 add" at bounding box center [920, 367] width 1207 height 55
click at [341, 370] on input "1" at bounding box center [347, 382] width 63 height 25
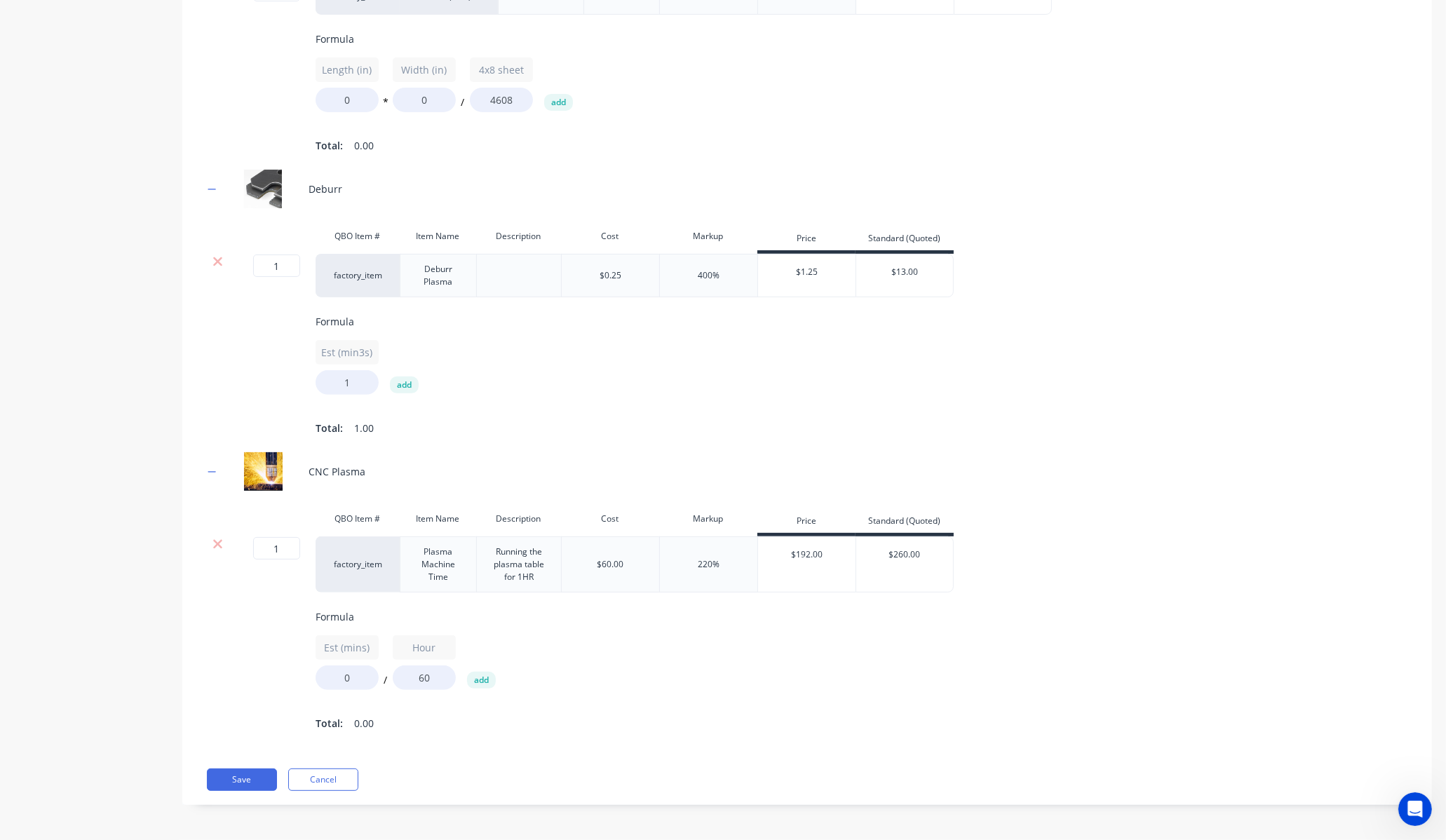
click at [464, 347] on div "Est (min3s) 1 add" at bounding box center [920, 367] width 1207 height 55
click at [335, 667] on input "0" at bounding box center [347, 678] width 63 height 25
type input "2"
click at [603, 656] on div "Est (mins) 2 / Hour 60 add" at bounding box center [920, 663] width 1207 height 55
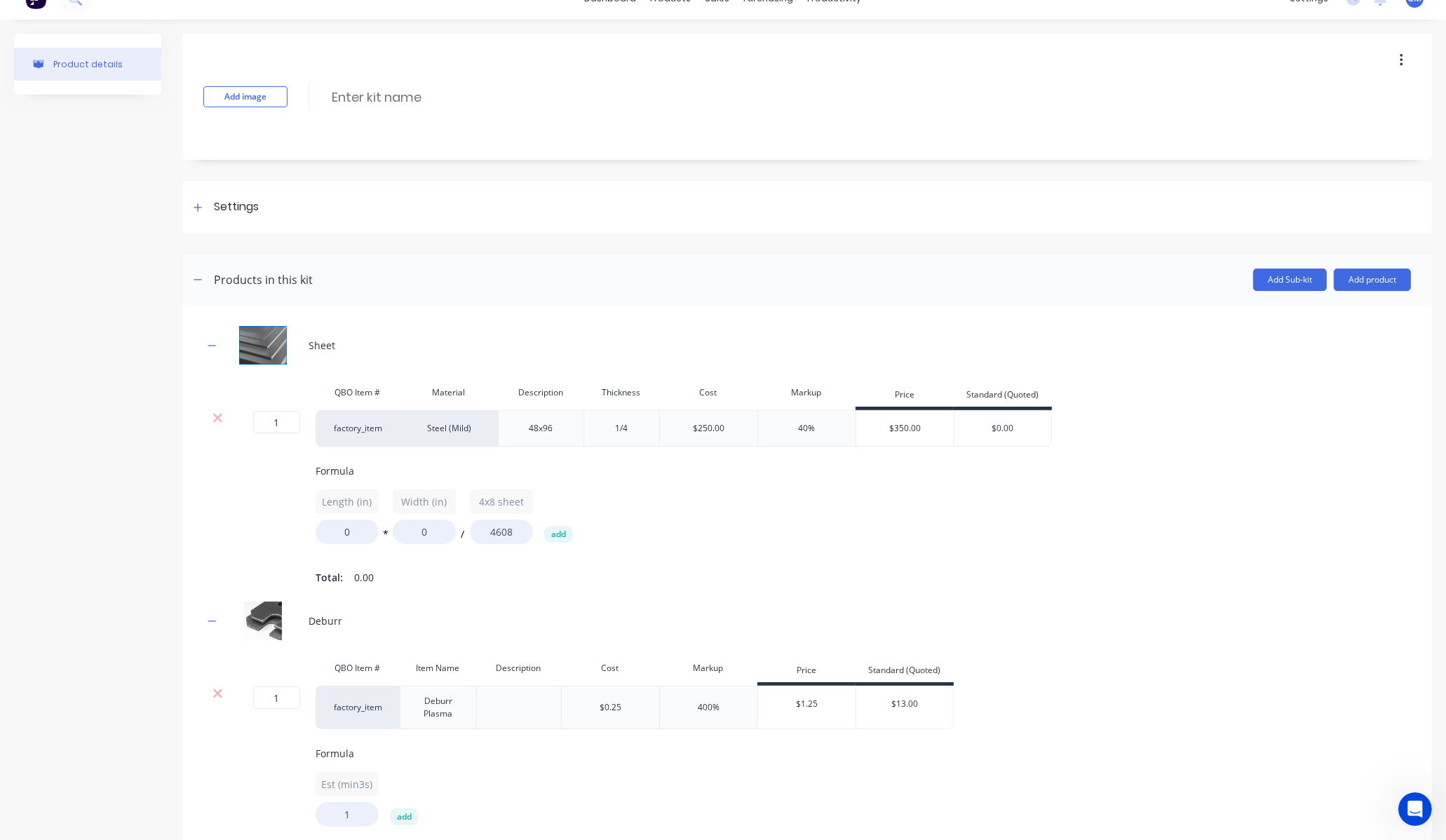
scroll to position [22, 0]
click at [354, 537] on input "0" at bounding box center [347, 533] width 63 height 25
type input "6"
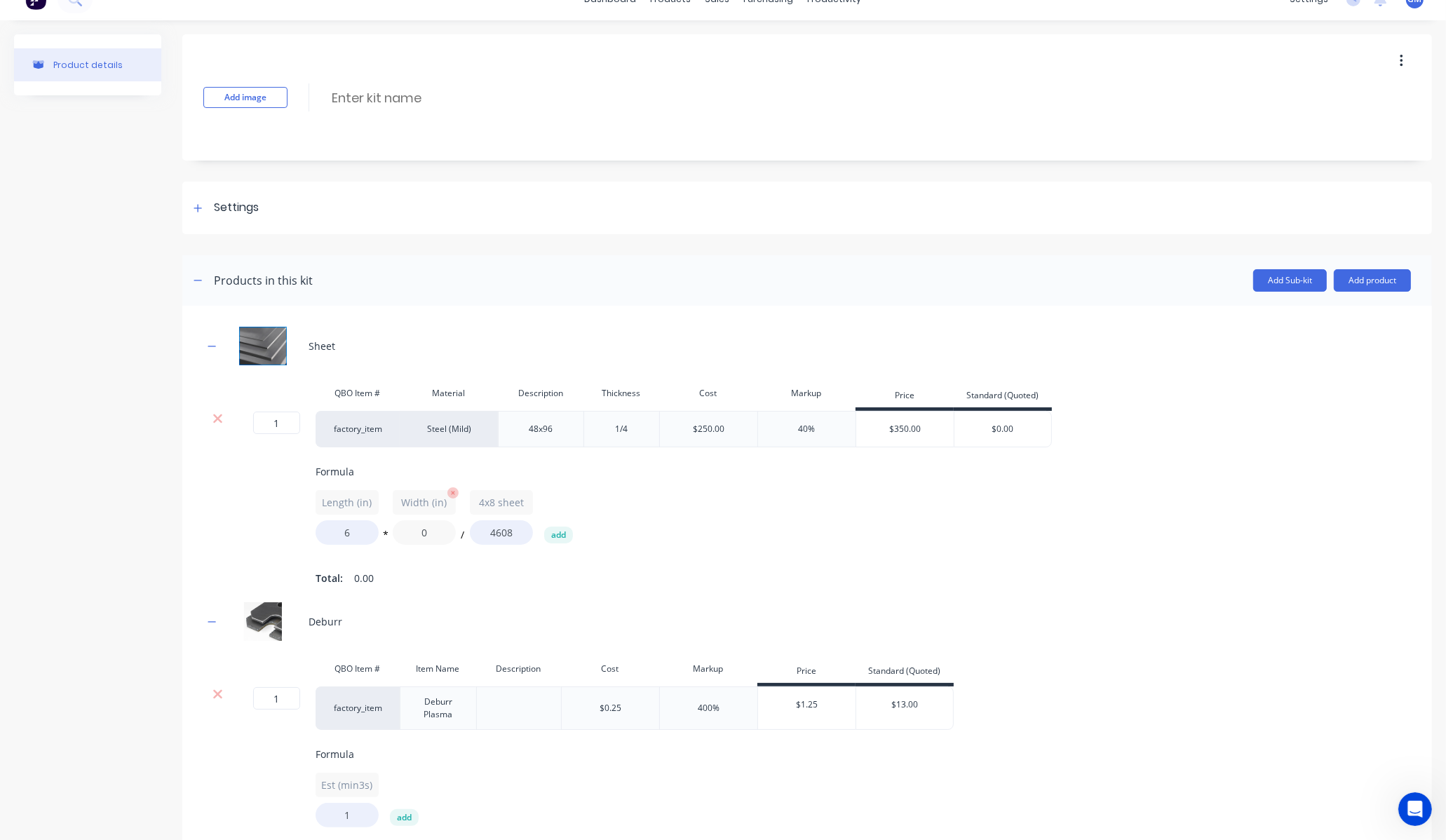
click at [431, 533] on input "0" at bounding box center [424, 533] width 63 height 25
drag, startPoint x: 431, startPoint y: 533, endPoint x: 390, endPoint y: 540, distance: 41.6
click at [390, 540] on div "Length (in) 6 * Width (in) 6 / 4x8 sheet 4608 add" at bounding box center [920, 518] width 1207 height 55
type input "3"
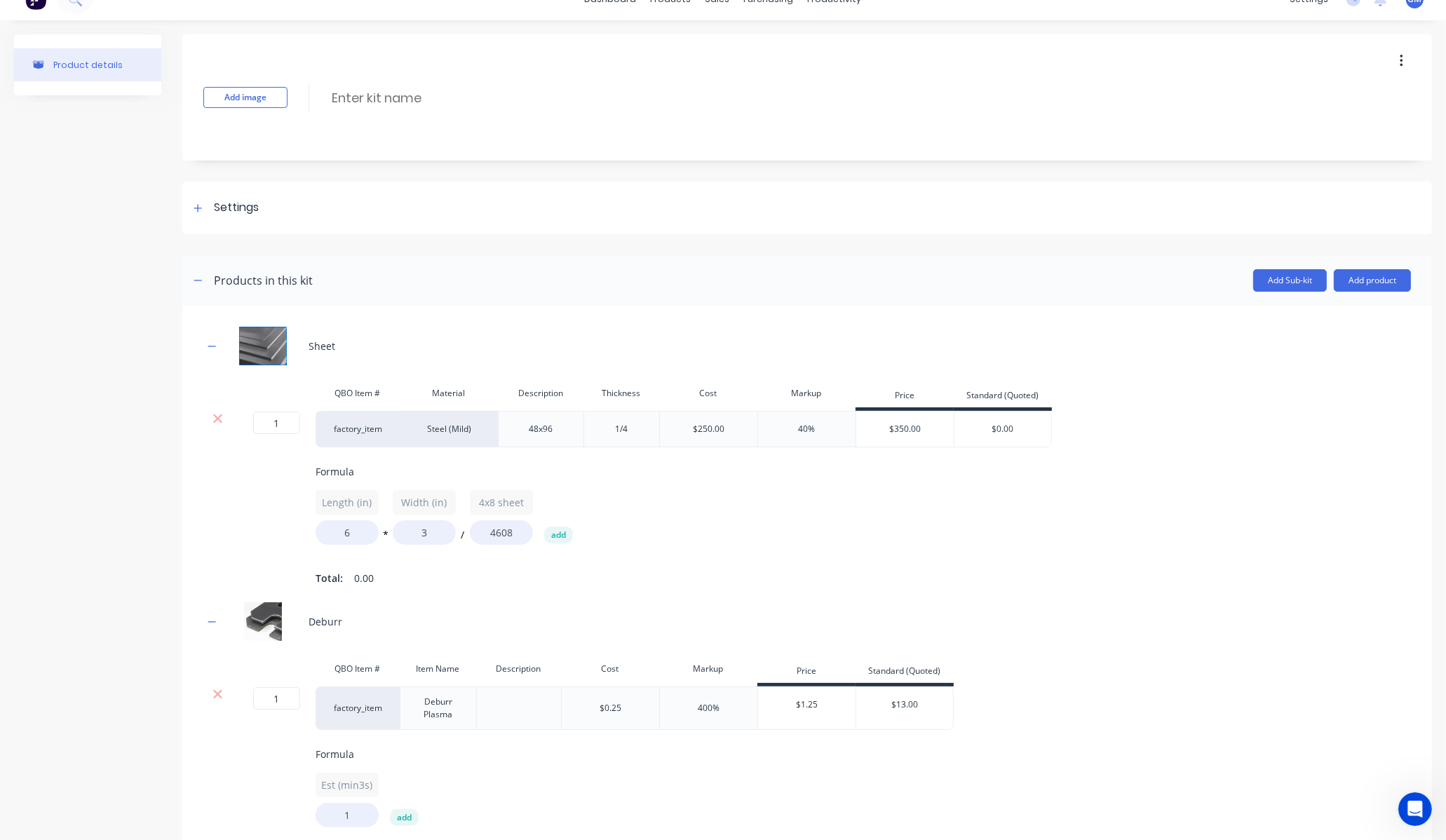
click at [443, 568] on div "Total: 0.00" at bounding box center [920, 578] width 1207 height 21
drag, startPoint x: 431, startPoint y: 538, endPoint x: 405, endPoint y: 538, distance: 26.0
click at [405, 538] on input "3" at bounding box center [424, 533] width 63 height 25
click at [550, 569] on div "Total: 0.00" at bounding box center [920, 578] width 1207 height 21
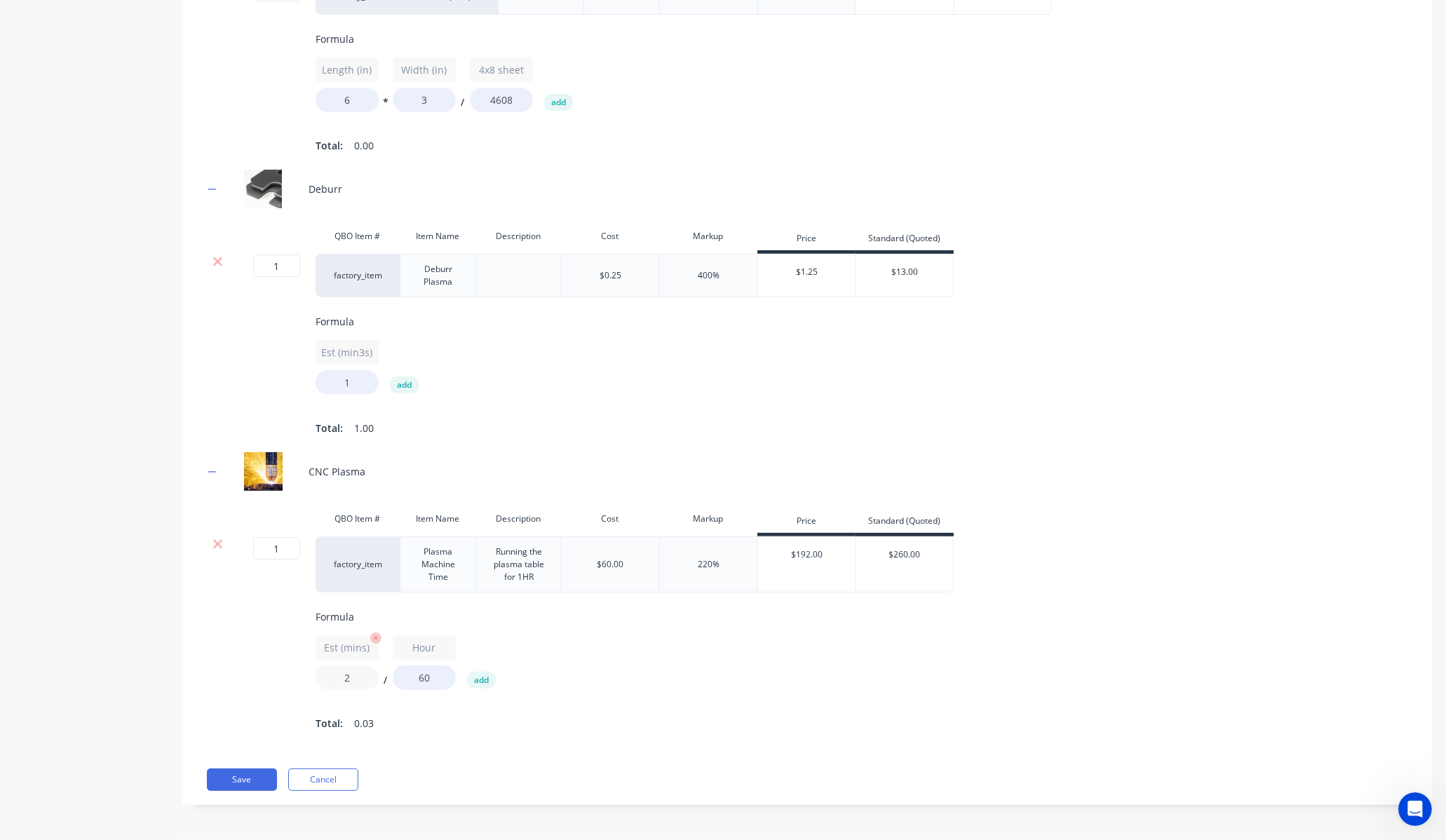
click at [369, 666] on input "2" at bounding box center [347, 678] width 63 height 25
type input "1"
click at [260, 776] on button "Save" at bounding box center [241, 779] width 70 height 22
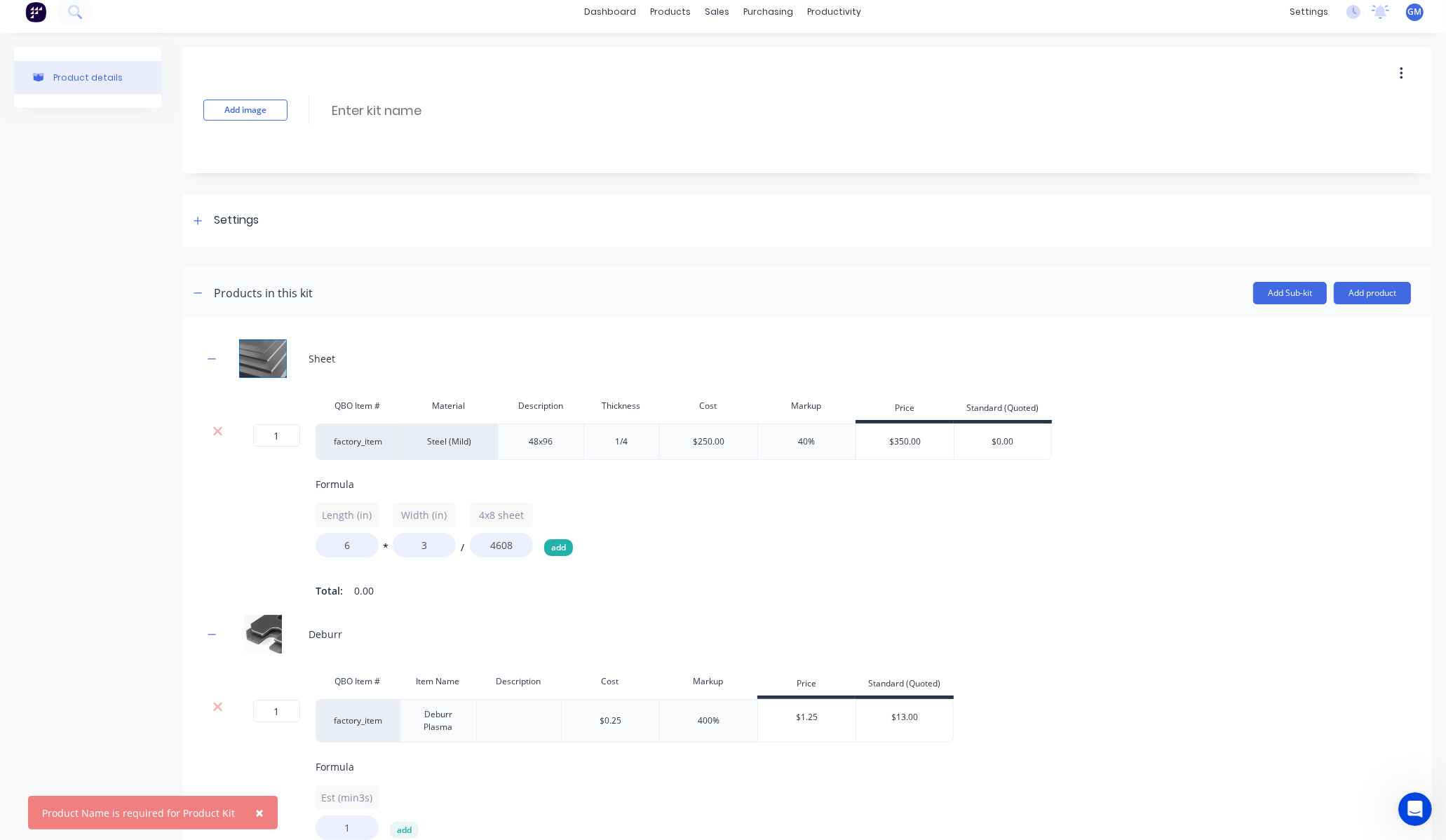
scroll to position [0, 0]
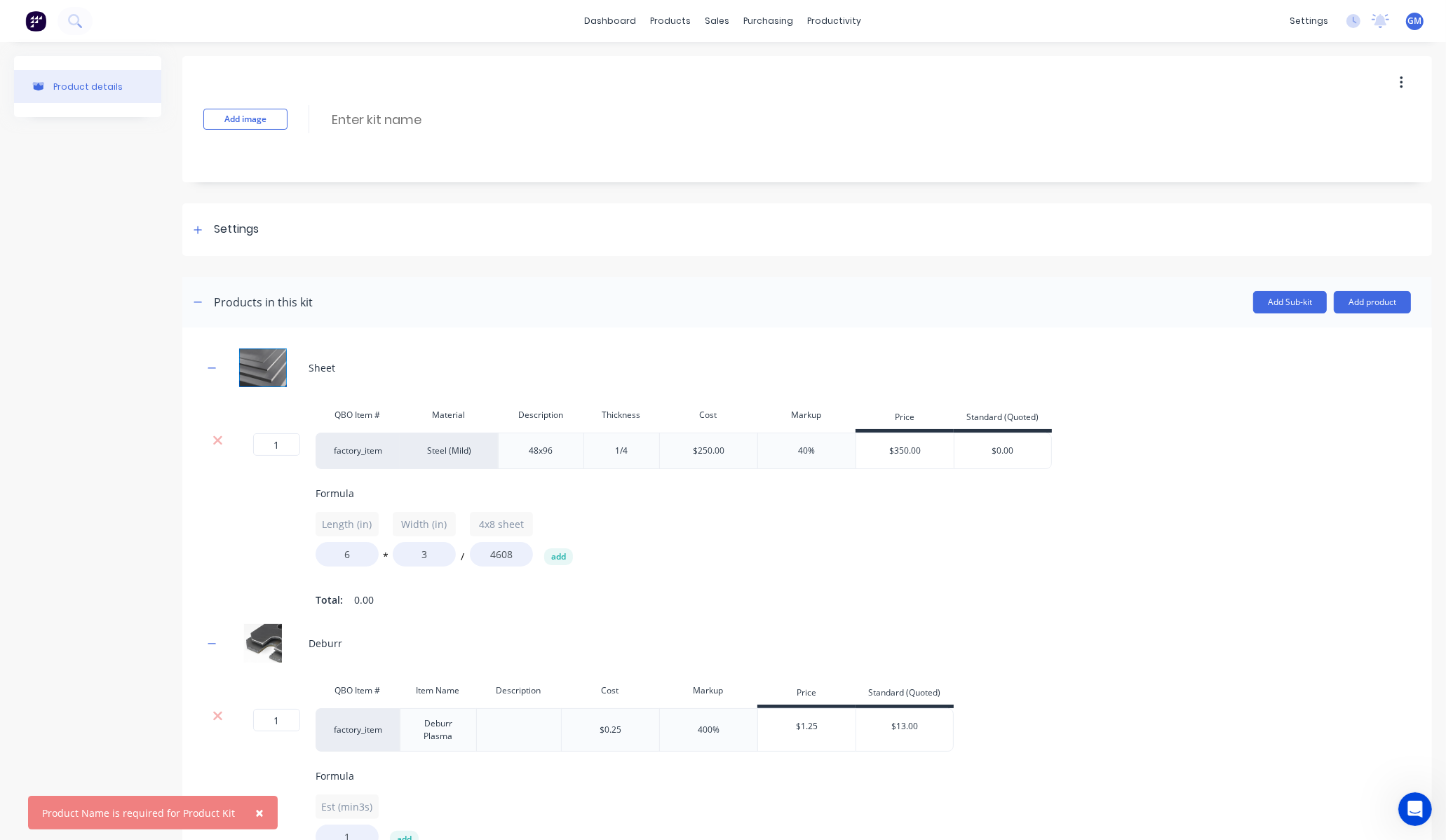
drag, startPoint x: 268, startPoint y: 119, endPoint x: 592, endPoint y: 339, distance: 391.6
click at [808, 176] on div "Add image Enter kit name" at bounding box center [807, 119] width 1250 height 127
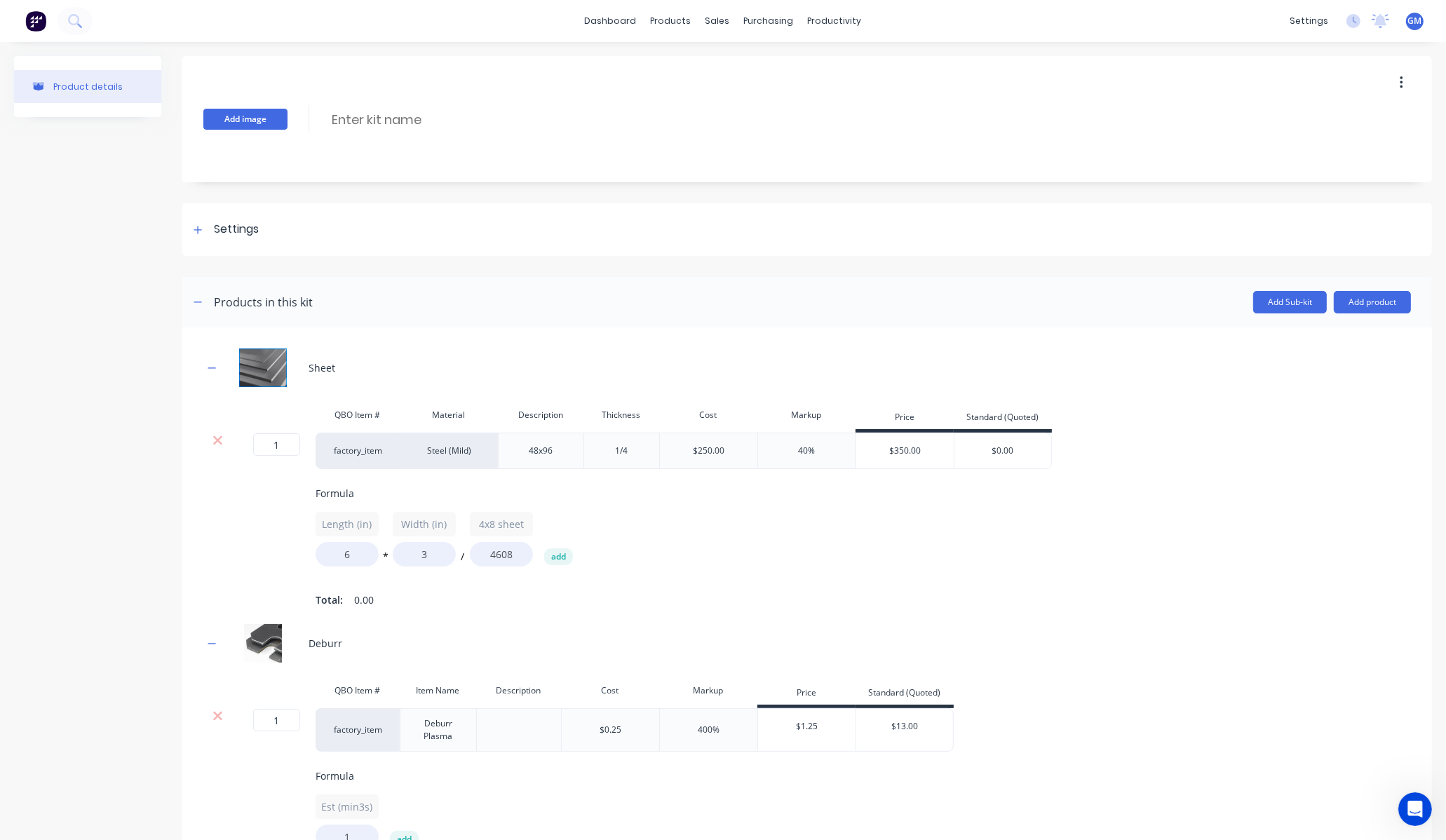
click at [240, 117] on button "Add image" at bounding box center [245, 119] width 84 height 21
click at [376, 115] on input at bounding box center [454, 119] width 248 height 20
type input "AISC 6X1/4 - 6"
click at [983, 286] on header "Products in this kit Add Sub-kit Add product" at bounding box center [807, 302] width 1250 height 51
click at [226, 227] on div "Settings" at bounding box center [236, 230] width 45 height 17
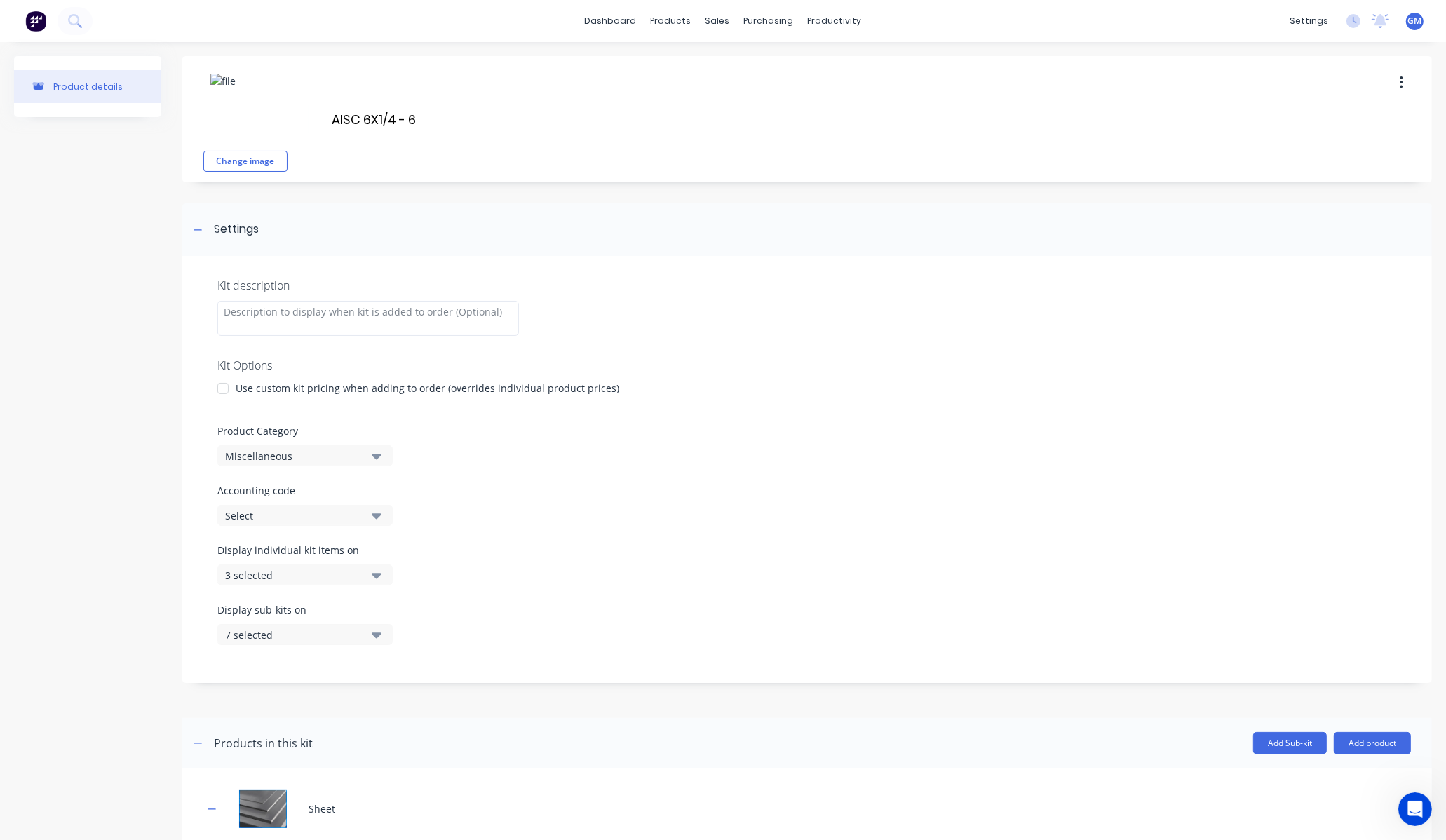
click at [301, 445] on button "Miscellaneous" at bounding box center [305, 455] width 176 height 21
click at [356, 575] on div "Parts for Cobalt Truck" at bounding box center [322, 575] width 210 height 28
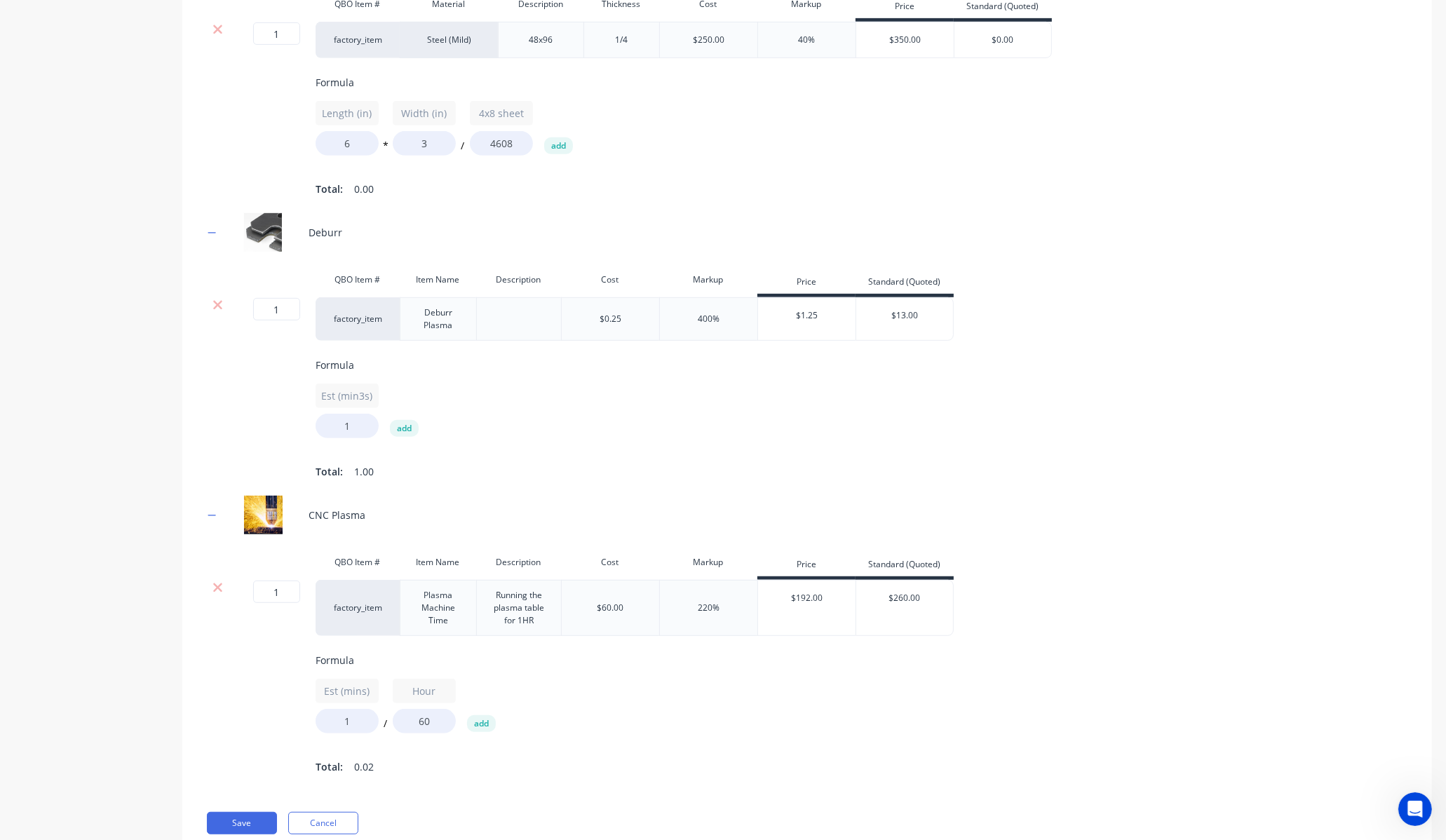
scroll to position [930, 0]
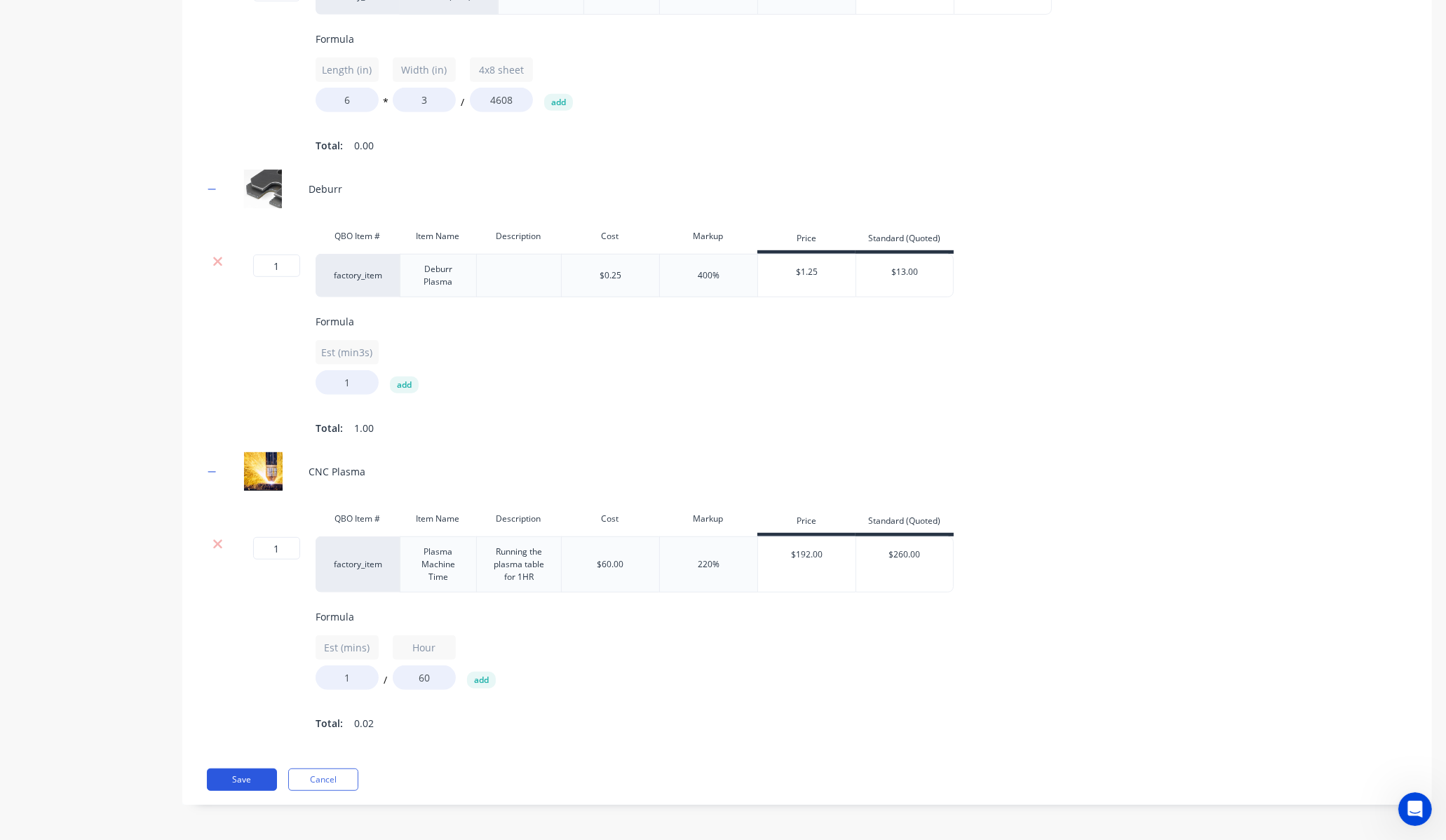
click at [261, 788] on button "Save" at bounding box center [241, 779] width 70 height 22
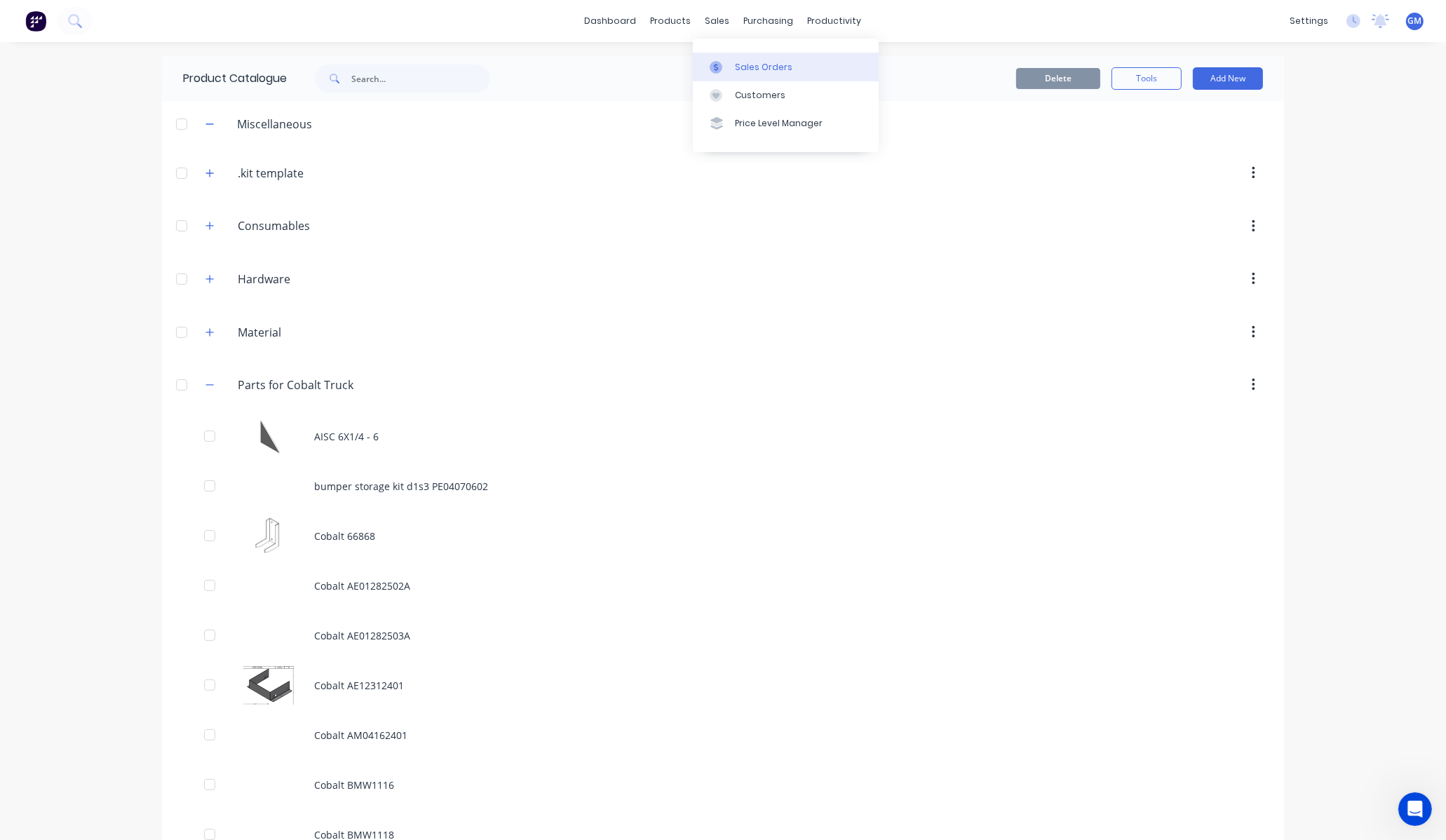
click at [732, 61] on link "Sales Orders" at bounding box center [785, 67] width 186 height 28
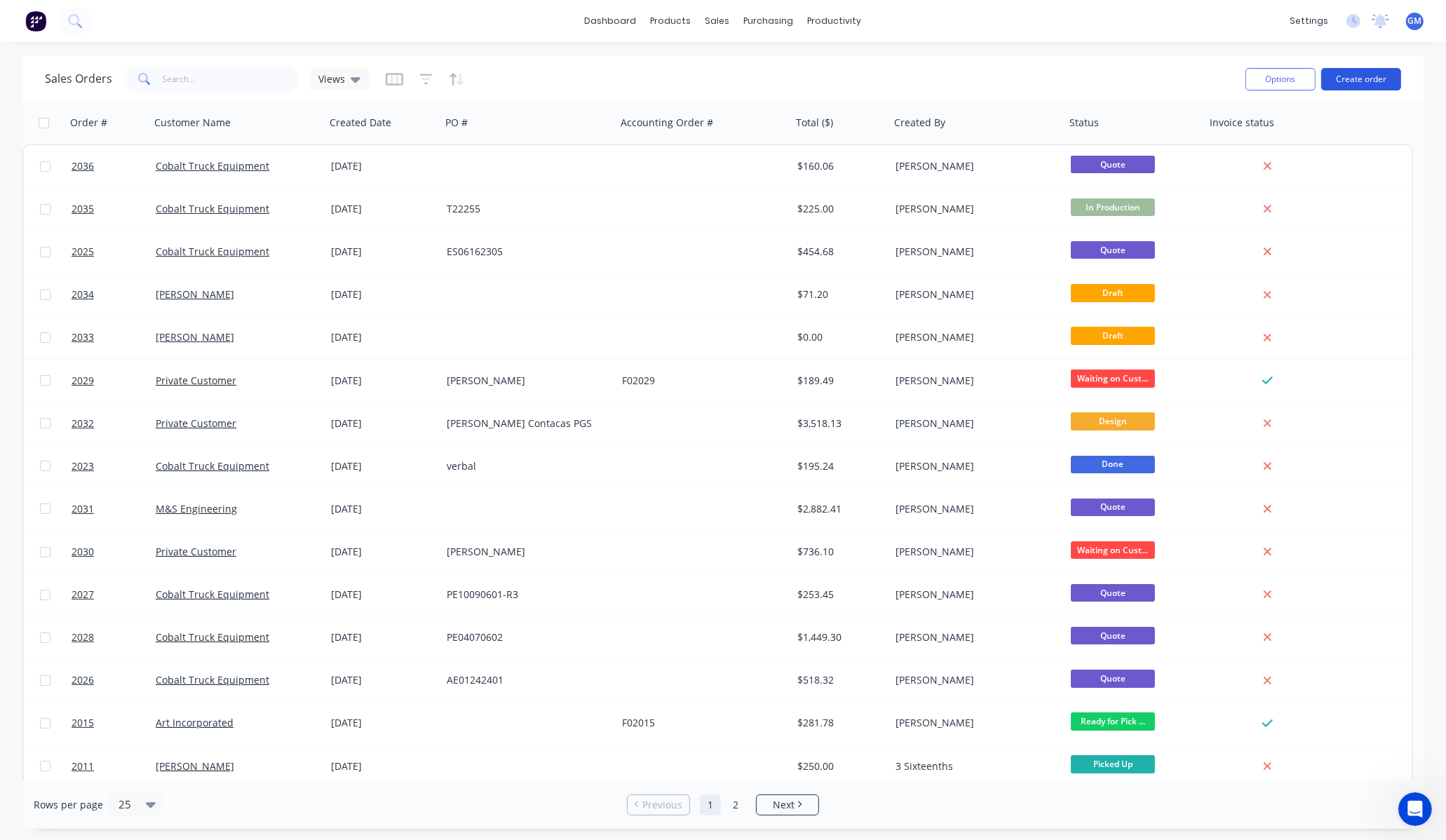
click at [1346, 75] on button "Create order" at bounding box center [1361, 79] width 80 height 22
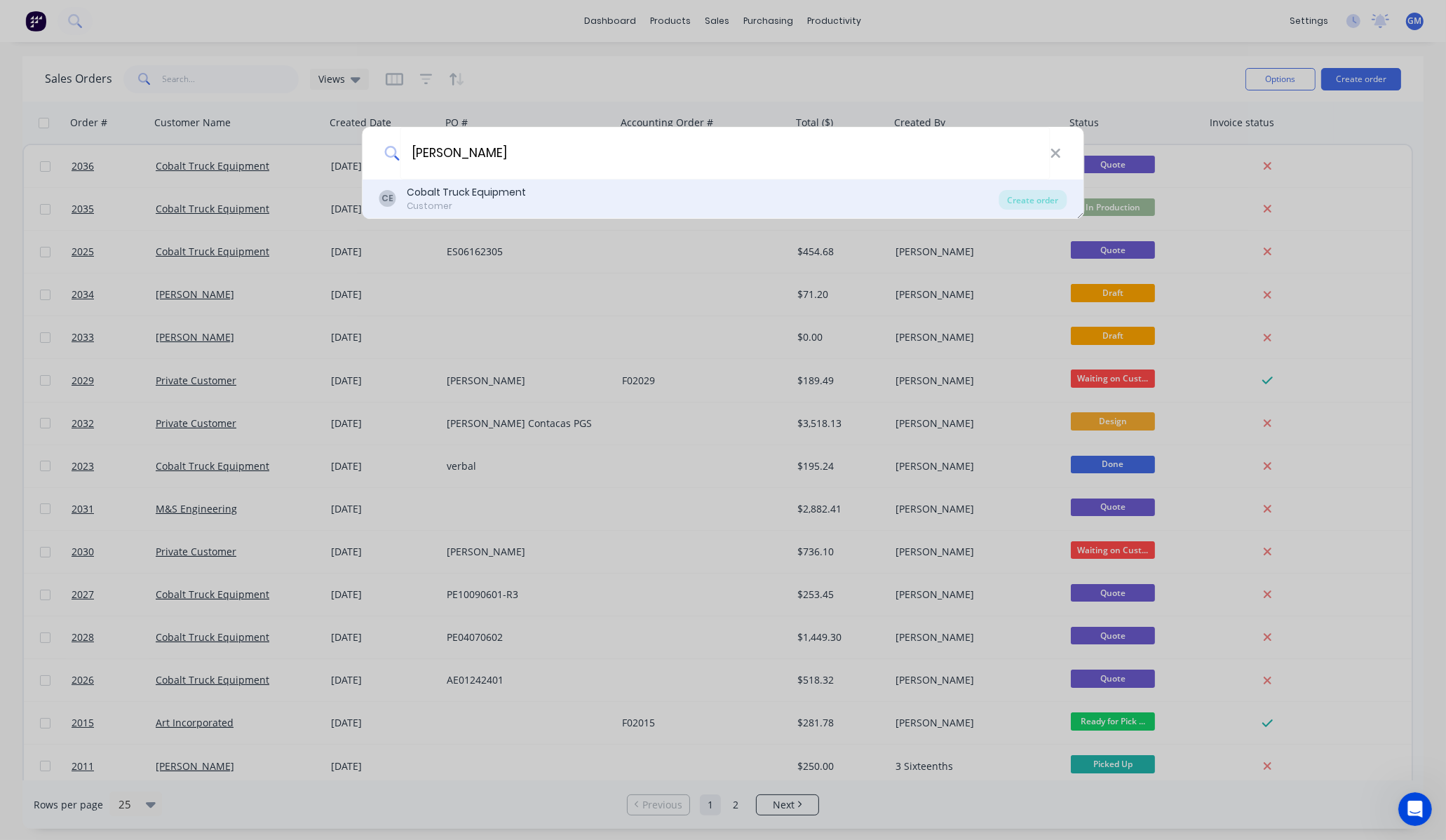
type input "[PERSON_NAME]"
click at [459, 210] on div "Customer" at bounding box center [467, 205] width 119 height 12
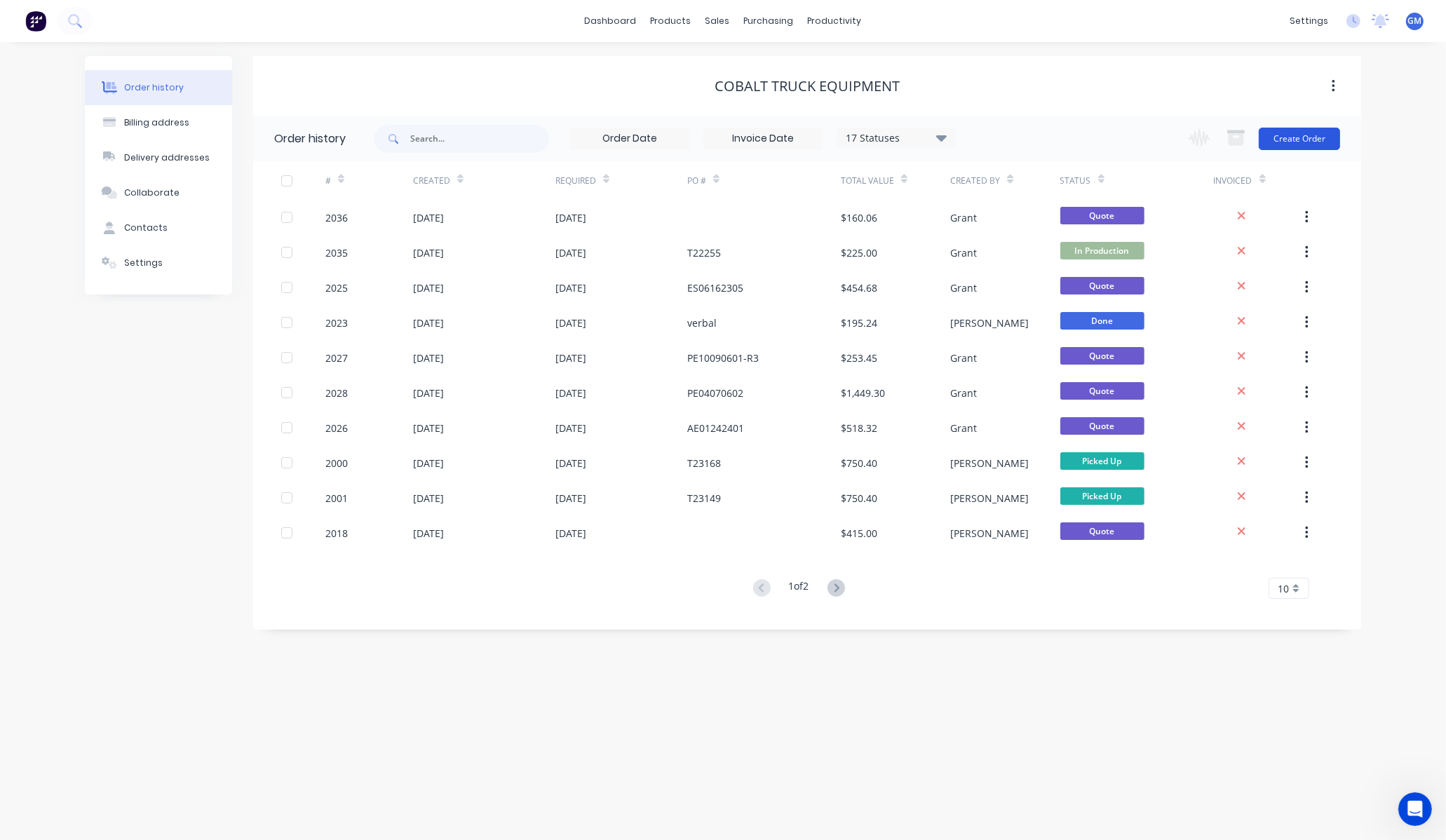
click at [1321, 134] on button "Create Order" at bounding box center [1299, 139] width 82 height 22
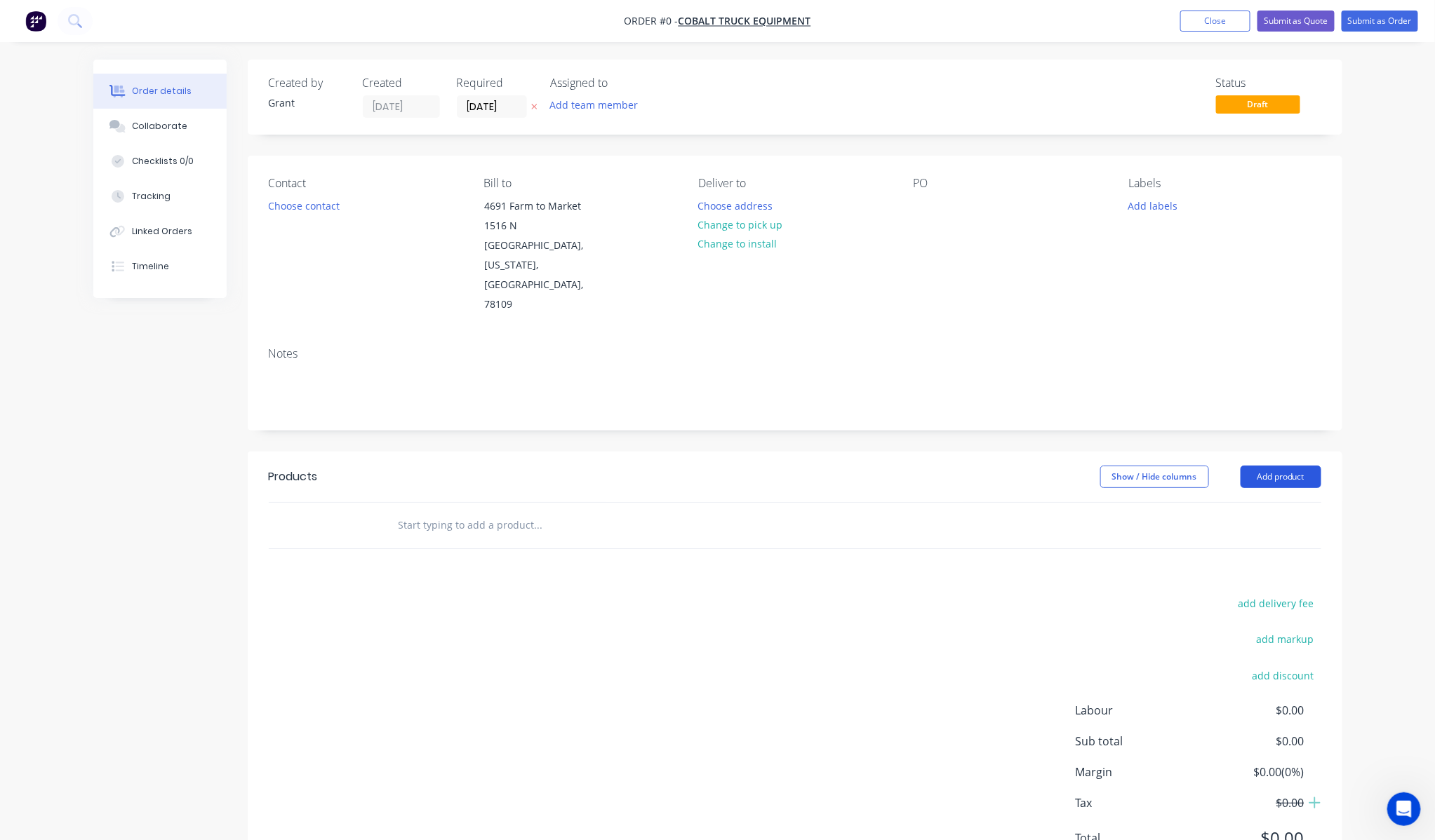
click at [1293, 466] on button "Add product" at bounding box center [1281, 476] width 81 height 22
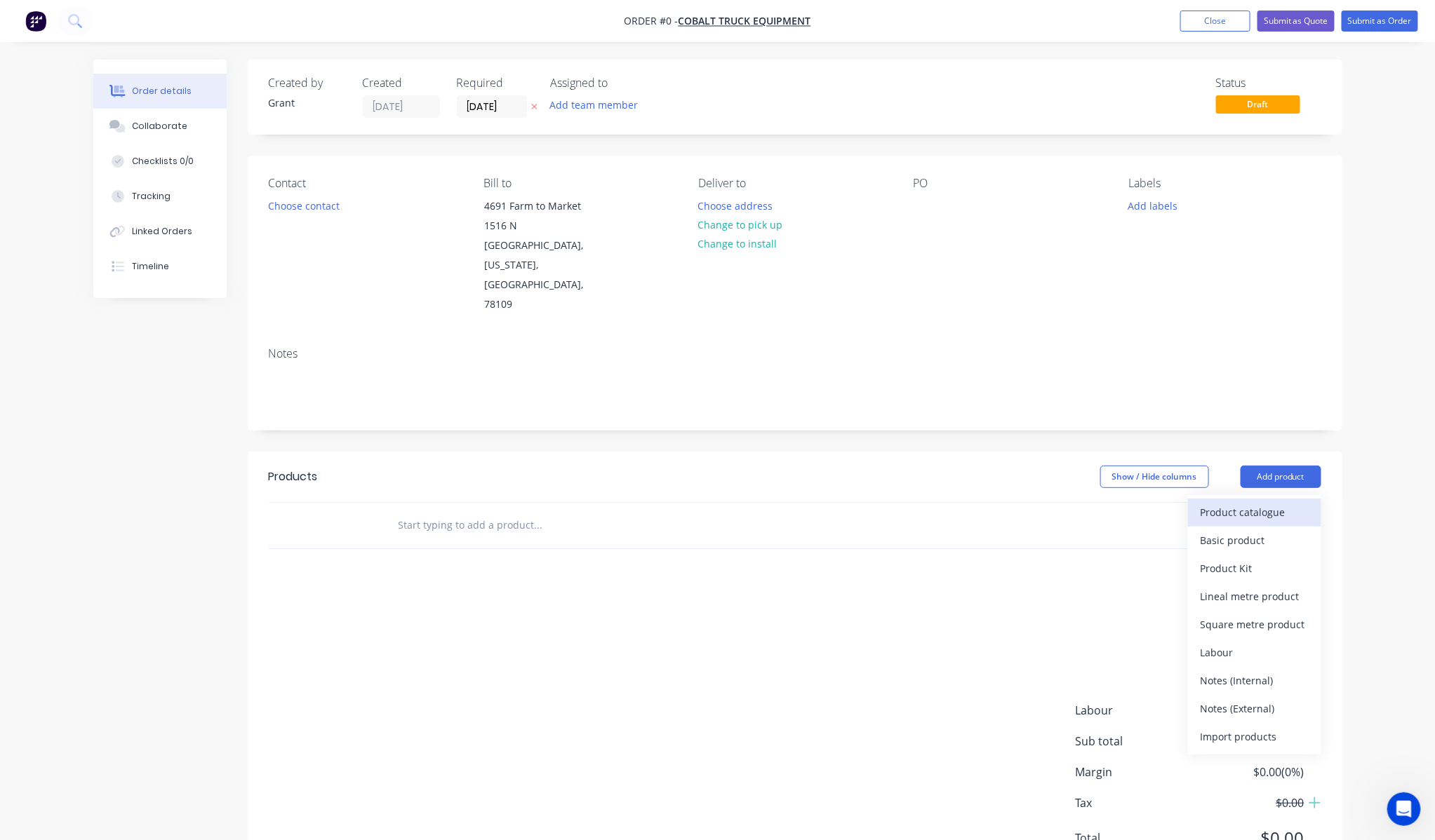
click at [1297, 502] on div "Product catalogue" at bounding box center [1254, 513] width 108 height 20
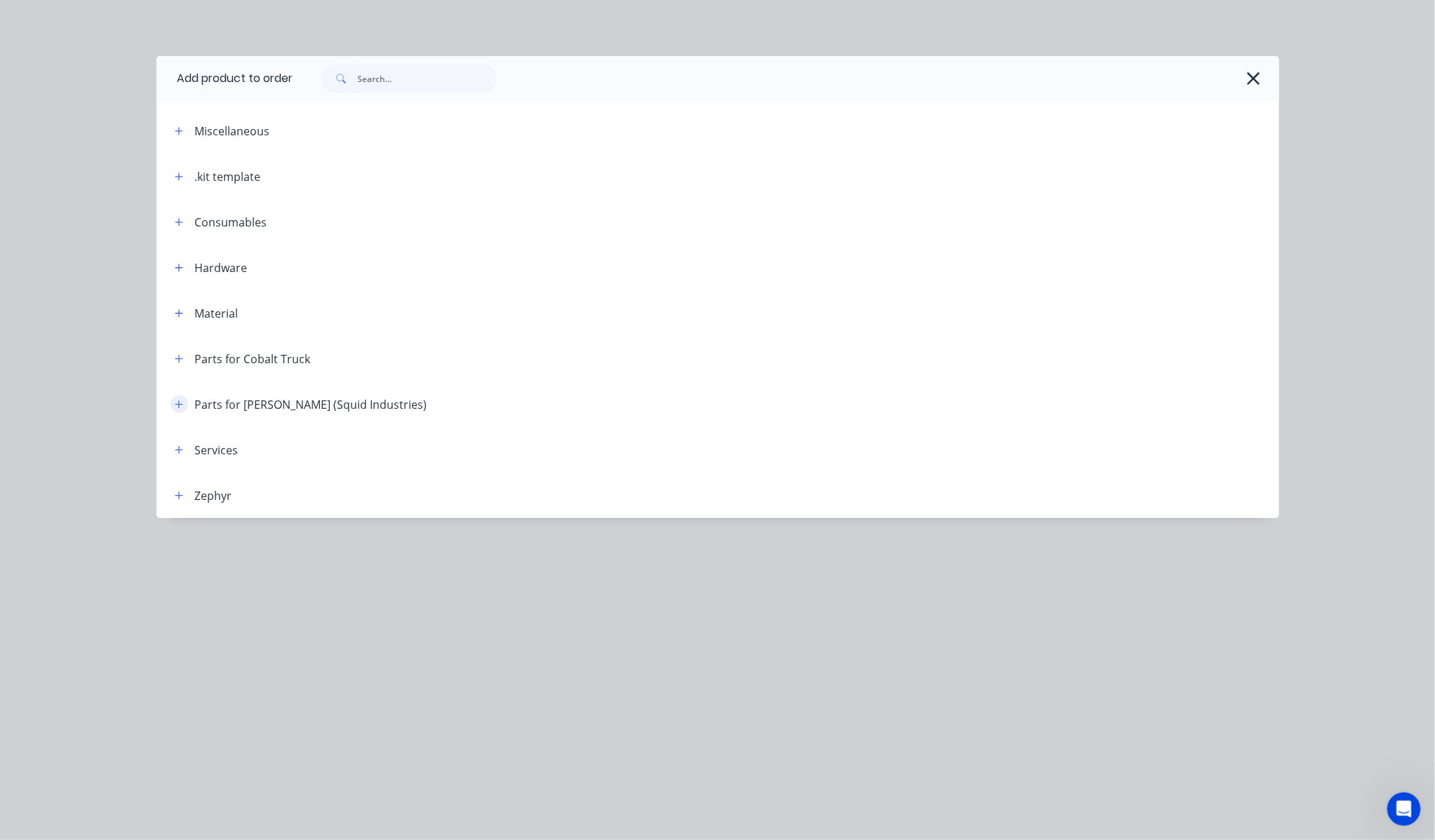
click at [186, 403] on button "button" at bounding box center [179, 404] width 17 height 17
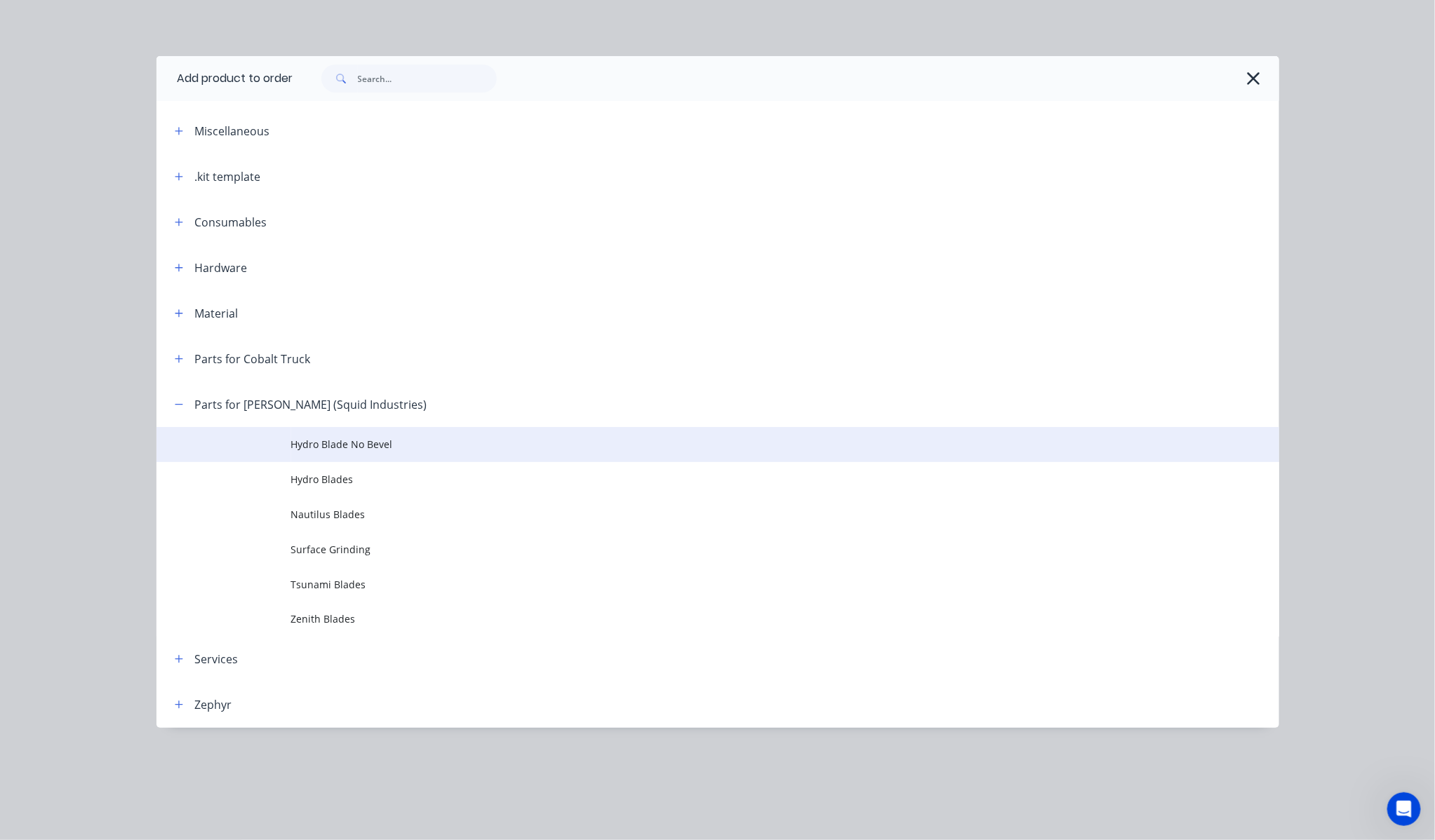
scroll to position [47, 0]
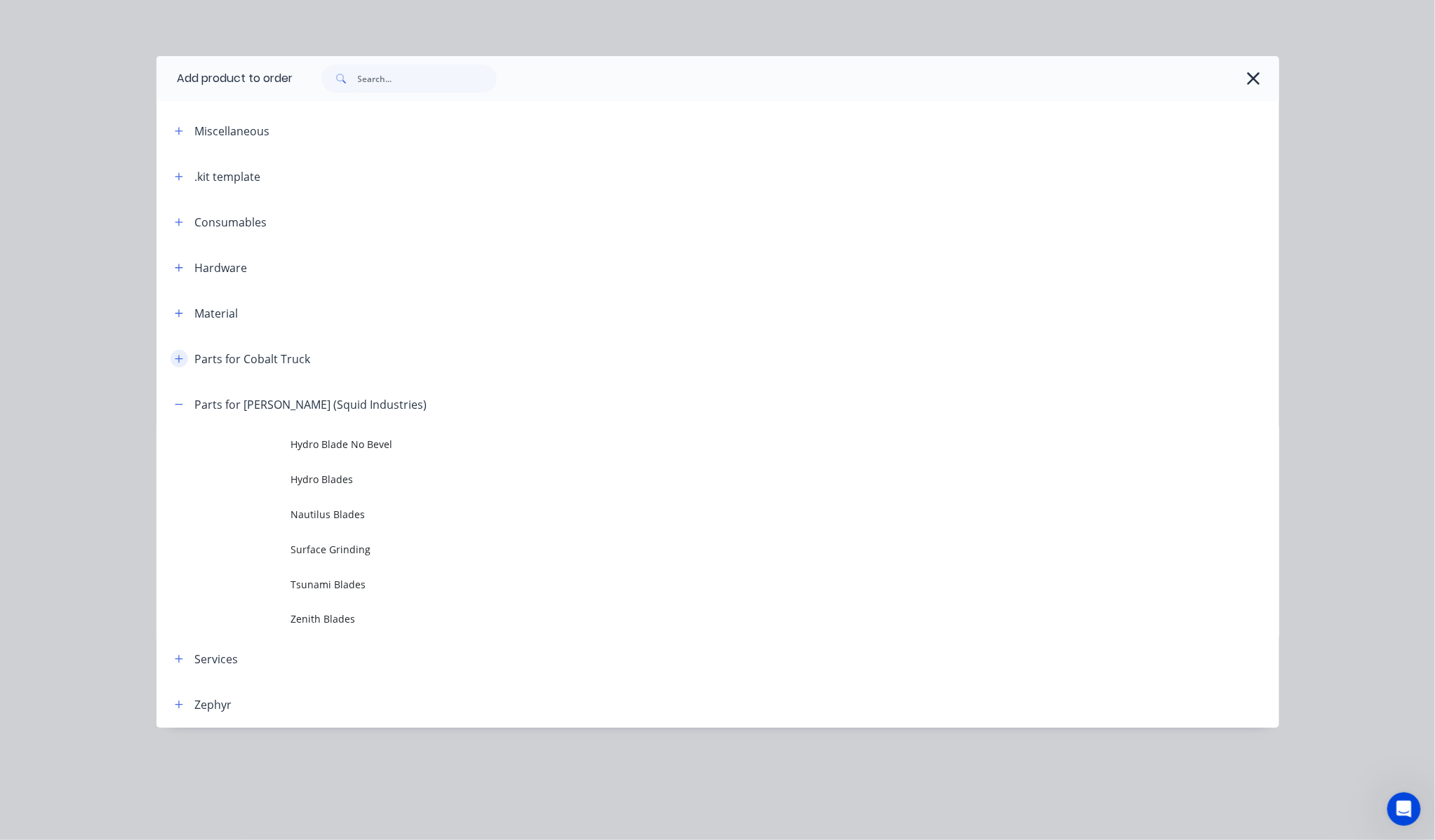
drag, startPoint x: 162, startPoint y: 364, endPoint x: 177, endPoint y: 364, distance: 15.0
click at [163, 364] on header "Parts for Cobalt Truck" at bounding box center [718, 359] width 1123 height 46
click at [177, 364] on button "button" at bounding box center [179, 359] width 17 height 17
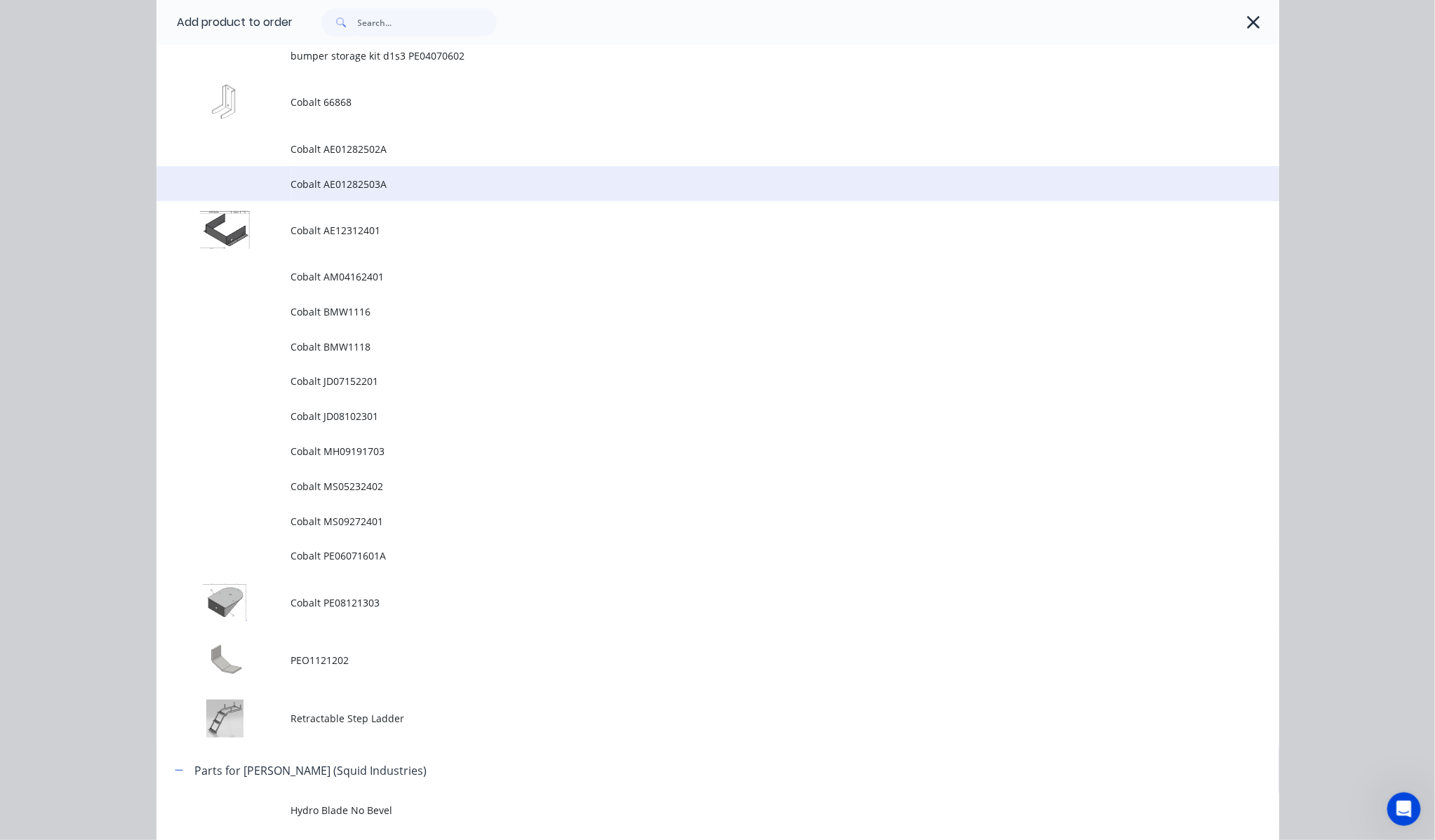
scroll to position [312, 0]
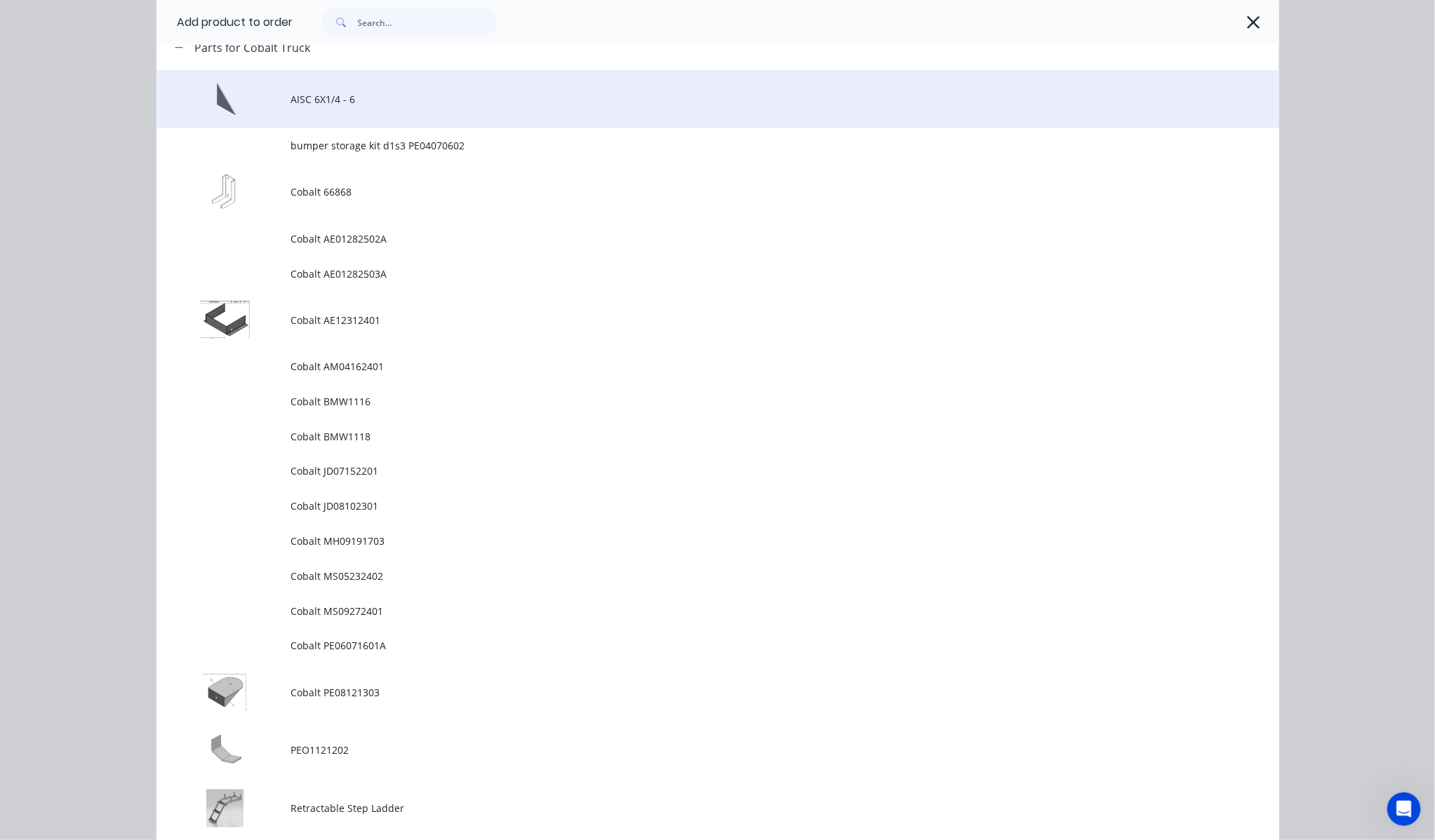
click at [412, 113] on td "AISC 6X1/4 - 6" at bounding box center [785, 99] width 988 height 59
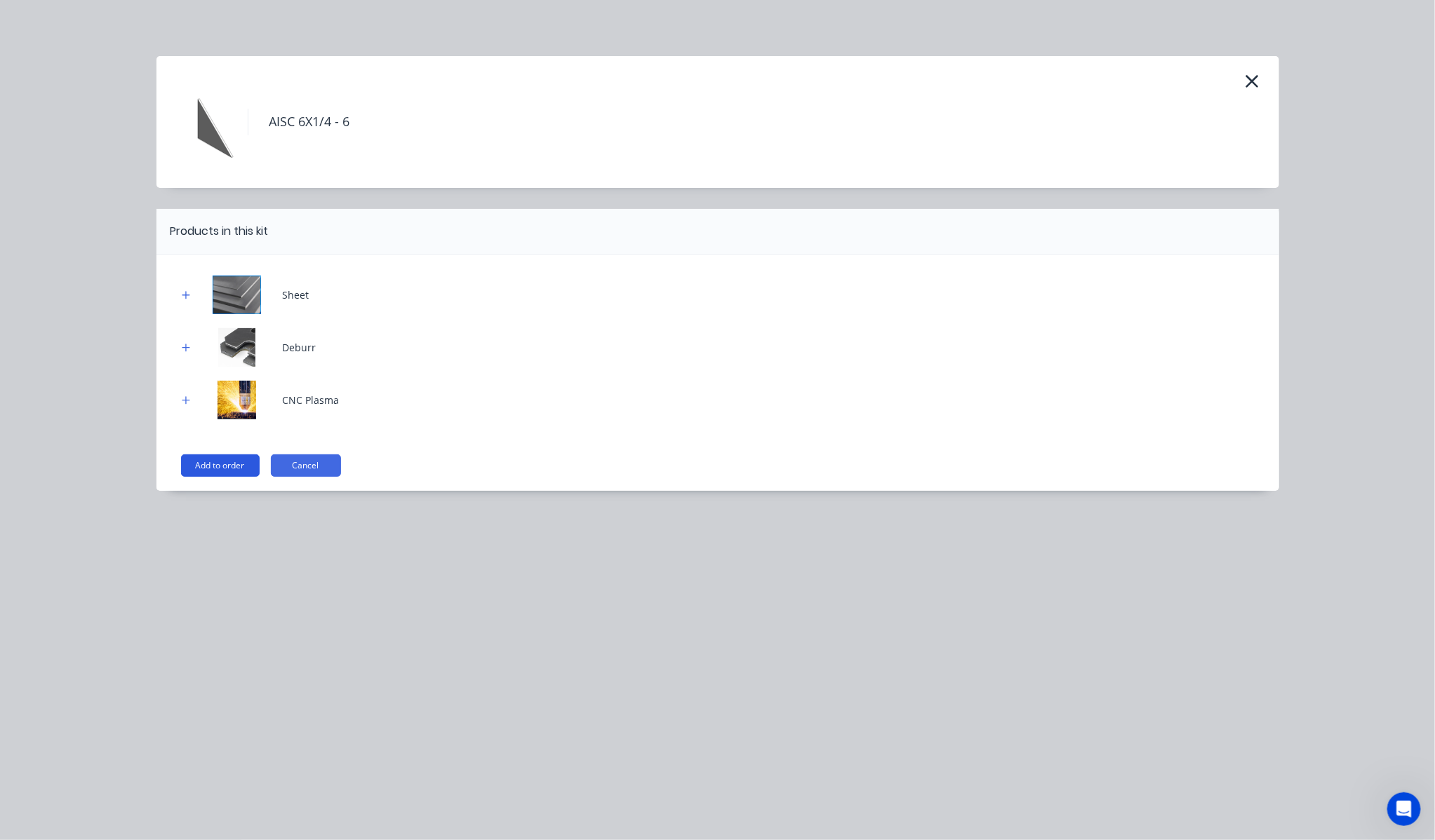
click at [218, 468] on button "Add to order" at bounding box center [220, 466] width 79 height 22
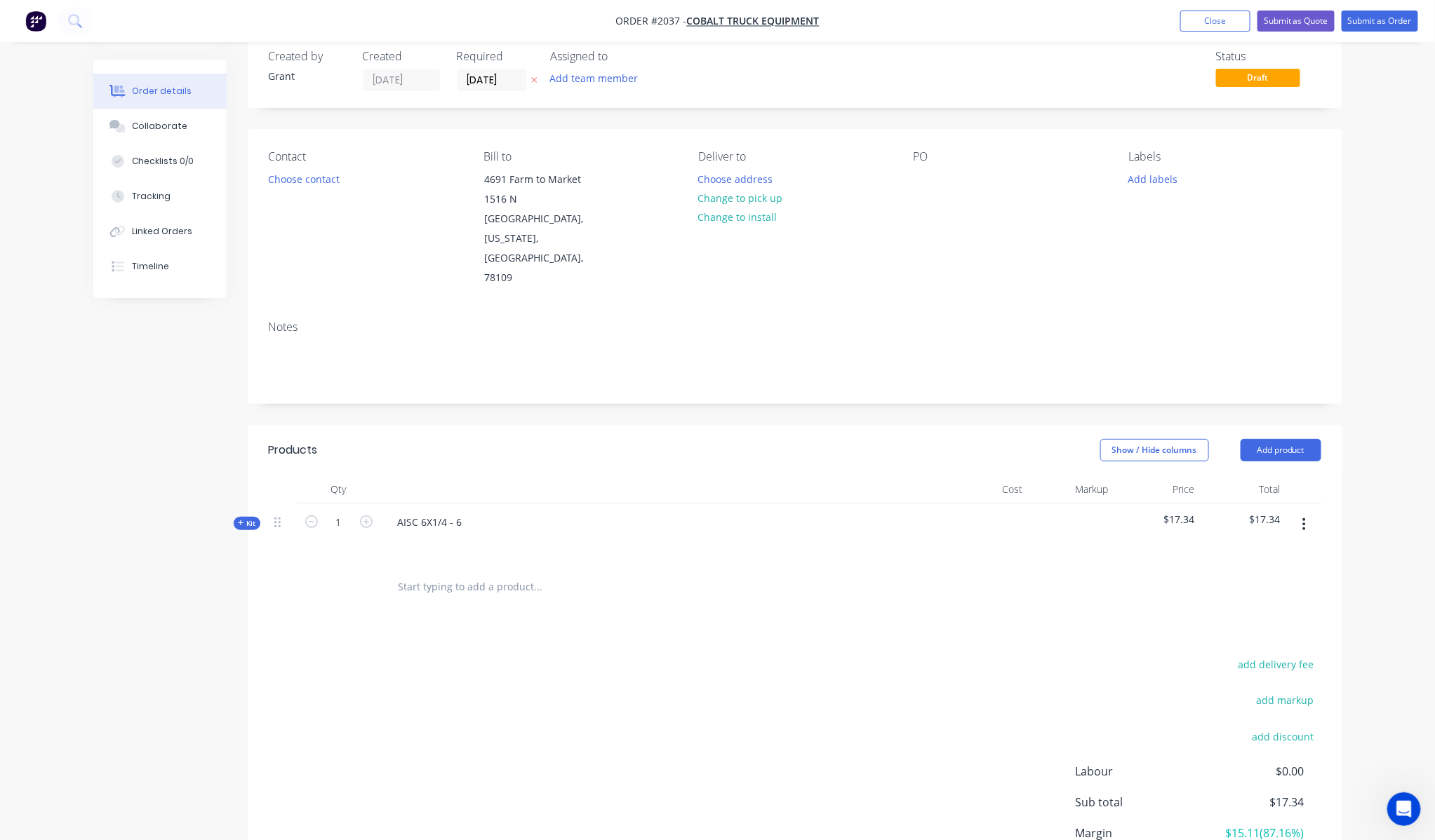
click at [242, 520] on icon at bounding box center [241, 523] width 7 height 7
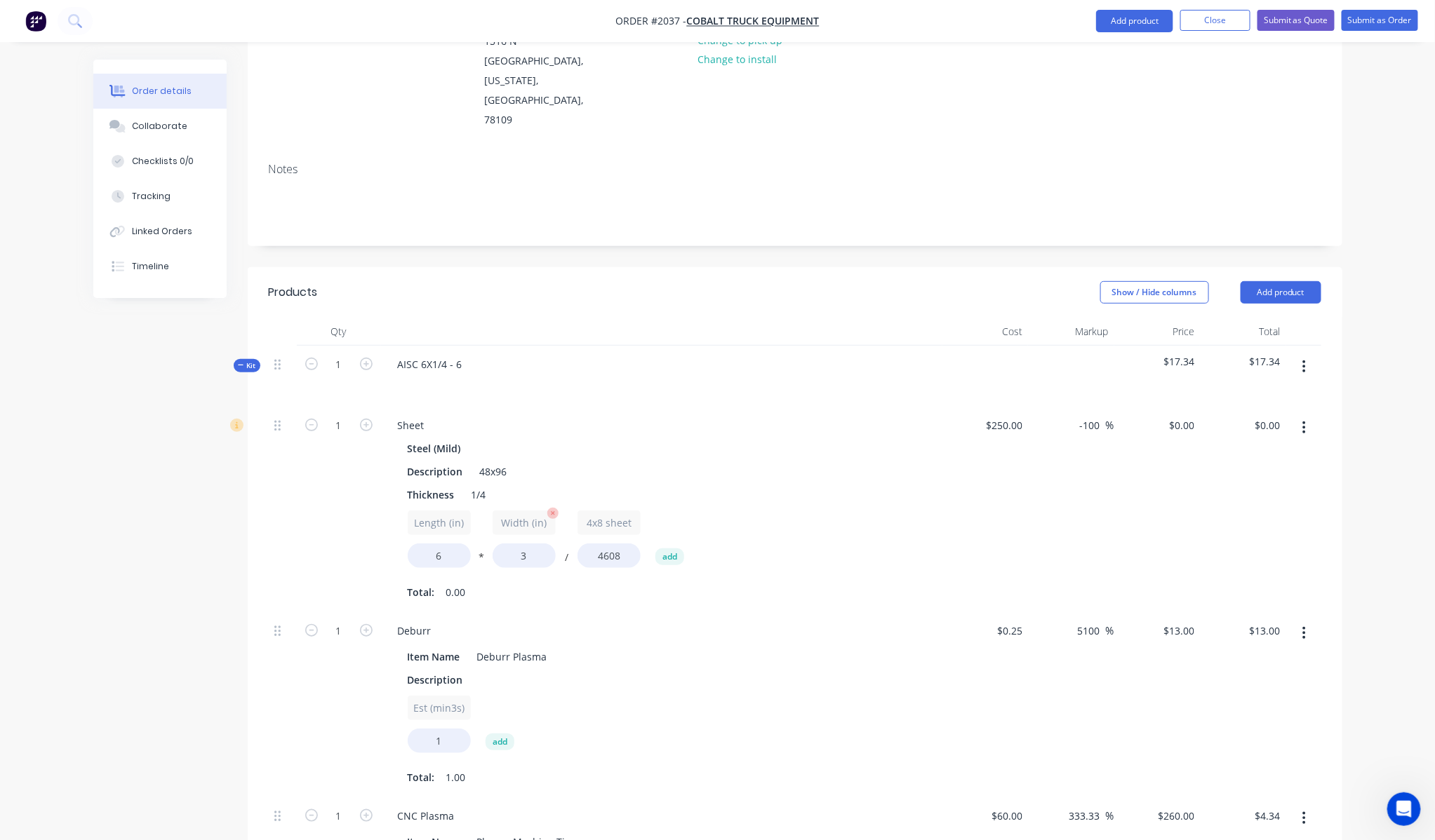
scroll to position [183, 0]
click at [344, 356] on input "1" at bounding box center [338, 366] width 36 height 21
type input "10"
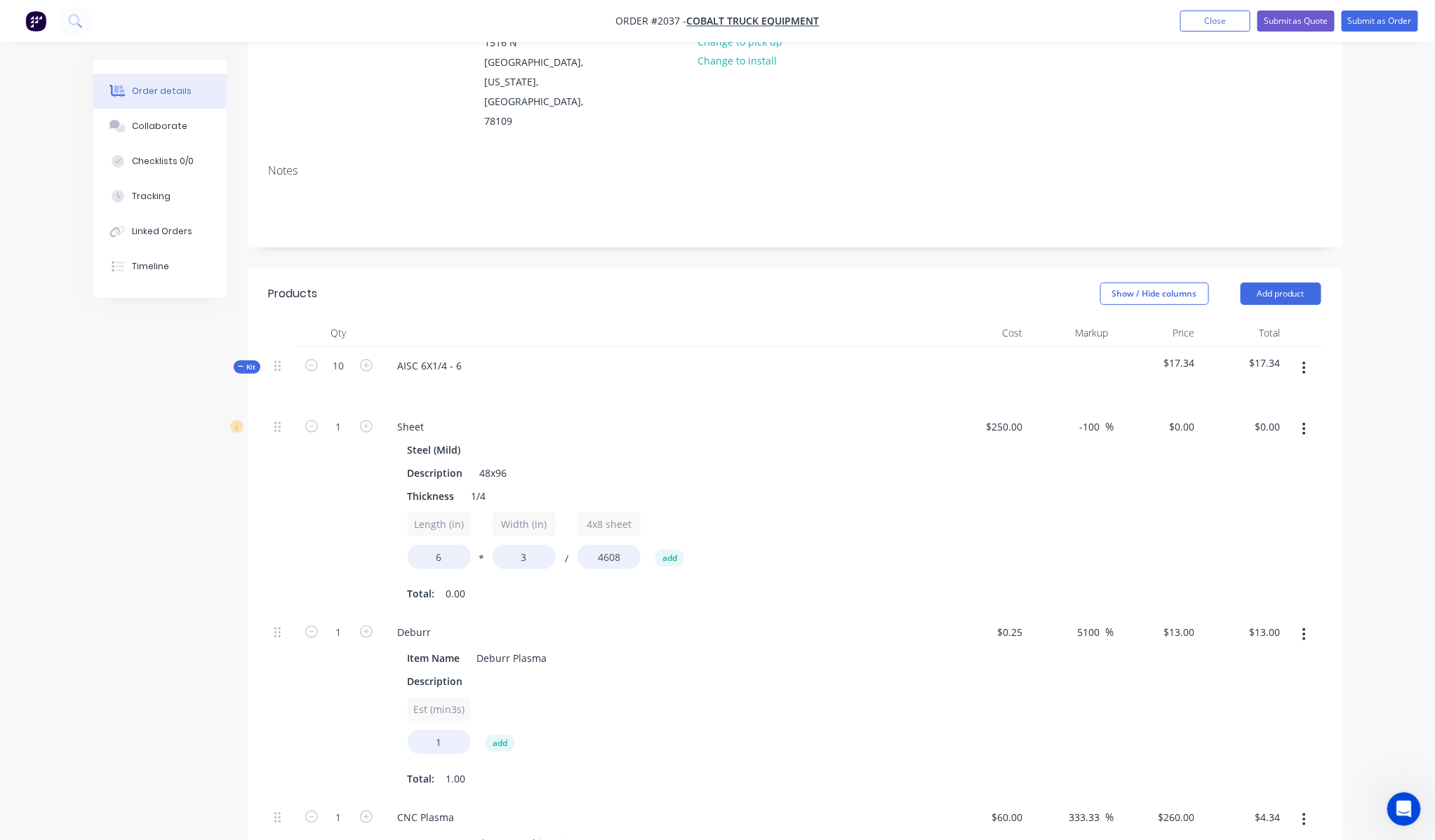
type input "$130.00"
type input "10"
type input "$43.42"
drag, startPoint x: 549, startPoint y: 248, endPoint x: 565, endPoint y: 246, distance: 16.1
click at [558, 283] on div "Show / Hide columns Add product" at bounding box center [906, 293] width 829 height 22
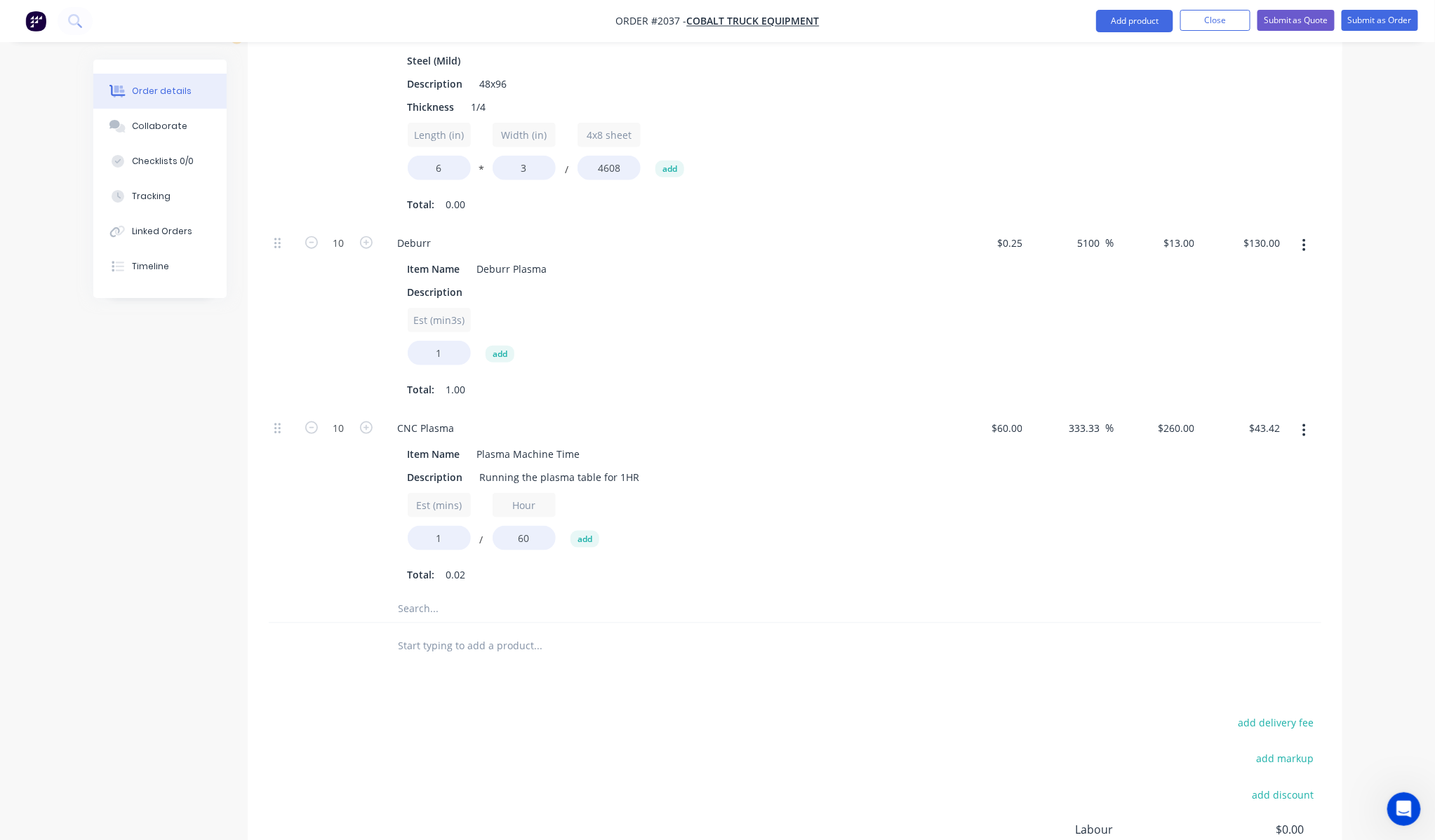
scroll to position [719, 0]
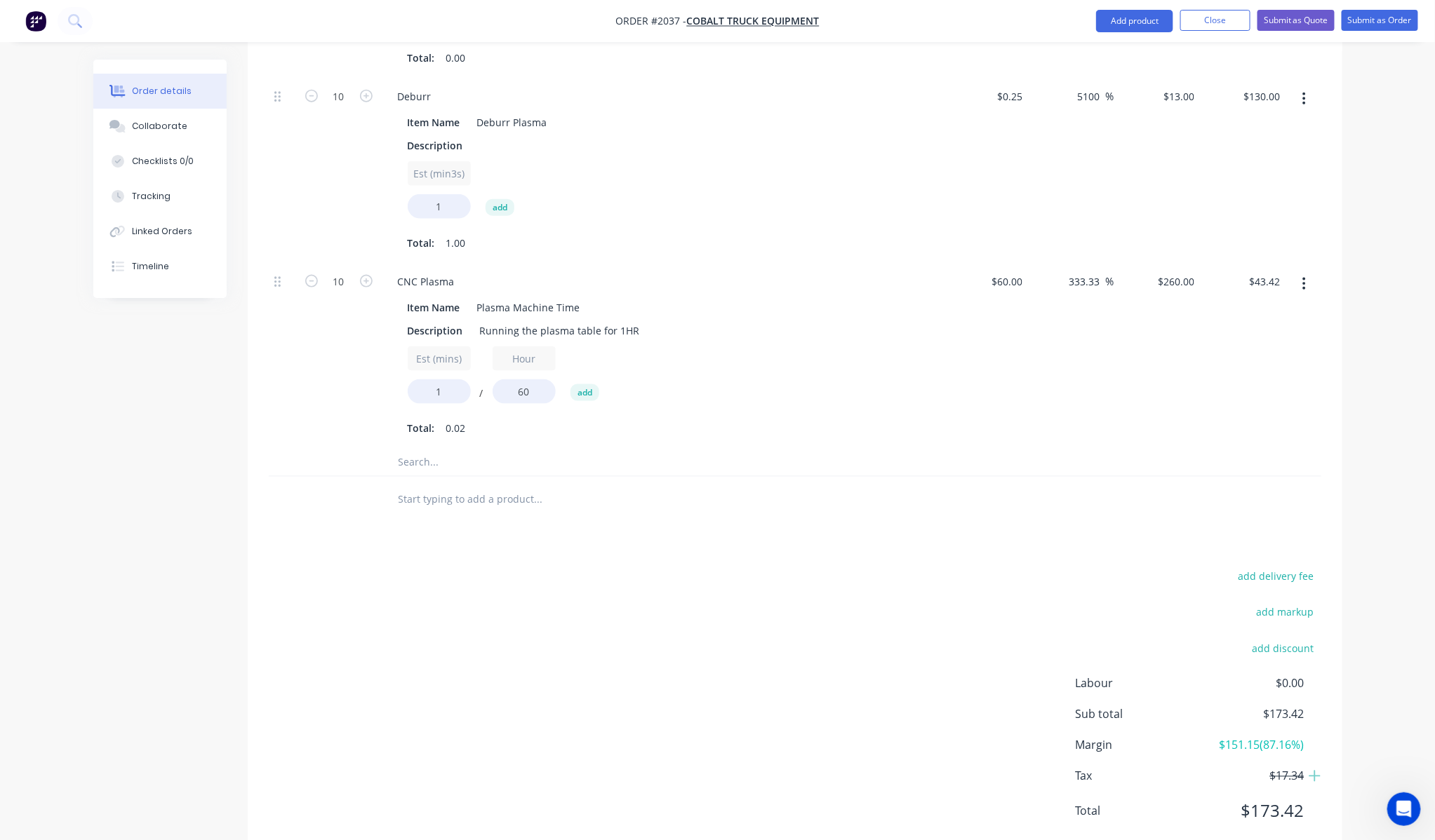
drag, startPoint x: 874, startPoint y: 605, endPoint x: 1210, endPoint y: 603, distance: 336.0
click at [876, 605] on div "add delivery fee add markup add discount Labour $0.00 Sub total $173.42 Margin …" at bounding box center [795, 703] width 1052 height 270
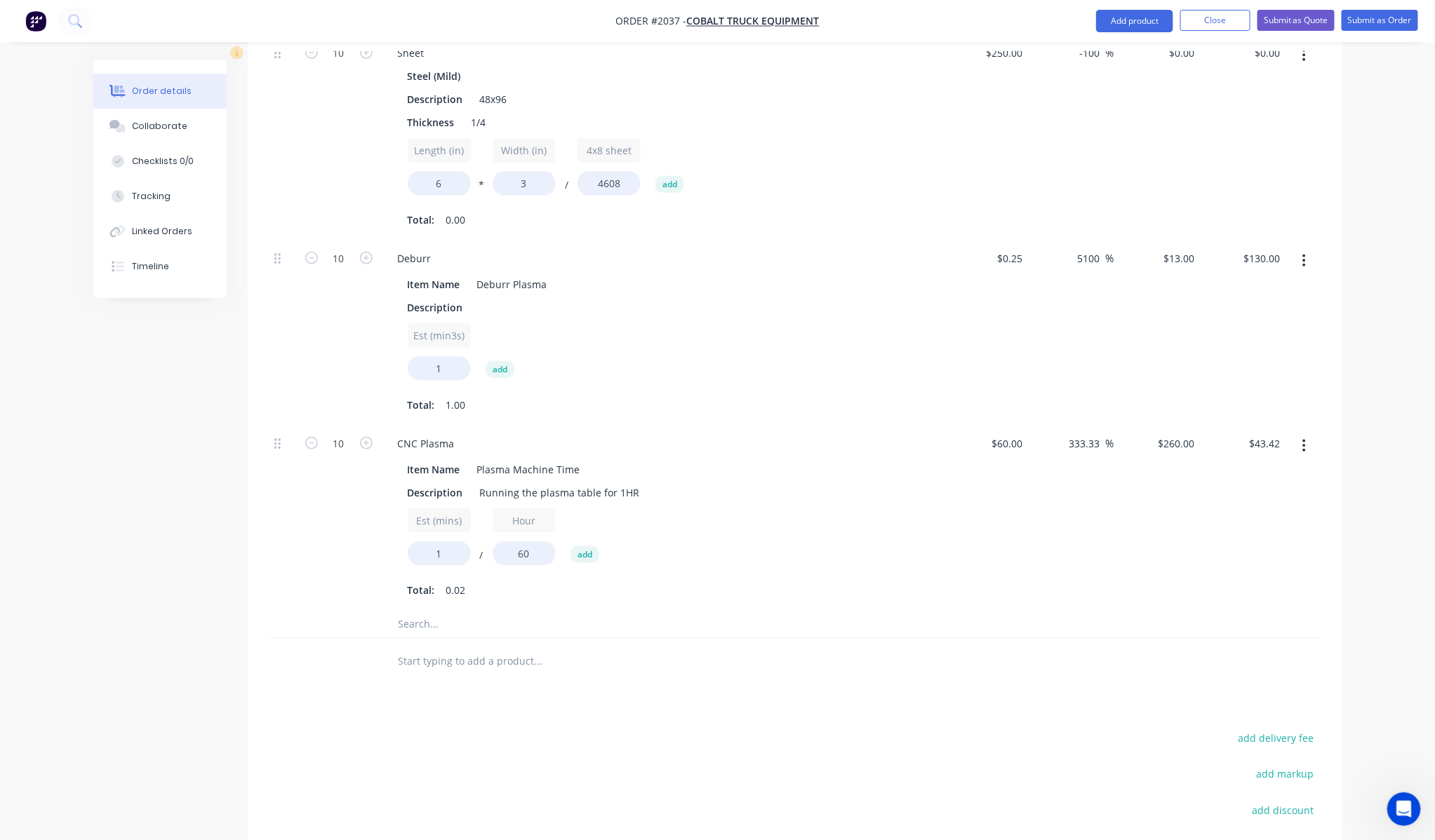
scroll to position [563, 0]
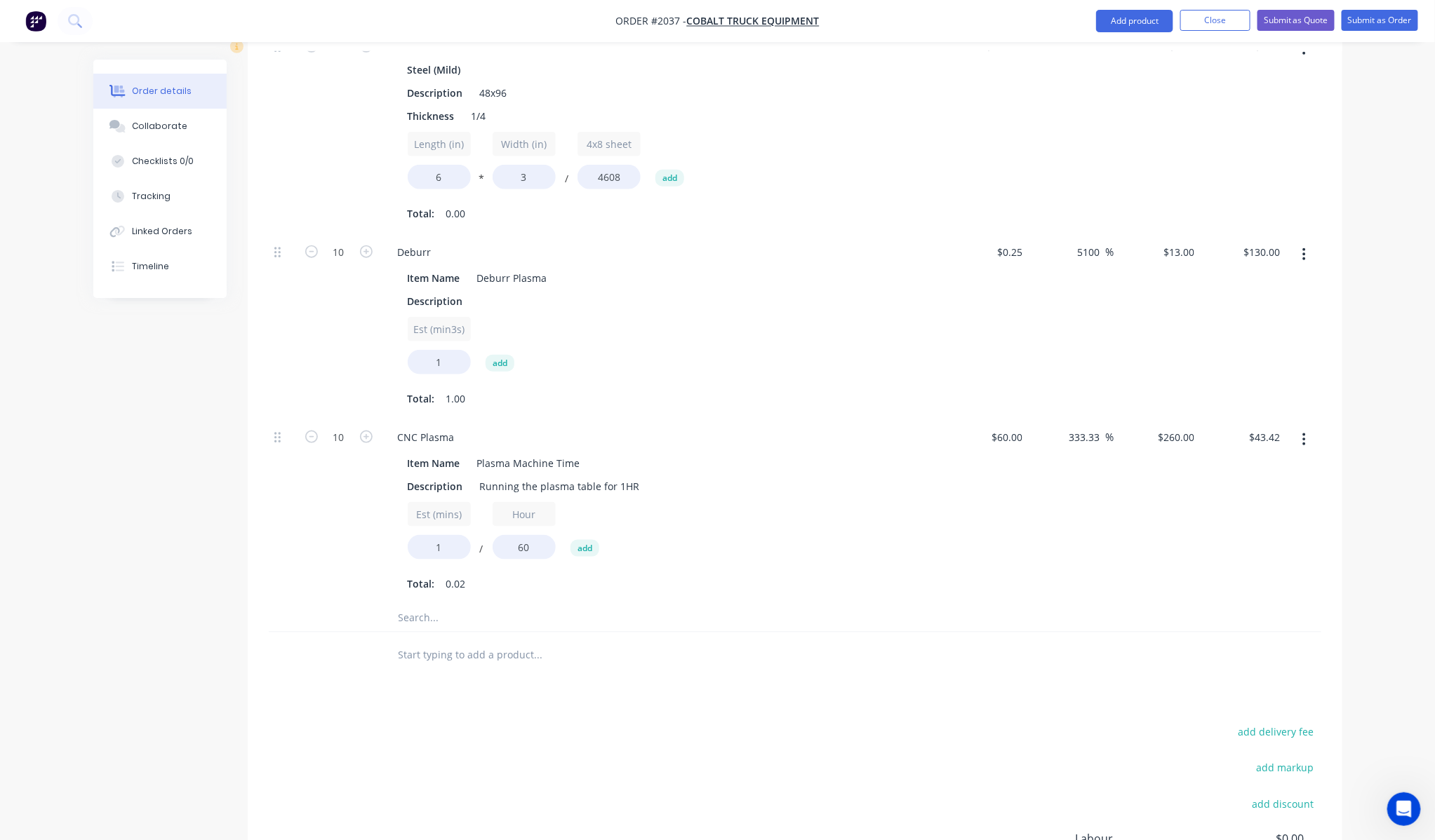
click at [859, 531] on div "Est (mins) 1 / Hour 60 add Total: 0.02" at bounding box center [662, 549] width 508 height 93
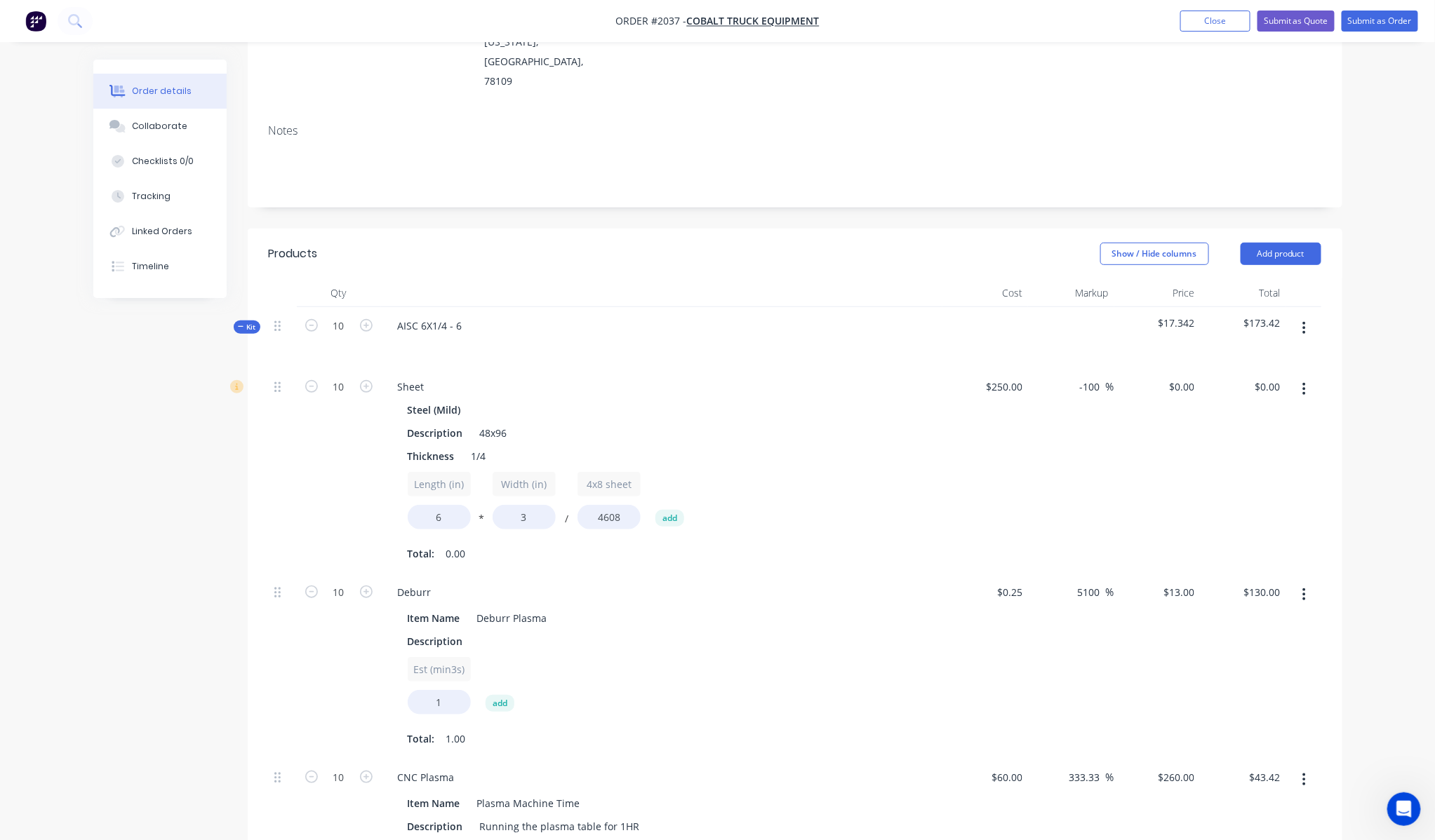
scroll to position [251, 0]
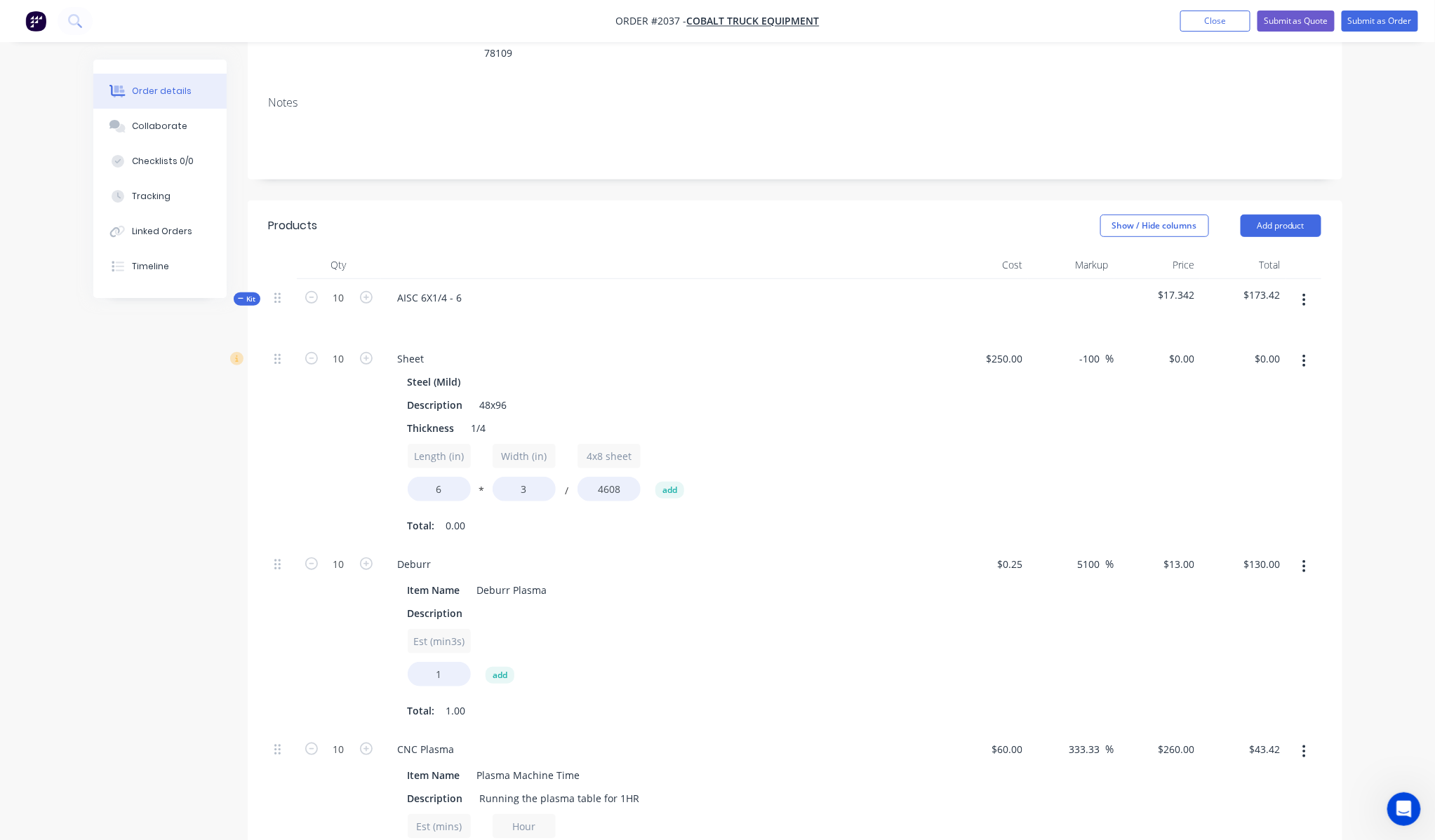
click at [691, 629] on div "Est (min3s) 1 add" at bounding box center [662, 660] width 508 height 63
click at [432, 662] on input "1" at bounding box center [439, 674] width 63 height 25
click at [451, 662] on input "1" at bounding box center [439, 674] width 63 height 25
type input ".5"
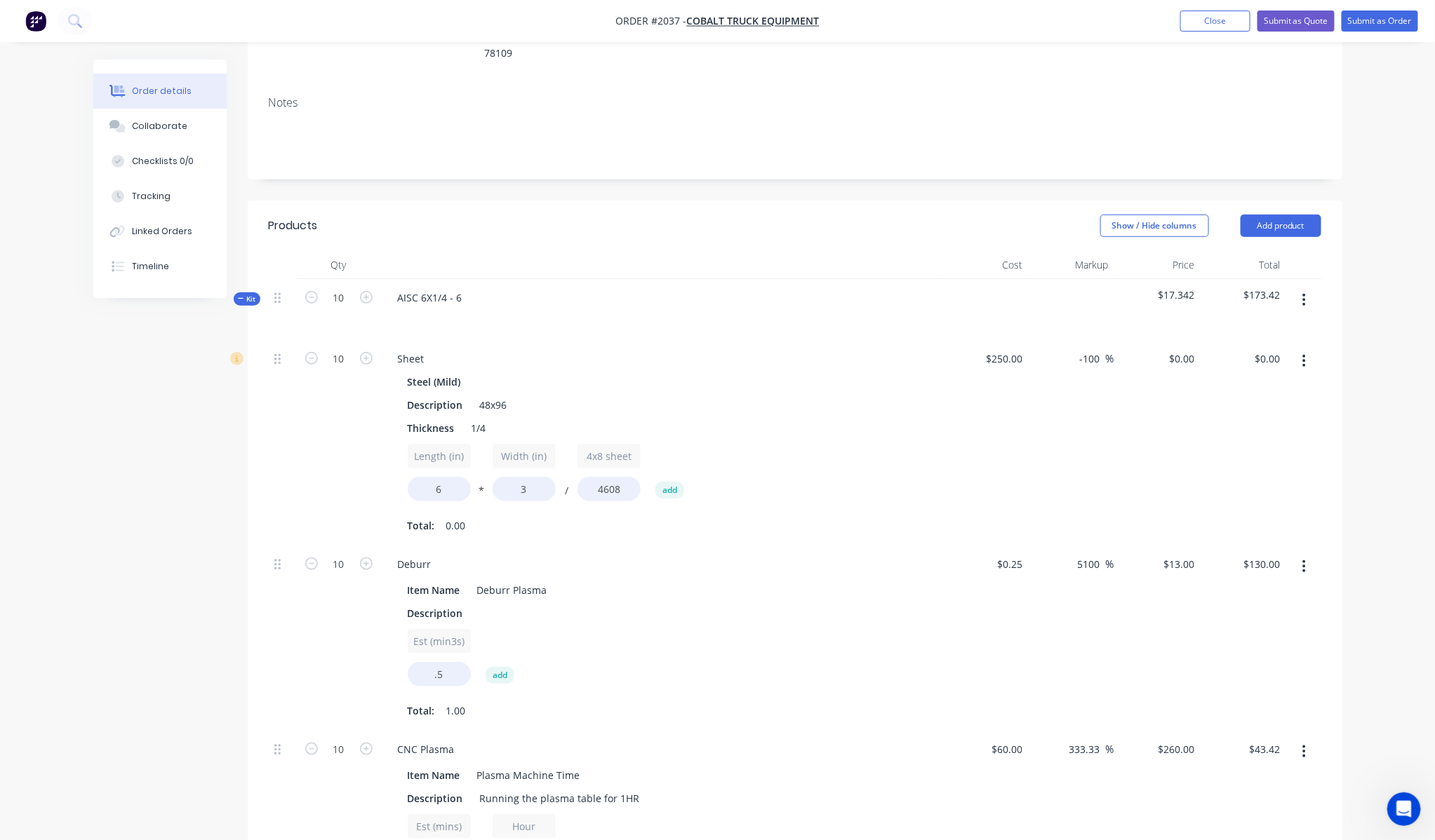
type input "$65.00"
click at [773, 656] on div "Est (min3s) .5 add Total: 1.00" at bounding box center [662, 675] width 508 height 93
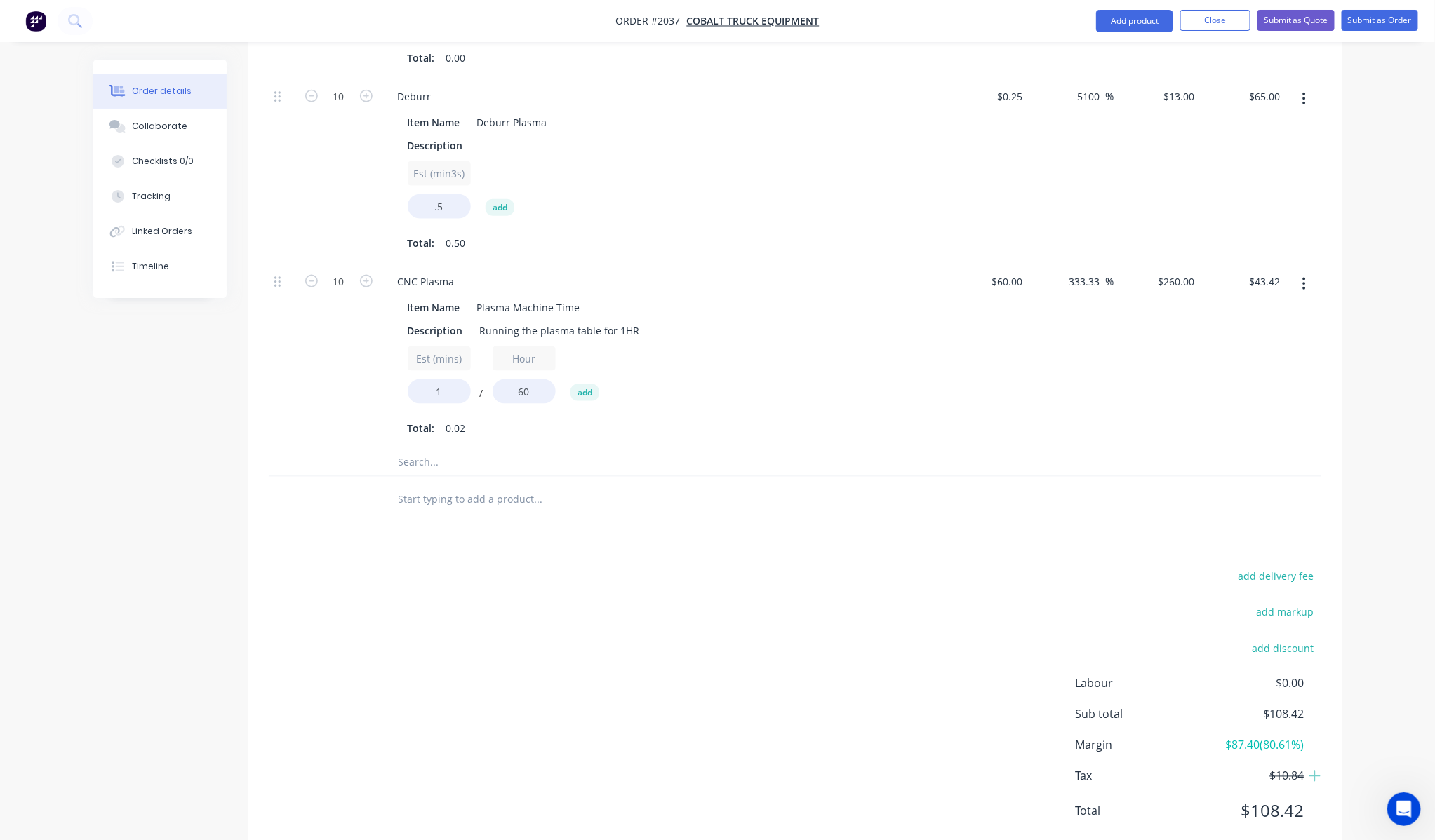
scroll to position [563, 0]
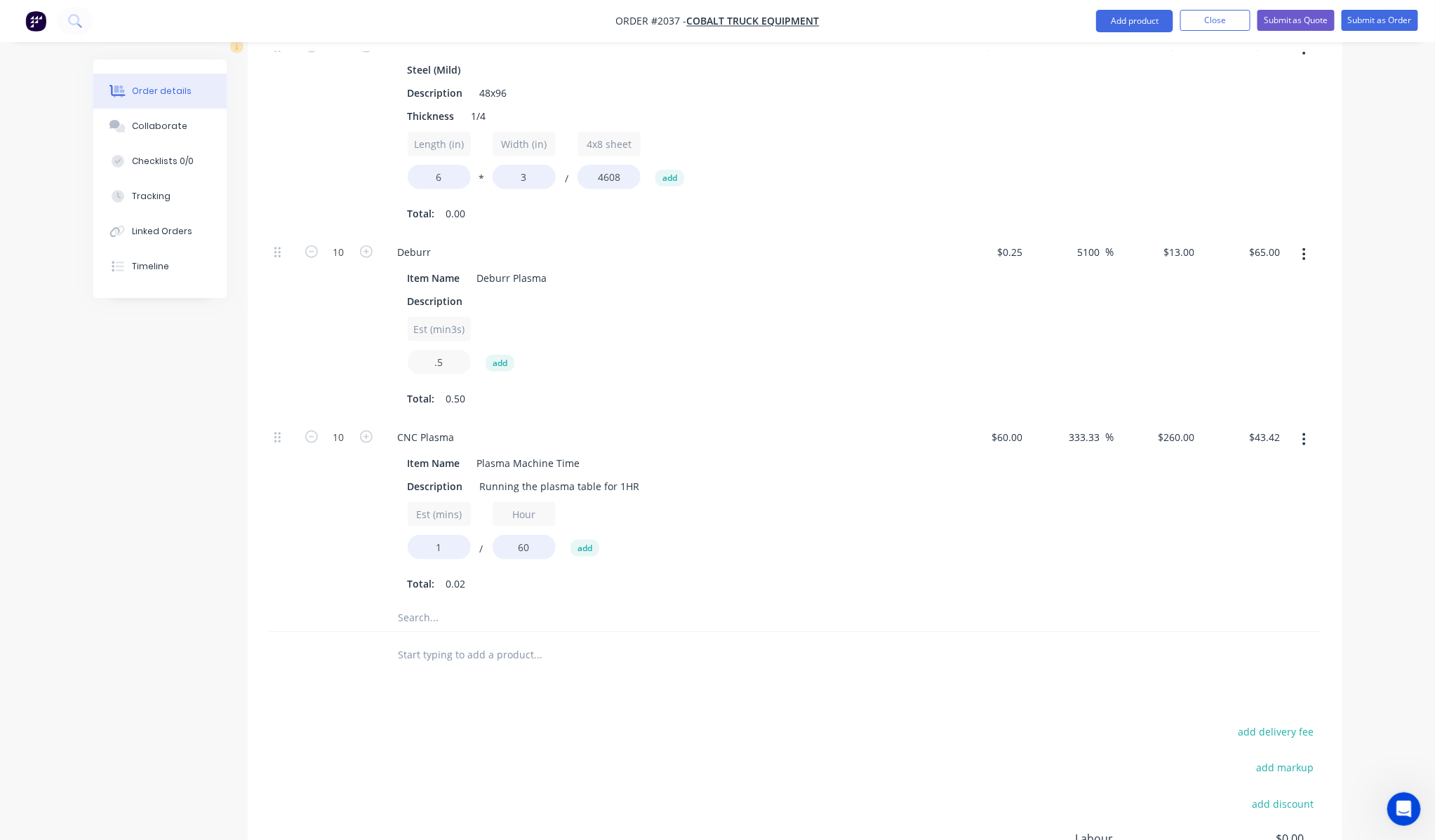
click at [440, 350] on input ".5" at bounding box center [439, 362] width 63 height 25
click at [981, 374] on div "$0.25 $0.25" at bounding box center [985, 326] width 86 height 185
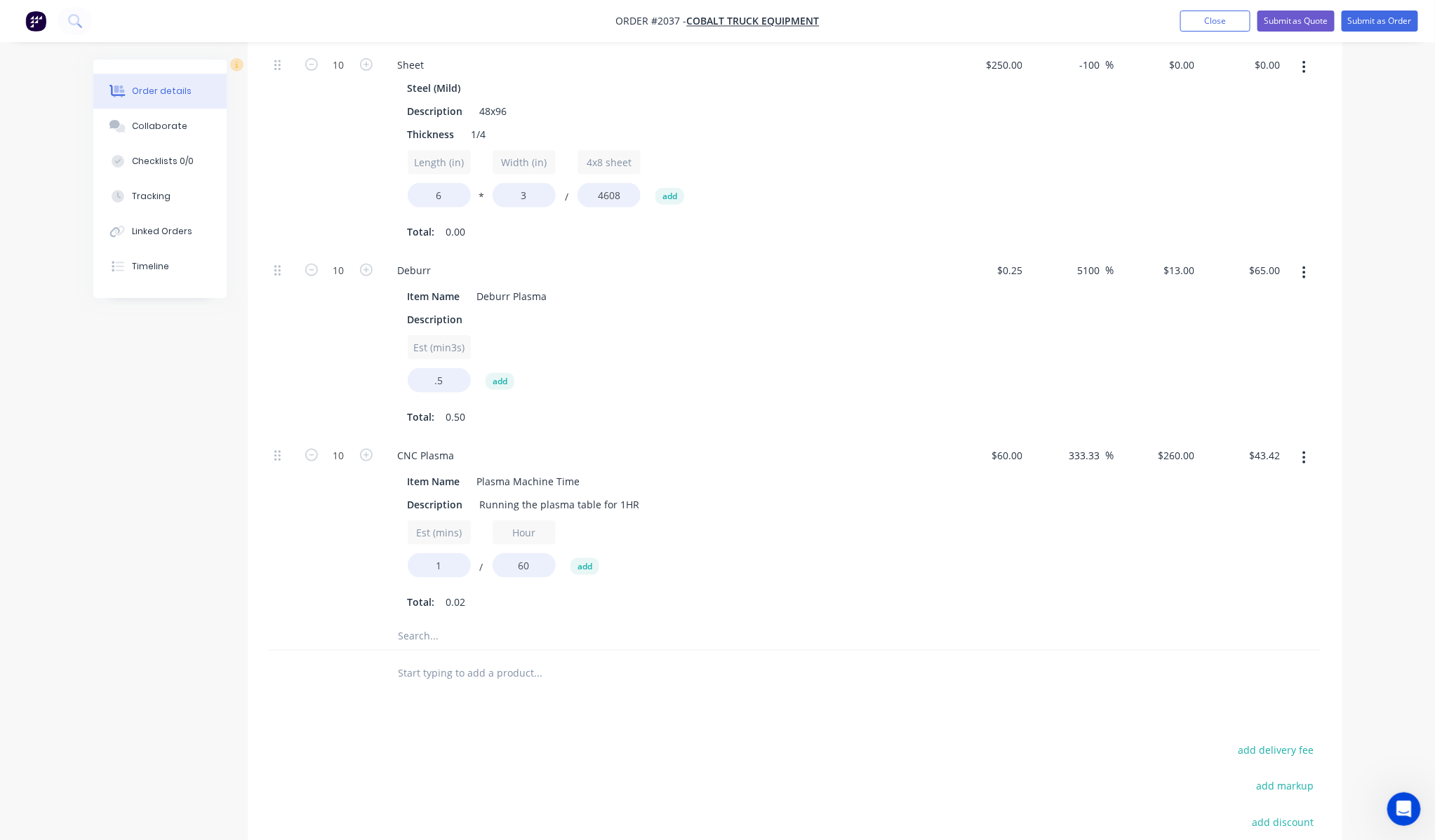
scroll to position [719, 0]
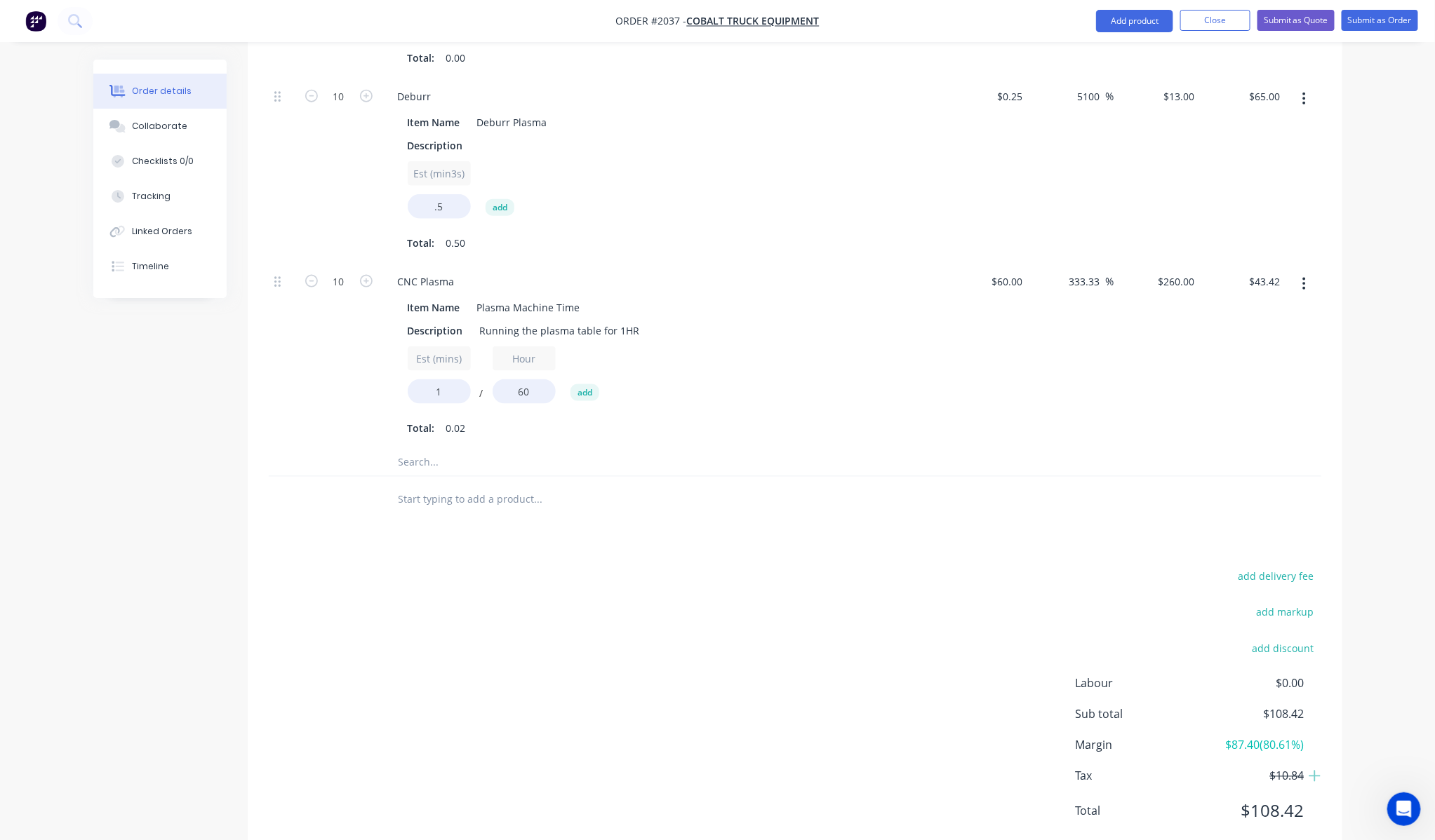
click at [451, 183] on div "Est (min3s) .5 add" at bounding box center [662, 192] width 508 height 63
click at [454, 180] on div "Est (min3s) .5 add" at bounding box center [662, 192] width 508 height 63
click at [456, 194] on input ".5" at bounding box center [439, 207] width 63 height 25
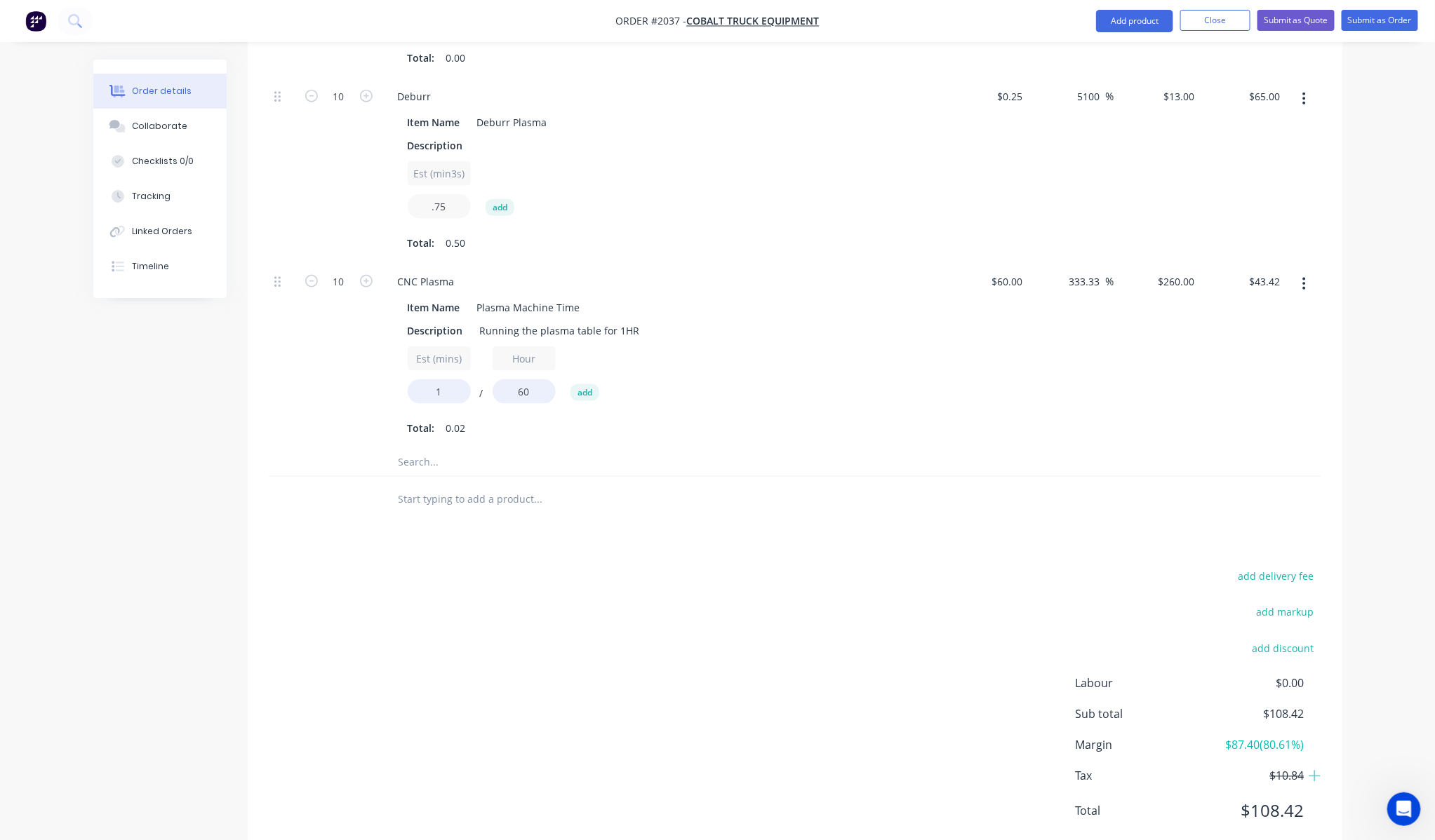
type input ".75"
type input "$97.50"
click at [811, 161] on div "Est (min3s) .75 add" at bounding box center [662, 192] width 508 height 63
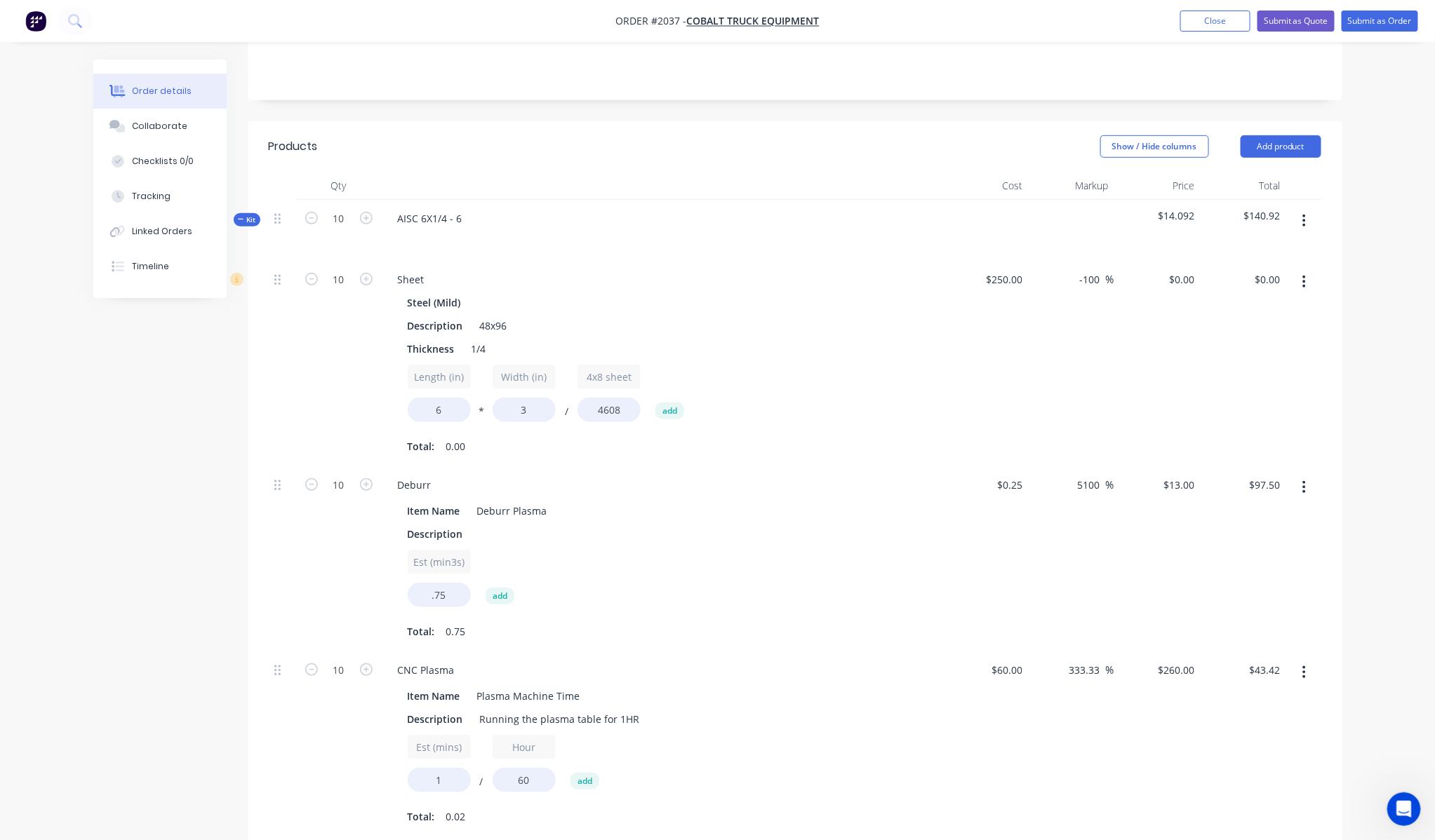
scroll to position [330, 0]
click at [1303, 24] on button "Submit as Quote" at bounding box center [1295, 21] width 77 height 21
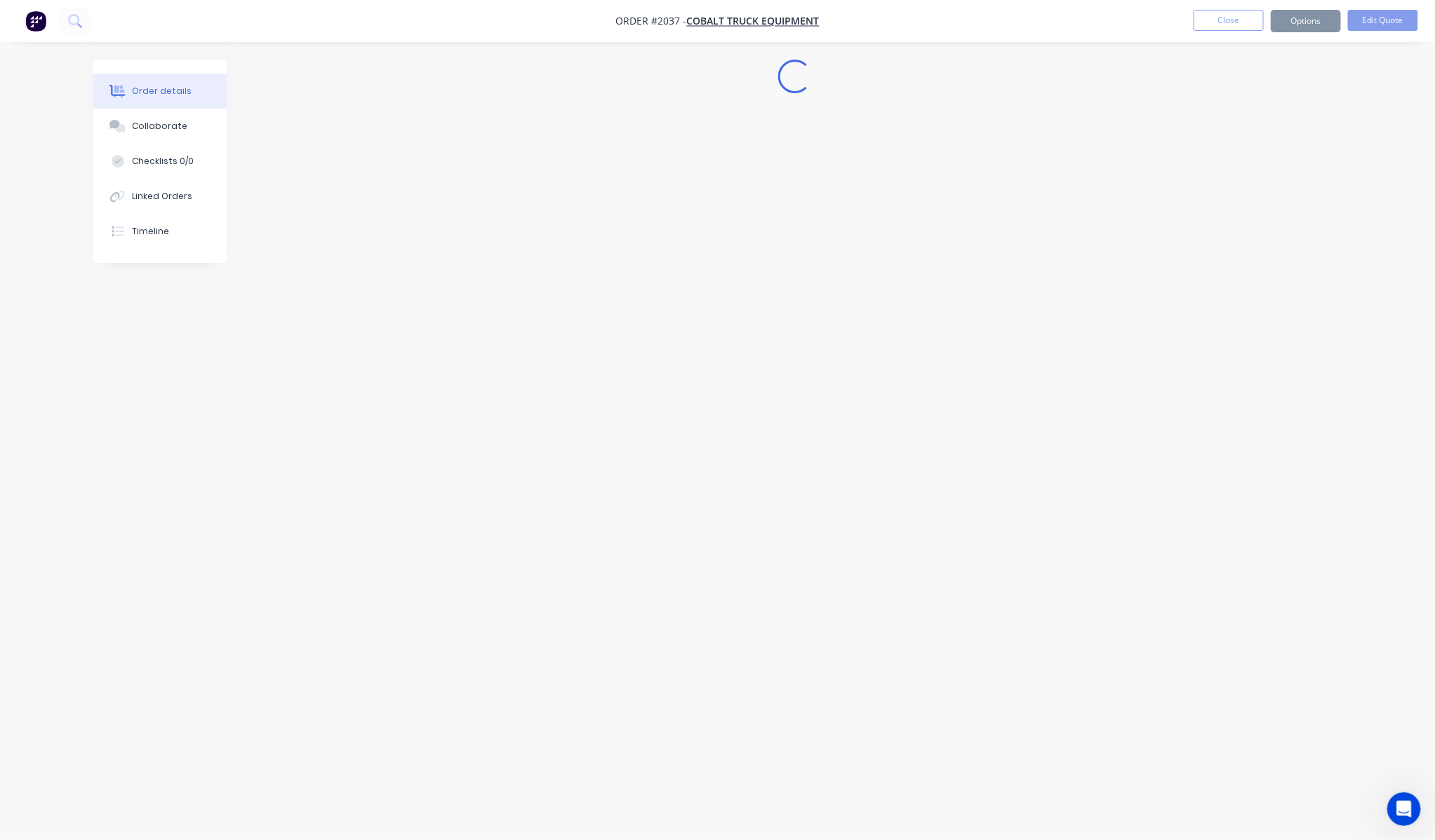
scroll to position [0, 0]
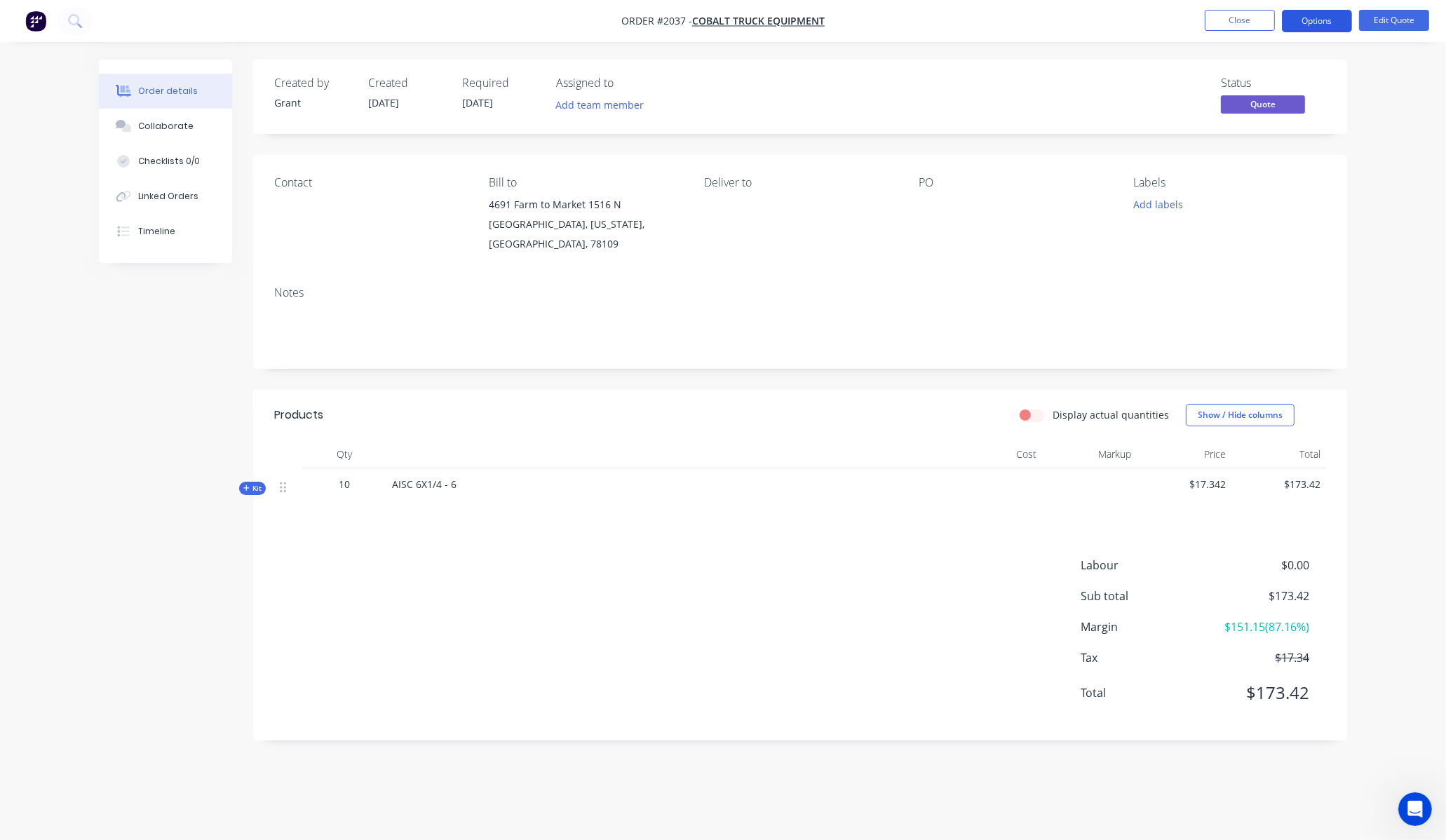
click at [1336, 24] on button "Options" at bounding box center [1317, 21] width 70 height 22
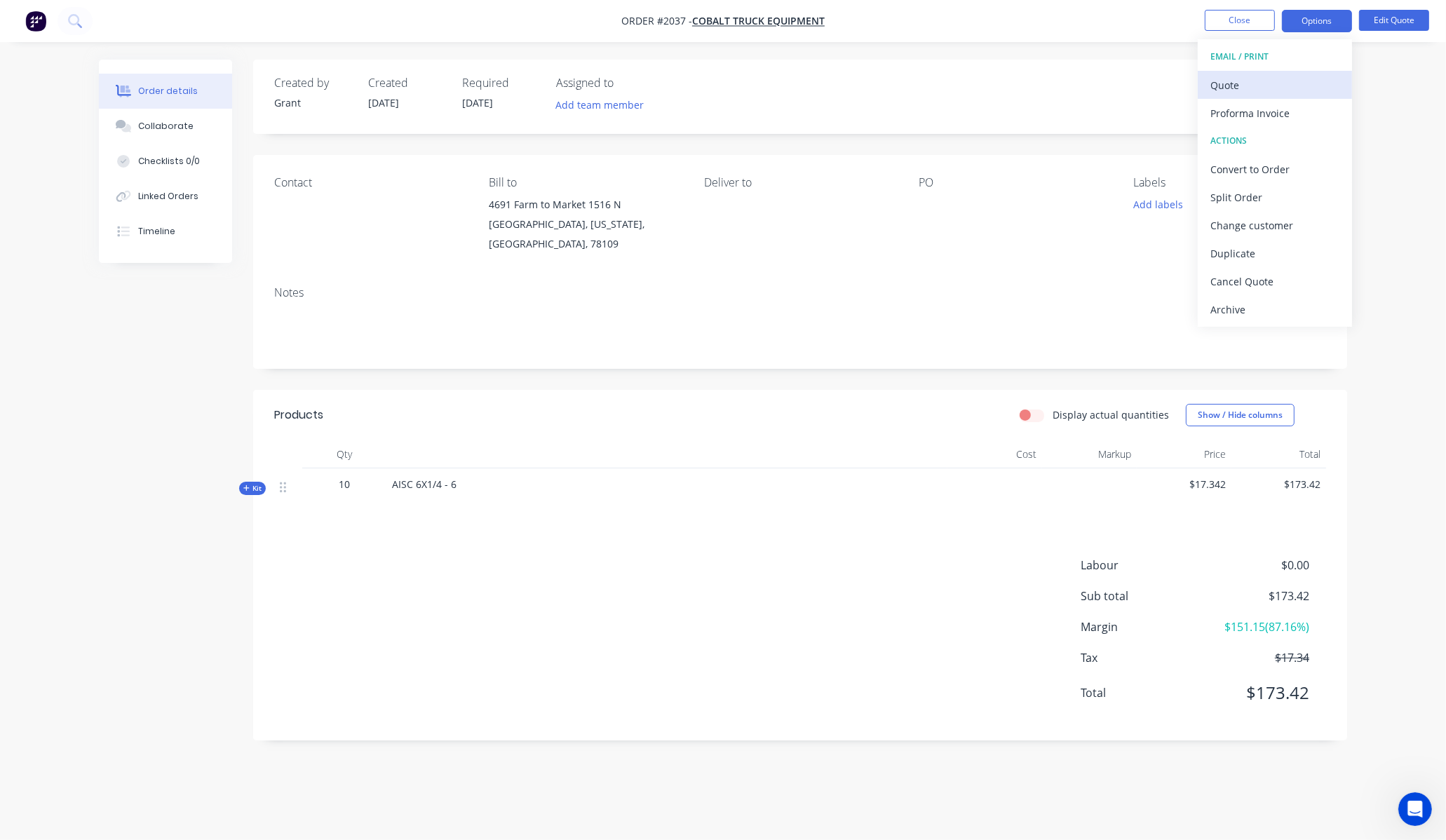
click at [1284, 82] on div "Quote" at bounding box center [1275, 85] width 129 height 20
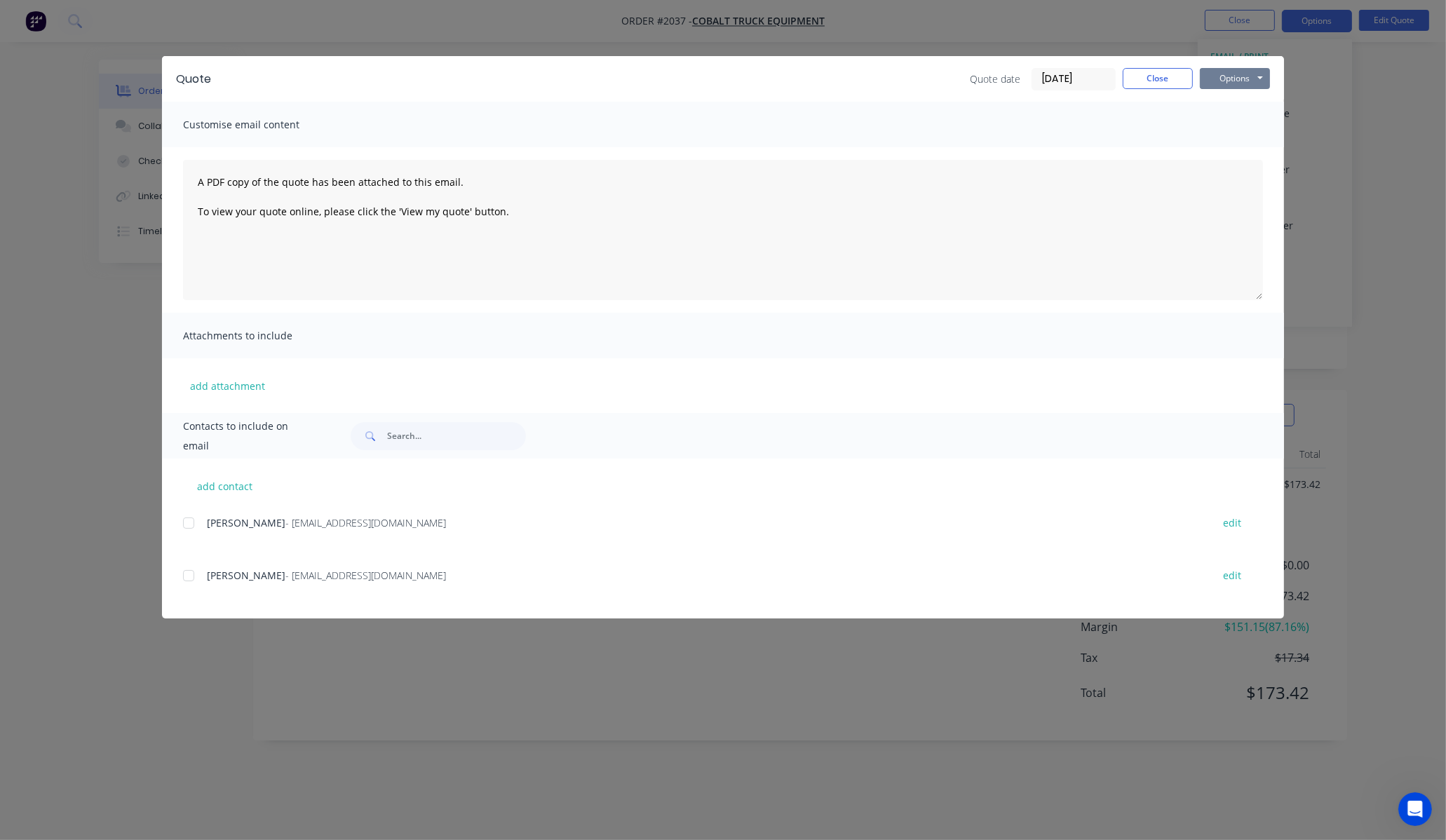
click at [1250, 68] on button "Options" at bounding box center [1235, 78] width 70 height 21
click at [1236, 134] on button "Print" at bounding box center [1245, 127] width 90 height 23
click at [1325, 184] on div "Quote Quote date [DATE] Close Options Preview Print Email Customise email conte…" at bounding box center [723, 420] width 1446 height 840
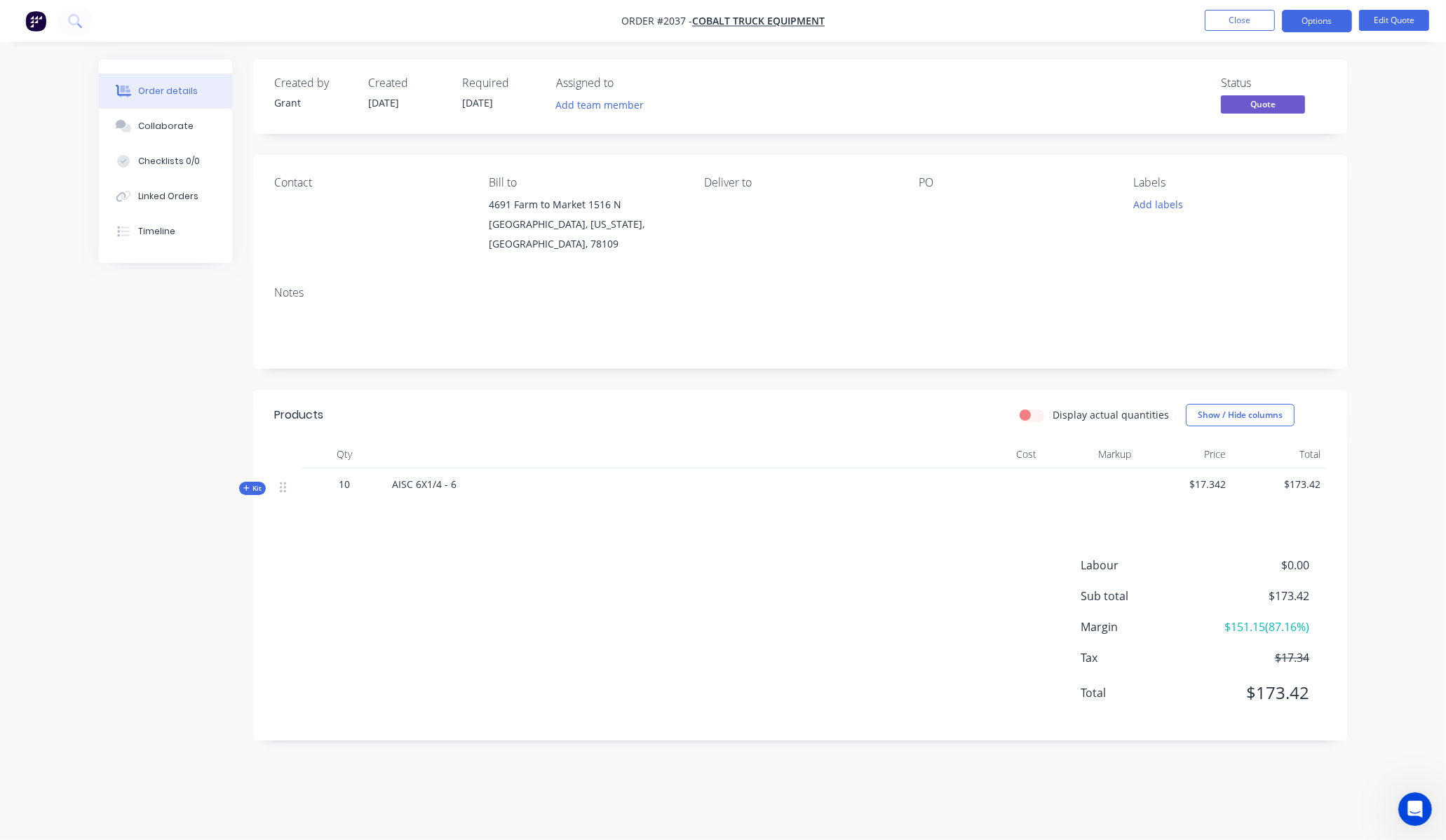
click at [445, 478] on span "AISC 6X1/4 - 6" at bounding box center [424, 484] width 64 height 13
click at [1322, 10] on button "Options" at bounding box center [1317, 21] width 70 height 22
click at [1386, 21] on button "Edit Quote" at bounding box center [1394, 20] width 70 height 21
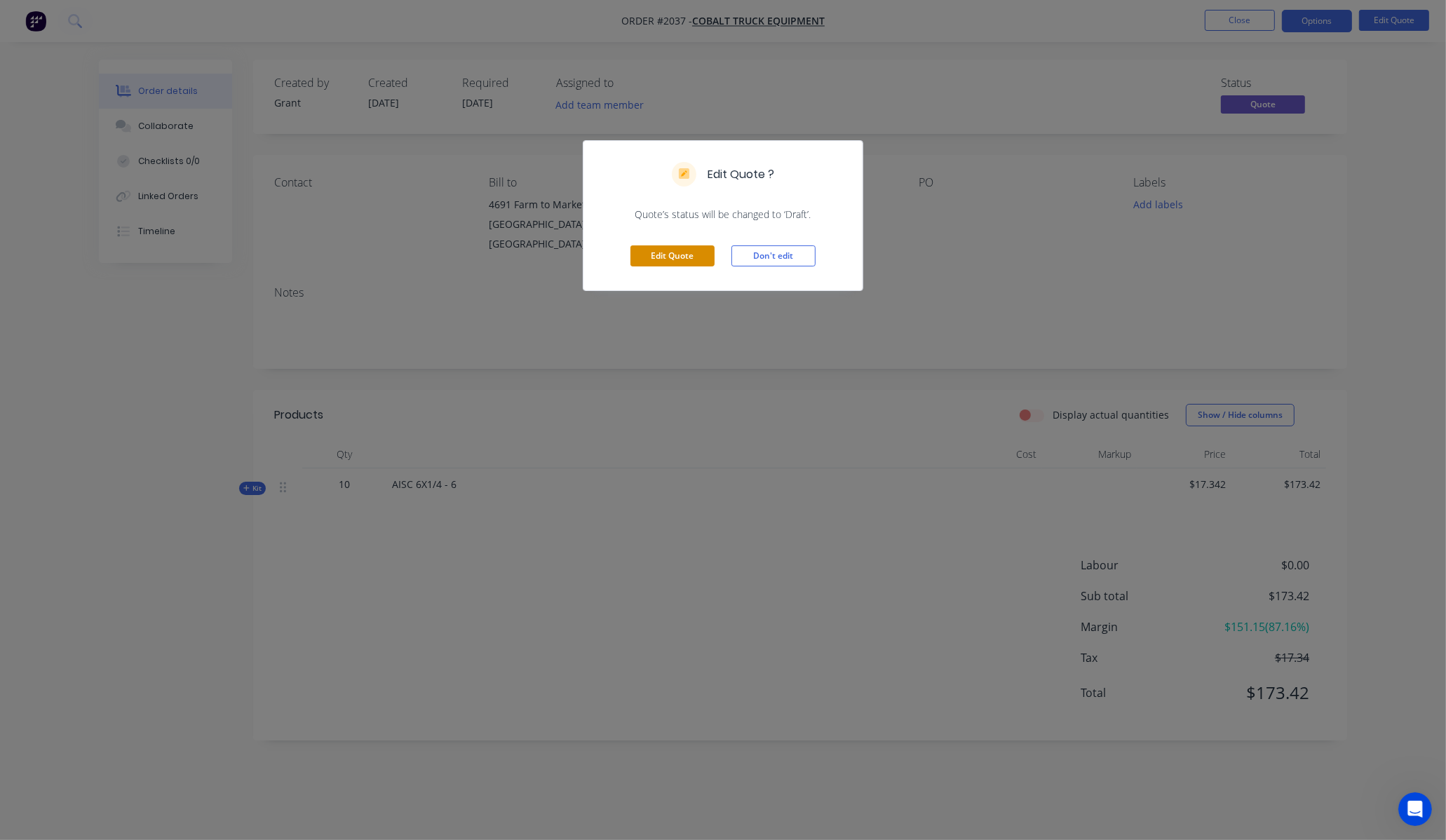
click at [699, 250] on button "Edit Quote" at bounding box center [672, 256] width 84 height 21
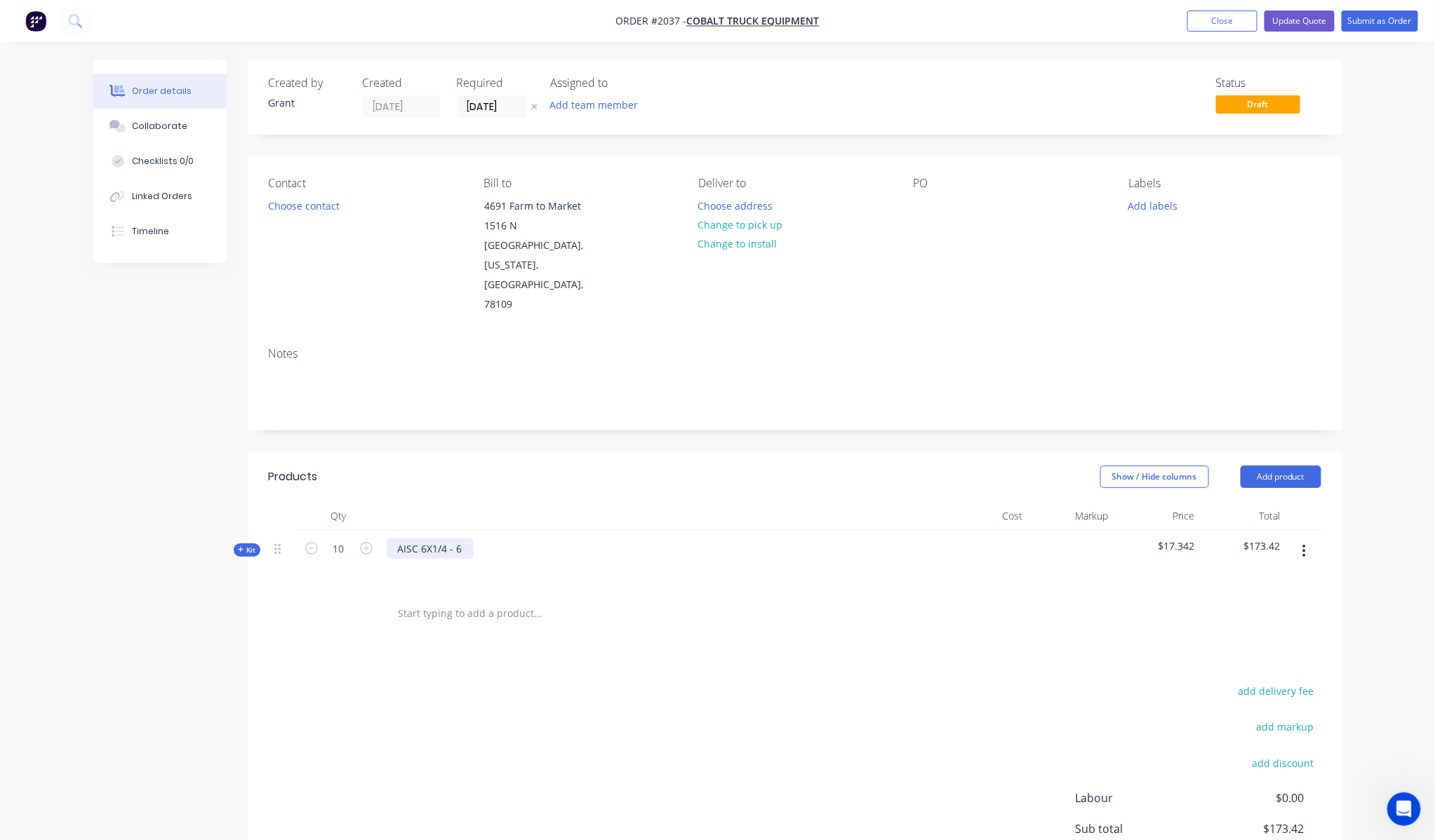
click at [455, 530] on div "AISC 6X1/4 - 6" at bounding box center [662, 560] width 561 height 61
click at [431, 539] on div "AISC 6X1/4 - 6" at bounding box center [430, 549] width 87 height 20
click at [429, 539] on div "AISC 6X1/4 - 6" at bounding box center [430, 549] width 87 height 20
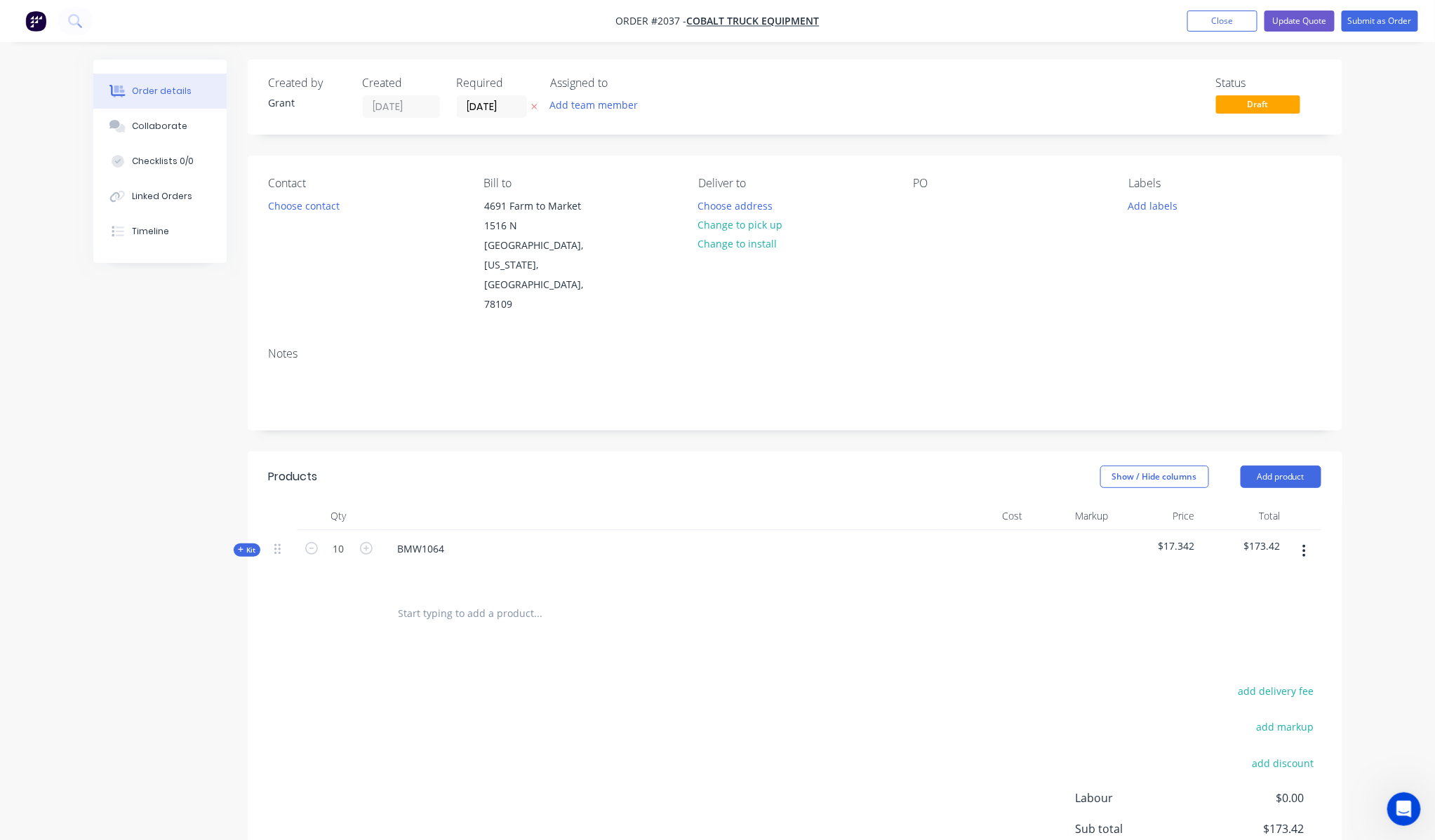
click at [1392, 320] on div "Order details Collaborate Checklists 0/0 Linked Orders Timeline Order details C…" at bounding box center [718, 497] width 1435 height 994
click at [1313, 12] on nav "Order #2037 - Cobalt Truck Equipment Add product Close Update Quote Submit as O…" at bounding box center [718, 21] width 1435 height 42
click at [1324, 12] on button "Update Quote" at bounding box center [1299, 21] width 70 height 21
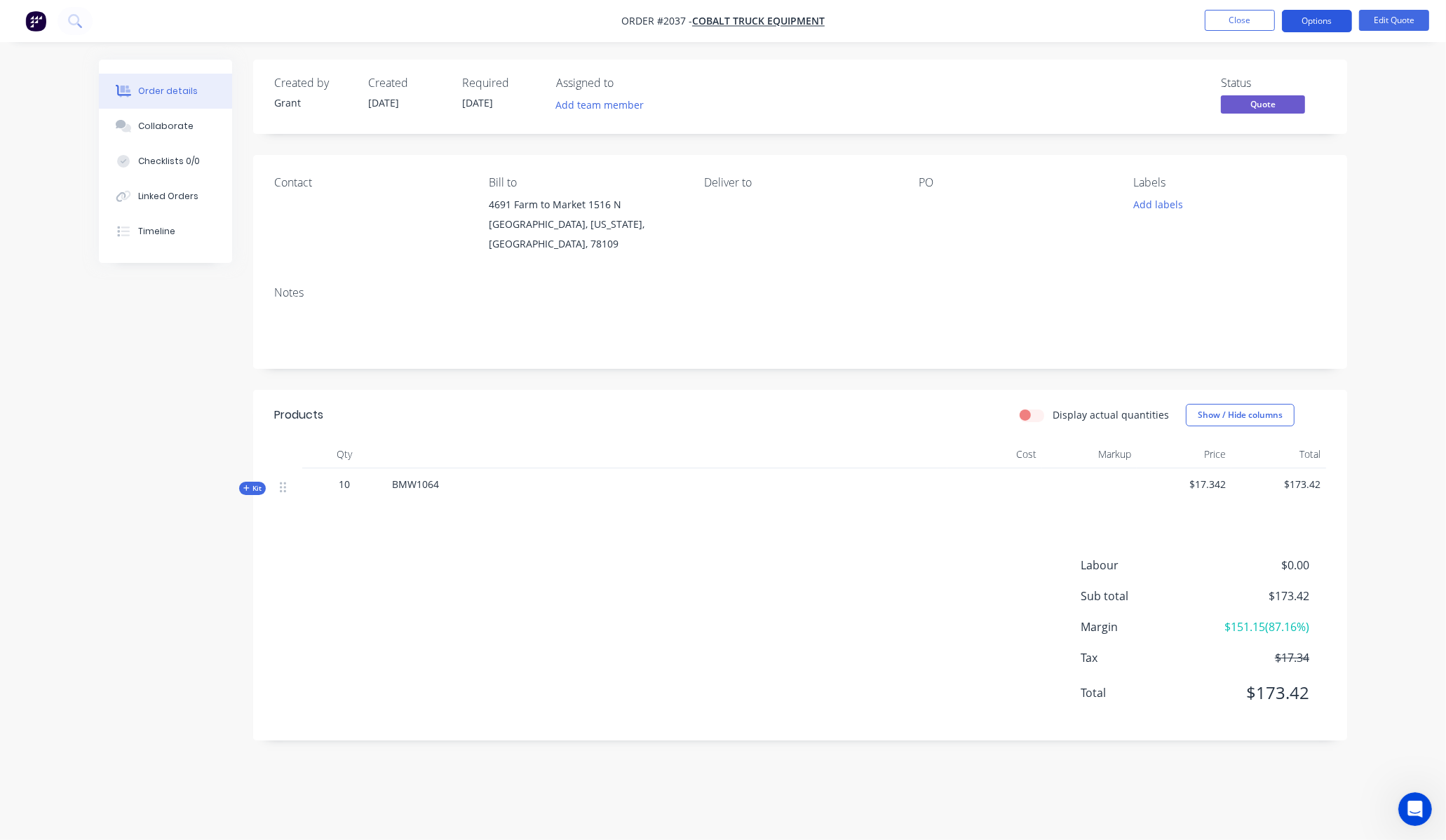
click at [1320, 18] on button "Options" at bounding box center [1317, 21] width 70 height 22
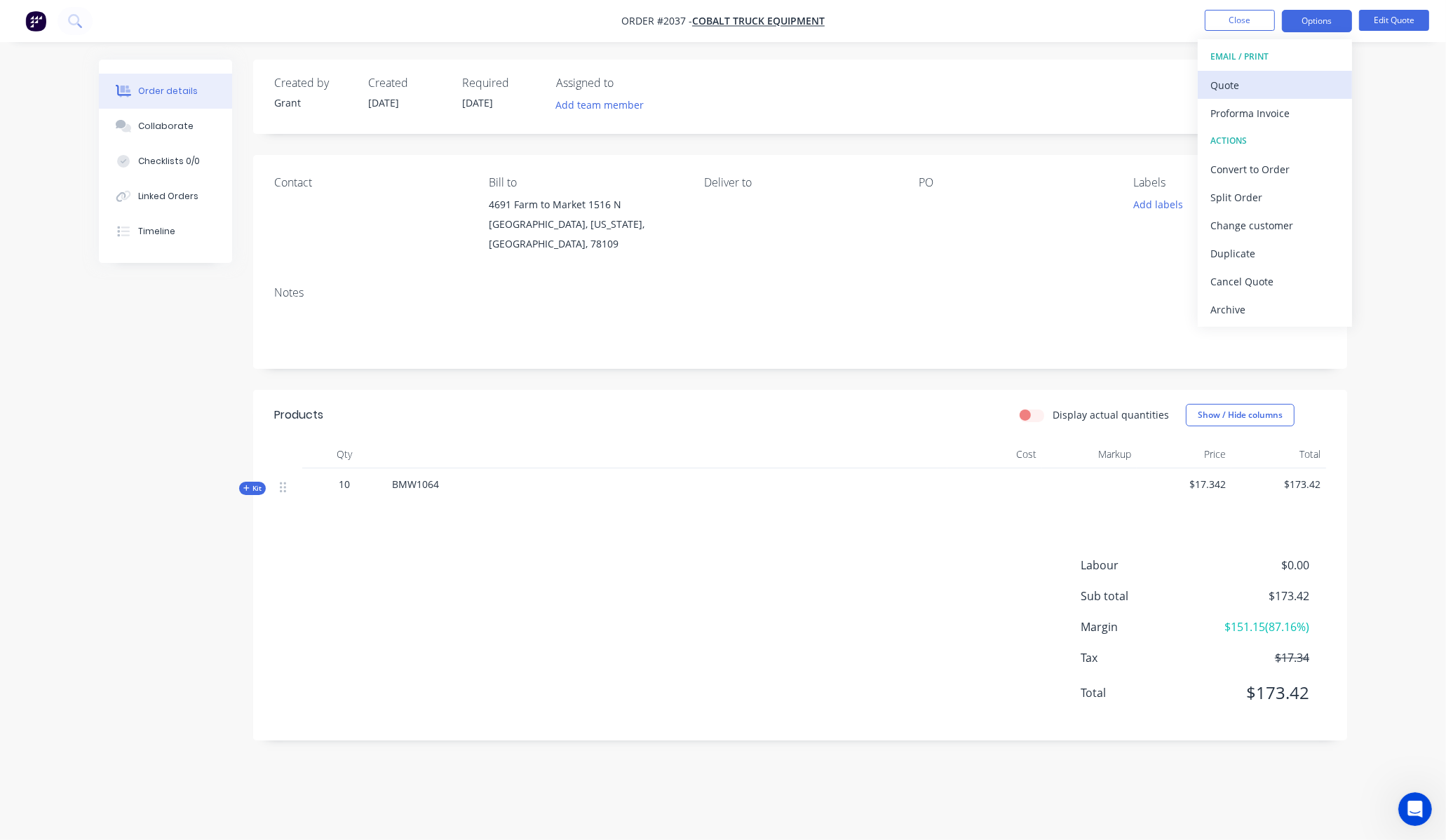
click at [1267, 80] on div "Quote" at bounding box center [1275, 85] width 129 height 20
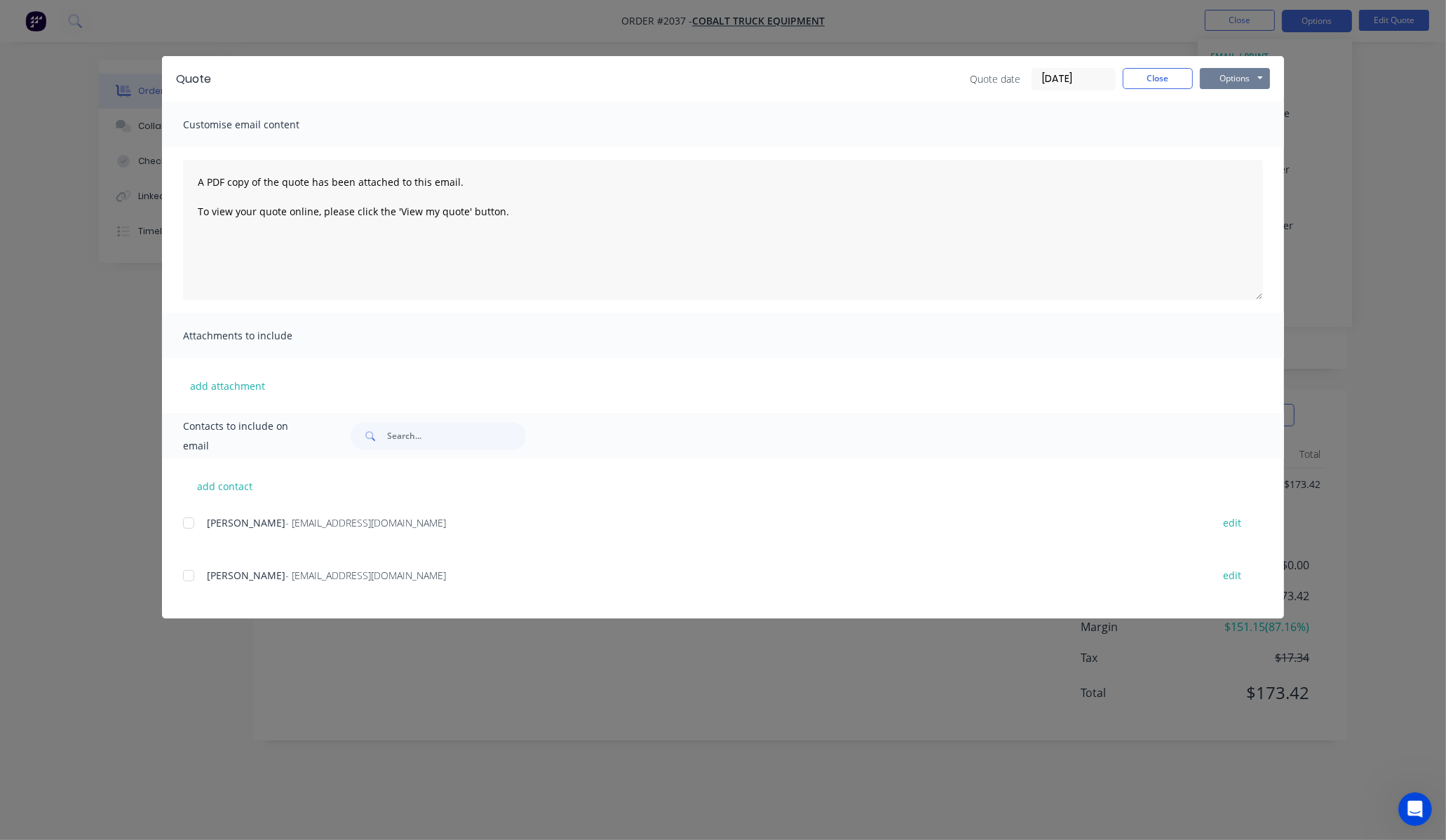
click at [1258, 80] on button "Options" at bounding box center [1235, 78] width 70 height 21
click at [1246, 134] on button "Print" at bounding box center [1245, 127] width 90 height 23
click at [1271, 204] on div "A PDF copy of the quote has been attached to this email. To view your quote onl…" at bounding box center [723, 230] width 1122 height 166
click at [1236, 11] on div "Quote Quote date [DATE] Close Options Preview Print Email Customise email conte…" at bounding box center [723, 420] width 1446 height 840
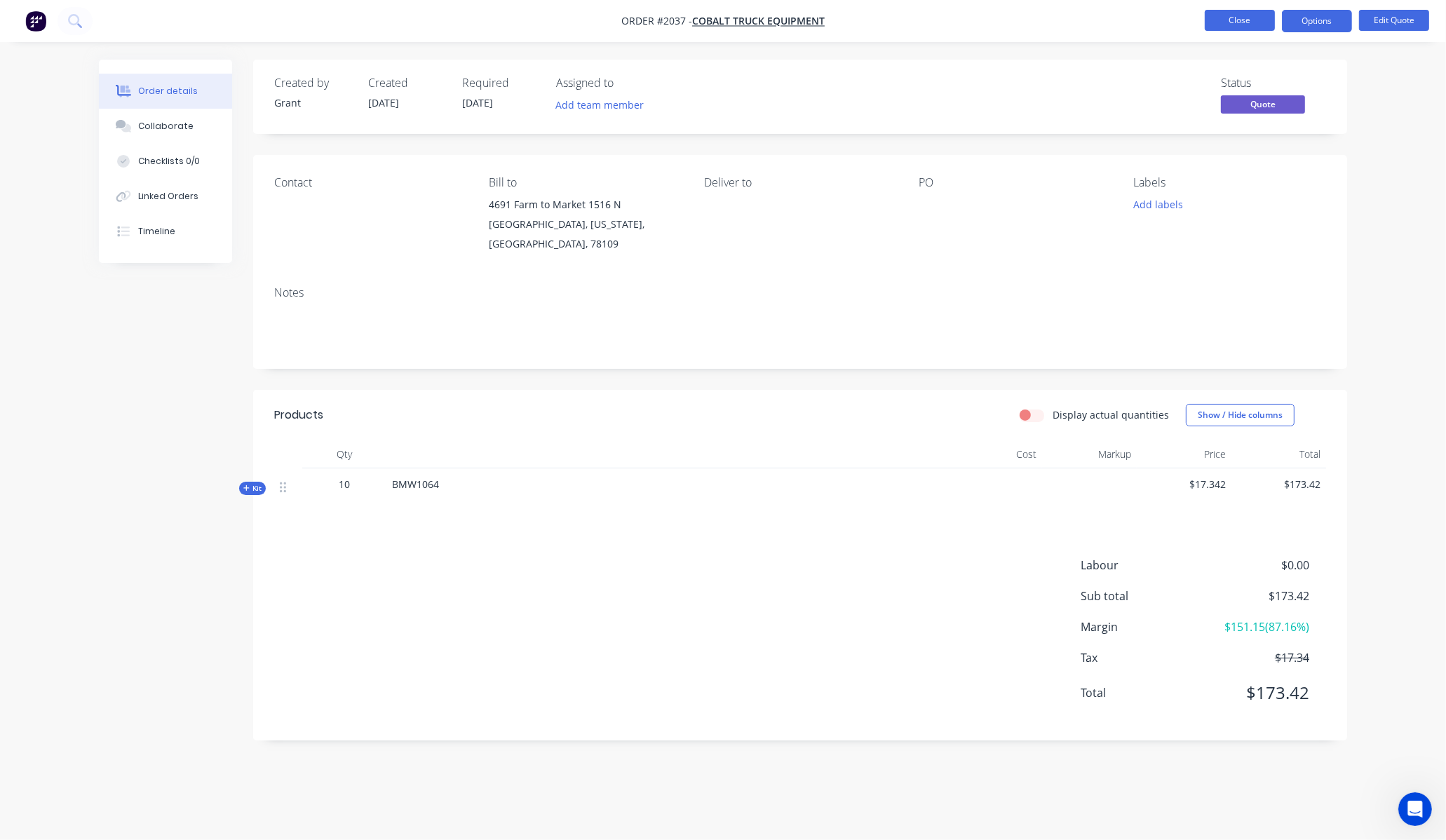
click at [1245, 14] on button "Close" at bounding box center [1240, 20] width 70 height 21
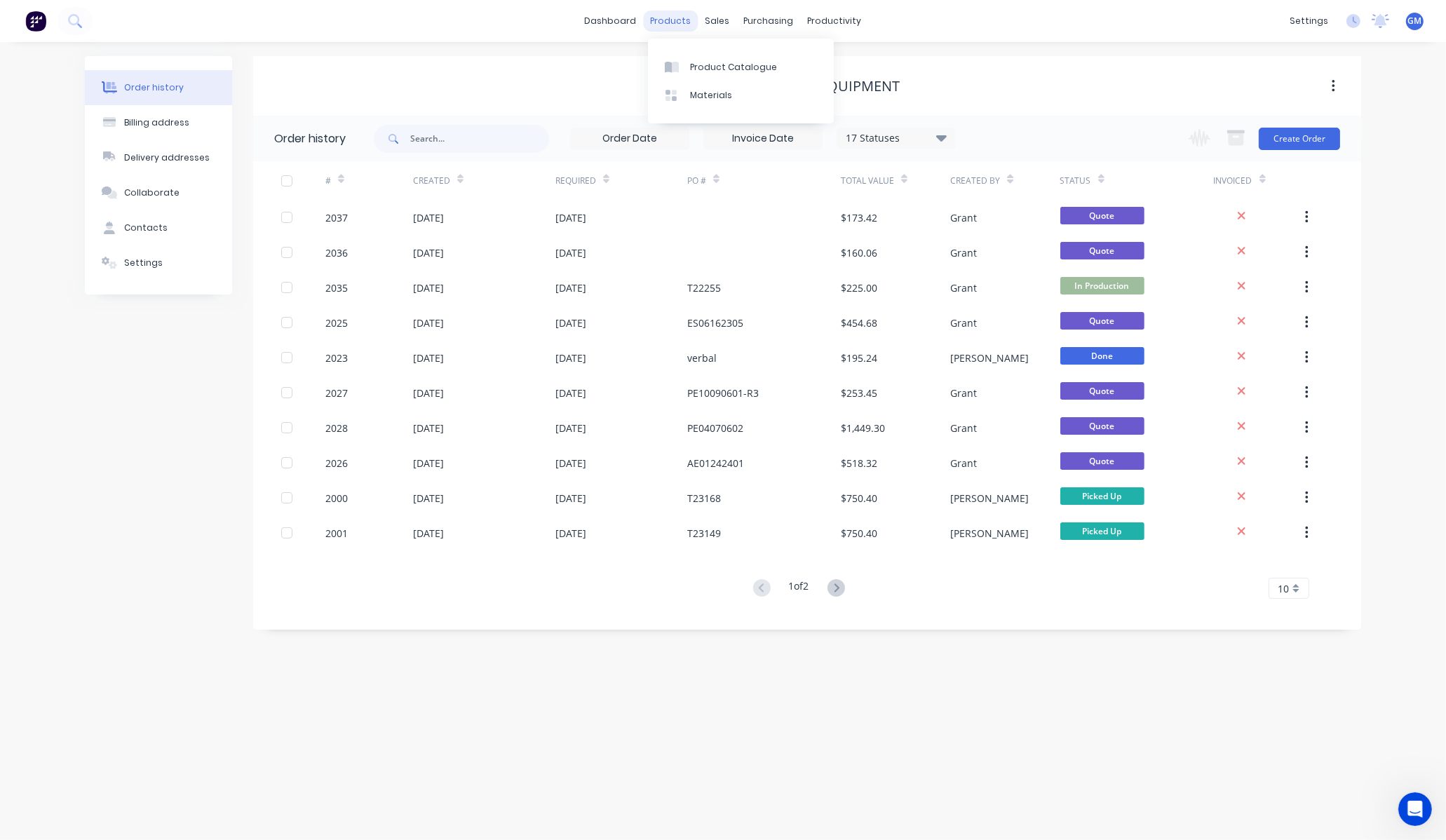
click at [681, 12] on div "products" at bounding box center [671, 21] width 55 height 21
click at [758, 78] on link "Sales Orders" at bounding box center [792, 67] width 186 height 28
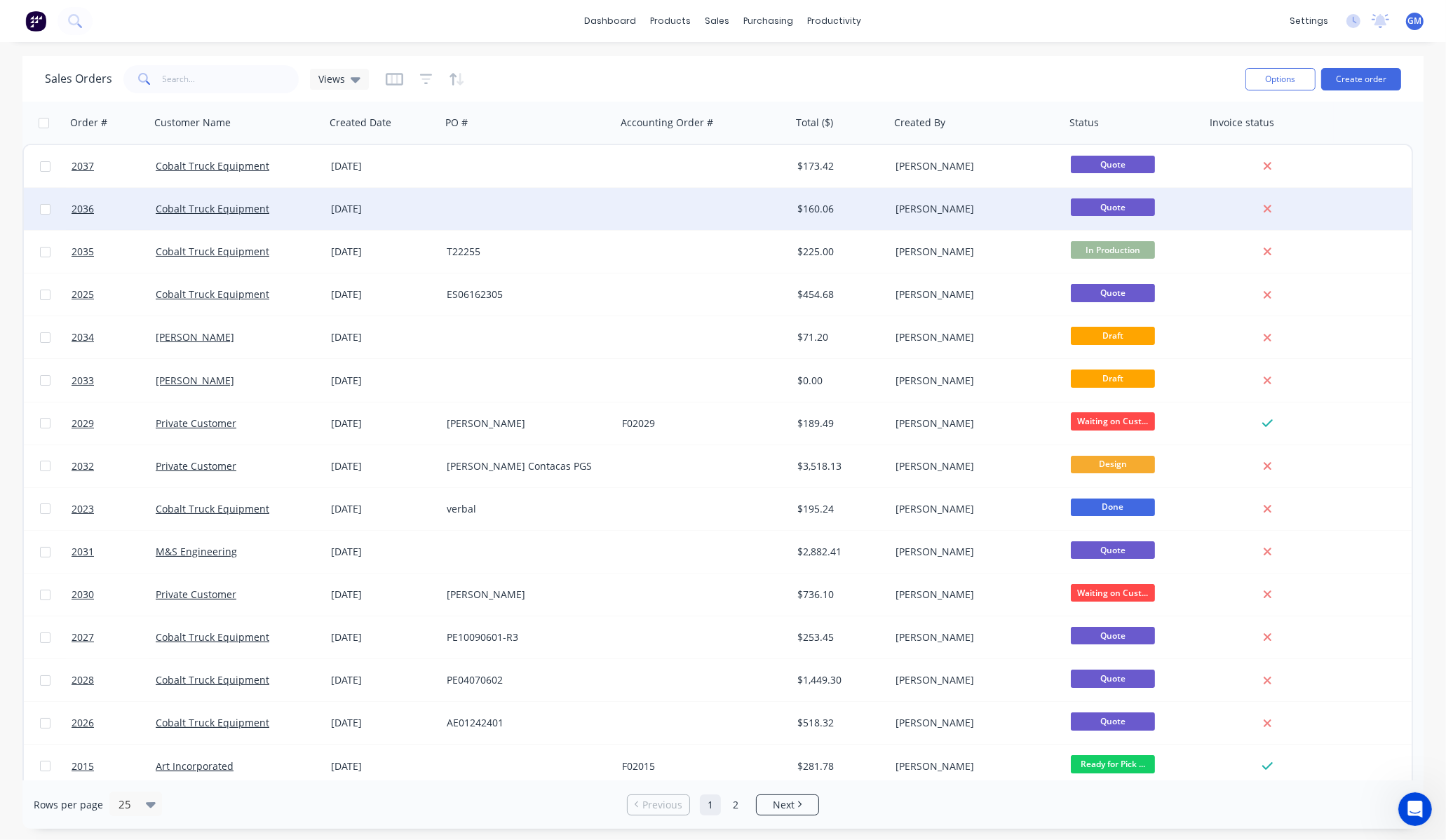
click at [686, 205] on div at bounding box center [704, 209] width 176 height 42
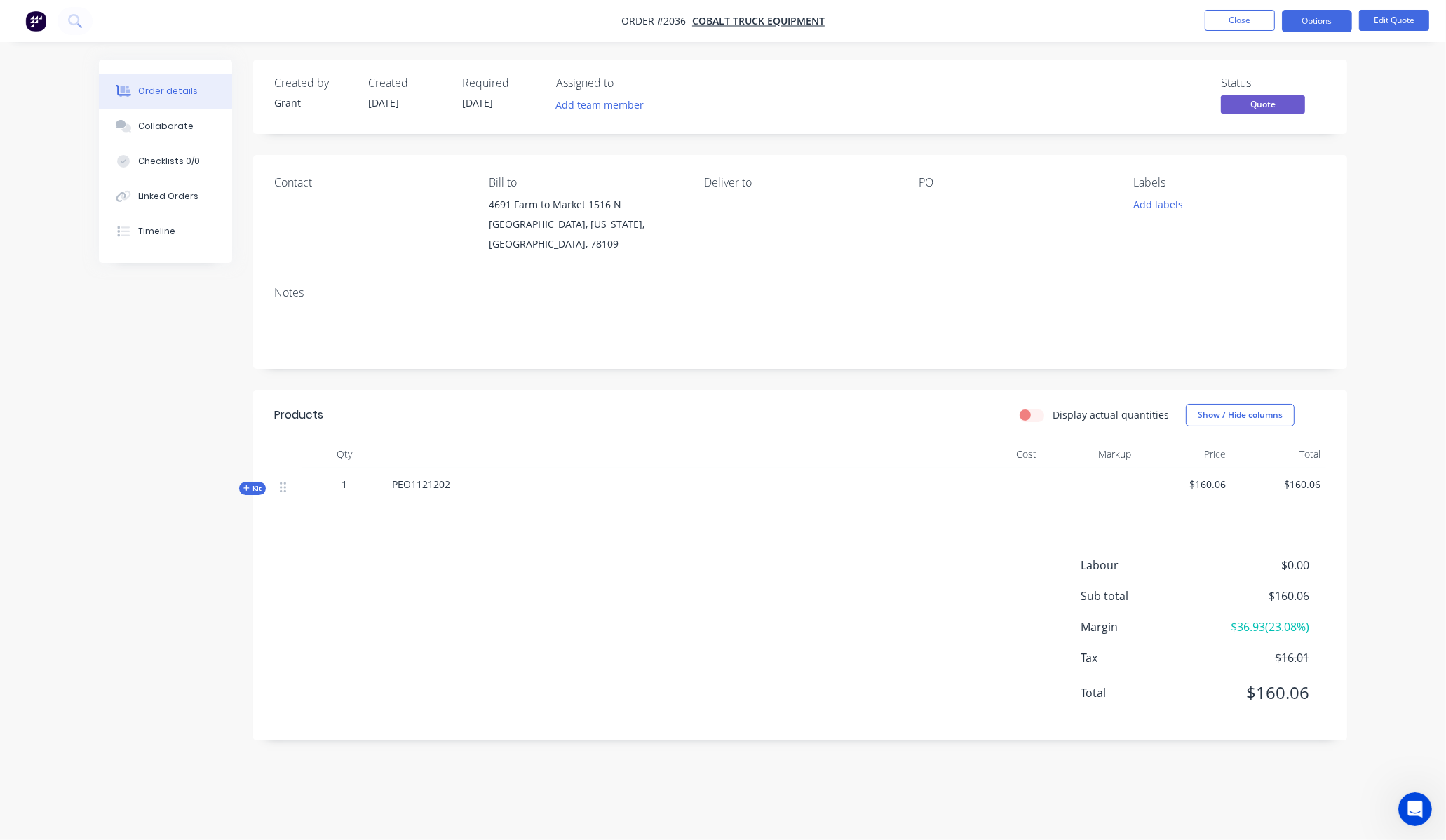
click at [264, 468] on div "Qty Cost Markup Price Total Kit 1 PEO1121202 $160.06 $160.06" at bounding box center [800, 476] width 1094 height 72
click at [244, 484] on icon at bounding box center [247, 488] width 7 height 7
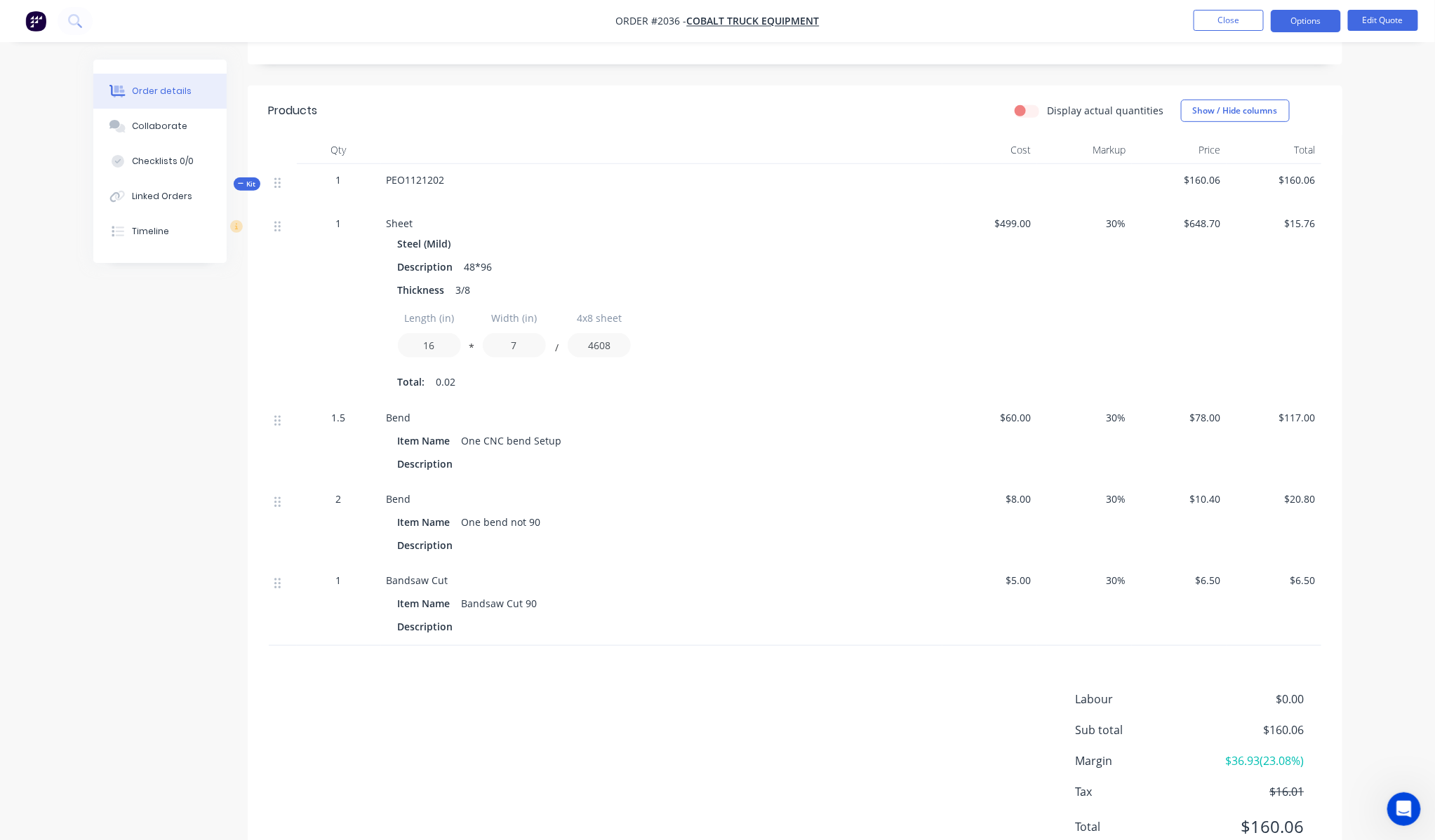
scroll to position [268, 0]
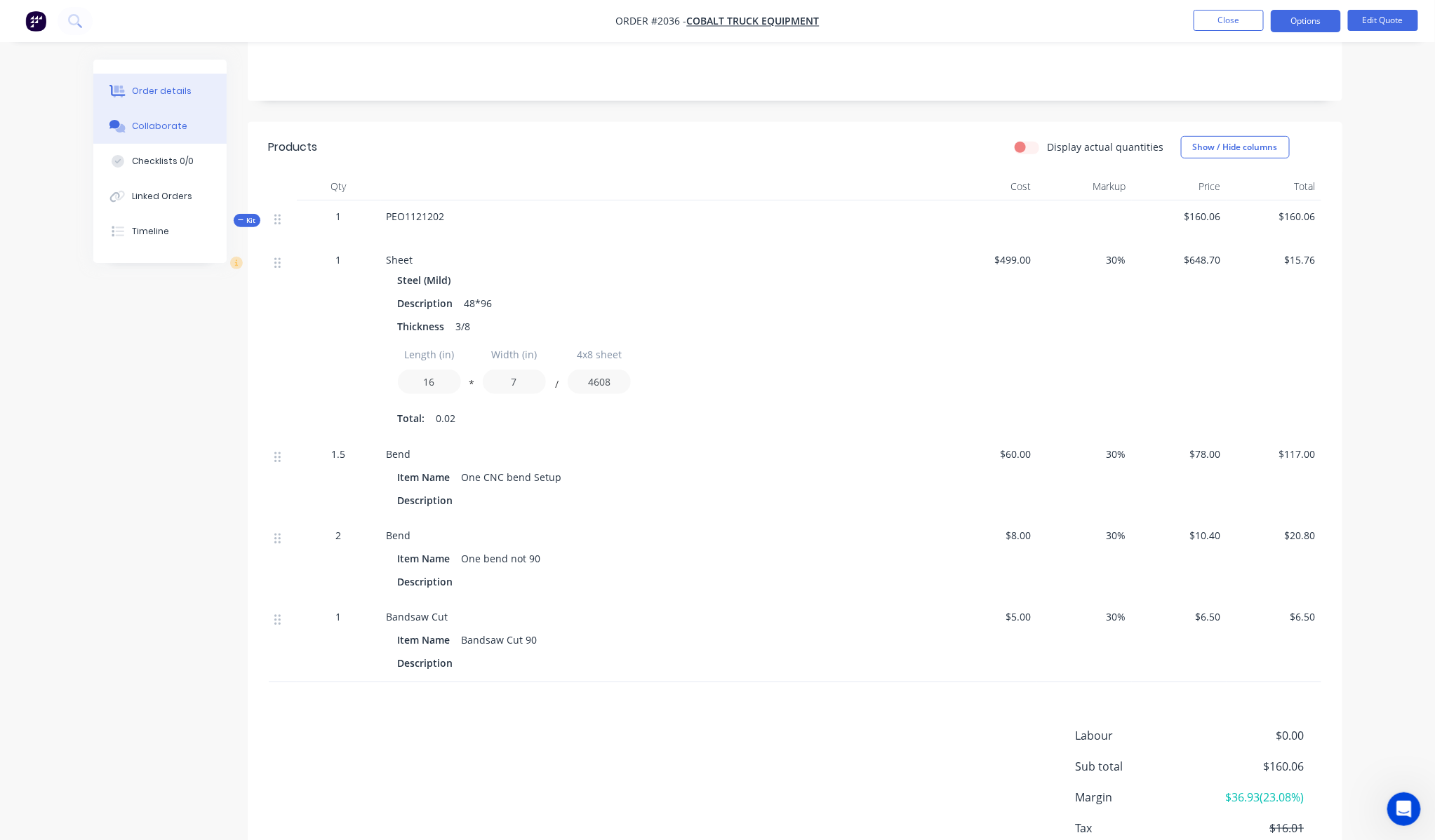
click at [152, 120] on div "Collaborate" at bounding box center [159, 126] width 56 height 12
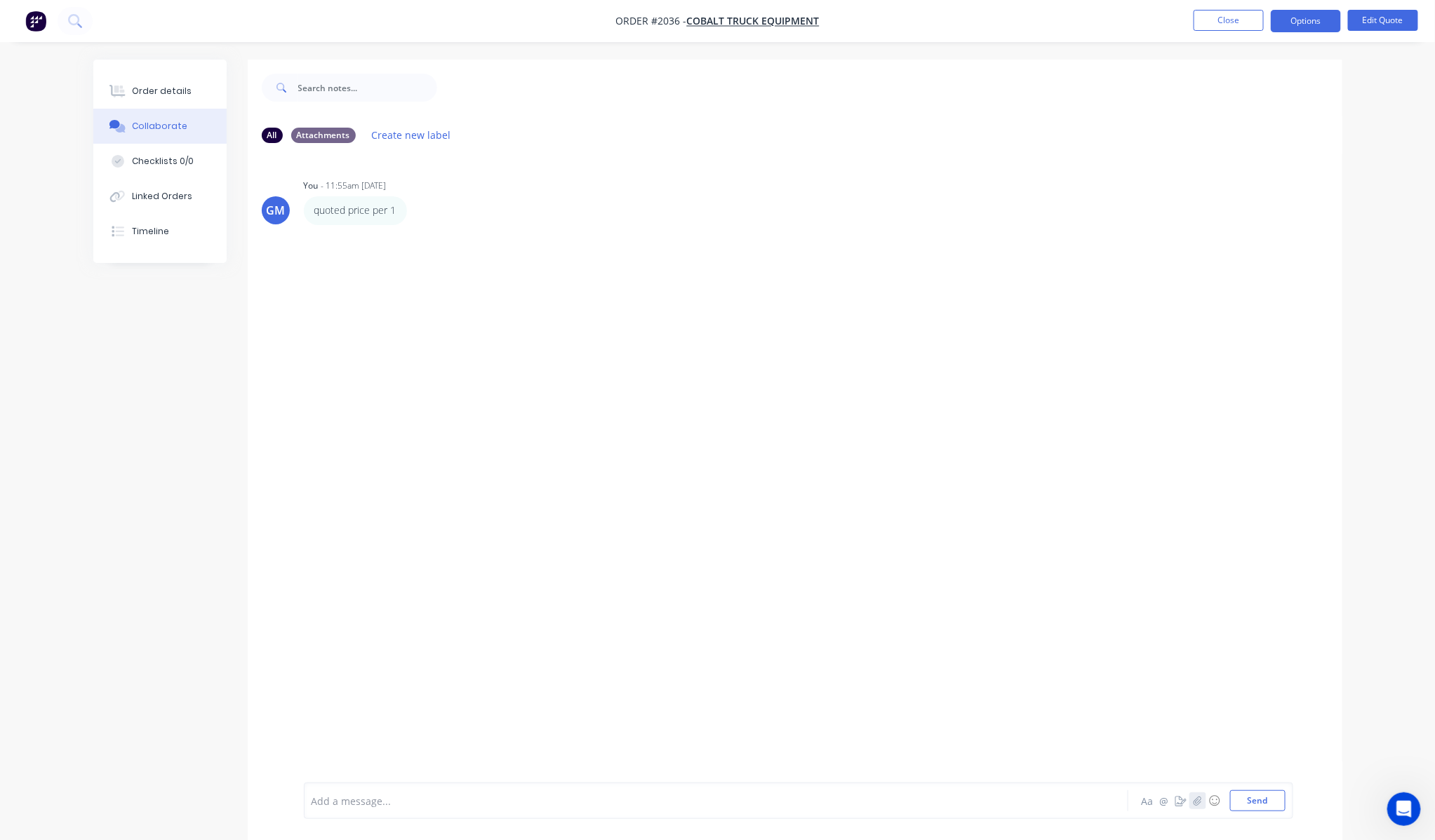
click at [1191, 797] on button "button" at bounding box center [1197, 800] width 17 height 17
click at [1261, 805] on button "Send" at bounding box center [1257, 800] width 56 height 21
click at [160, 75] on button "Order details" at bounding box center [160, 91] width 133 height 35
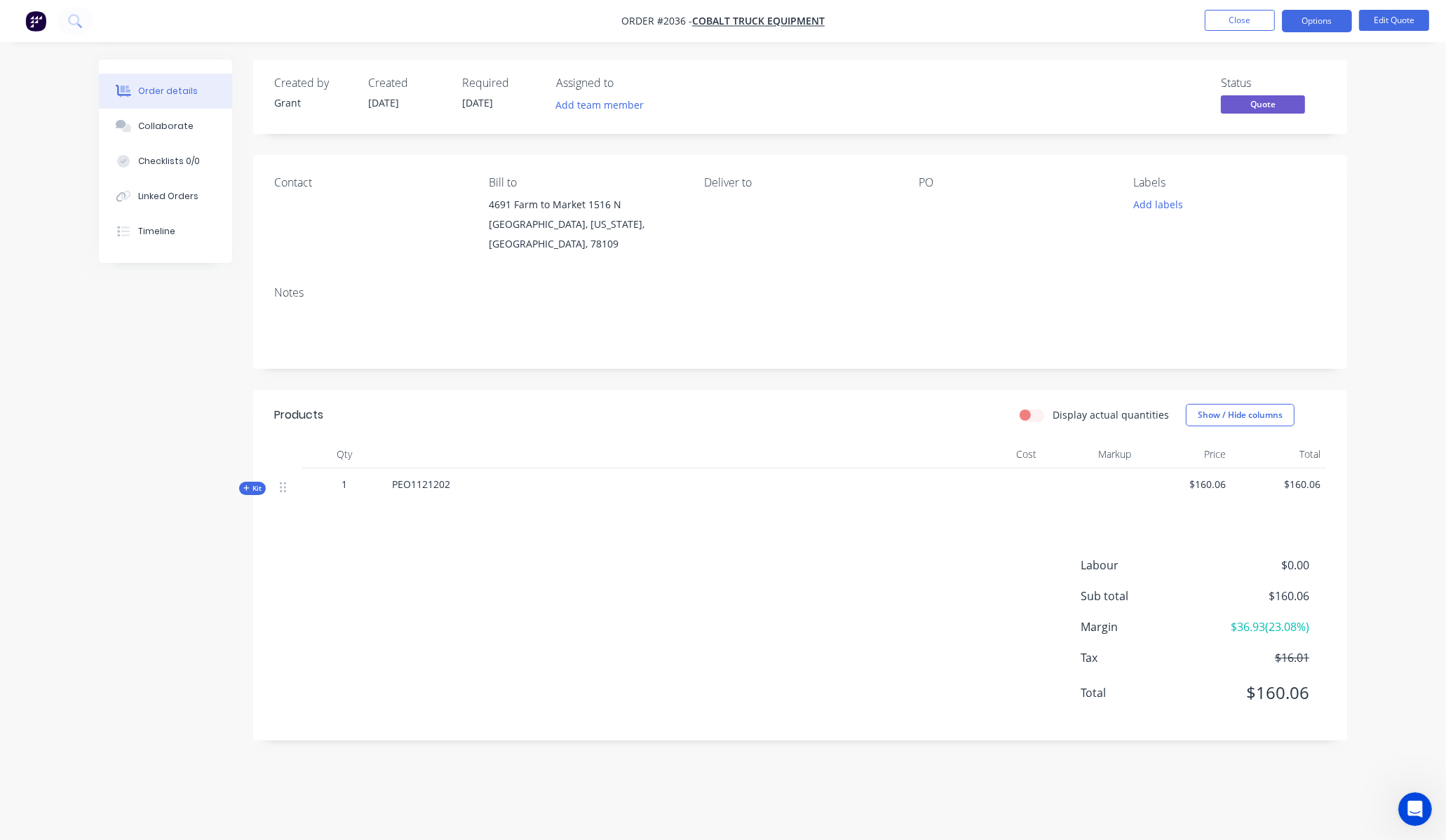
click at [335, 477] on div "1" at bounding box center [344, 484] width 73 height 14
click at [356, 477] on div "1" at bounding box center [344, 484] width 73 height 14
click at [1384, 17] on button "Edit Quote" at bounding box center [1394, 20] width 70 height 21
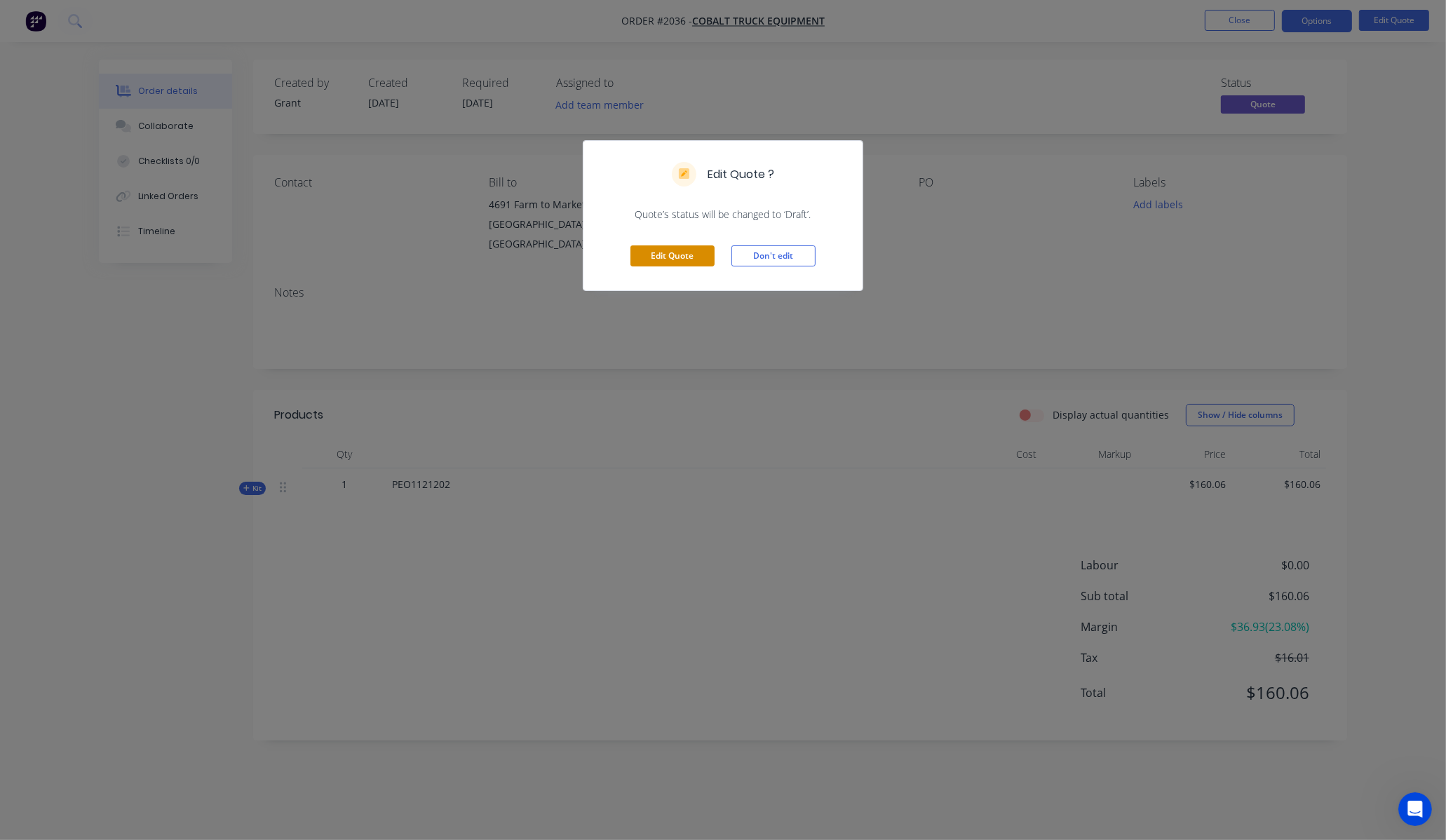
click at [669, 257] on button "Edit Quote" at bounding box center [672, 256] width 84 height 21
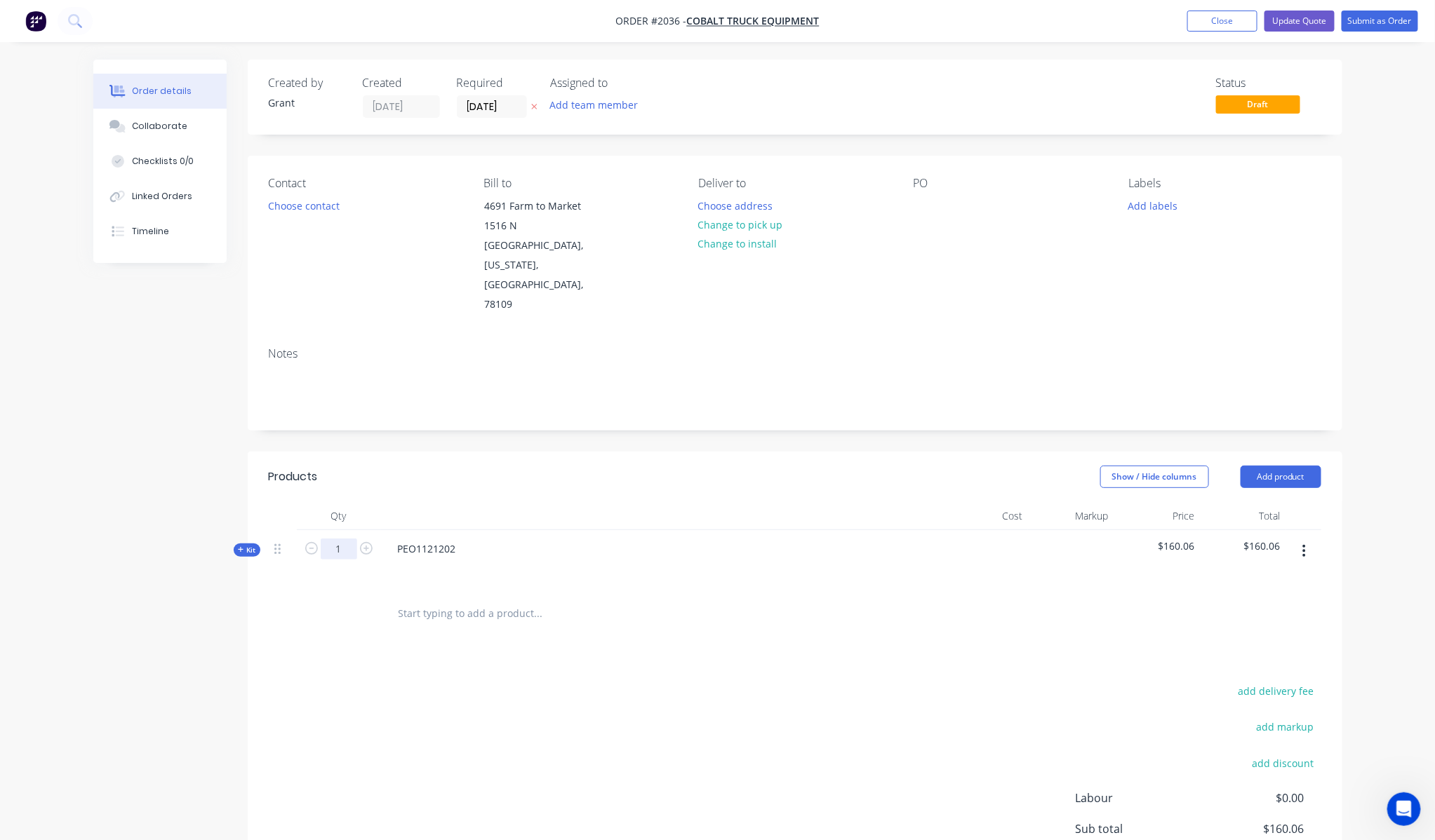
click at [338, 539] on input "1" at bounding box center [338, 549] width 36 height 21
type input "5"
click at [735, 596] on div at bounding box center [634, 614] width 505 height 46
click at [256, 544] on div "Kit" at bounding box center [247, 550] width 27 height 13
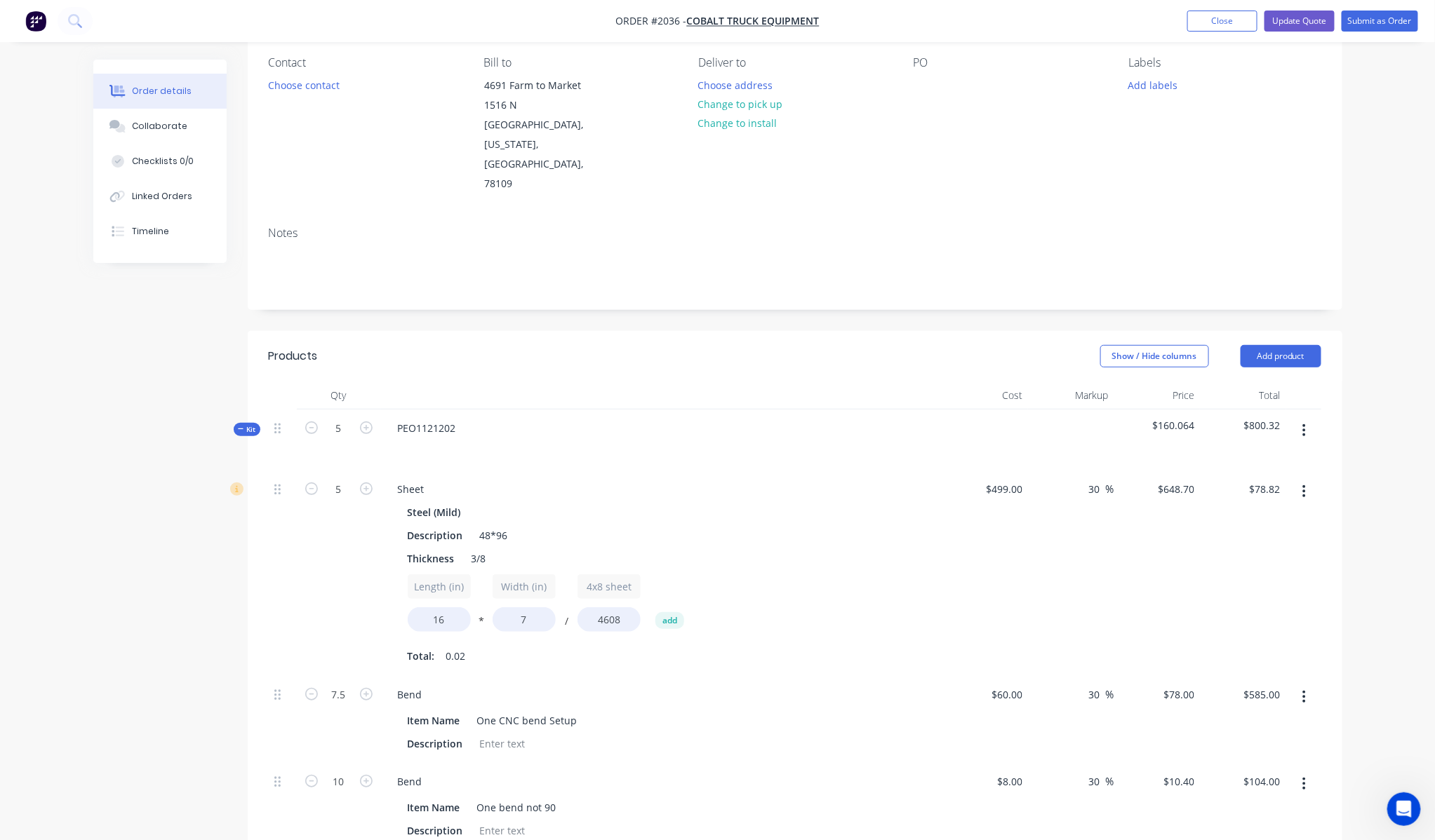
scroll to position [389, 0]
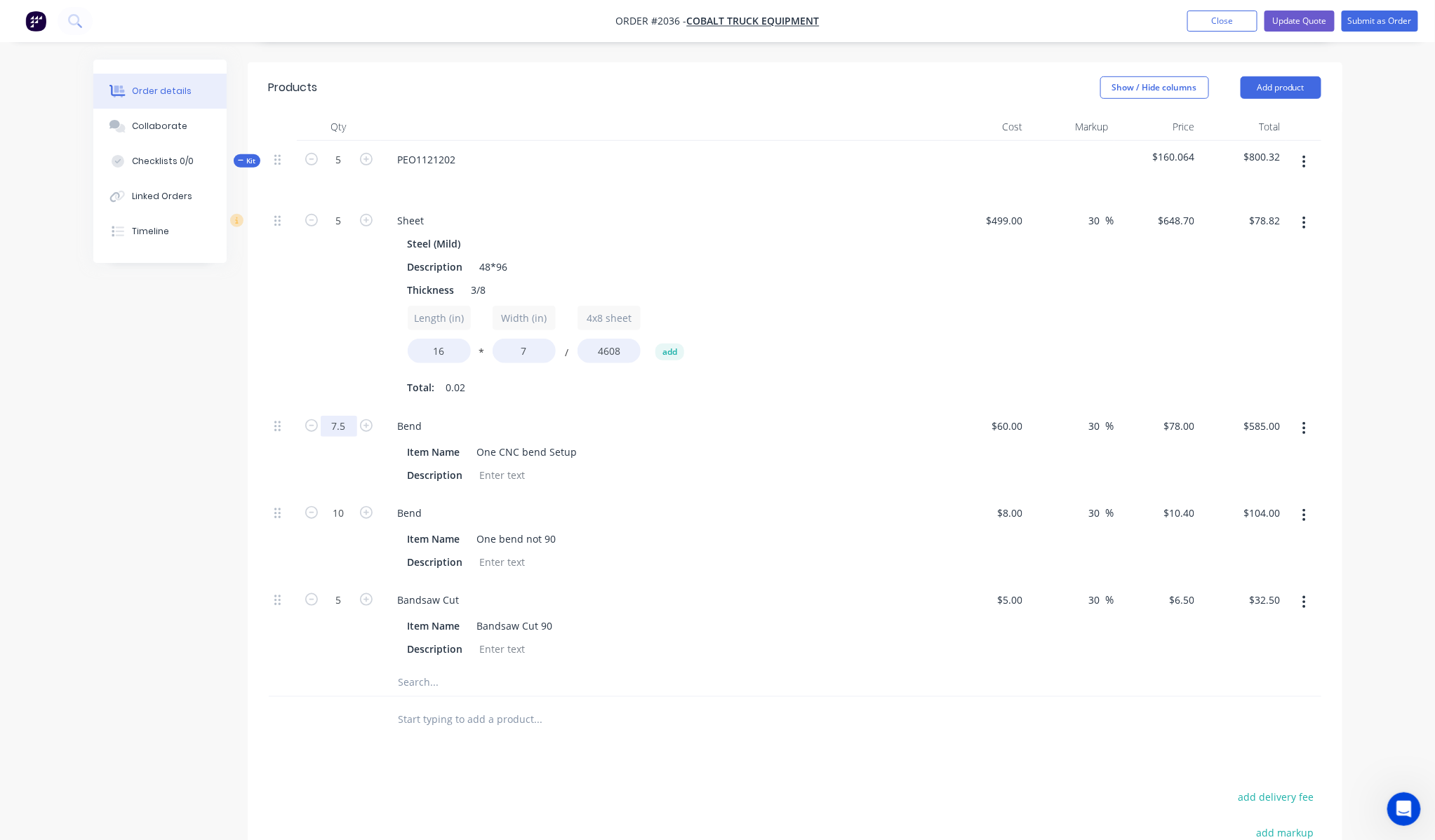
click at [346, 231] on input "7.5" at bounding box center [338, 220] width 36 height 21
type input "2"
type input "$156.00"
click at [155, 451] on div "Created by Grant Created [DATE] Required [DATE] Assigned to Add team member Sta…" at bounding box center [718, 385] width 1249 height 1430
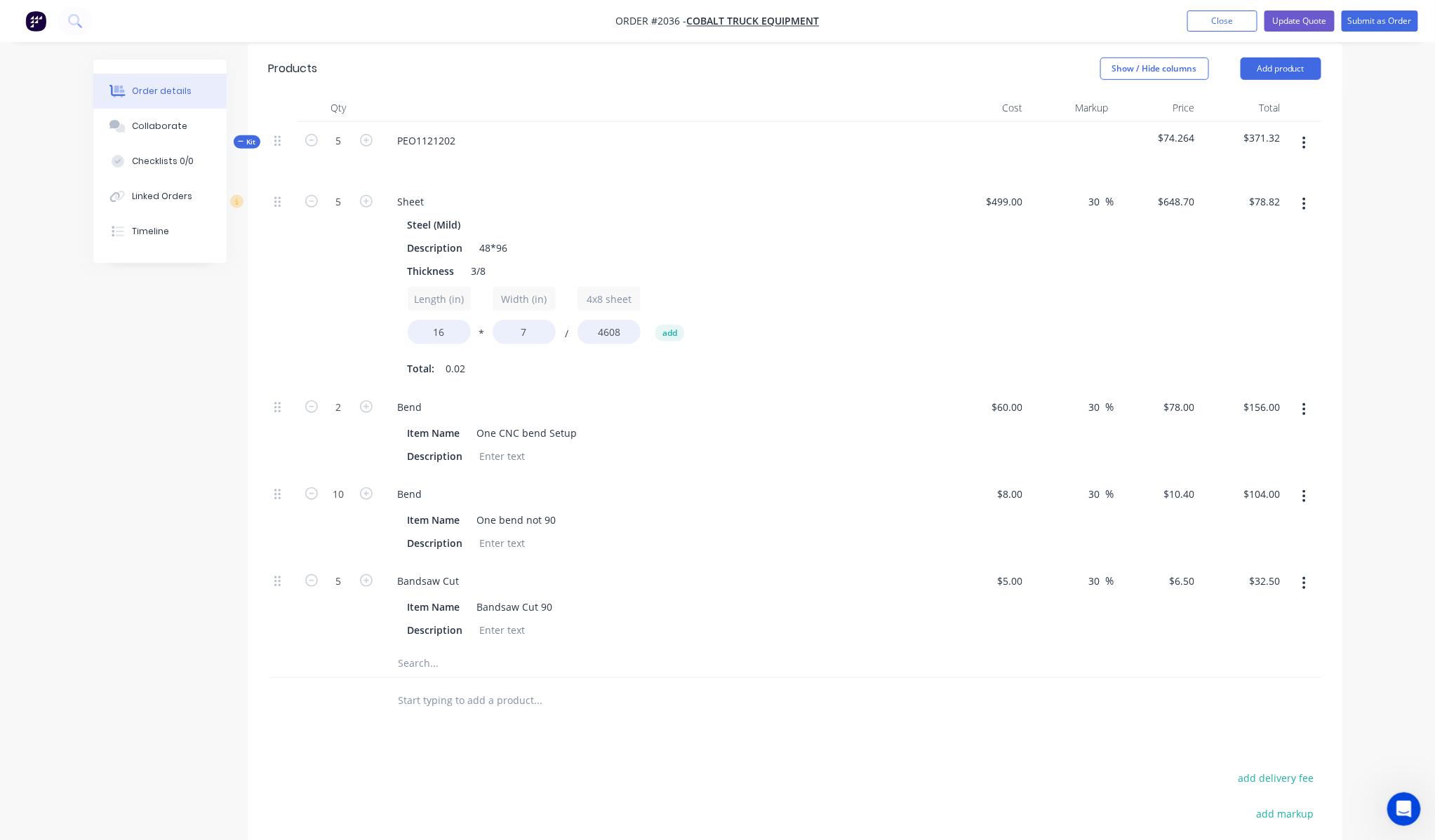
scroll to position [142, 0]
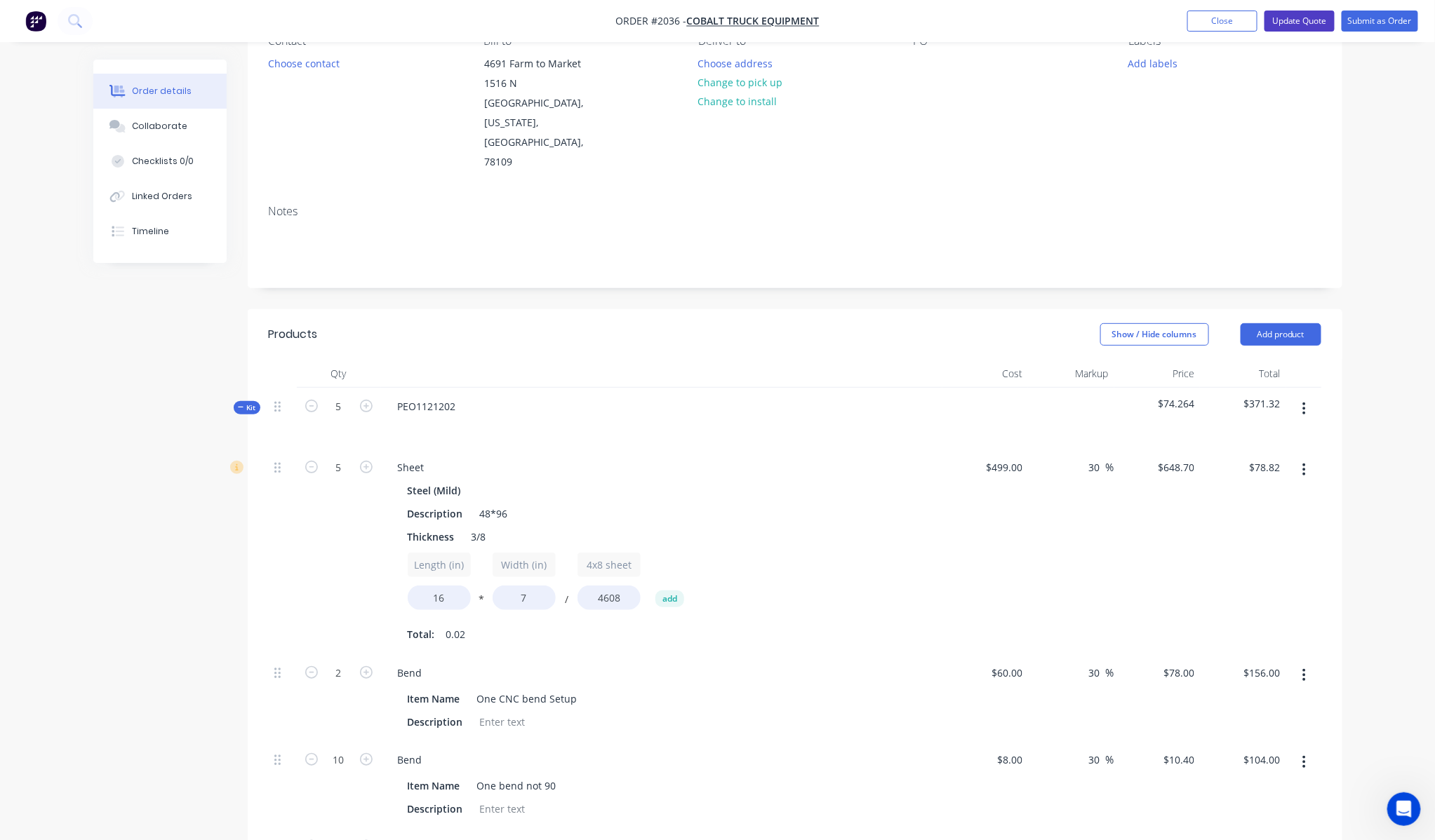
click at [1298, 30] on button "Update Quote" at bounding box center [1299, 21] width 70 height 21
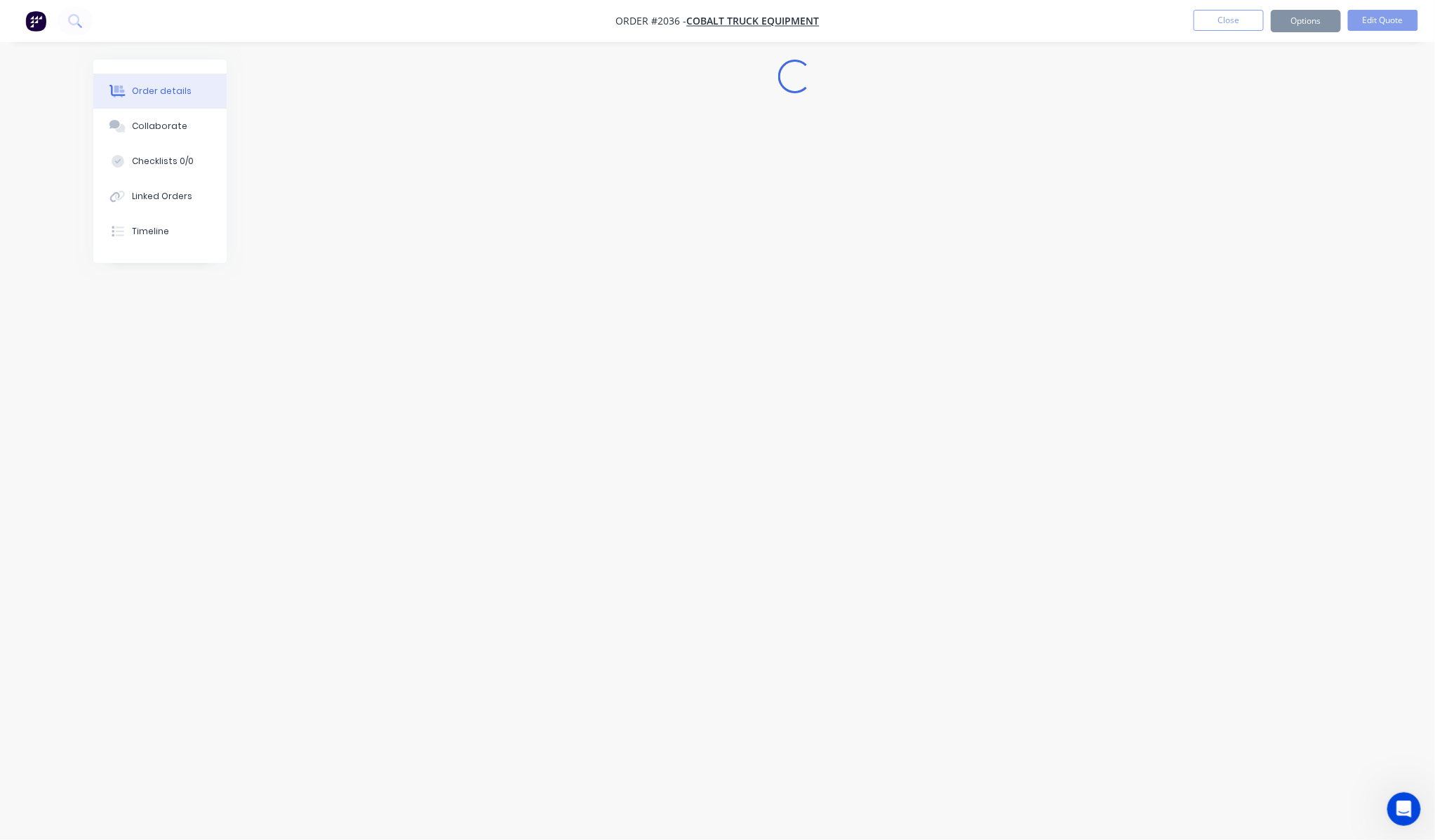
scroll to position [0, 0]
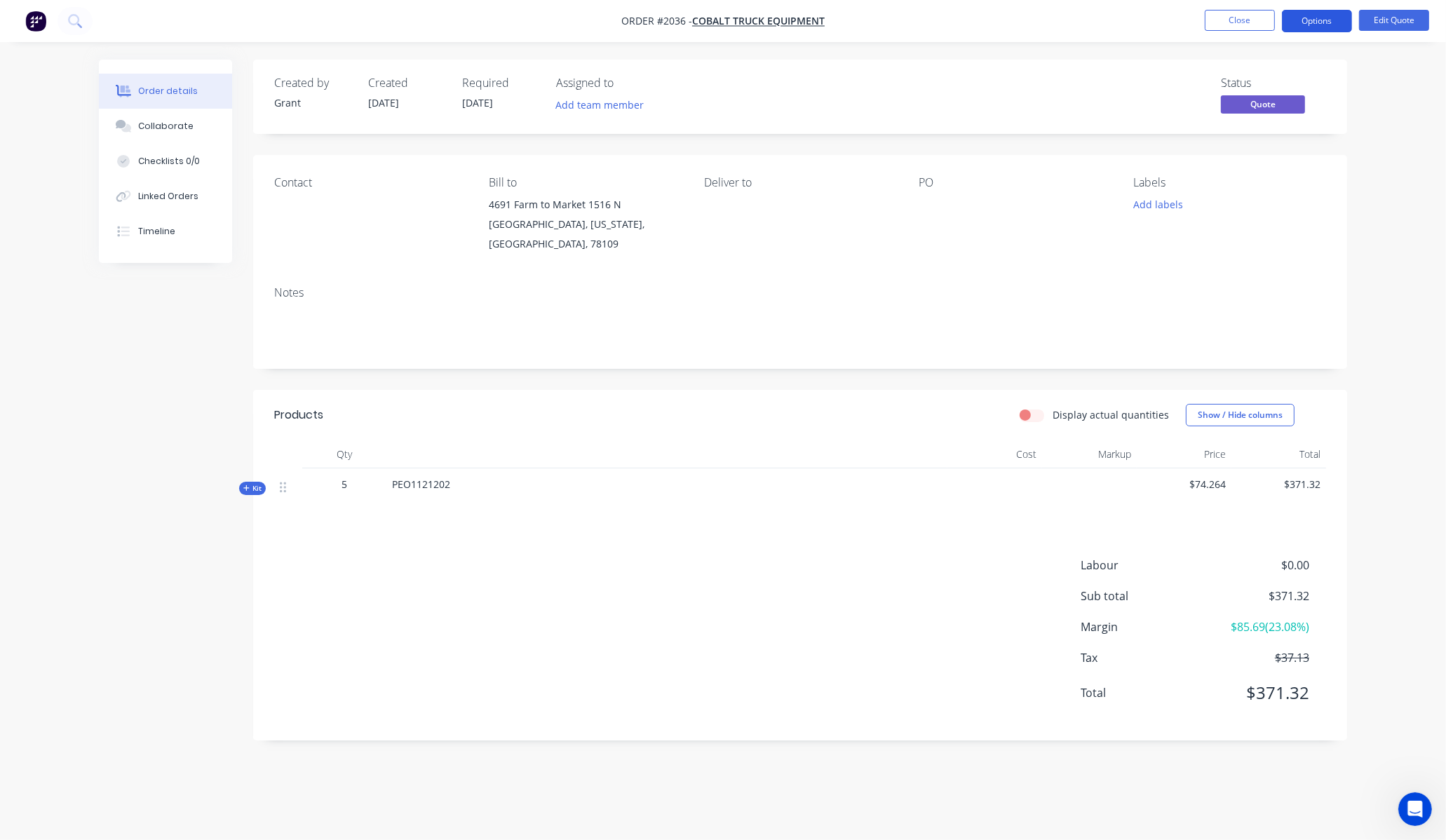
click at [1327, 14] on button "Options" at bounding box center [1317, 21] width 70 height 22
click at [1338, 14] on button "Options" at bounding box center [1317, 21] width 70 height 22
click at [1295, 194] on div "Labels Add labels" at bounding box center [1231, 215] width 192 height 78
click at [1315, 10] on button "Options" at bounding box center [1317, 21] width 70 height 22
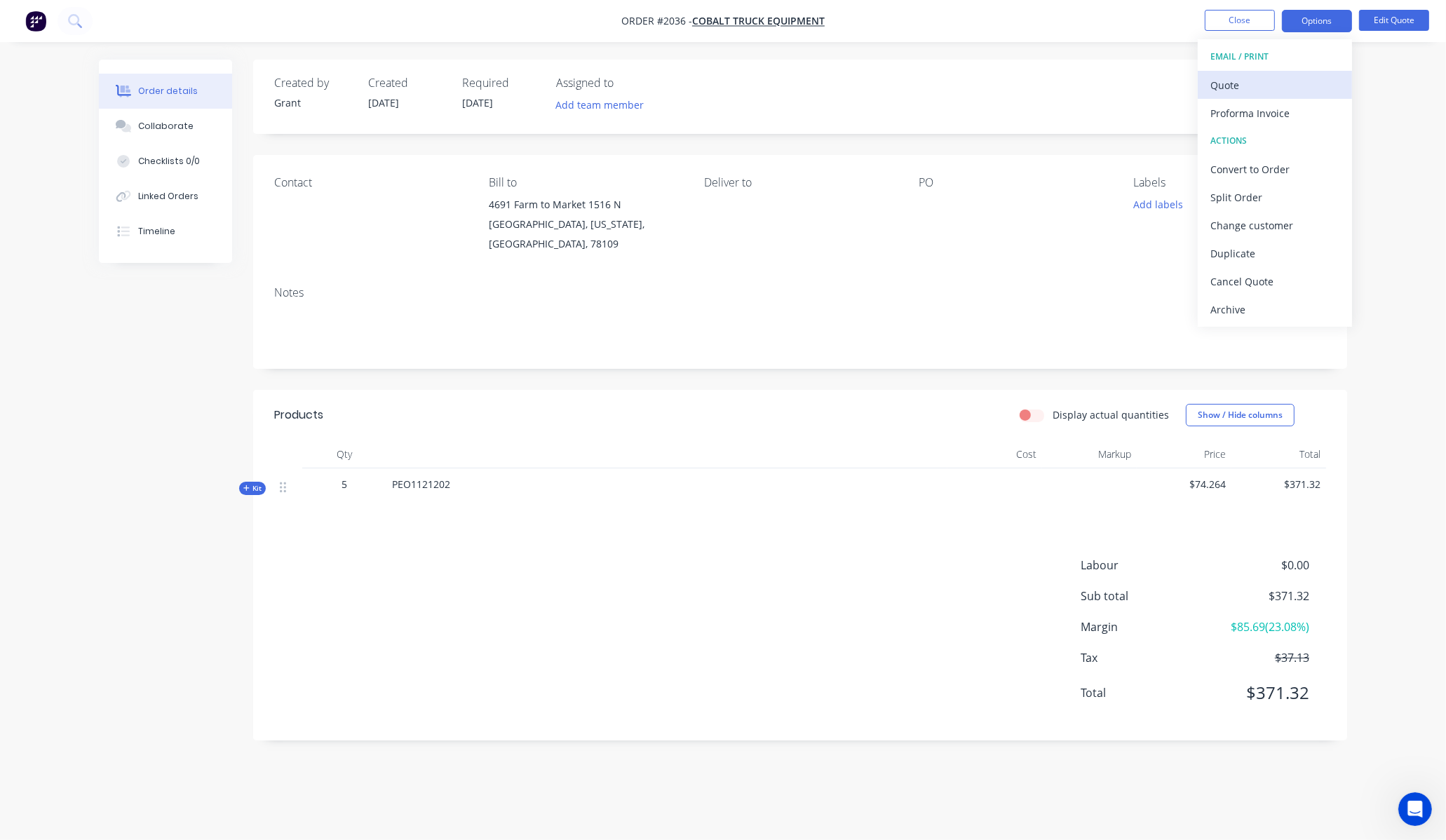
click at [1252, 76] on div "Quote" at bounding box center [1275, 85] width 129 height 20
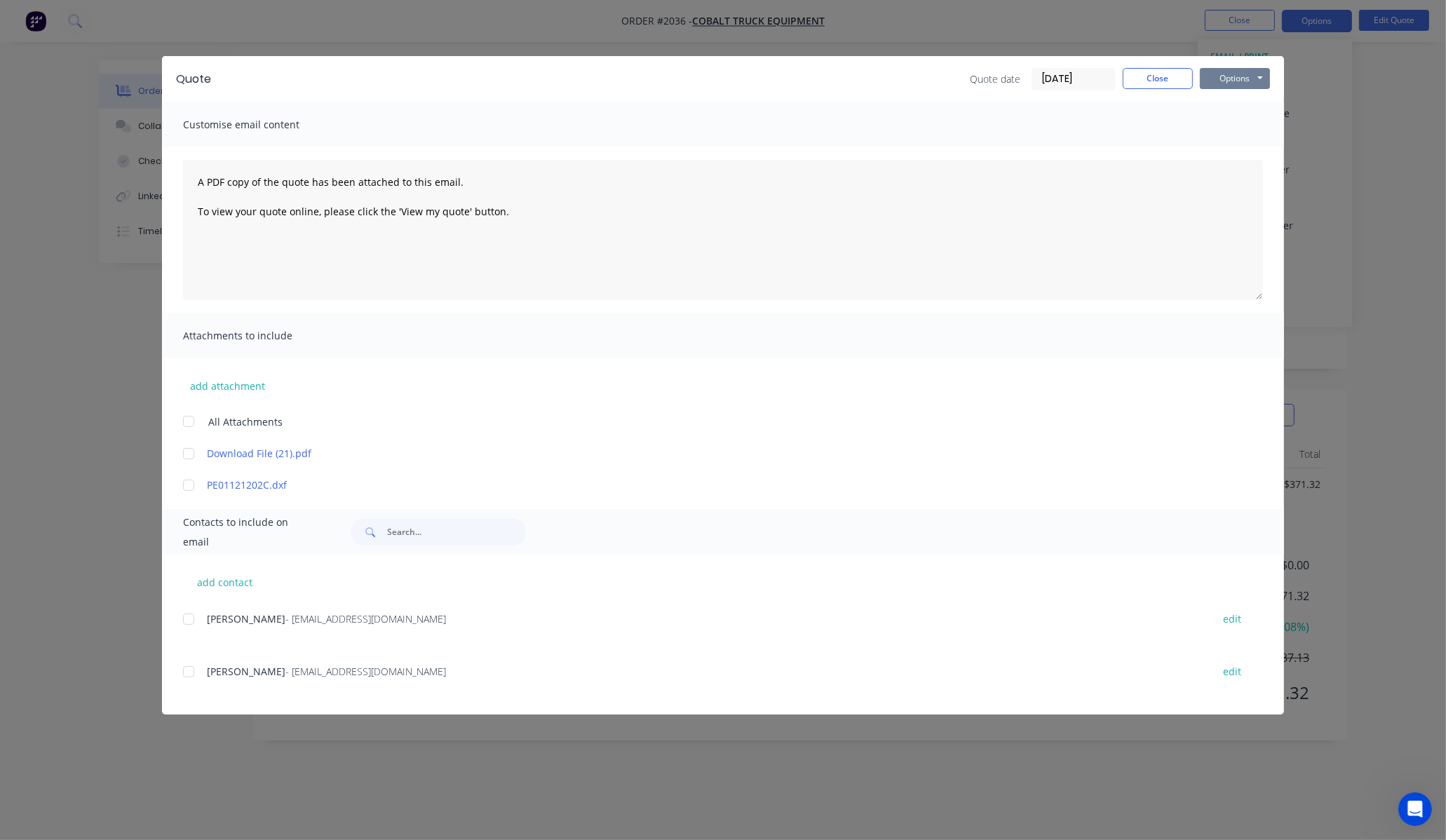
click at [1231, 84] on button "Options" at bounding box center [1235, 78] width 70 height 21
click at [1243, 125] on button "Print" at bounding box center [1245, 127] width 90 height 23
click at [1153, 82] on button "Close" at bounding box center [1158, 78] width 70 height 21
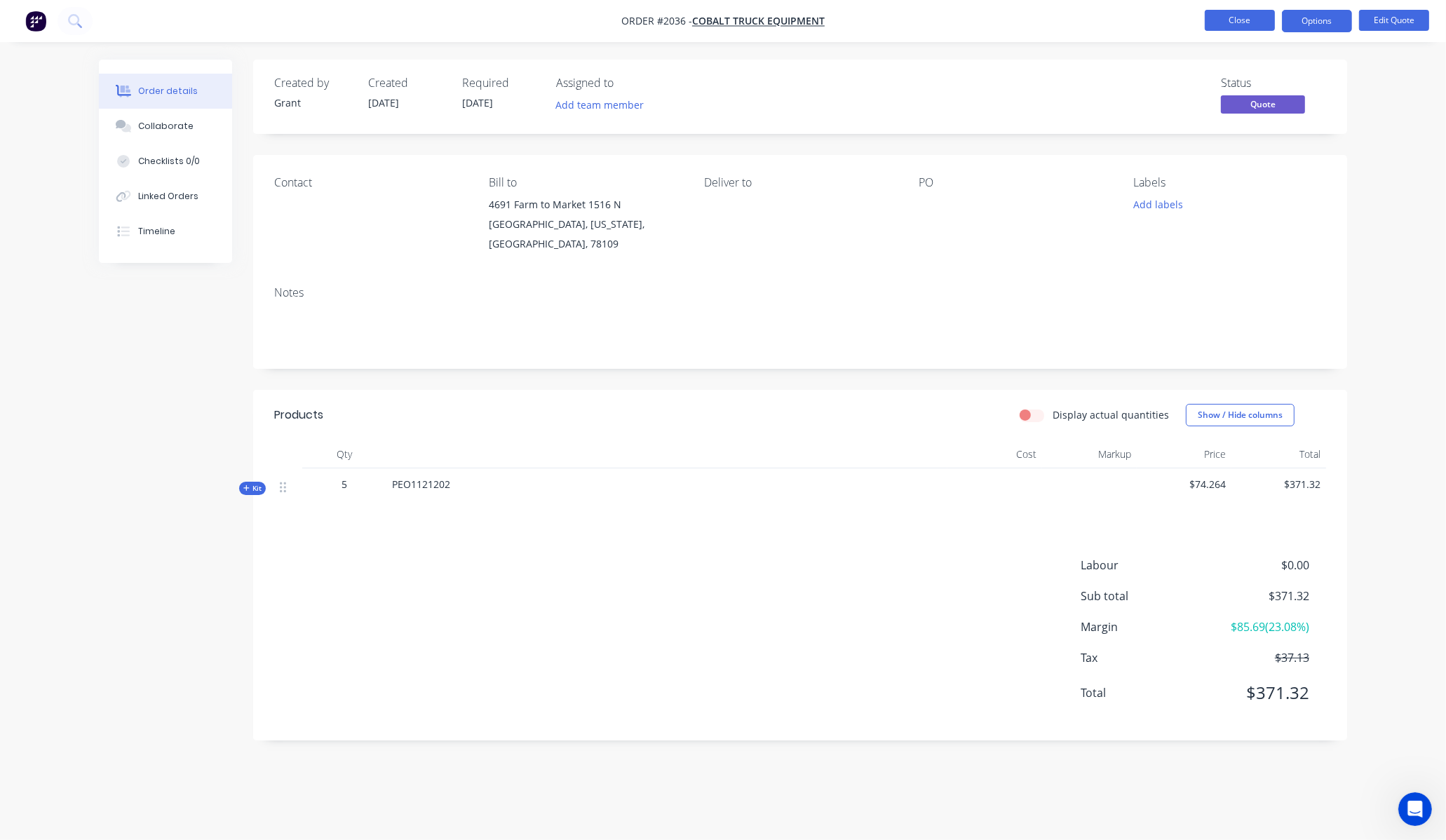
click at [1259, 22] on button "Close" at bounding box center [1240, 20] width 70 height 21
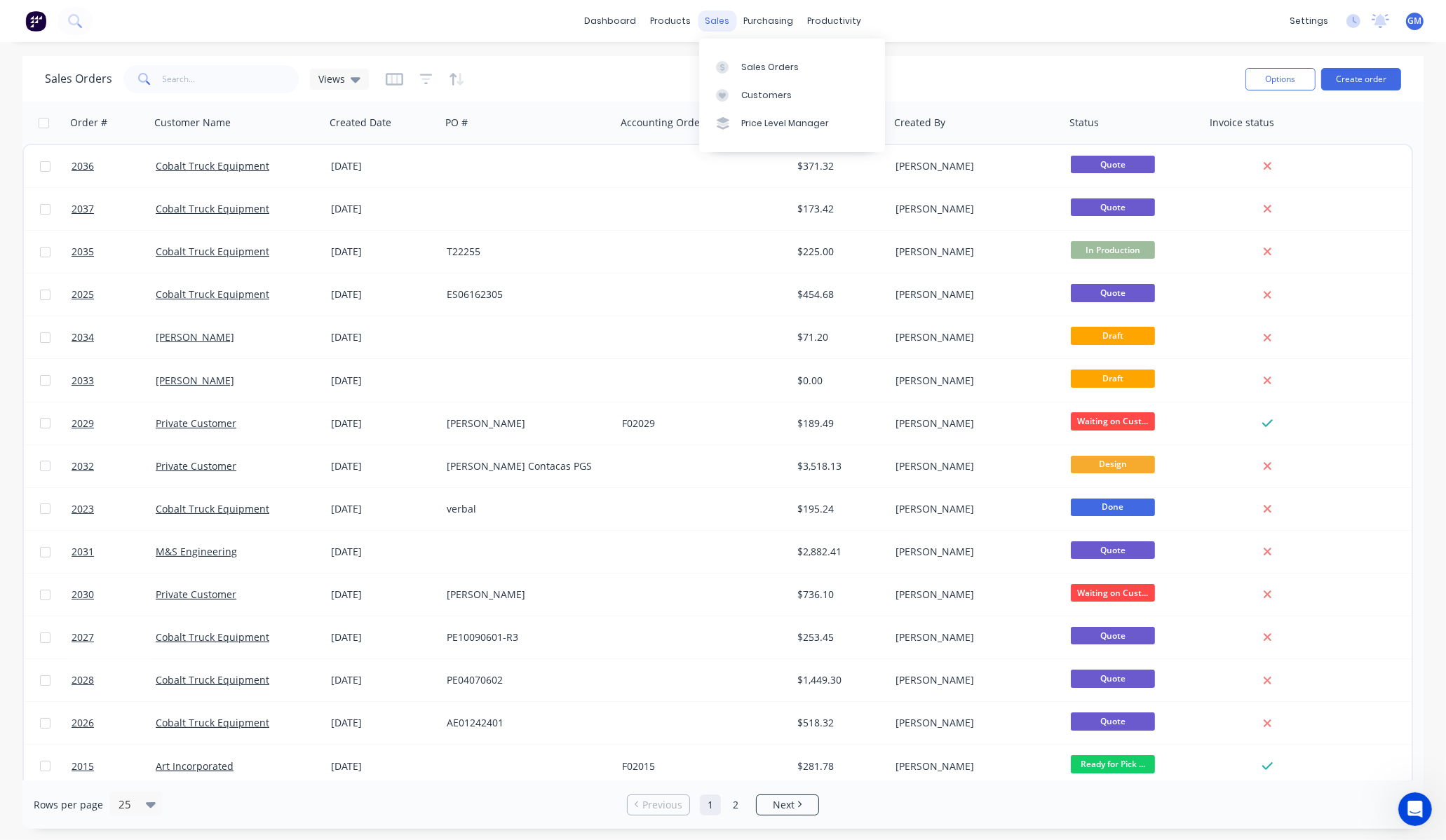
click at [731, 17] on div "sales" at bounding box center [717, 21] width 38 height 21
click at [758, 72] on div "Sales Orders" at bounding box center [770, 67] width 58 height 12
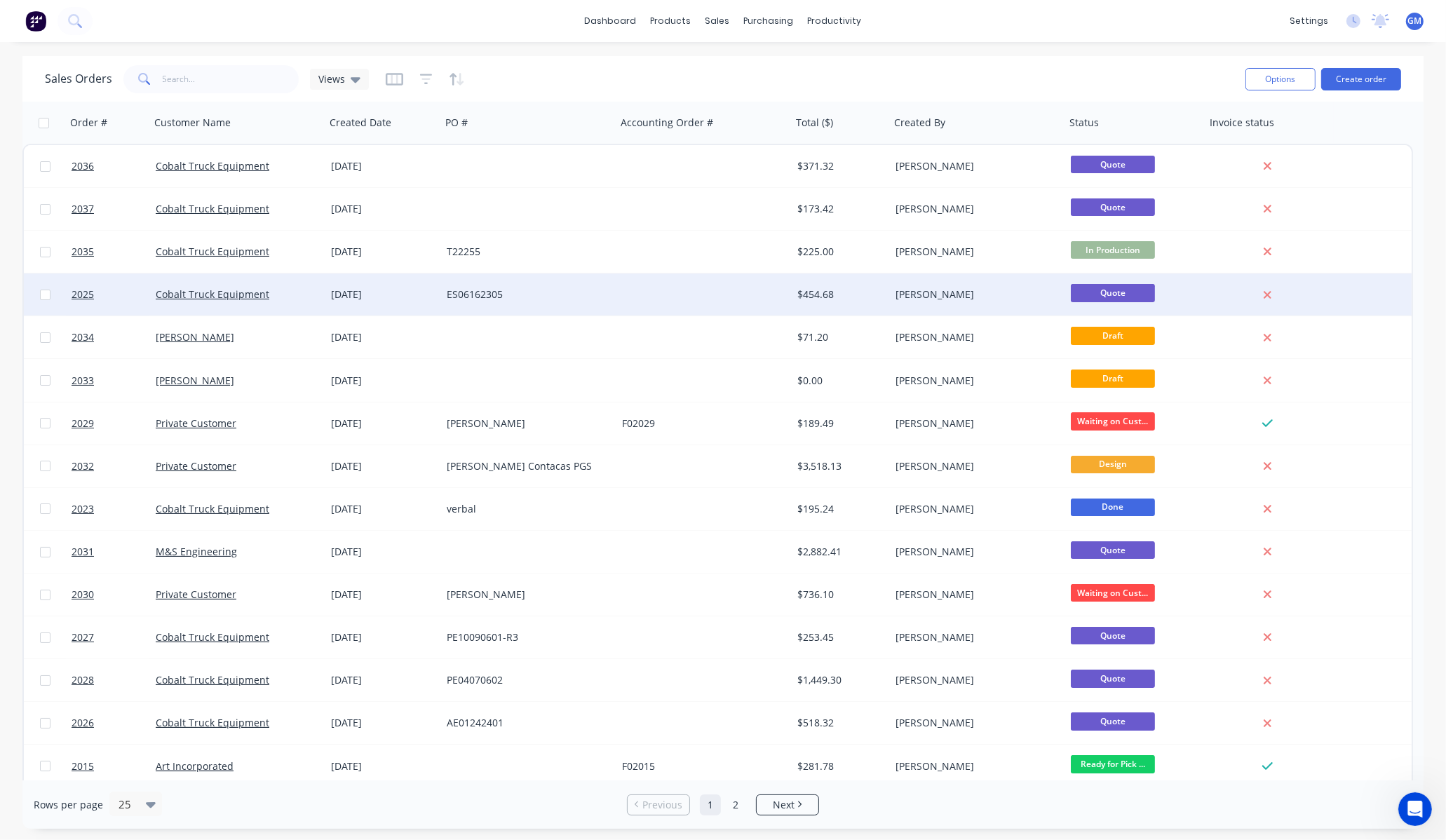
click at [761, 300] on div at bounding box center [704, 294] width 176 height 42
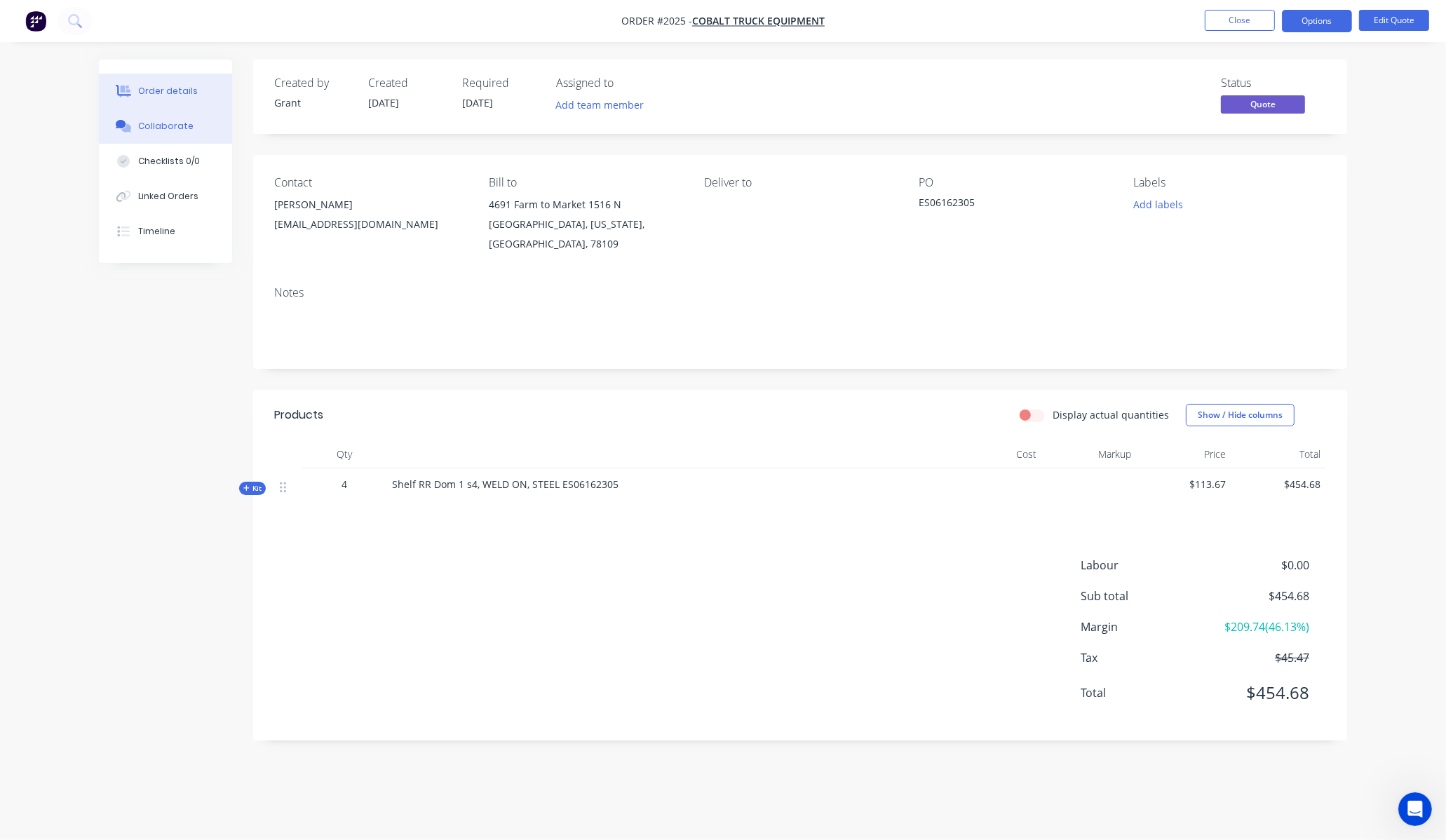
click at [186, 121] on div "Collaborate" at bounding box center [166, 126] width 56 height 12
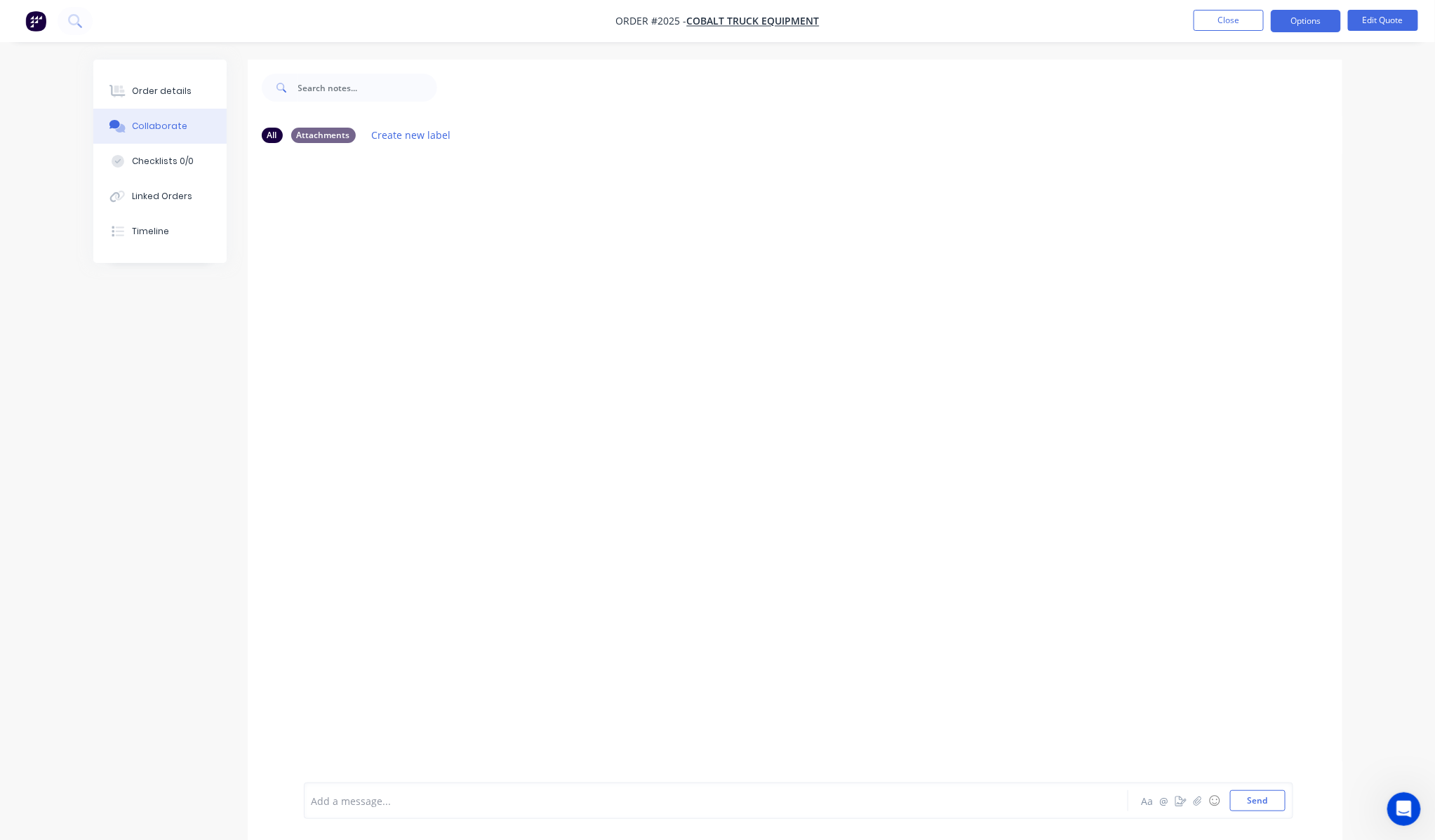
click at [1203, 810] on div "Aa @ ☺ Send" at bounding box center [1212, 800] width 147 height 21
click at [1203, 798] on button "button" at bounding box center [1197, 800] width 17 height 17
drag, startPoint x: 786, startPoint y: 754, endPoint x: 755, endPoint y: 800, distance: 55.5
click at [786, 755] on div at bounding box center [799, 754] width 974 height 72
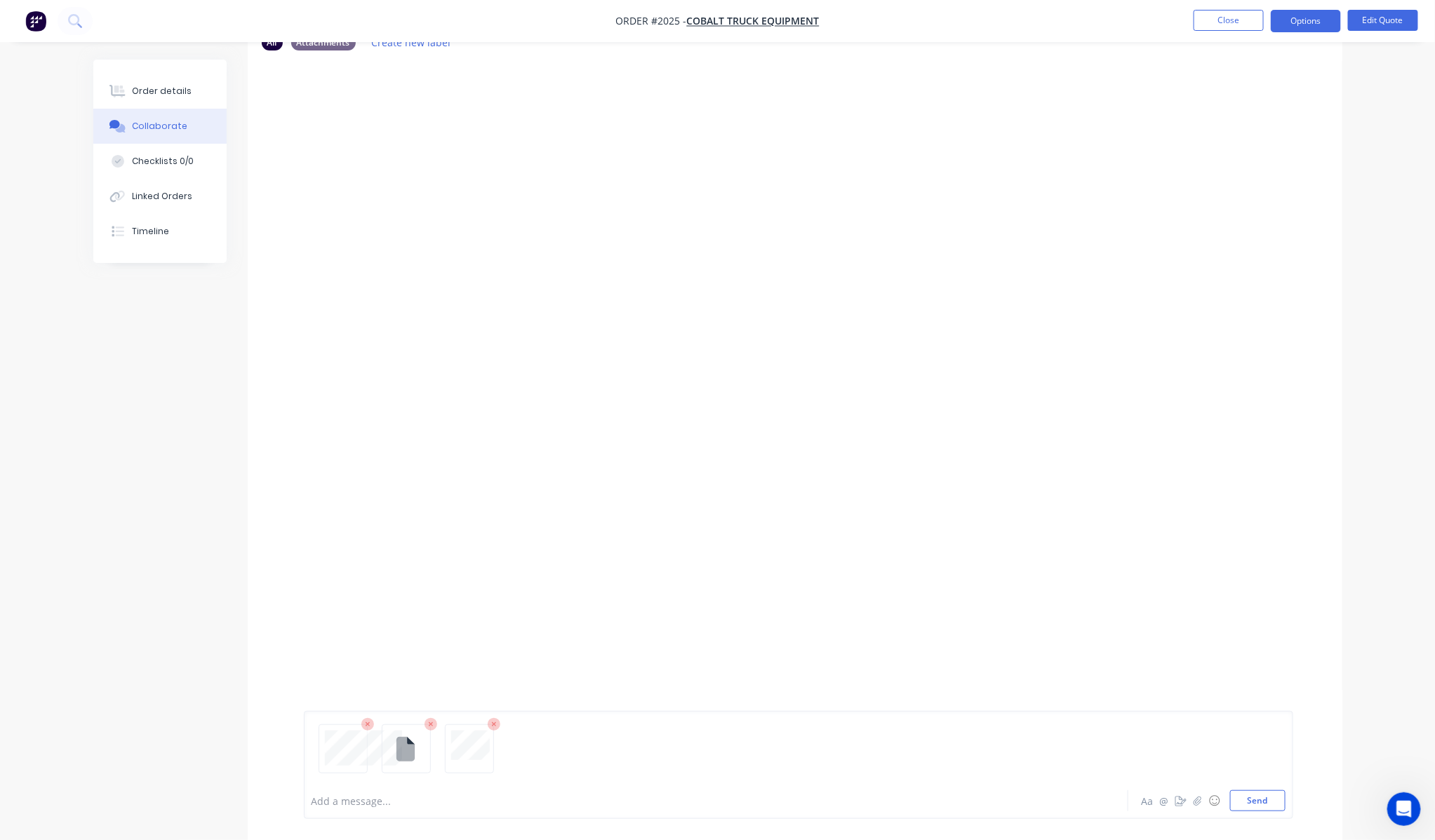
click at [753, 807] on div at bounding box center [677, 801] width 730 height 14
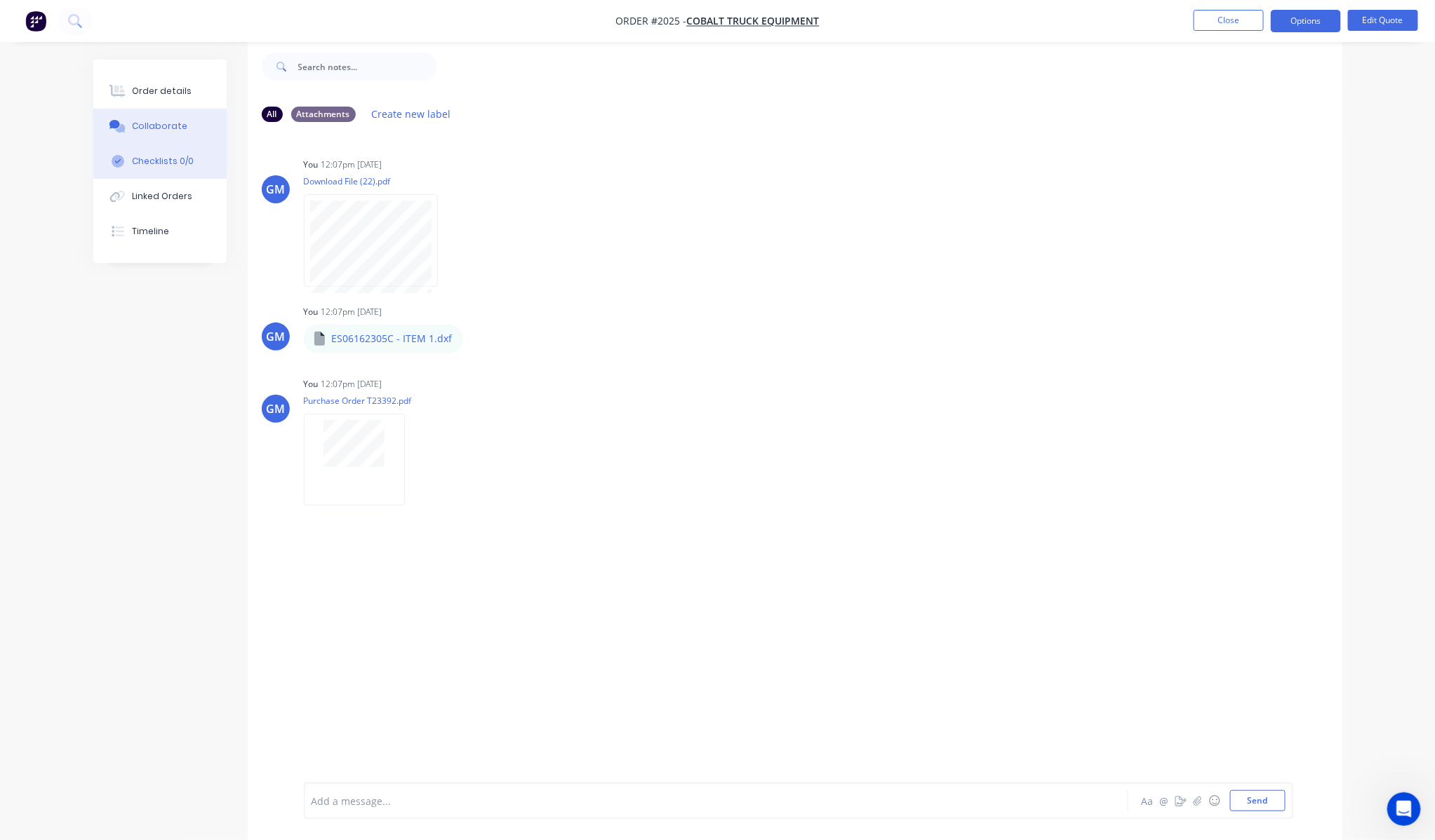
click at [150, 155] on div "Checklists 0/0" at bounding box center [162, 160] width 61 height 12
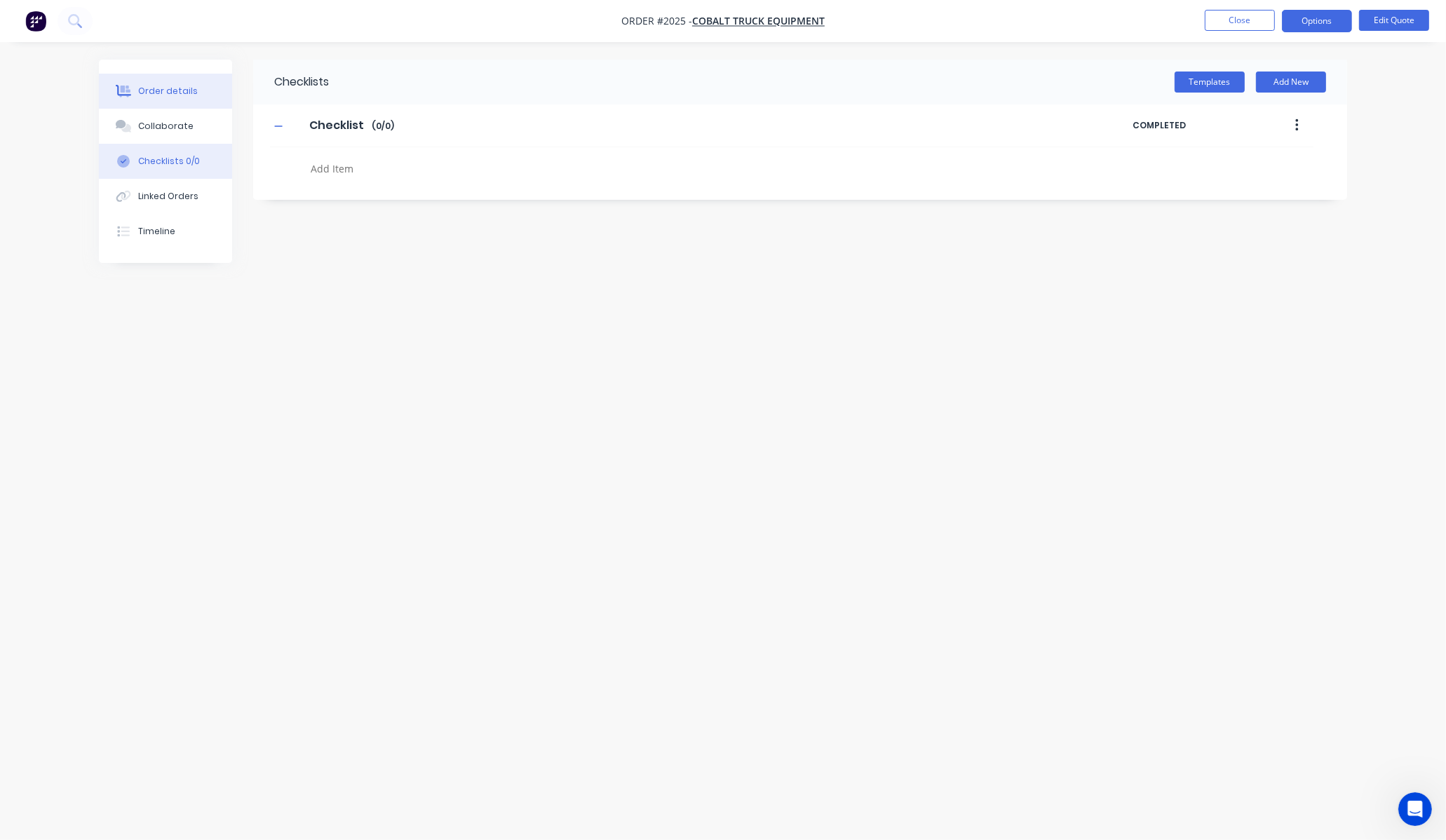
click at [172, 96] on div "Order details" at bounding box center [168, 90] width 59 height 12
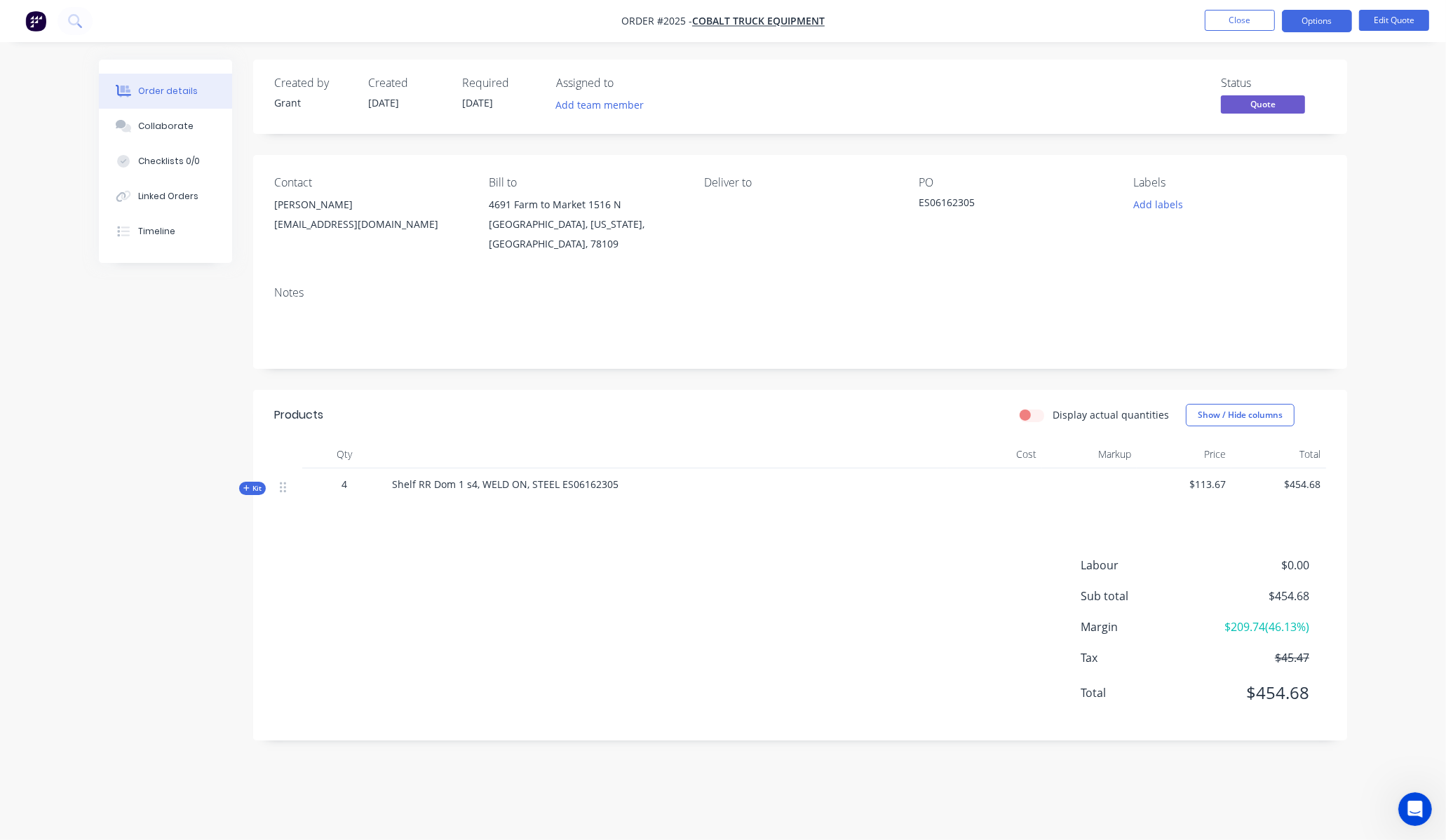
click at [751, 599] on div "Labour $0.00 Sub total $454.68 Margin $209.74 ( 46.13 %) Tax $45.47 Total $454.…" at bounding box center [800, 638] width 1052 height 163
click at [954, 202] on div "ES06162305" at bounding box center [1006, 205] width 176 height 20
click at [1392, 22] on button "Edit Quote" at bounding box center [1394, 20] width 70 height 21
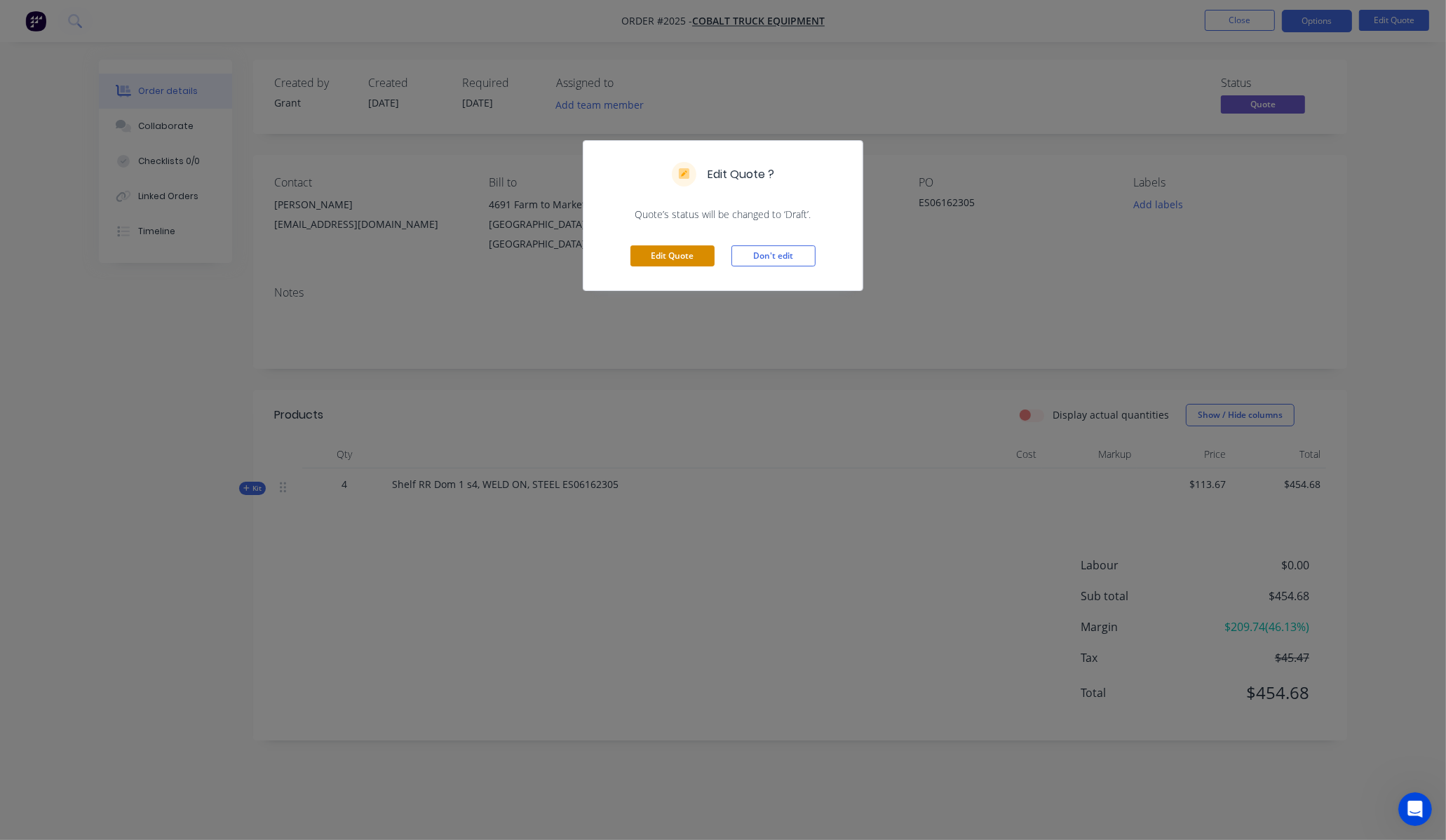
drag, startPoint x: 798, startPoint y: 260, endPoint x: 646, endPoint y: 248, distance: 152.5
click at [643, 248] on div "Edit Quote Don't edit" at bounding box center [723, 256] width 279 height 69
drag, startPoint x: 646, startPoint y: 248, endPoint x: 688, endPoint y: 248, distance: 42.0
click at [649, 248] on button "Edit Quote" at bounding box center [672, 256] width 84 height 21
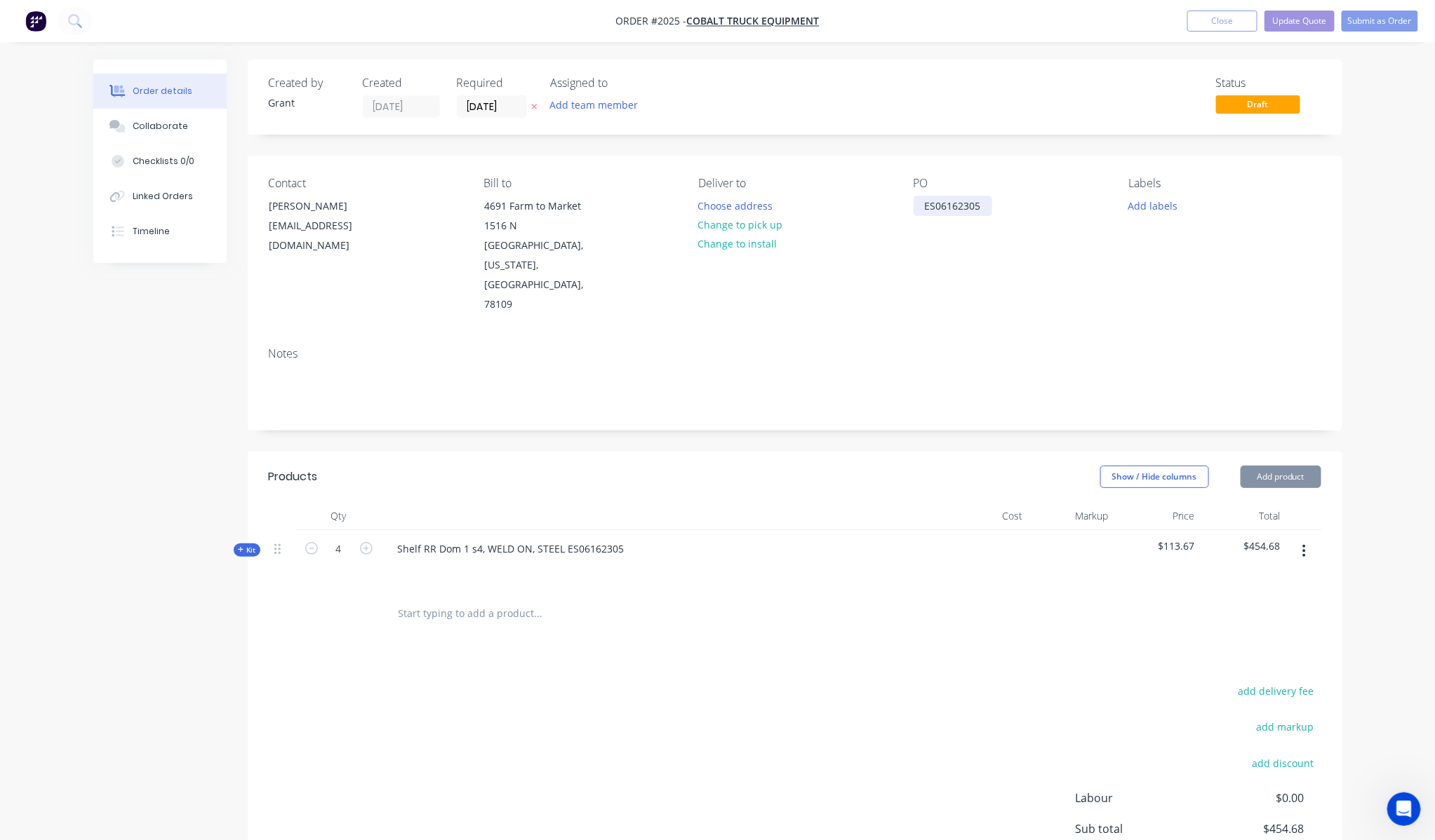
click at [953, 204] on div "ES06162305" at bounding box center [953, 206] width 79 height 20
paste div
click at [948, 286] on div "Contact [PERSON_NAME] [EMAIL_ADDRESS][DOMAIN_NAME] [PERSON_NAME] to [STREET_ADD…" at bounding box center [794, 245] width 1094 height 180
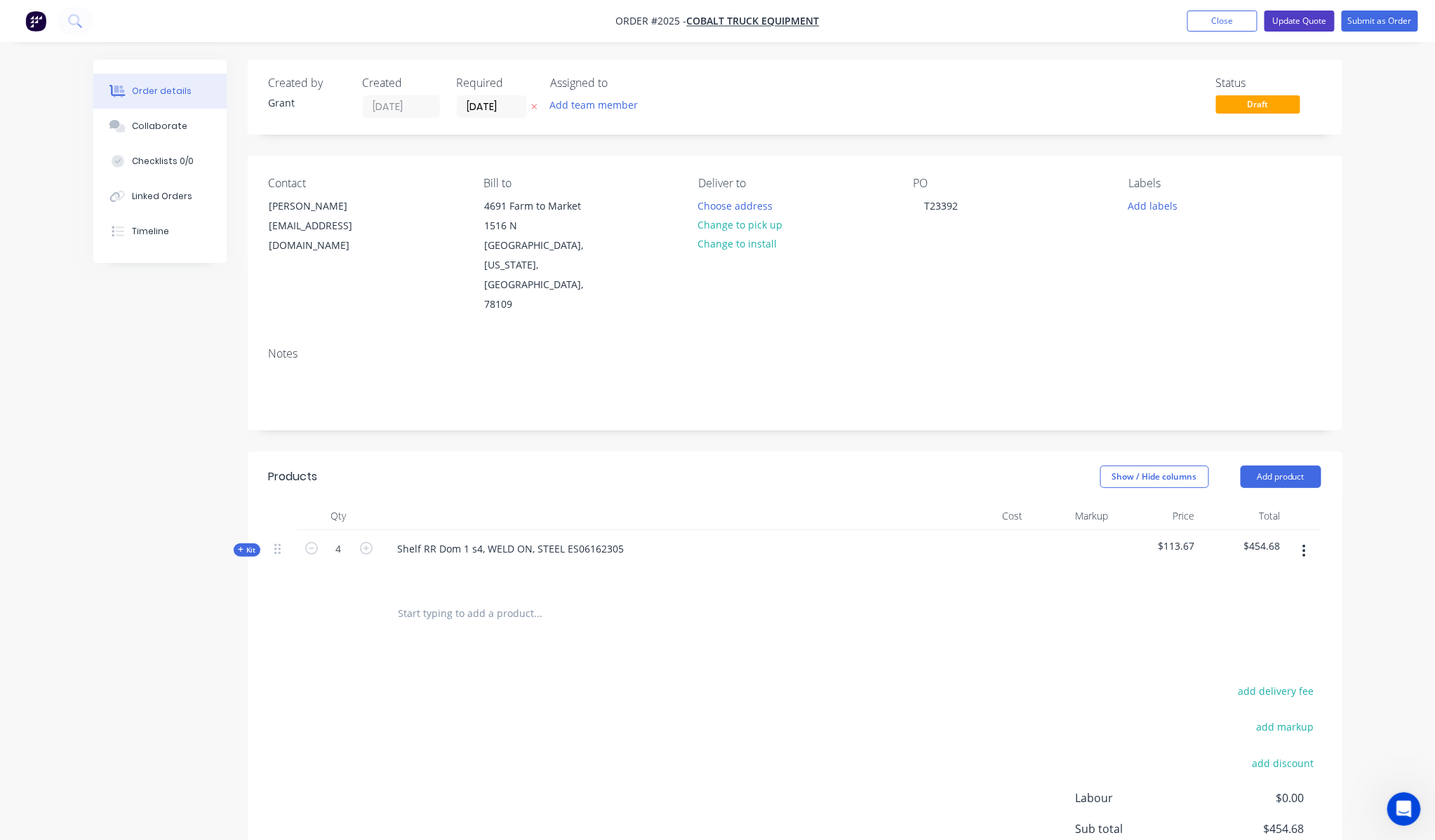
click at [1322, 12] on button "Update Quote" at bounding box center [1299, 21] width 70 height 21
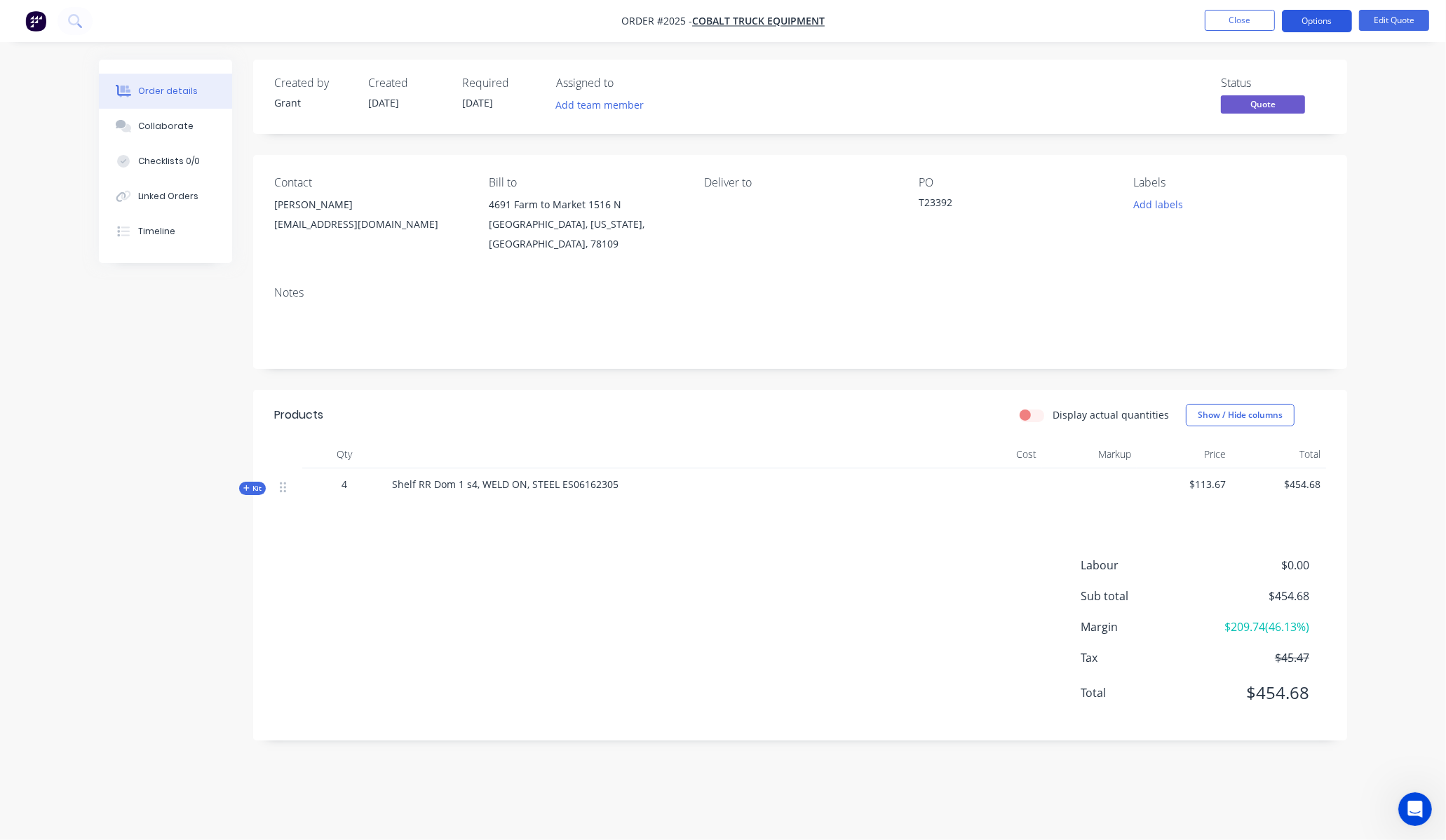
click at [1317, 12] on button "Options" at bounding box center [1317, 21] width 70 height 22
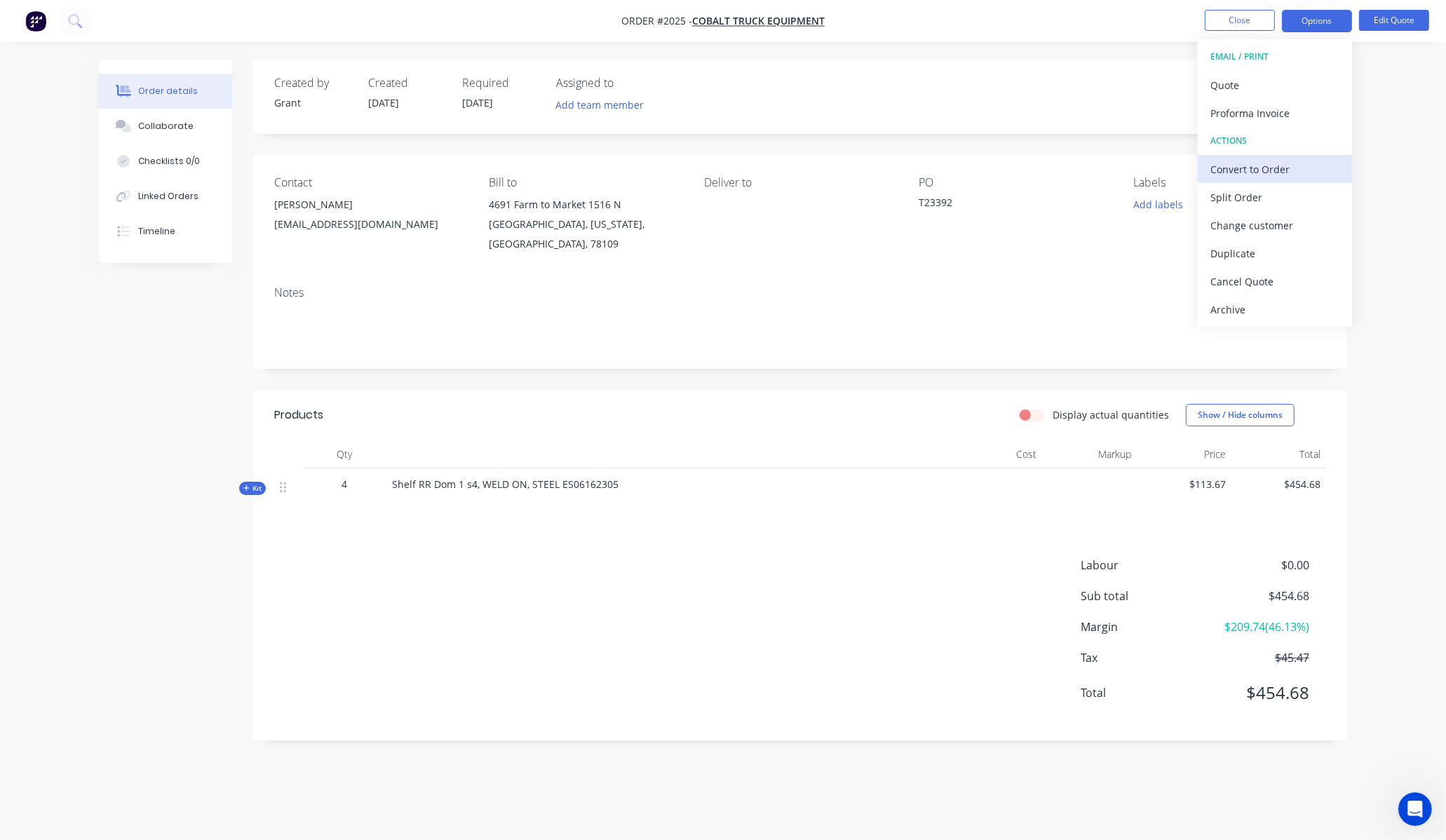
click at [1296, 172] on div "Convert to Order" at bounding box center [1275, 169] width 129 height 20
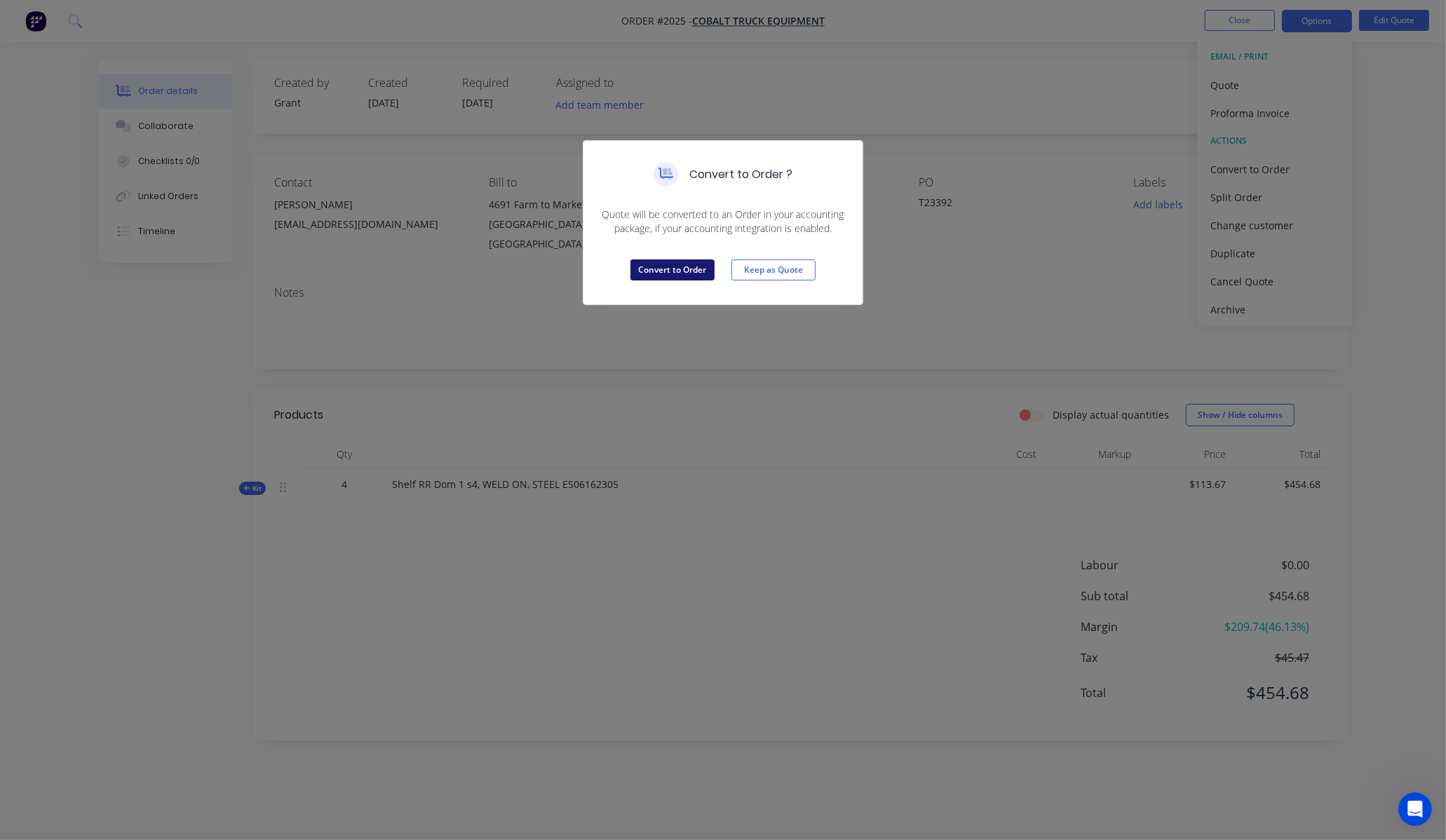
click at [670, 260] on button "Convert to Order" at bounding box center [672, 270] width 84 height 21
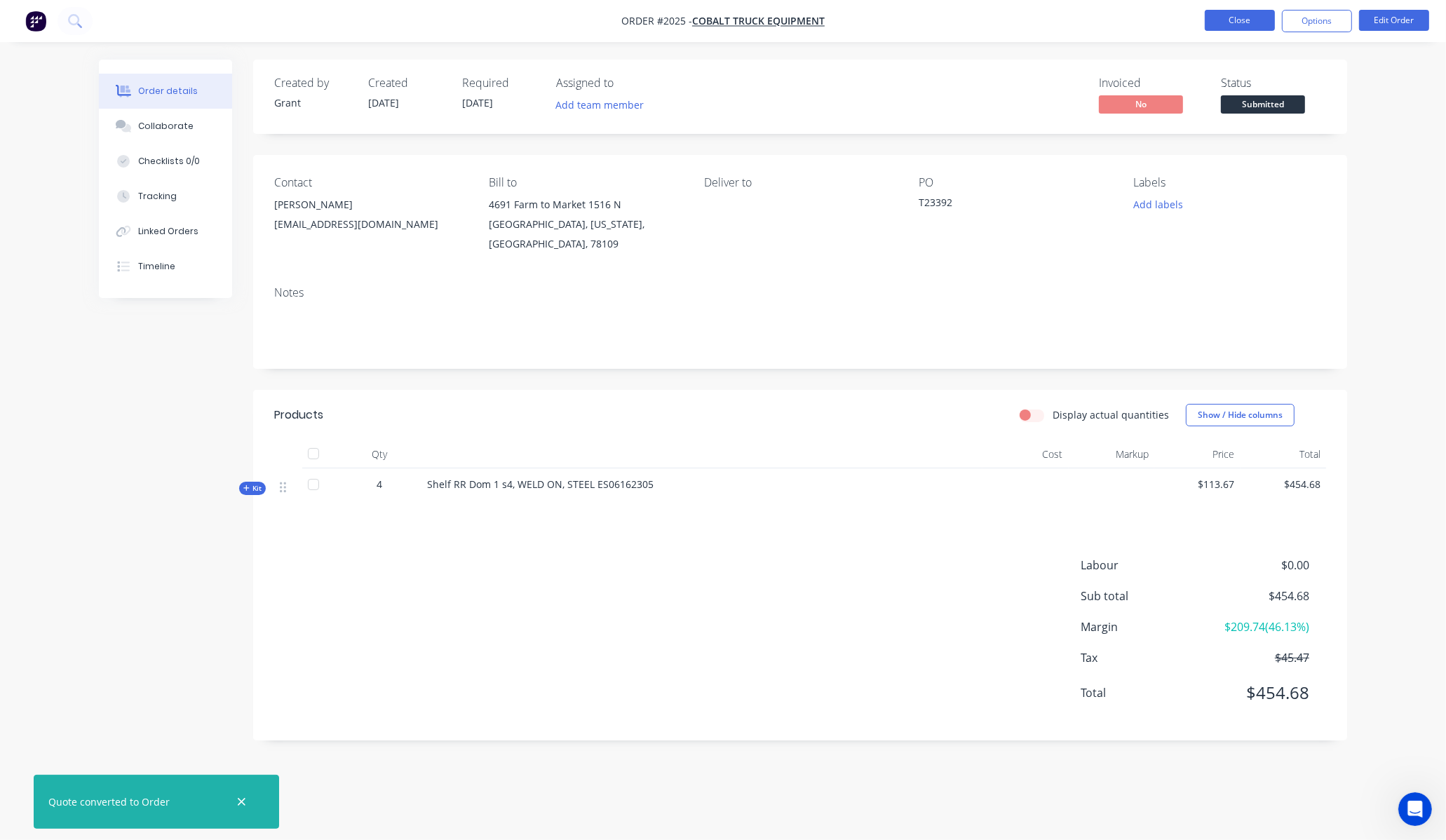
click at [1241, 21] on button "Close" at bounding box center [1240, 20] width 70 height 21
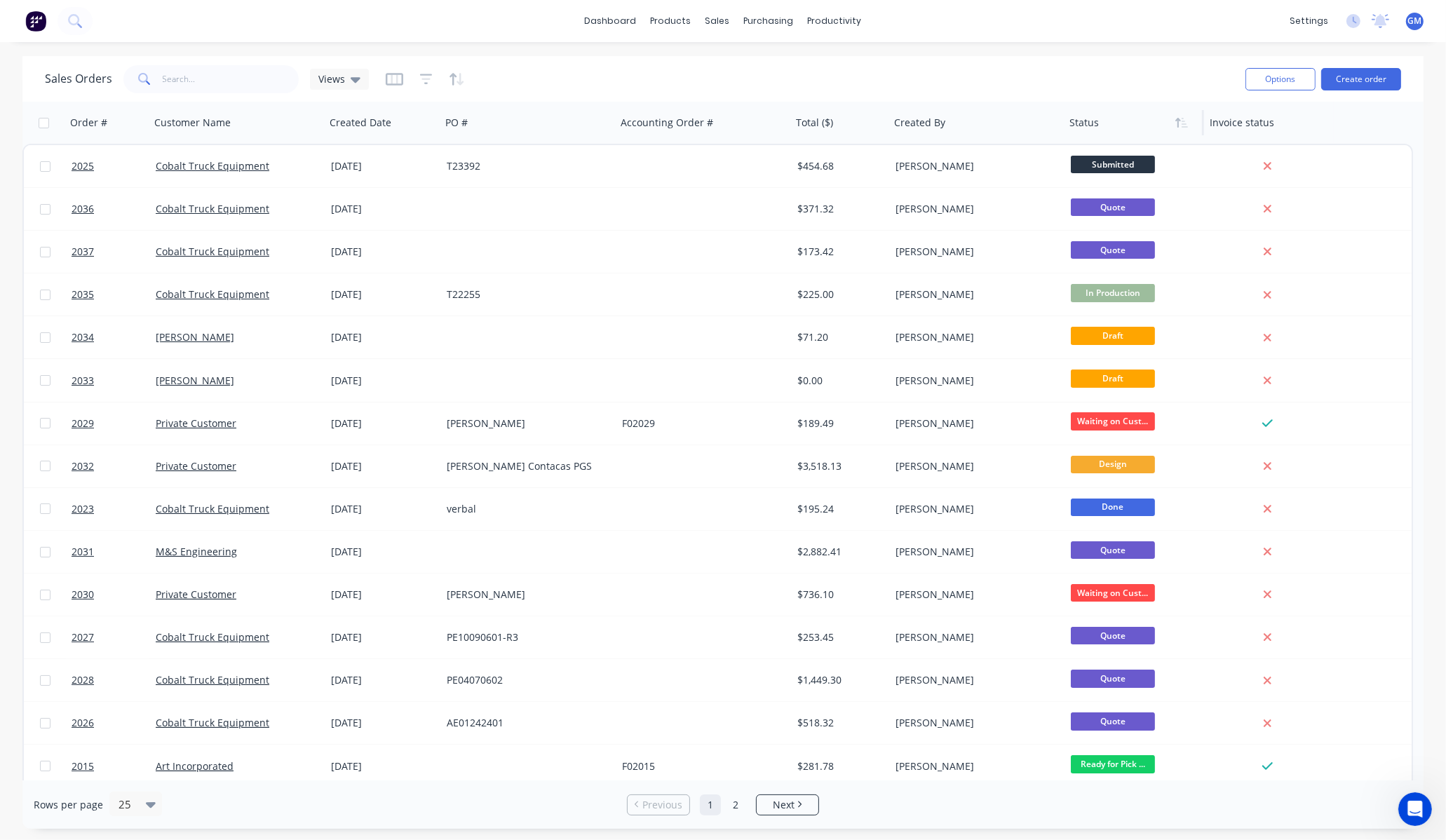
click at [1113, 121] on div at bounding box center [1131, 122] width 123 height 28
click at [1194, 125] on div "Status" at bounding box center [1134, 123] width 140 height 42
click at [1182, 123] on icon "button" at bounding box center [1184, 123] width 7 height 10
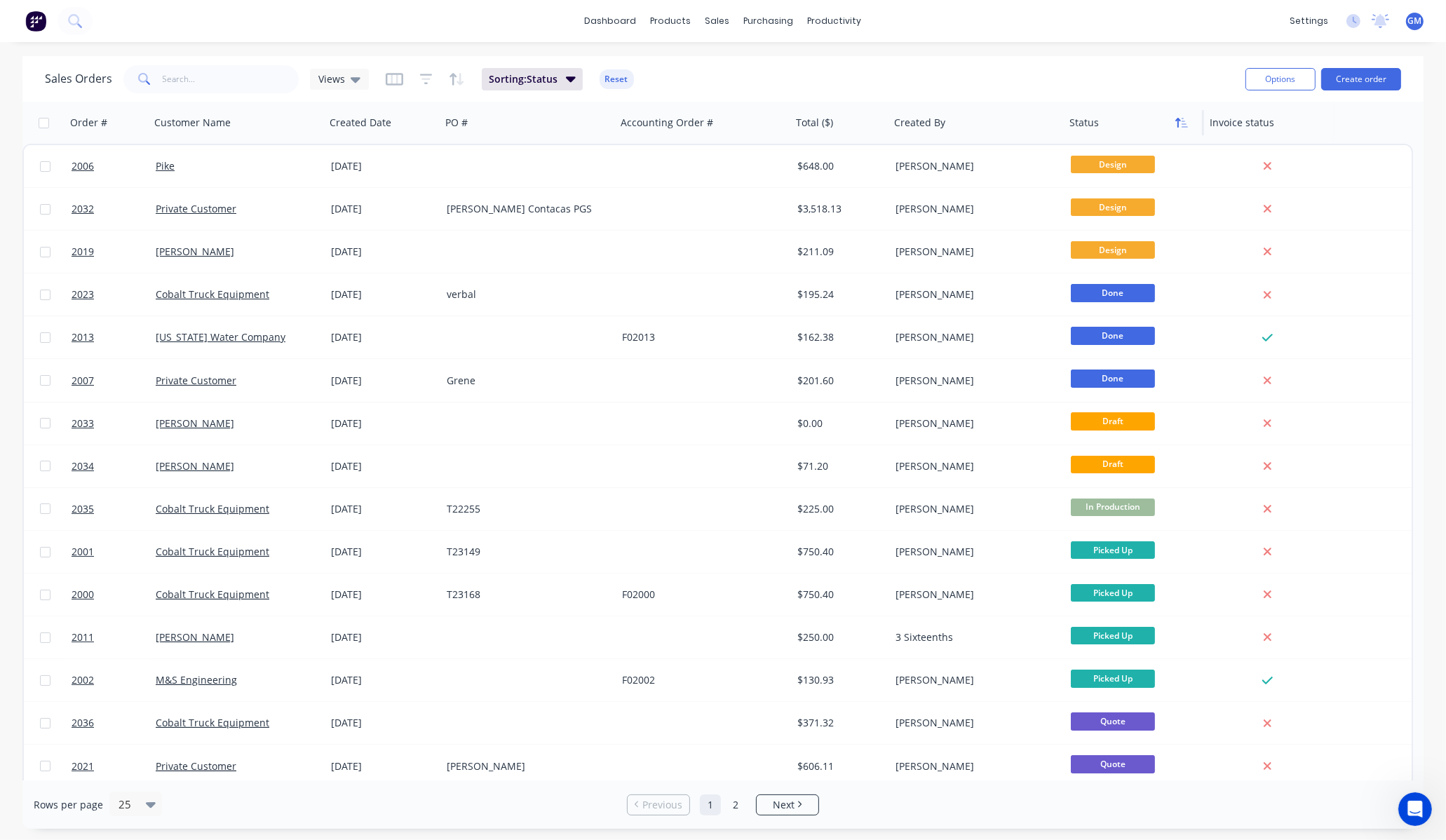
click at [1181, 121] on icon "button" at bounding box center [1184, 123] width 7 height 10
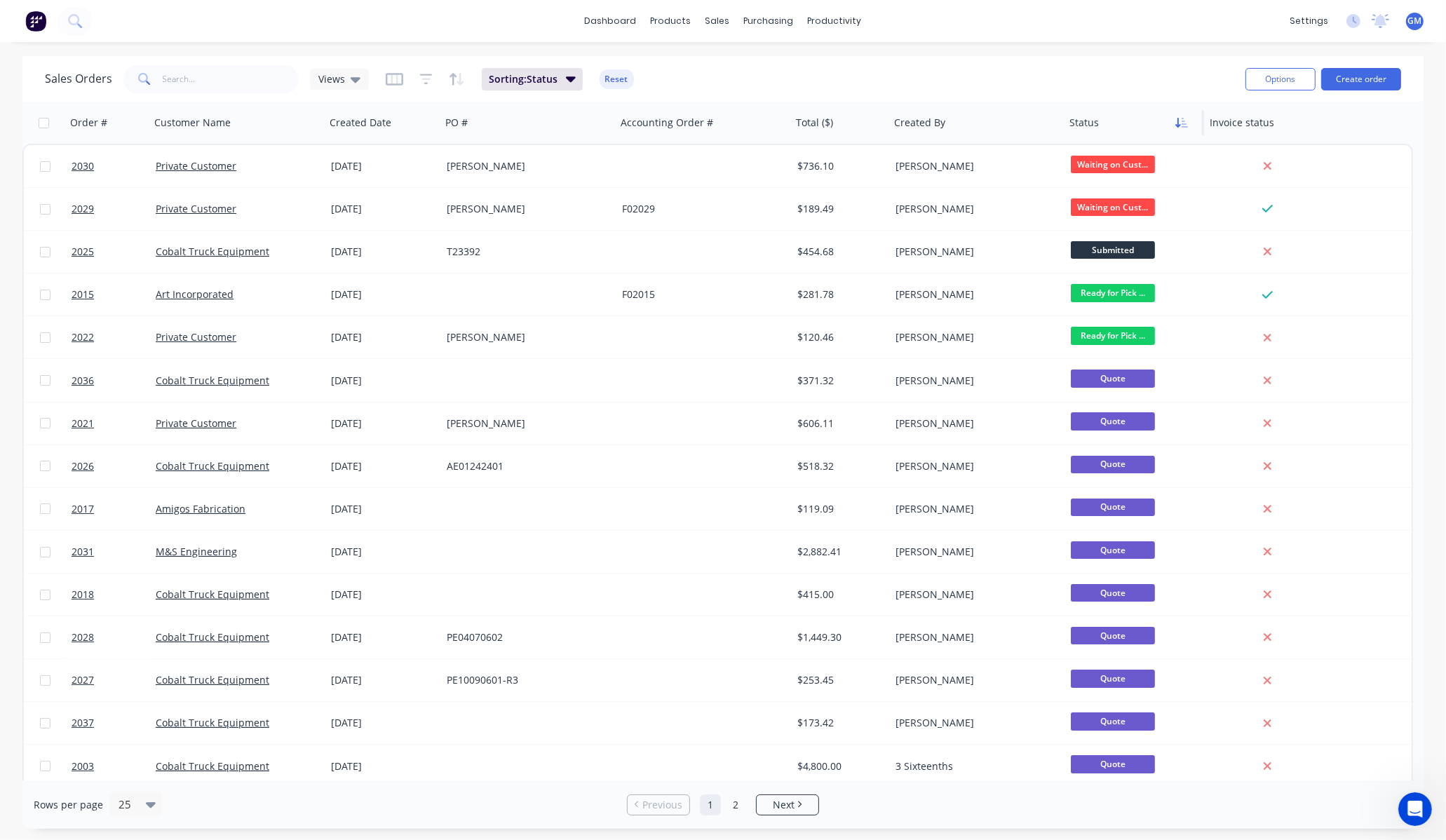
click at [1184, 124] on icon "button" at bounding box center [1184, 123] width 7 height 10
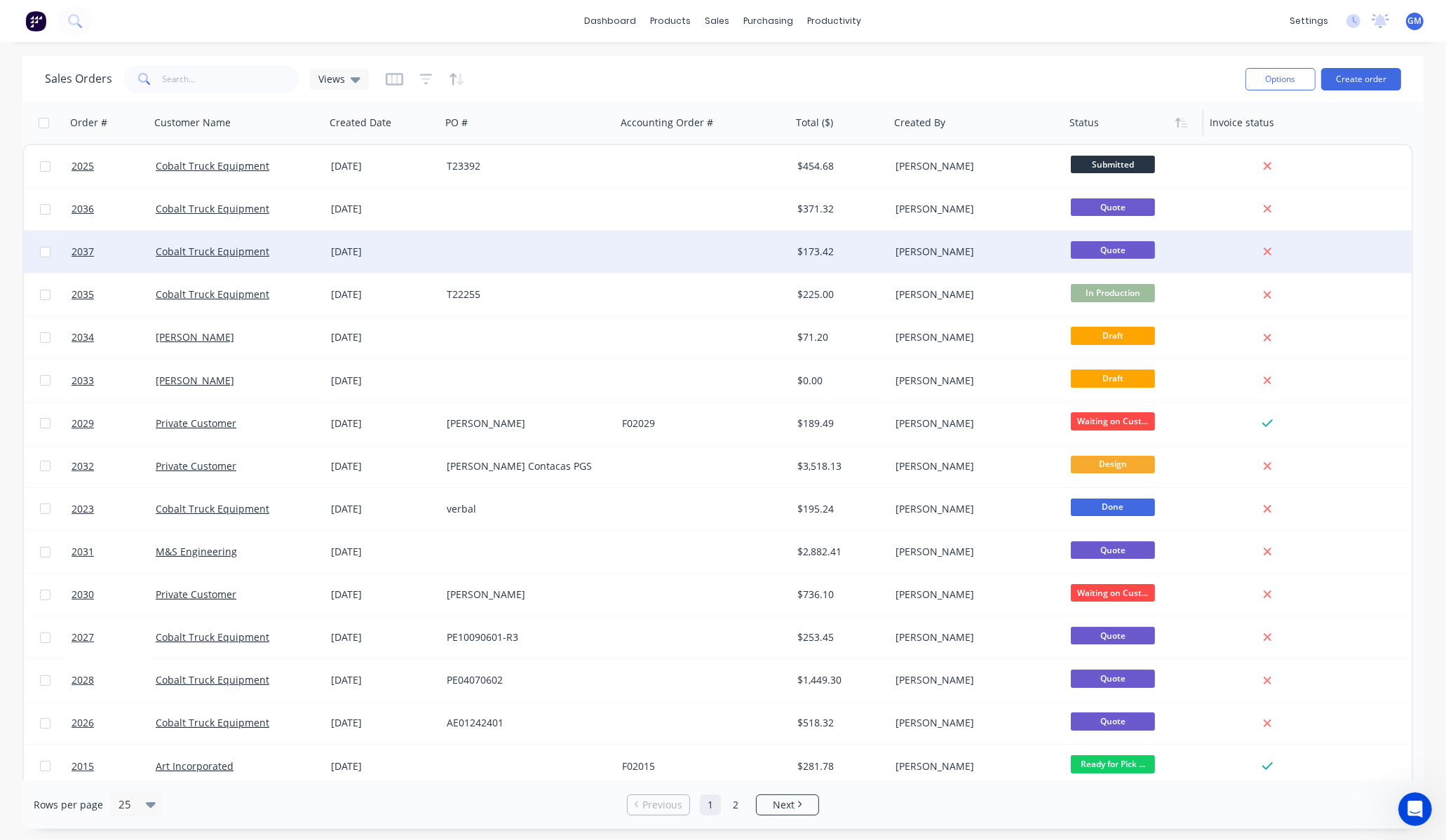
click at [765, 262] on div at bounding box center [704, 252] width 176 height 42
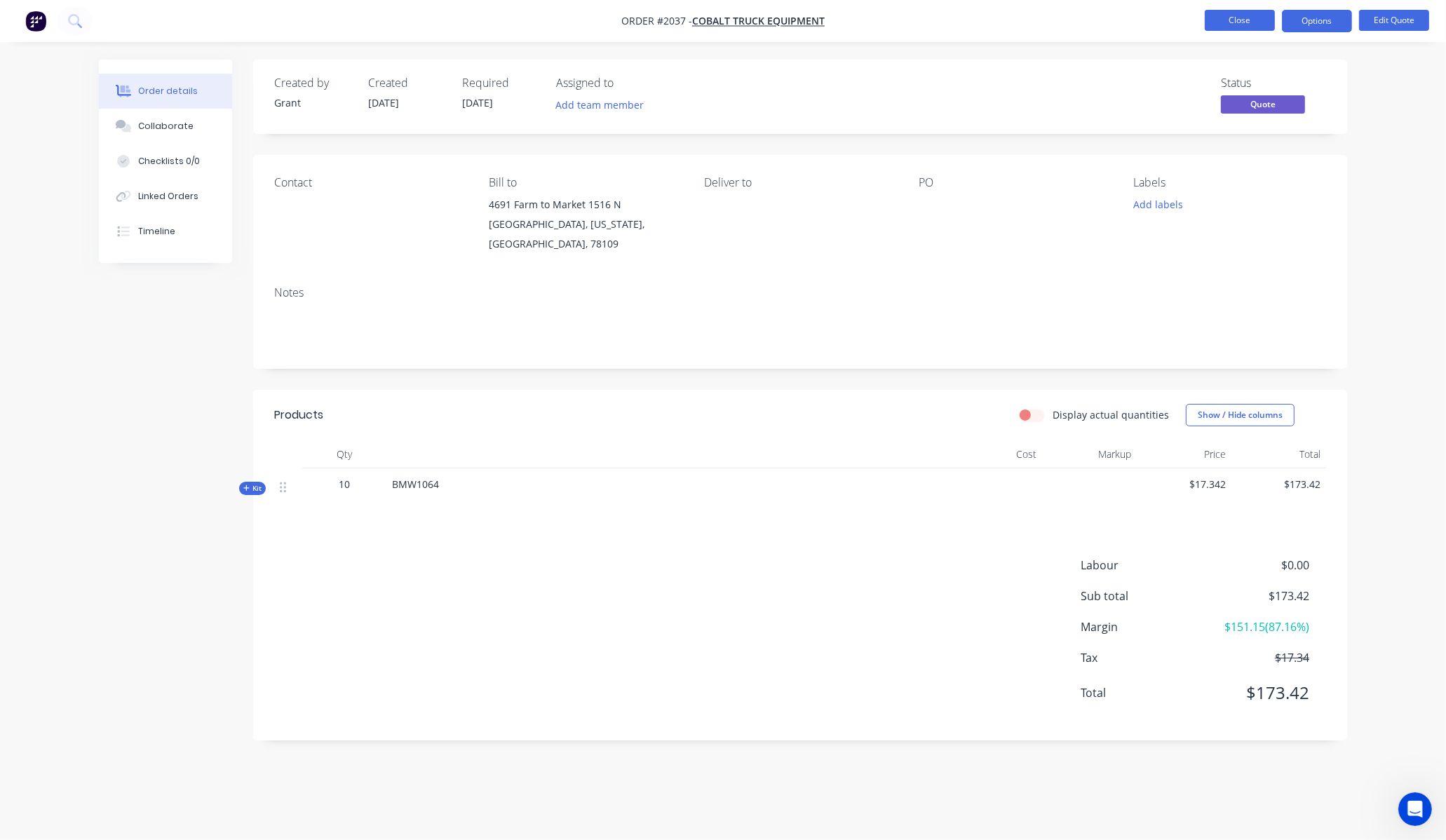
click at [1223, 25] on button "Close" at bounding box center [1240, 20] width 70 height 21
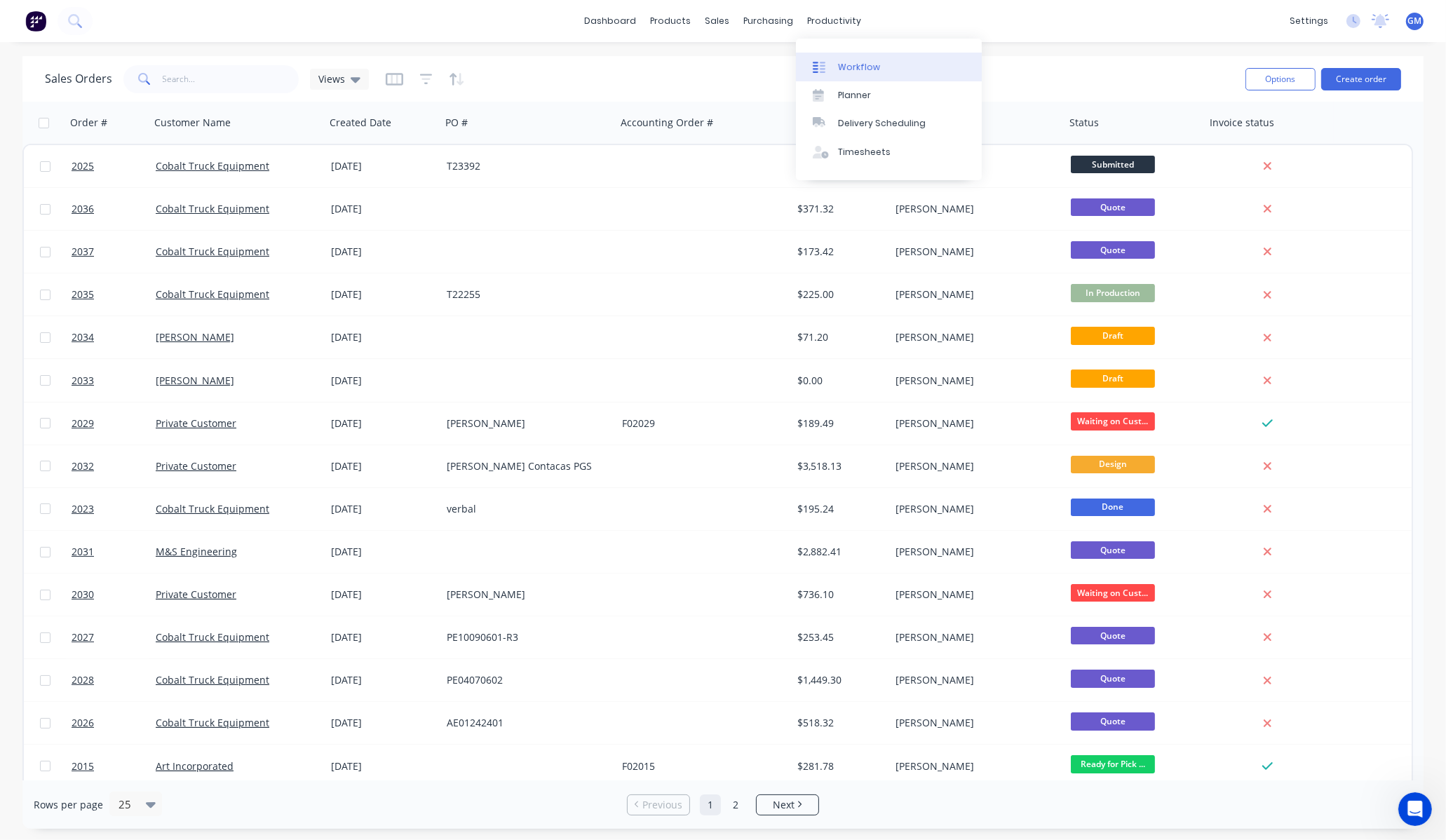
click at [847, 67] on div "Workflow" at bounding box center [859, 67] width 42 height 12
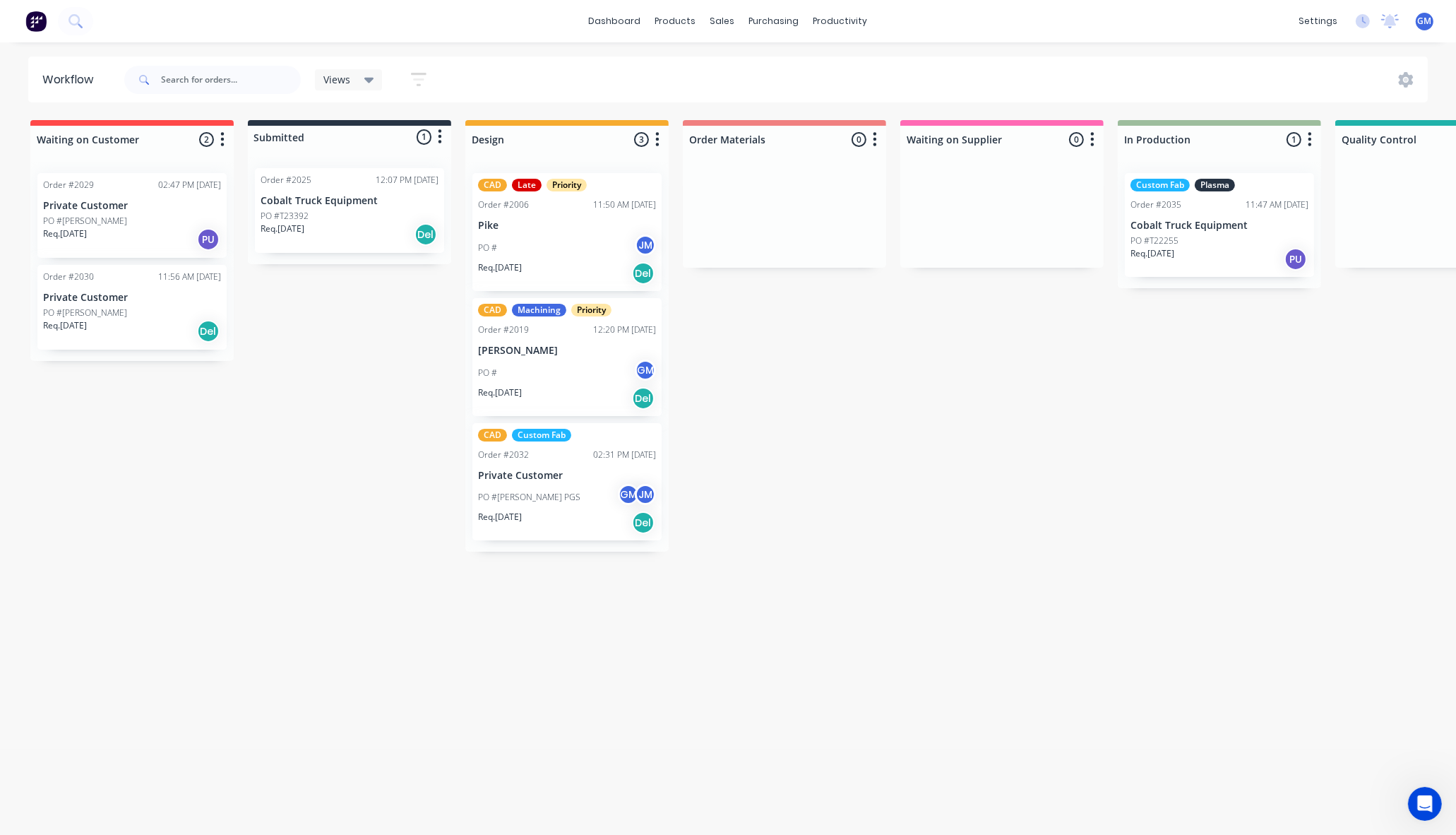
click at [365, 210] on div "PO #T23392" at bounding box center [349, 215] width 178 height 12
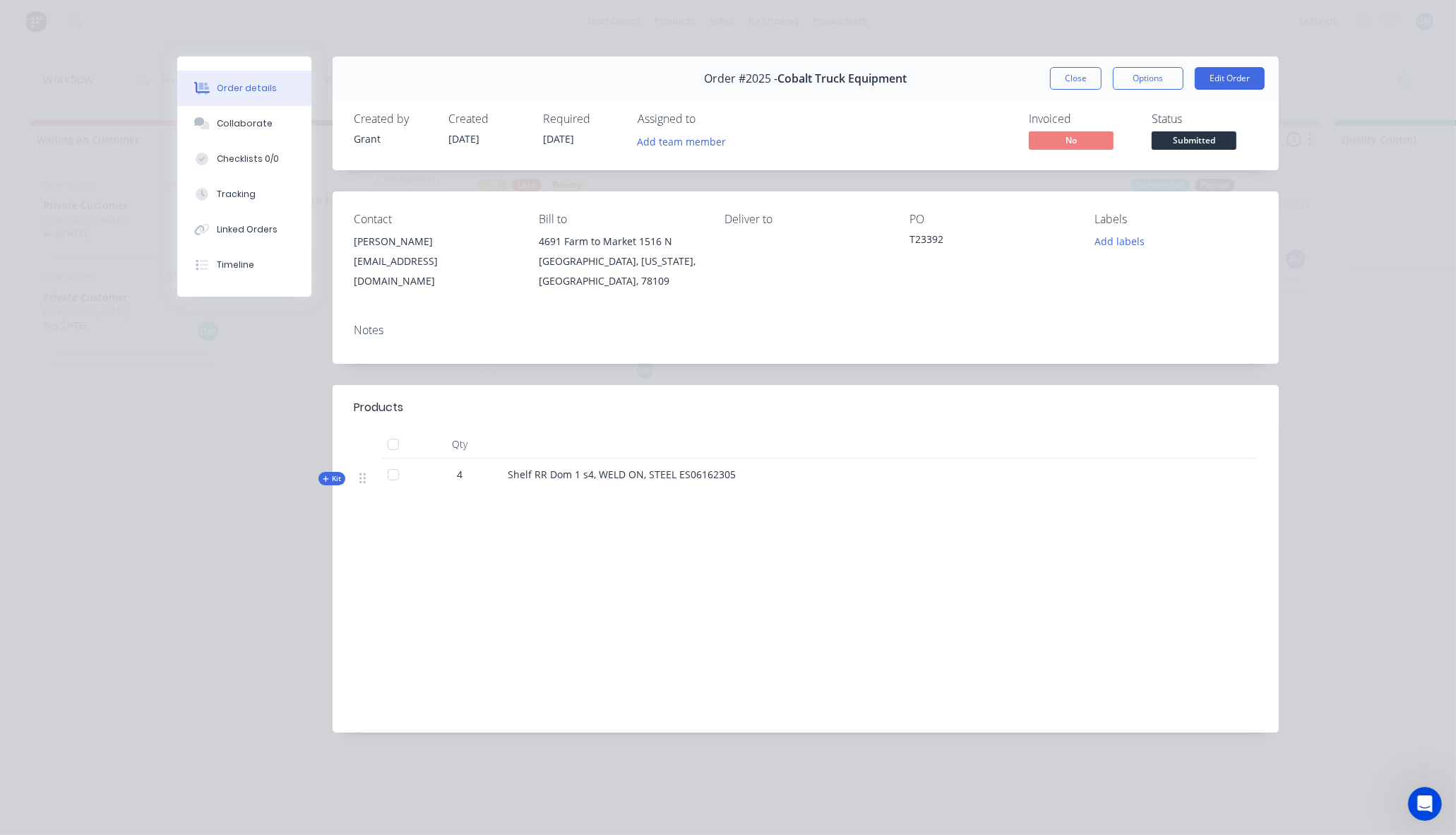
click at [200, 422] on div "Order #2025 - Cobalt Truck Equipment Close Options Edit Order Created by Grant …" at bounding box center [727, 405] width 1101 height 697
click at [1091, 76] on button "Close" at bounding box center [1075, 78] width 52 height 23
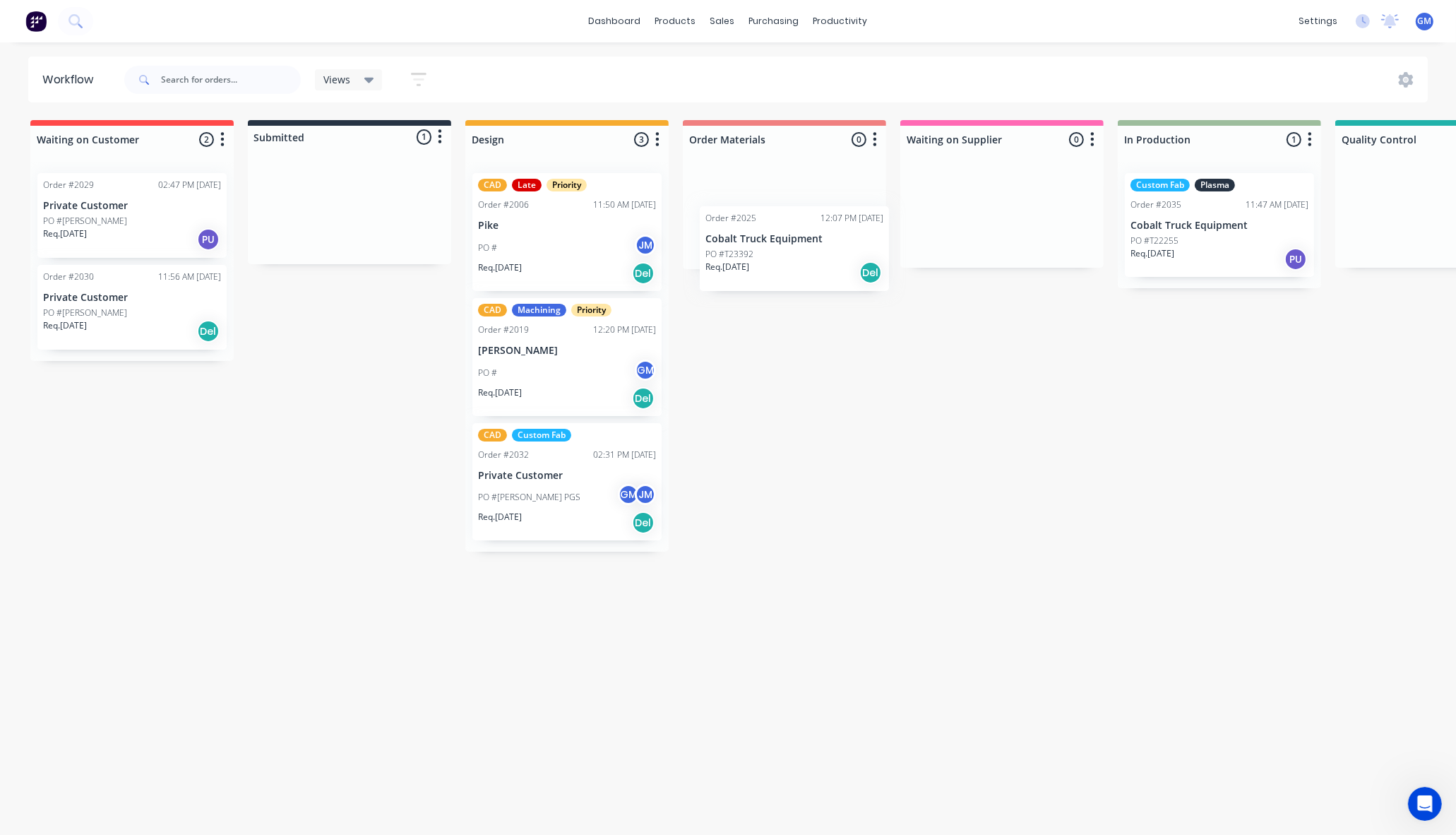
drag, startPoint x: 358, startPoint y: 210, endPoint x: 815, endPoint y: 269, distance: 460.8
click at [808, 237] on div "Waiting on Customer 2 Status colour #FF4949 hex #FF4949 Save Cancel Notificatio…" at bounding box center [1269, 336] width 2560 height 432
drag, startPoint x: 902, startPoint y: 385, endPoint x: 916, endPoint y: 385, distance: 14.0
click at [907, 385] on div "Waiting on Customer 2 Status colour #FF4949 hex #FF4949 Save Cancel Notificatio…" at bounding box center [1269, 336] width 2560 height 432
click at [700, 333] on div "Waiting on Customer 2 Status colour #FF4949 hex #FF4949 Save Cancel Notificatio…" at bounding box center [1269, 336] width 2560 height 432
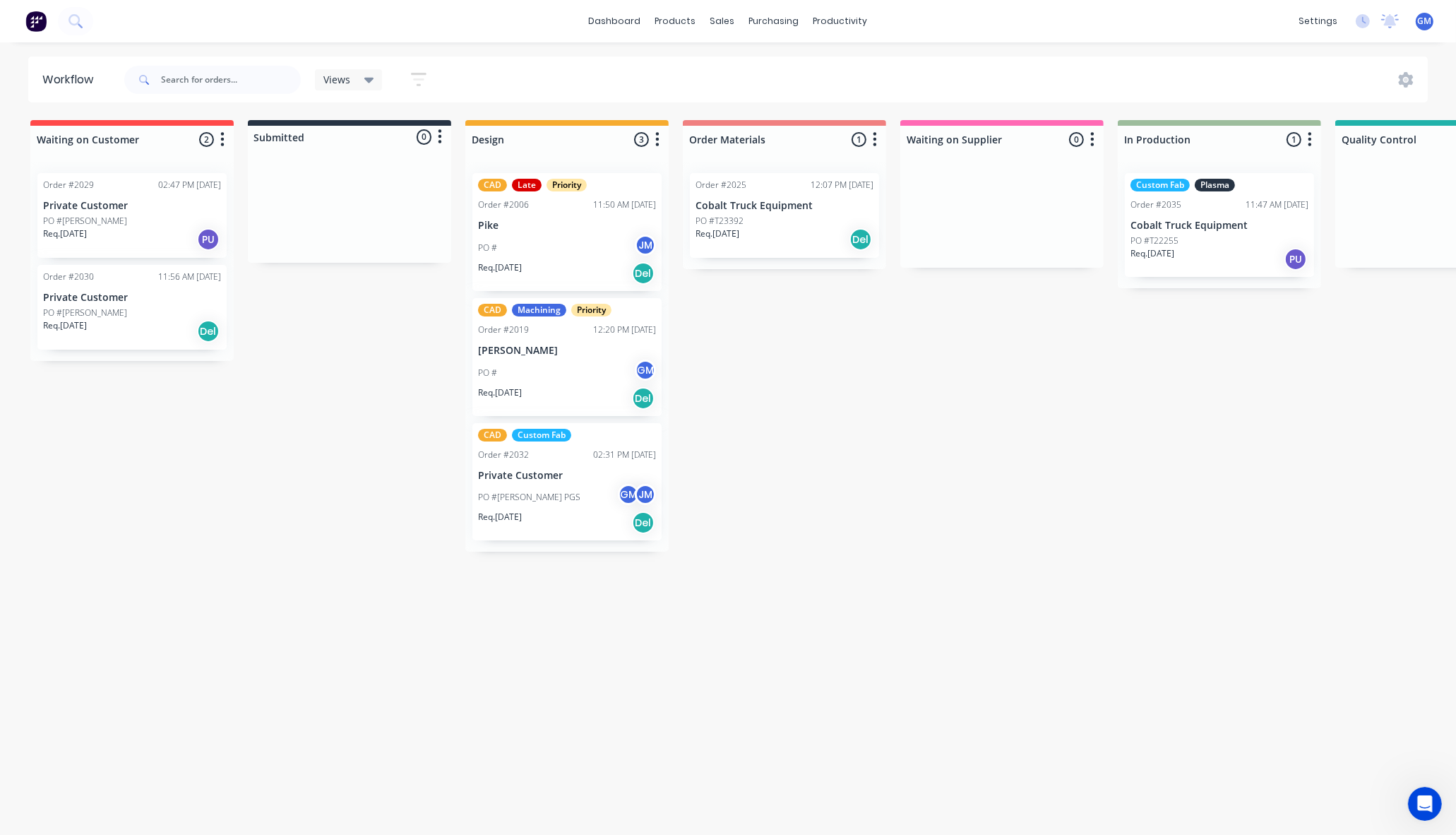
click at [750, 236] on div "Req. [DATE] Del" at bounding box center [784, 239] width 178 height 24
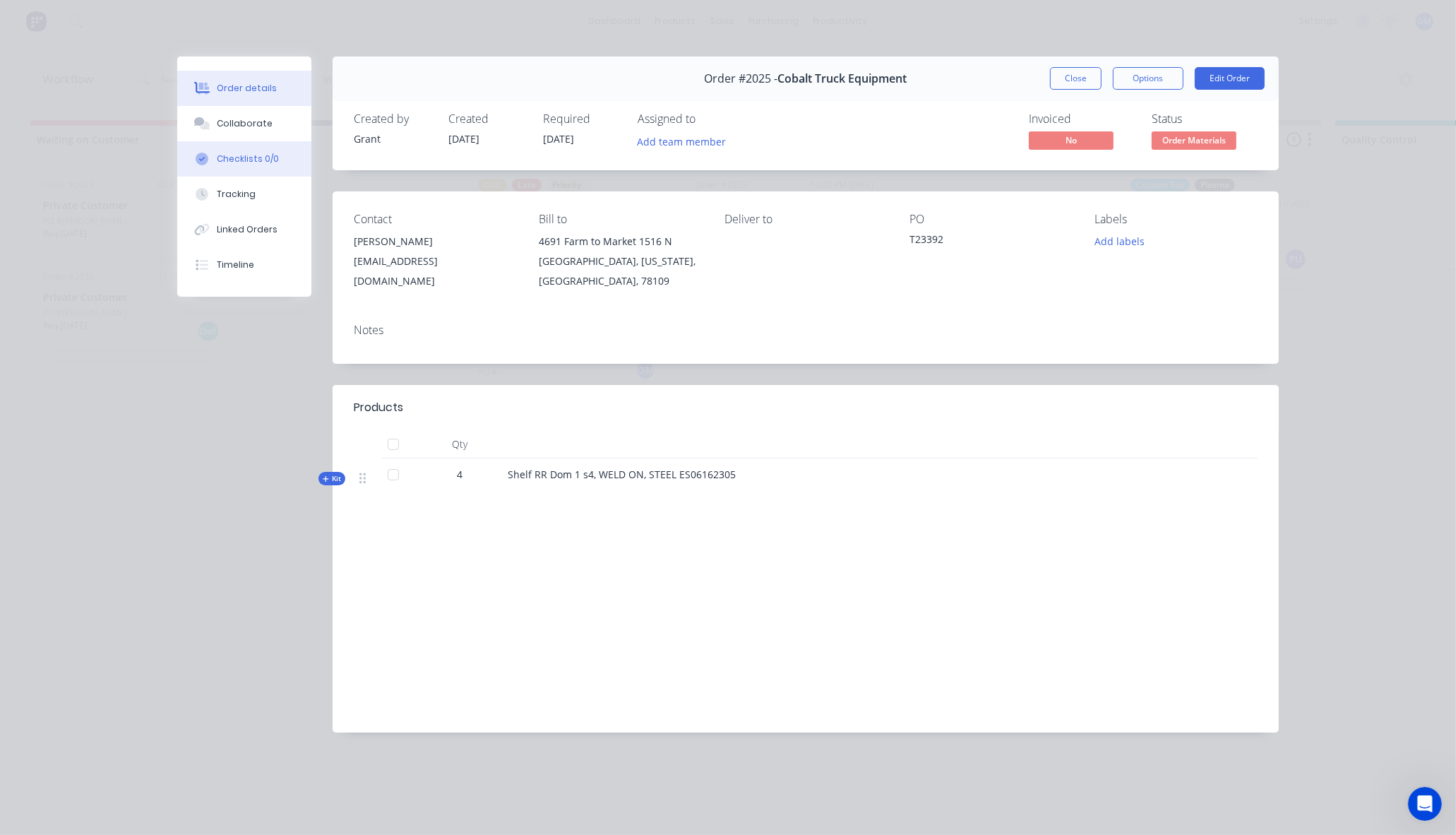
click at [245, 145] on button "Checklists 0/0" at bounding box center [244, 159] width 134 height 36
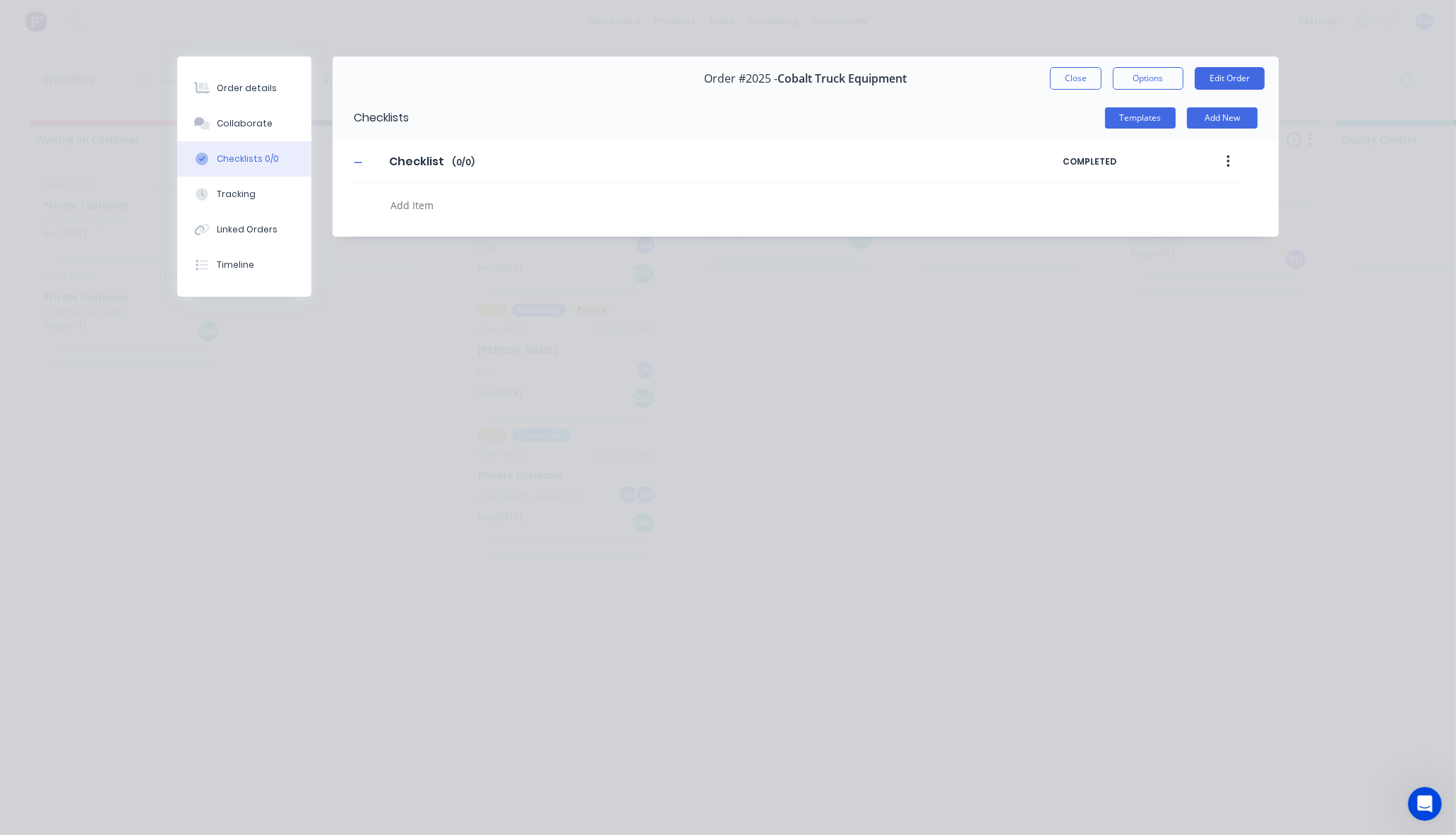
click at [245, 145] on button "Checklists 0/0" at bounding box center [244, 159] width 134 height 36
click at [243, 124] on div "Collaborate" at bounding box center [245, 123] width 56 height 12
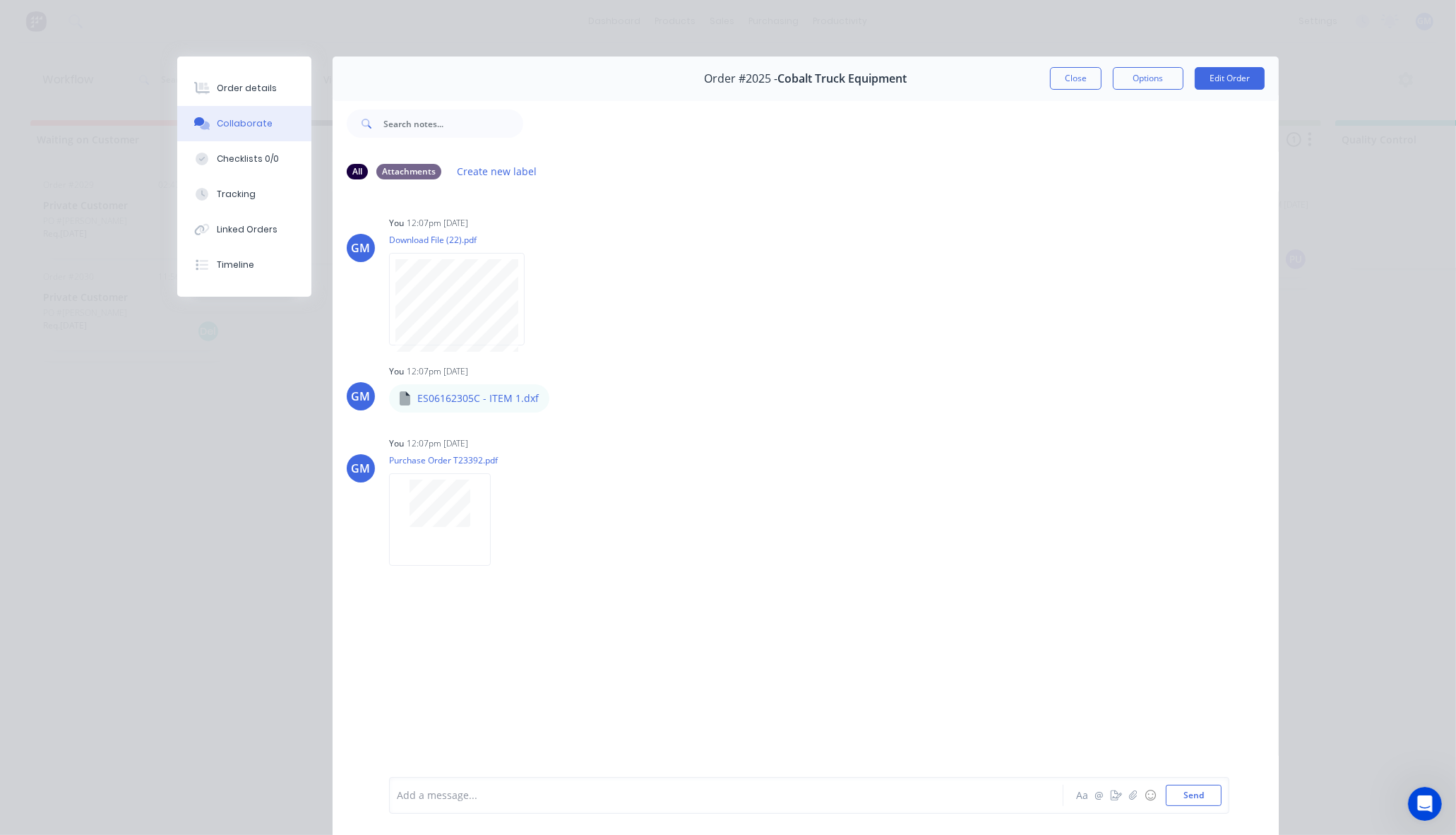
drag, startPoint x: 151, startPoint y: 400, endPoint x: 191, endPoint y: 389, distance: 41.5
click at [165, 389] on div "Order details Collaborate Checklists 0/0 Tracking Linked Orders Timeline Order …" at bounding box center [728, 417] width 1456 height 835
click at [250, 86] on div "Order details" at bounding box center [247, 88] width 60 height 12
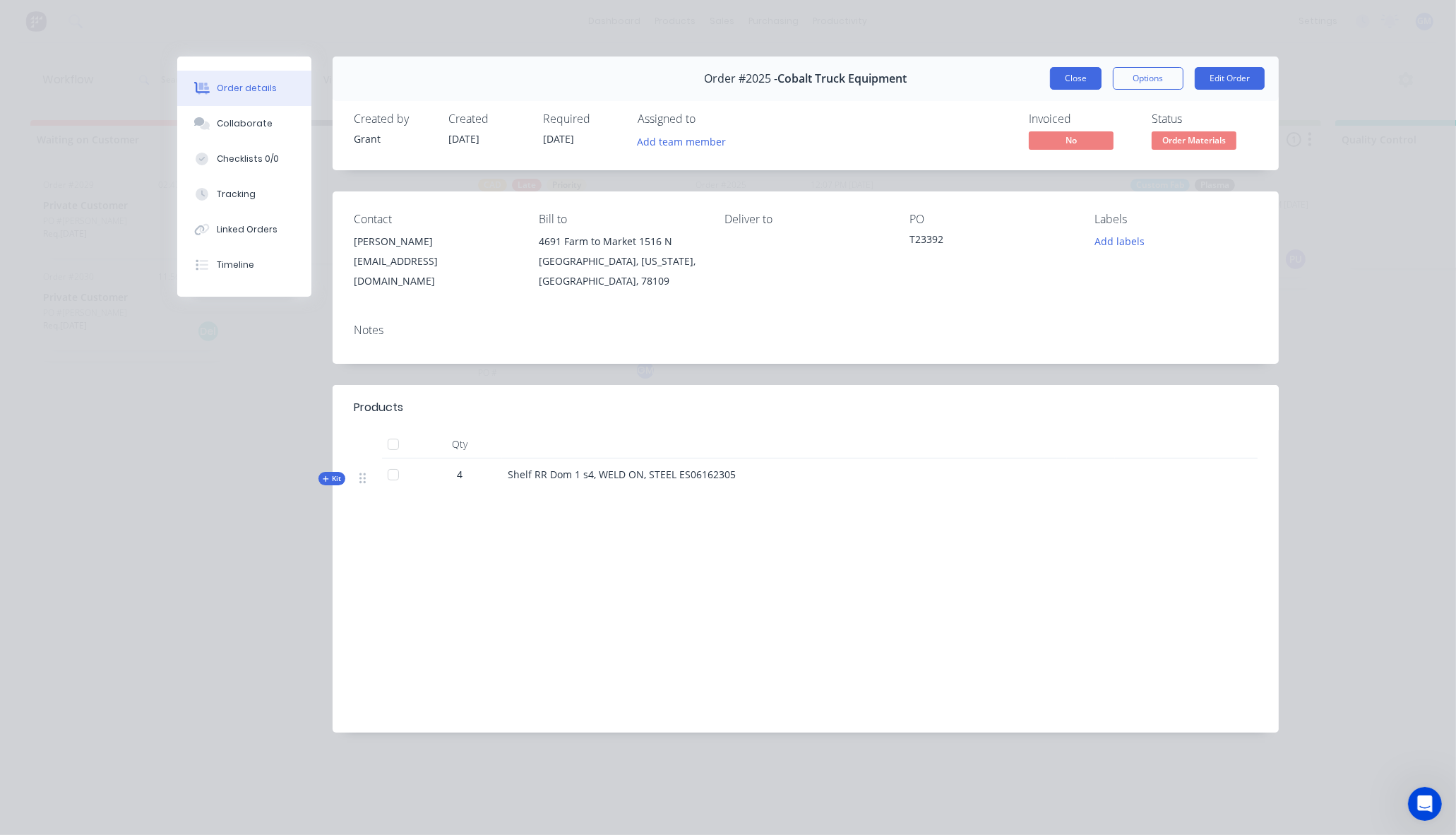
click at [1080, 81] on button "Close" at bounding box center [1075, 78] width 52 height 23
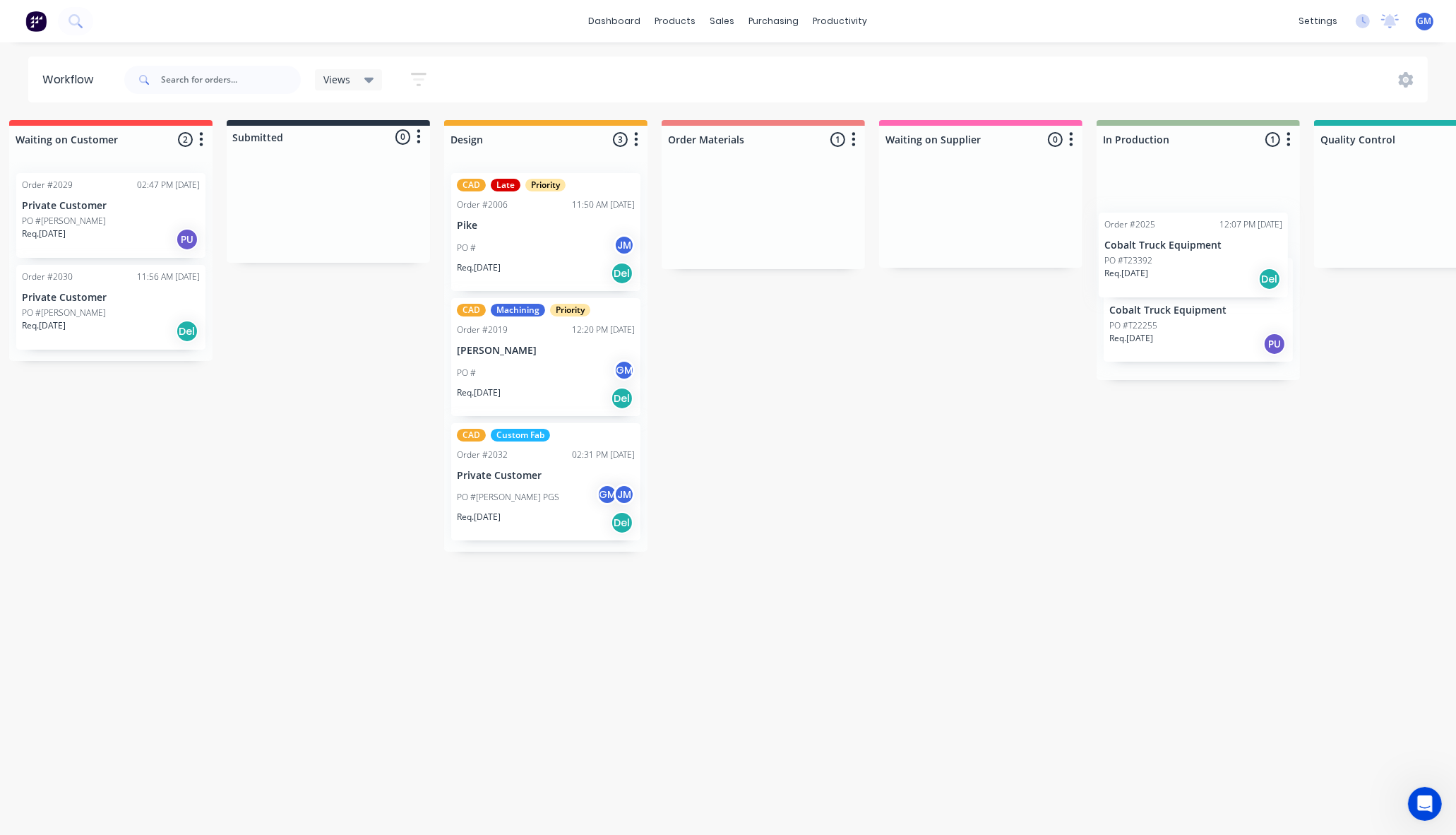
drag, startPoint x: 997, startPoint y: 272, endPoint x: 1189, endPoint y: 284, distance: 192.4
click at [1200, 280] on div "Waiting on Customer 2 Status colour #FF4949 hex #FF4949 Save Cancel Notificatio…" at bounding box center [1248, 336] width 2560 height 432
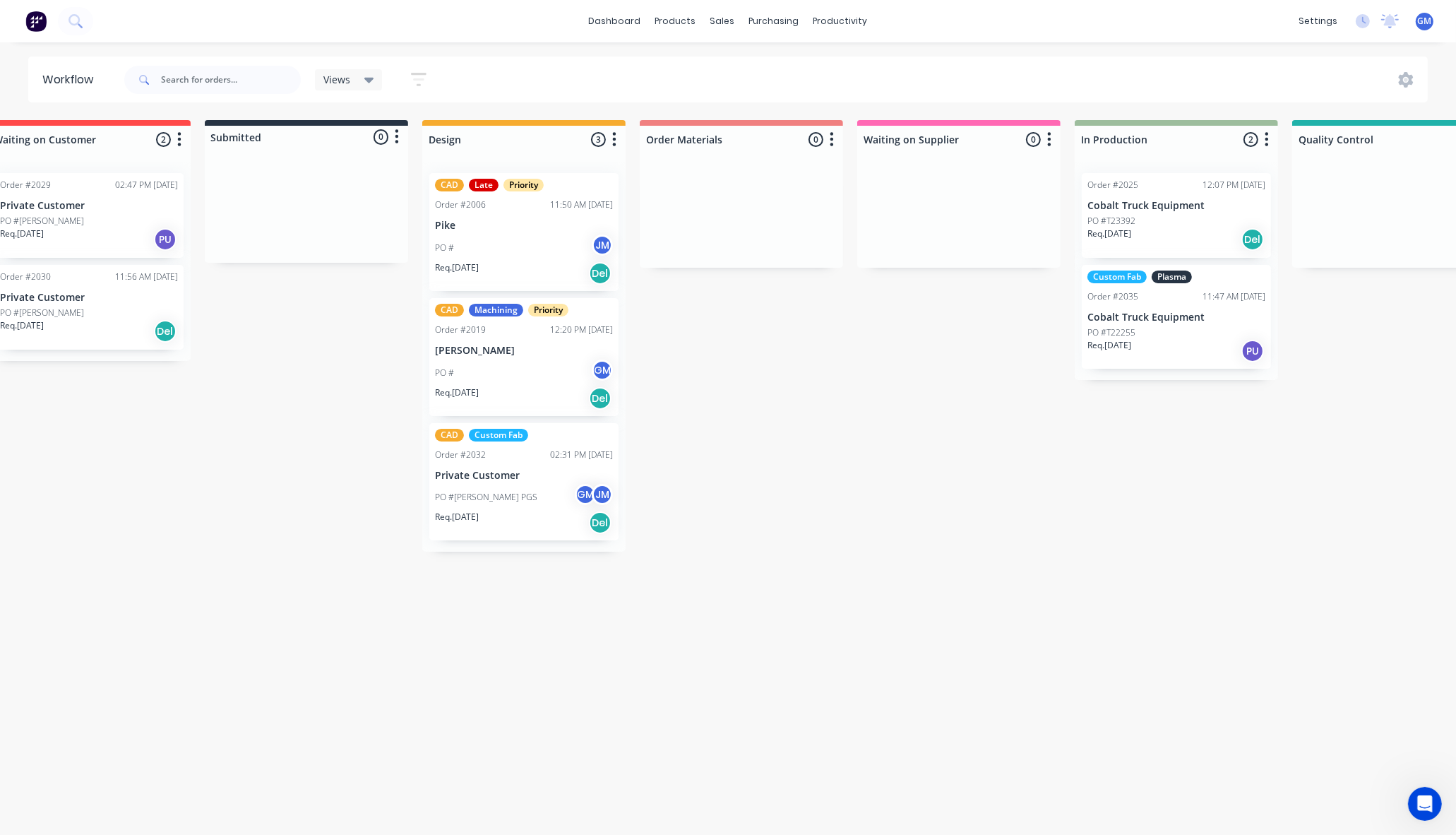
drag, startPoint x: 850, startPoint y: 471, endPoint x: 837, endPoint y: 454, distance: 21.4
click at [859, 471] on div "Waiting on Customer 2 Status colour #FF4949 hex #FF4949 Save Cancel Notificatio…" at bounding box center [1226, 336] width 2560 height 432
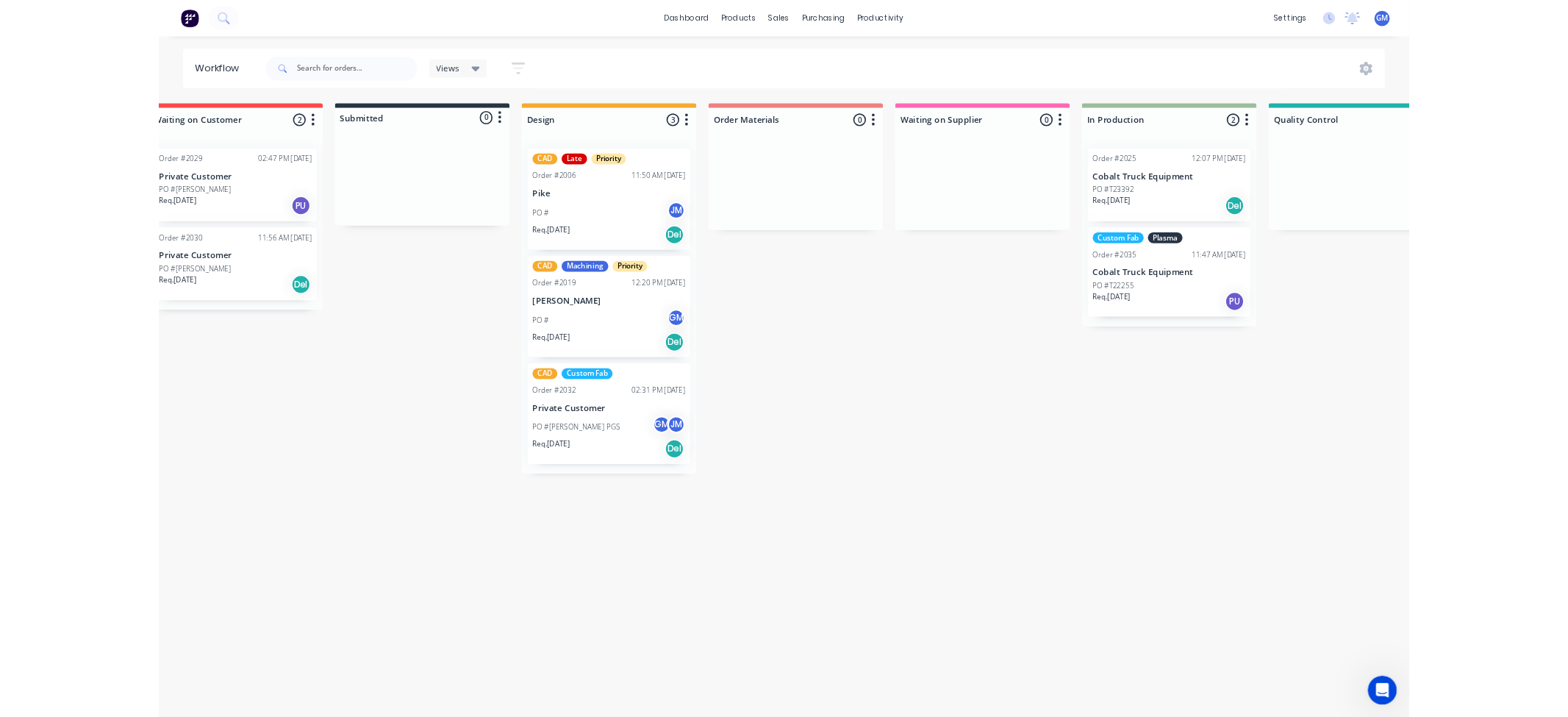
scroll to position [0, 0]
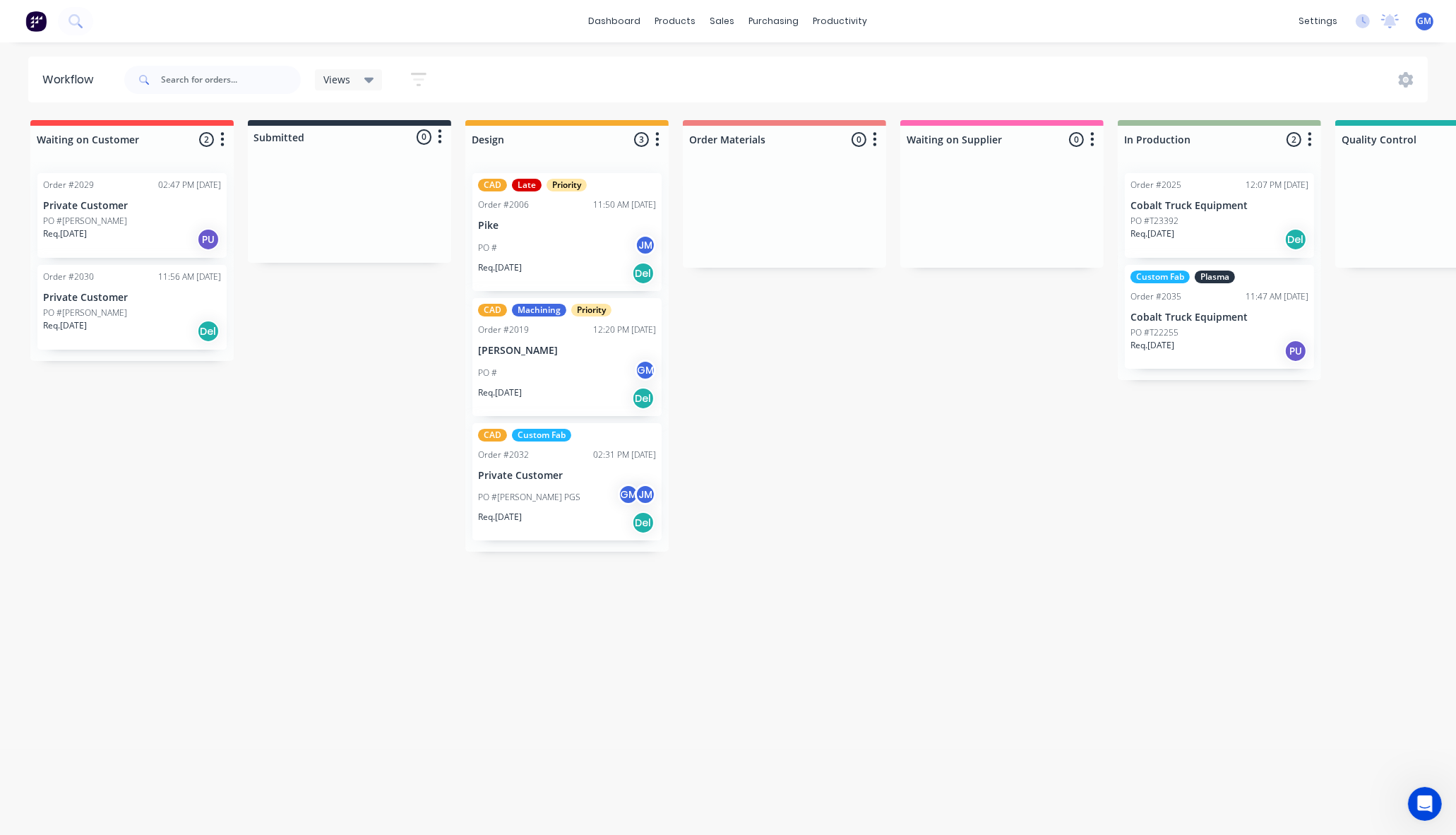
click at [548, 710] on div "Workflow Views Save new view None (Default) edit Overview edit Show/Hide status…" at bounding box center [728, 432] width 1456 height 750
click at [1081, 365] on div "Waiting on Customer 2 Status colour #FF4949 hex #FF4949 Save Cancel Notificatio…" at bounding box center [1269, 336] width 2560 height 432
click at [887, 471] on div "Waiting on Customer 2 Status colour #FF4949 hex #FF4949 Save Cancel Notificatio…" at bounding box center [1269, 336] width 2560 height 432
click at [630, 30] on link "dashboard" at bounding box center [614, 21] width 66 height 21
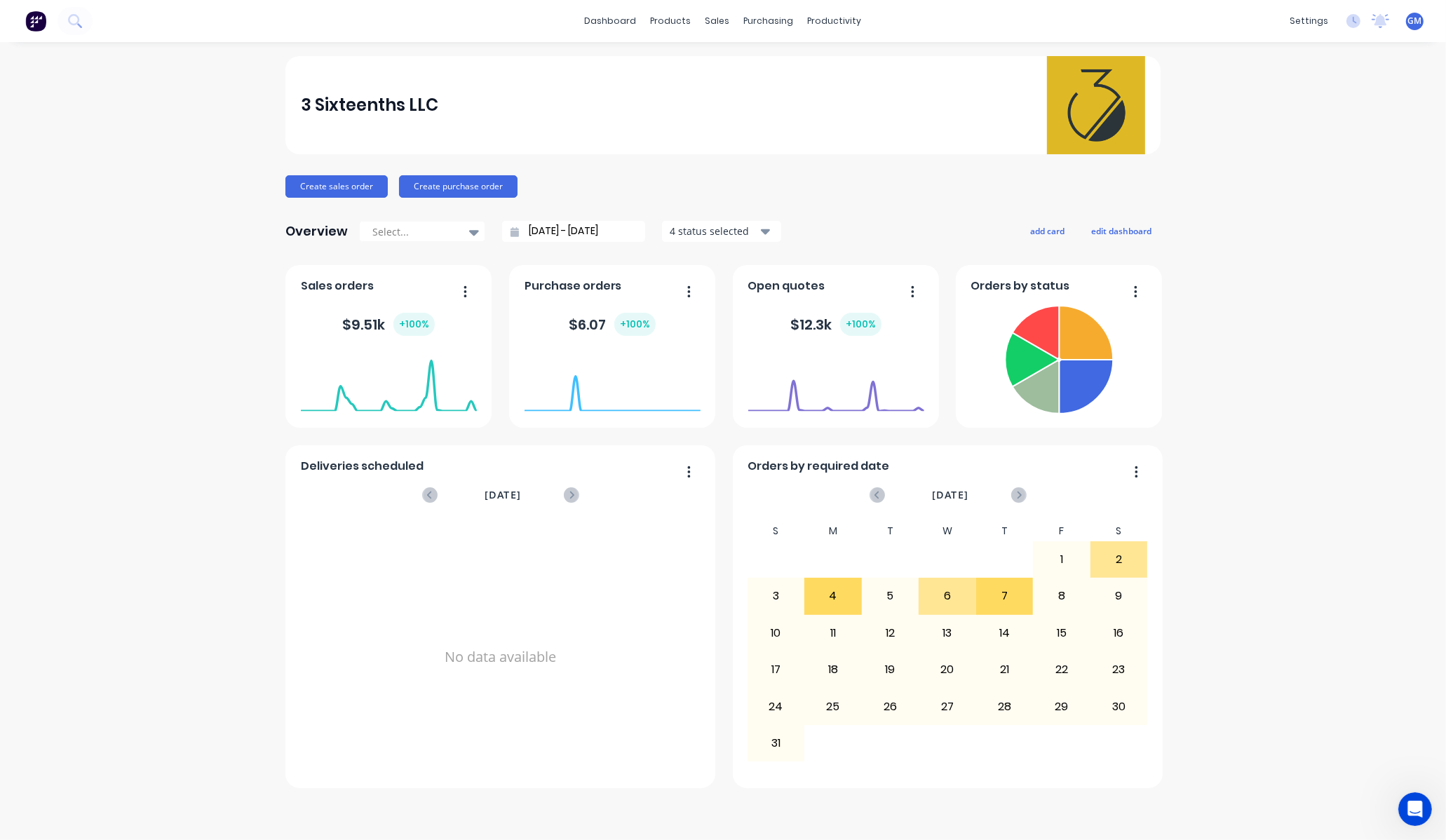
click at [239, 226] on div "3 Sixteenths LLC Create sales order Create purchase order Overview Select... [D…" at bounding box center [723, 441] width 1446 height 770
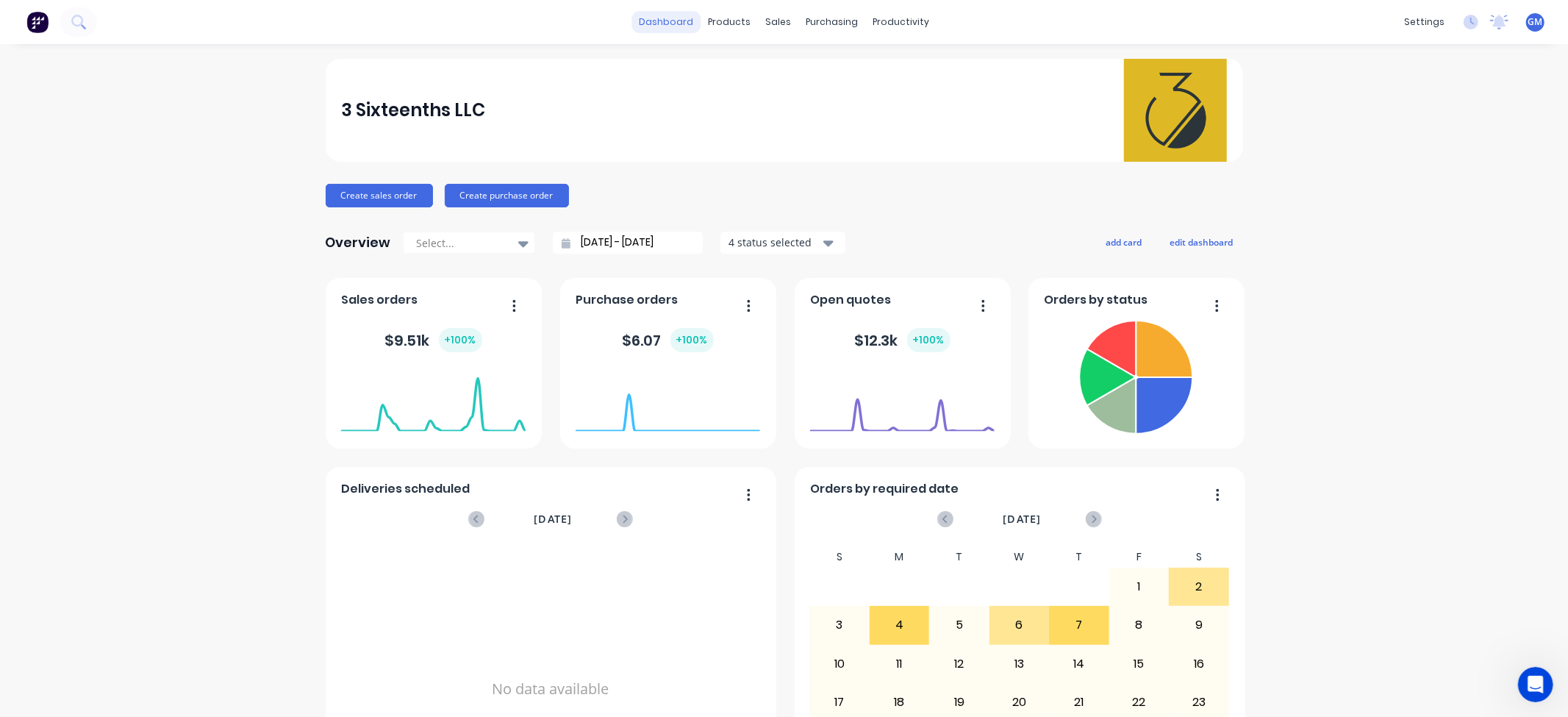
click at [666, 18] on link "dashboard" at bounding box center [665, 22] width 69 height 22
click at [731, 26] on div "products" at bounding box center [729, 22] width 58 height 22
click at [765, 20] on div "sales" at bounding box center [778, 22] width 40 height 22
click at [818, 58] on link "Sales Orders" at bounding box center [850, 70] width 195 height 30
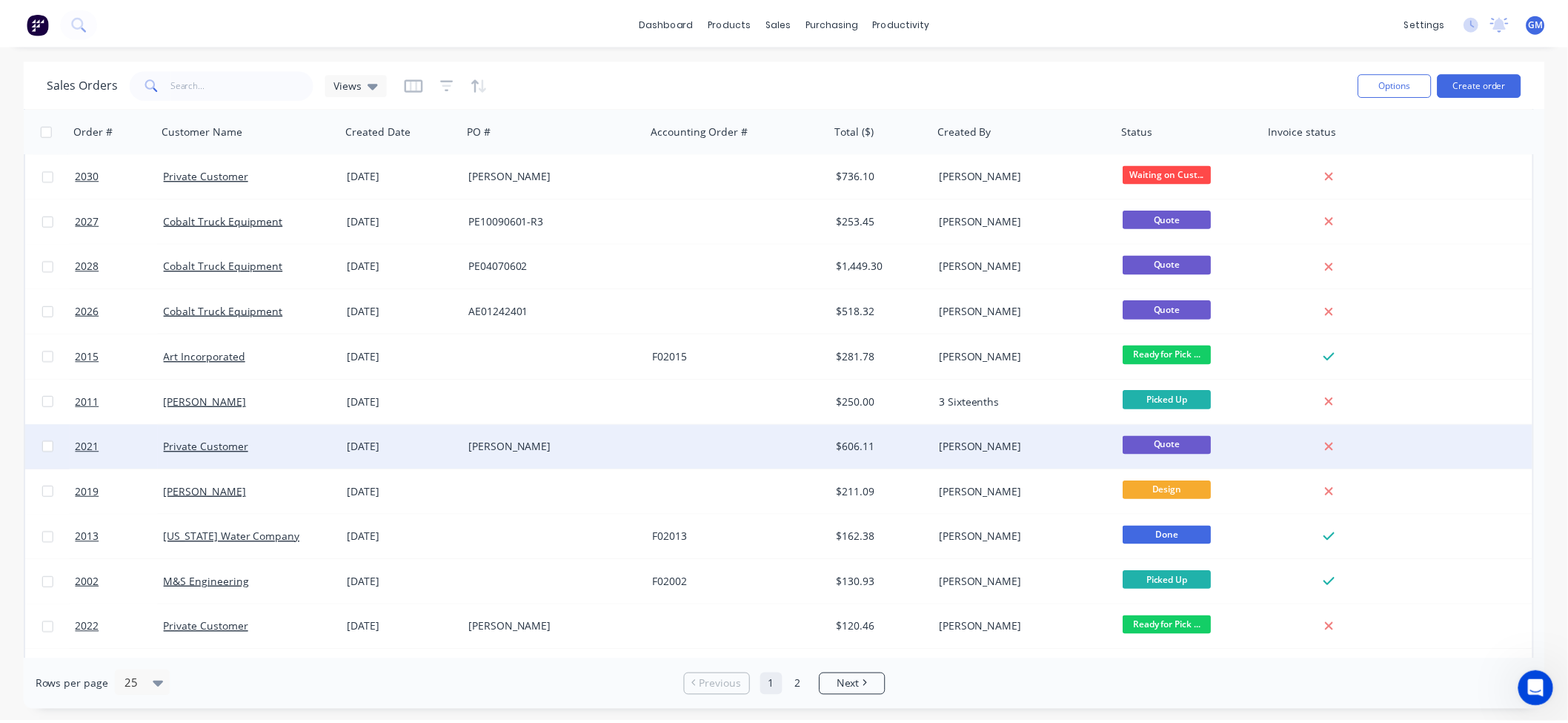
scroll to position [494, 0]
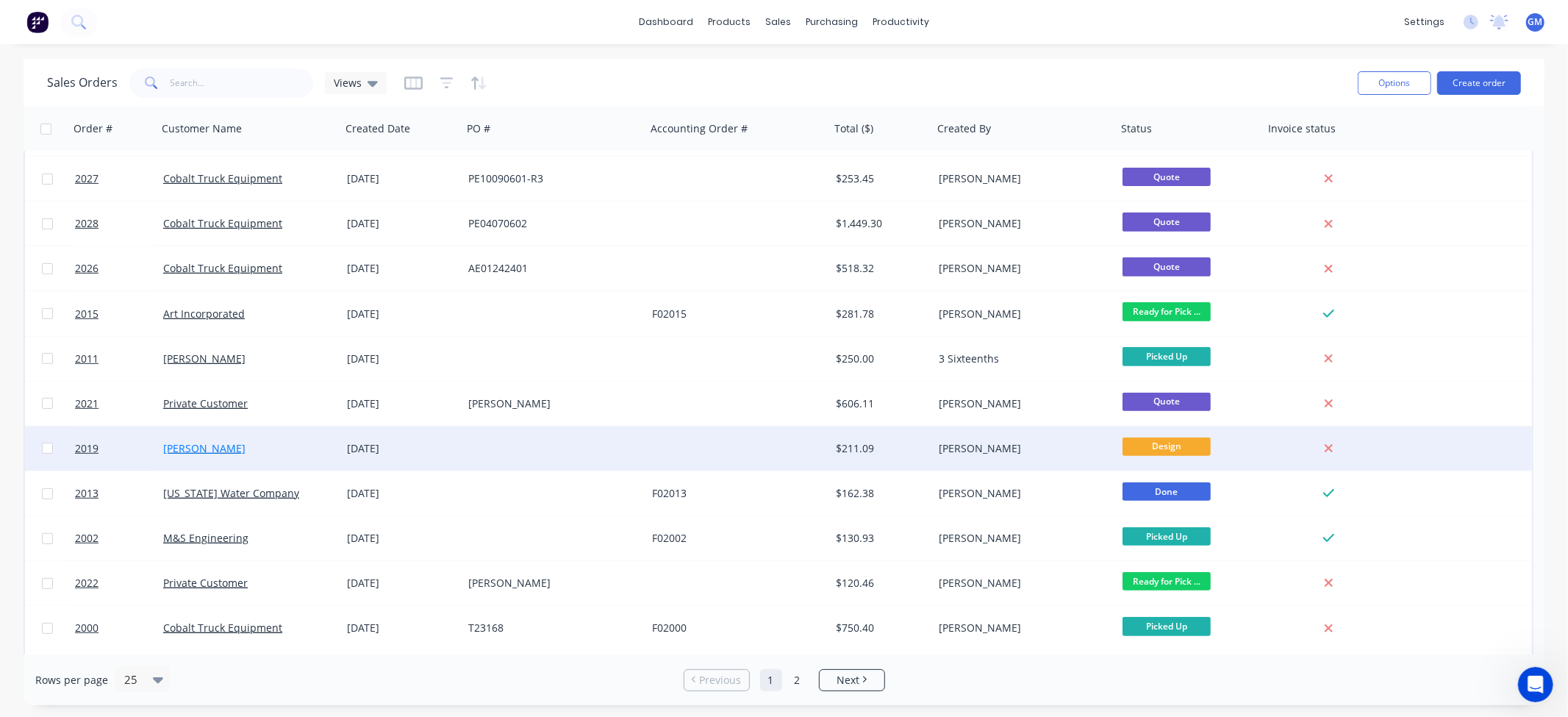
click at [192, 444] on link "[PERSON_NAME]" at bounding box center [204, 448] width 83 height 14
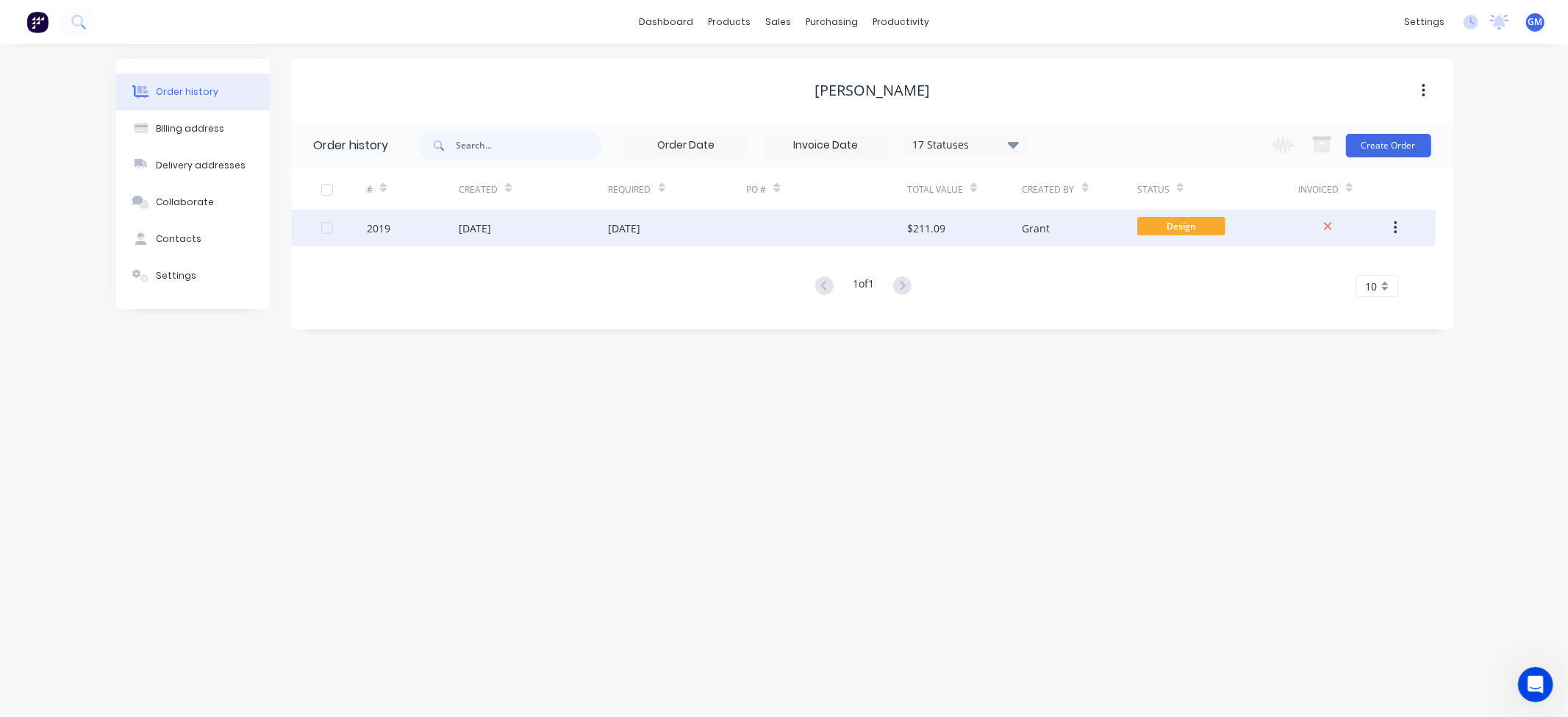
click at [577, 233] on div "[DATE]" at bounding box center [533, 227] width 149 height 37
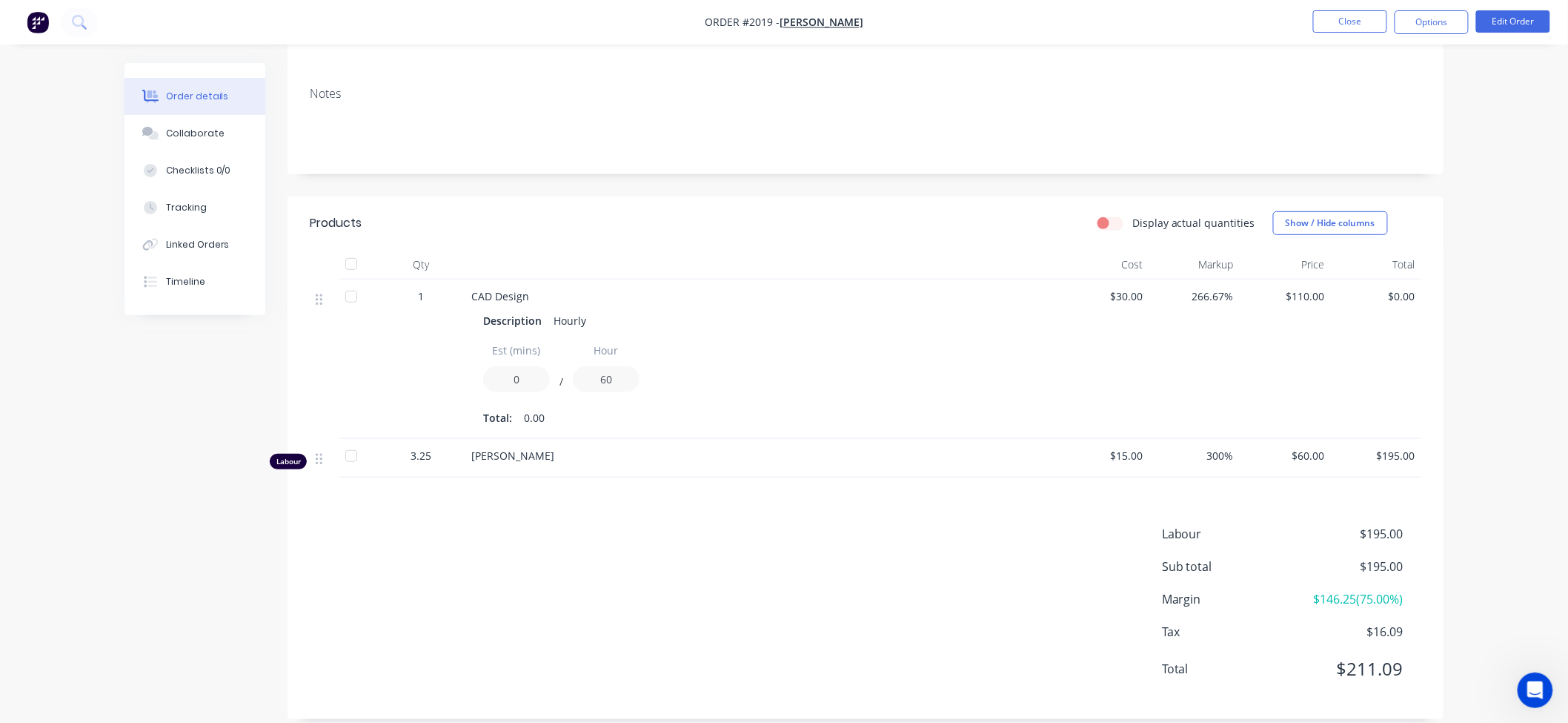
scroll to position [221, 0]
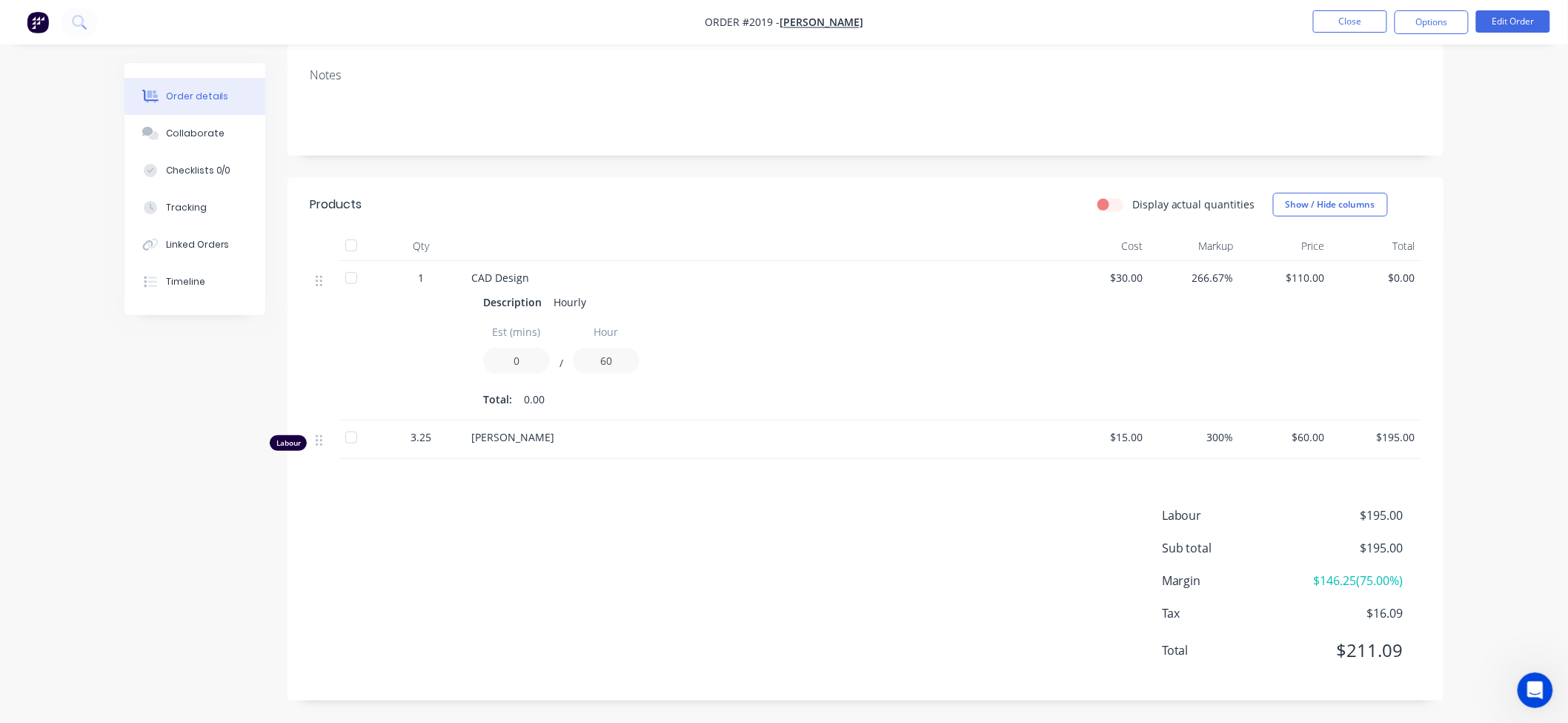
click at [876, 493] on div "Products Display actual quantities Show / Hide columns Qty Cost Markup Price To…" at bounding box center [865, 439] width 1156 height 523
click at [419, 439] on span "3.25" at bounding box center [420, 437] width 21 height 15
click at [421, 510] on div "Labour $195.00 Sub total $195.00 Margin $146.25 ( 75.00 %) Tax $16.09 Total $21…" at bounding box center [865, 592] width 1111 height 172
click at [1516, 33] on li "Edit Order" at bounding box center [1512, 22] width 74 height 24
click at [1527, 20] on button "Edit Order" at bounding box center [1512, 21] width 74 height 22
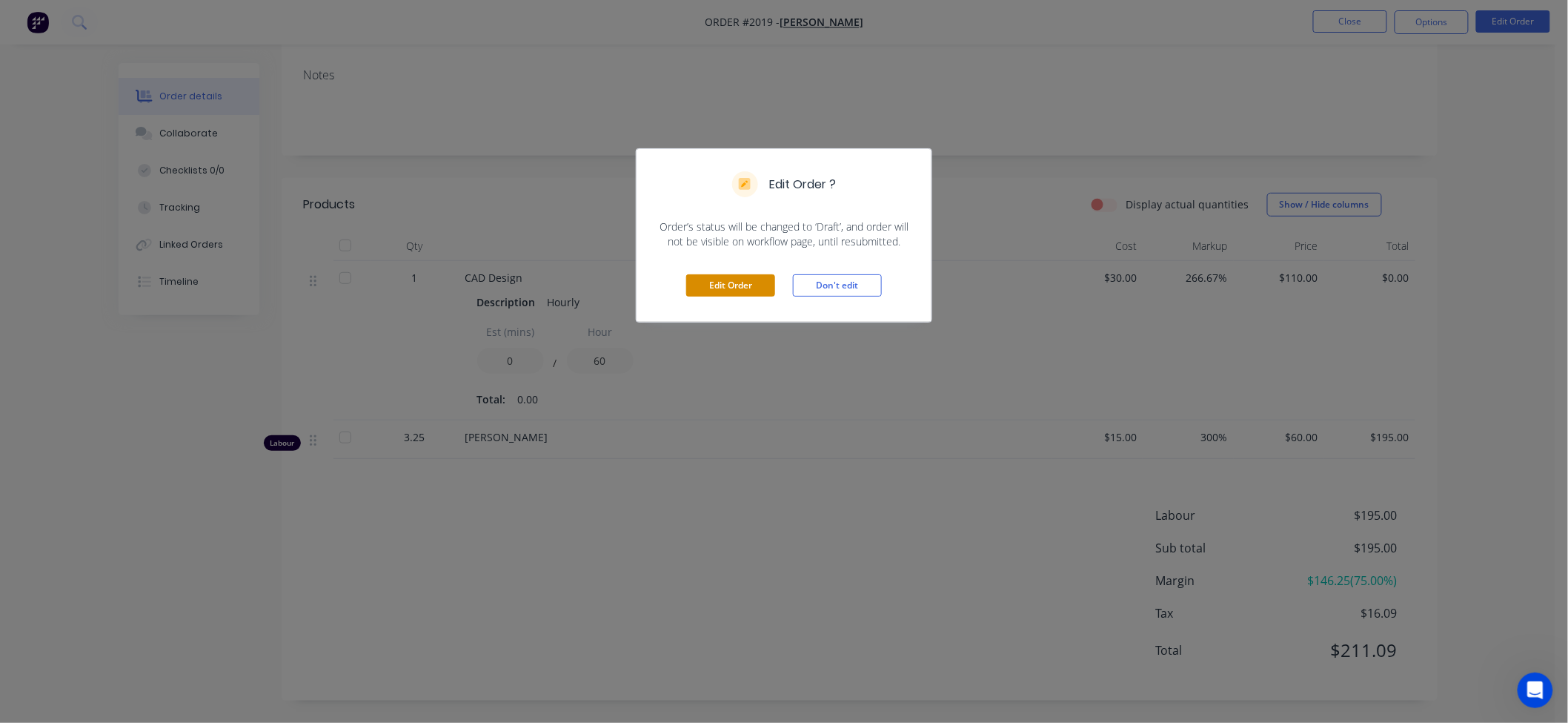
click at [710, 297] on button "Edit Order" at bounding box center [730, 285] width 89 height 22
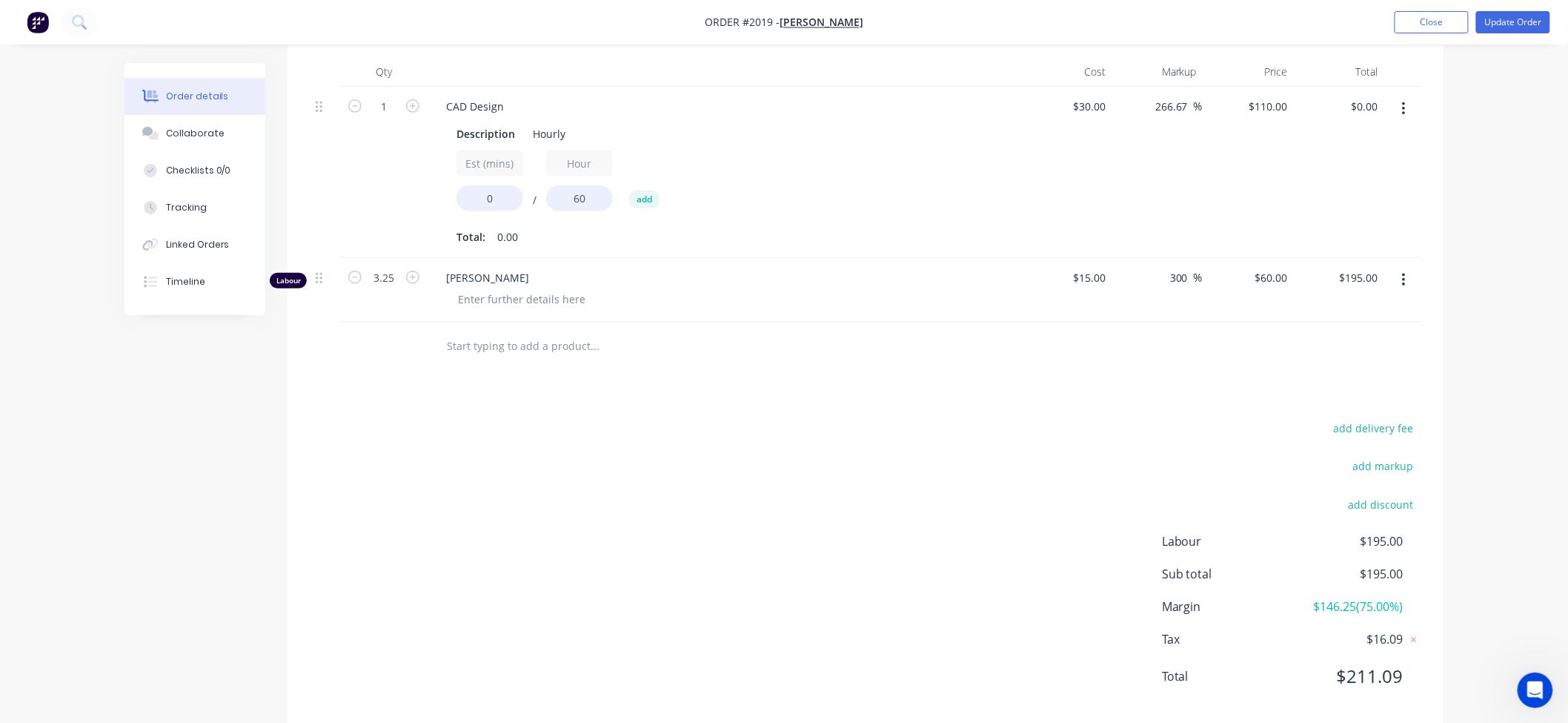
scroll to position [411, 0]
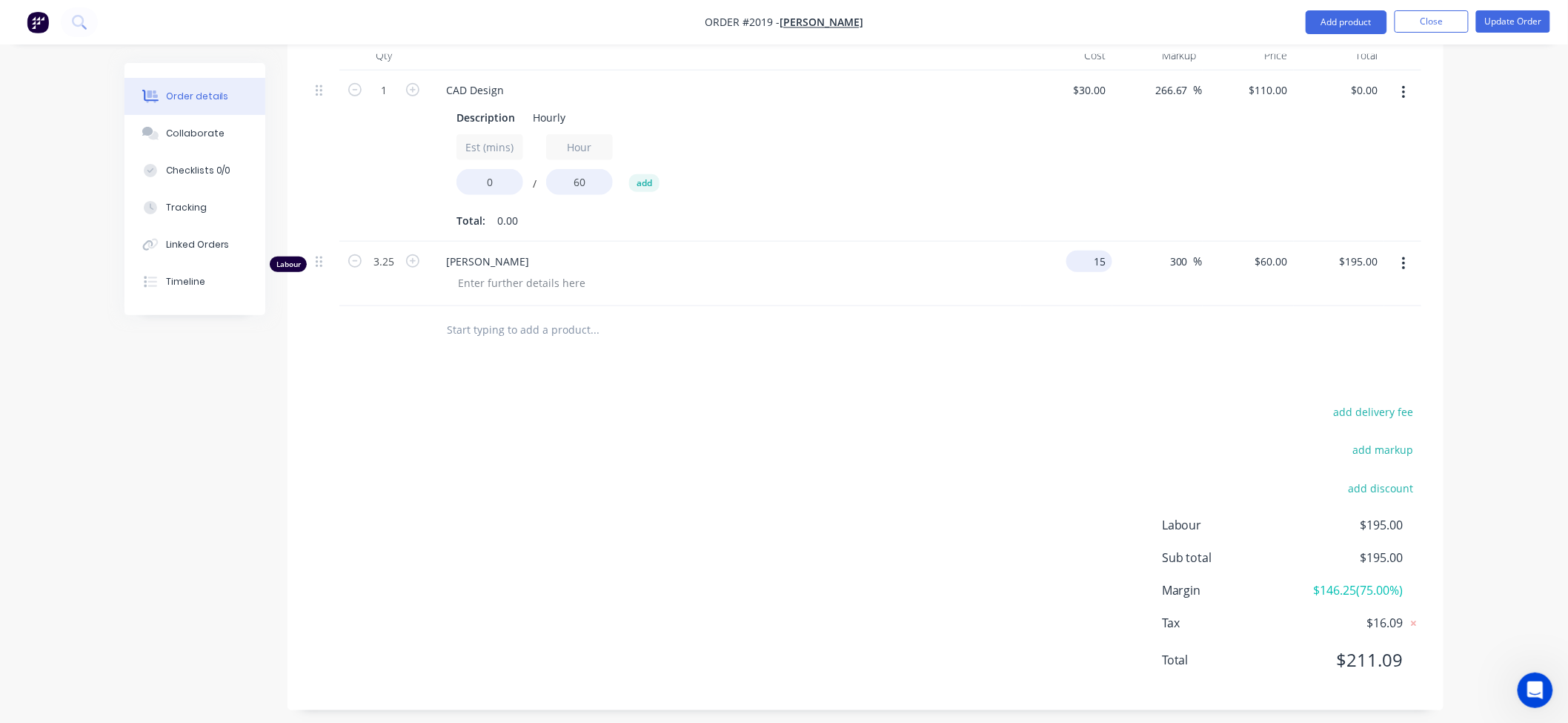
drag, startPoint x: 1085, startPoint y: 254, endPoint x: 1100, endPoint y: 261, distance: 16.6
click at [1091, 258] on div "15 $15.00" at bounding box center [1089, 261] width 46 height 21
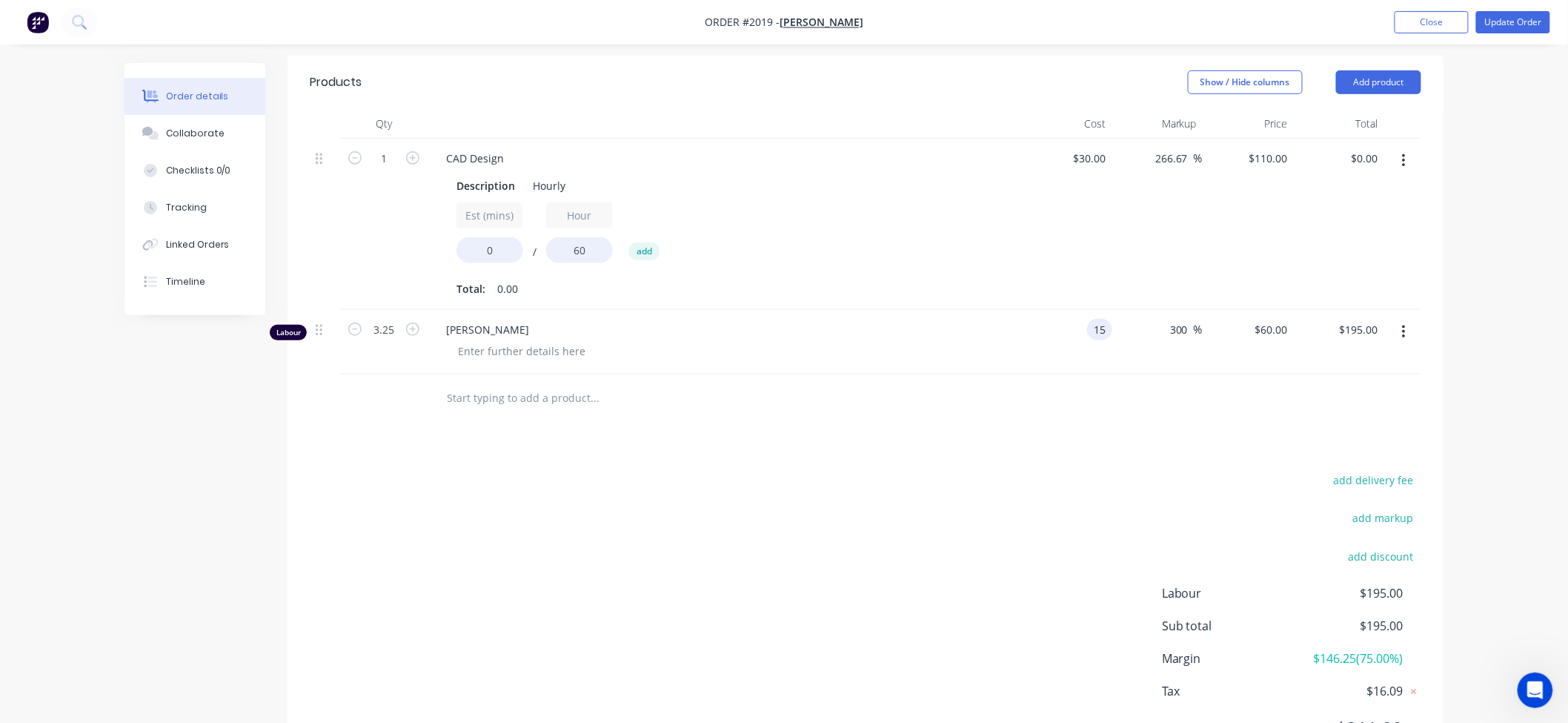
scroll to position [247, 0]
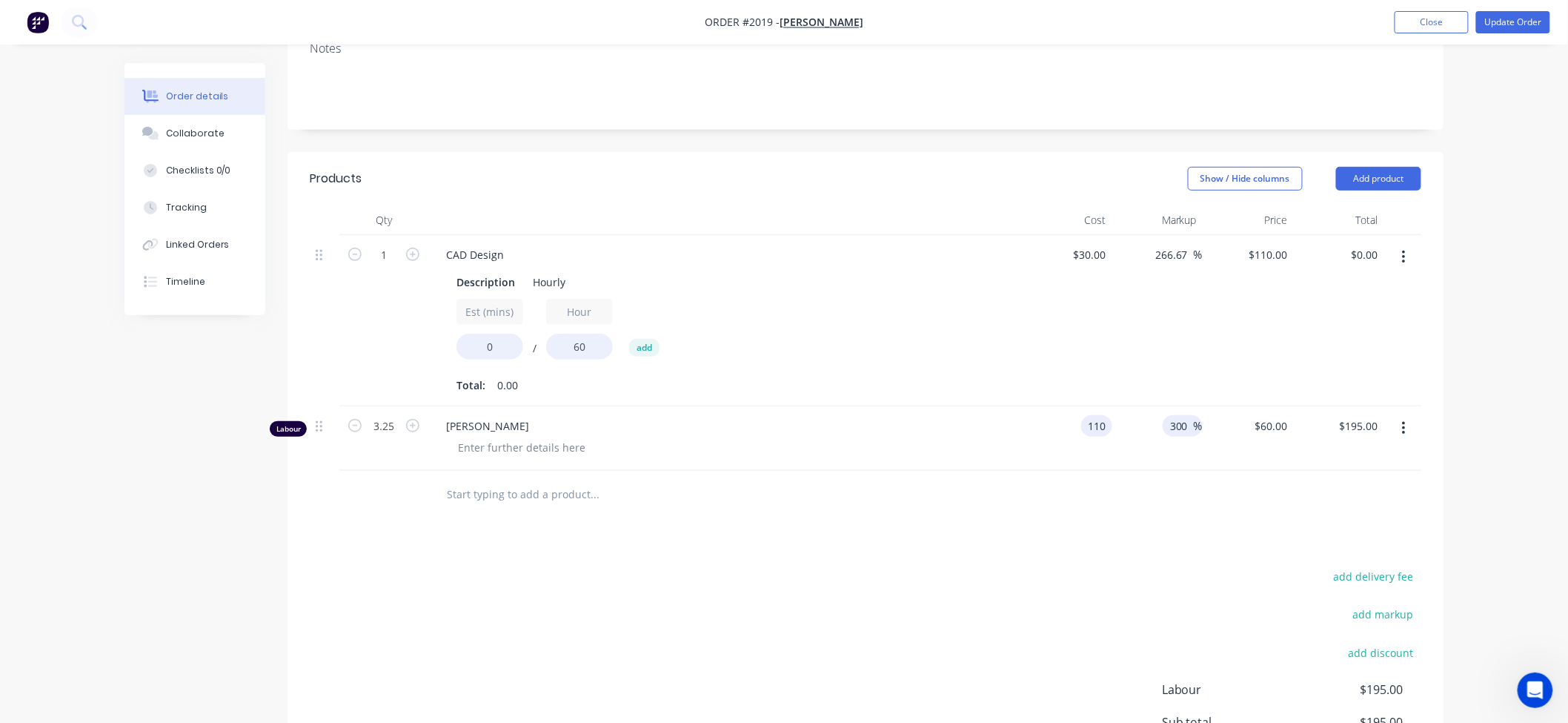
type input "$110.00"
type input "$440.00"
type input "$1,430.00"
click at [1179, 432] on input "300" at bounding box center [1181, 426] width 25 height 21
click at [1181, 431] on input "300" at bounding box center [1181, 426] width 25 height 21
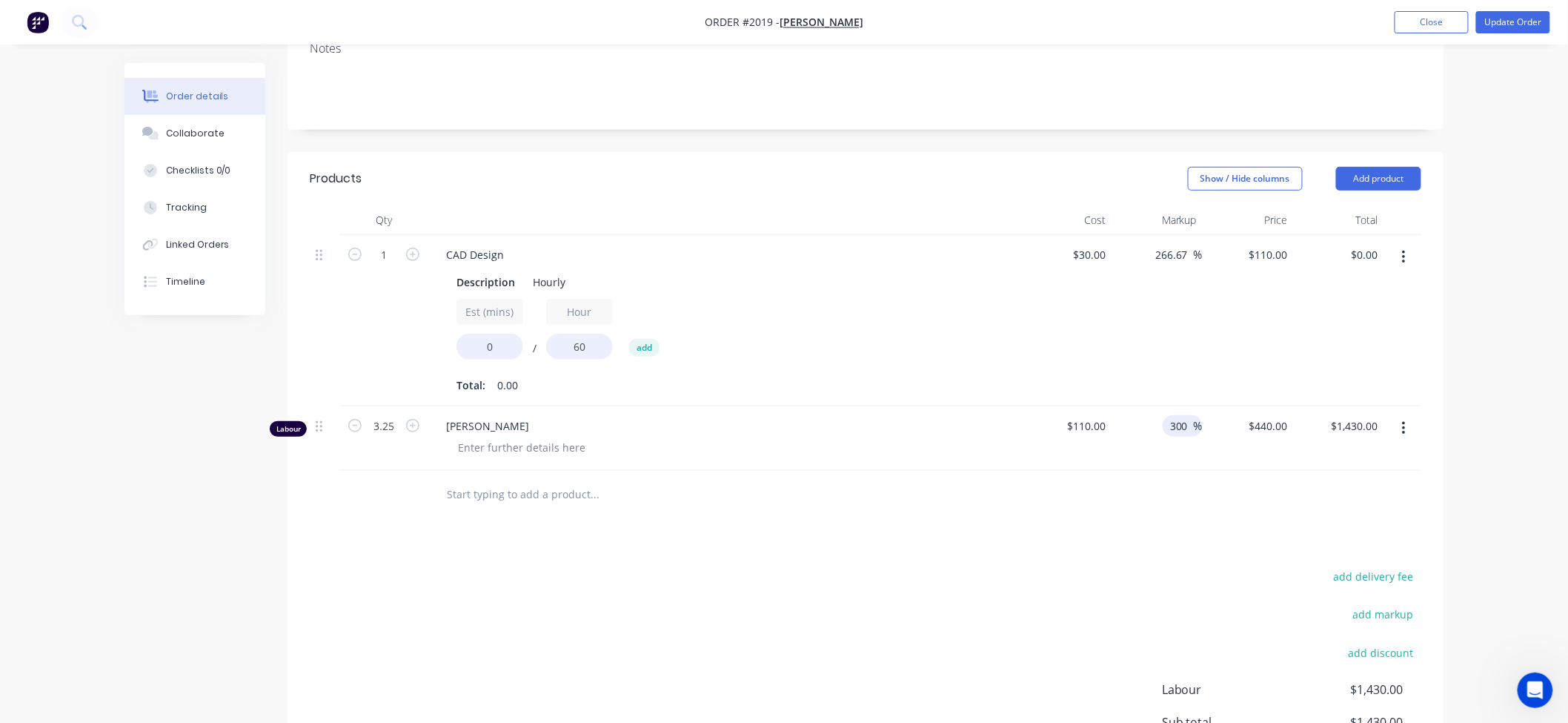
click at [1181, 431] on input "300" at bounding box center [1181, 426] width 25 height 21
type input "0"
type input "$110.00"
type input "$357.50"
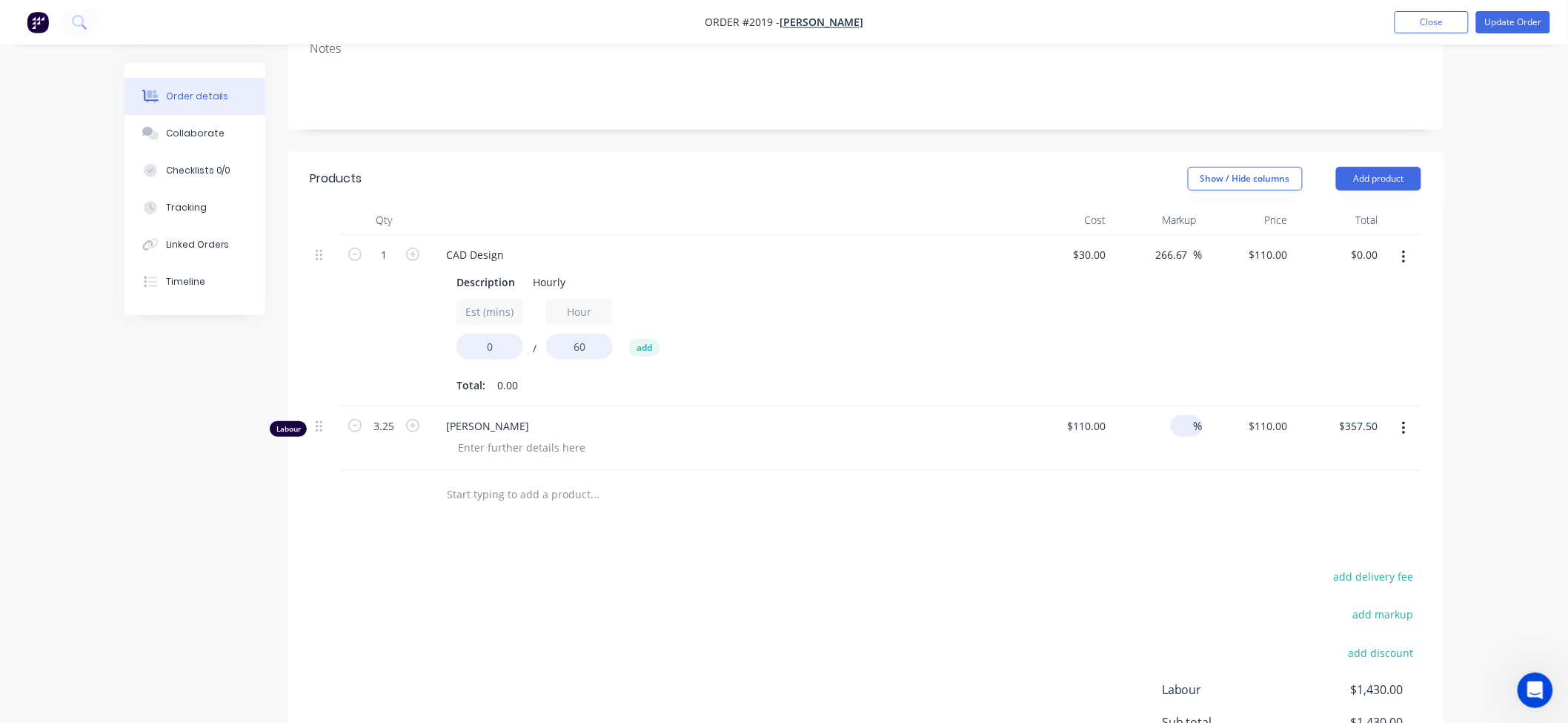
drag, startPoint x: 1143, startPoint y: 481, endPoint x: 1095, endPoint y: 460, distance: 52.4
click at [1150, 481] on div at bounding box center [865, 494] width 1111 height 48
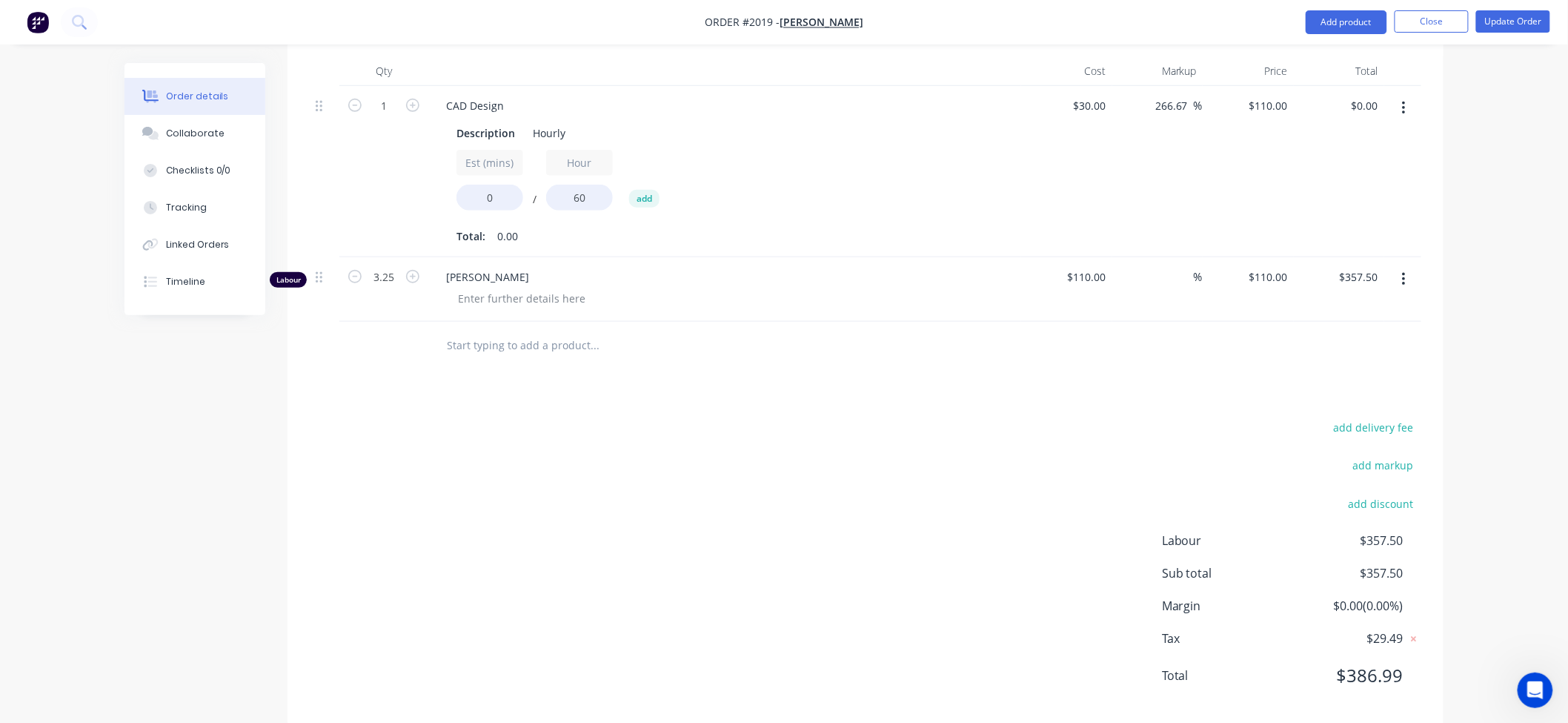
scroll to position [411, 0]
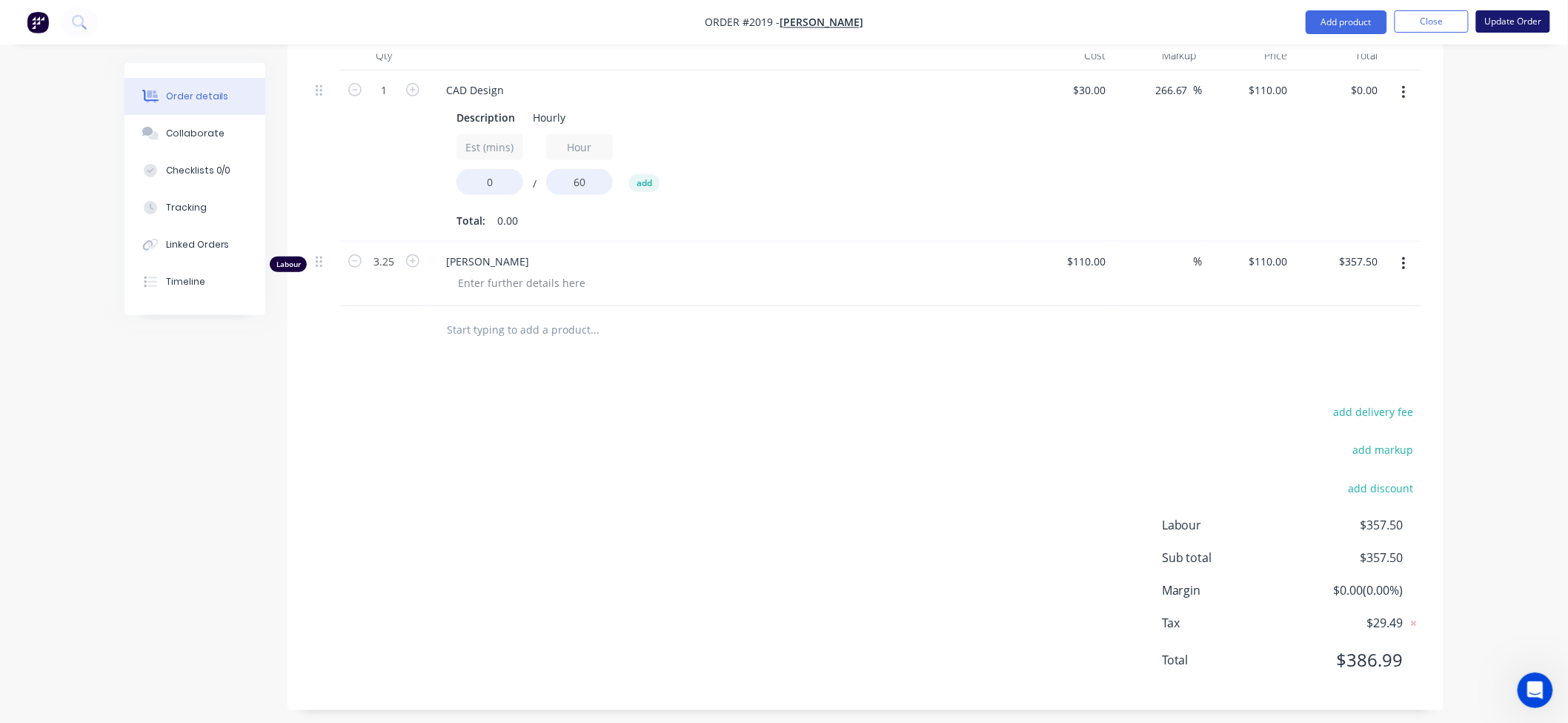
click at [1526, 31] on button "Update Order" at bounding box center [1512, 21] width 74 height 22
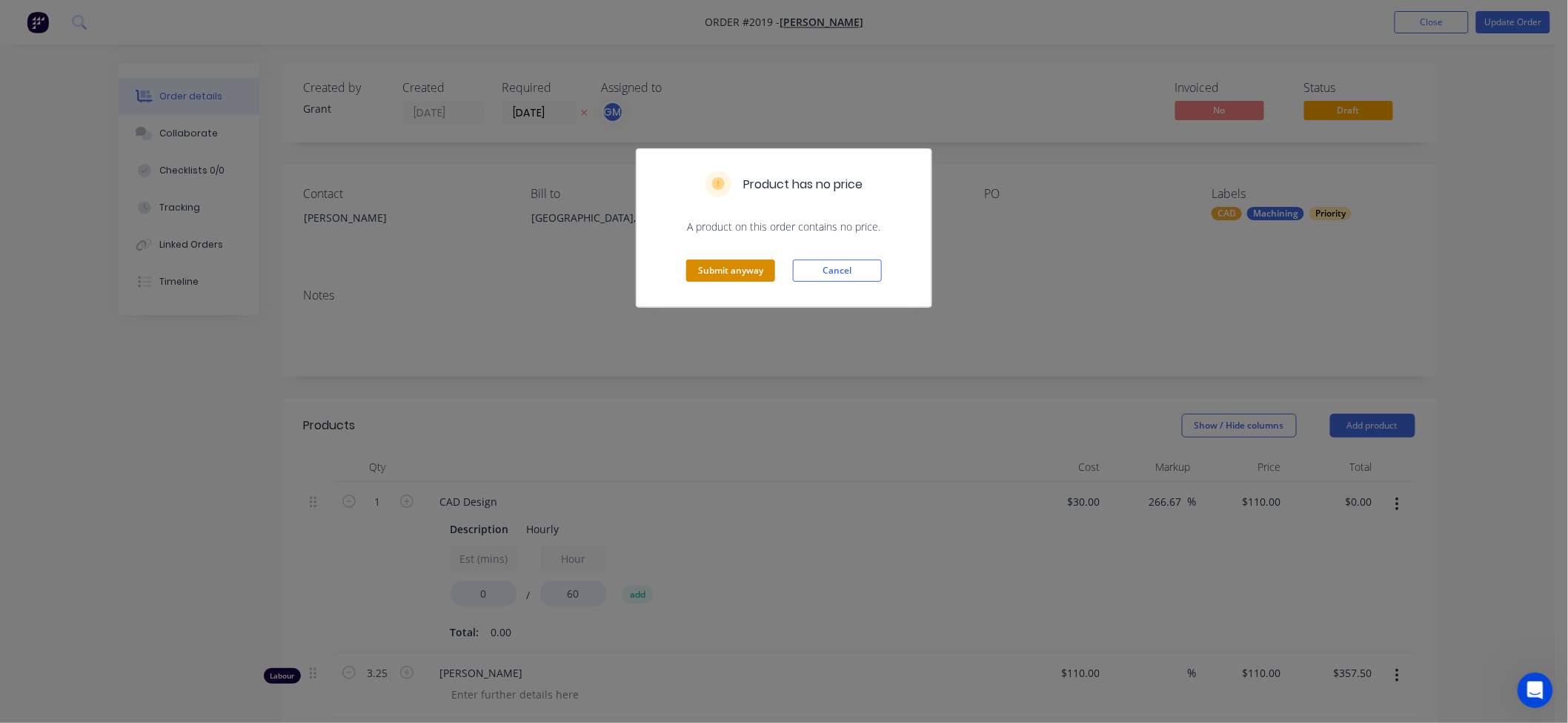
click at [717, 278] on button "Submit anyway" at bounding box center [730, 271] width 89 height 22
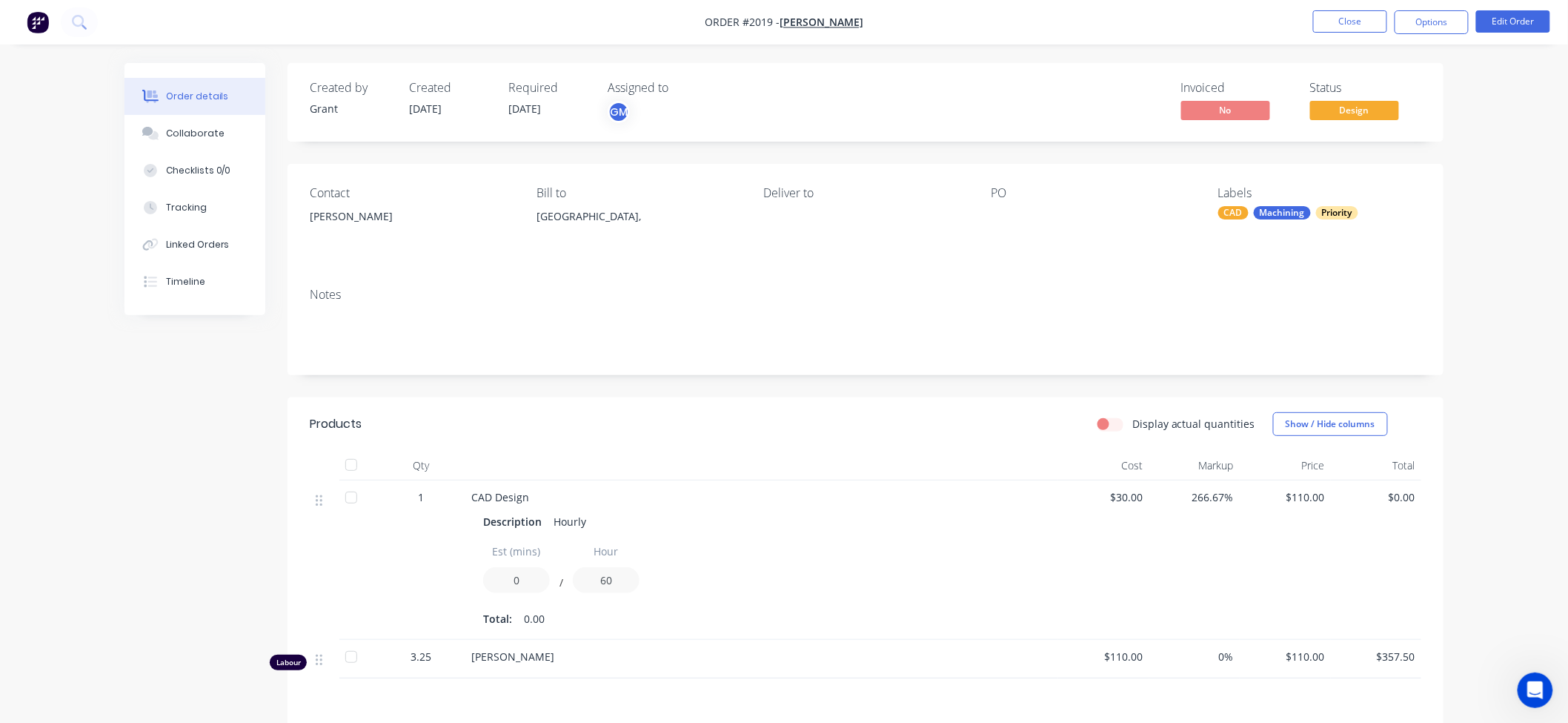
click at [211, 629] on div "Created by [PERSON_NAME] Created [DATE] Required [DATE] Assigned to GM Invoiced…" at bounding box center [784, 502] width 1319 height 879
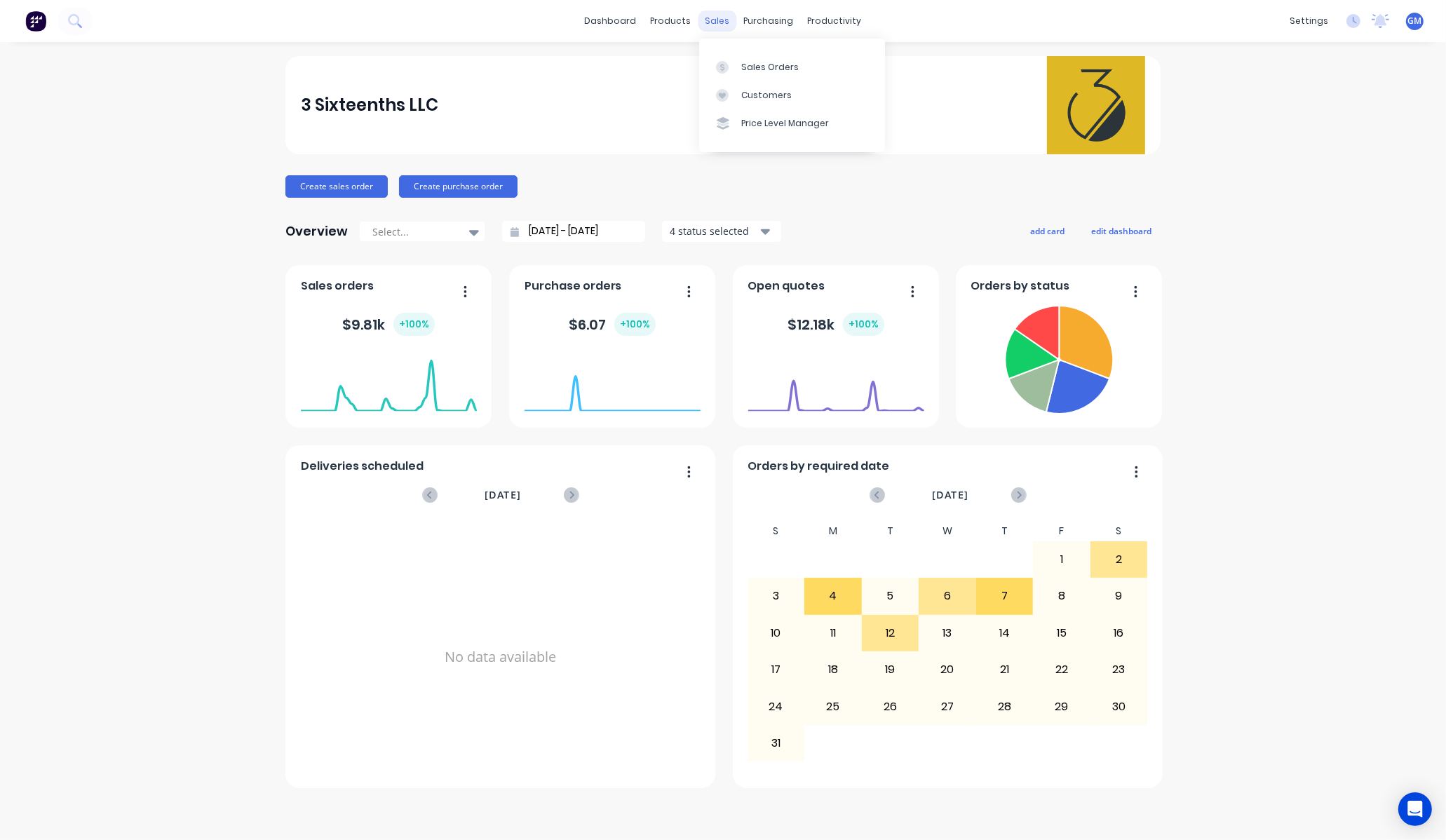
click at [716, 24] on div "sales" at bounding box center [717, 21] width 38 height 21
click at [769, 65] on div "Sales Orders" at bounding box center [770, 67] width 58 height 12
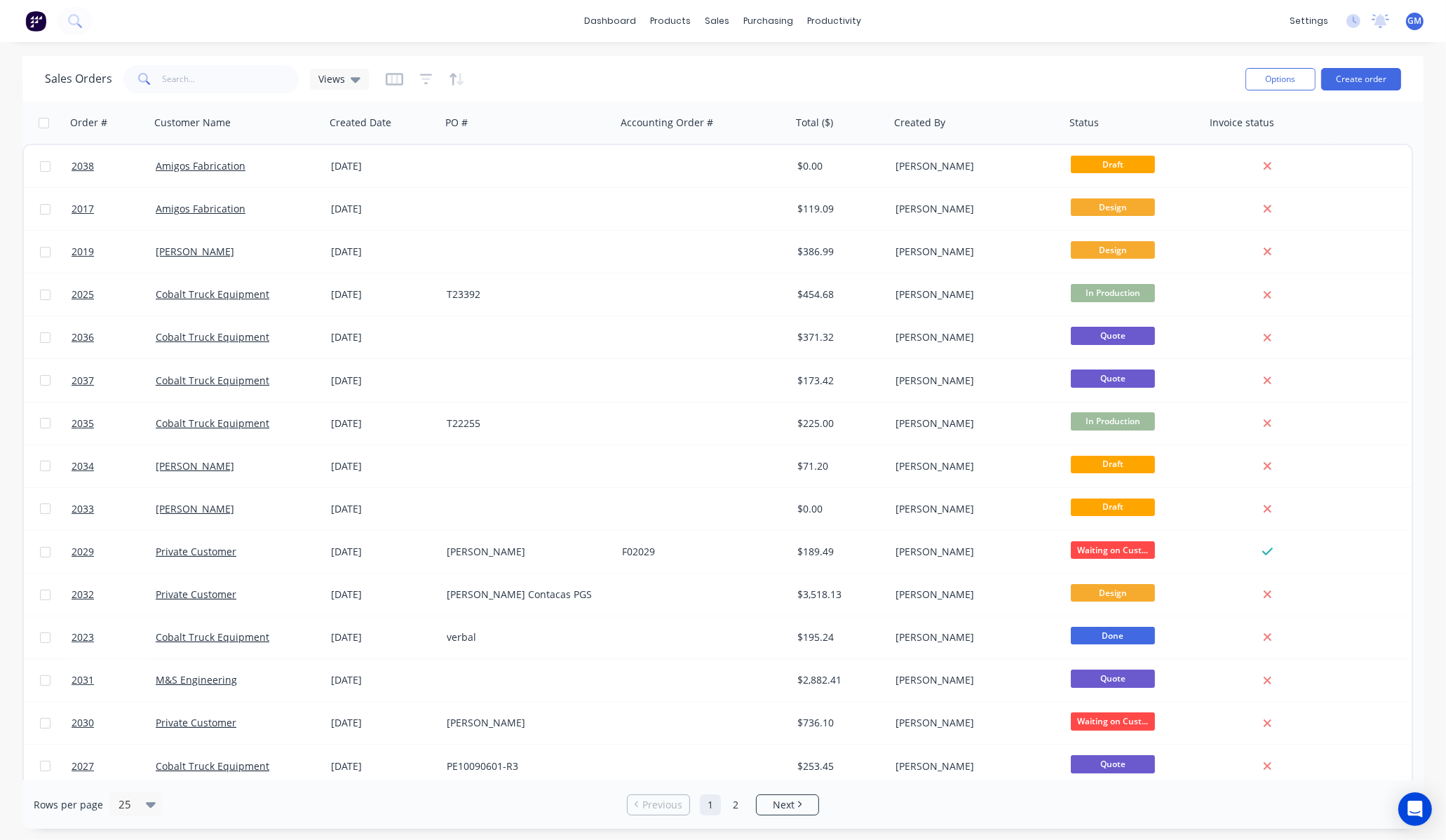
click at [249, 93] on div "Sales Orders Views" at bounding box center [639, 79] width 1189 height 35
click at [264, 67] on input "text" at bounding box center [231, 79] width 137 height 28
click at [198, 90] on input "text" at bounding box center [231, 79] width 137 height 28
type input "23169"
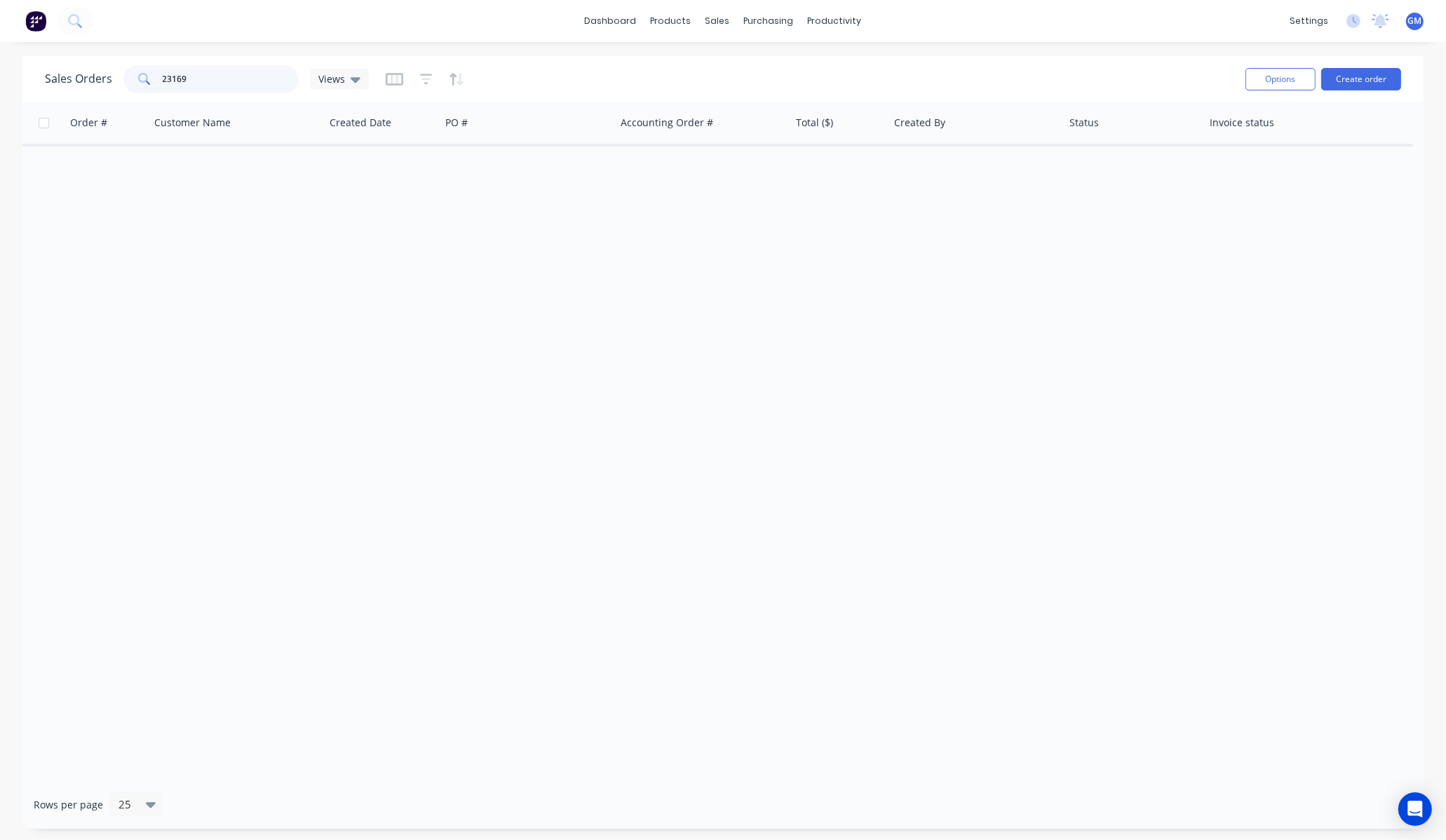
click at [220, 74] on input "23169" at bounding box center [231, 79] width 137 height 28
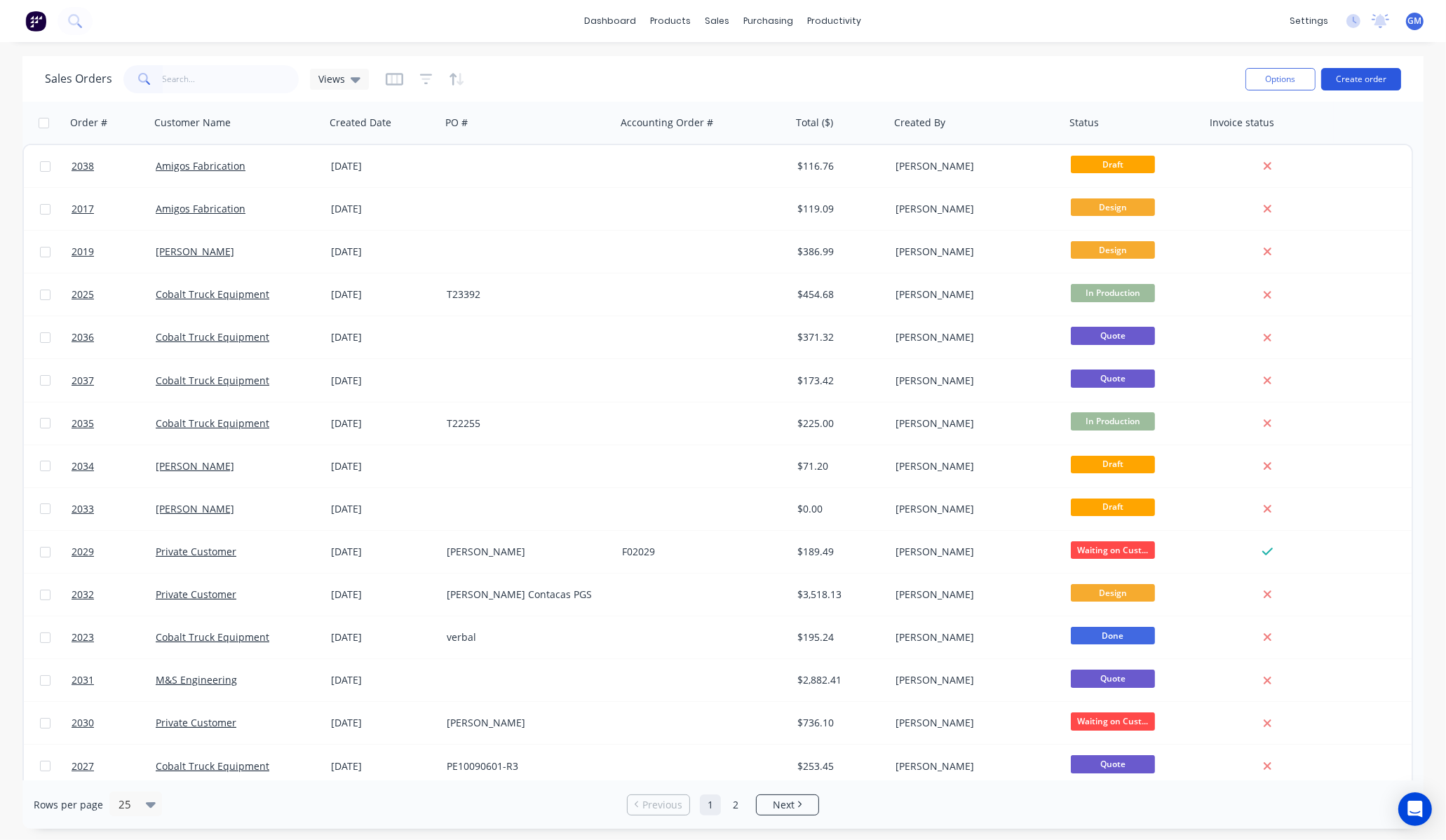
click at [1366, 72] on button "Create order" at bounding box center [1361, 79] width 80 height 22
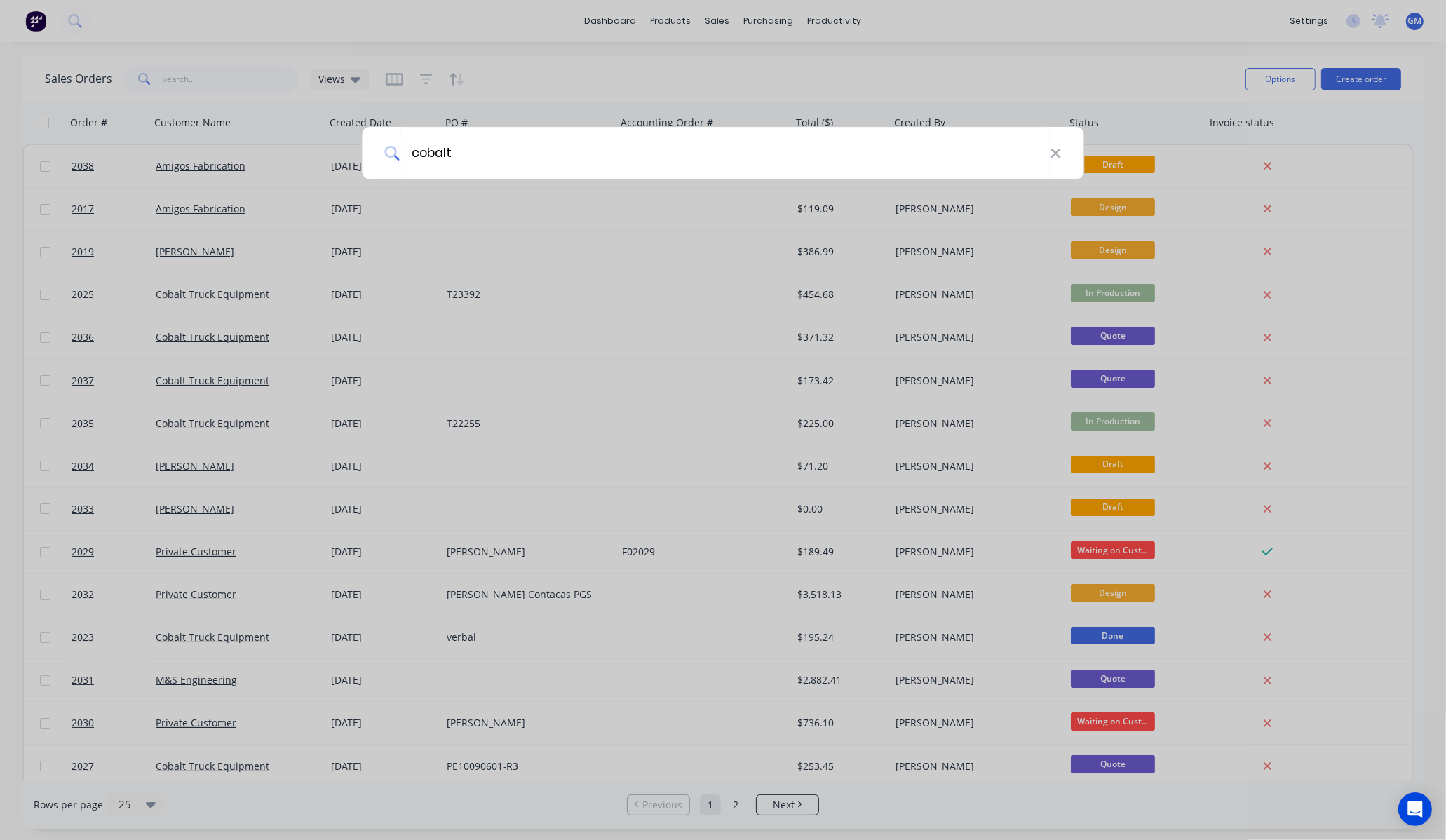
type input "cobalt"
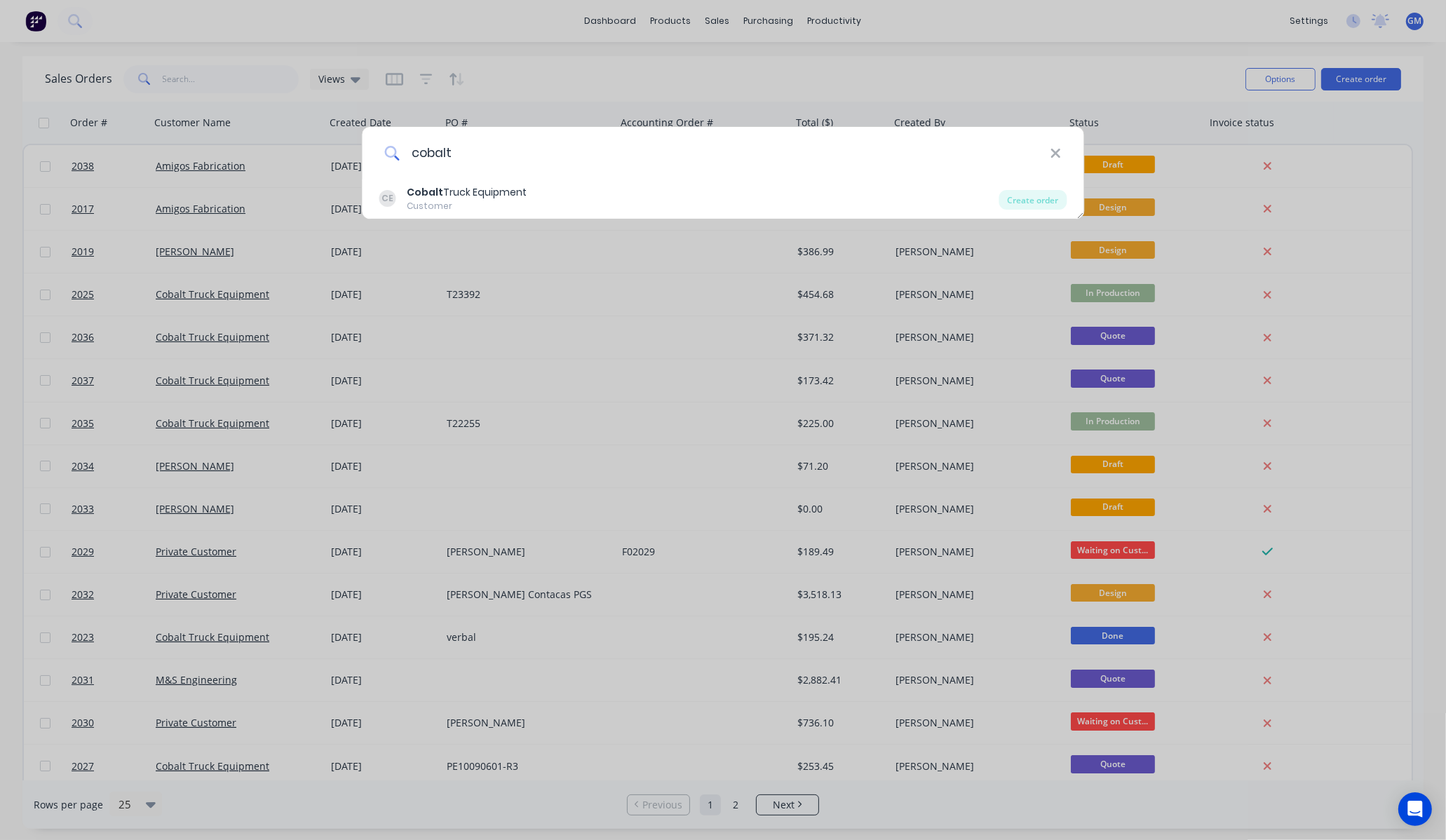
drag, startPoint x: 431, startPoint y: 173, endPoint x: 479, endPoint y: 173, distance: 48.0
click at [432, 173] on input "cobalt" at bounding box center [724, 153] width 650 height 53
click at [480, 173] on input "cobalt" at bounding box center [724, 153] width 650 height 53
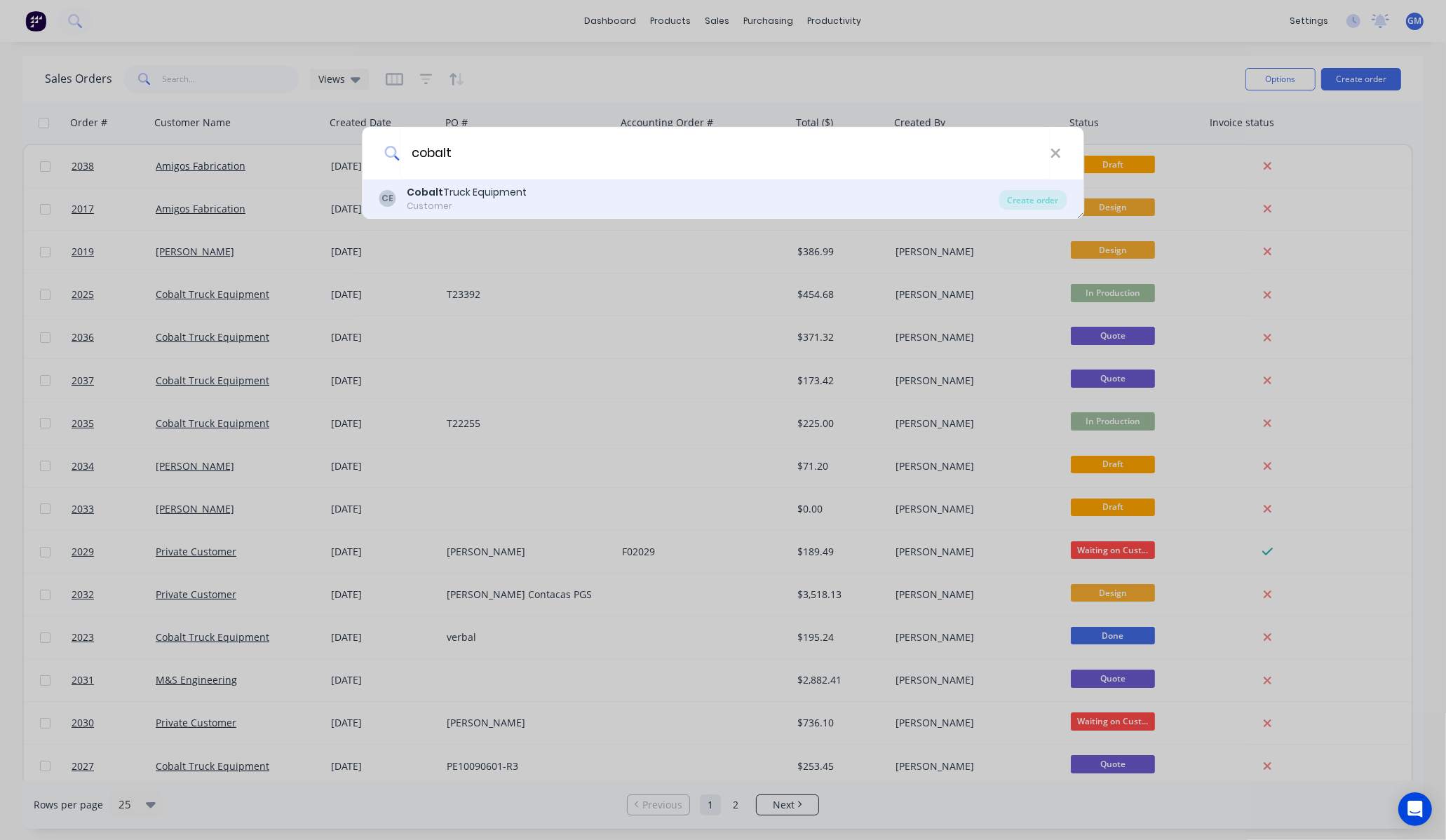
click at [542, 194] on div "CE Cobalt Truck Equipment Customer" at bounding box center [690, 199] width 620 height 27
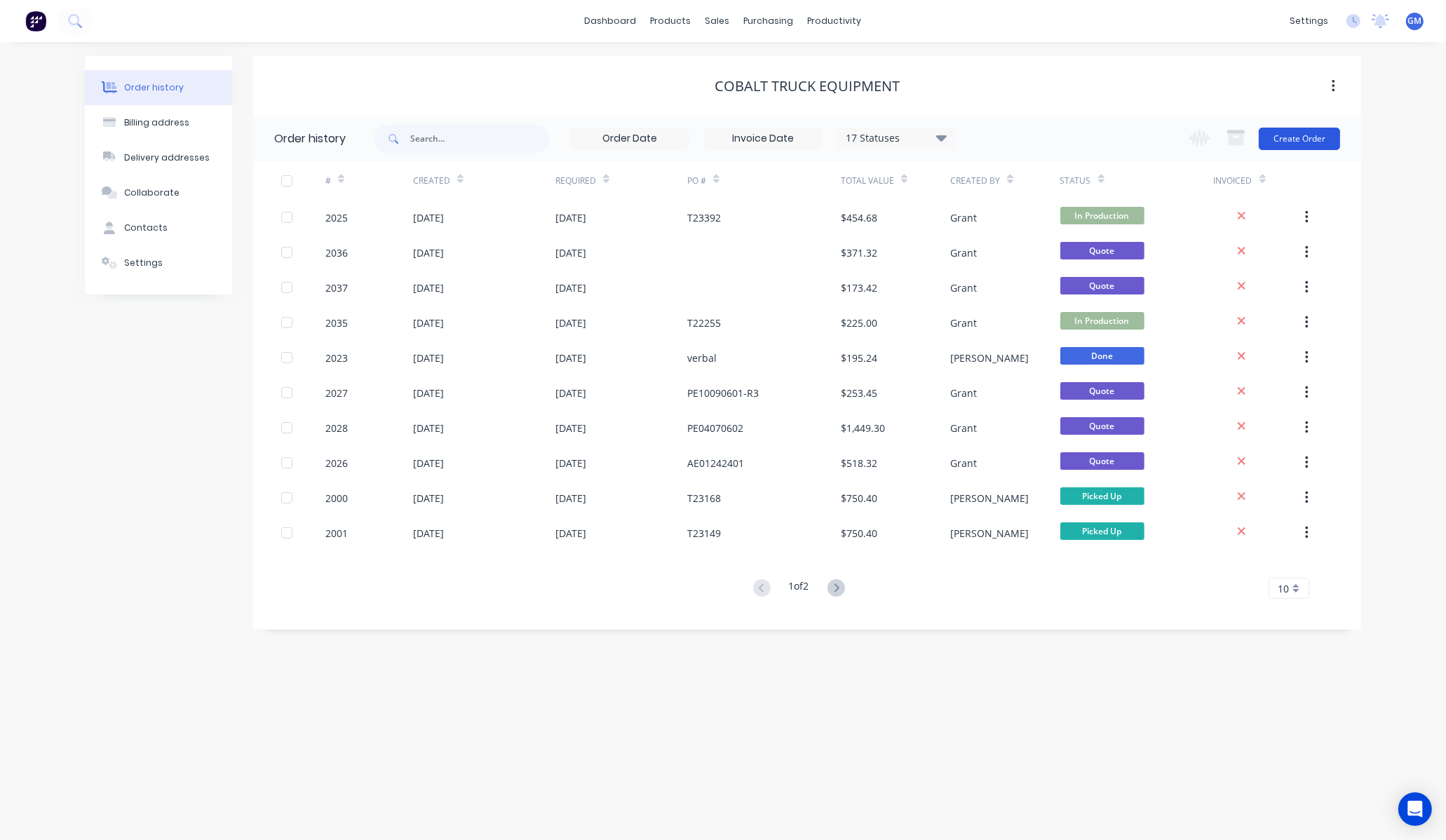
click at [1300, 130] on button "Create Order" at bounding box center [1299, 139] width 82 height 22
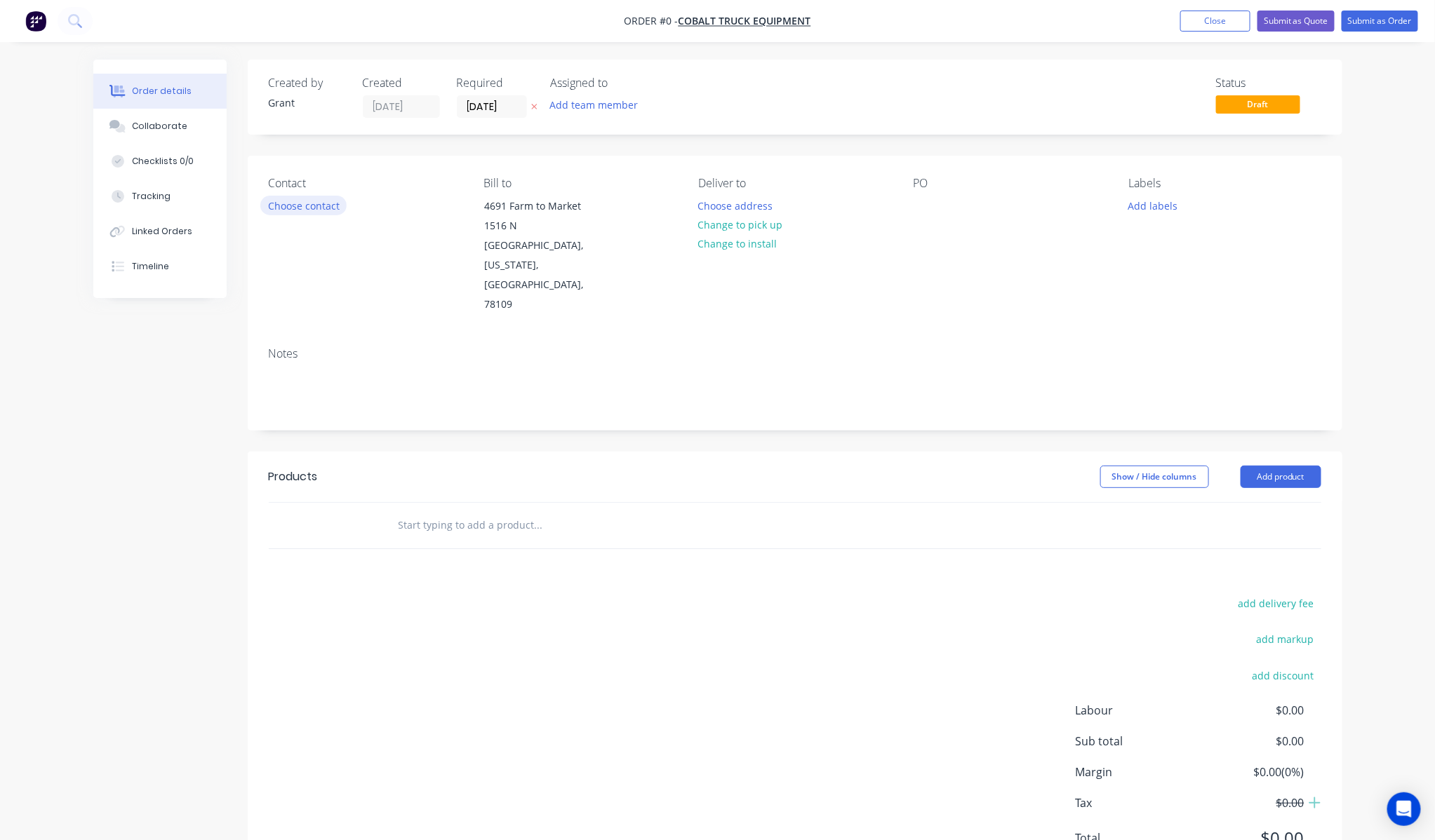
click at [321, 209] on button "Choose contact" at bounding box center [303, 205] width 86 height 19
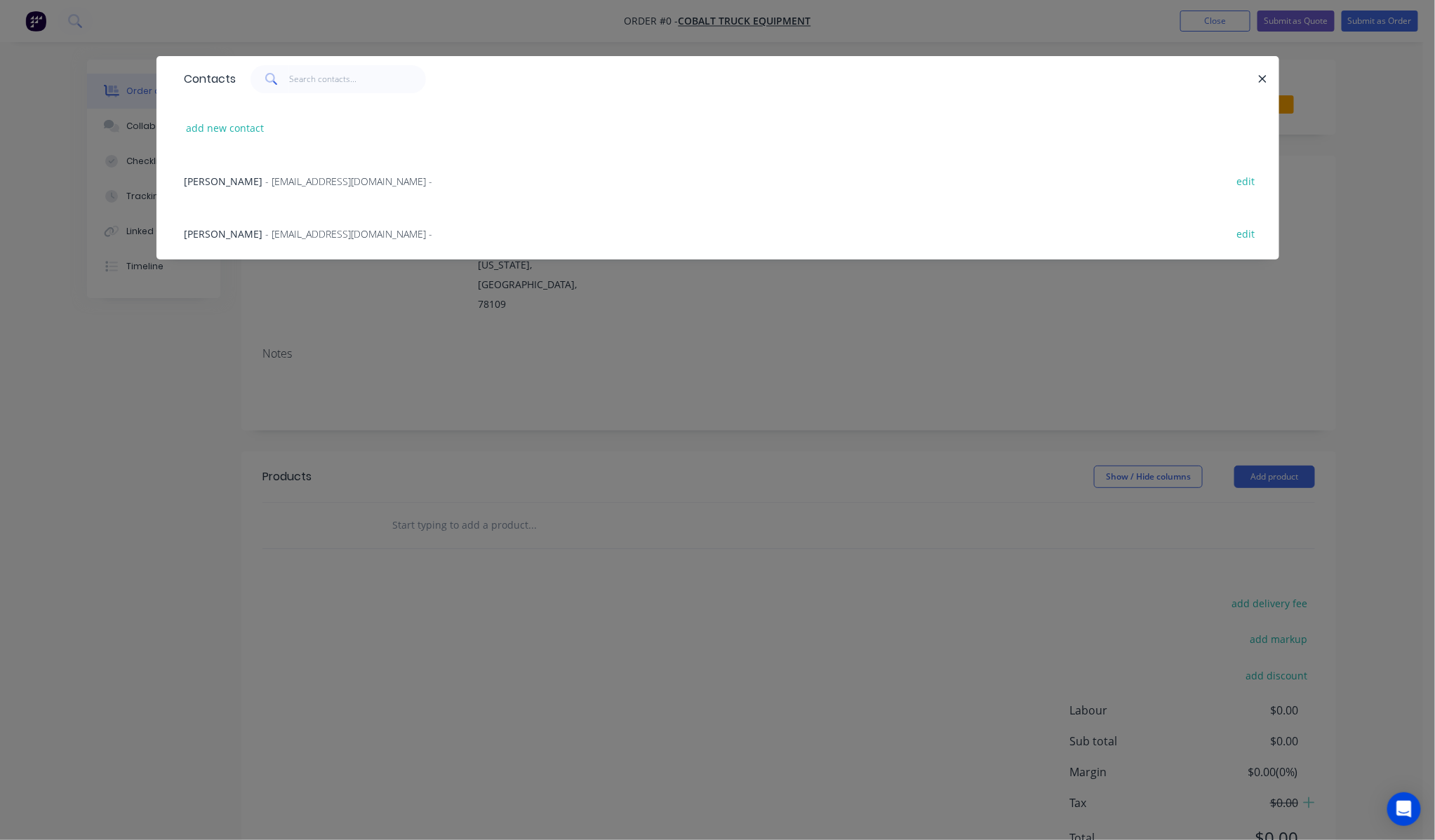
click at [310, 181] on span "- [EMAIL_ADDRESS][DOMAIN_NAME] -" at bounding box center [349, 181] width 167 height 13
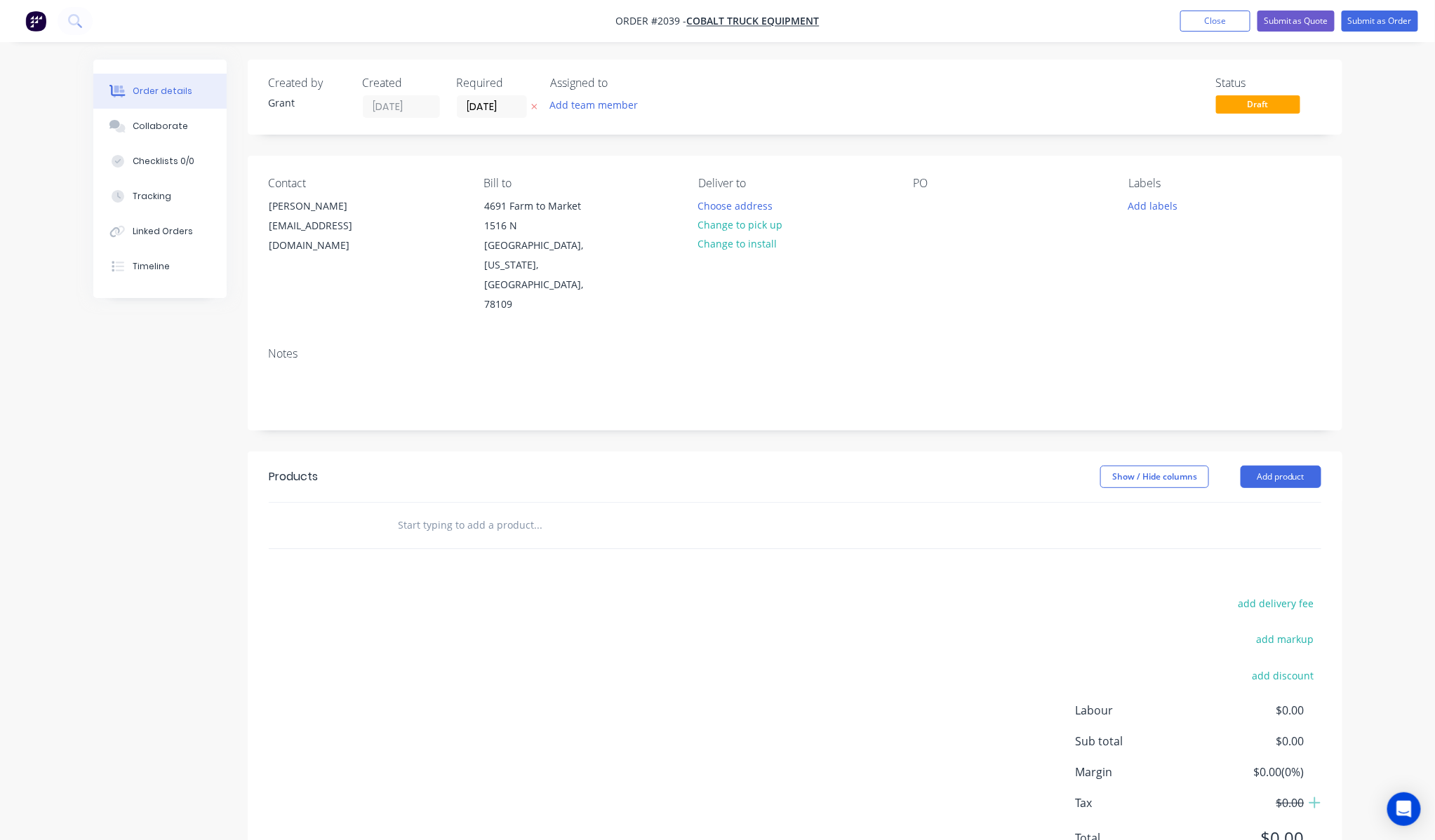
click at [464, 511] on input "text" at bounding box center [538, 525] width 281 height 28
type input "t"
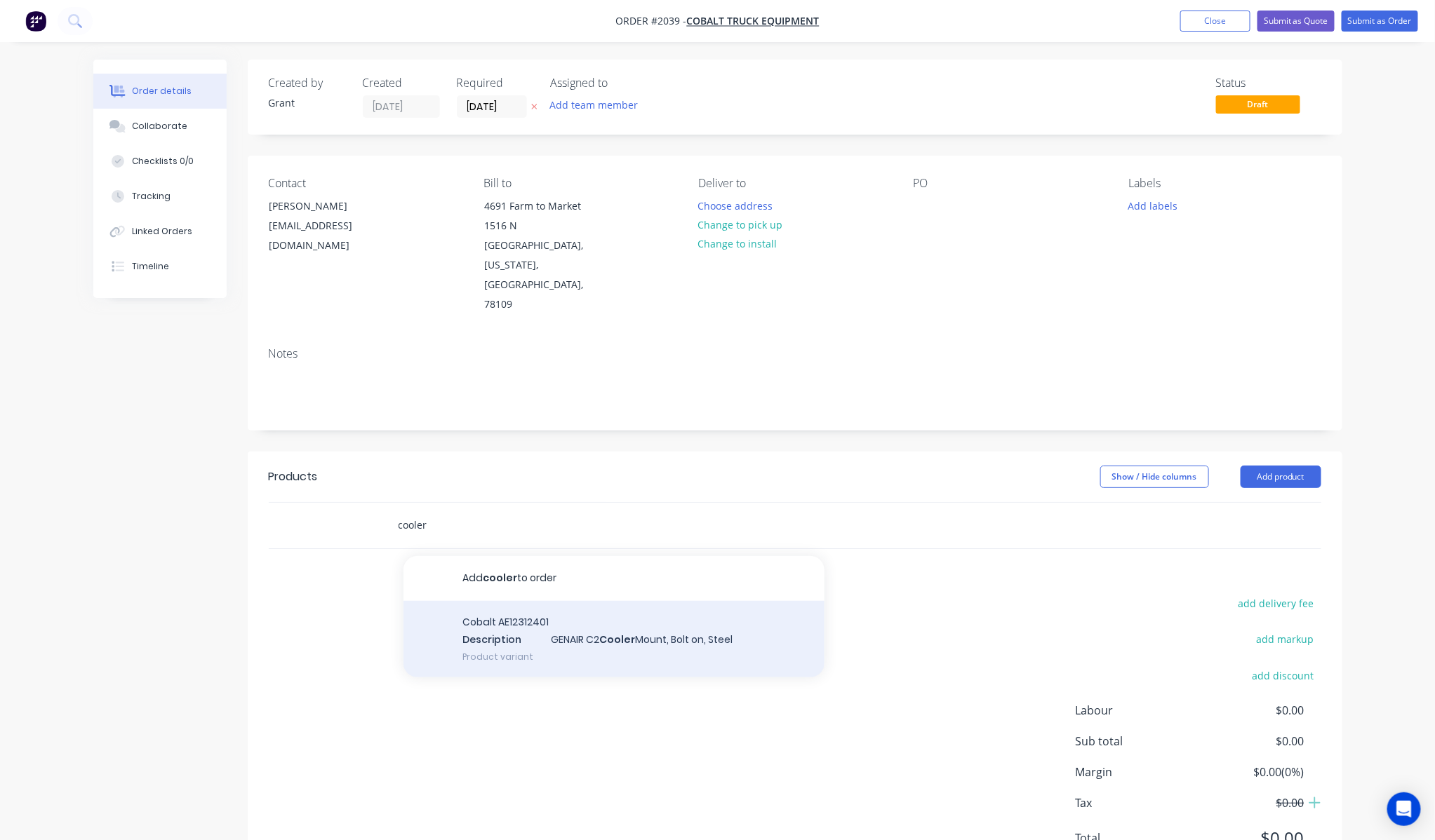
type input "cooler"
click at [545, 609] on div "Cobalt AE12312401 Description GENAIR C2 Cooler Mount, Bolt on, Steel Product va…" at bounding box center [614, 639] width 421 height 77
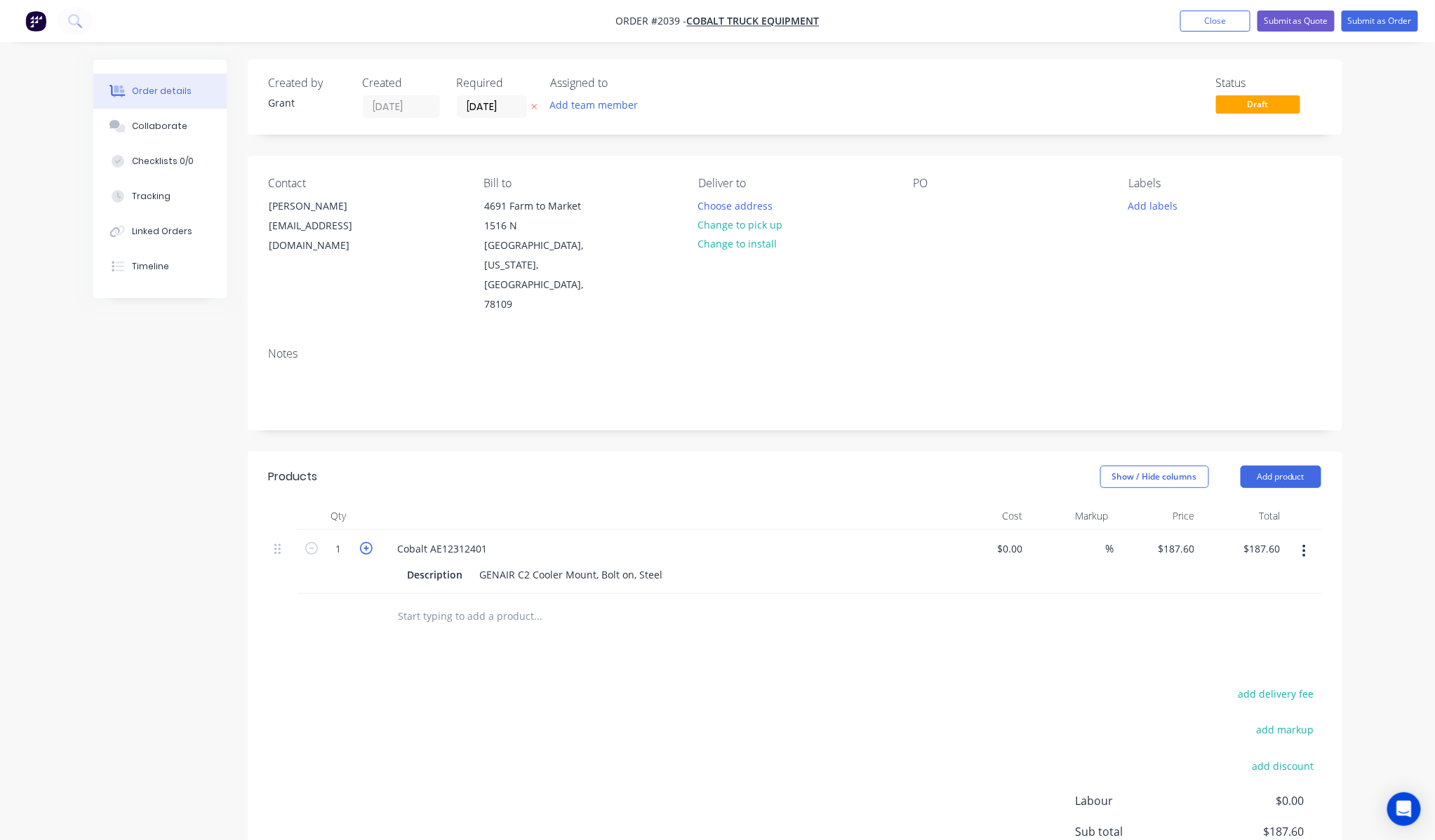
click at [366, 542] on icon "button" at bounding box center [366, 548] width 12 height 12
type input "2"
type input "$375.20"
click at [366, 542] on icon "button" at bounding box center [366, 548] width 12 height 12
type input "3"
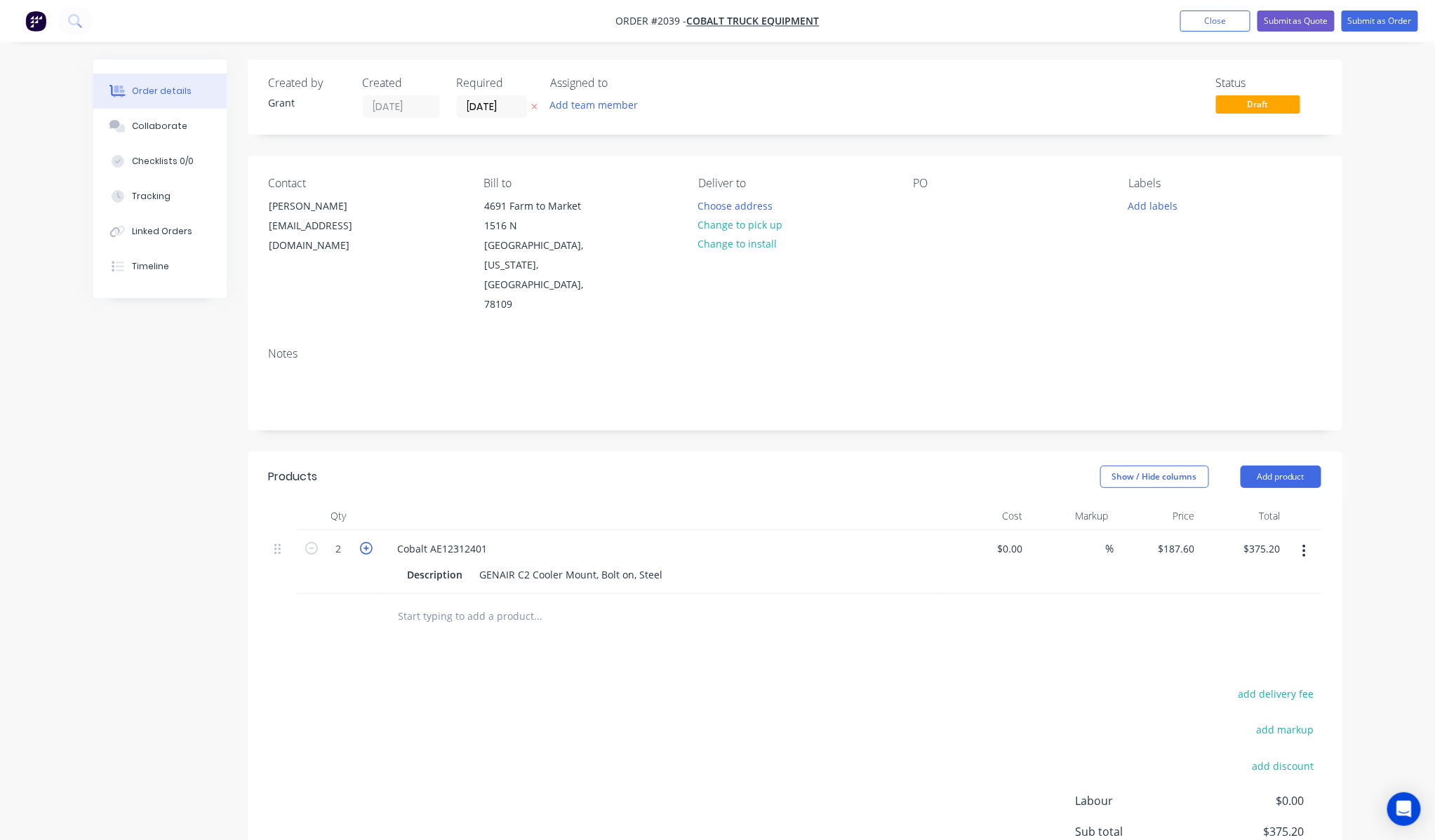
type input "$562.80"
click at [366, 542] on icon "button" at bounding box center [366, 548] width 12 height 12
type input "4"
type input "$750.40"
click at [297, 594] on div at bounding box center [338, 617] width 84 height 46
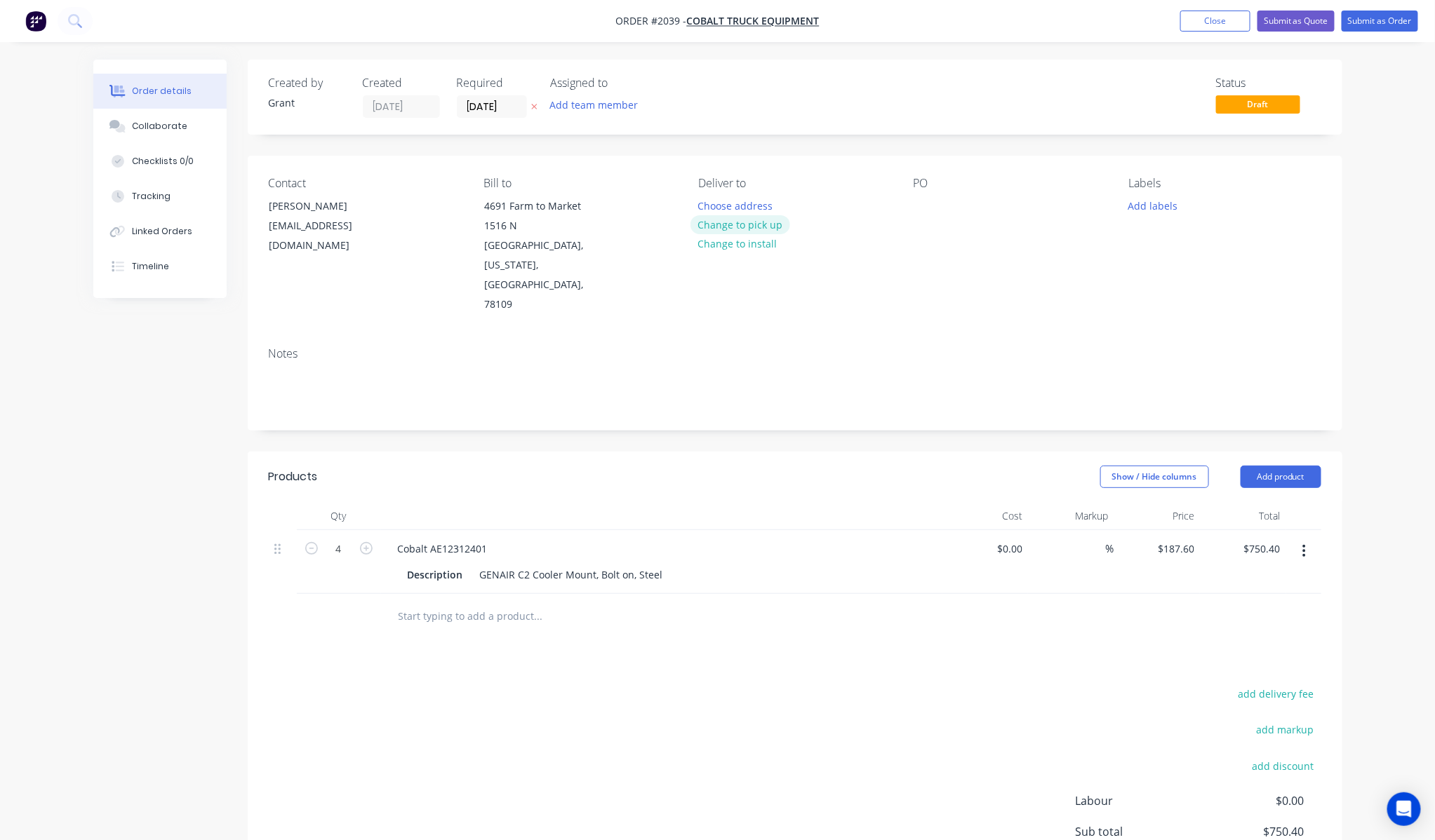
click at [742, 220] on button "Change to pick up" at bounding box center [741, 225] width 100 height 19
click at [1154, 214] on button "Add labels" at bounding box center [1152, 205] width 64 height 19
click at [1170, 202] on button "Add labels" at bounding box center [1152, 205] width 64 height 19
click at [1170, 204] on button "Add labels" at bounding box center [1152, 205] width 64 height 19
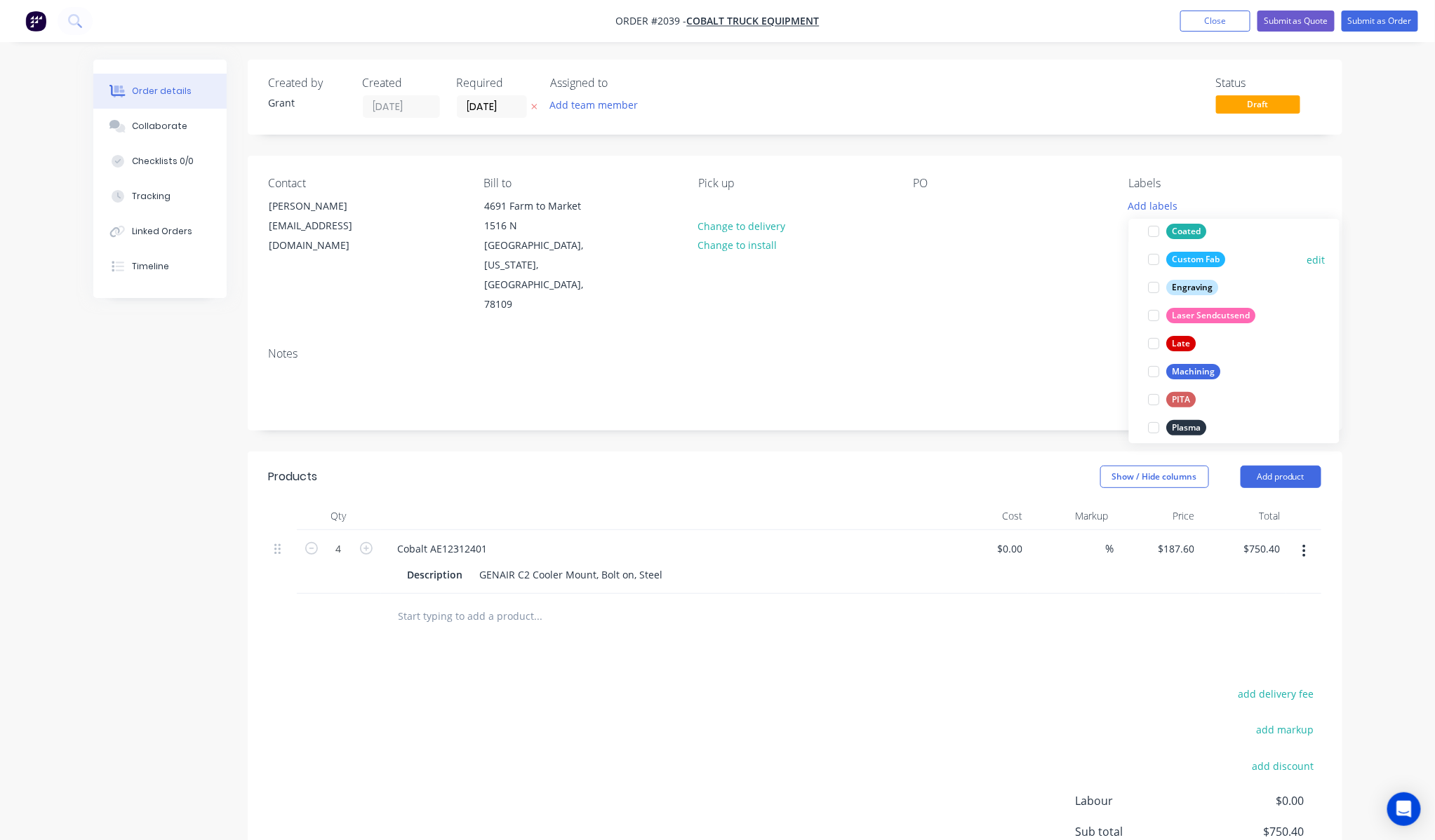
click at [1222, 262] on div "Custom Fab" at bounding box center [1196, 259] width 59 height 15
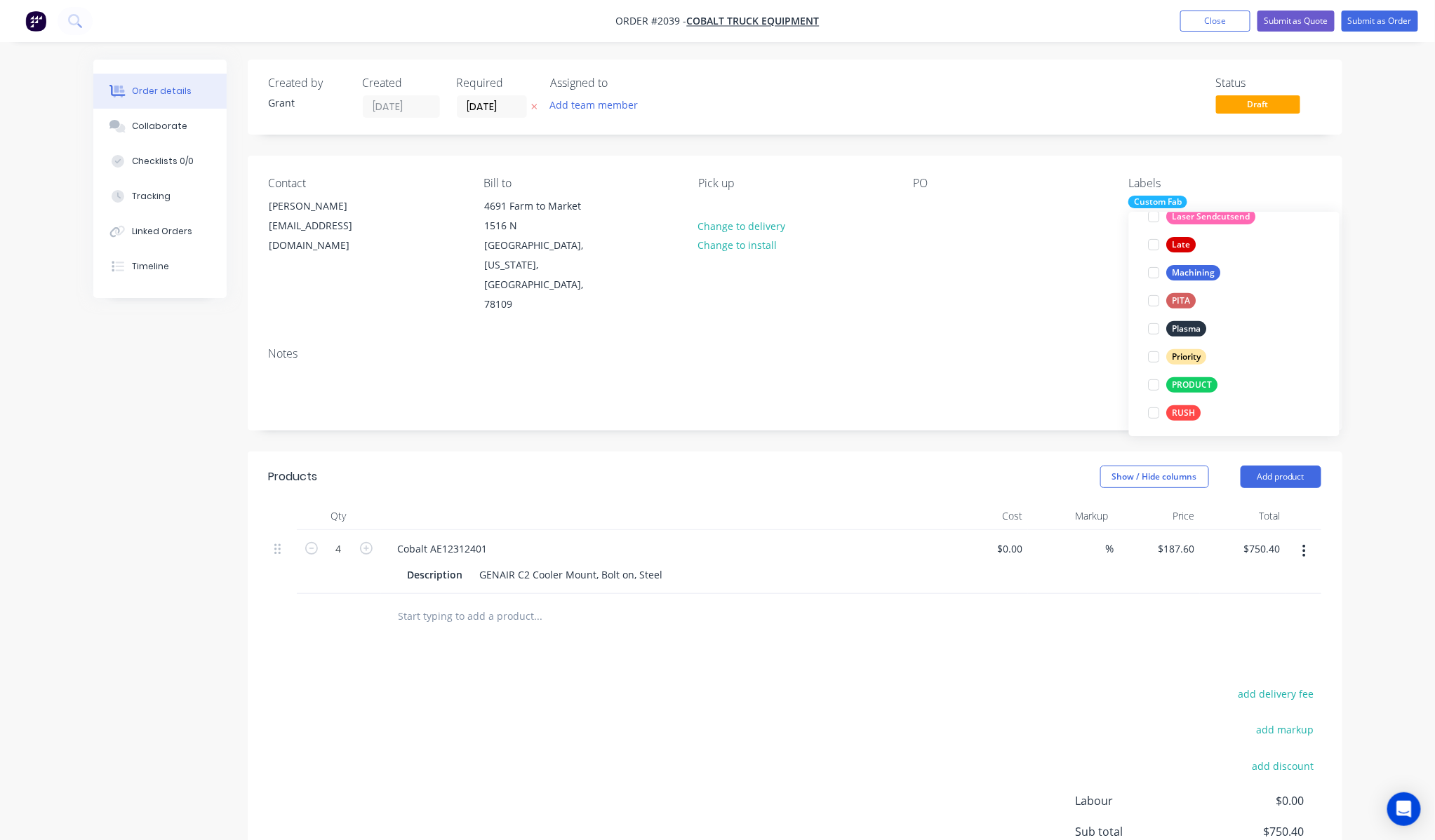
scroll to position [252, 0]
click at [1215, 321] on div "Plasma edit" at bounding box center [1234, 324] width 182 height 28
click at [1201, 317] on div "Plasma" at bounding box center [1186, 323] width 40 height 15
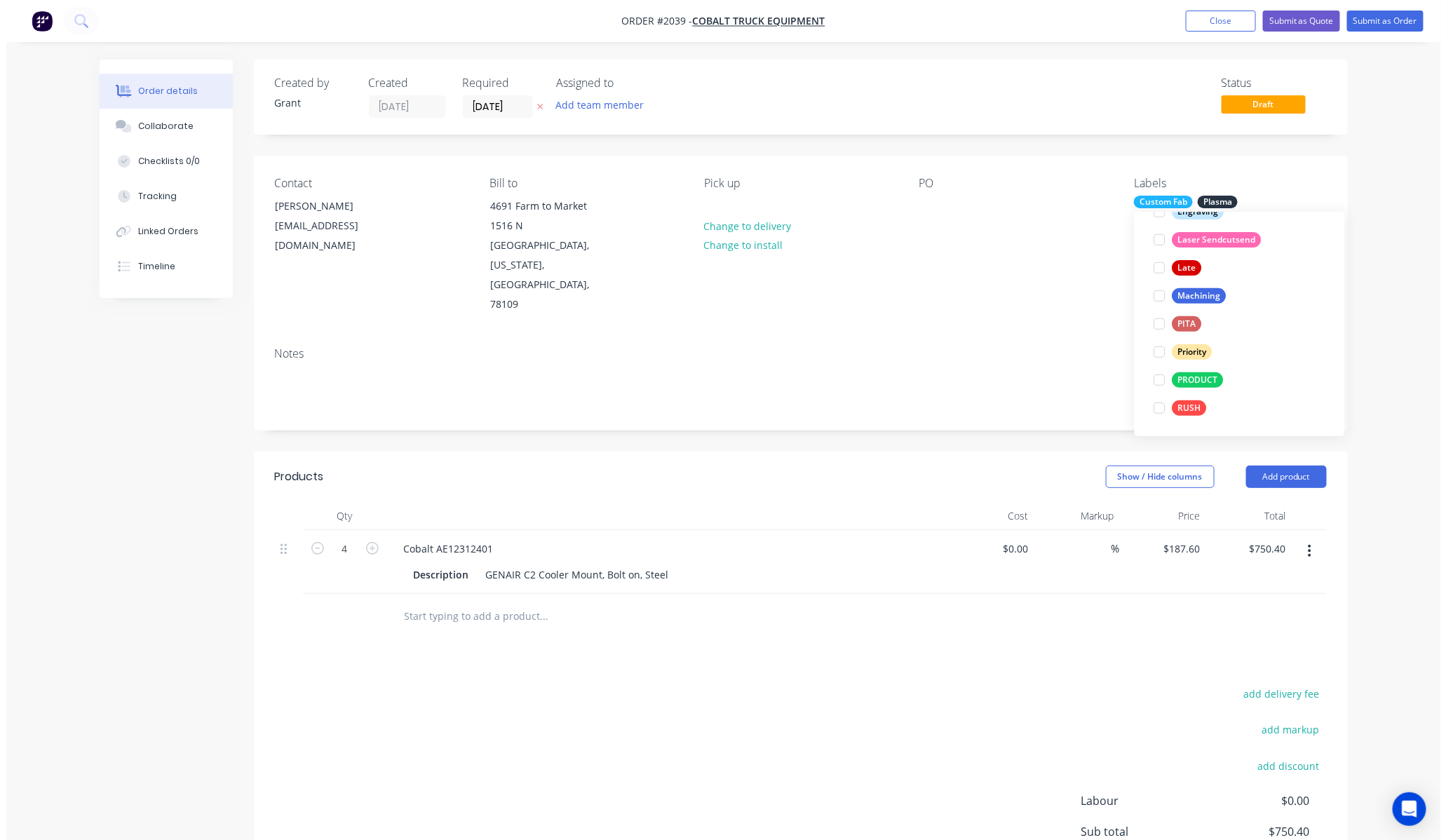
scroll to position [28, 0]
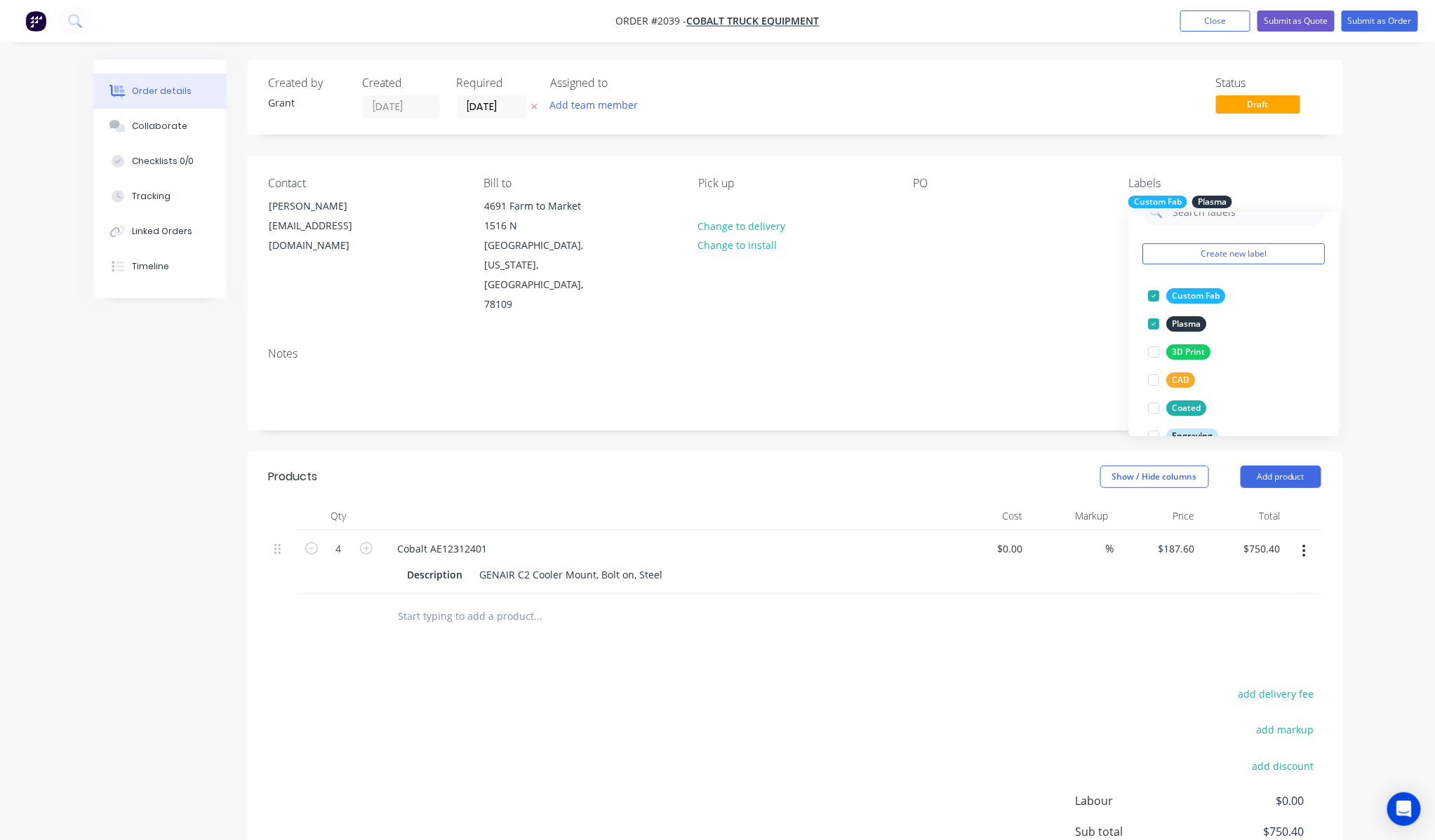
click at [1374, 249] on div "Order details Collaborate Checklists 0/0 Tracking Linked Orders Timeline Order …" at bounding box center [718, 498] width 1435 height 997
click at [922, 203] on div at bounding box center [924, 206] width 22 height 20
drag, startPoint x: 924, startPoint y: 208, endPoint x: 885, endPoint y: 208, distance: 39.0
click at [885, 208] on div "Contact Juan Simon jsimon@cobalttruck.com Bill to 4691 Farm to Market 1516 N Co…" at bounding box center [794, 245] width 1094 height 180
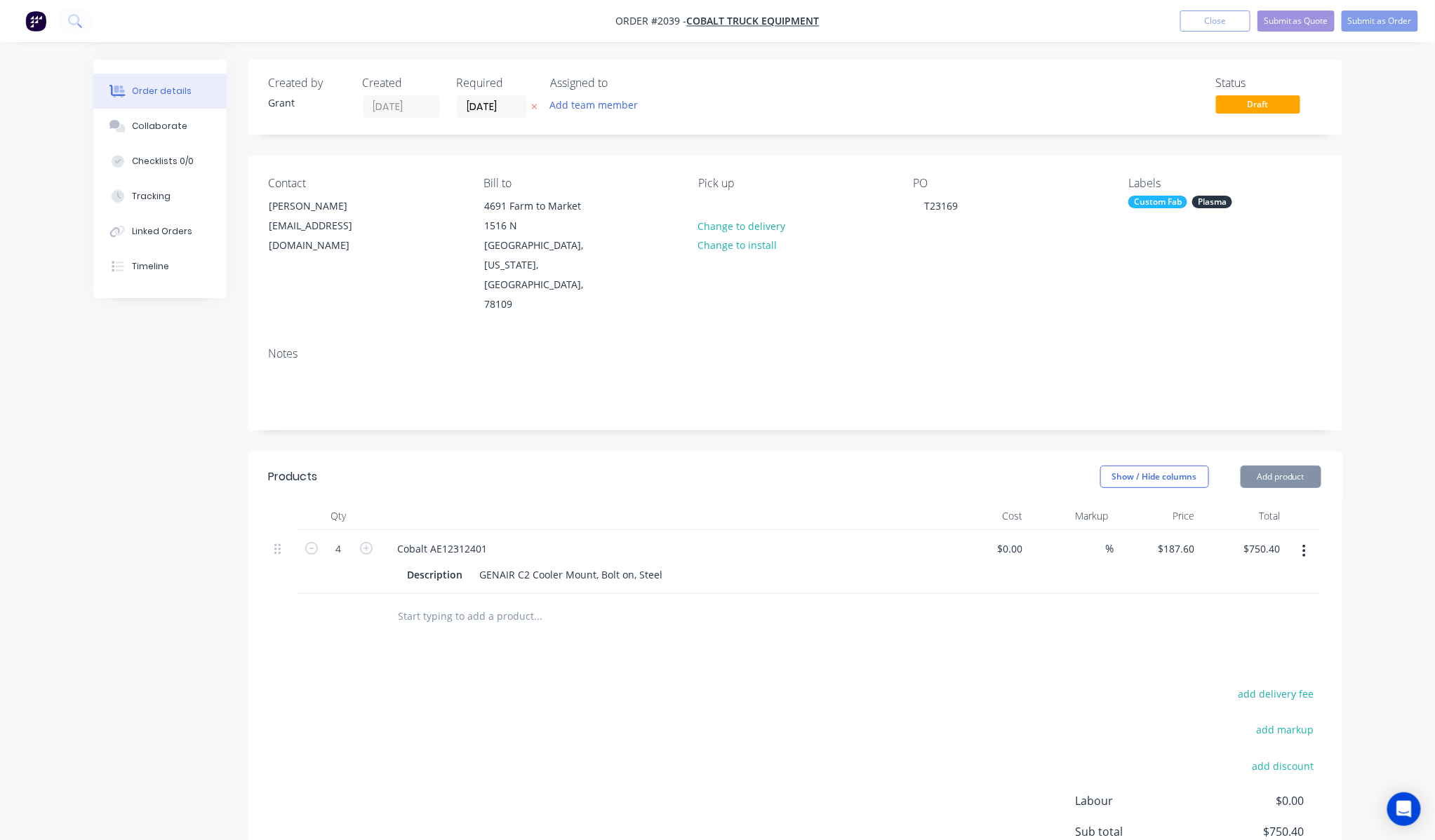
click at [954, 228] on div "PO T23169" at bounding box center [1010, 245] width 192 height 138
click at [171, 137] on button "Collaborate" at bounding box center [160, 126] width 133 height 35
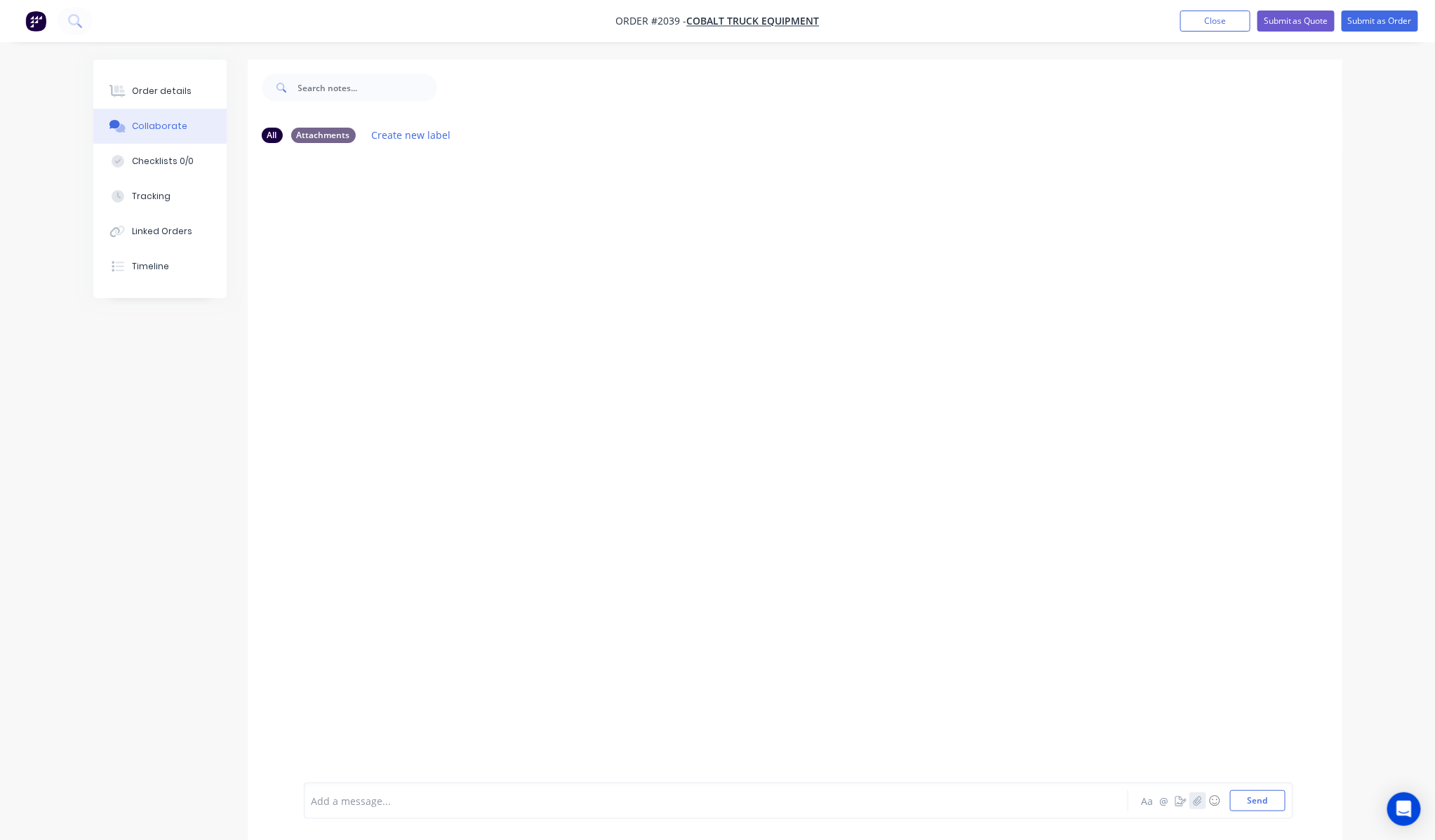
click at [1198, 795] on button "button" at bounding box center [1197, 800] width 17 height 17
click at [822, 501] on div at bounding box center [794, 468] width 1094 height 628
drag, startPoint x: 1272, startPoint y: 793, endPoint x: 1272, endPoint y: 802, distance: 9.0
click at [1272, 795] on button "Send" at bounding box center [1257, 800] width 56 height 21
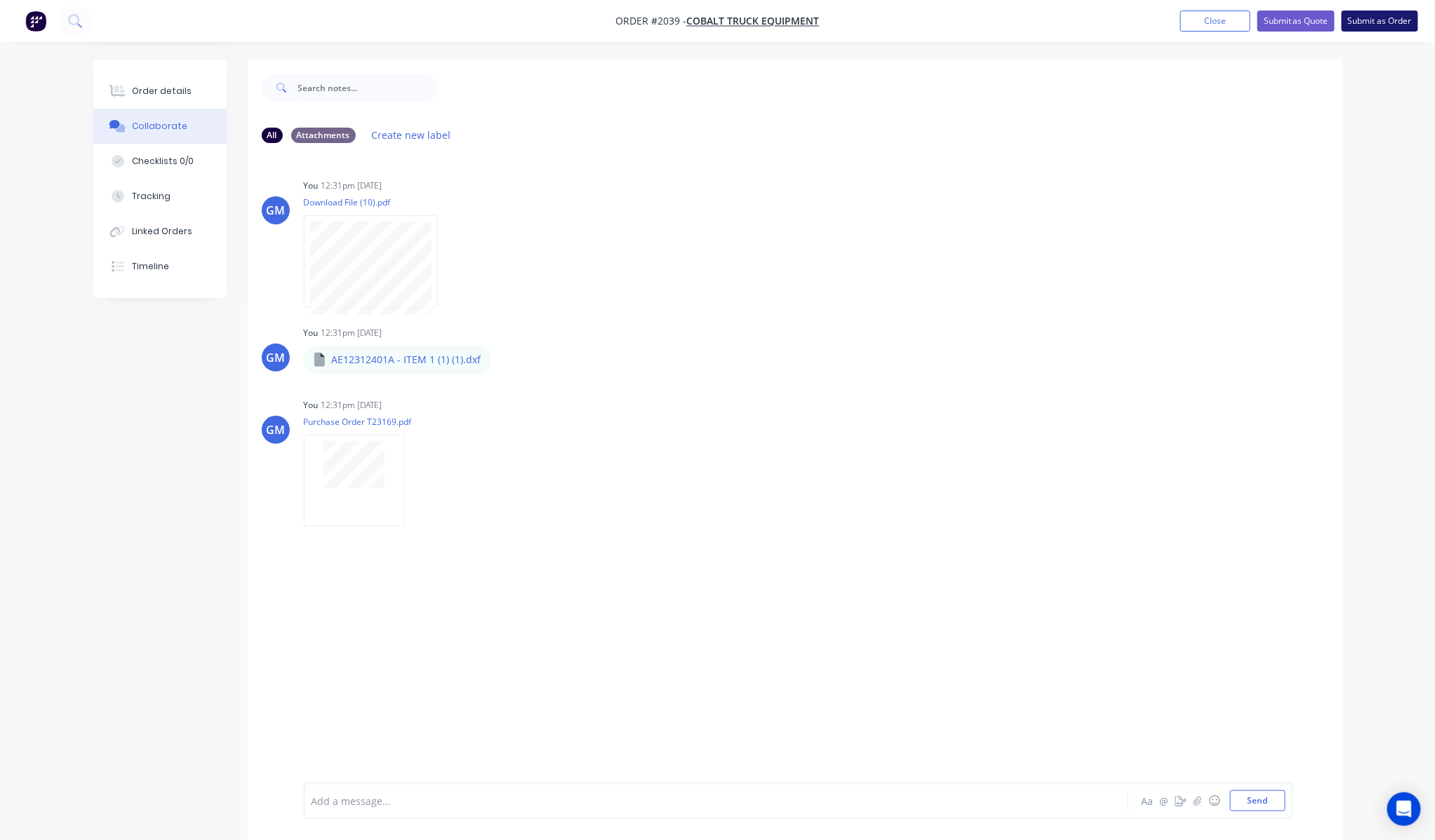
click at [1393, 23] on button "Submit as Order" at bounding box center [1380, 21] width 77 height 21
click at [185, 94] on div "Order details" at bounding box center [161, 90] width 59 height 12
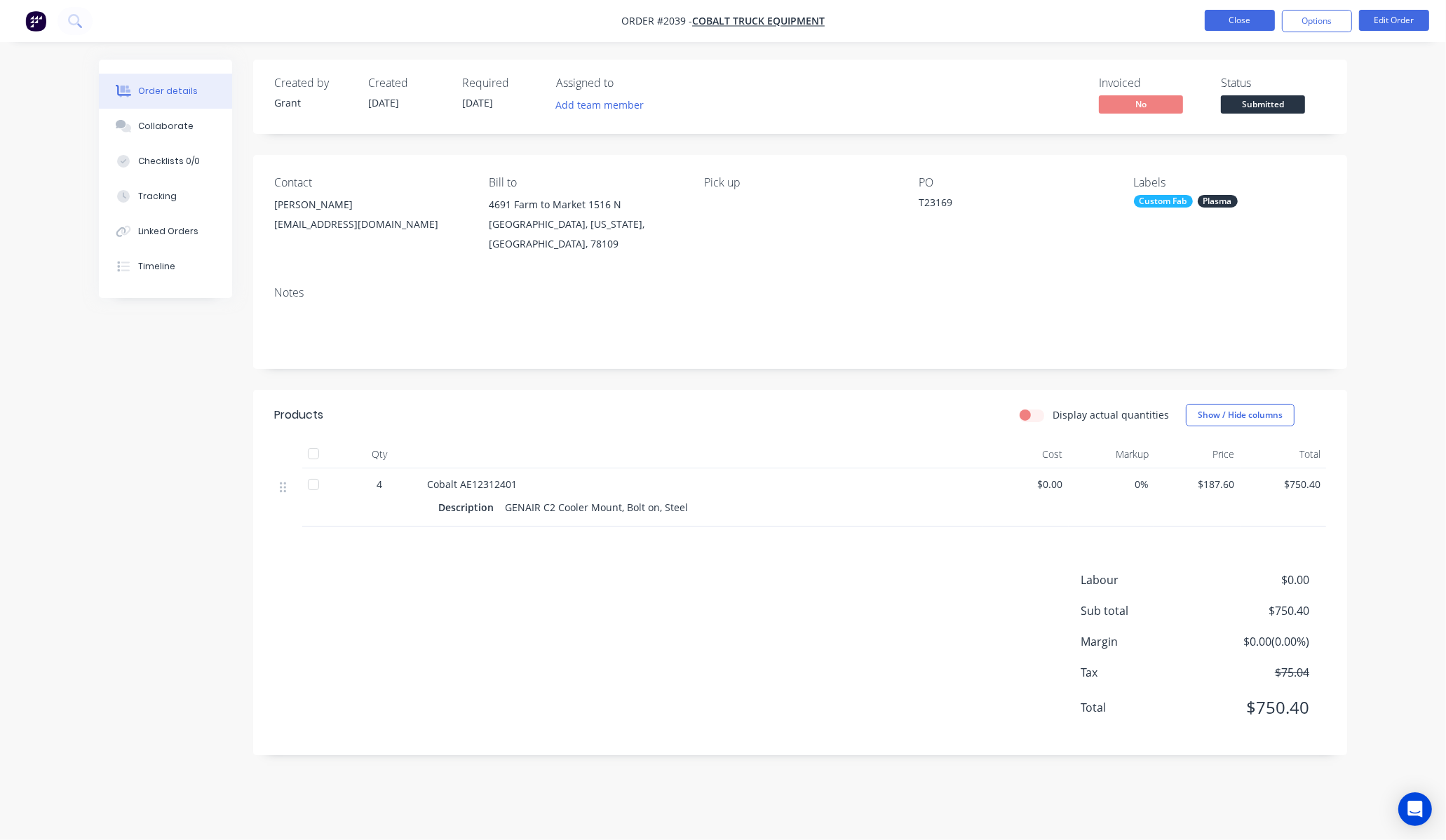
click at [1245, 30] on button "Close" at bounding box center [1240, 20] width 70 height 21
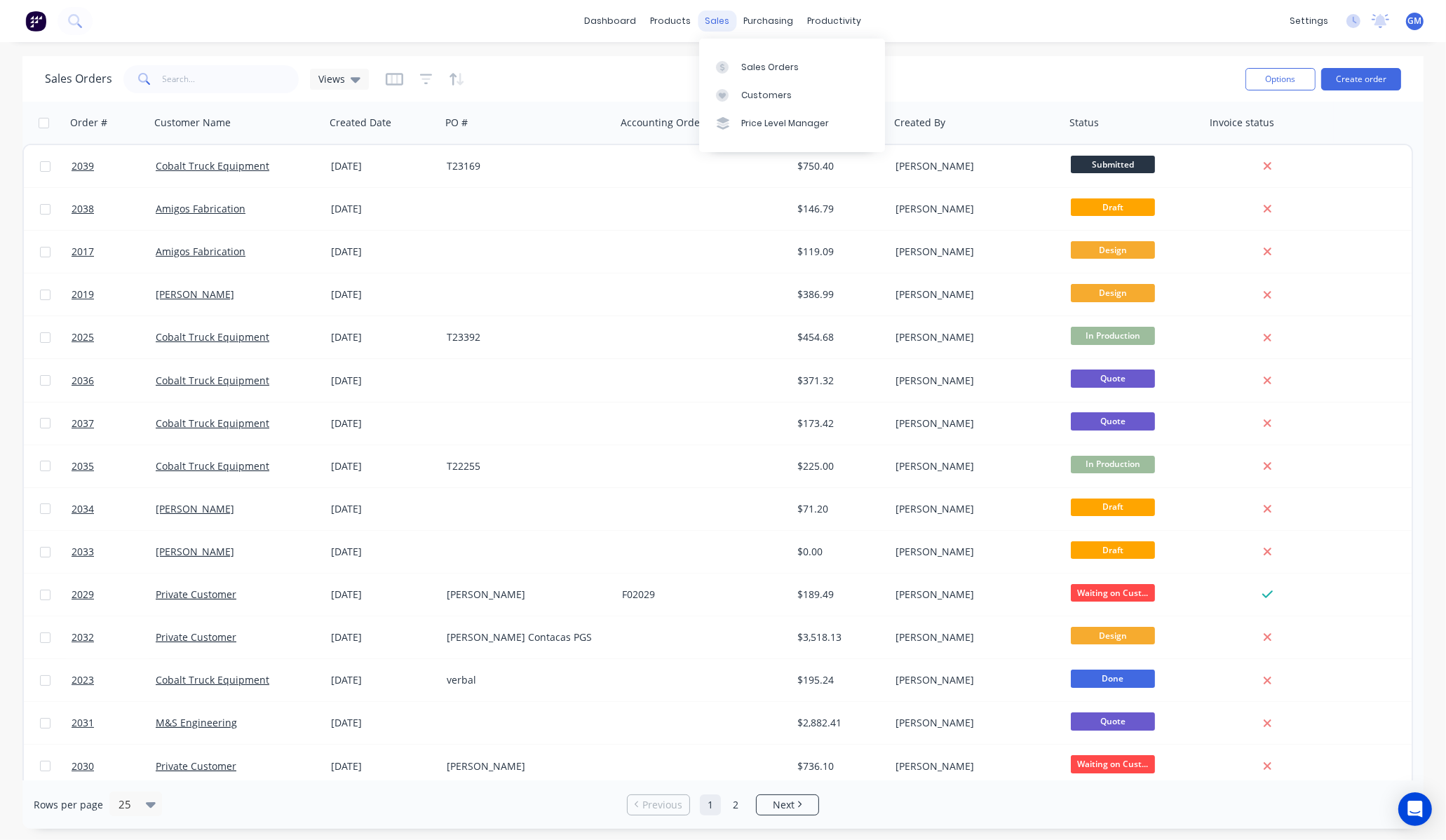
click at [699, 12] on div "sales" at bounding box center [717, 21] width 38 height 21
click at [865, 66] on div "Workflow" at bounding box center [859, 67] width 42 height 12
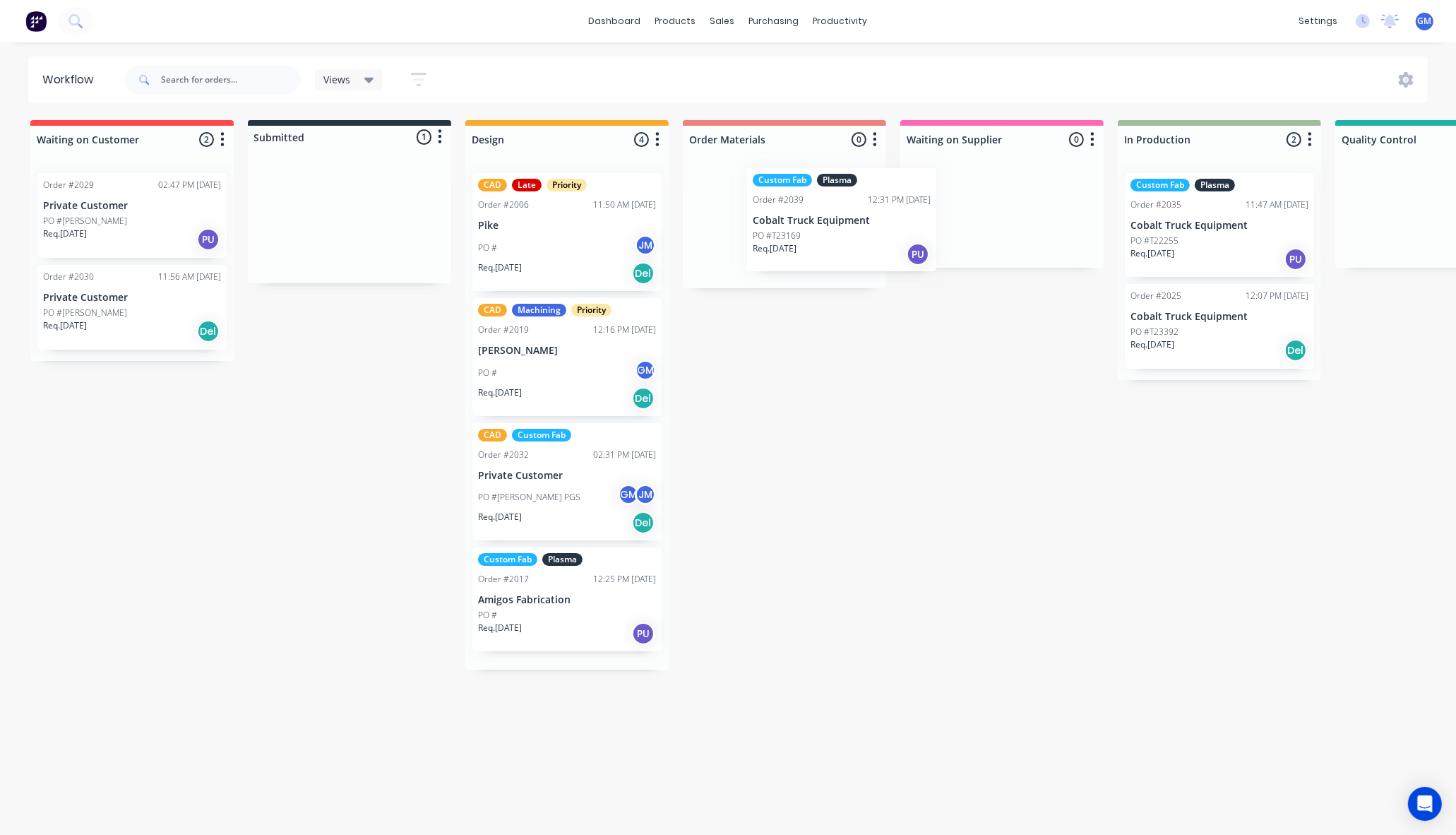
drag, startPoint x: 394, startPoint y: 216, endPoint x: 832, endPoint y: 214, distance: 438.0
click at [841, 214] on div "Waiting on Customer 2 Status colour #FF4949 hex #FF4949 Save Cancel Notificatio…" at bounding box center [1269, 395] width 2560 height 550
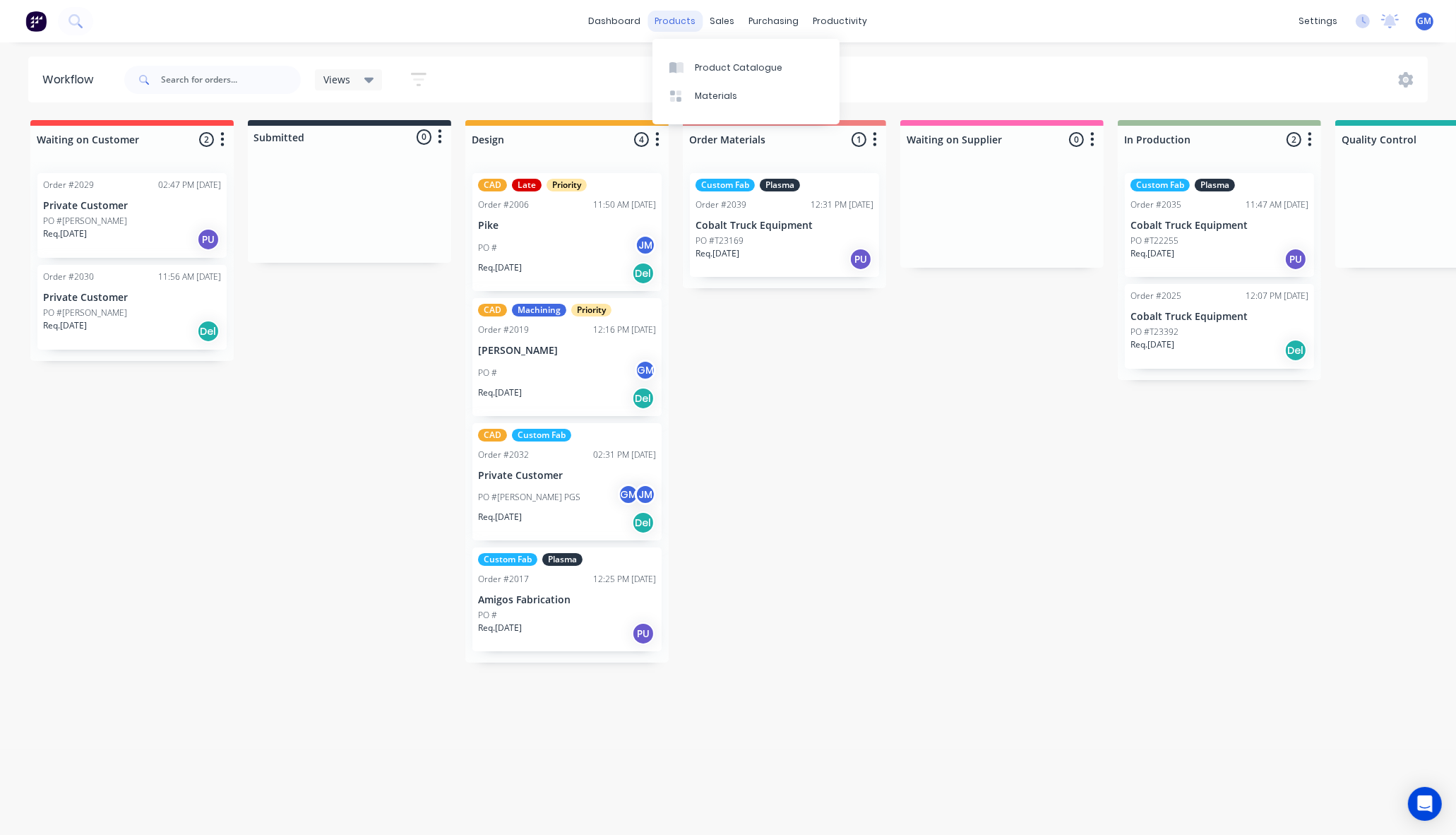
click at [690, 18] on div "products" at bounding box center [676, 21] width 55 height 21
click at [636, 21] on link "dashboard" at bounding box center [614, 21] width 66 height 21
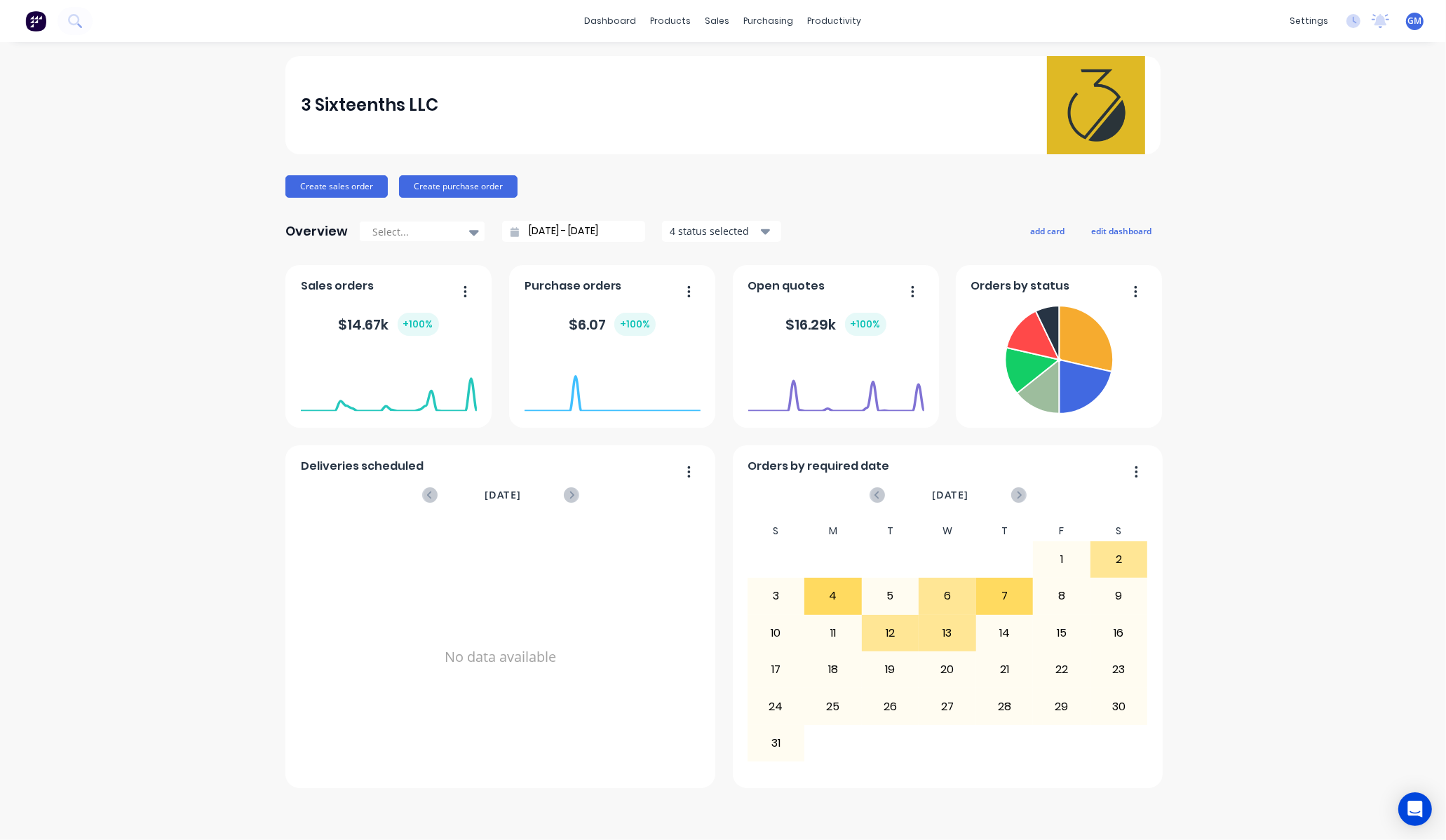
click at [1254, 201] on div "3 Sixteenths LLC Create sales order Create purchase order Overview Select... 14…" at bounding box center [723, 441] width 1446 height 770
click at [201, 119] on div "3 Sixteenths LLC Create sales order Create purchase order Overview Select... 14…" at bounding box center [723, 441] width 1446 height 770
click at [630, 18] on link "dashboard" at bounding box center [610, 21] width 66 height 21
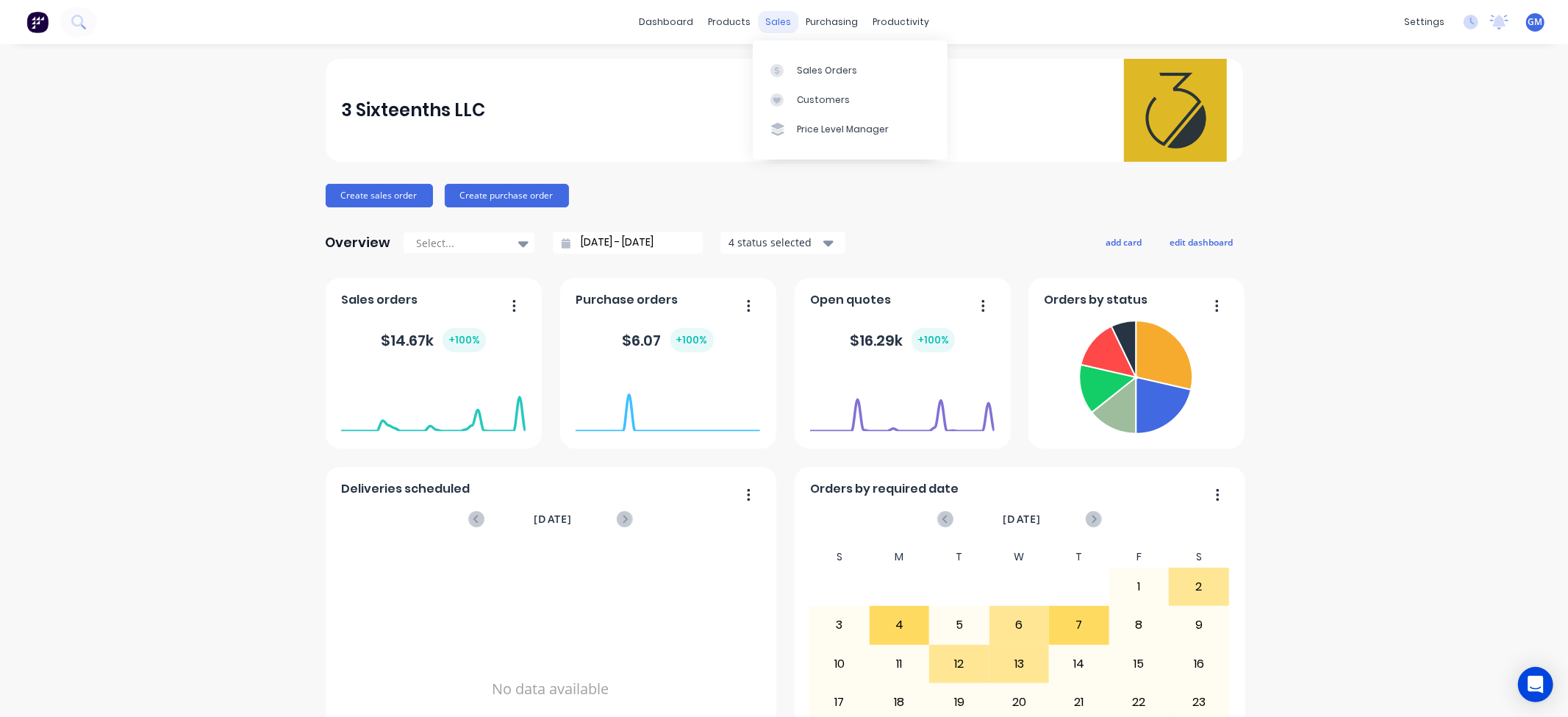
click at [772, 15] on div "sales" at bounding box center [778, 22] width 40 height 22
click at [806, 64] on div "Sales Orders" at bounding box center [828, 70] width 61 height 13
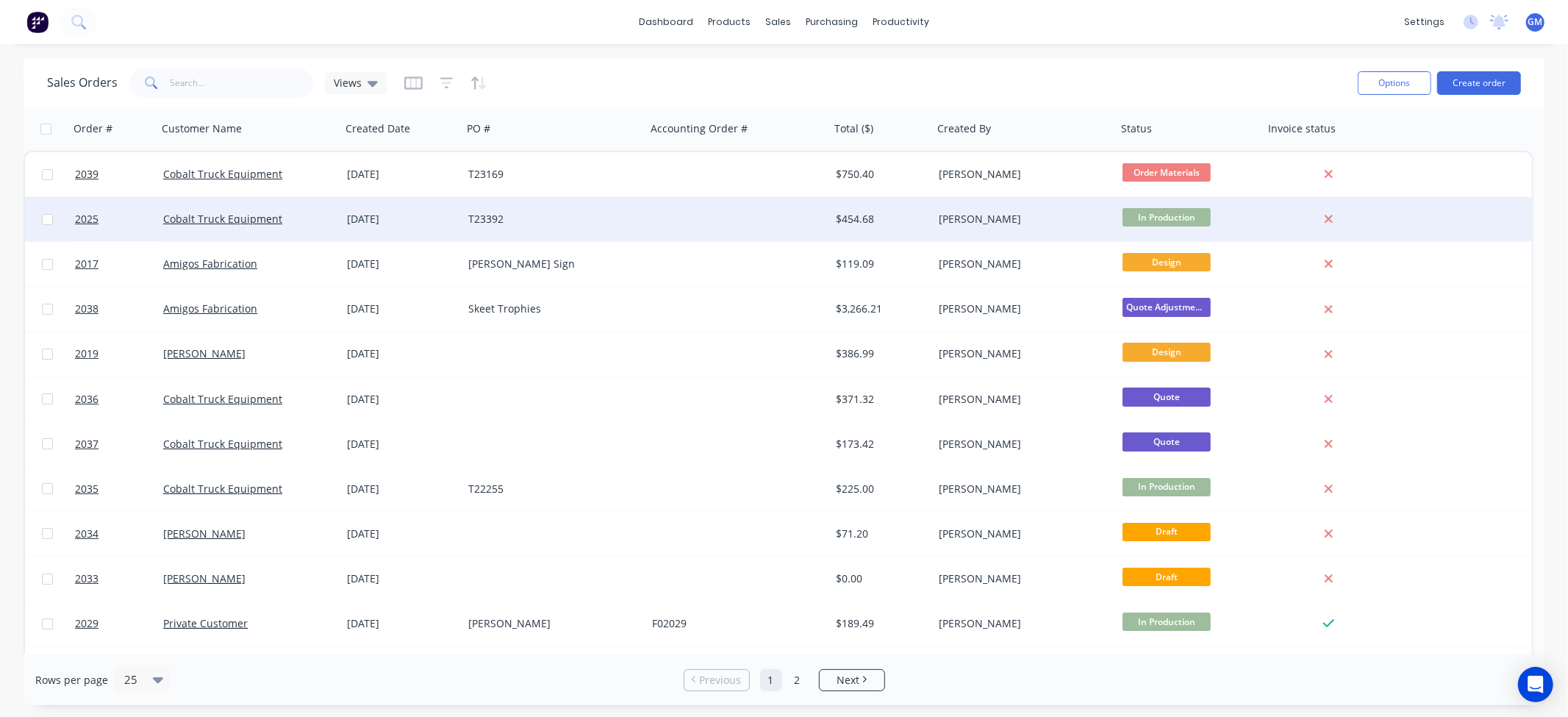
click at [524, 214] on div "T23392" at bounding box center [549, 218] width 163 height 14
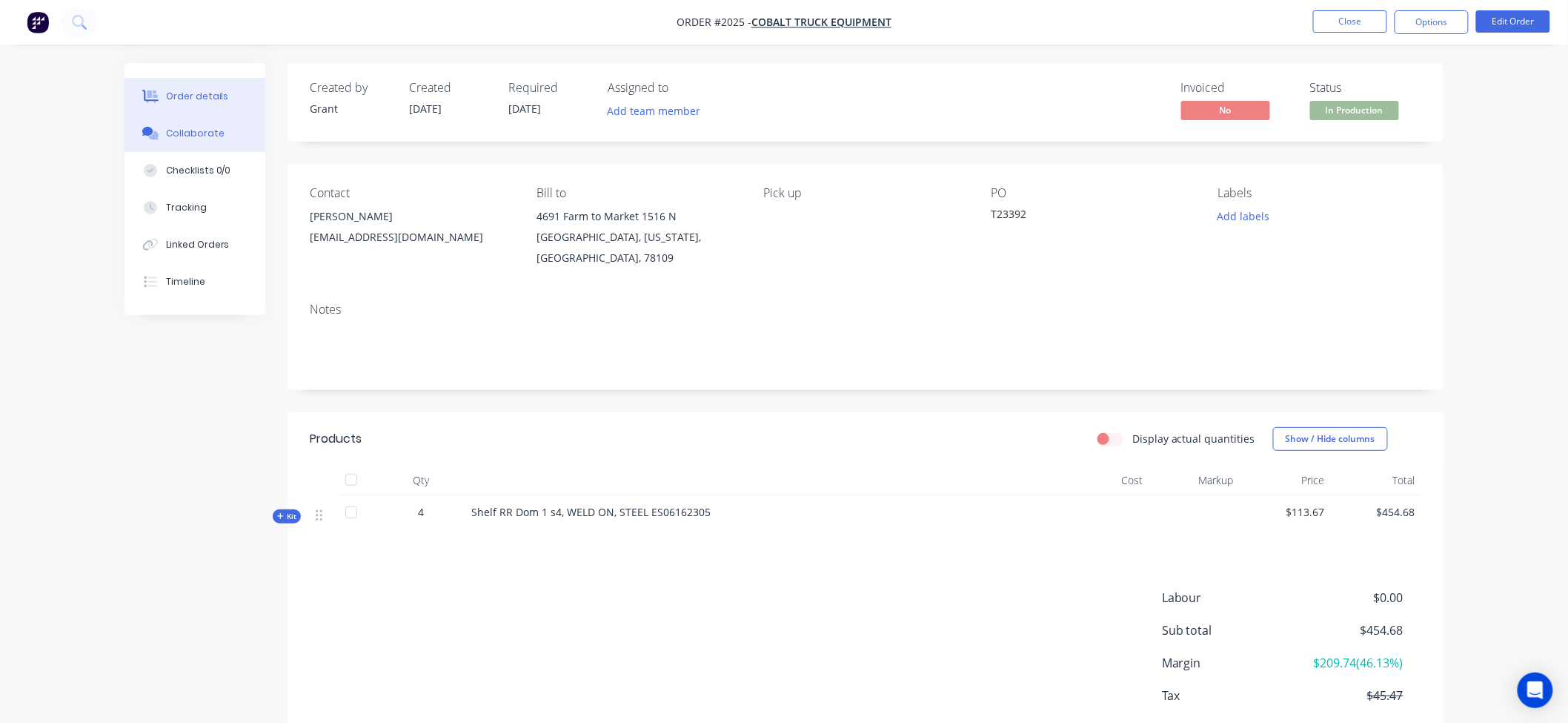
click at [198, 129] on div "Collaborate" at bounding box center [195, 133] width 59 height 13
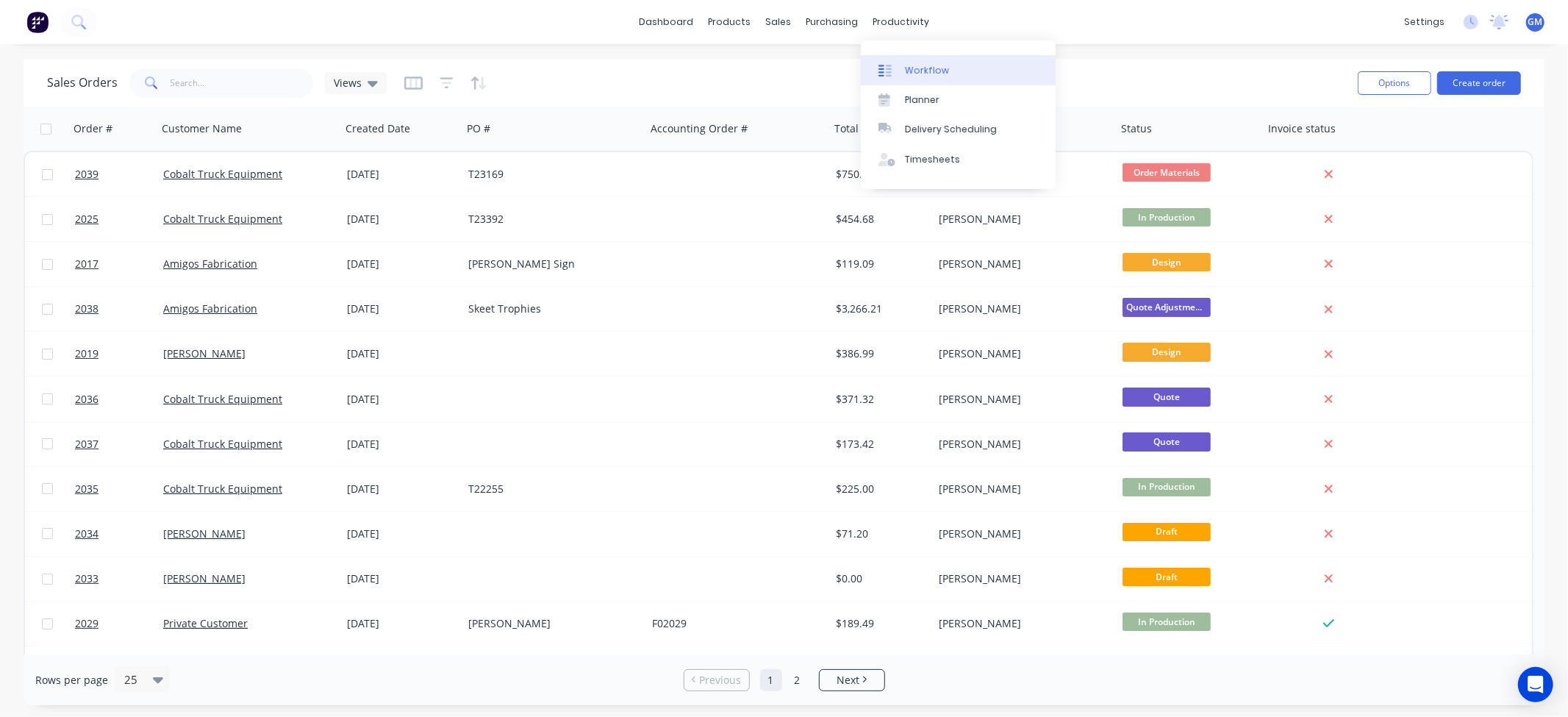
click at [912, 70] on div "Workflow" at bounding box center [927, 70] width 44 height 13
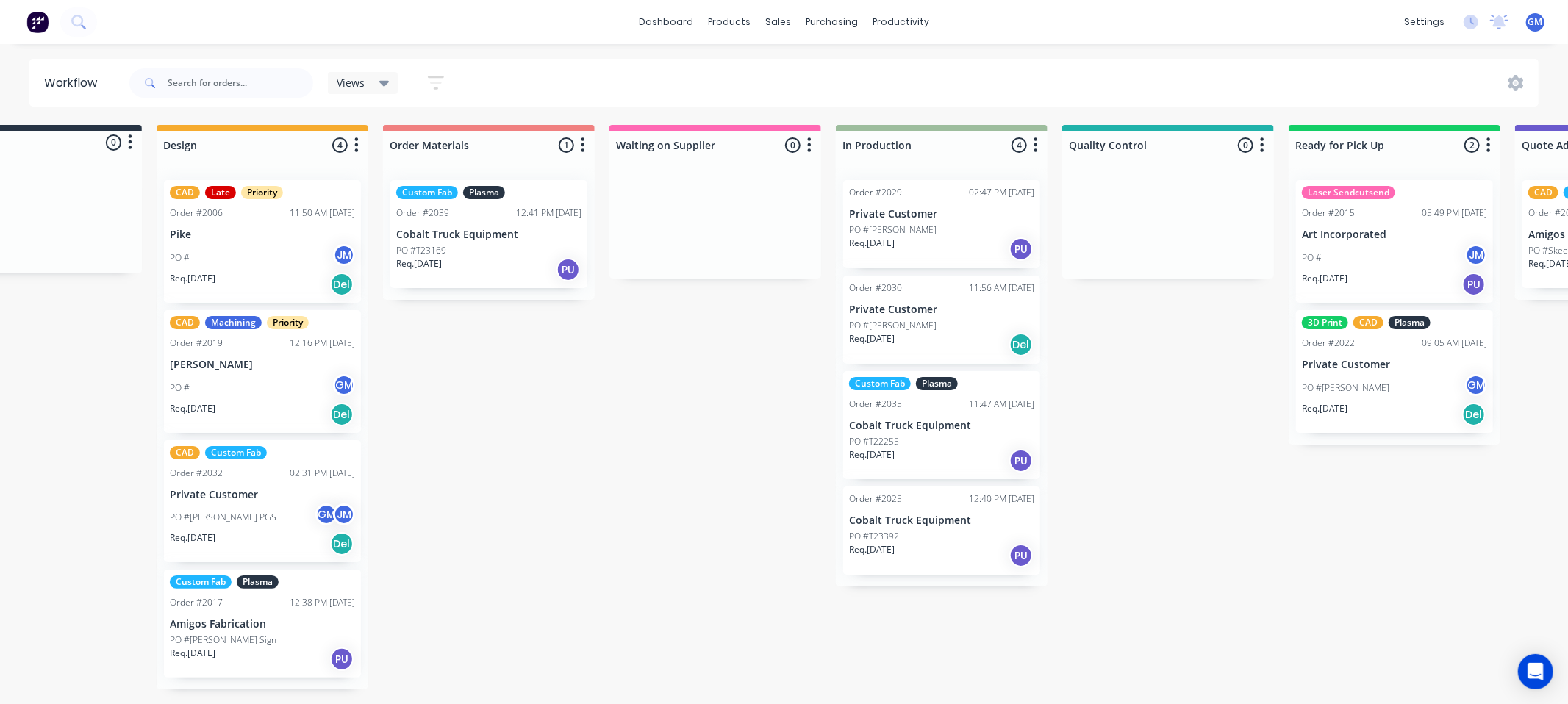
scroll to position [0, 335]
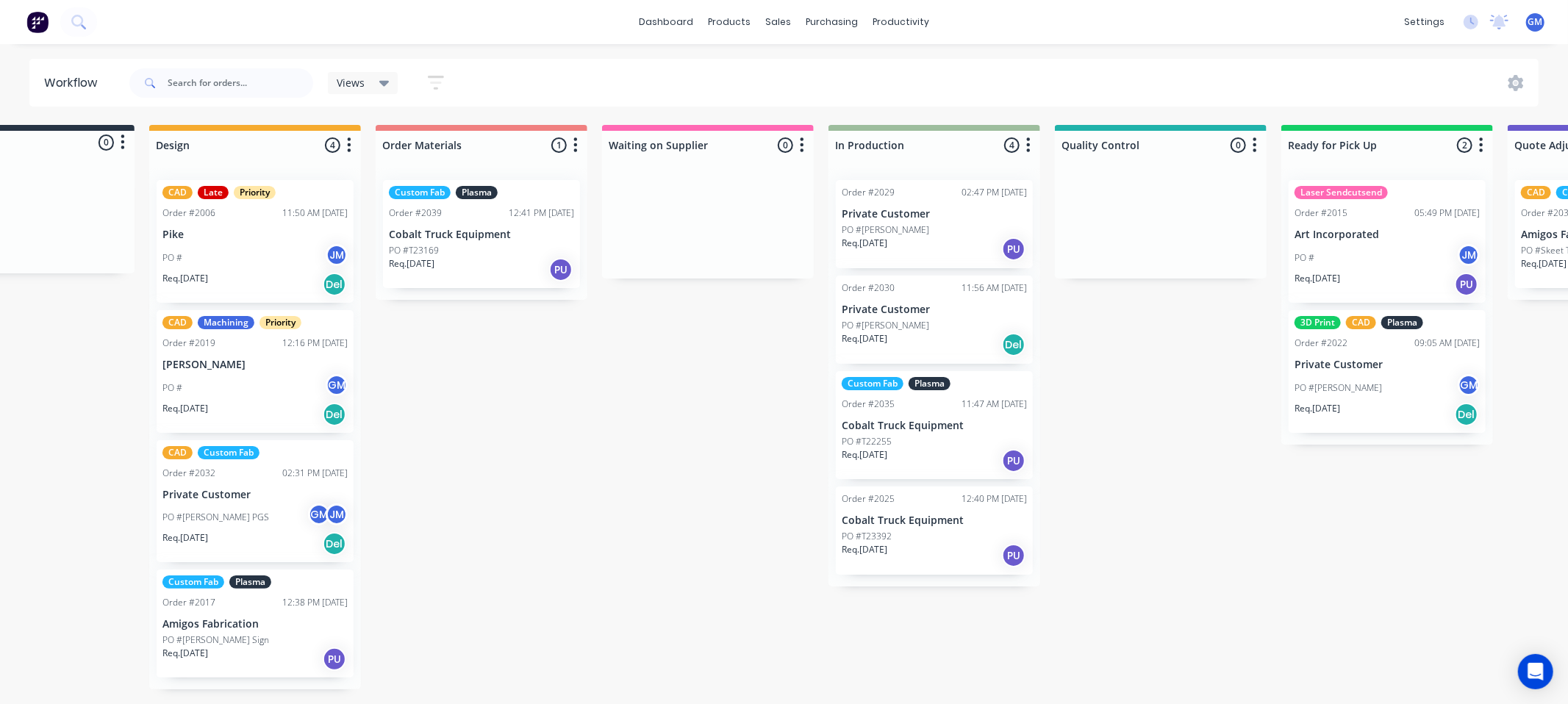
click at [1126, 585] on div "Waiting on Customer 0 Status colour #FF4949 hex #FF4949 Save Cancel Notificatio…" at bounding box center [986, 407] width 2665 height 565
click at [899, 416] on div "Custom Fab Plasma Order #2035 11:47 AM 13/08/25 Cobalt Truck Equipment PO #T222…" at bounding box center [934, 425] width 197 height 108
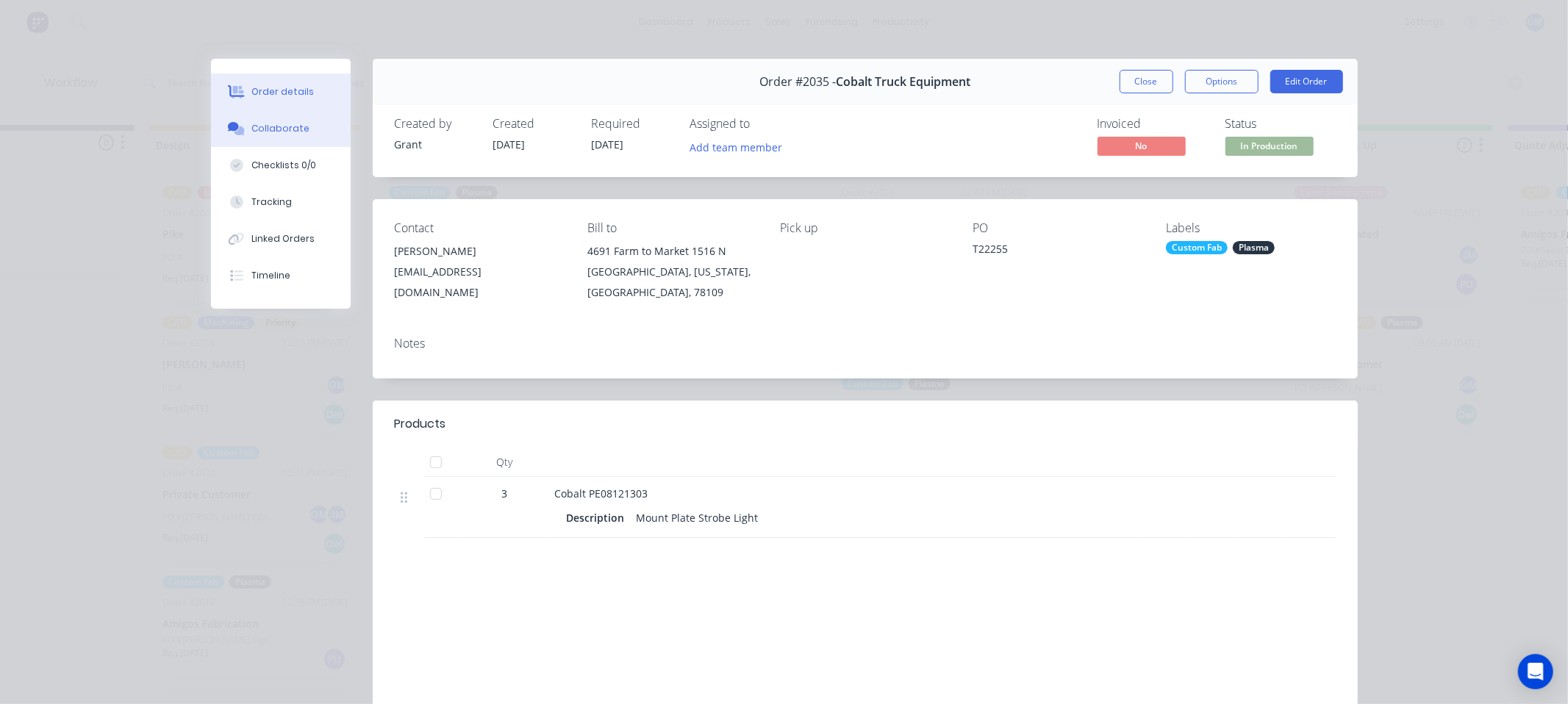
click at [252, 127] on div "Collaborate" at bounding box center [280, 128] width 58 height 13
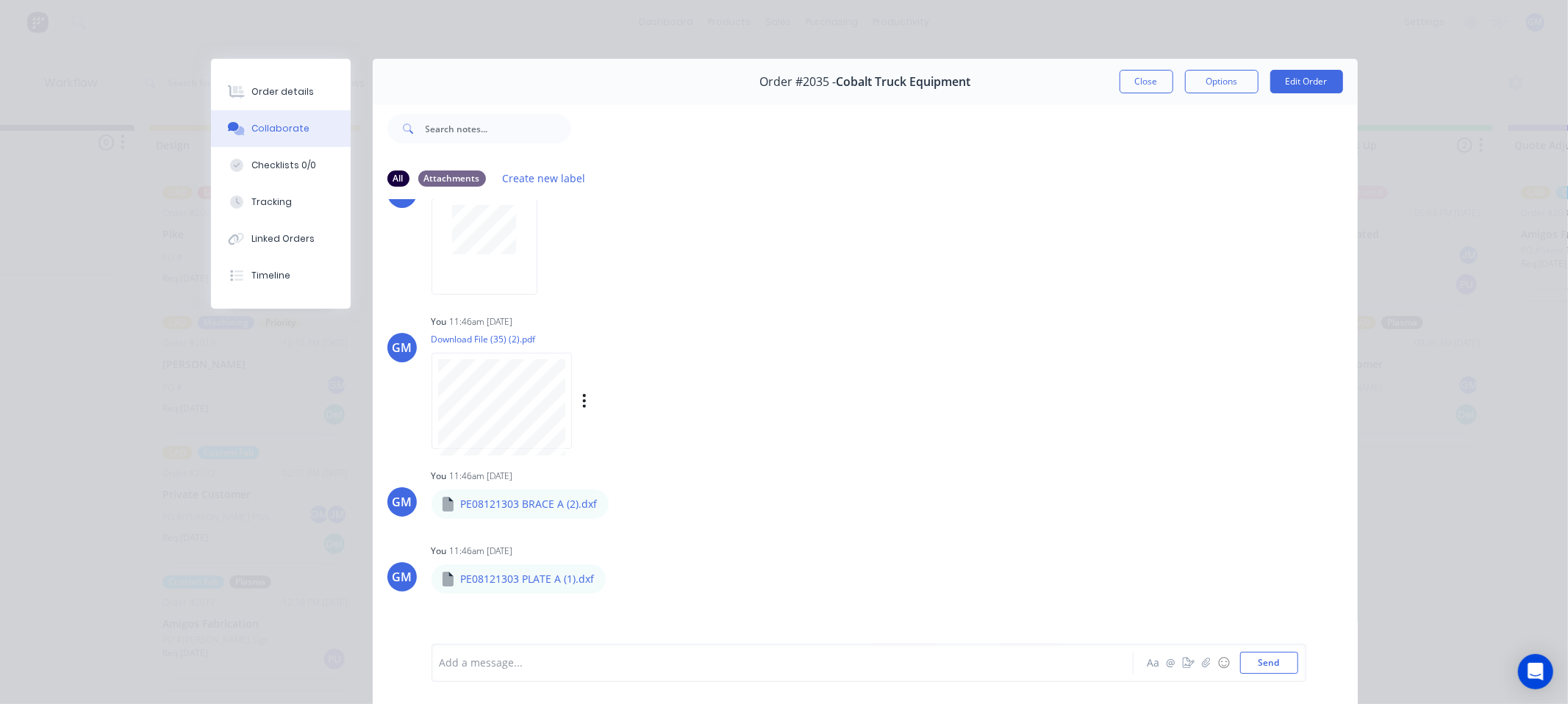
scroll to position [170, 0]
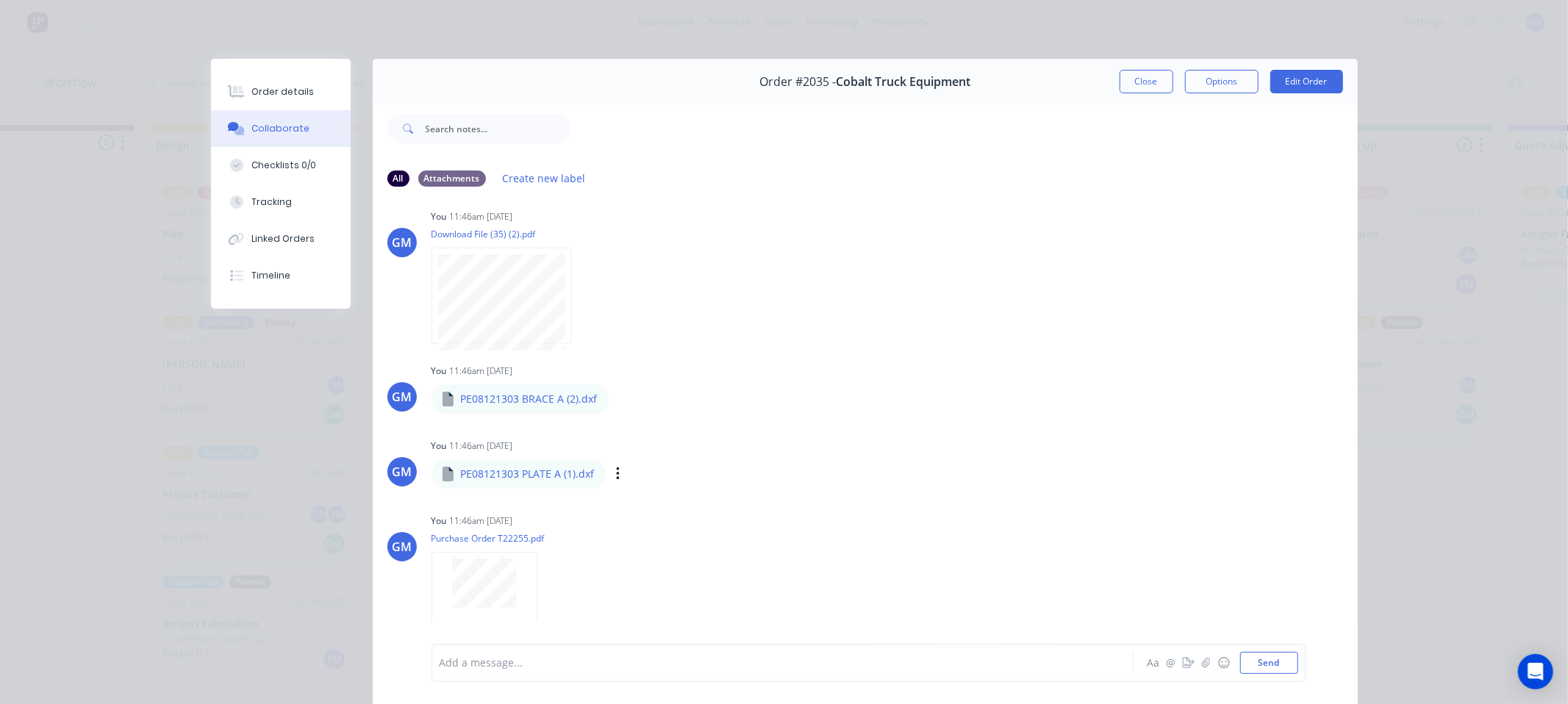
click at [598, 472] on div "PE08121303 PLATE A (1).dxf Labels Download Delete" at bounding box center [600, 474] width 338 height 31
click at [620, 472] on div "Labels Download Delete" at bounding box center [694, 474] width 165 height 21
click at [612, 472] on div "Labels Download Delete" at bounding box center [694, 474] width 165 height 21
click at [615, 472] on button "button" at bounding box center [618, 474] width 6 height 21
click at [669, 510] on button "Download" at bounding box center [714, 514] width 165 height 33
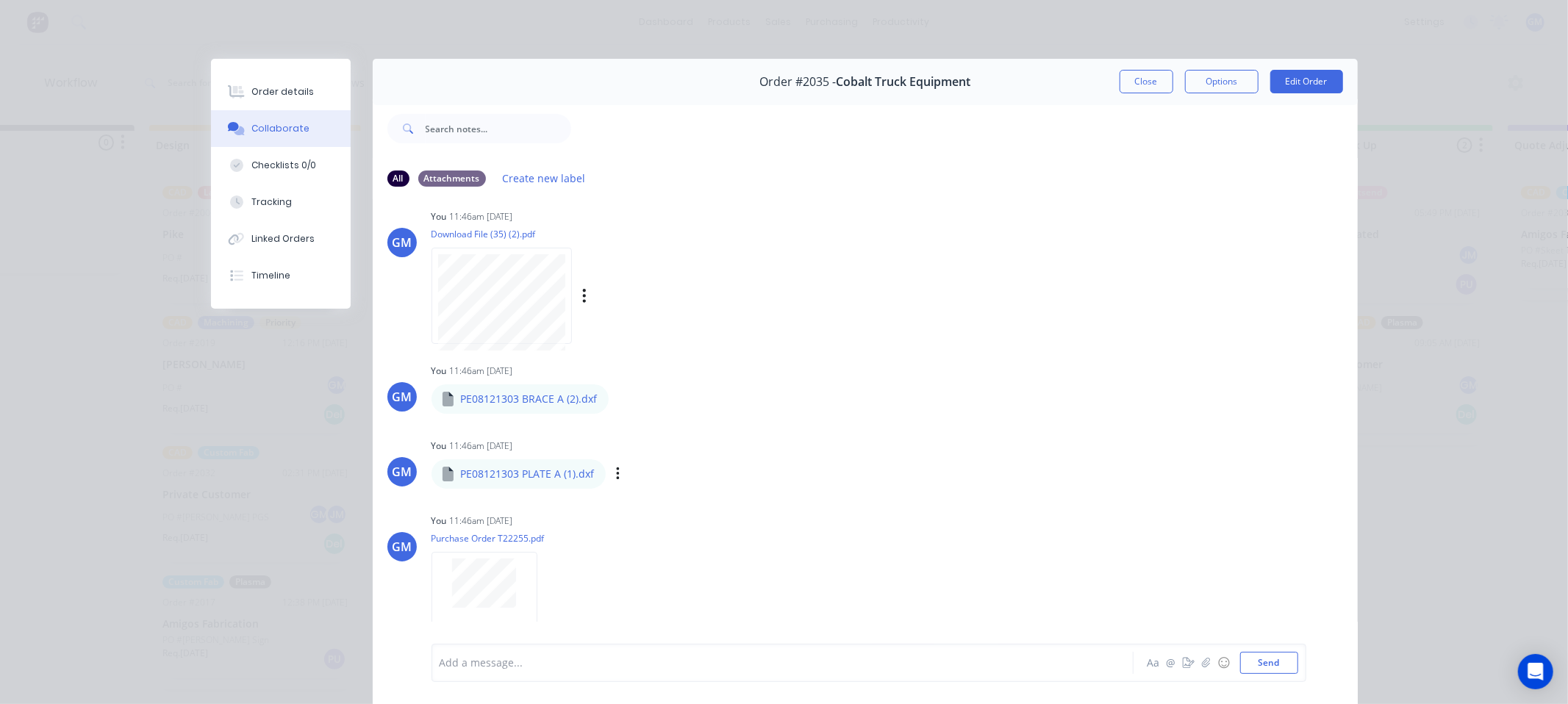
click at [582, 285] on div "Labels Download Delete" at bounding box center [660, 296] width 165 height 21
click at [582, 290] on div "Labels Download Delete" at bounding box center [660, 296] width 165 height 21
click at [583, 290] on icon "button" at bounding box center [584, 295] width 3 height 13
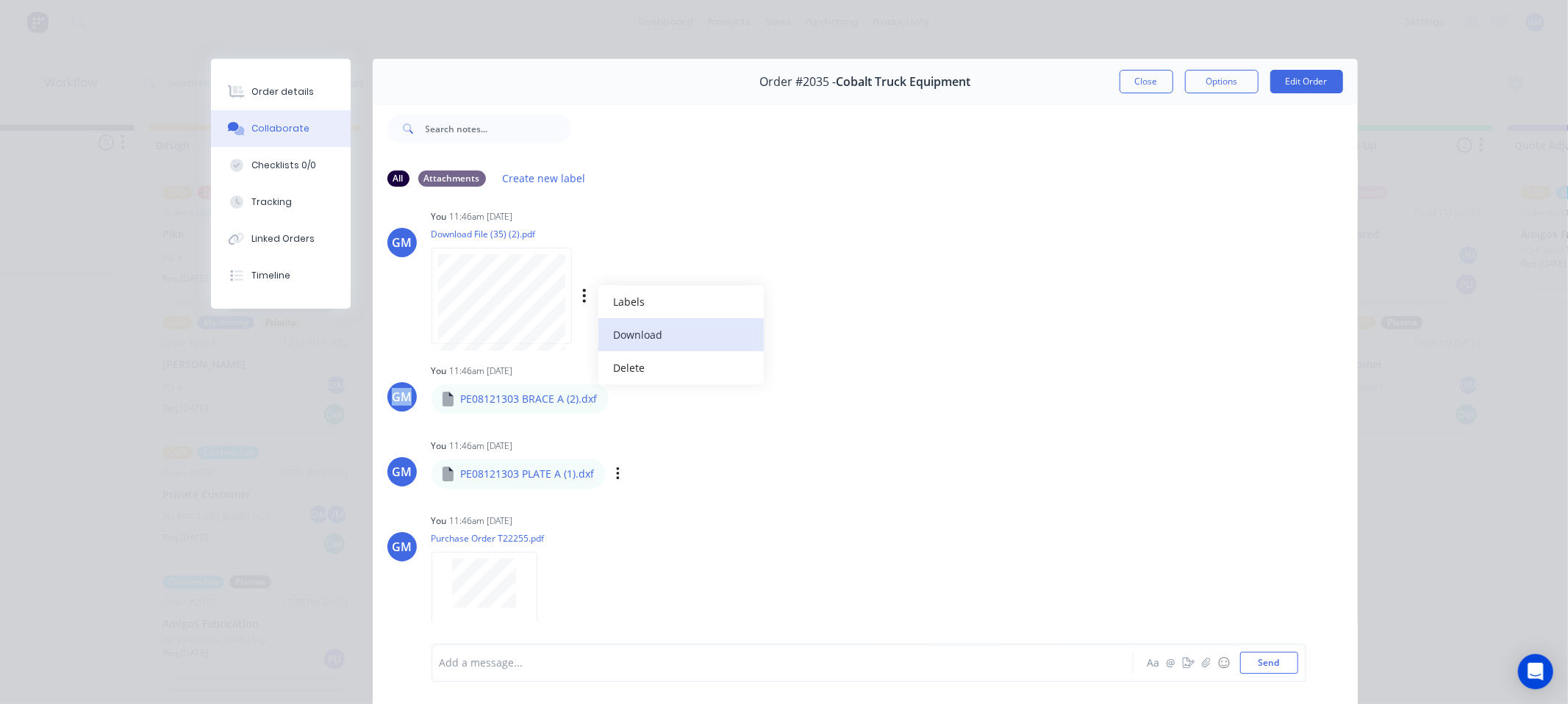
click at [645, 330] on button "Download" at bounding box center [681, 335] width 165 height 33
click at [621, 392] on div "Labels Download Delete" at bounding box center [697, 399] width 165 height 21
click at [619, 399] on icon "button" at bounding box center [621, 398] width 3 height 13
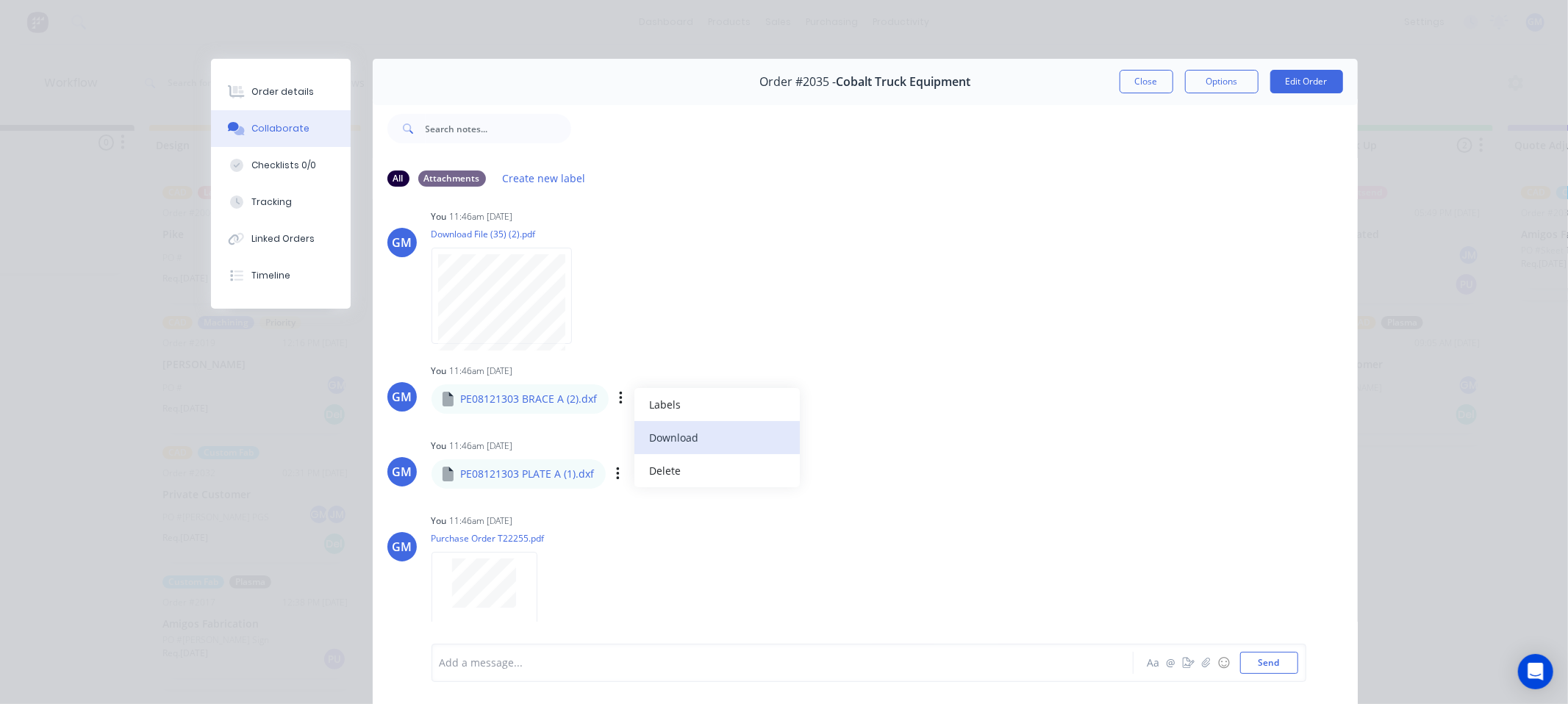
click at [678, 432] on button "Download" at bounding box center [717, 438] width 165 height 33
click at [211, 374] on div "Order #2035 - Cobalt Truck Equipment Close Options Edit Order All Attachments C…" at bounding box center [784, 392] width 1147 height 666
click at [1119, 84] on div "Order #2035 - Cobalt Truck Equipment Close Options Edit Order" at bounding box center [865, 82] width 985 height 46
click at [1135, 84] on button "Close" at bounding box center [1146, 81] width 54 height 23
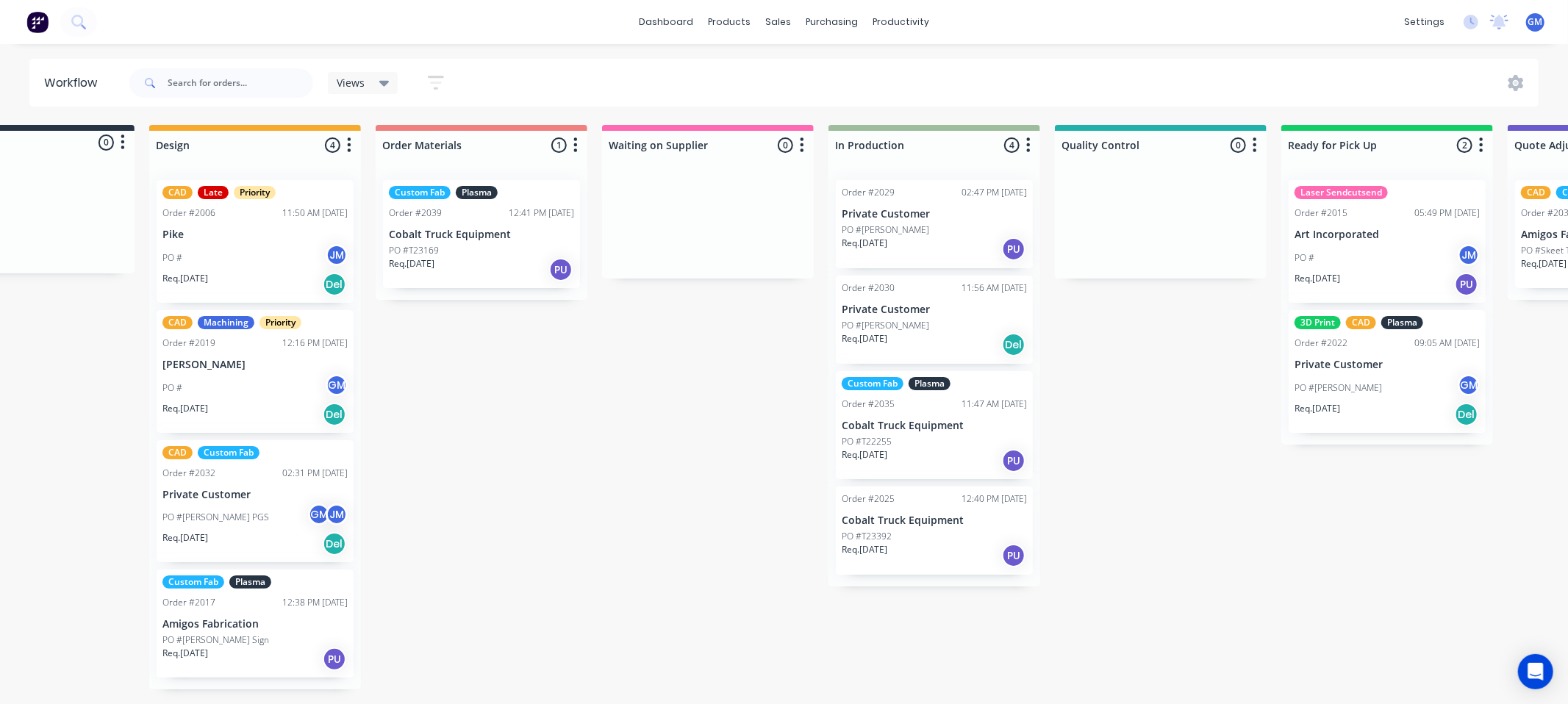
click at [901, 405] on div "Order #2035 11:47 AM 13/08/25" at bounding box center [934, 404] width 185 height 13
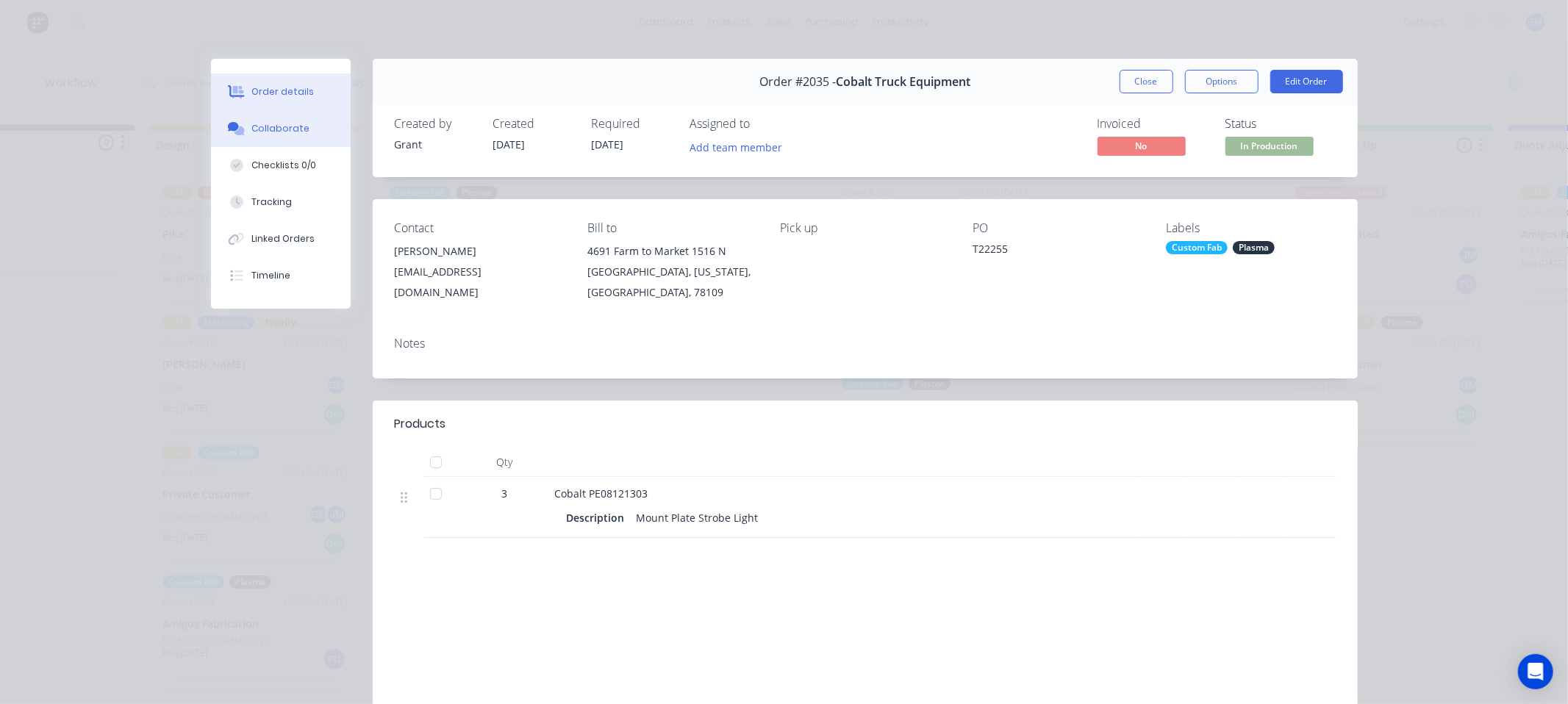
click at [281, 129] on div "Collaborate" at bounding box center [280, 128] width 58 height 13
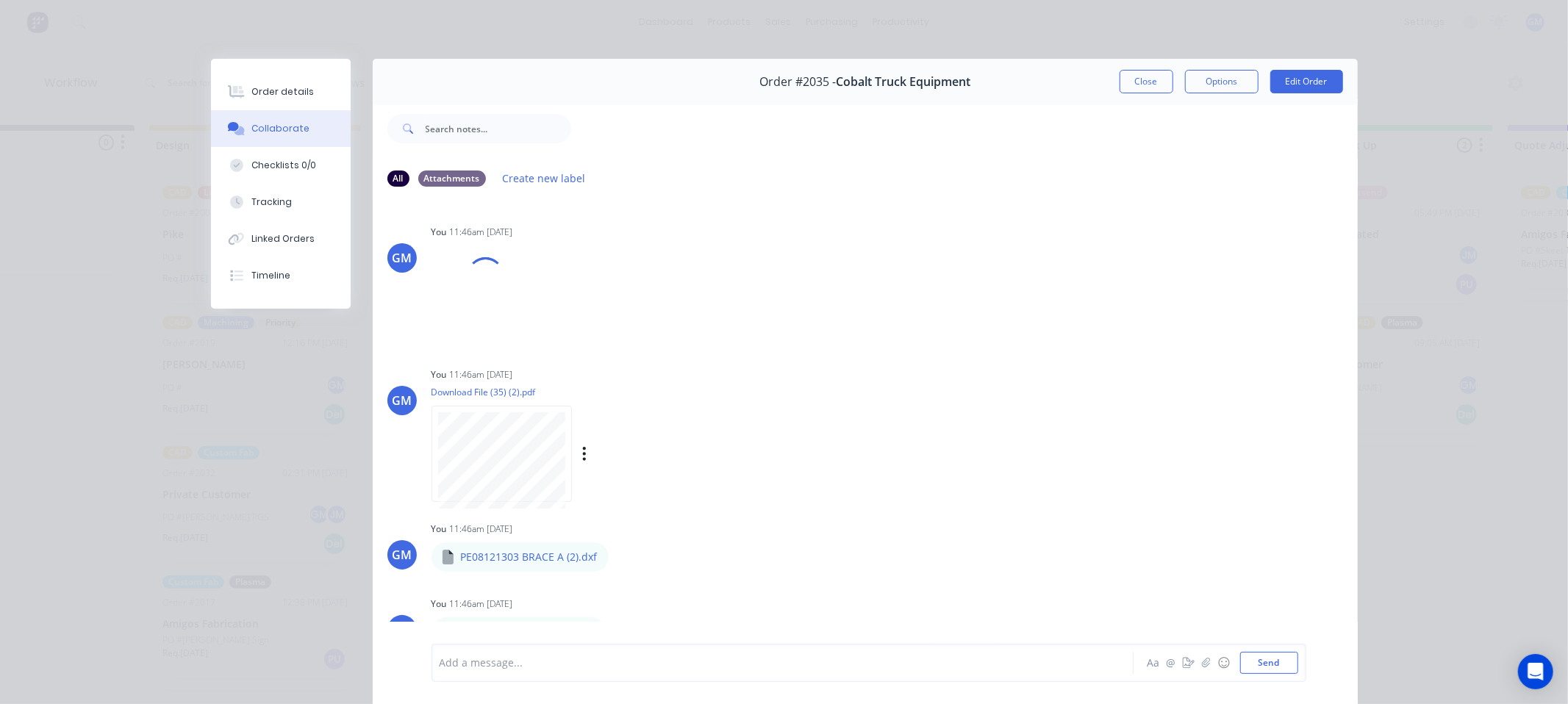
scroll to position [99, 0]
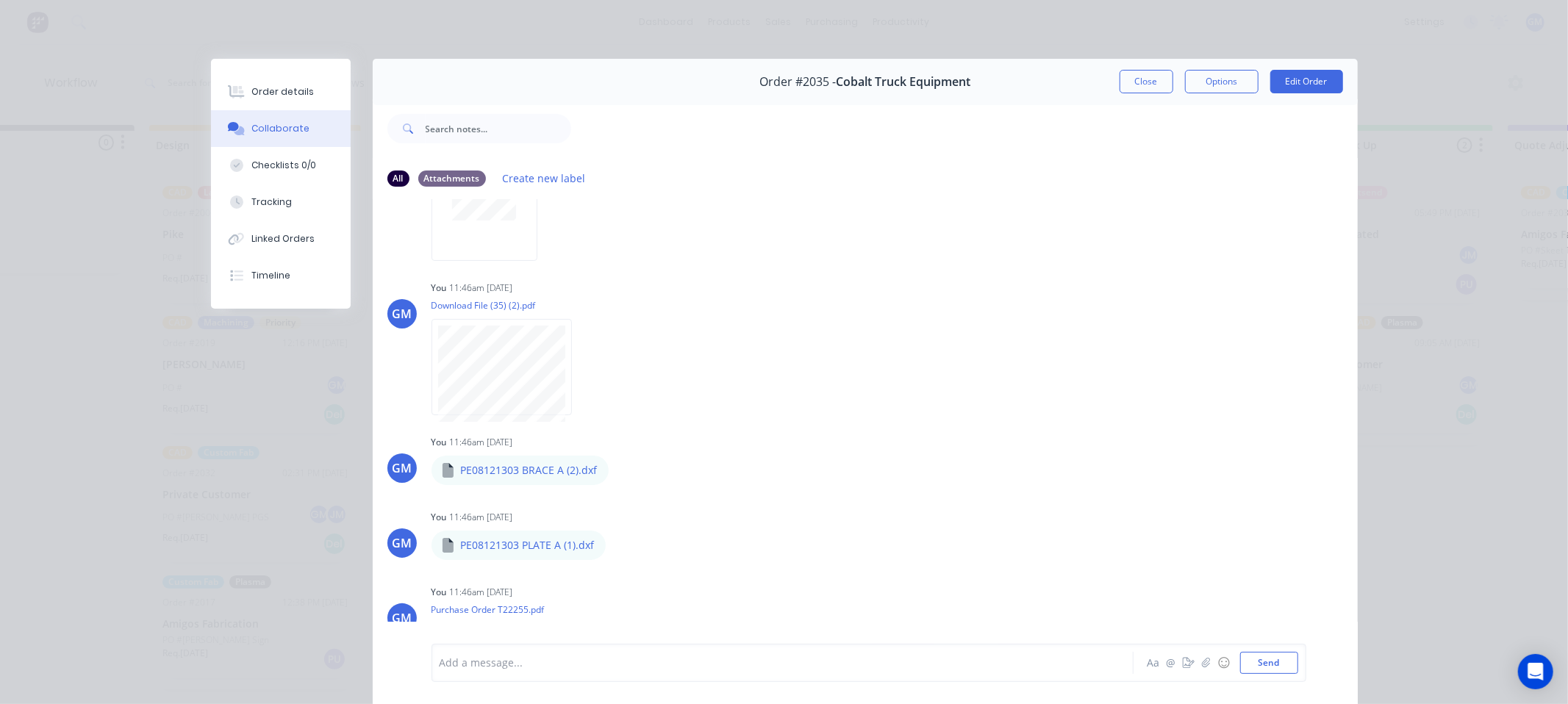
click at [211, 379] on div "Order #2035 - Cobalt Truck Equipment Close Options Edit Order All Attachments C…" at bounding box center [784, 392] width 1147 height 666
click at [1147, 85] on button "Close" at bounding box center [1146, 81] width 54 height 23
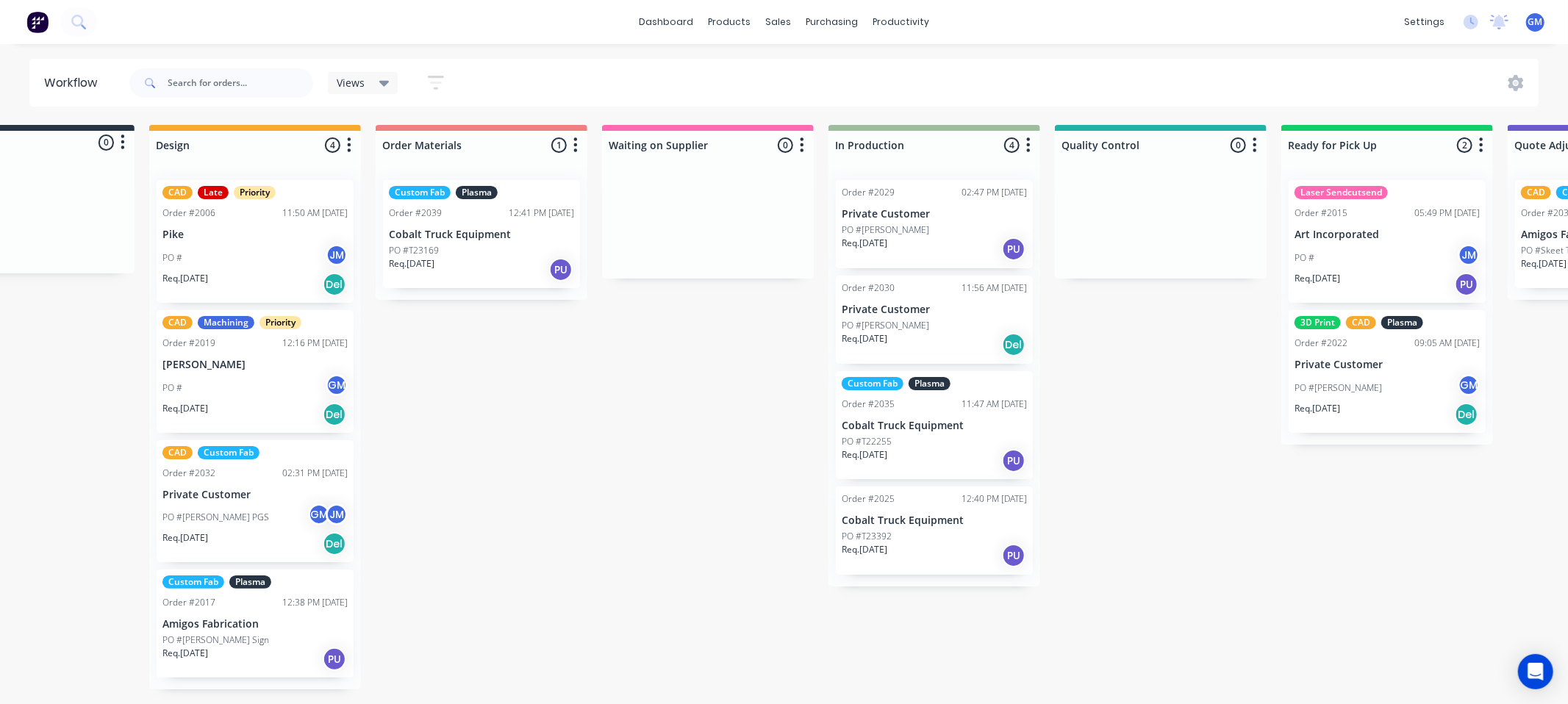
click at [258, 489] on p "Private Customer" at bounding box center [255, 495] width 185 height 12
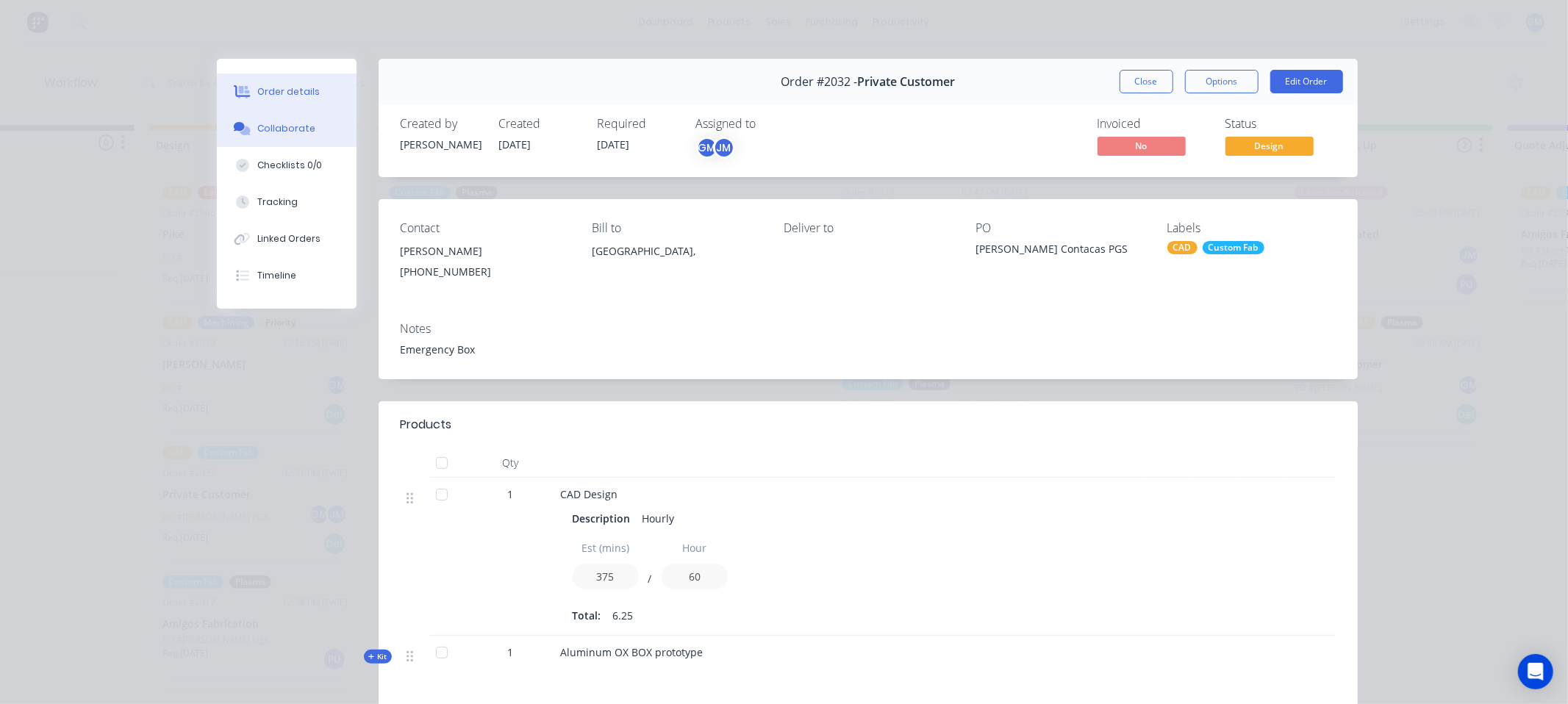
click at [258, 130] on div "Collaborate" at bounding box center [286, 128] width 58 height 13
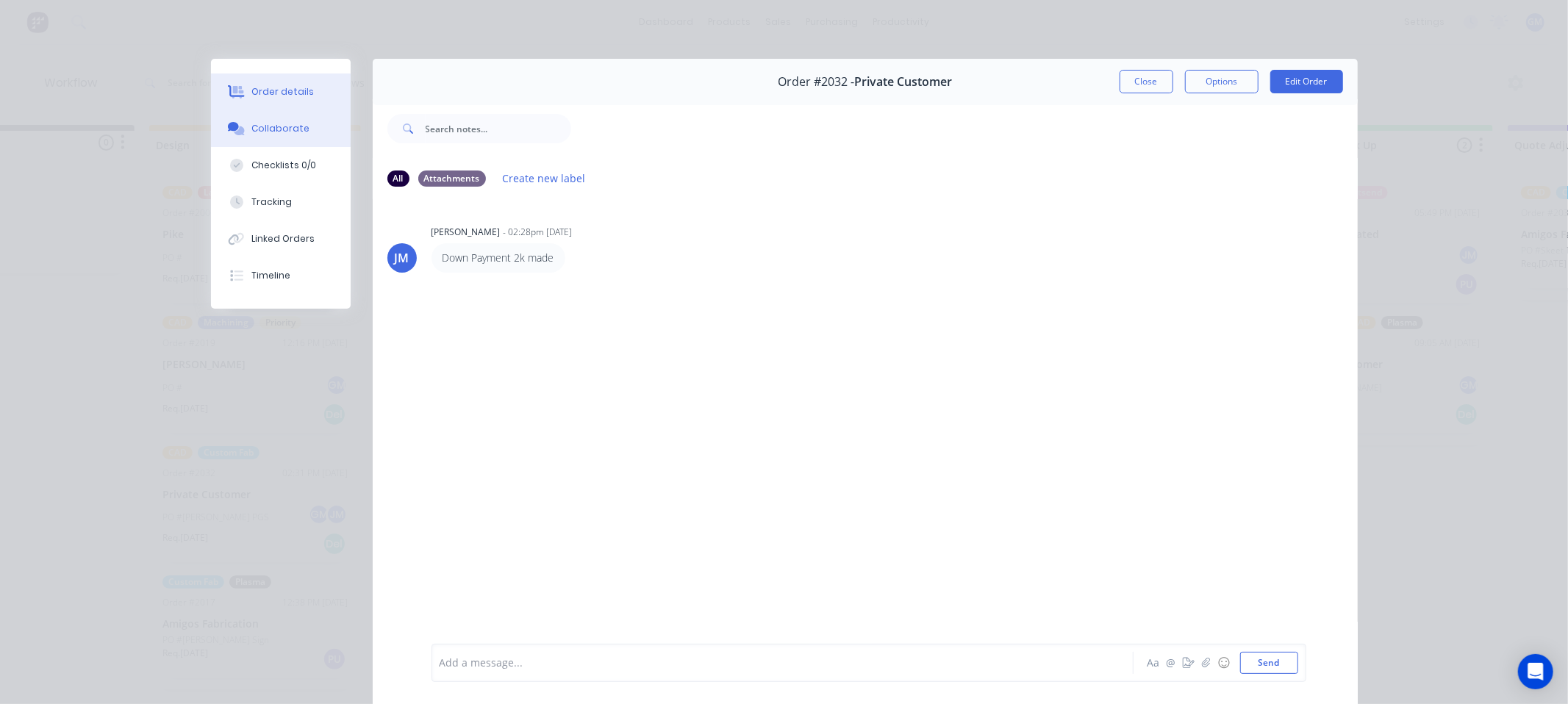
click at [282, 106] on button "Order details" at bounding box center [280, 92] width 139 height 37
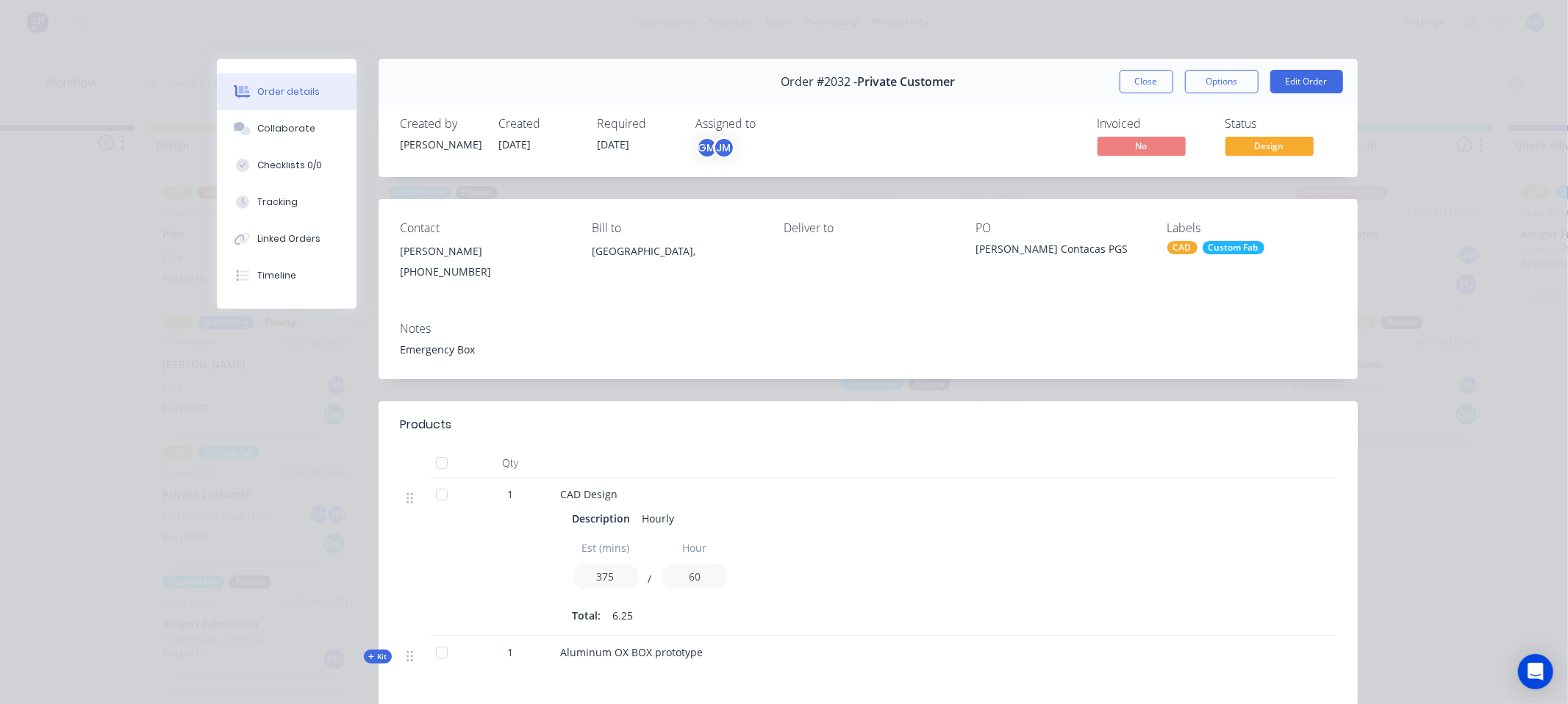
click at [177, 325] on div "Order details Collaborate Checklists 0/0 Tracking Linked Orders Timeline Order …" at bounding box center [784, 352] width 1568 height 704
click at [1137, 75] on button "Close" at bounding box center [1146, 81] width 54 height 23
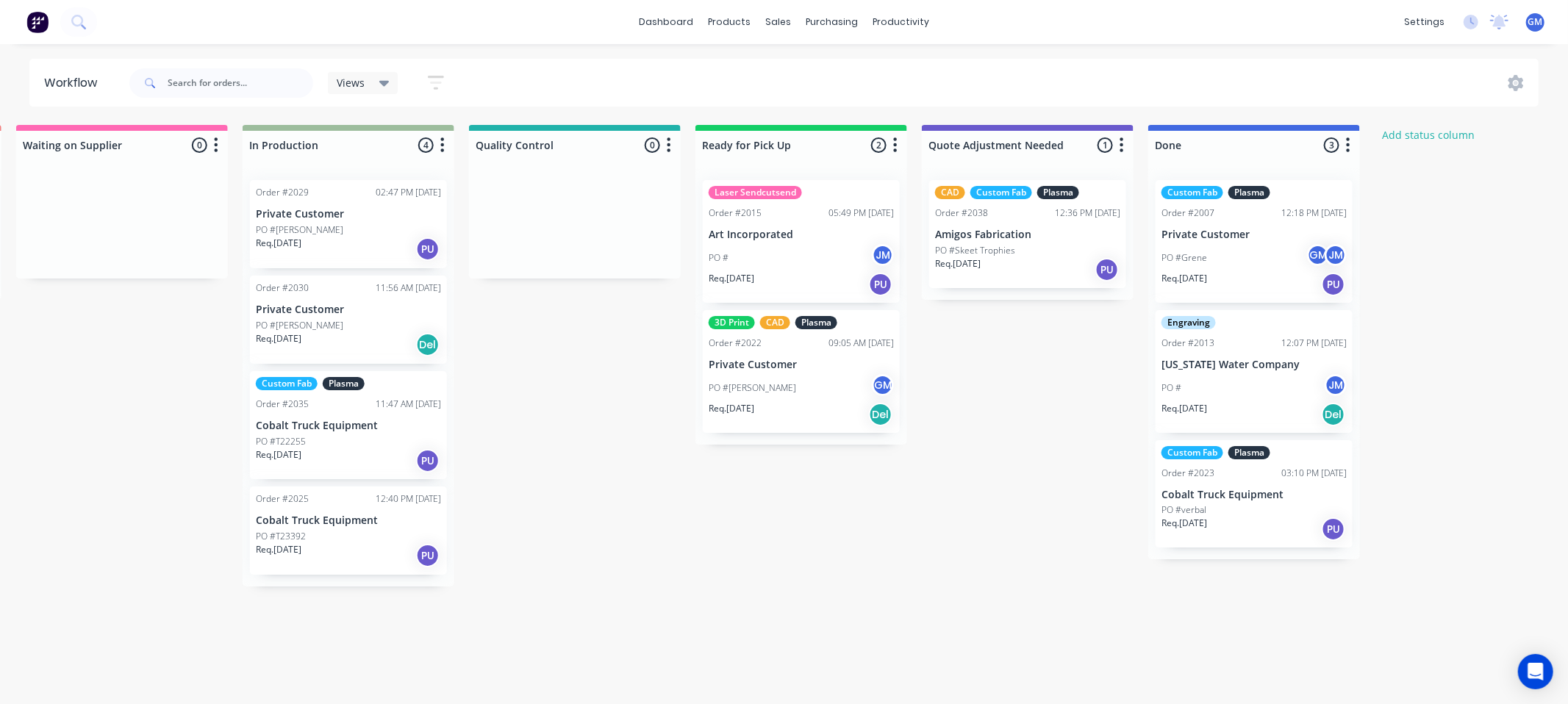
scroll to position [0, 1097]
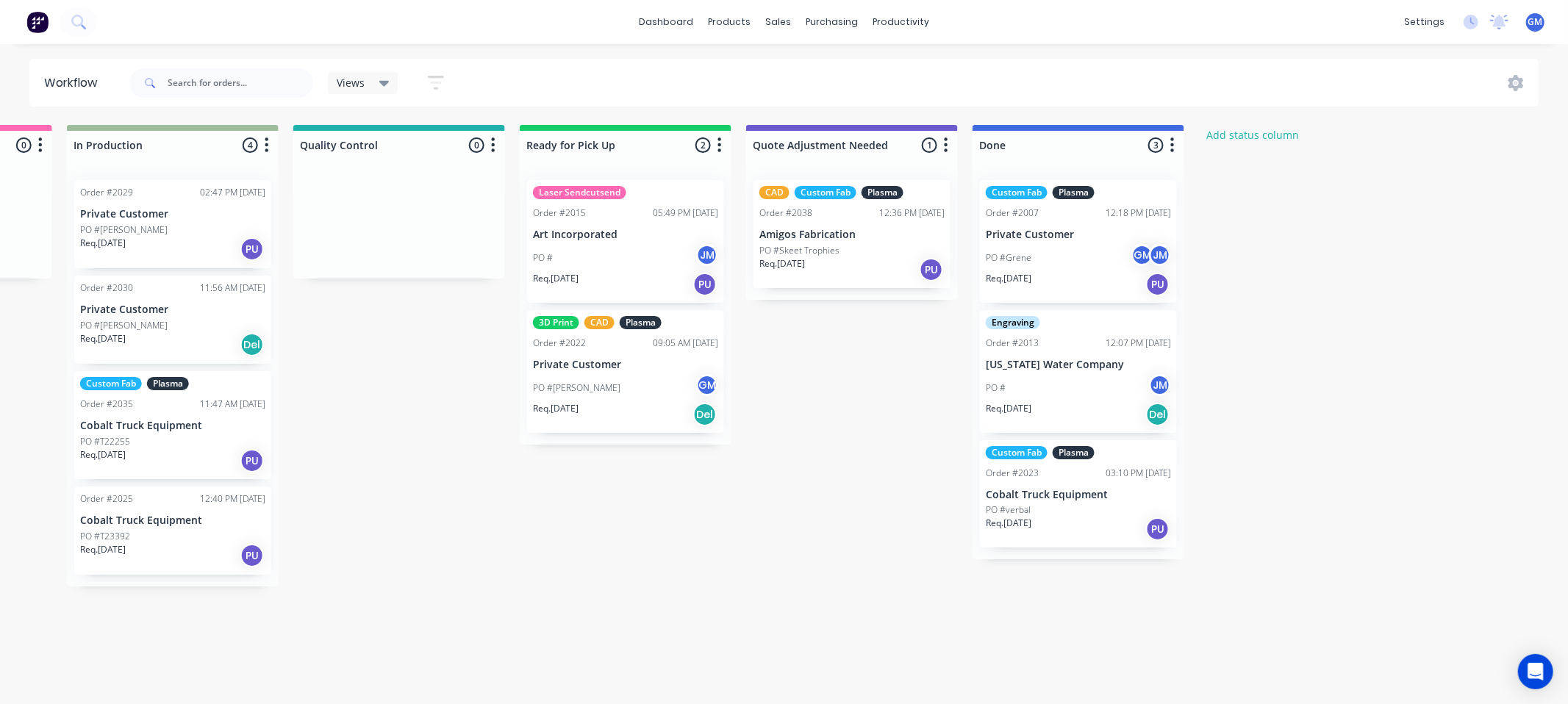
click at [736, 555] on div "Waiting on Customer 0 Status colour #FF4949 hex #FF4949 Save Cancel Notificatio…" at bounding box center [224, 407] width 2665 height 565
click at [821, 249] on p "PO #Skeet Trophies" at bounding box center [800, 250] width 80 height 13
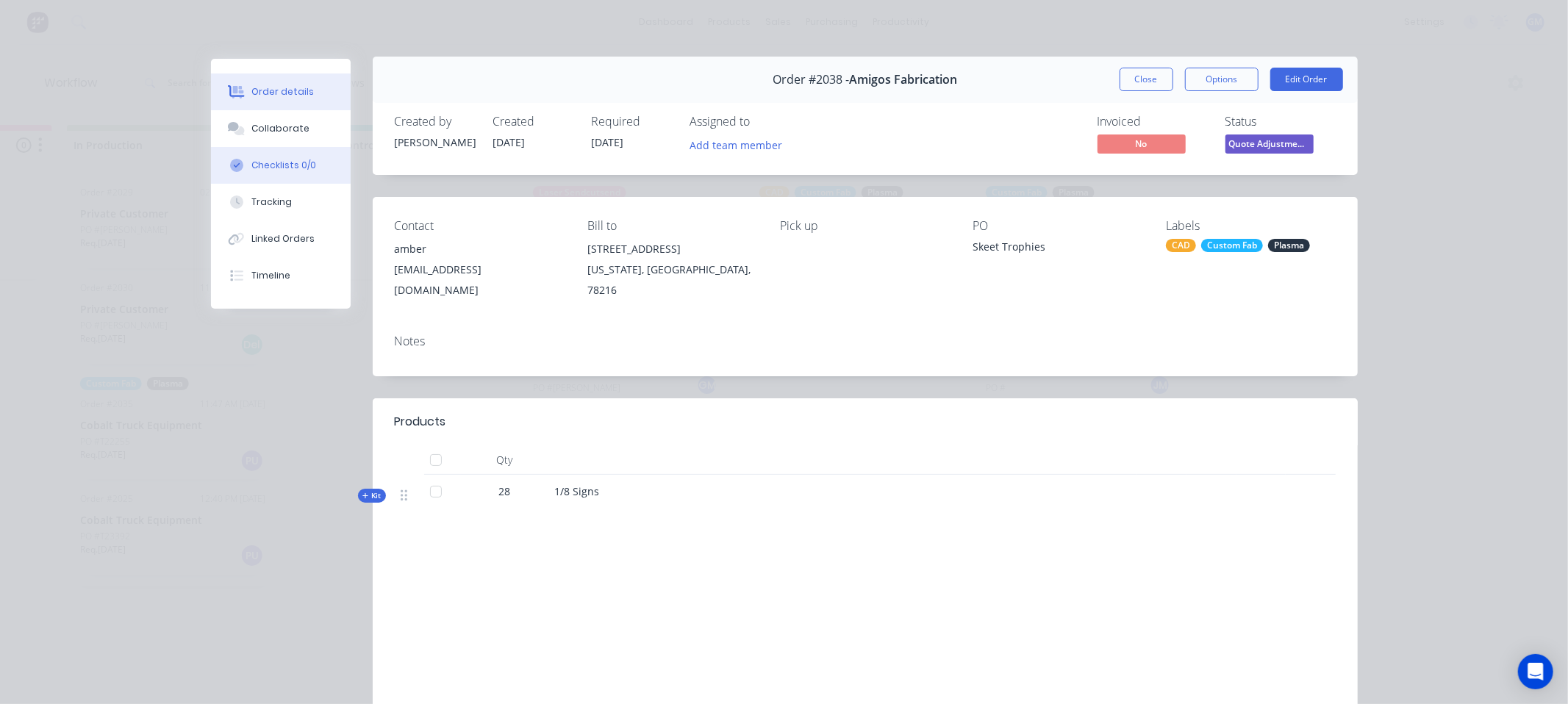
scroll to position [0, 0]
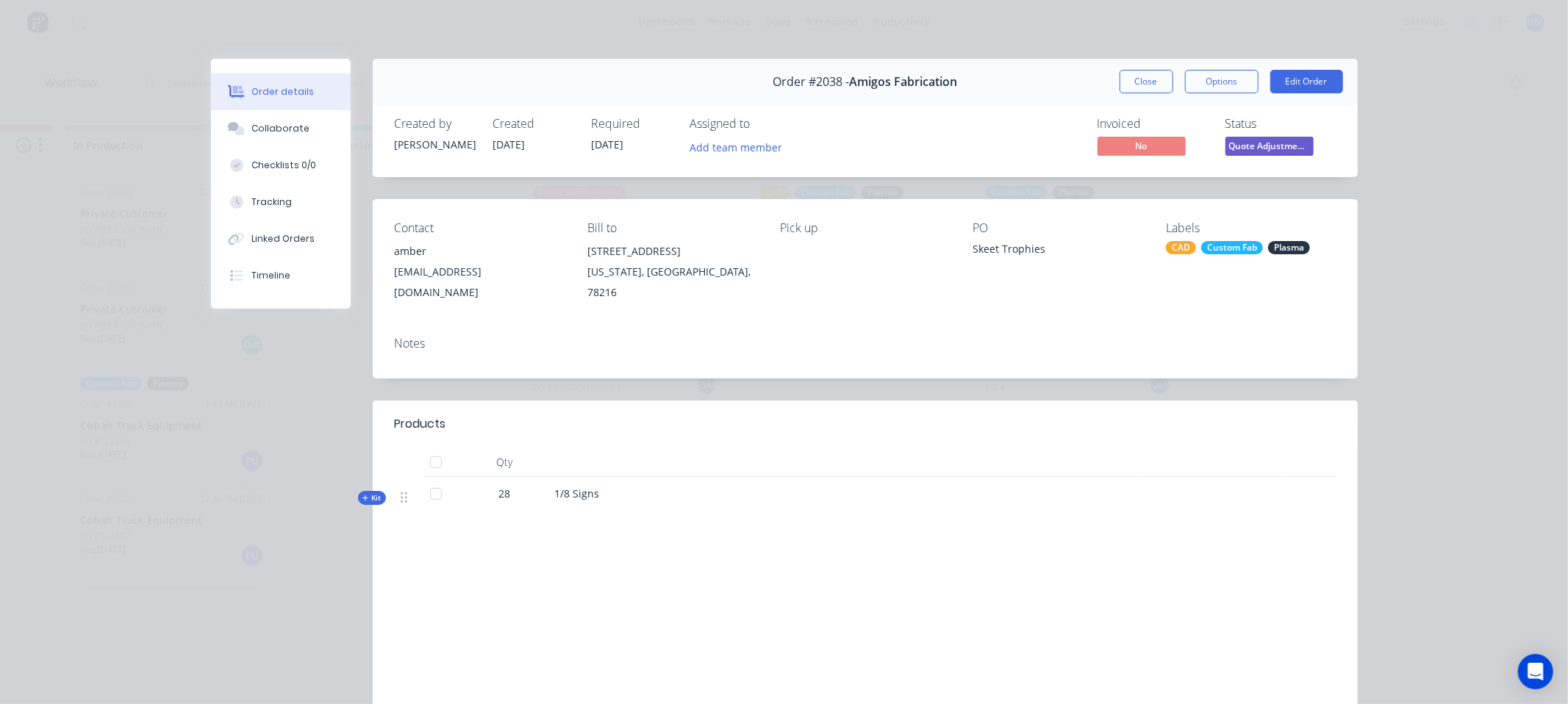
click at [370, 493] on span "Kit" at bounding box center [371, 498] width 19 height 11
click at [1142, 78] on button "Close" at bounding box center [1146, 81] width 54 height 23
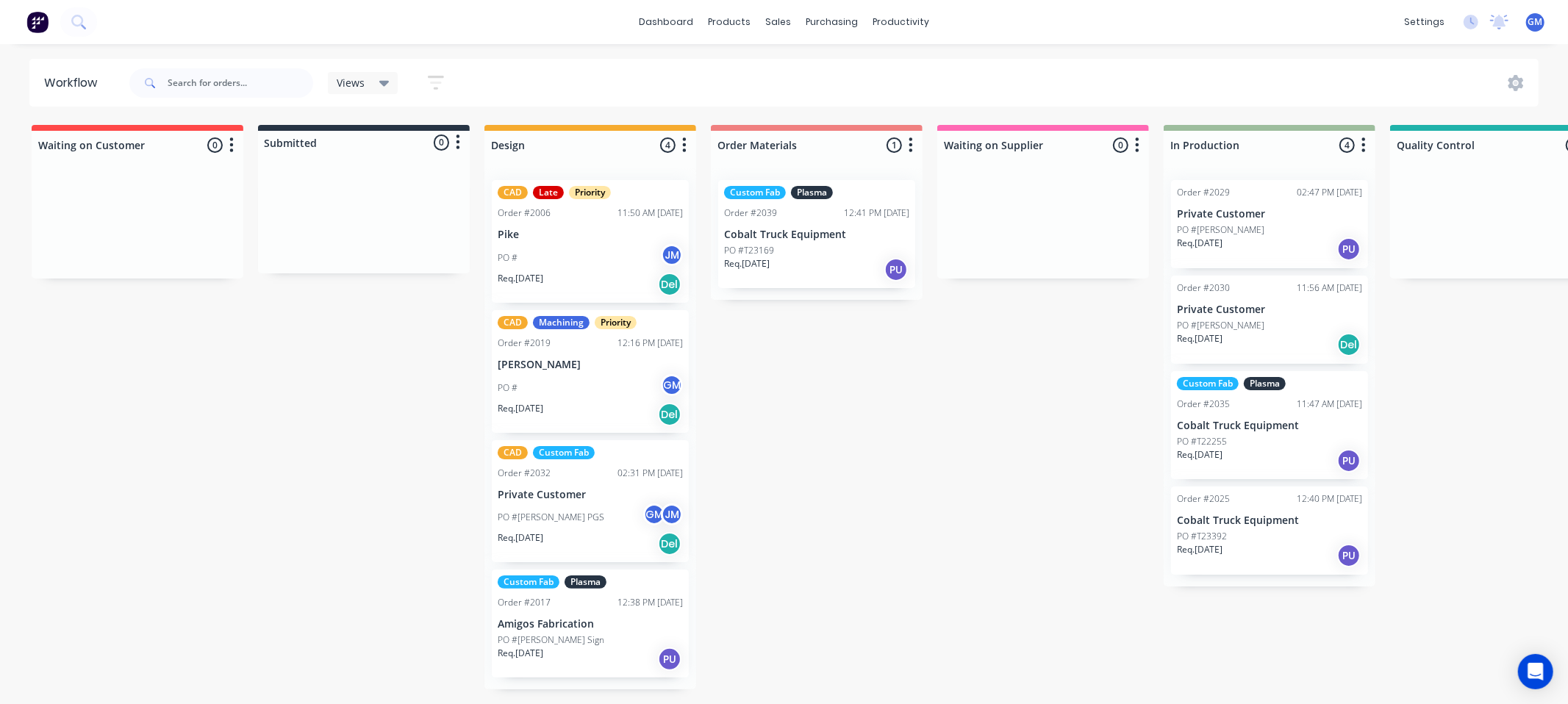
click at [826, 258] on div "Req. 31/08/25 PU" at bounding box center [816, 270] width 185 height 25
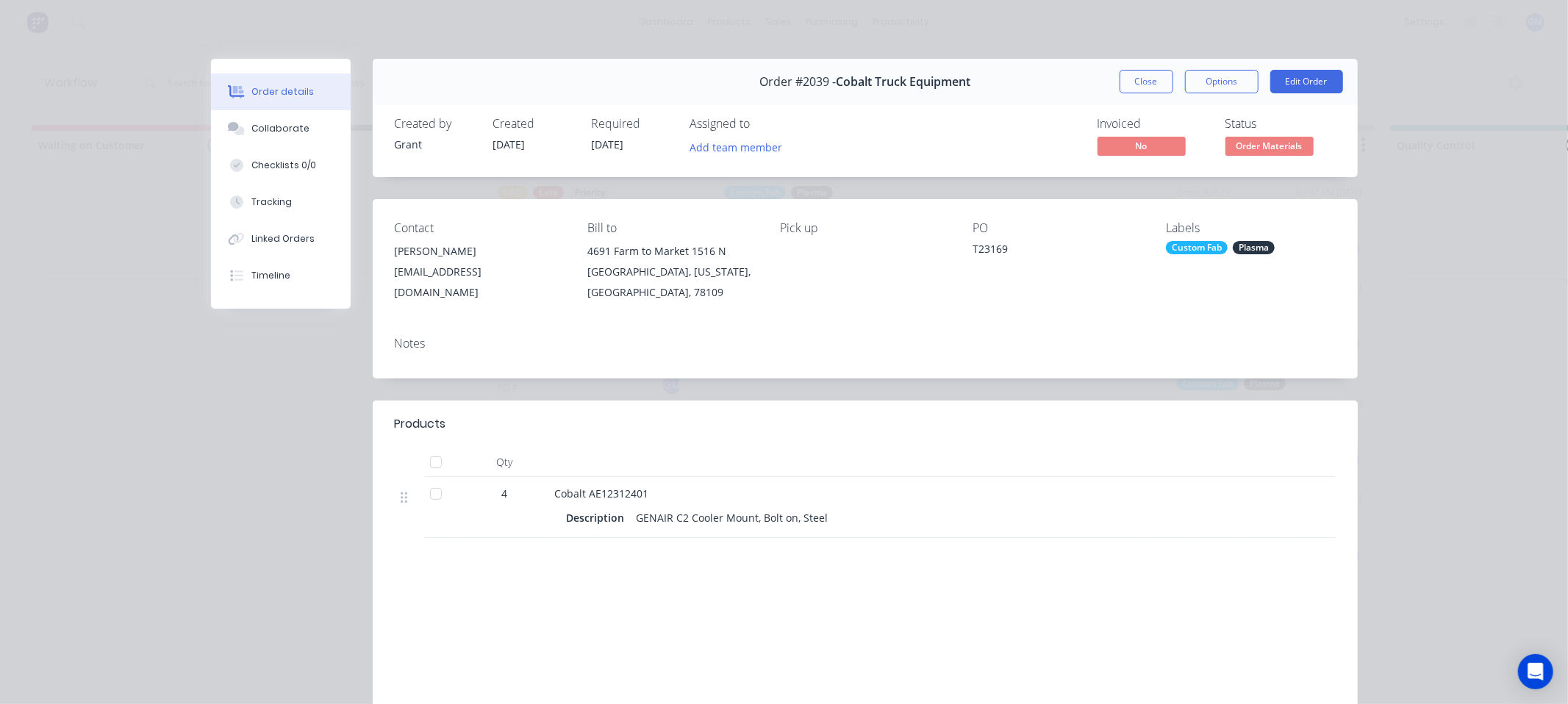
click at [202, 456] on div "Order details Collaborate Checklists 0/0 Tracking Linked Orders Timeline Order …" at bounding box center [784, 430] width 1176 height 741
click at [1163, 89] on button "Close" at bounding box center [1146, 81] width 54 height 23
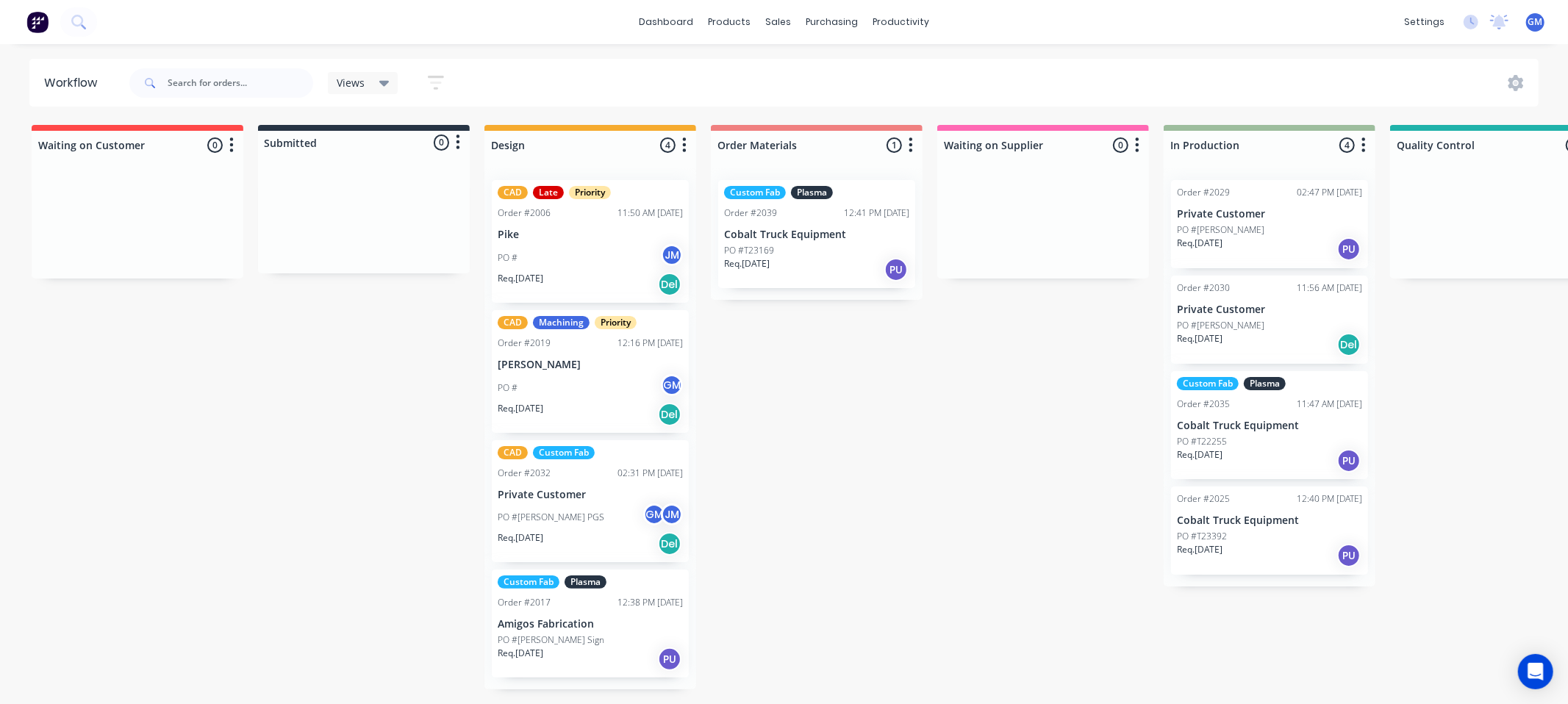
click at [1247, 530] on div "Order #2025 12:40 PM 13/08/25 Cobalt Truck Equipment PO #T23392 Req. 28/08/25 PU" at bounding box center [1269, 530] width 197 height 88
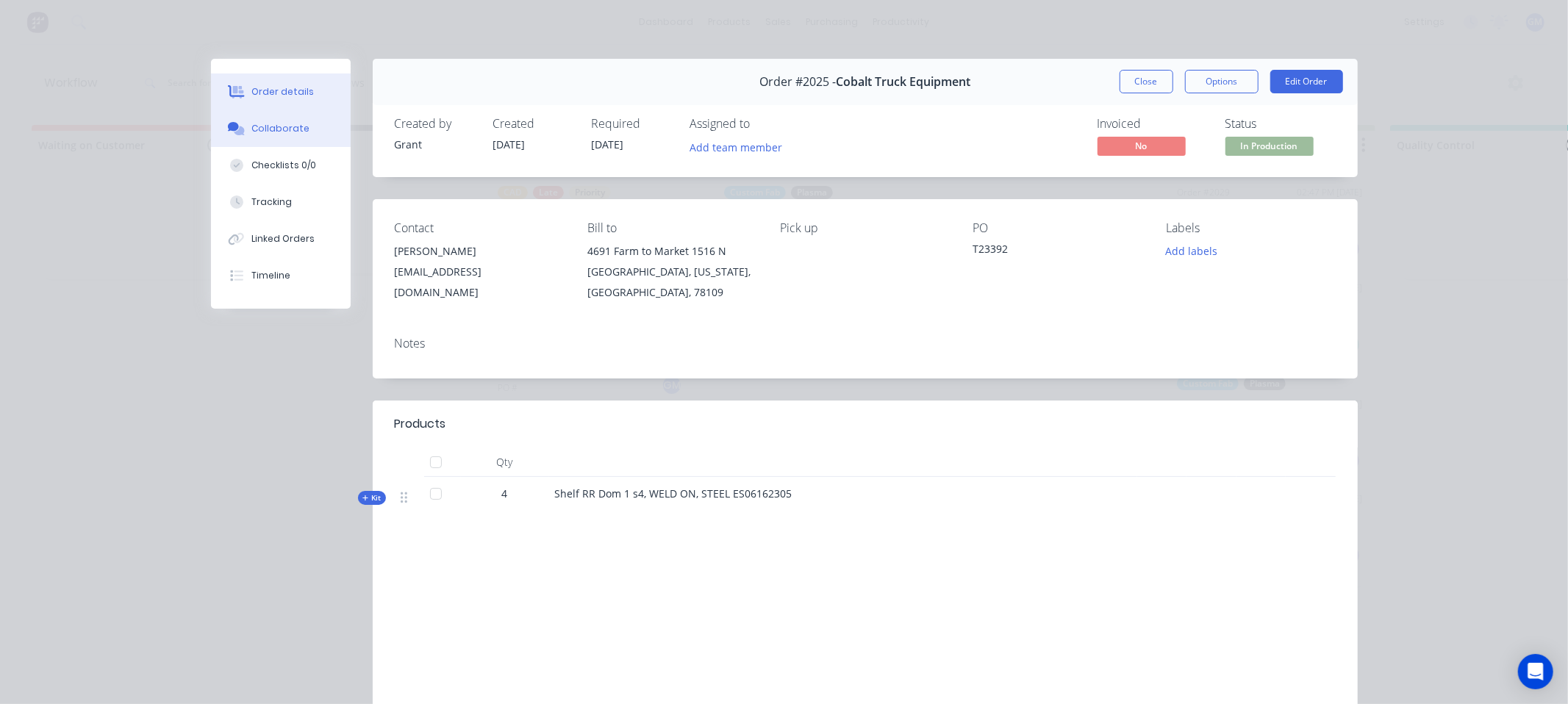
click at [270, 136] on button "Collaborate" at bounding box center [280, 129] width 139 height 37
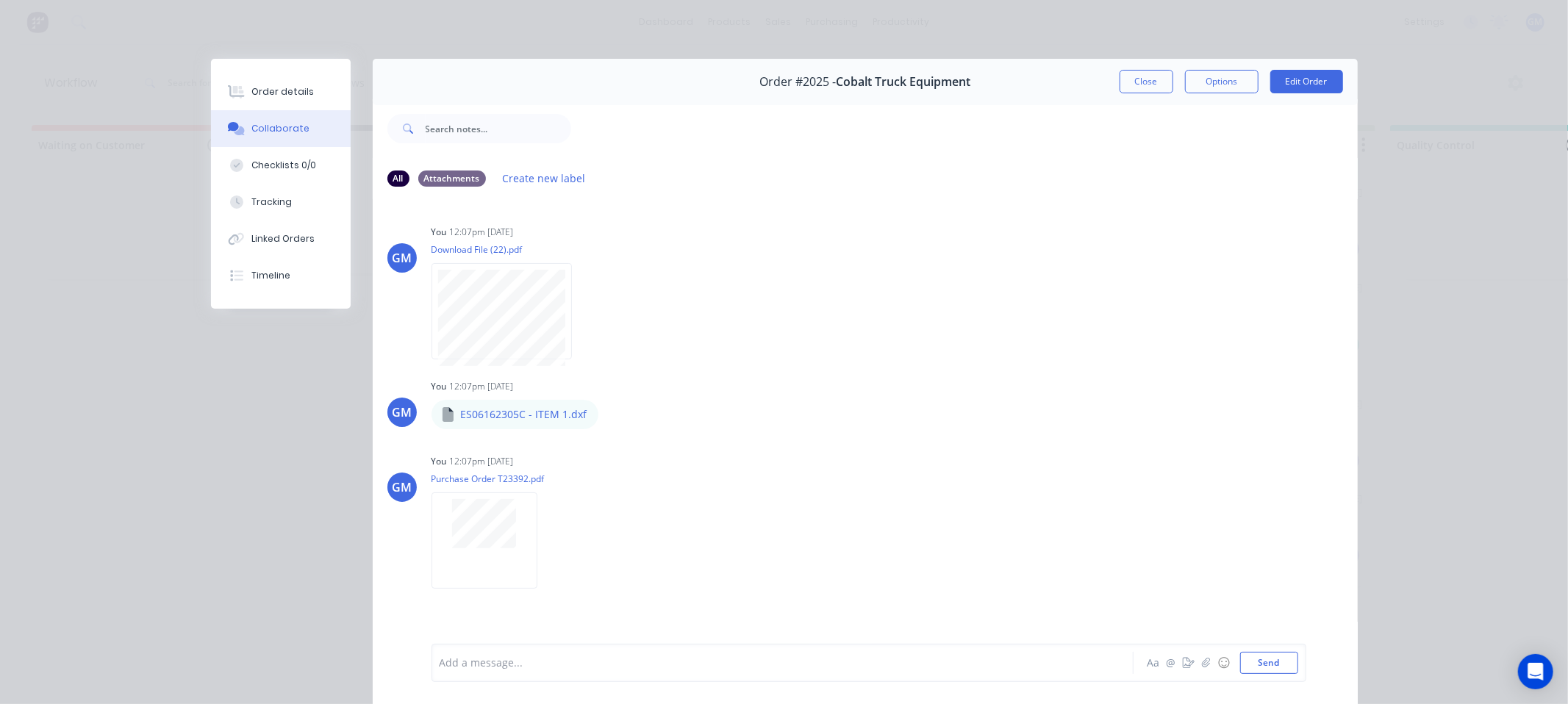
click at [230, 410] on div "Order #2025 - Cobalt Truck Equipment Close Options Edit Order All Attachments C…" at bounding box center [784, 392] width 1147 height 666
click at [1152, 68] on div "Order #2025 - Cobalt Truck Equipment Close Options Edit Order" at bounding box center [865, 82] width 985 height 46
click at [1150, 74] on button "Close" at bounding box center [1146, 81] width 54 height 23
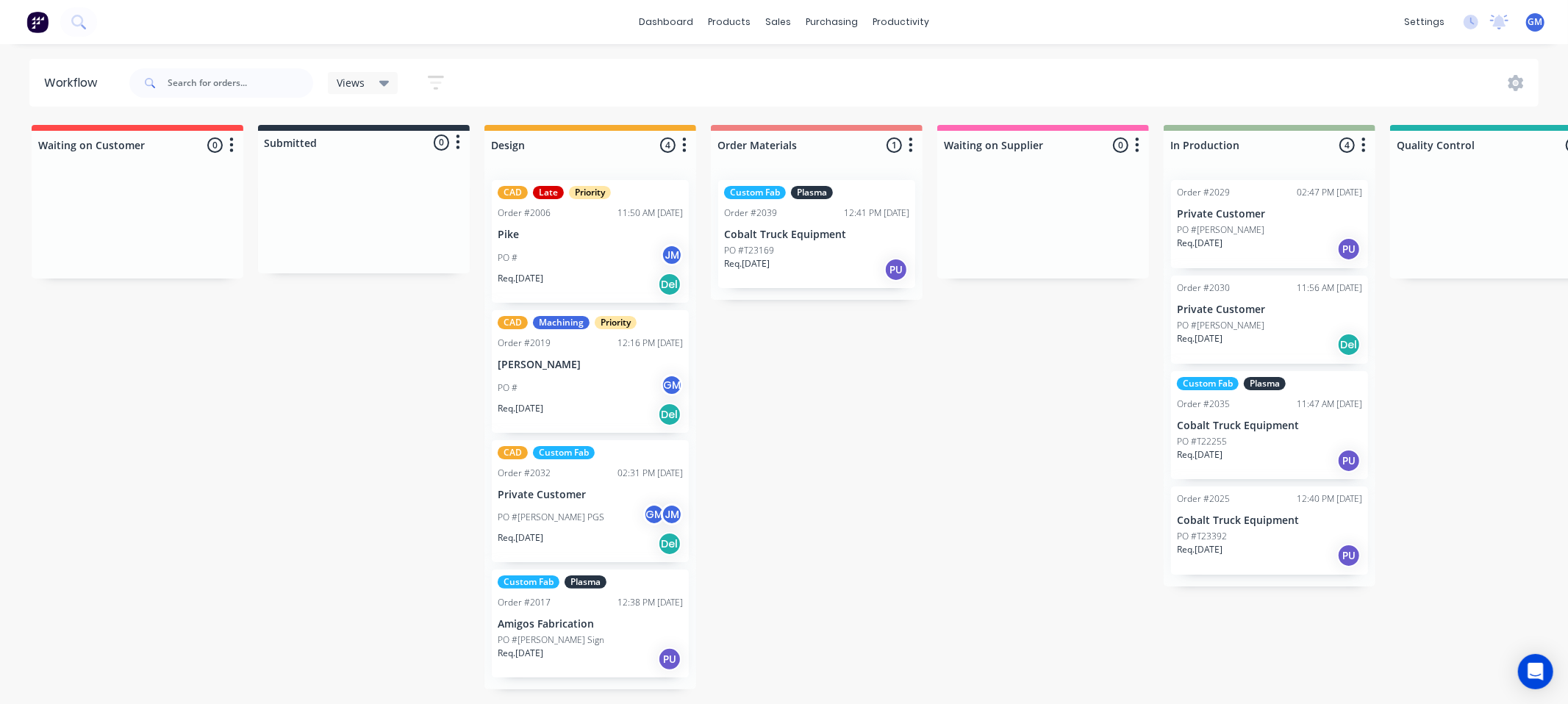
click at [1281, 436] on div "PO #T22255" at bounding box center [1269, 441] width 185 height 13
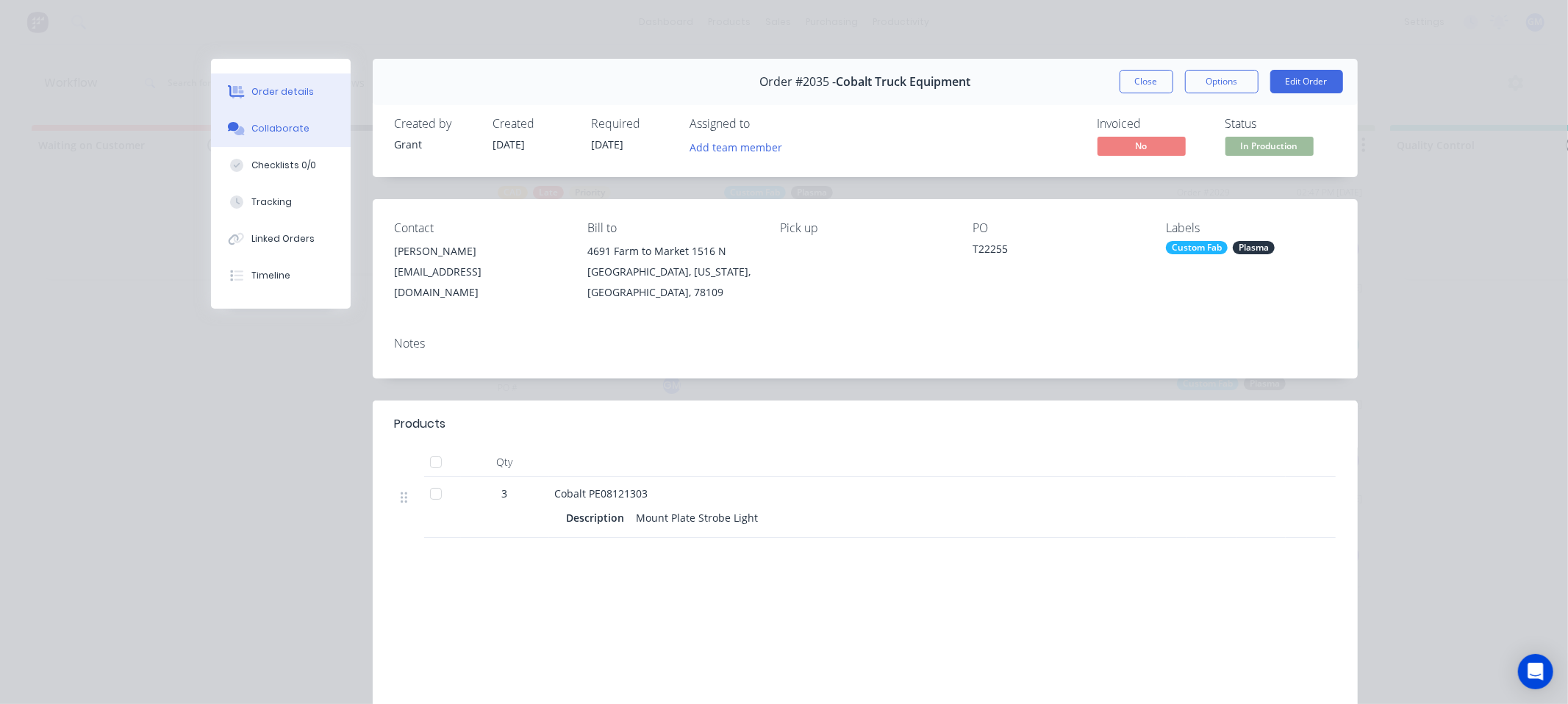
click at [268, 127] on div "Collaborate" at bounding box center [280, 128] width 58 height 13
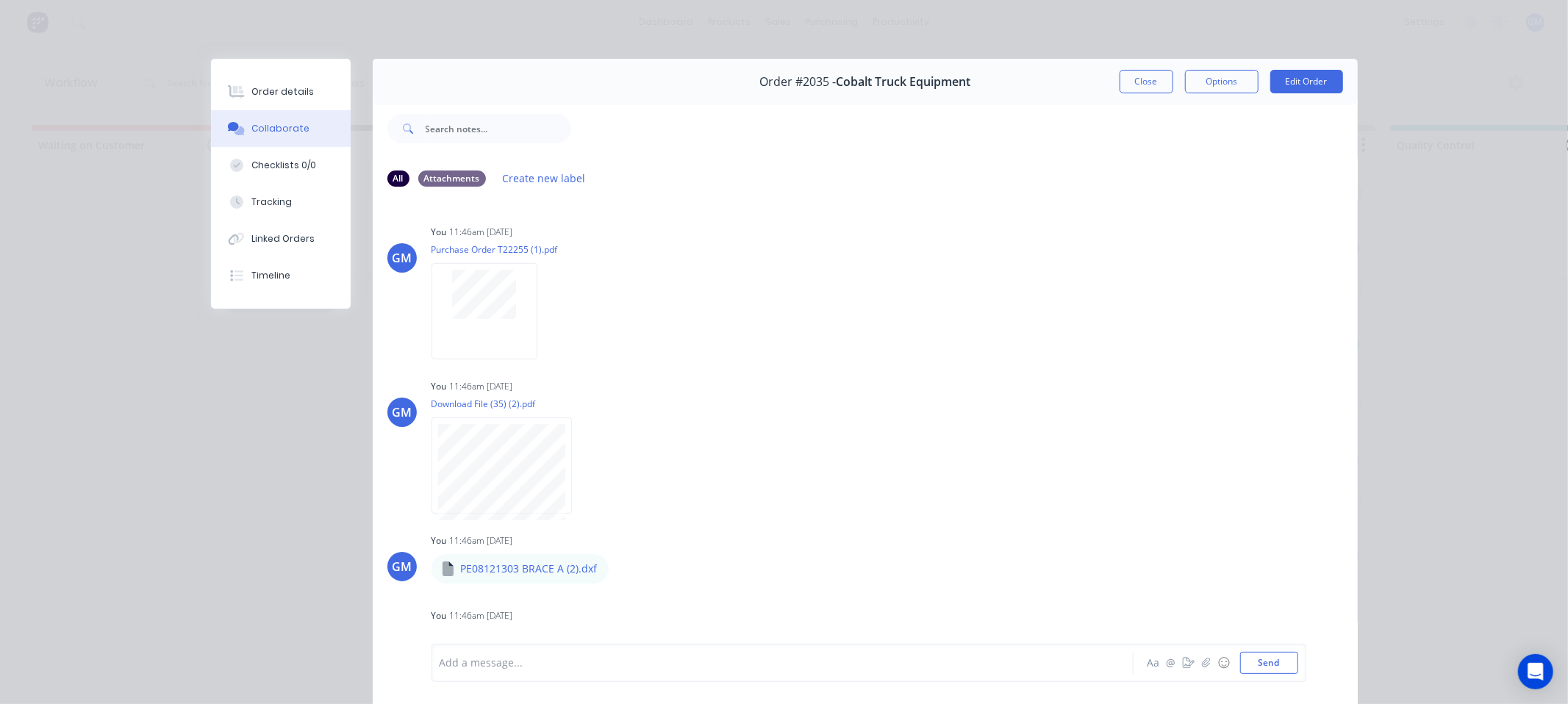
click at [1156, 88] on button "Close" at bounding box center [1146, 81] width 54 height 23
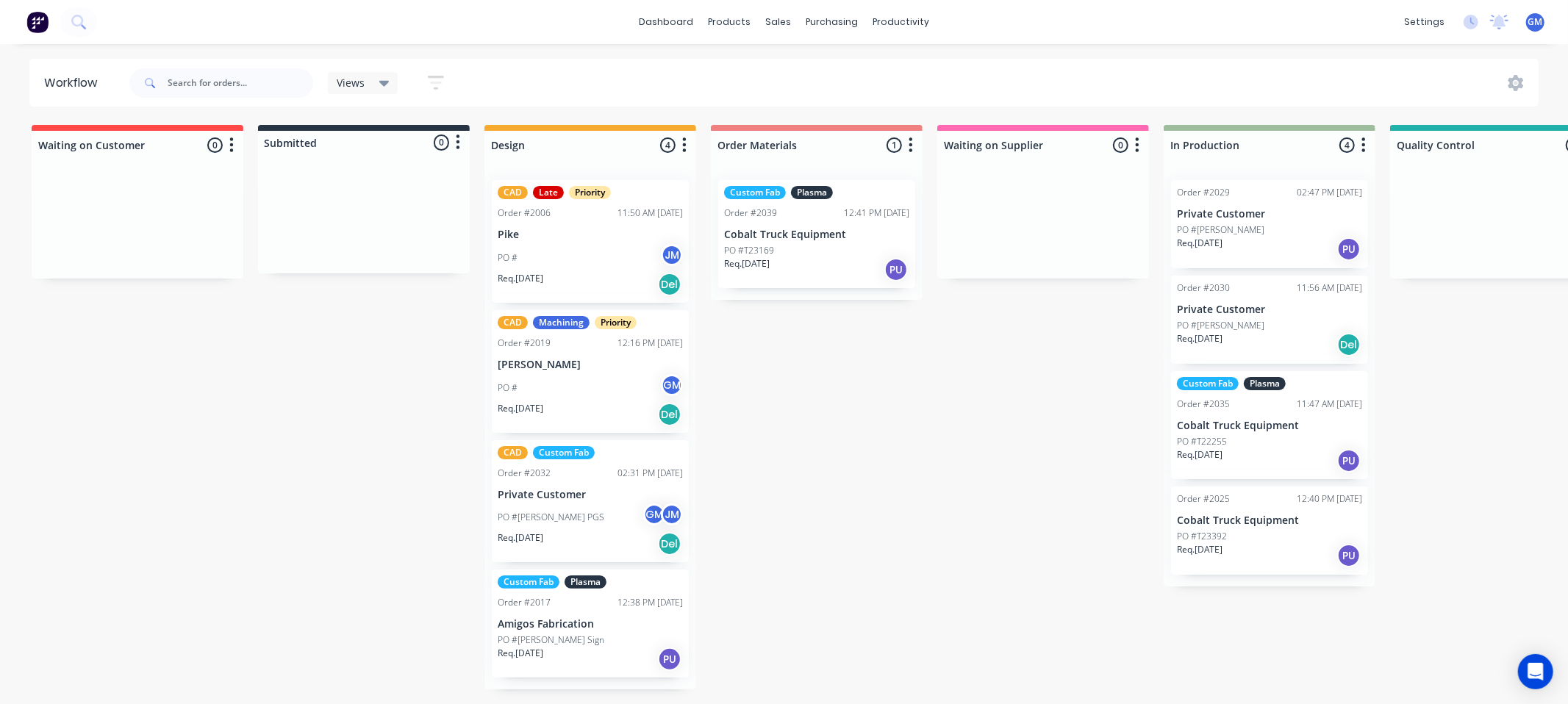
drag, startPoint x: 924, startPoint y: 454, endPoint x: 920, endPoint y: 447, distance: 8.1
click at [922, 447] on div "Waiting on Customer 0 Status colour #FF4949 hex #FF4949 Save Cancel Notificatio…" at bounding box center [1321, 407] width 2665 height 565
click at [1515, 83] on icon at bounding box center [1516, 83] width 16 height 16
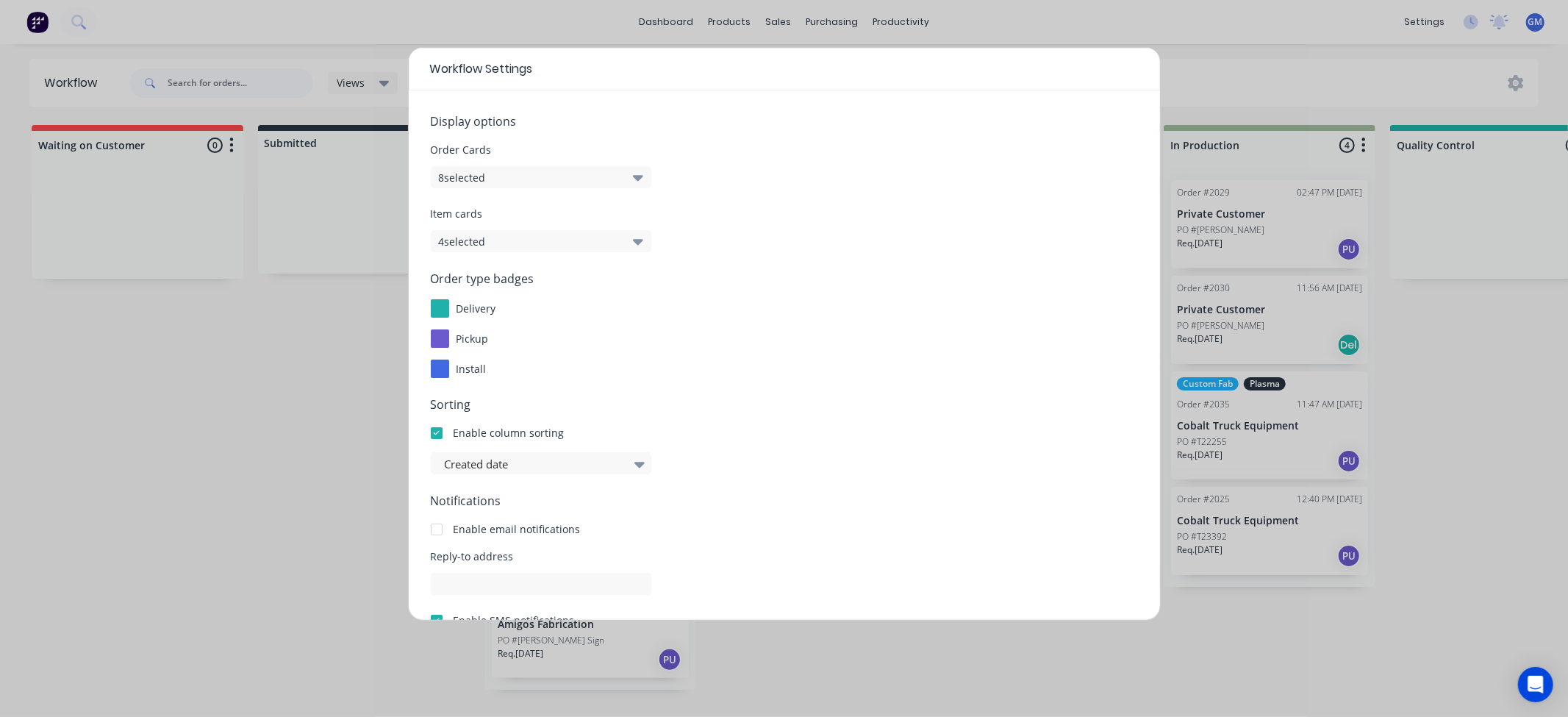
click at [162, 463] on div "Workflow Settings Display options Order Cards 8 selected Item cards 4 selected …" at bounding box center [784, 358] width 1568 height 717
click at [1272, 49] on div "Workflow Settings Display options Order Cards 8 selected Item cards 4 selected …" at bounding box center [784, 358] width 1568 height 717
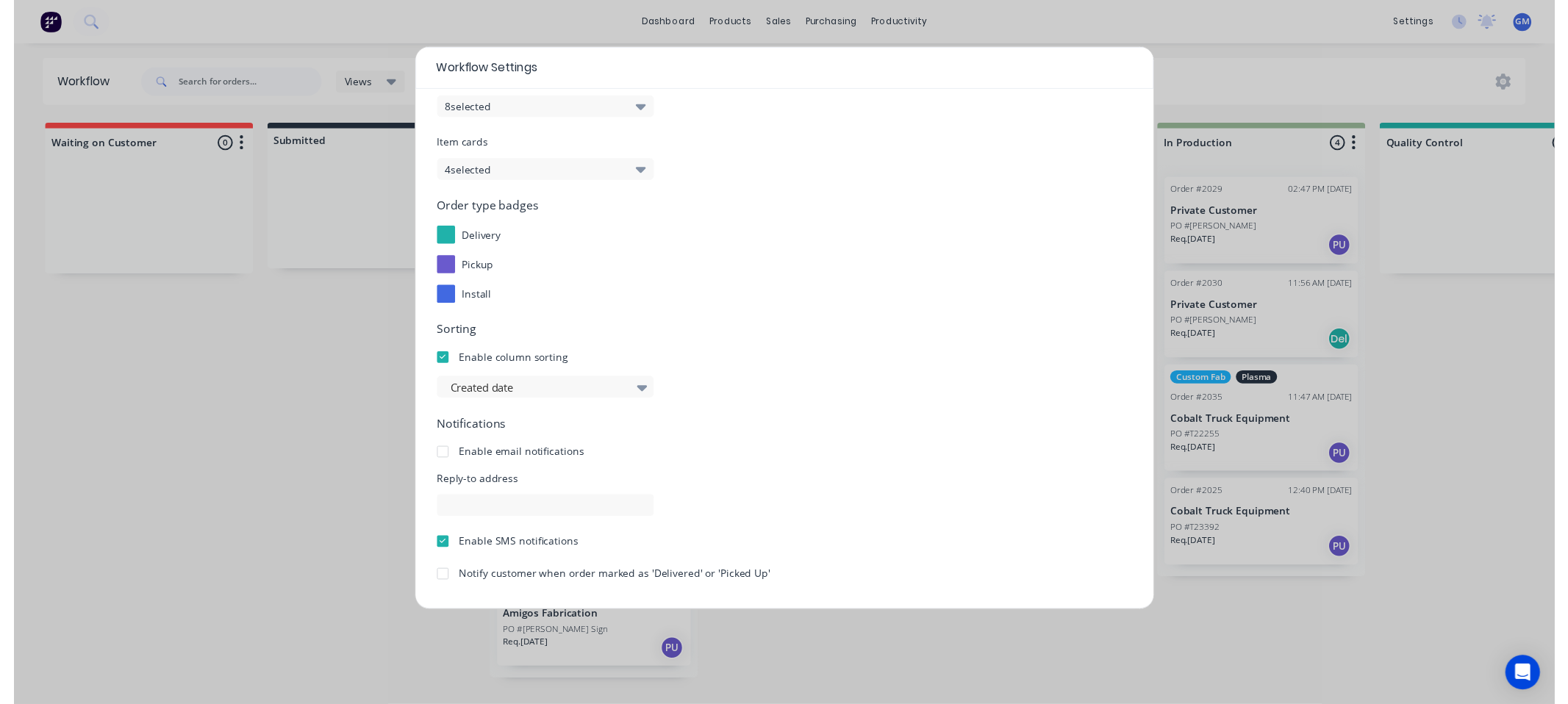
scroll to position [120, 0]
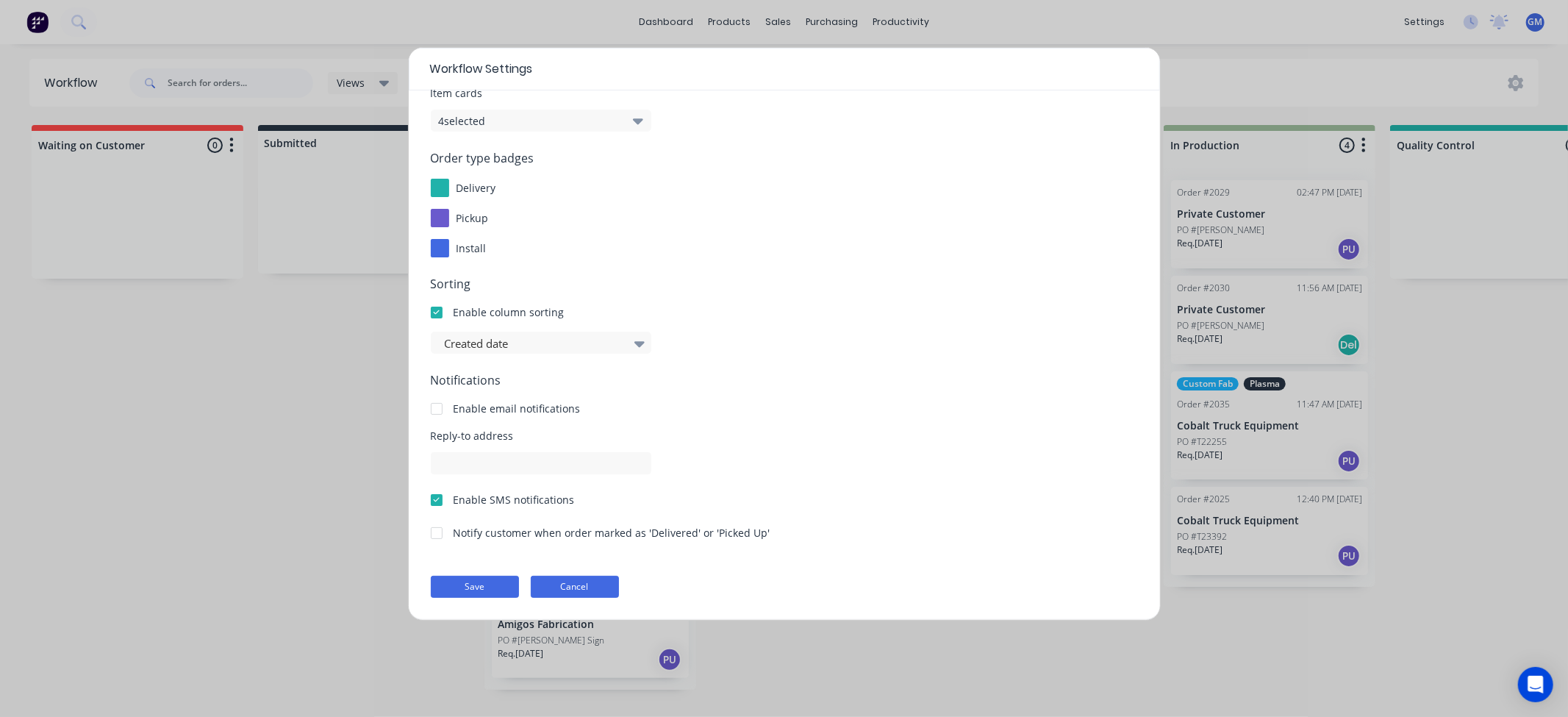
click at [568, 587] on button "Cancel" at bounding box center [574, 587] width 88 height 22
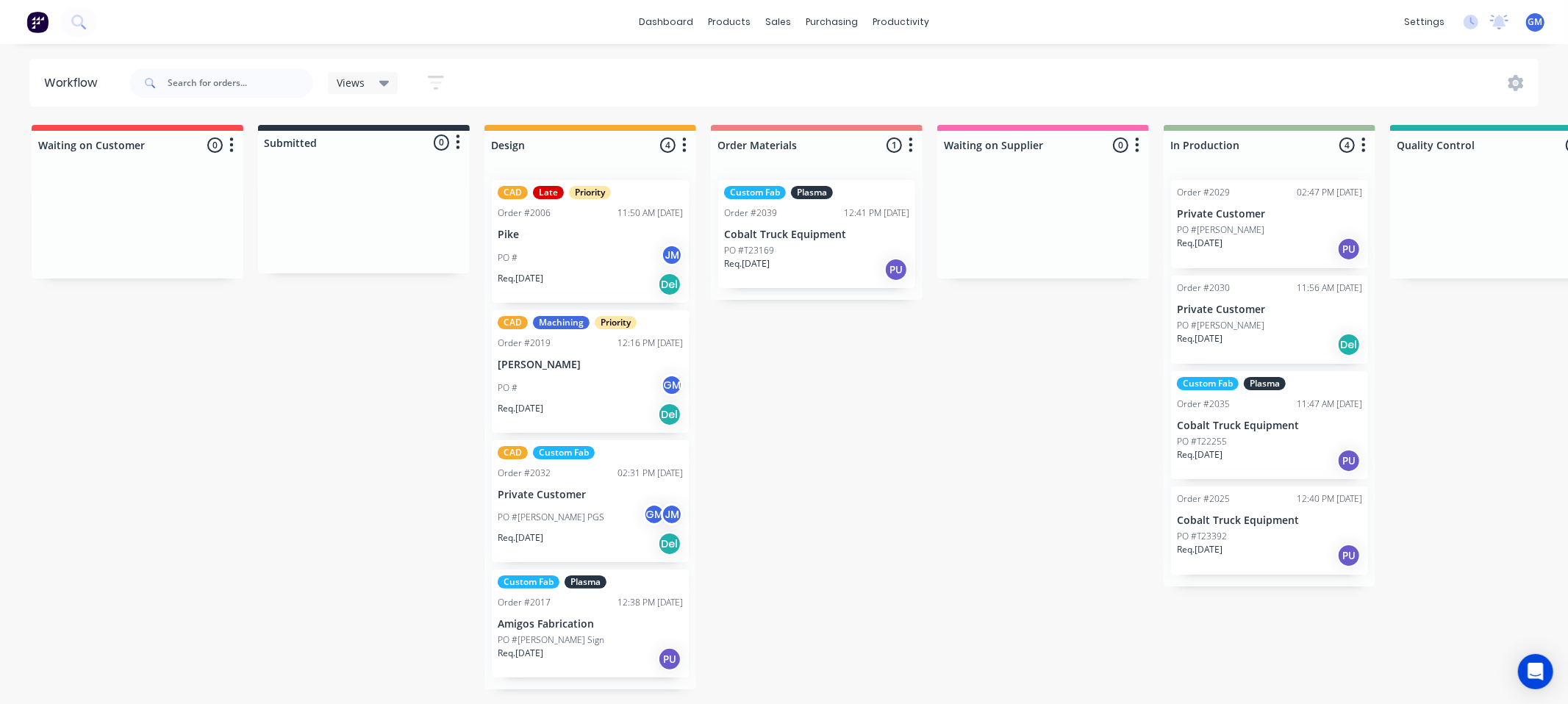
click at [1079, 533] on div "Waiting on Customer 0 Status colour #FF4949 hex #FF4949 Save Cancel Notificatio…" at bounding box center [1321, 407] width 2665 height 565
click at [1238, 527] on p "Cobalt Truck Equipment" at bounding box center [1269, 521] width 185 height 12
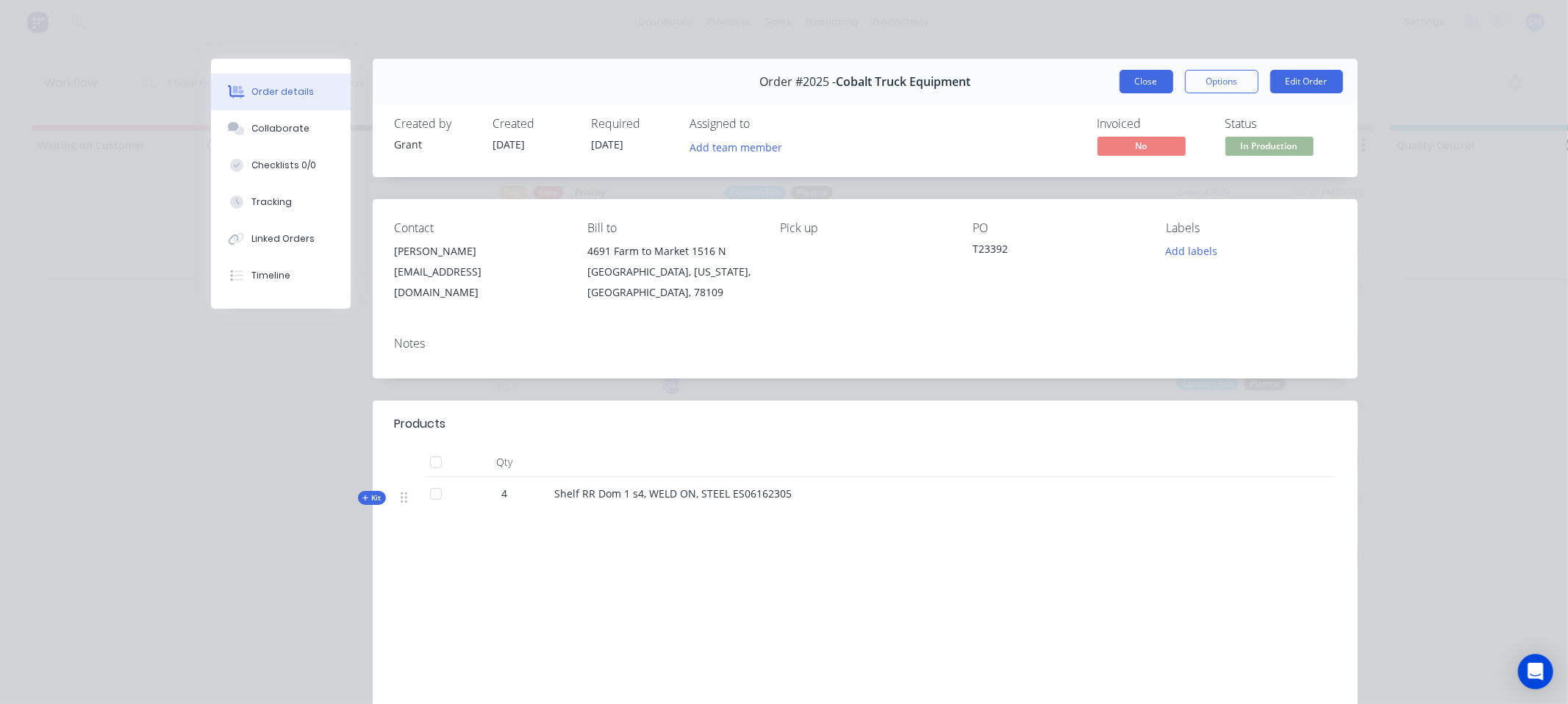
click at [1138, 80] on button "Close" at bounding box center [1146, 81] width 54 height 23
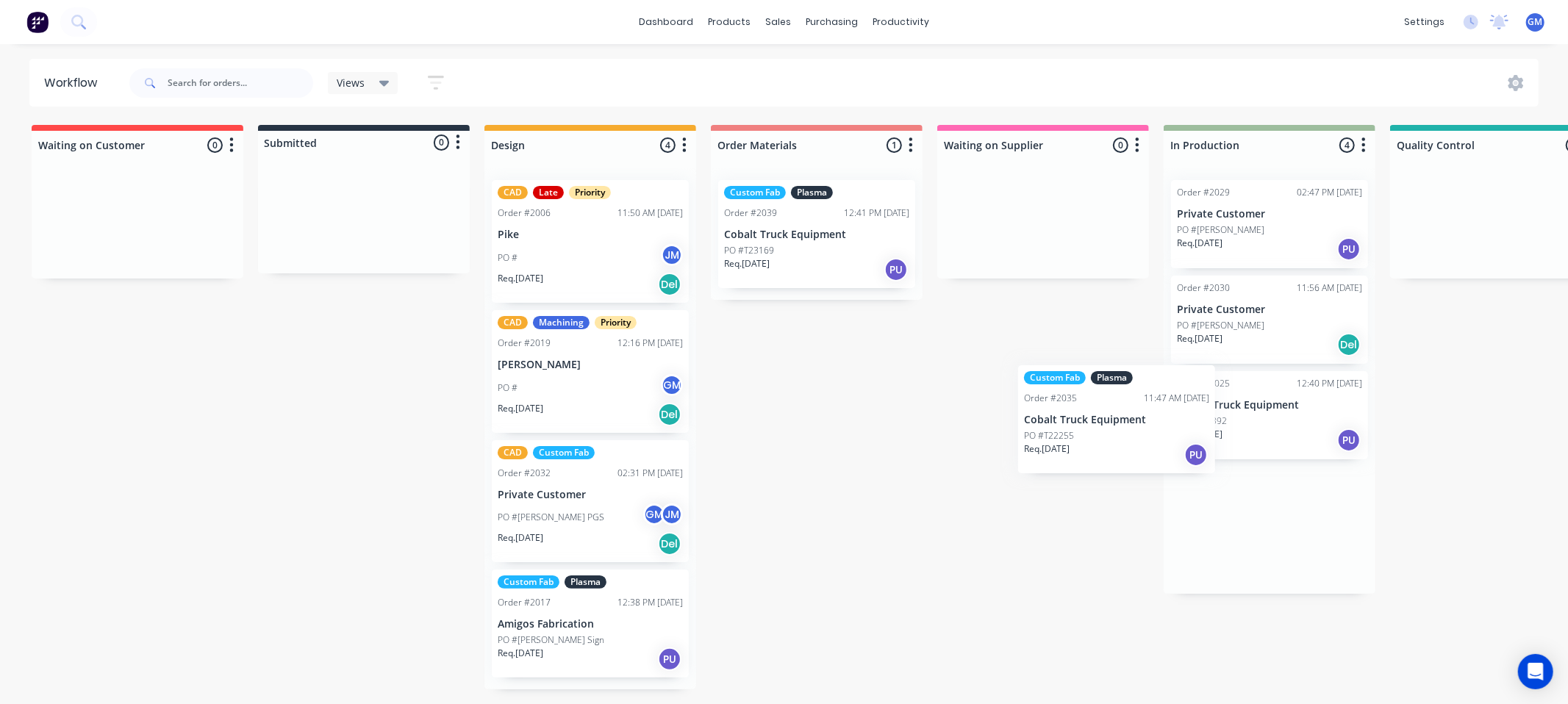
scroll to position [0, 4]
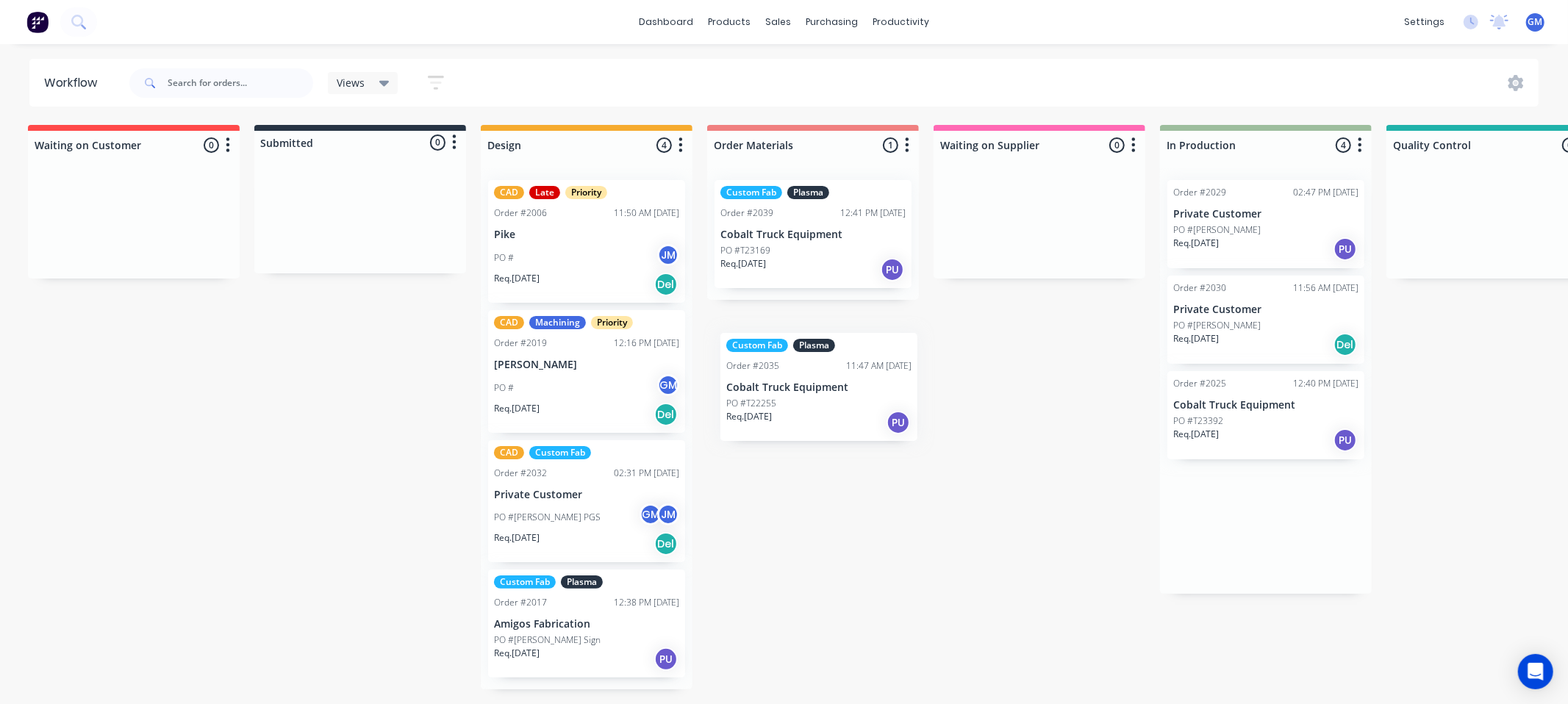
drag, startPoint x: 1294, startPoint y: 443, endPoint x: 836, endPoint y: 405, distance: 459.6
click at [836, 405] on div "Waiting on Customer 0 Status colour #FF4949 hex #FF4949 Save Cancel Notificatio…" at bounding box center [1318, 407] width 2665 height 565
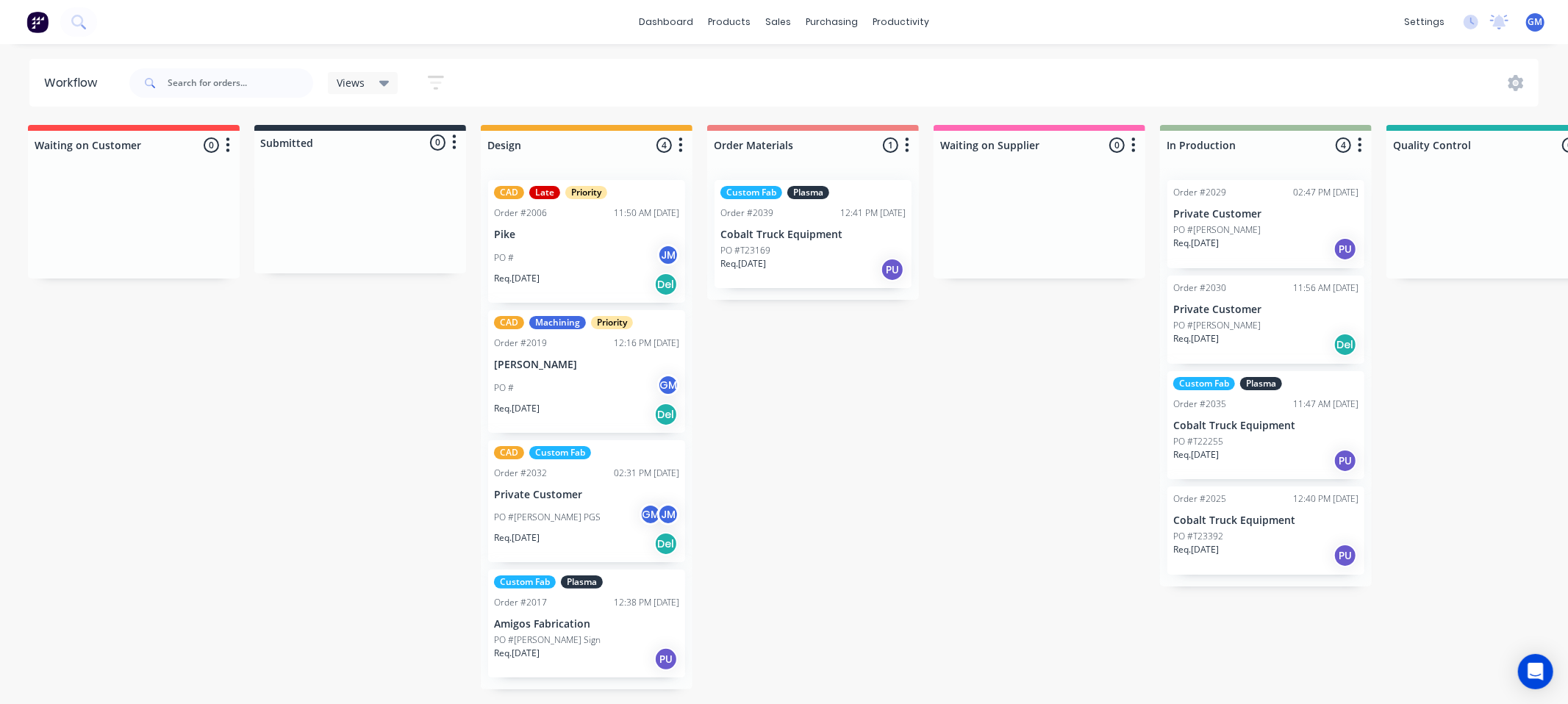
scroll to position [0, 8]
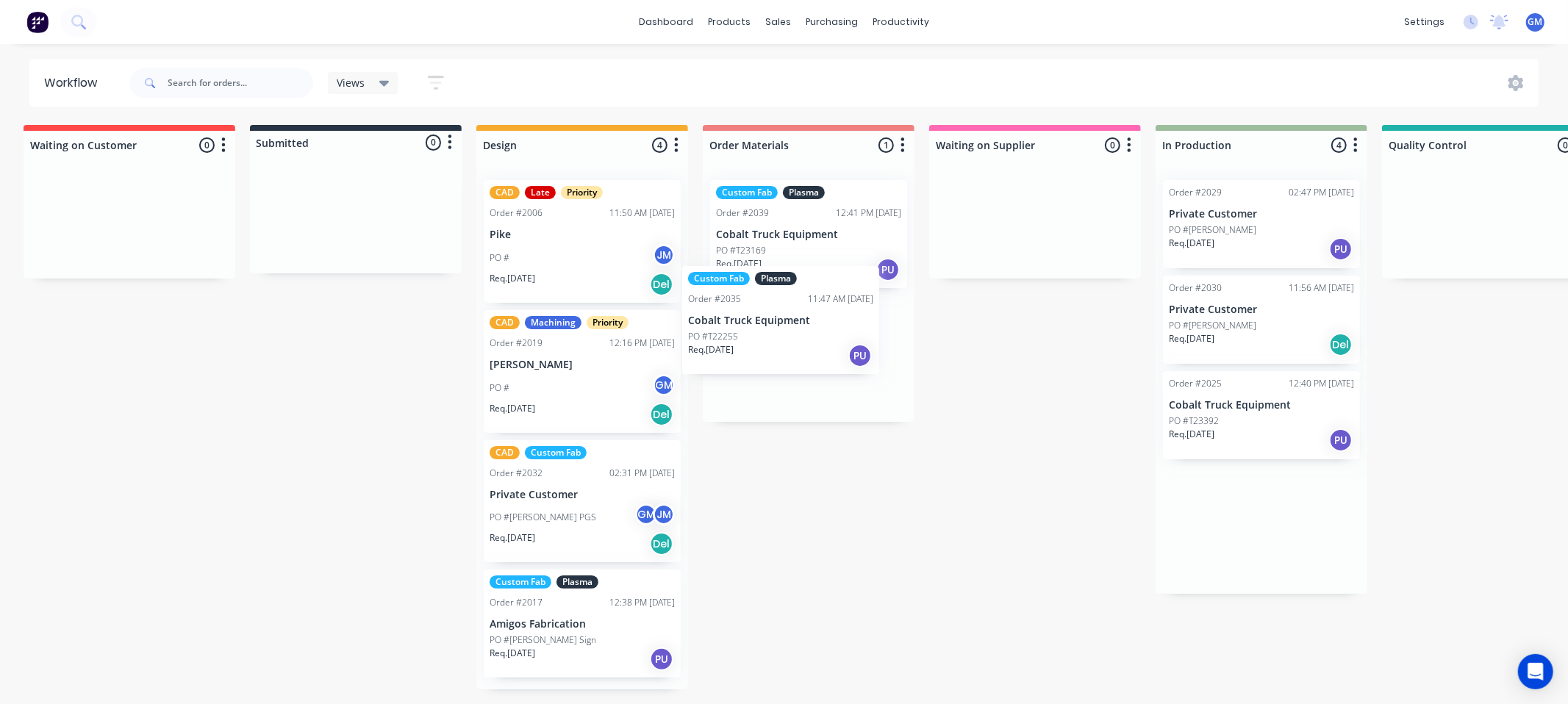
drag, startPoint x: 1203, startPoint y: 416, endPoint x: 792, endPoint y: 351, distance: 416.1
click at [795, 351] on div "Waiting on Customer 0 Status colour #FF4949 hex #FF4949 Save Cancel Notificatio…" at bounding box center [1313, 407] width 2665 height 565
click at [834, 344] on p "Cobalt Truck Equipment" at bounding box center [809, 350] width 185 height 12
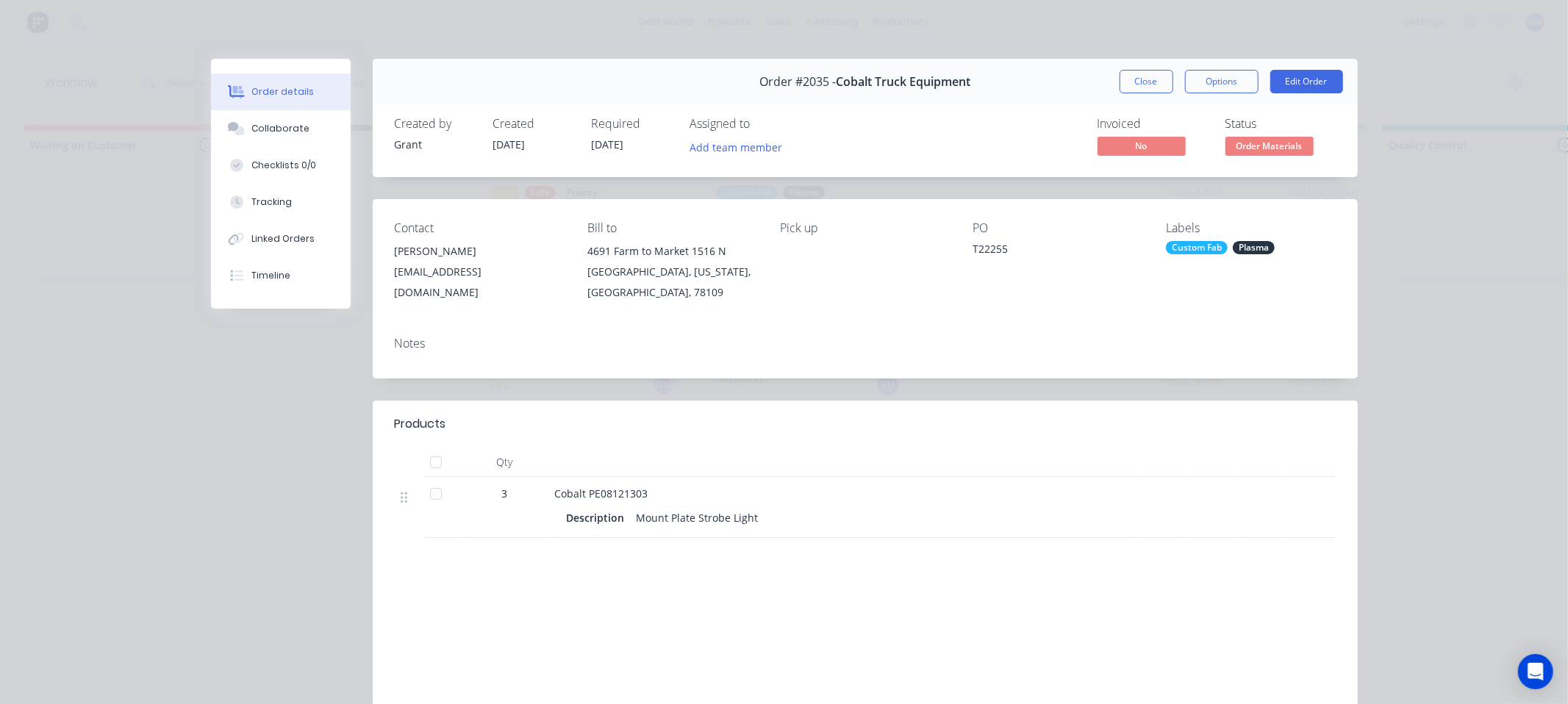
drag, startPoint x: 181, startPoint y: 371, endPoint x: 185, endPoint y: 380, distance: 9.8
click at [183, 376] on div "Order details Collaborate Checklists 0/0 Tracking Linked Orders Timeline Order …" at bounding box center [784, 352] width 1568 height 704
drag, startPoint x: 1086, startPoint y: 89, endPoint x: 1116, endPoint y: 89, distance: 30.0
click at [1091, 89] on div "Order #2035 - Cobalt Truck Equipment Close Options Edit Order" at bounding box center [865, 82] width 985 height 46
click at [1120, 89] on button "Close" at bounding box center [1146, 81] width 54 height 23
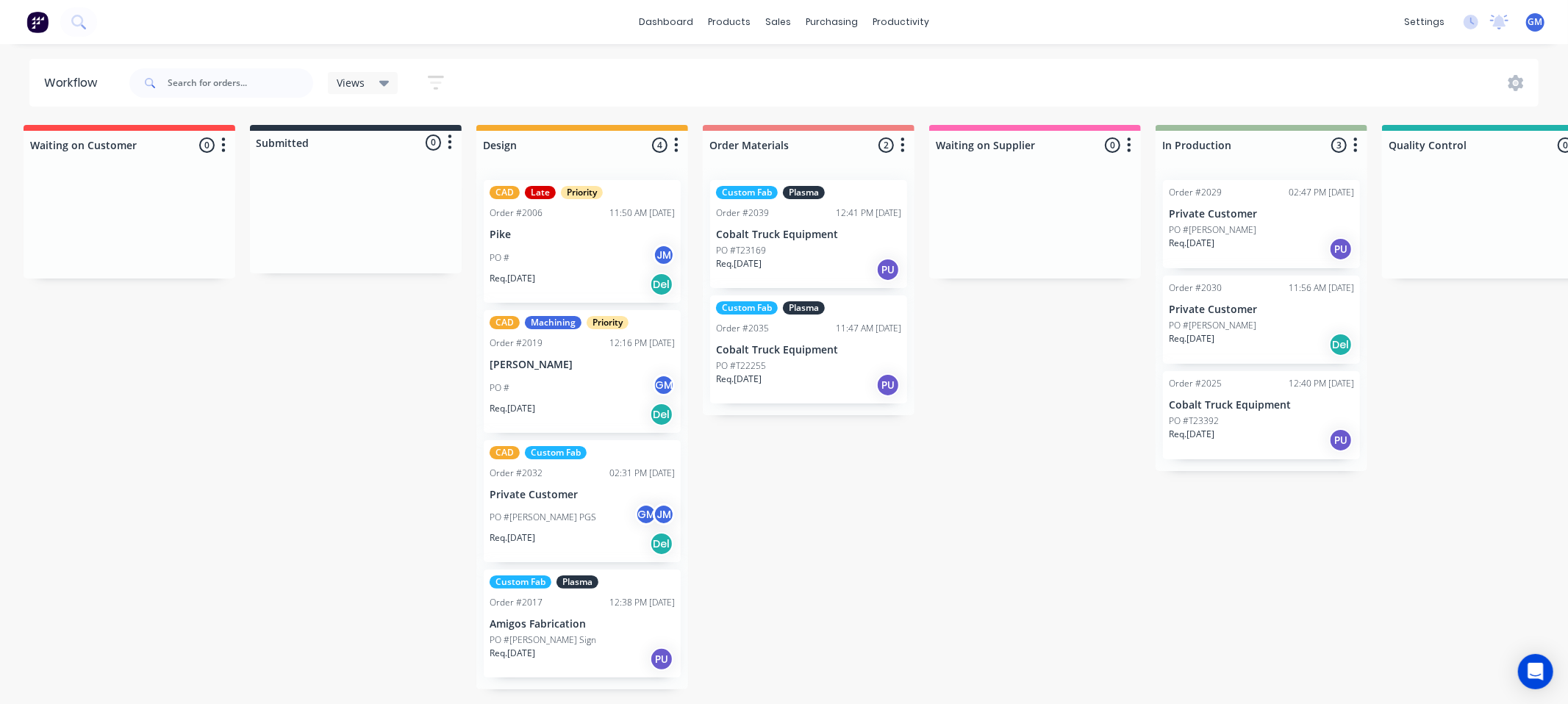
click at [934, 552] on div "Waiting on Customer 0 Status colour #FF4949 hex #FF4949 Save Cancel Notificatio…" at bounding box center [1313, 407] width 2665 height 565
click at [953, 480] on div "Waiting on Customer 0 Status colour #FF4949 hex #FF4949 Save Cancel Notificatio…" at bounding box center [1313, 407] width 2665 height 565
click at [986, 643] on div "Waiting on Customer 0 Status colour #FF4949 hex #FF4949 Save Cancel Notificatio…" at bounding box center [1313, 407] width 2665 height 565
click at [895, 635] on div "Waiting on Customer 0 Status colour #FF4949 hex #FF4949 Save Cancel Notificatio…" at bounding box center [1313, 407] width 2665 height 565
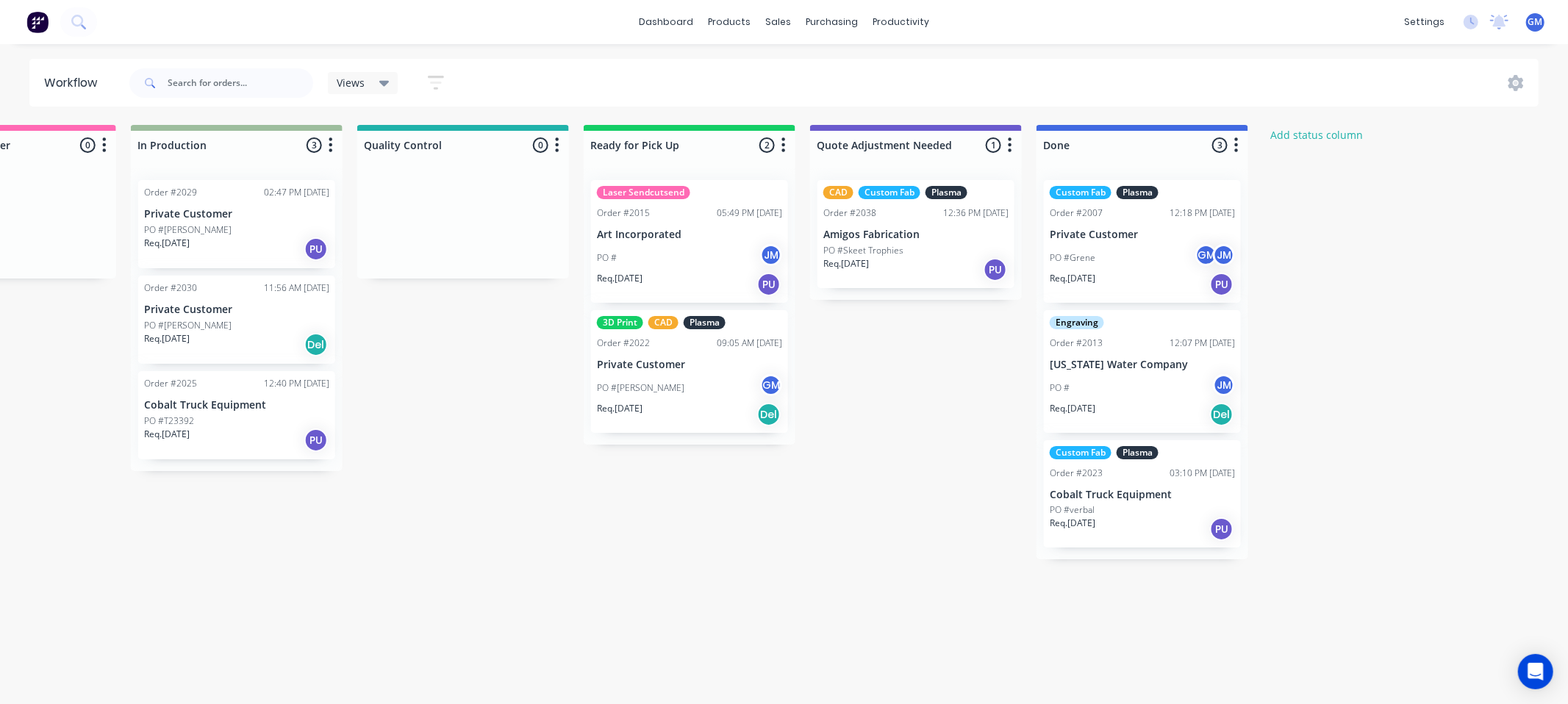
scroll to position [0, 1097]
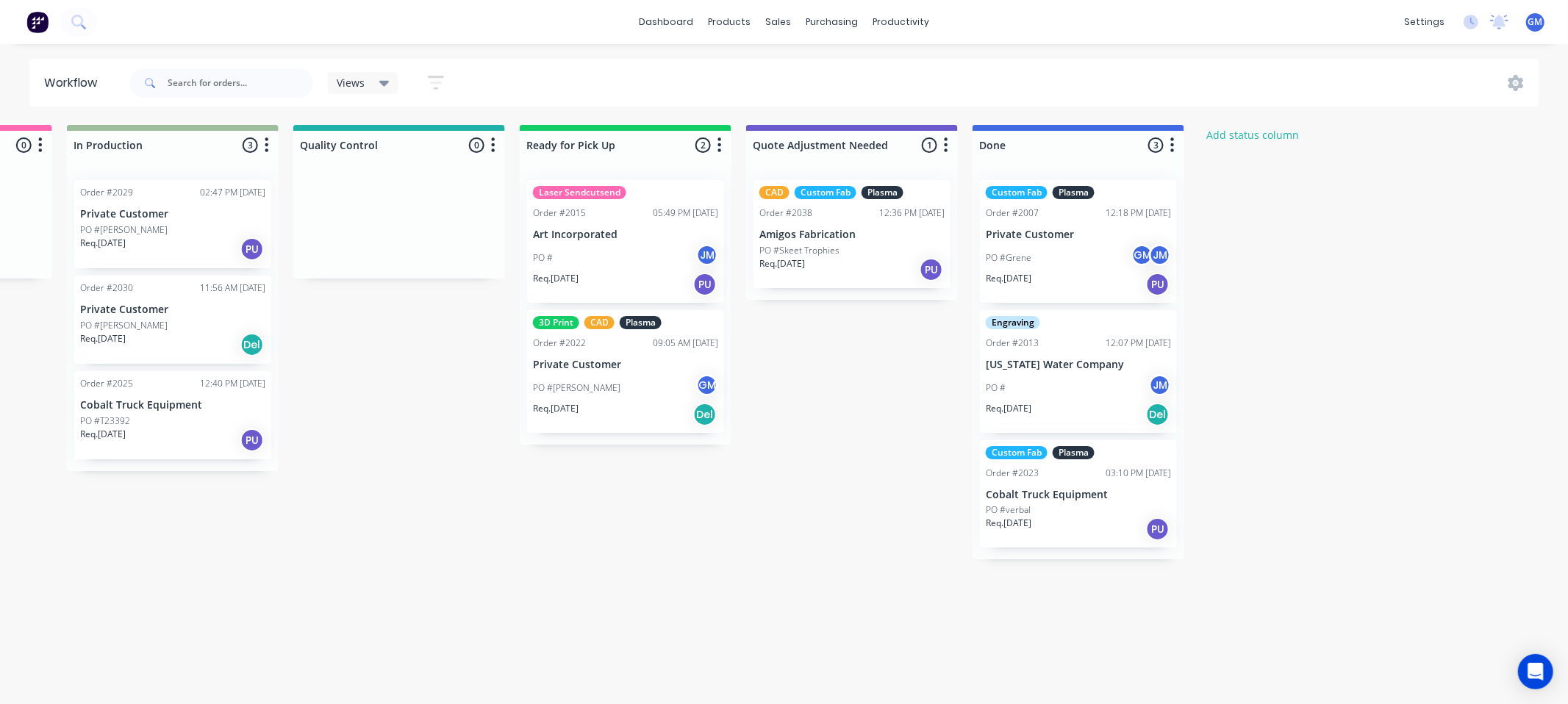
drag, startPoint x: 1152, startPoint y: 706, endPoint x: 1045, endPoint y: 697, distance: 107.4
drag, startPoint x: 1079, startPoint y: 682, endPoint x: 1082, endPoint y: 706, distance: 24.2
click at [1078, 684] on div "Waiting on Customer 0 Status colour #FF4949 hex #FF4949 Save Cancel Notificatio…" at bounding box center [224, 407] width 2665 height 565
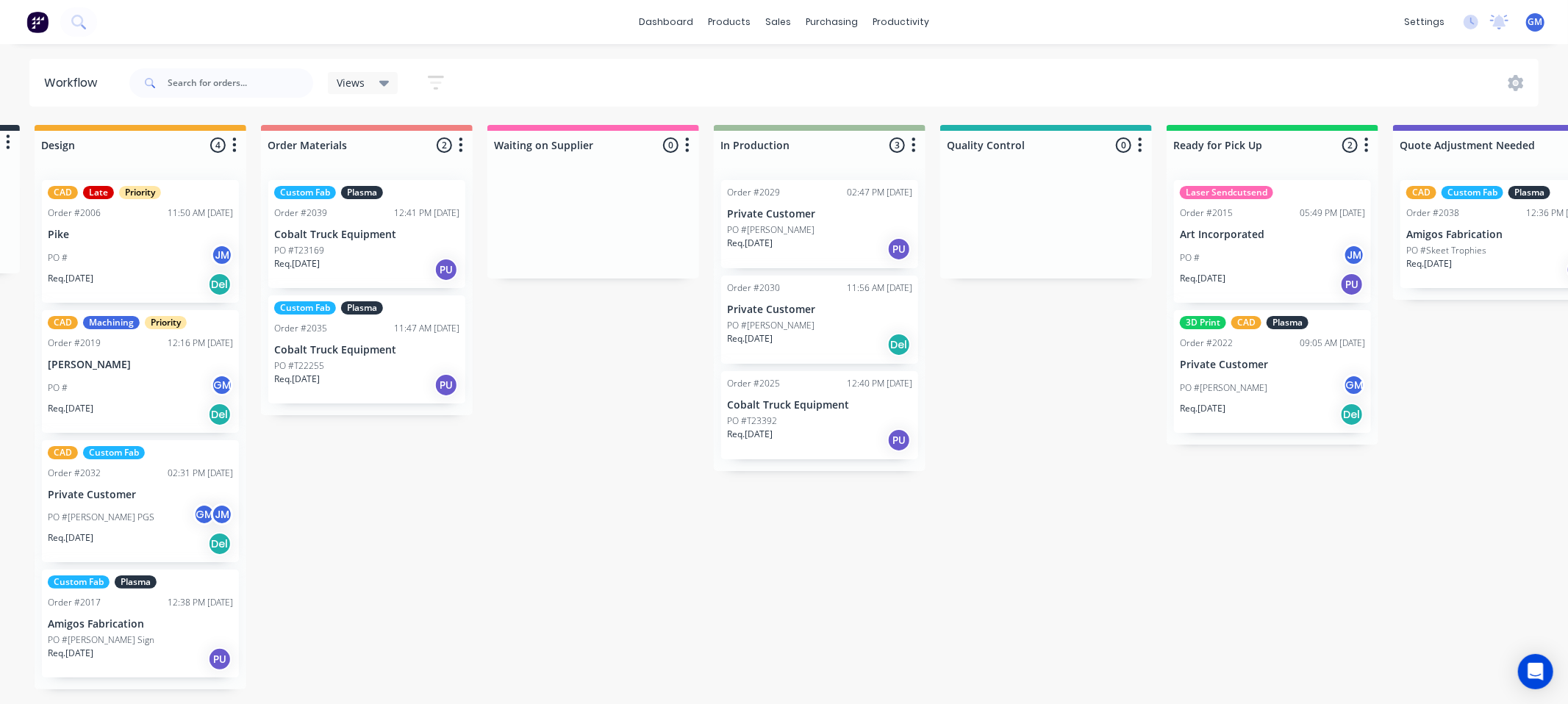
scroll to position [0, 394]
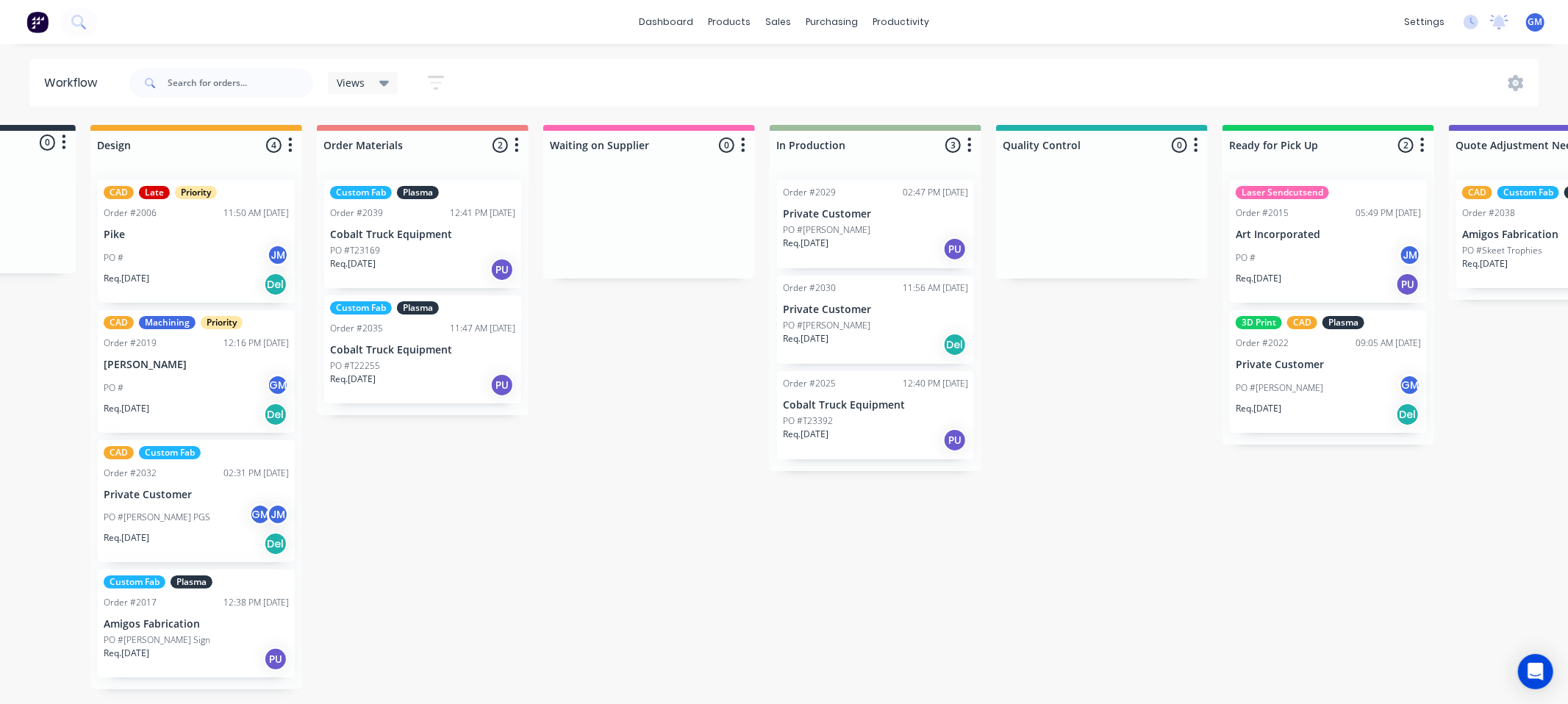
click at [593, 615] on div "Waiting on Customer 0 Status colour #FF4949 hex #FF4949 Save Cancel Notificatio…" at bounding box center [928, 407] width 2665 height 565
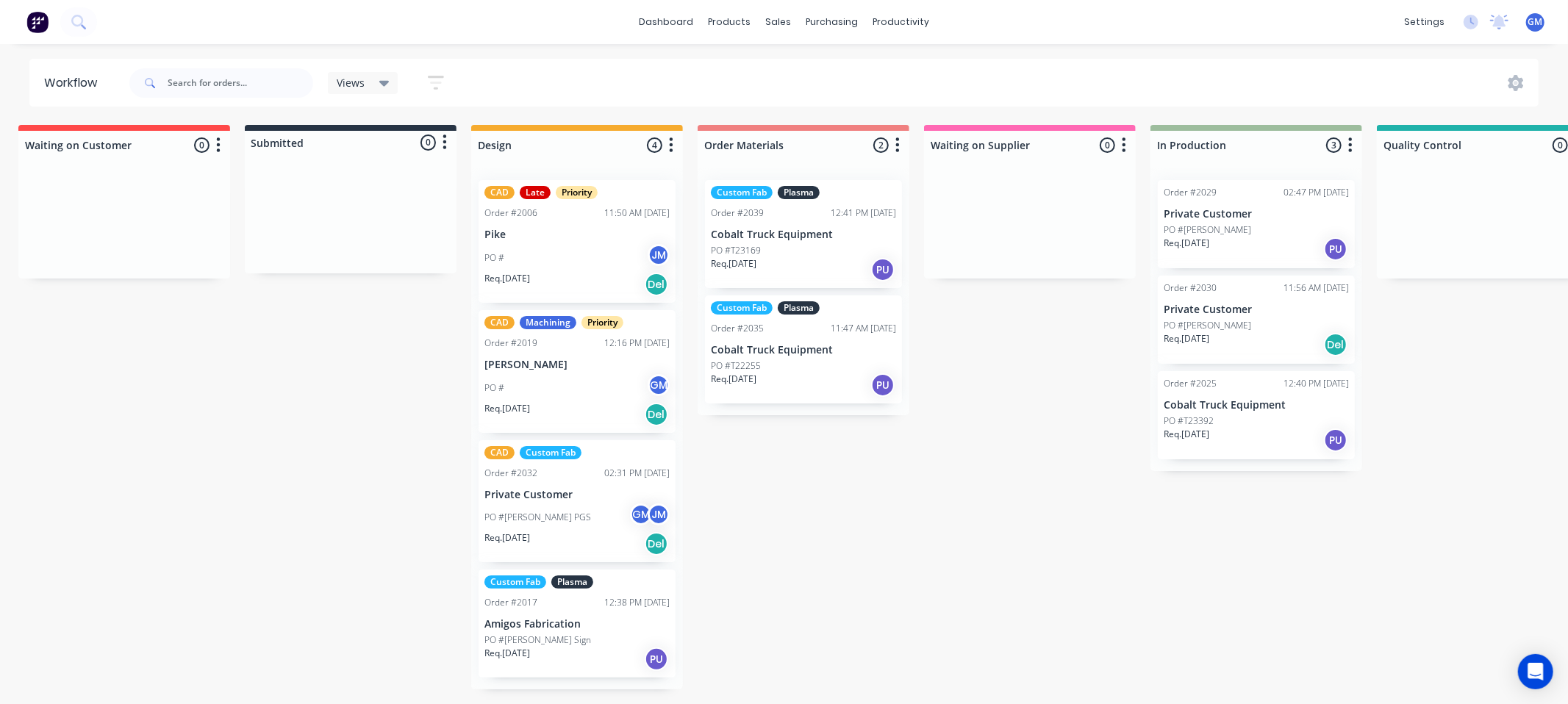
scroll to position [0, 0]
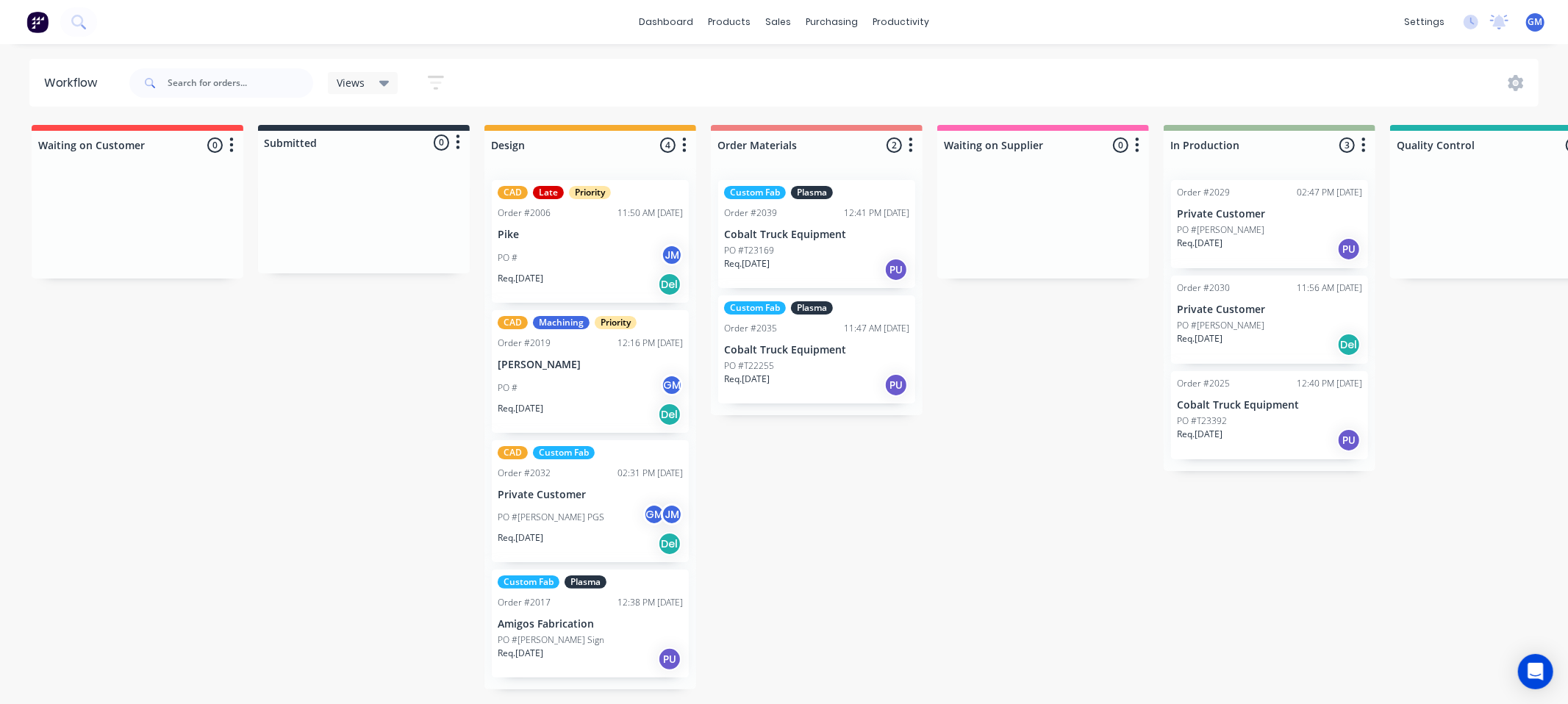
click at [743, 570] on div "Waiting on Customer 0 Status colour #FF4949 hex #FF4949 Save Cancel Notificatio…" at bounding box center [1321, 407] width 2665 height 565
click at [773, 502] on div "Waiting on Customer 0 Status colour #FF4949 hex #FF4949 Save Cancel Notificatio…" at bounding box center [1321, 407] width 2665 height 565
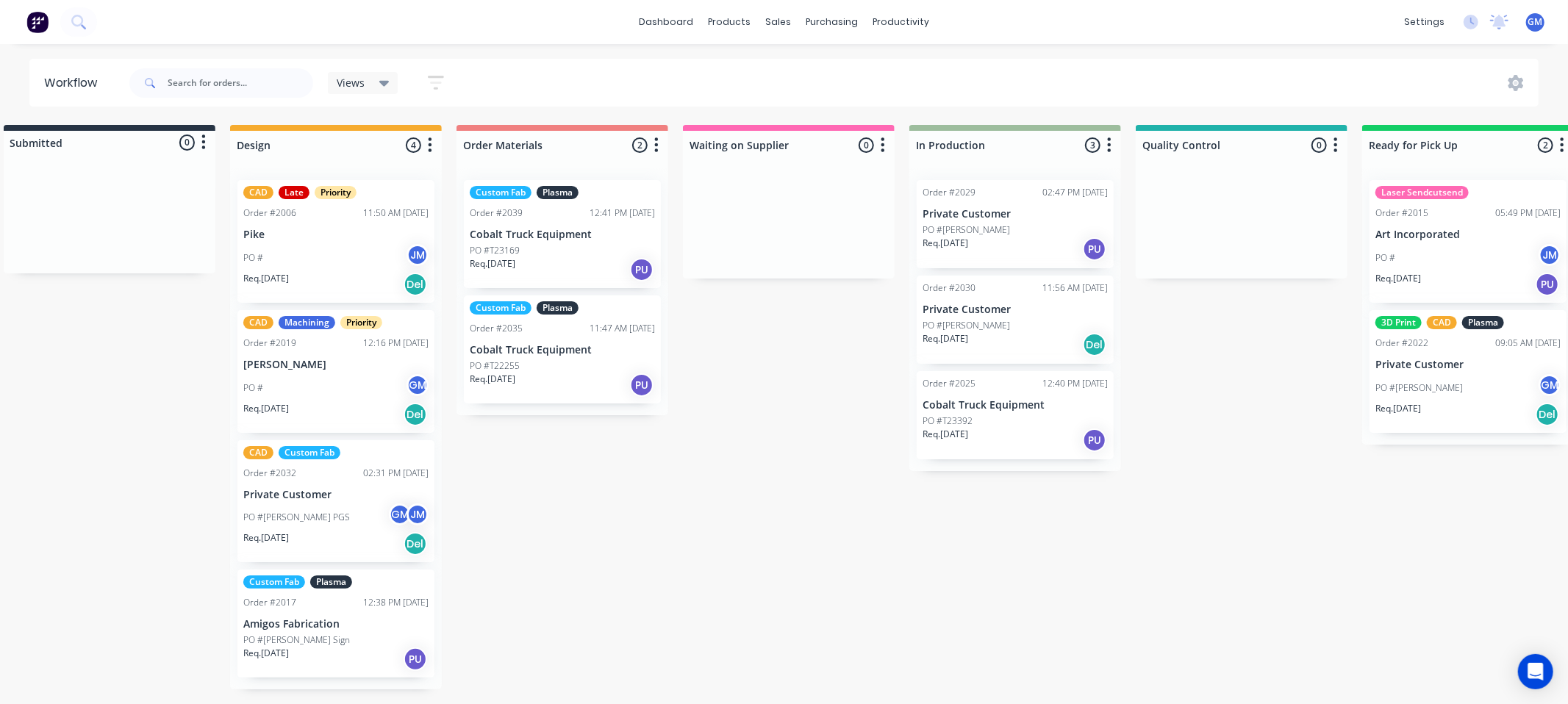
scroll to position [0, 258]
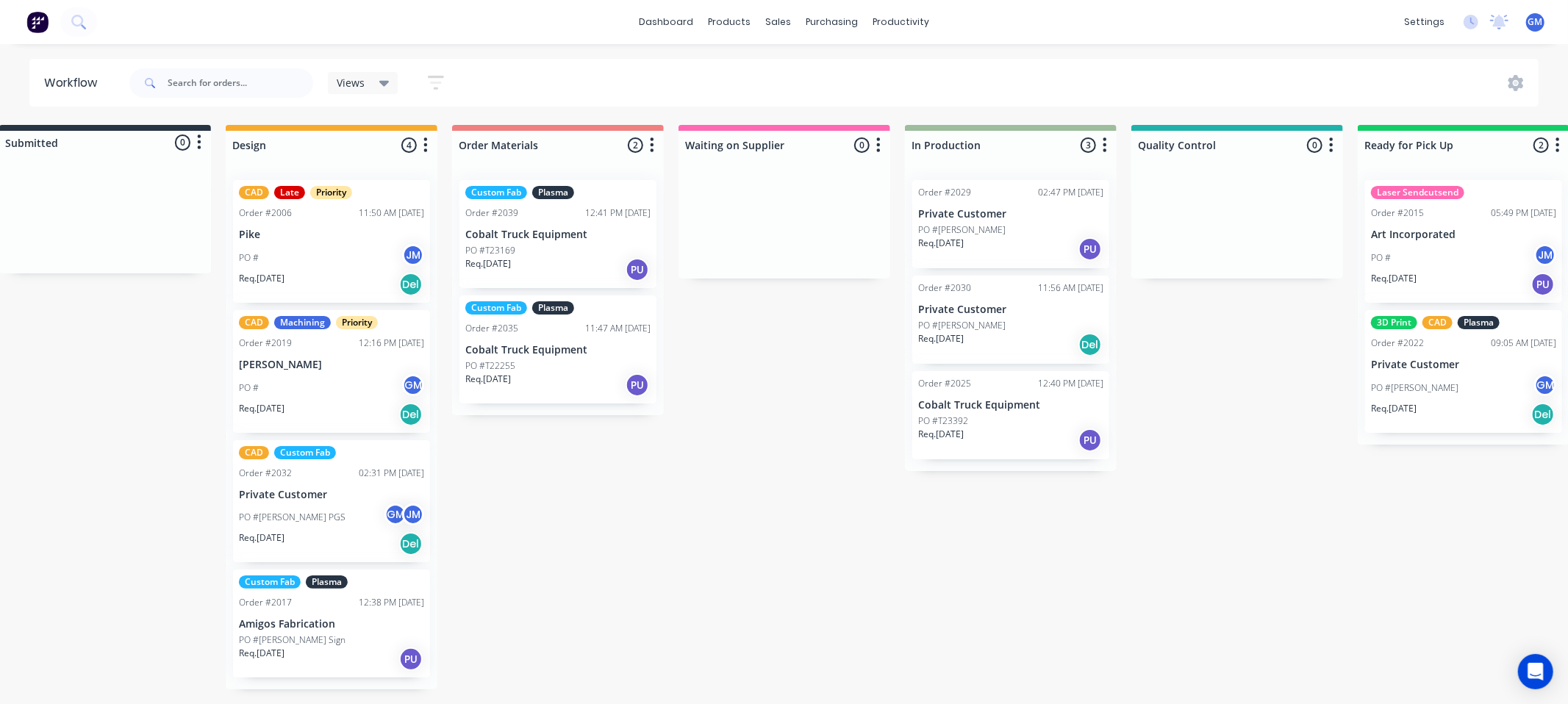
drag, startPoint x: 871, startPoint y: 605, endPoint x: 956, endPoint y: 605, distance: 85.0
click at [939, 584] on div "Waiting on Customer 0 Status colour #FF4949 hex #FF4949 Save Cancel Notificatio…" at bounding box center [1063, 407] width 2665 height 565
drag, startPoint x: 959, startPoint y: 613, endPoint x: 964, endPoint y: 625, distance: 13.0
click at [961, 618] on div "Waiting on Customer 0 Status colour #FF4949 hex #FF4949 Save Cancel Notificatio…" at bounding box center [1063, 407] width 2665 height 565
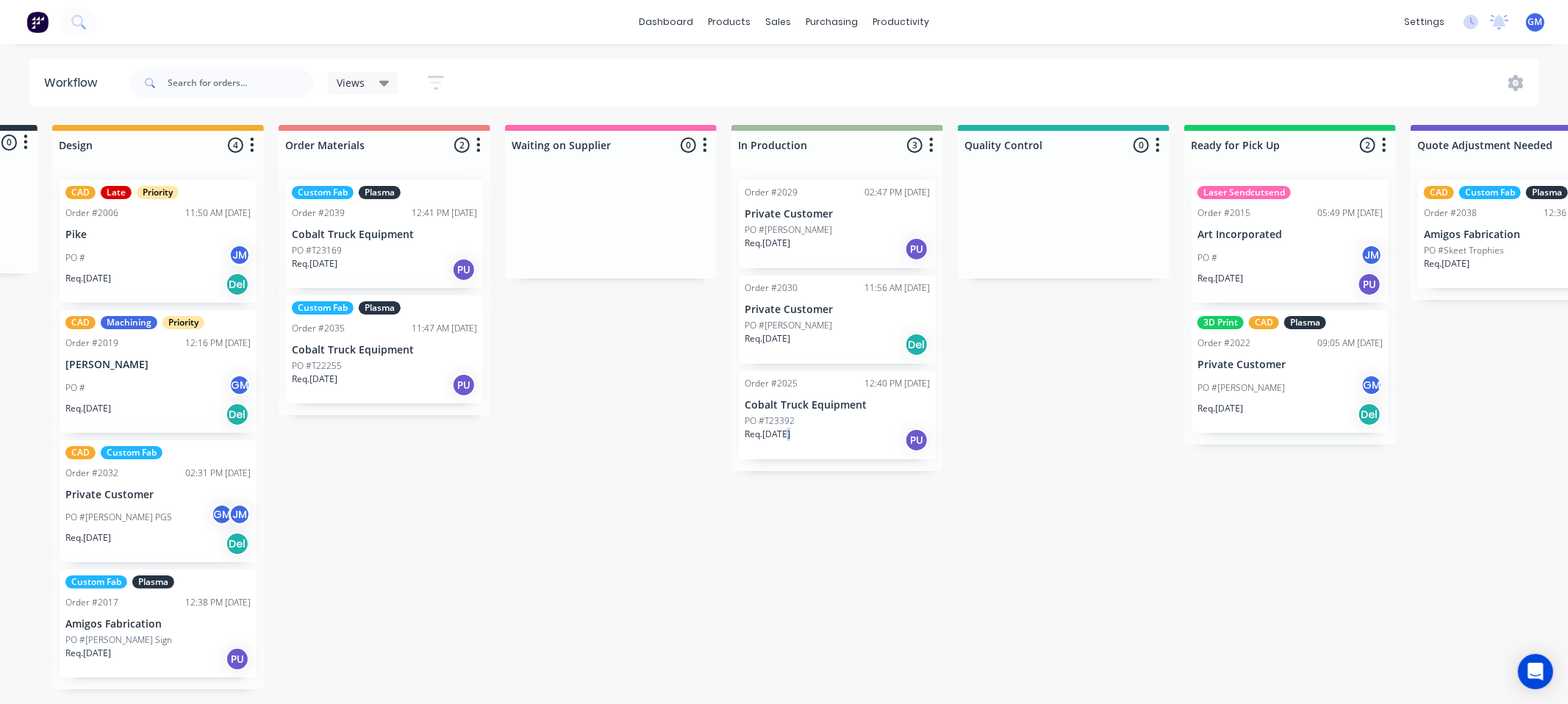
scroll to position [0, 447]
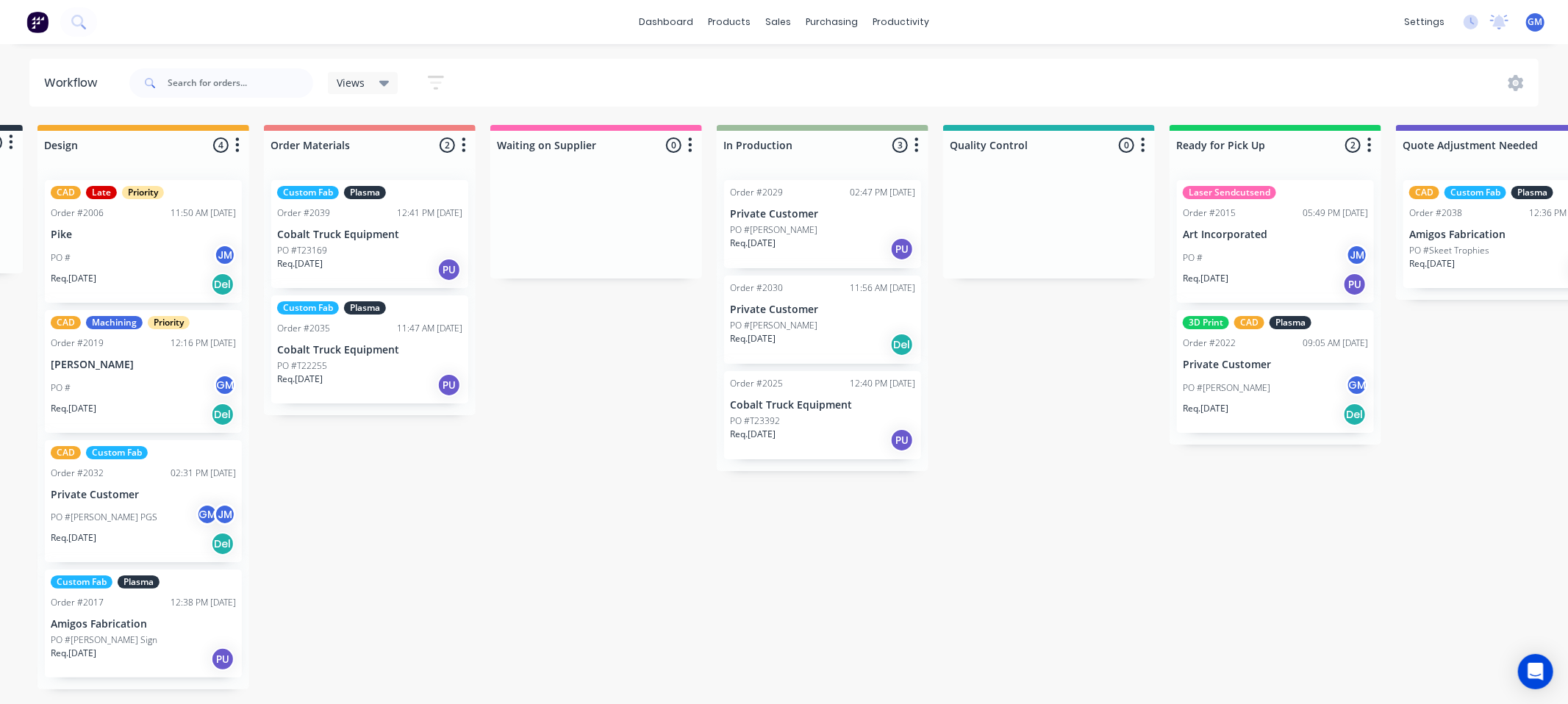
click at [1061, 665] on div "Waiting on Customer 0 Status colour #FF4949 hex #FF4949 Save Cancel Notificatio…" at bounding box center [875, 407] width 2665 height 565
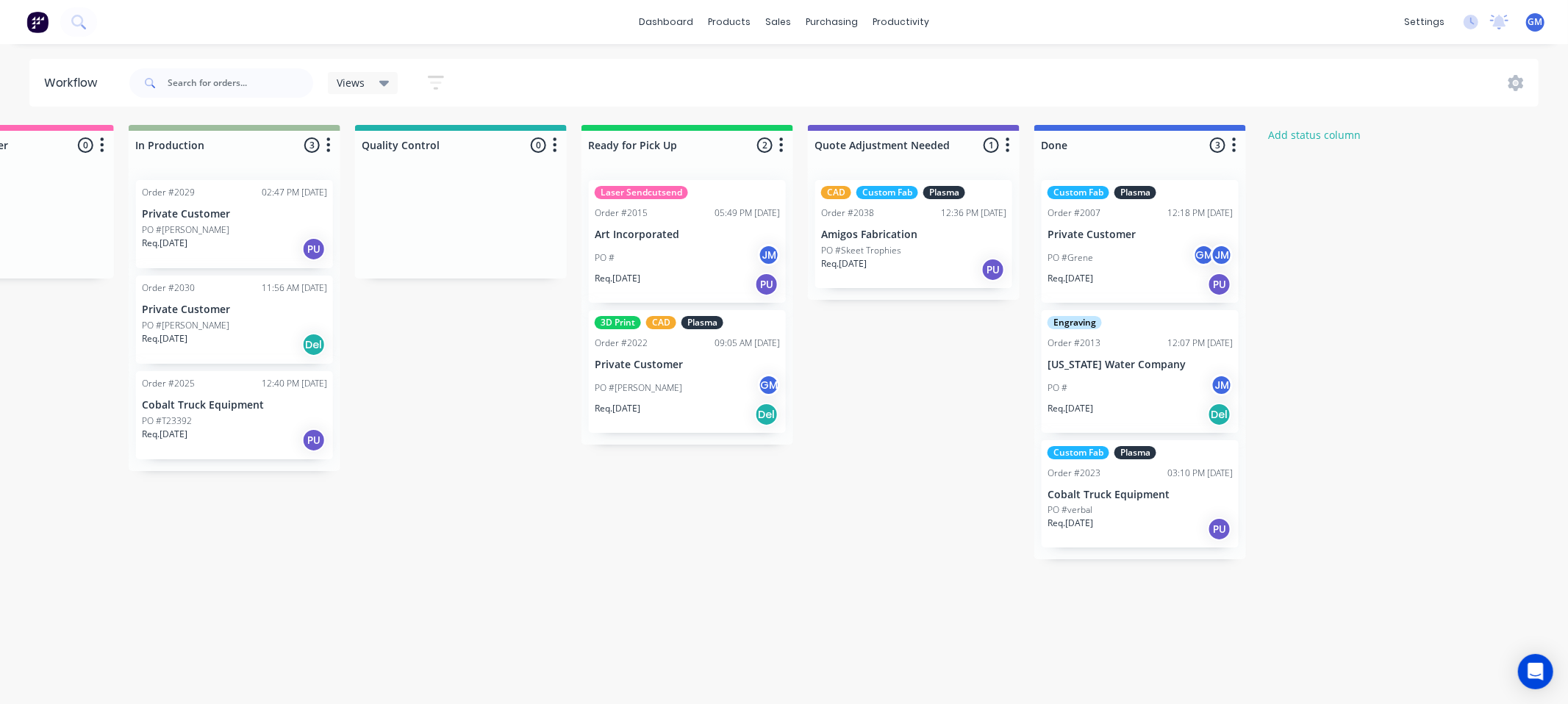
scroll to position [0, 1097]
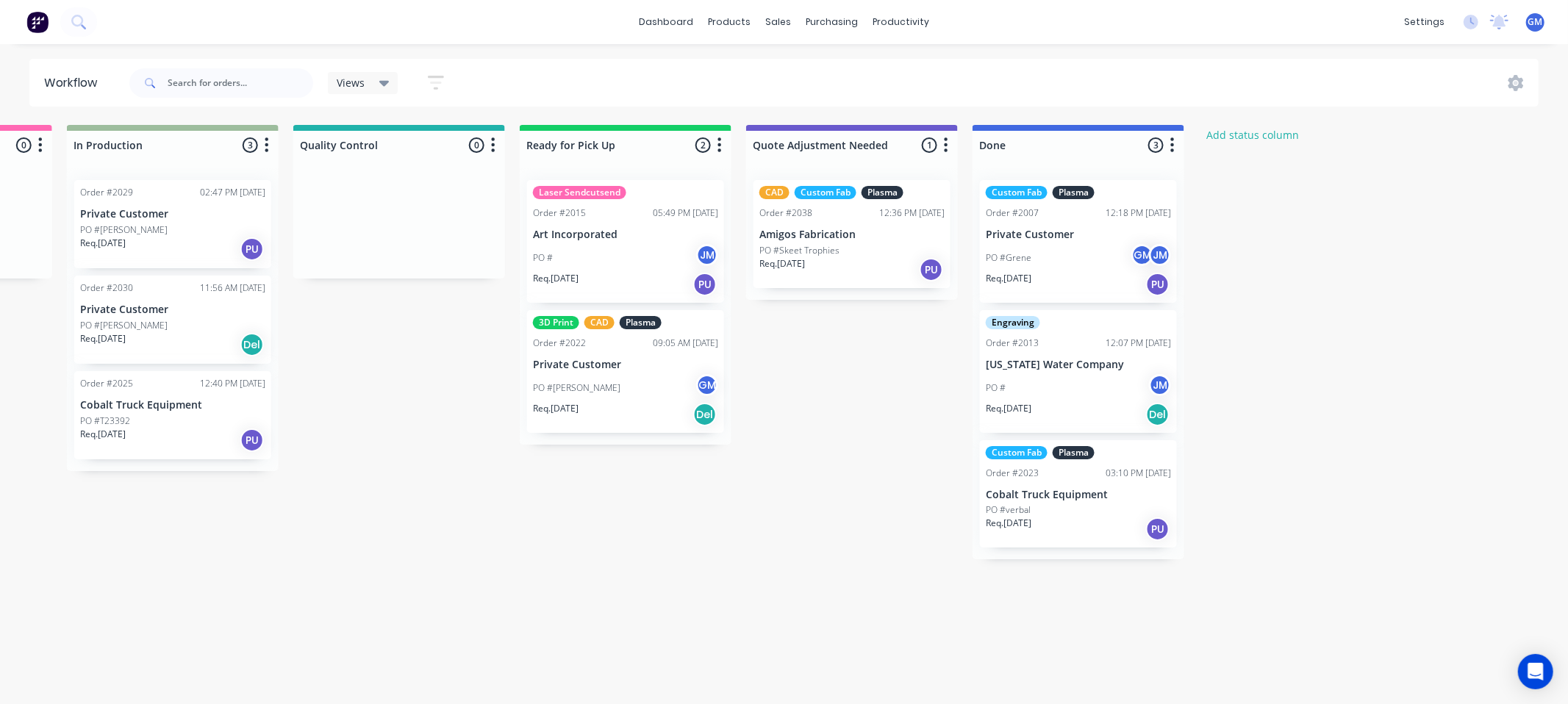
click at [718, 473] on div "Waiting on Customer 0 Status colour #FF4949 hex #FF4949 Save Cancel Notificatio…" at bounding box center [224, 407] width 2665 height 565
click at [781, 421] on div "Waiting on Customer 0 Status colour #FF4949 hex #FF4949 Save Cancel Notificatio…" at bounding box center [224, 407] width 2665 height 565
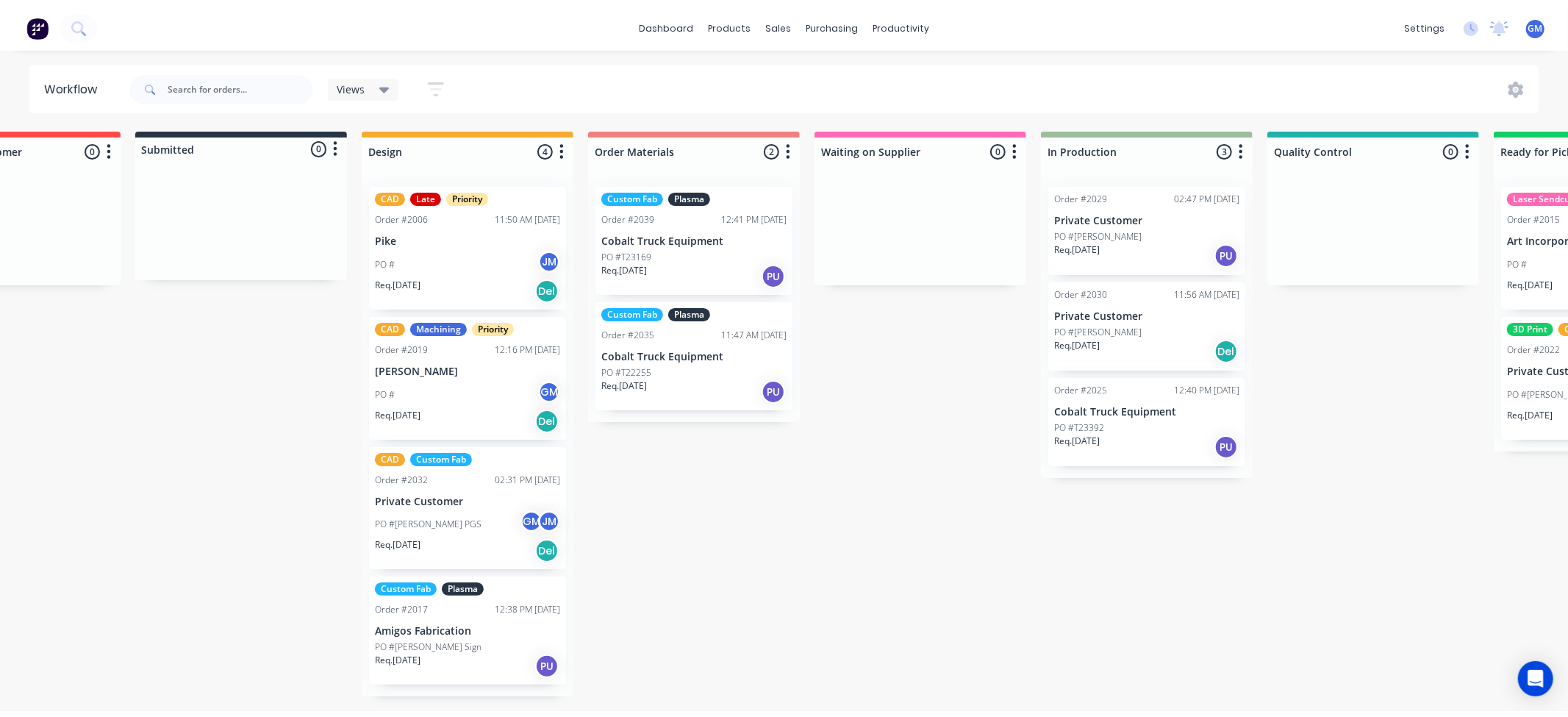
scroll to position [0, 0]
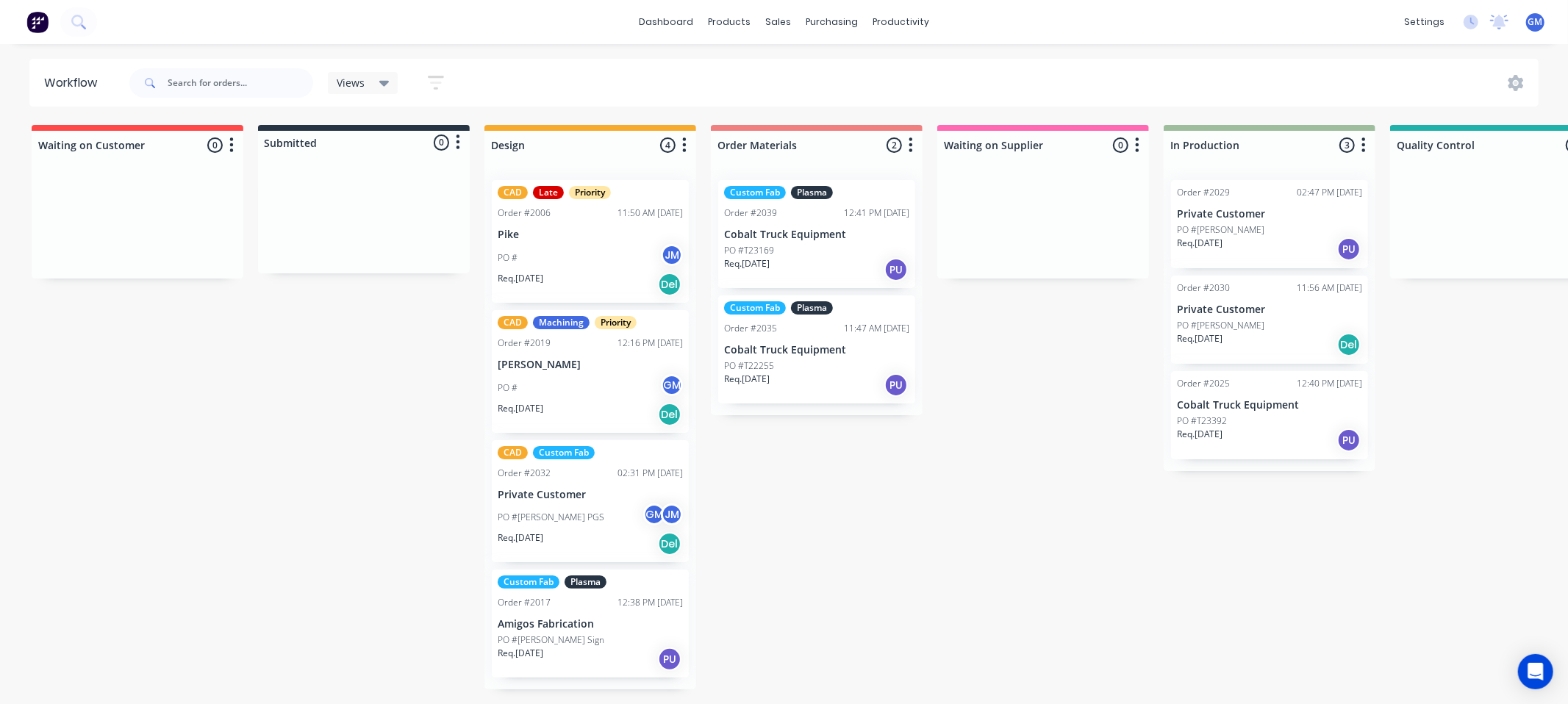
click at [233, 450] on div "Waiting on Customer 0 Status colour #FF4949 hex #FF4949 Save Cancel Notificatio…" at bounding box center [1321, 407] width 2665 height 565
click at [768, 68] on div "Product Catalogue" at bounding box center [794, 70] width 91 height 13
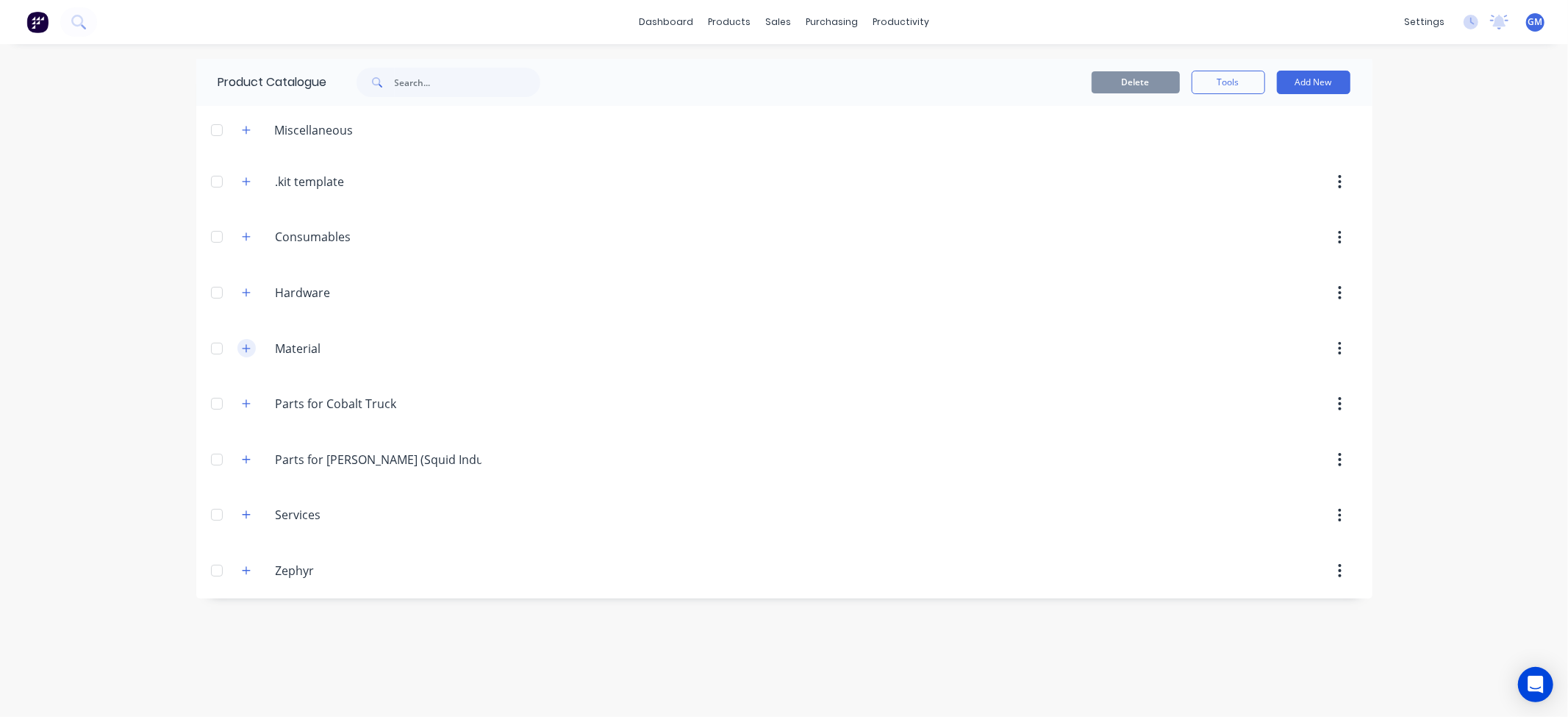
click at [251, 352] on icon "button" at bounding box center [246, 349] width 9 height 11
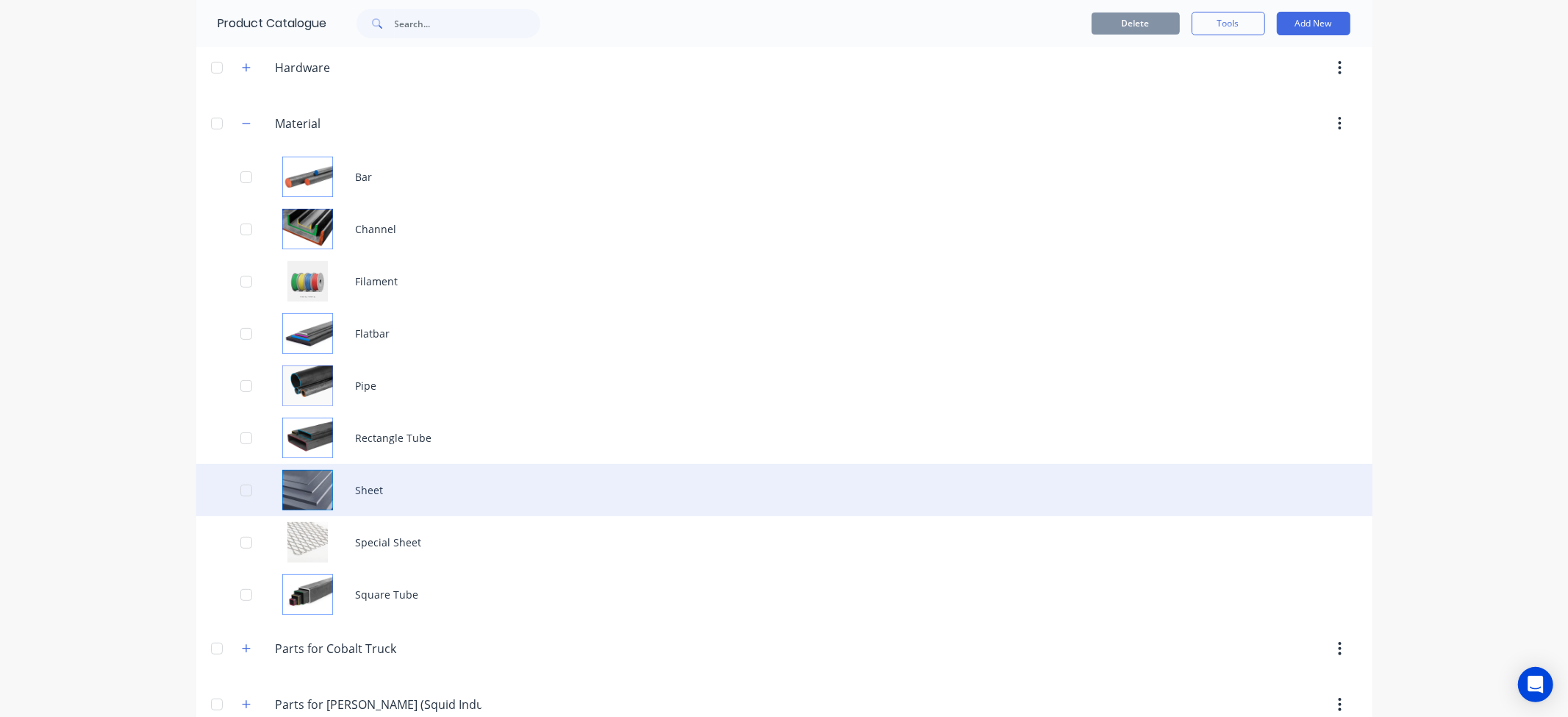
scroll to position [245, 0]
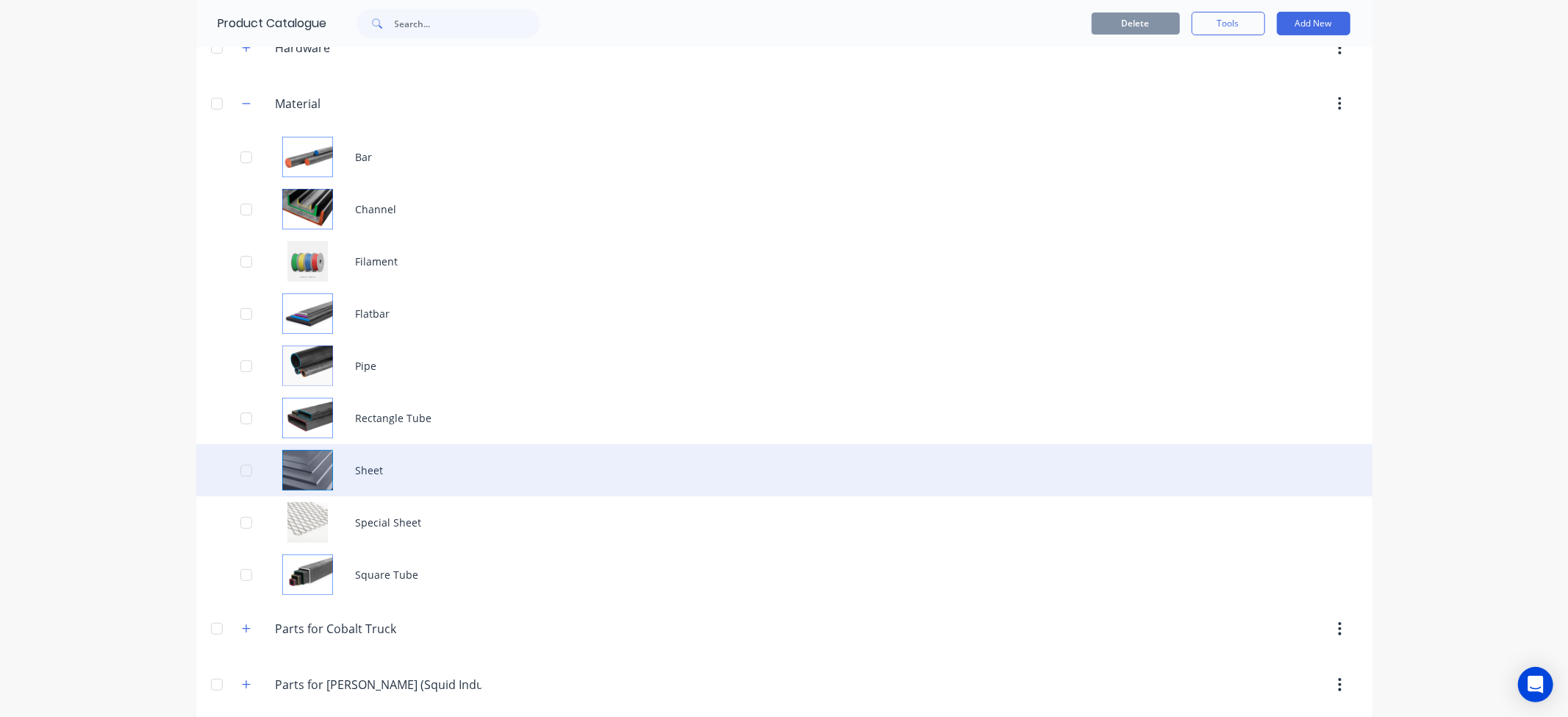
click at [443, 481] on div "Sheet" at bounding box center [784, 470] width 1176 height 52
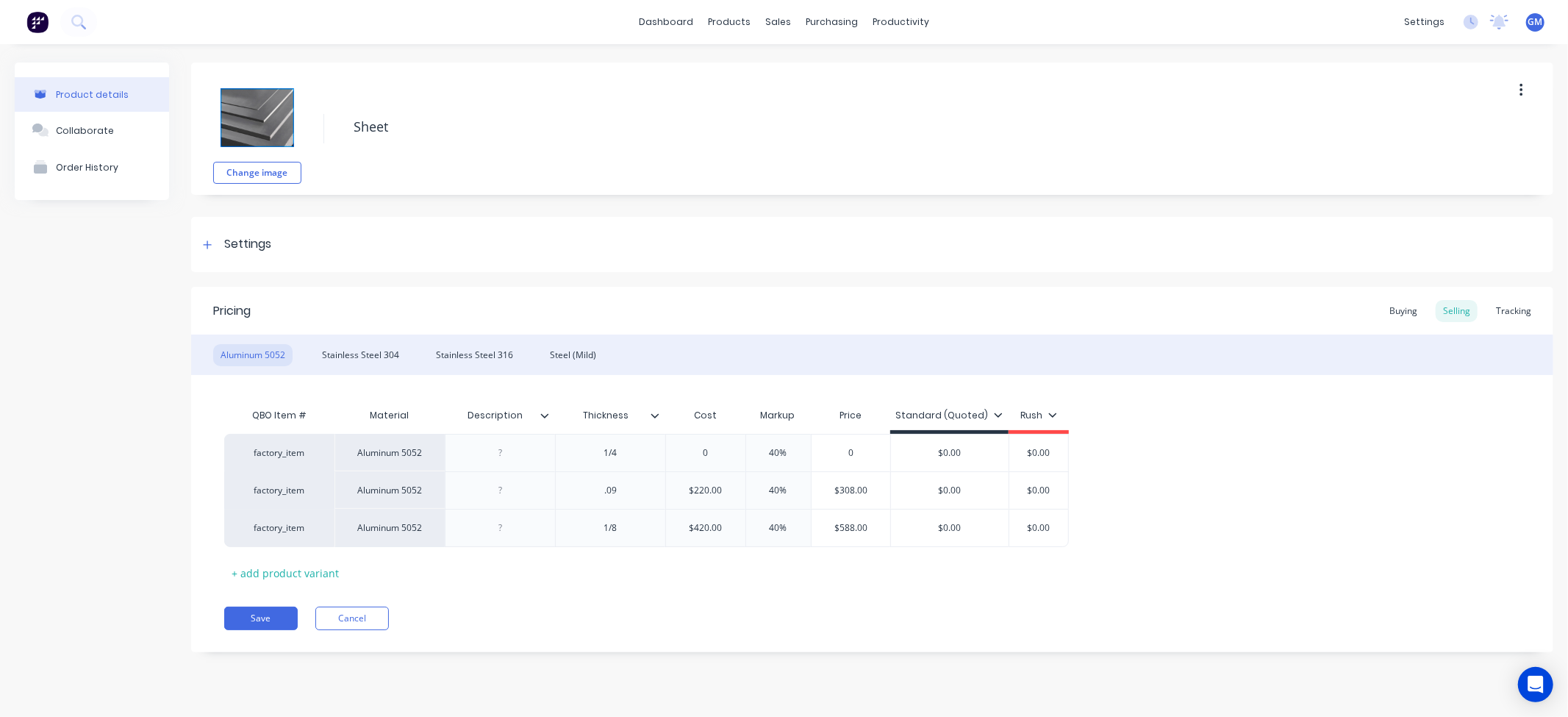
type textarea "x"
click at [711, 537] on div "$420.00" at bounding box center [706, 528] width 80 height 37
type input "$420.00"
click at [711, 537] on div "$420.00" at bounding box center [706, 528] width 80 height 37
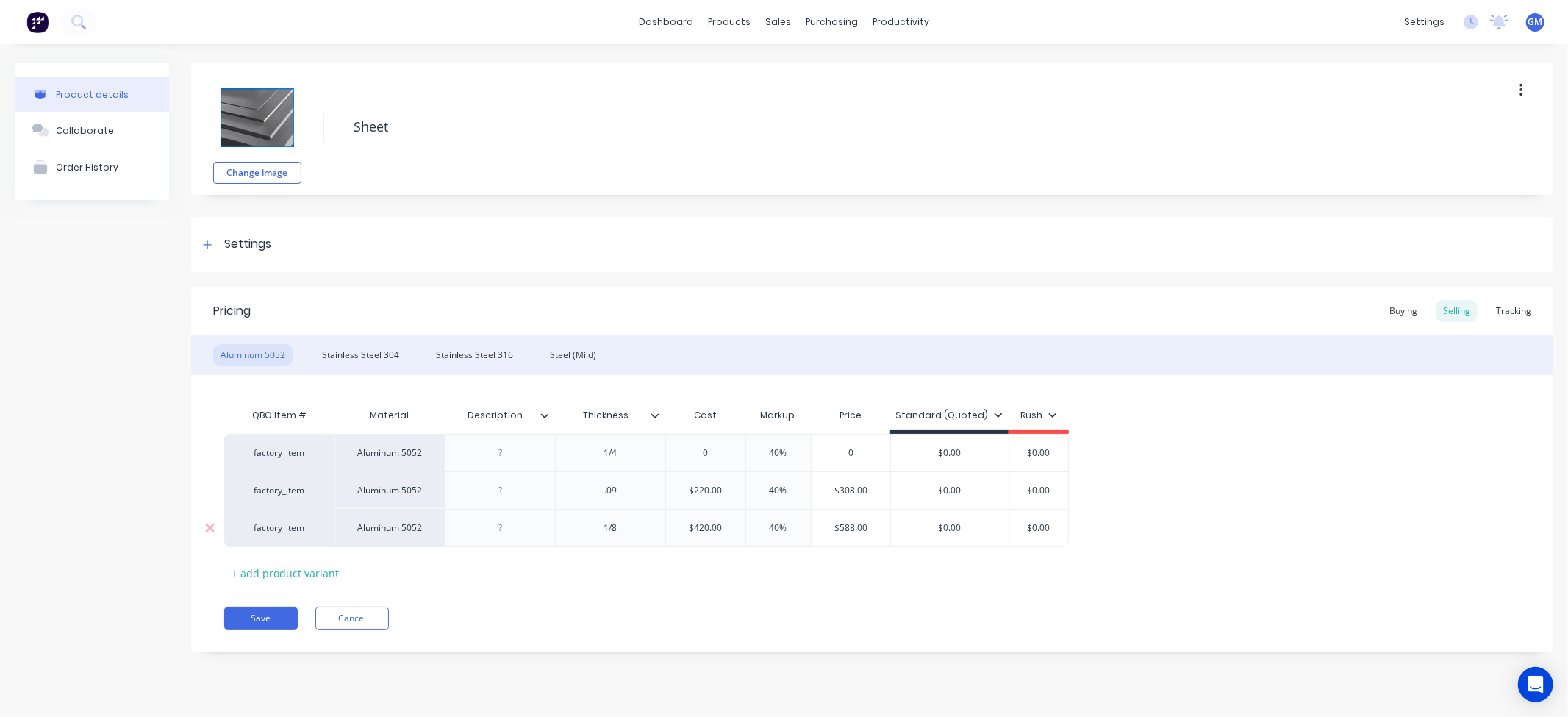
click at [721, 527] on input "$420.00" at bounding box center [706, 528] width 80 height 13
click at [577, 357] on div "Steel (Mild)" at bounding box center [573, 355] width 61 height 22
